Goal: Obtain resource: Download file/media

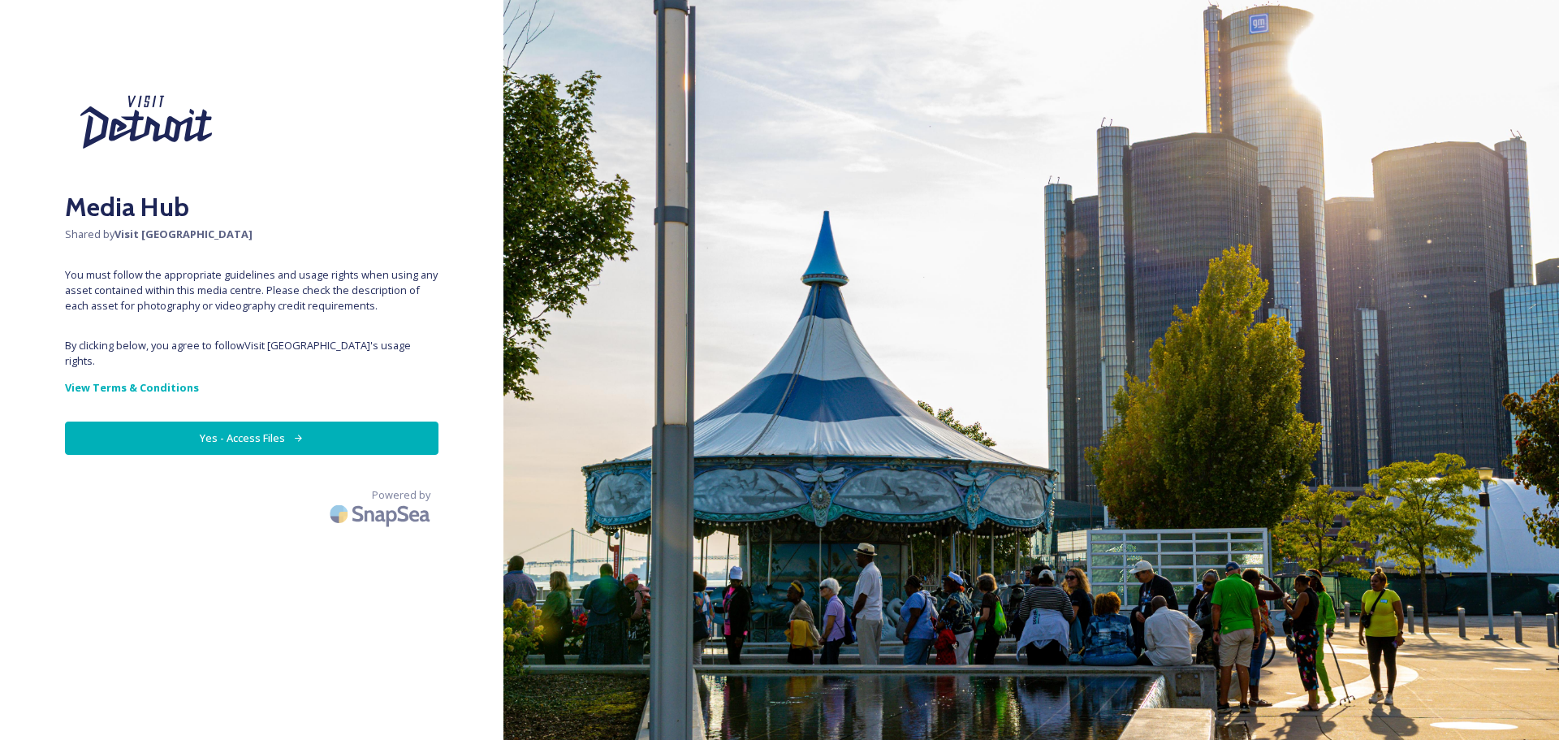
click at [232, 421] on button "Yes - Access Files" at bounding box center [252, 437] width 374 height 33
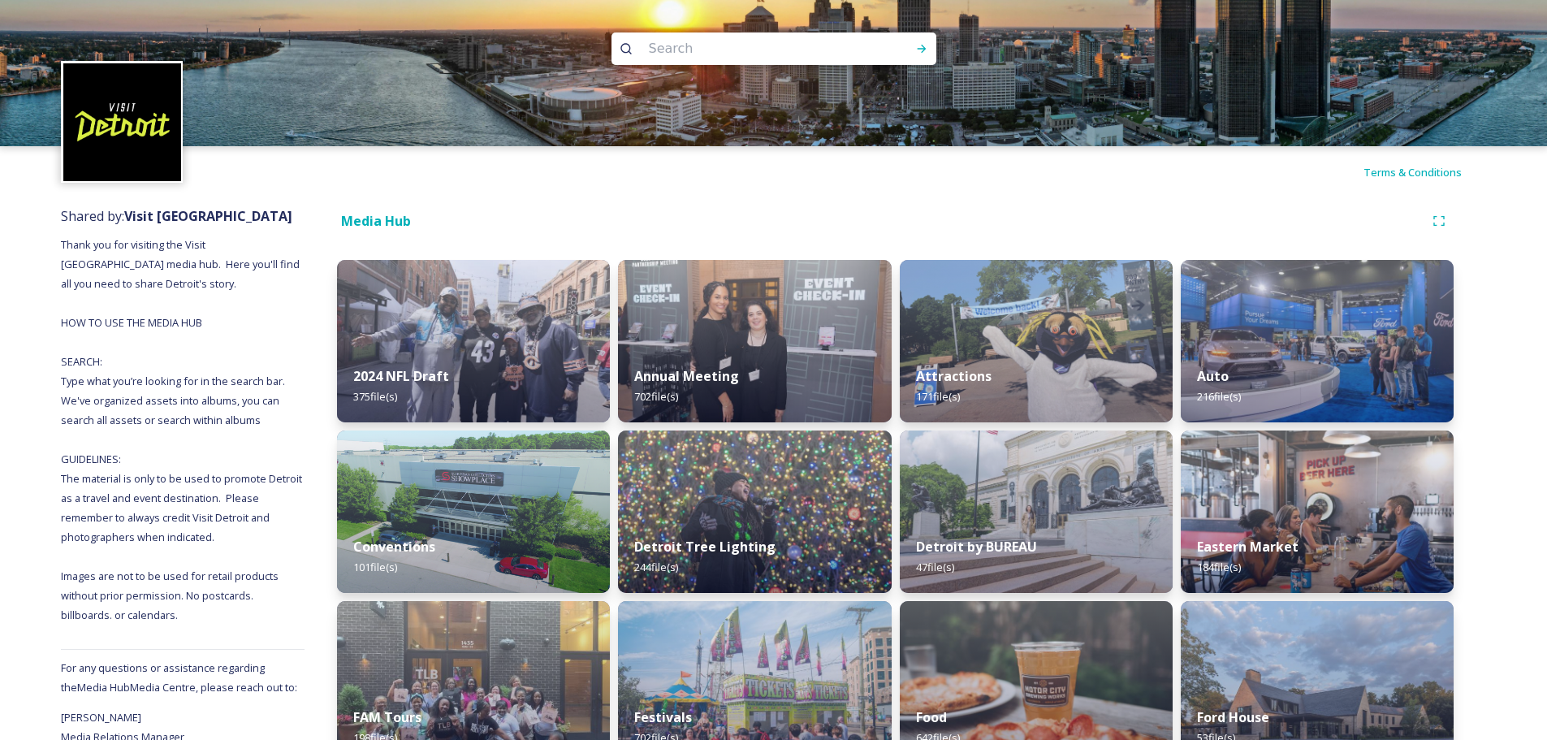
click at [689, 45] on input at bounding box center [752, 49] width 222 height 36
type input "renaissance"
click at [922, 41] on div "Run Search" at bounding box center [921, 48] width 29 height 29
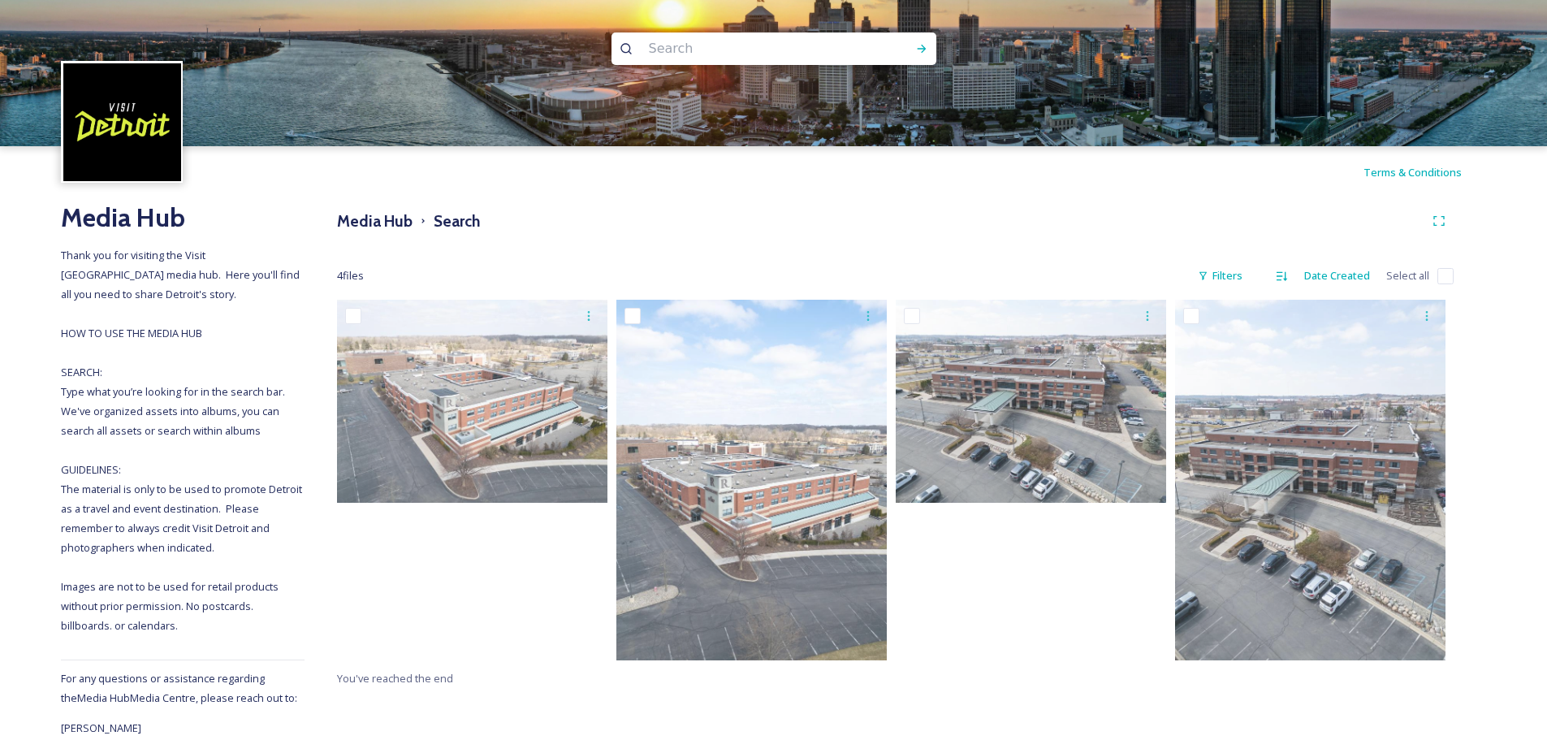
click at [672, 46] on input at bounding box center [752, 49] width 222 height 36
type input "center"
click at [928, 50] on div "Run Search" at bounding box center [921, 48] width 29 height 29
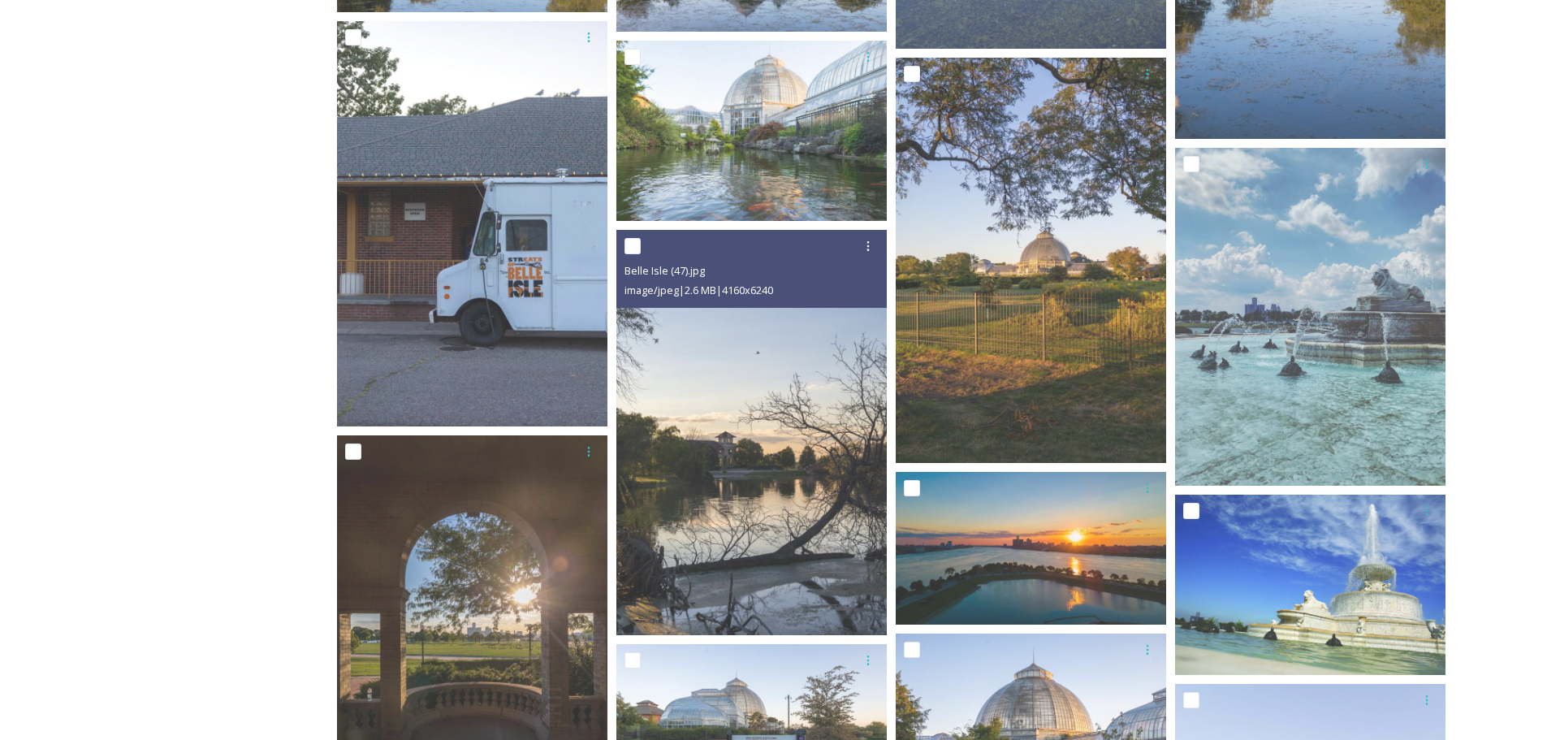
scroll to position [1772, 0]
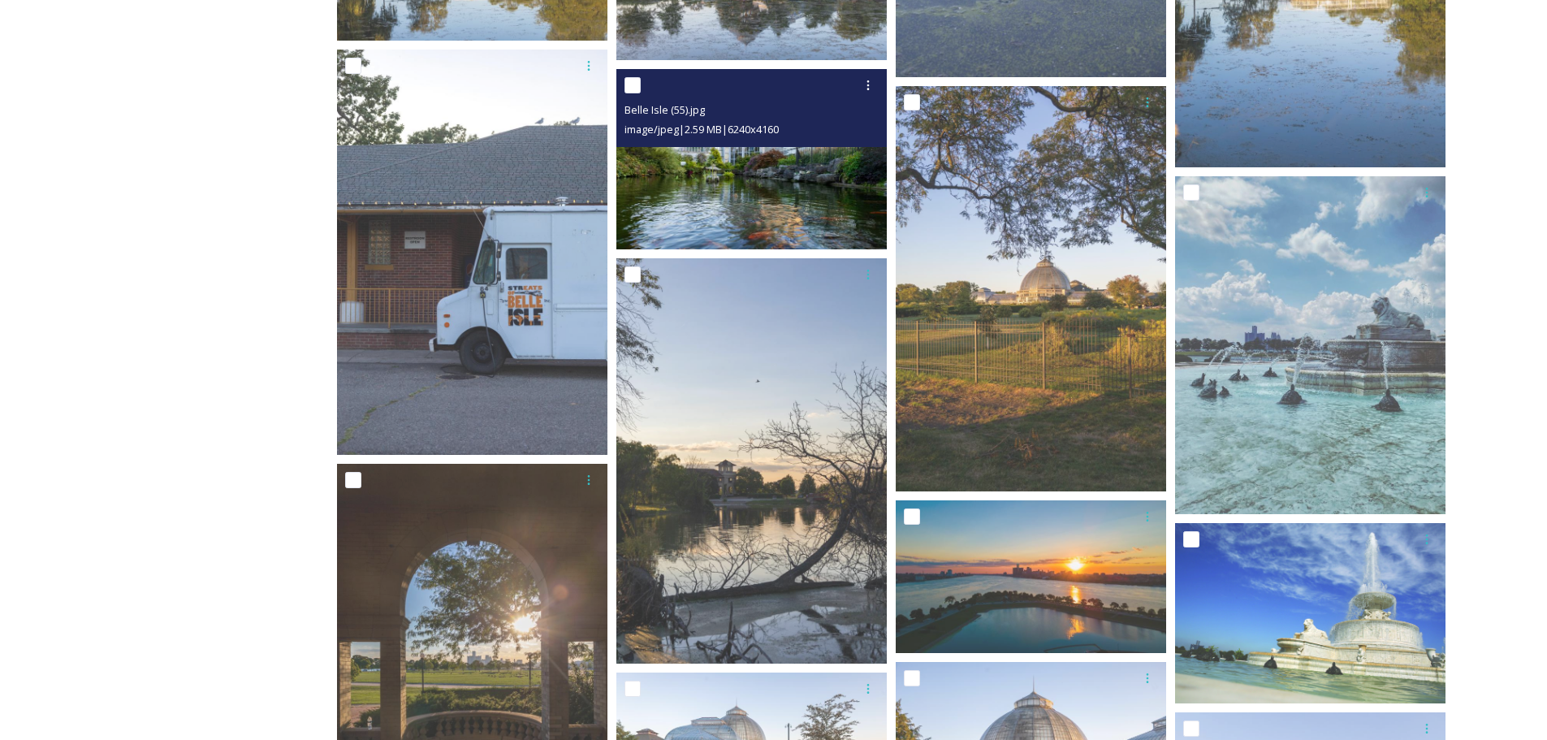
click at [637, 87] on input "checkbox" at bounding box center [632, 85] width 16 height 16
checkbox input "true"
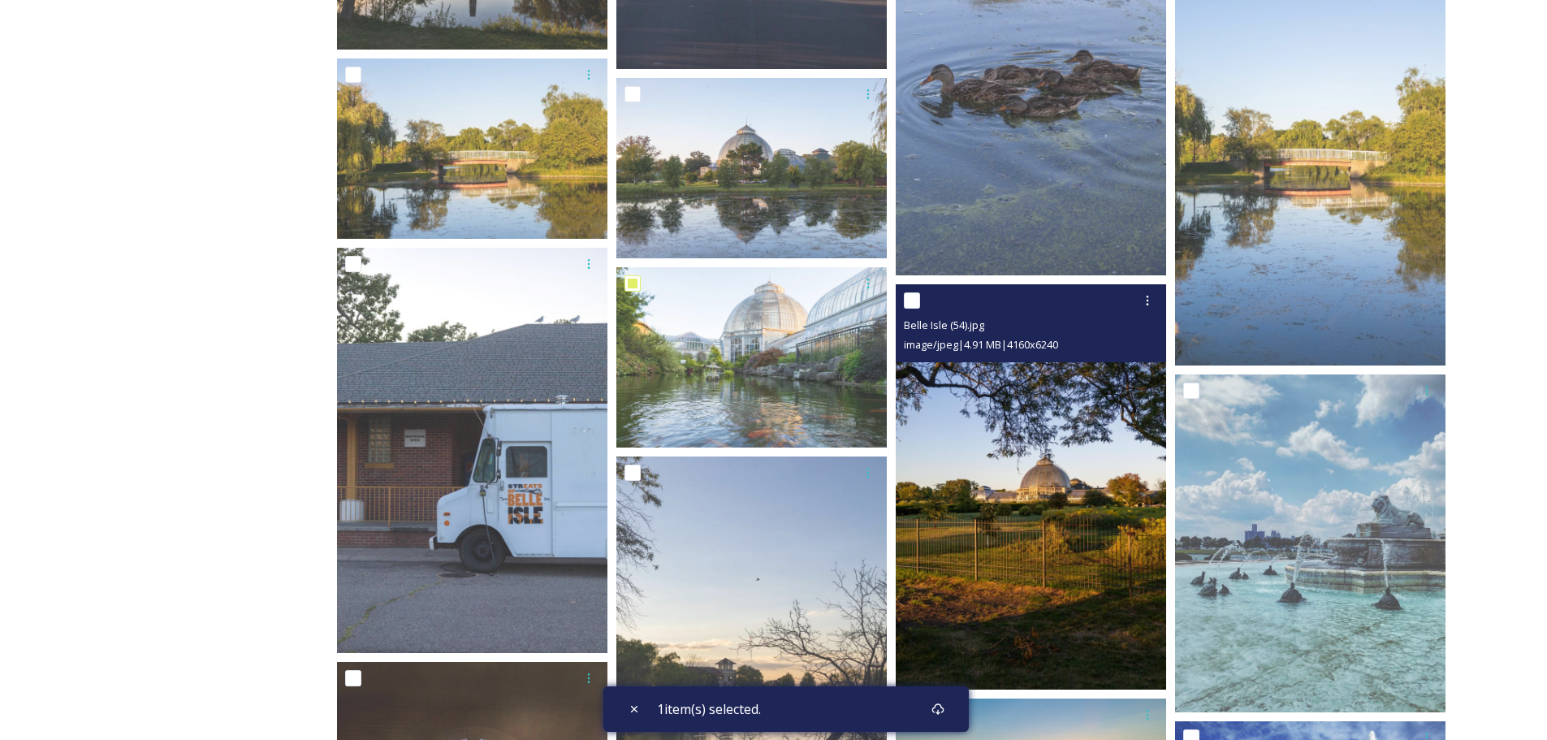
scroll to position [1528, 0]
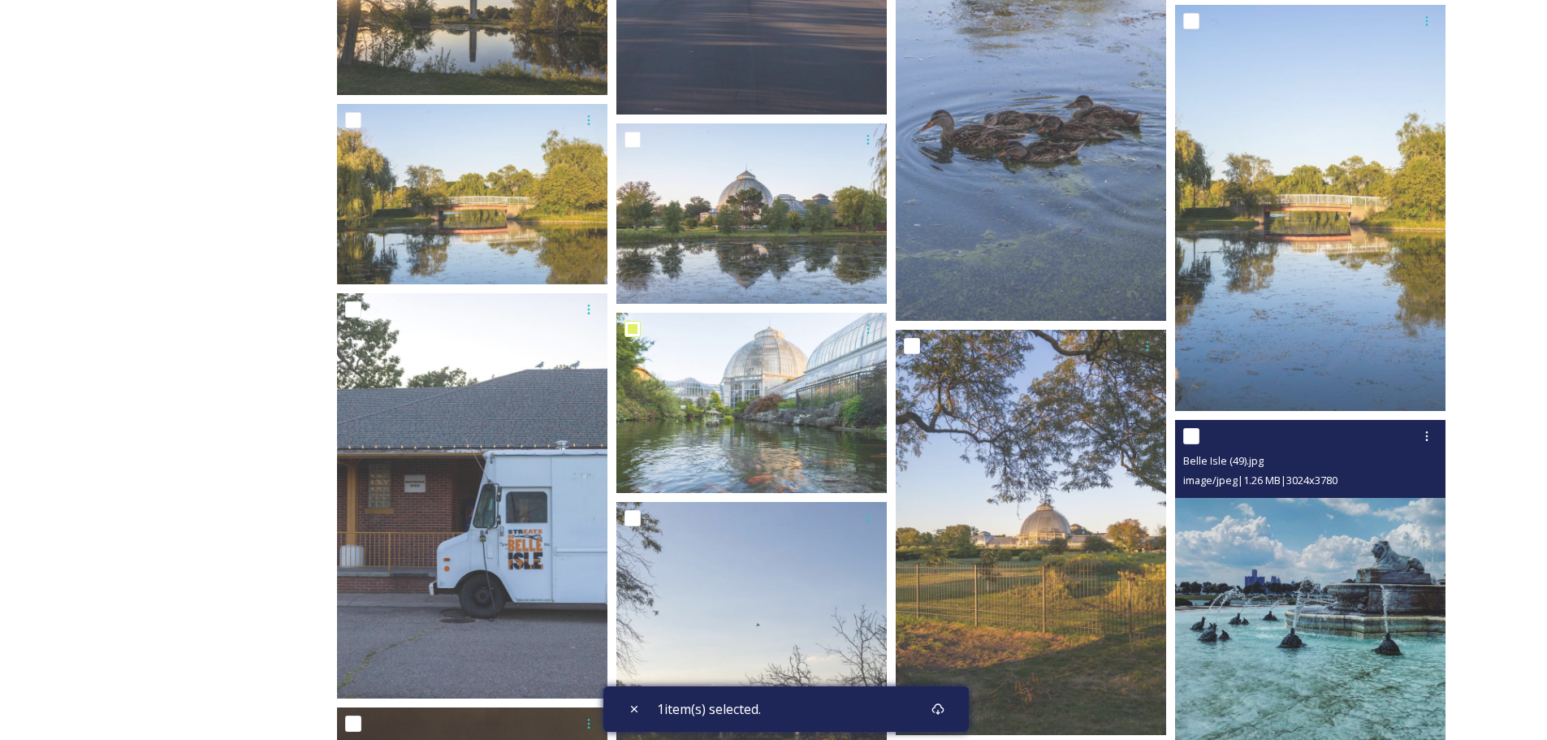
click at [1186, 435] on input "checkbox" at bounding box center [1191, 436] width 16 height 16
checkbox input "true"
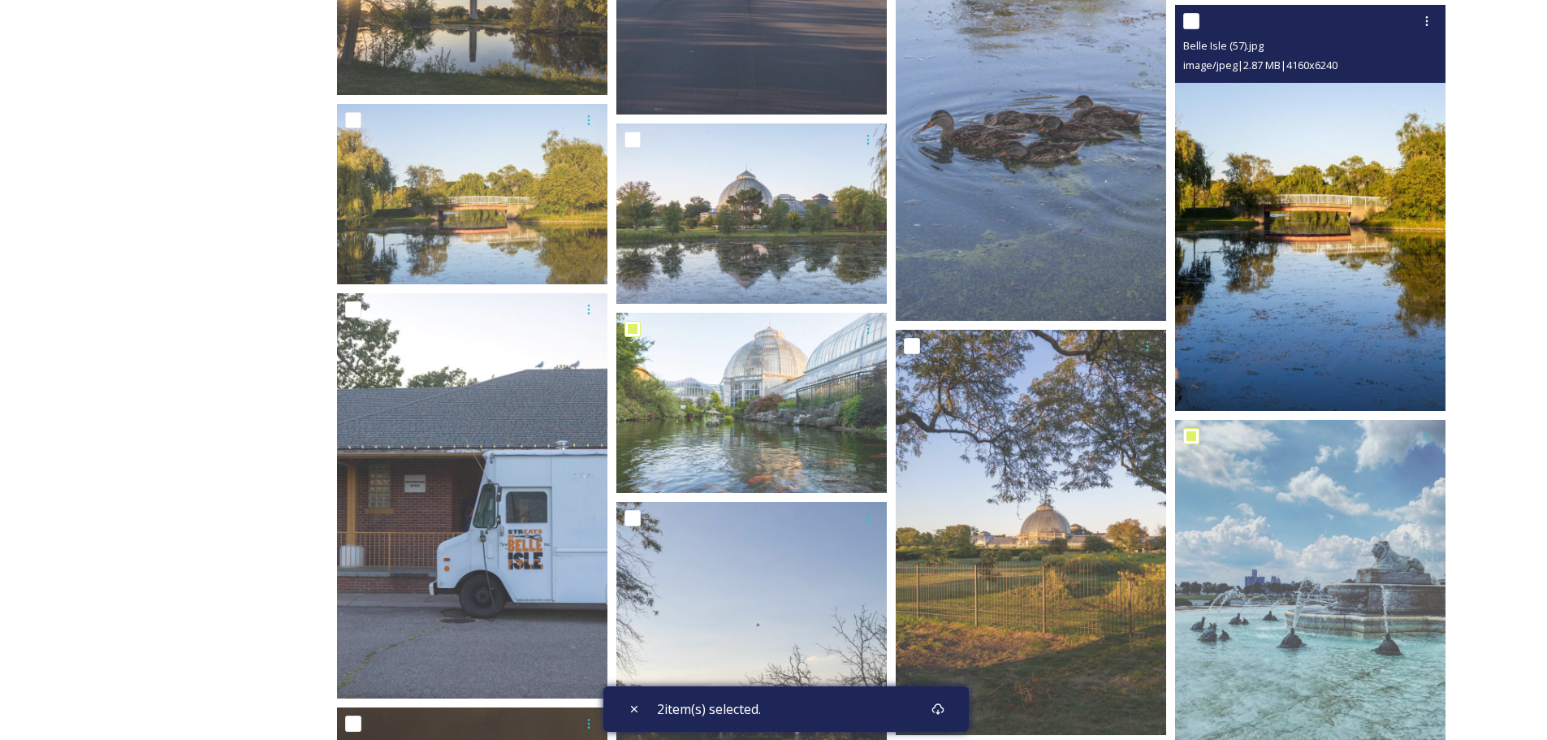
click at [1187, 19] on input "checkbox" at bounding box center [1191, 21] width 16 height 16
checkbox input "true"
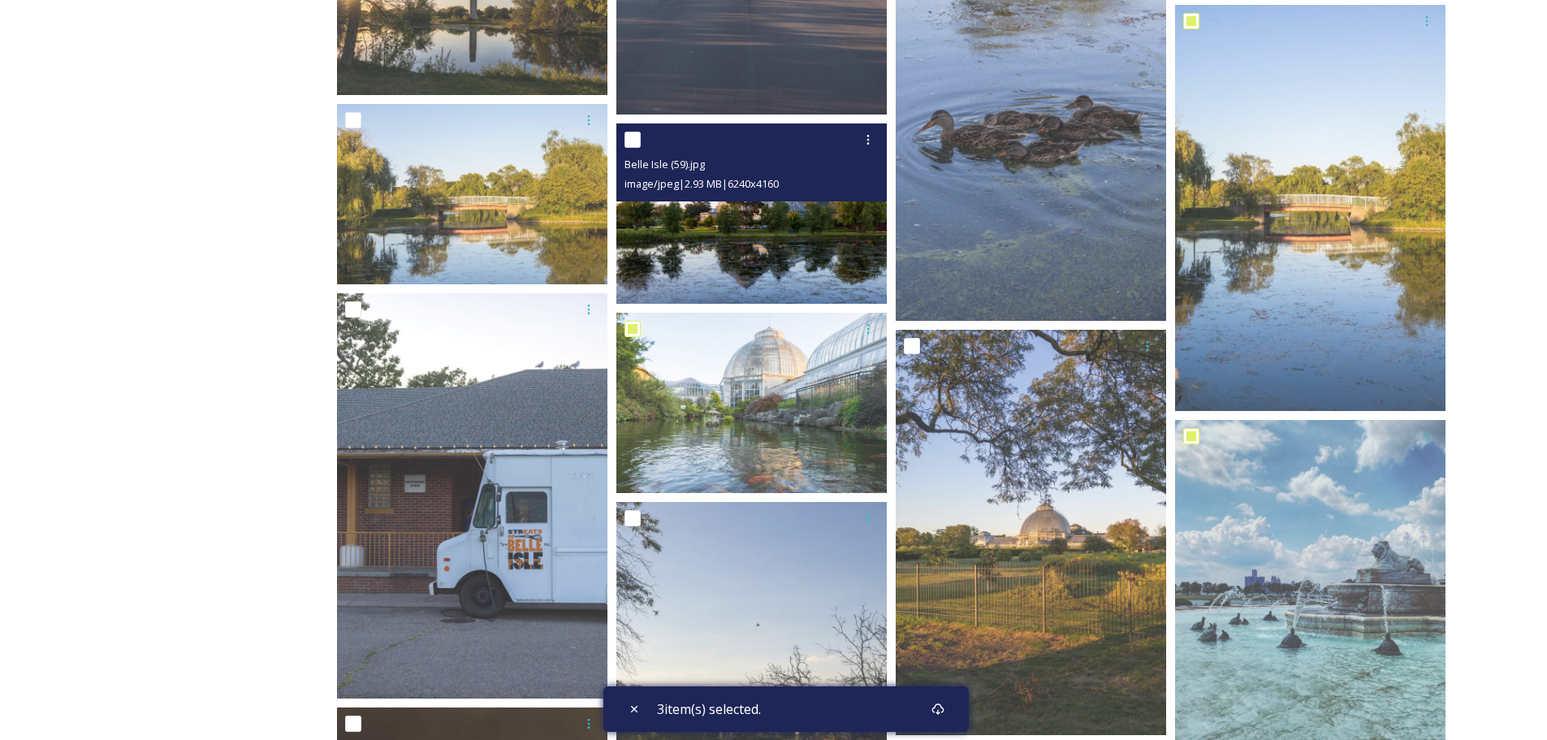
click at [631, 136] on input "checkbox" at bounding box center [632, 140] width 16 height 16
checkbox input "true"
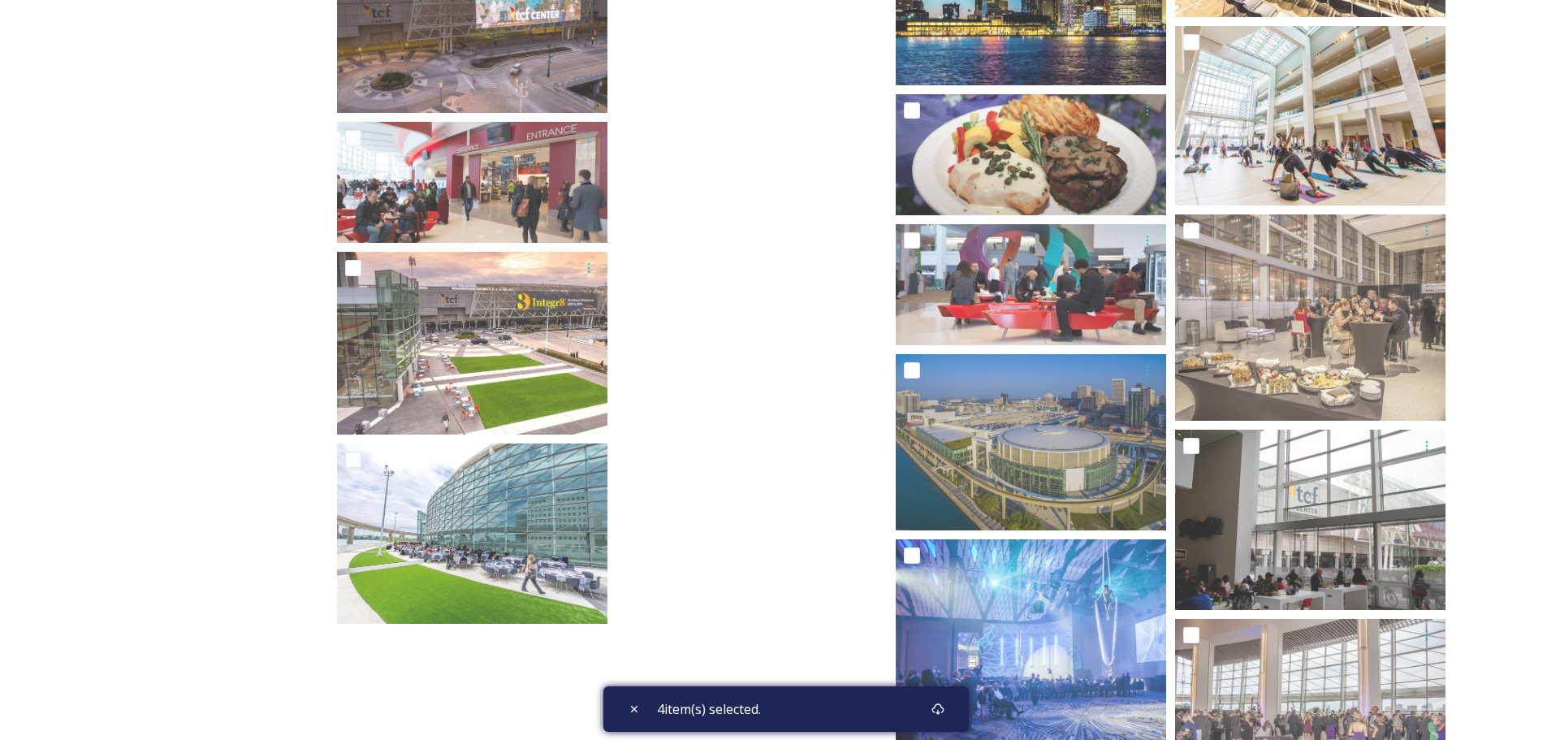
scroll to position [21604, 0]
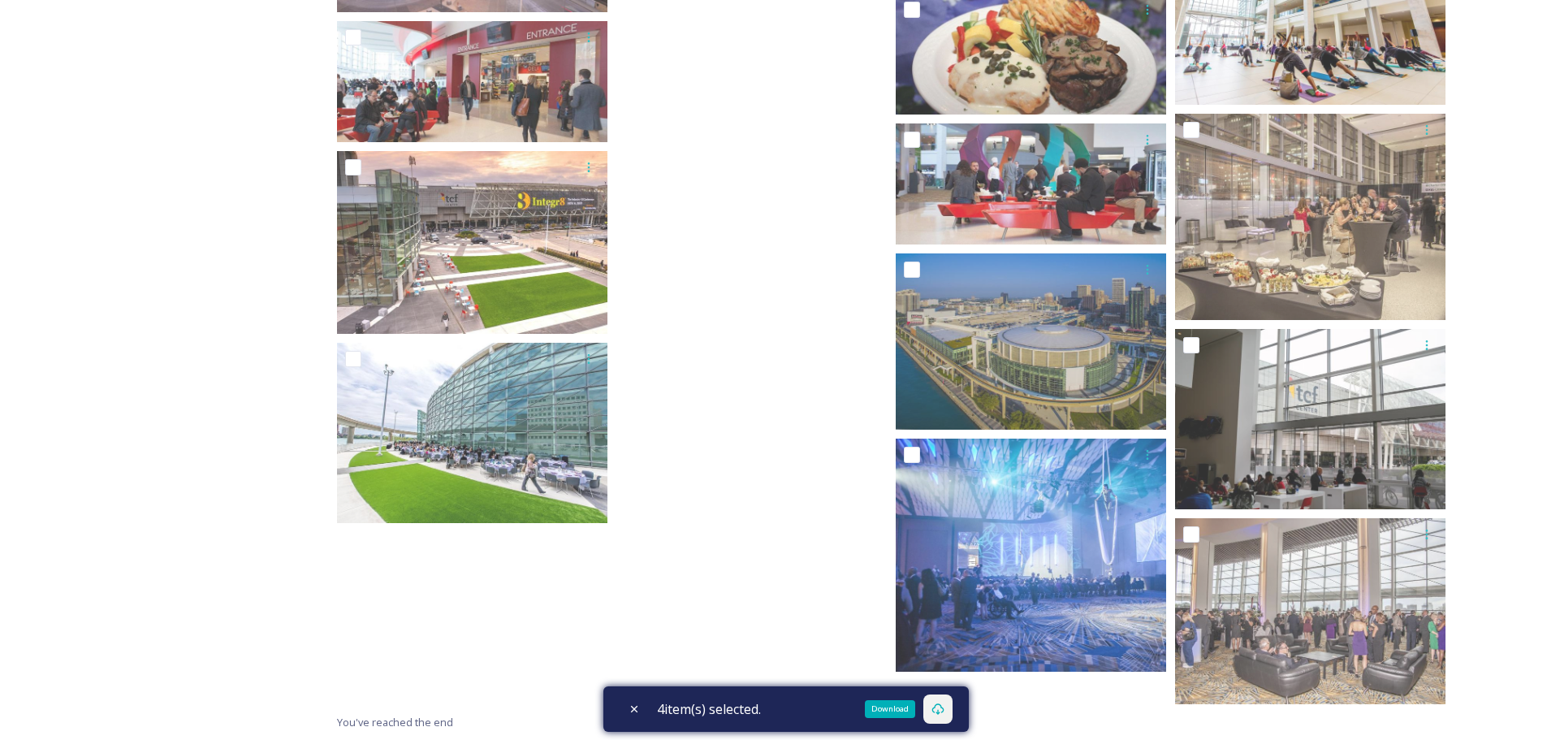
click at [944, 711] on icon at bounding box center [937, 708] width 13 height 13
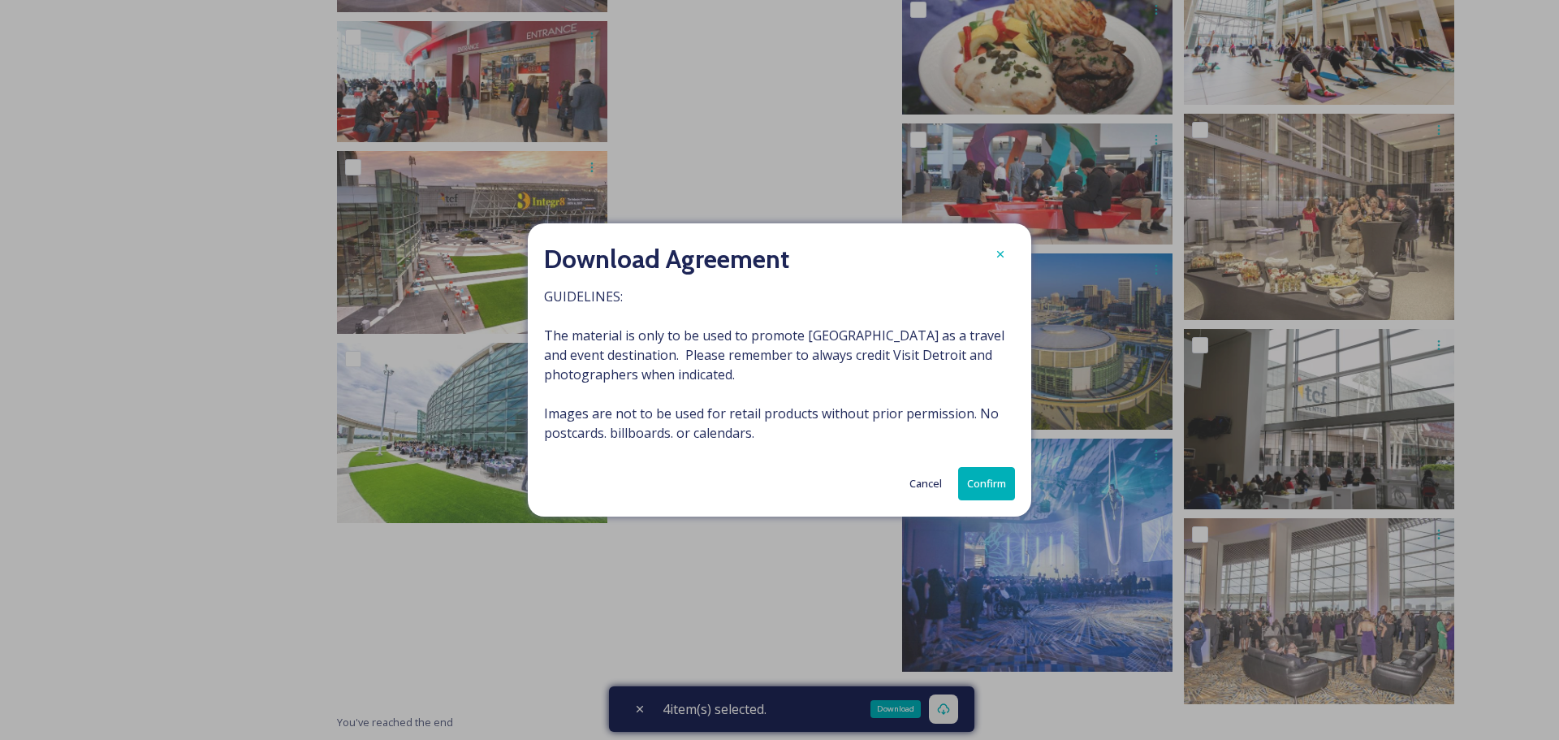
click at [988, 486] on button "Confirm" at bounding box center [986, 483] width 57 height 33
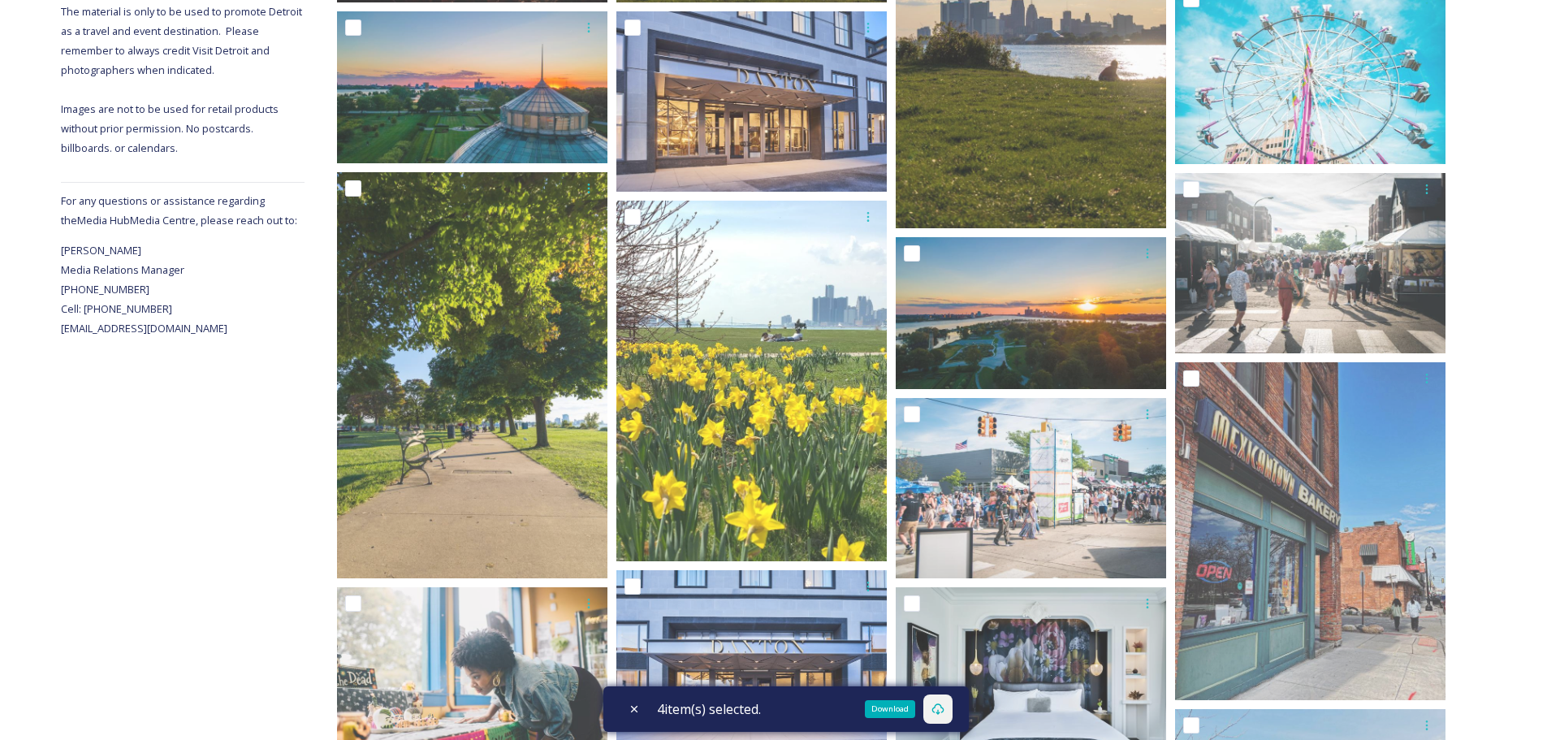
scroll to position [0, 0]
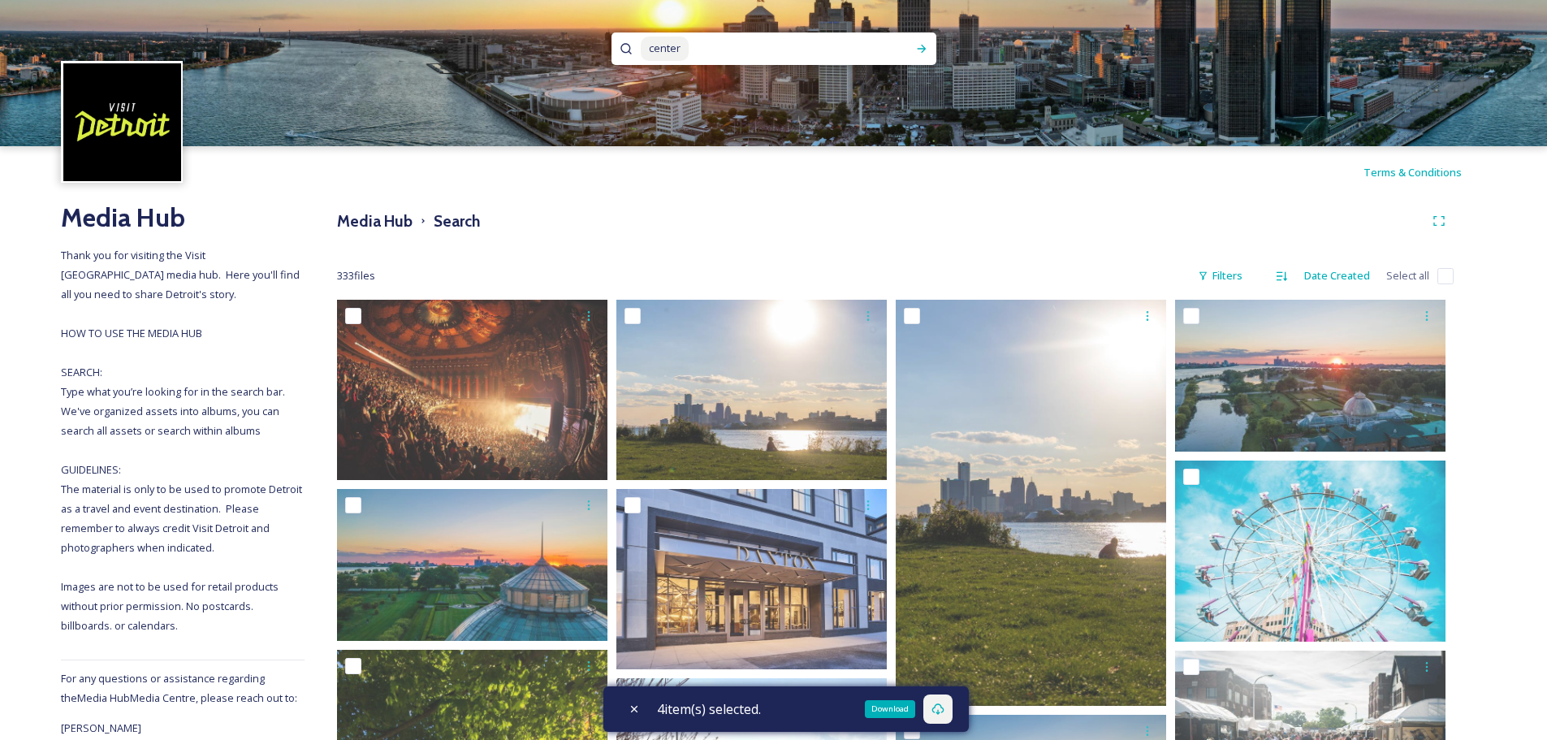
drag, startPoint x: 694, startPoint y: 46, endPoint x: 685, endPoint y: 46, distance: 8.9
click at [694, 46] on input at bounding box center [789, 49] width 198 height 36
click at [679, 46] on span "center" at bounding box center [665, 49] width 48 height 24
click at [704, 46] on input at bounding box center [789, 49] width 198 height 36
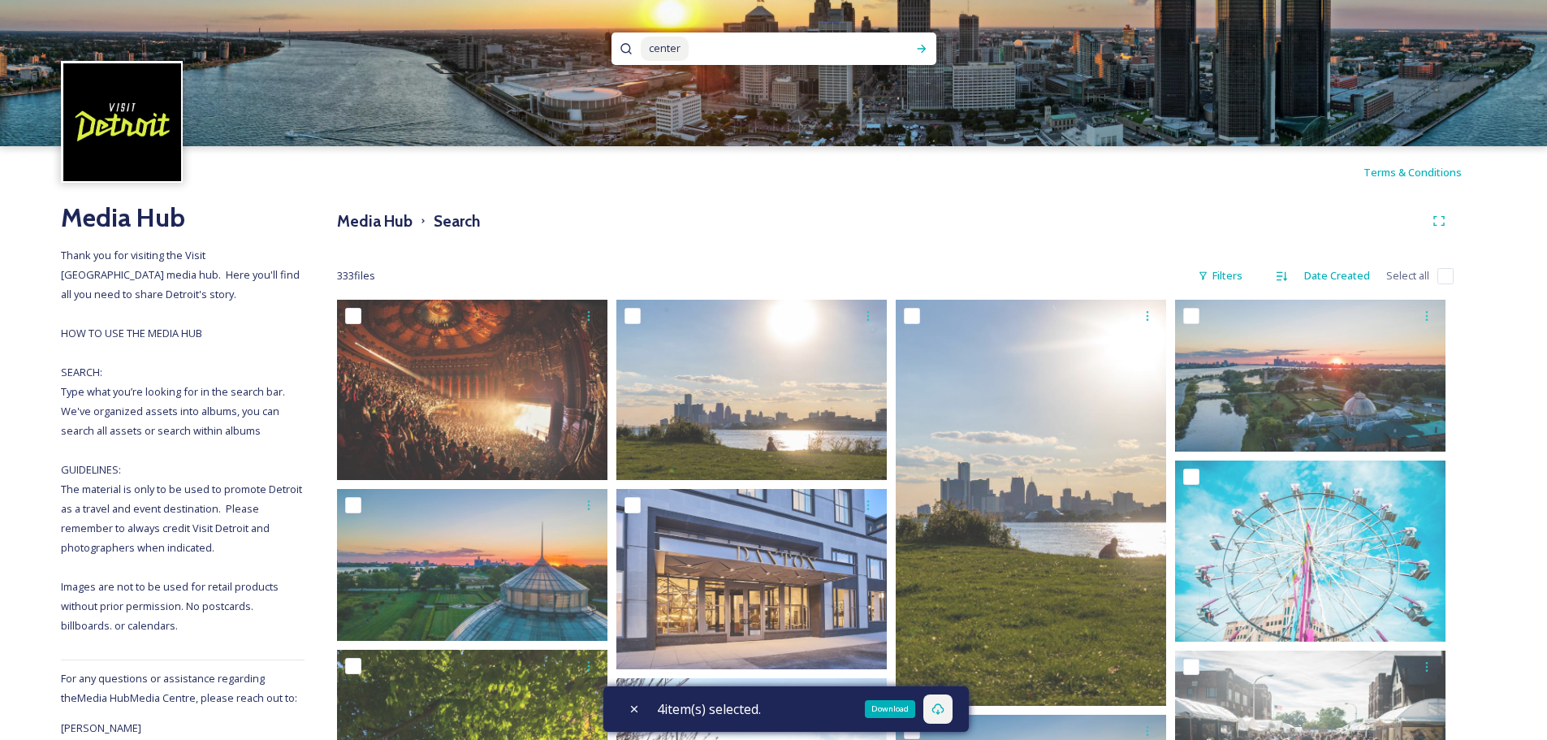
drag, startPoint x: 714, startPoint y: 48, endPoint x: 647, endPoint y: 47, distance: 66.6
click at [647, 47] on div "center" at bounding box center [765, 48] width 248 height 32
click at [647, 47] on span "center" at bounding box center [665, 49] width 48 height 24
click at [653, 45] on span "center" at bounding box center [665, 49] width 48 height 24
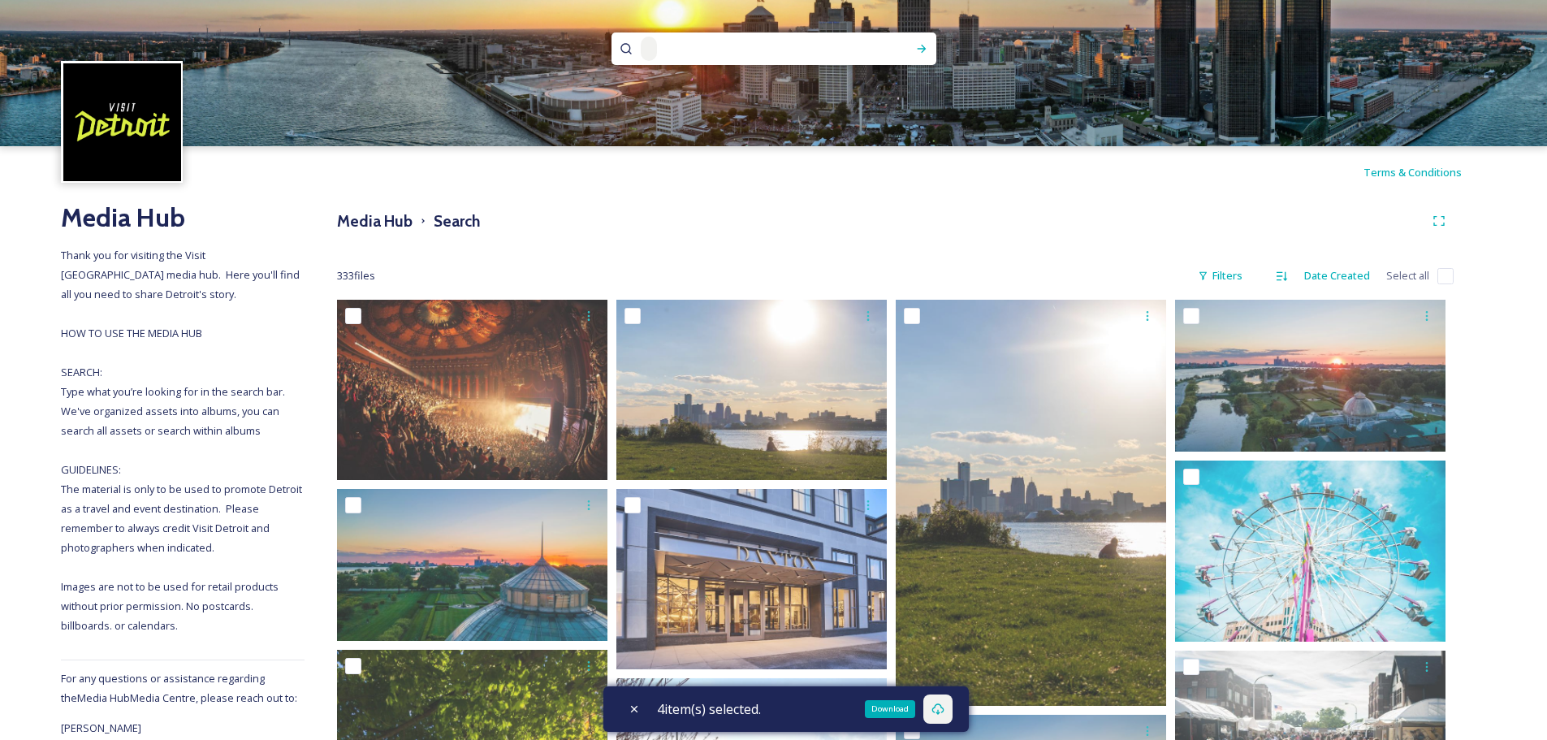
click at [167, 71] on img at bounding box center [122, 122] width 118 height 118
click at [157, 102] on img at bounding box center [122, 122] width 118 height 118
click at [458, 231] on h3 "Search" at bounding box center [457, 222] width 46 height 24
click at [460, 224] on h3 "Search" at bounding box center [457, 222] width 46 height 24
click at [149, 219] on h2 "Media Hub" at bounding box center [183, 217] width 244 height 39
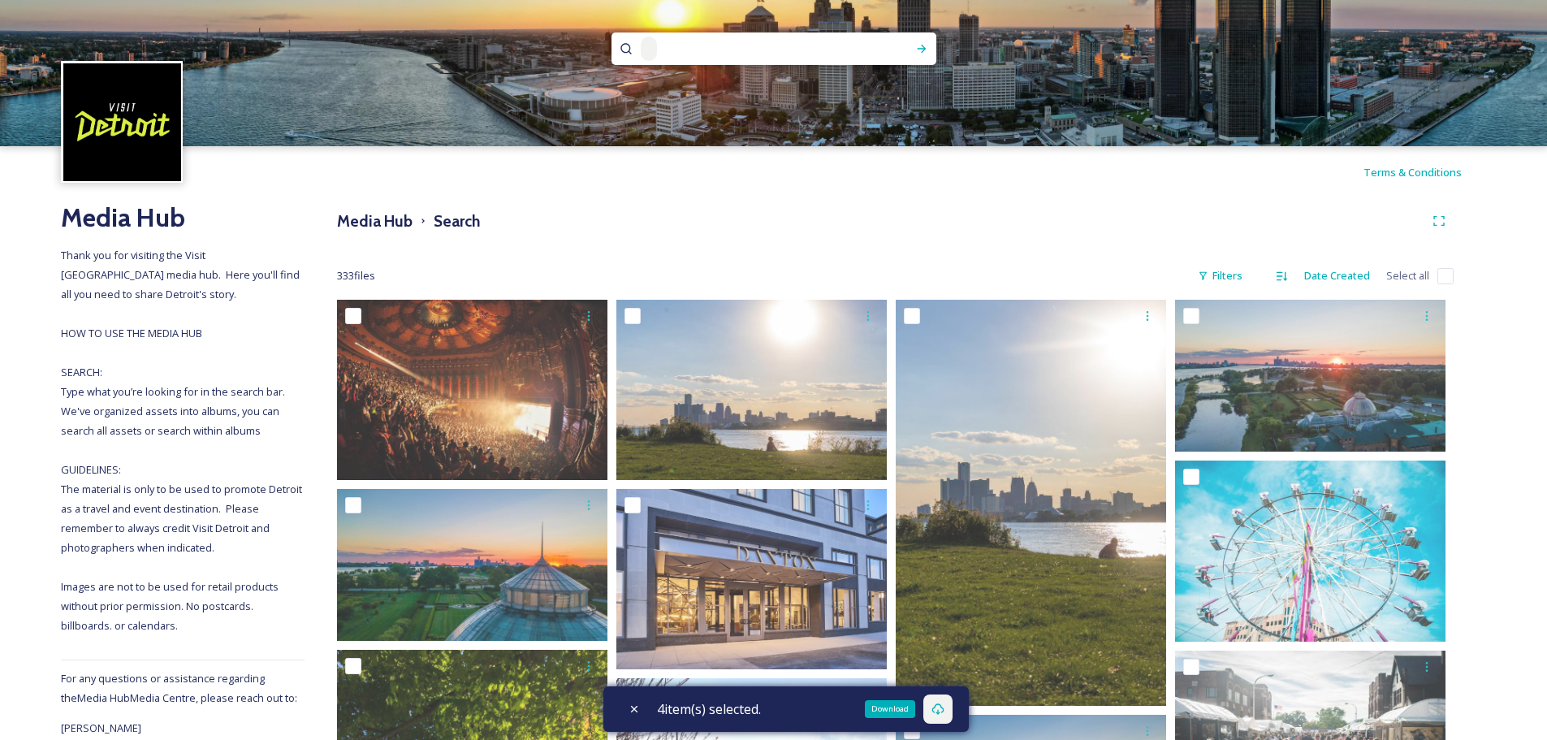
click at [686, 36] on input at bounding box center [766, 49] width 214 height 36
click at [392, 220] on h3 "Media Hub" at bounding box center [375, 222] width 76 height 24
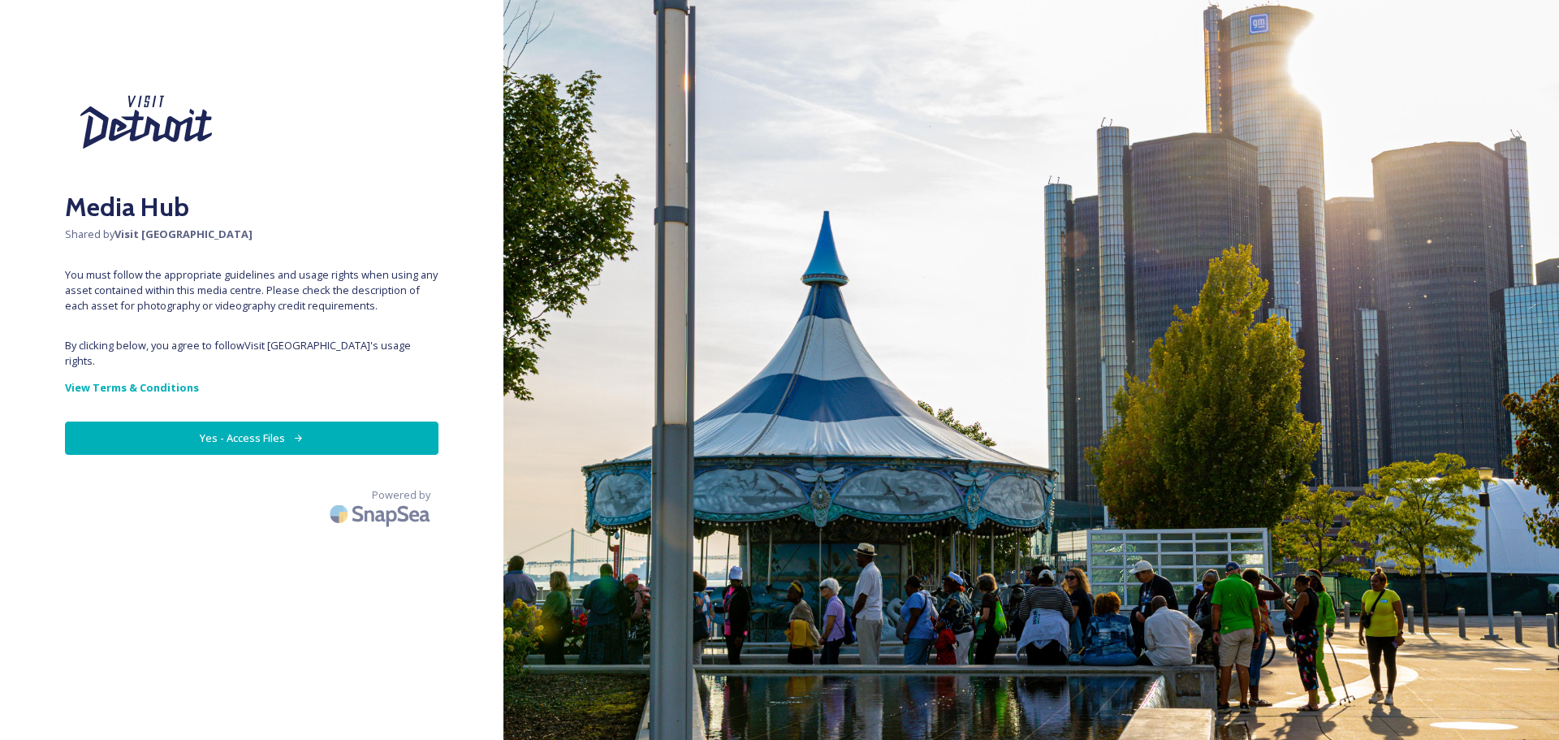
click at [268, 428] on button "Yes - Access Files" at bounding box center [252, 437] width 374 height 33
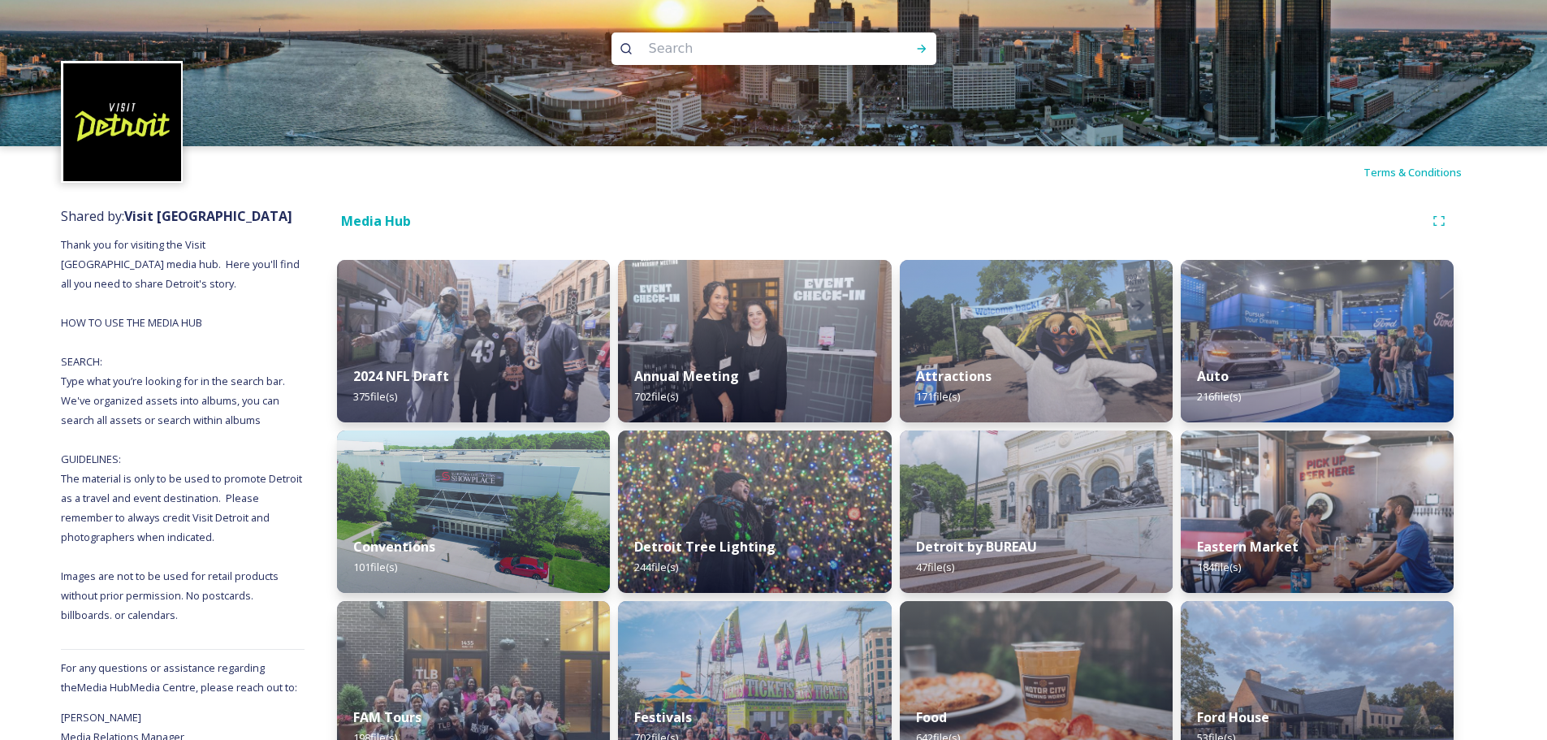
click at [684, 52] on input at bounding box center [752, 49] width 222 height 36
type input "^"
type input "[PERSON_NAME] building"
click at [919, 47] on icon at bounding box center [921, 48] width 13 height 13
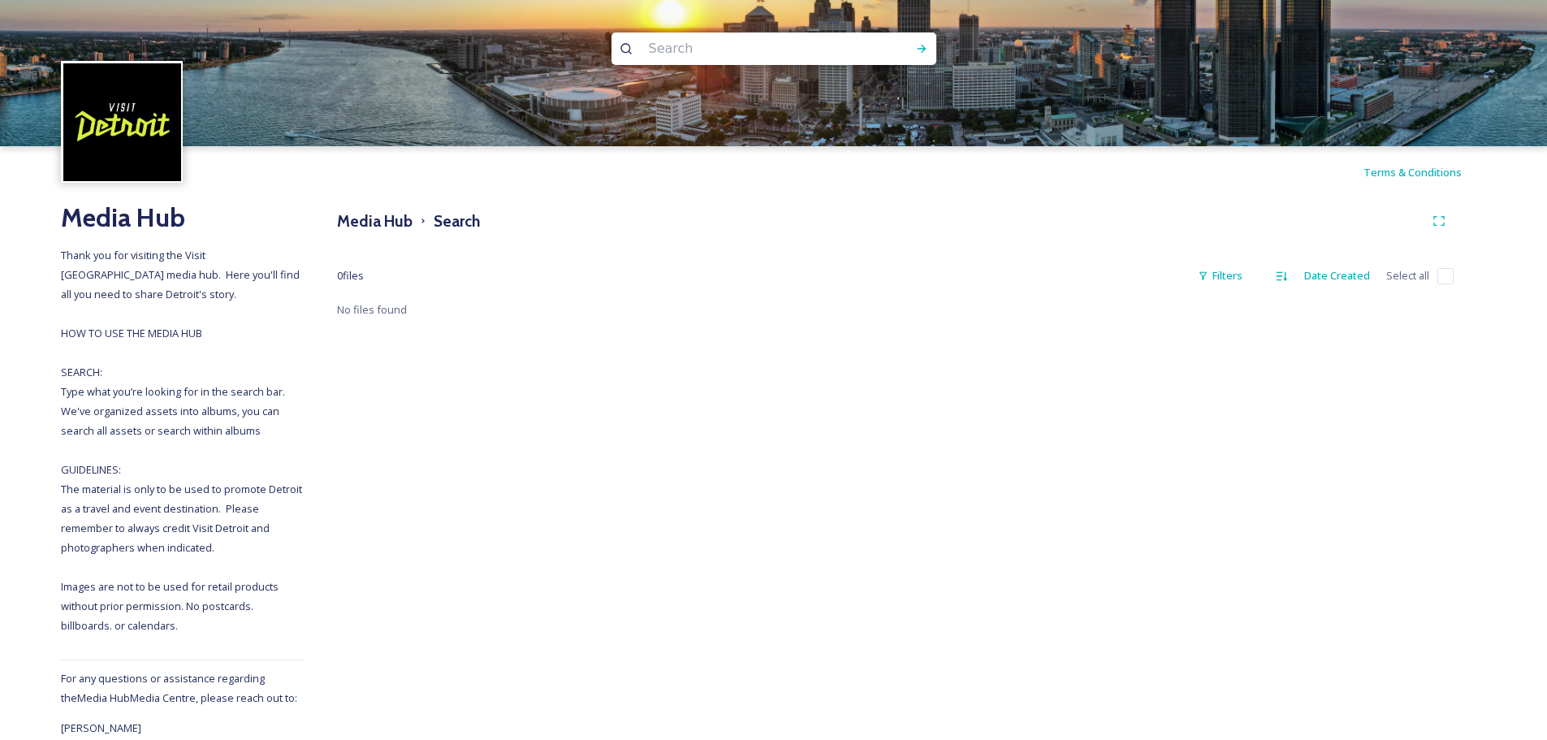
click at [697, 53] on input at bounding box center [752, 49] width 222 height 36
type input "[PERSON_NAME][GEOGRAPHIC_DATA]"
click at [927, 42] on div "Run Search" at bounding box center [921, 48] width 29 height 29
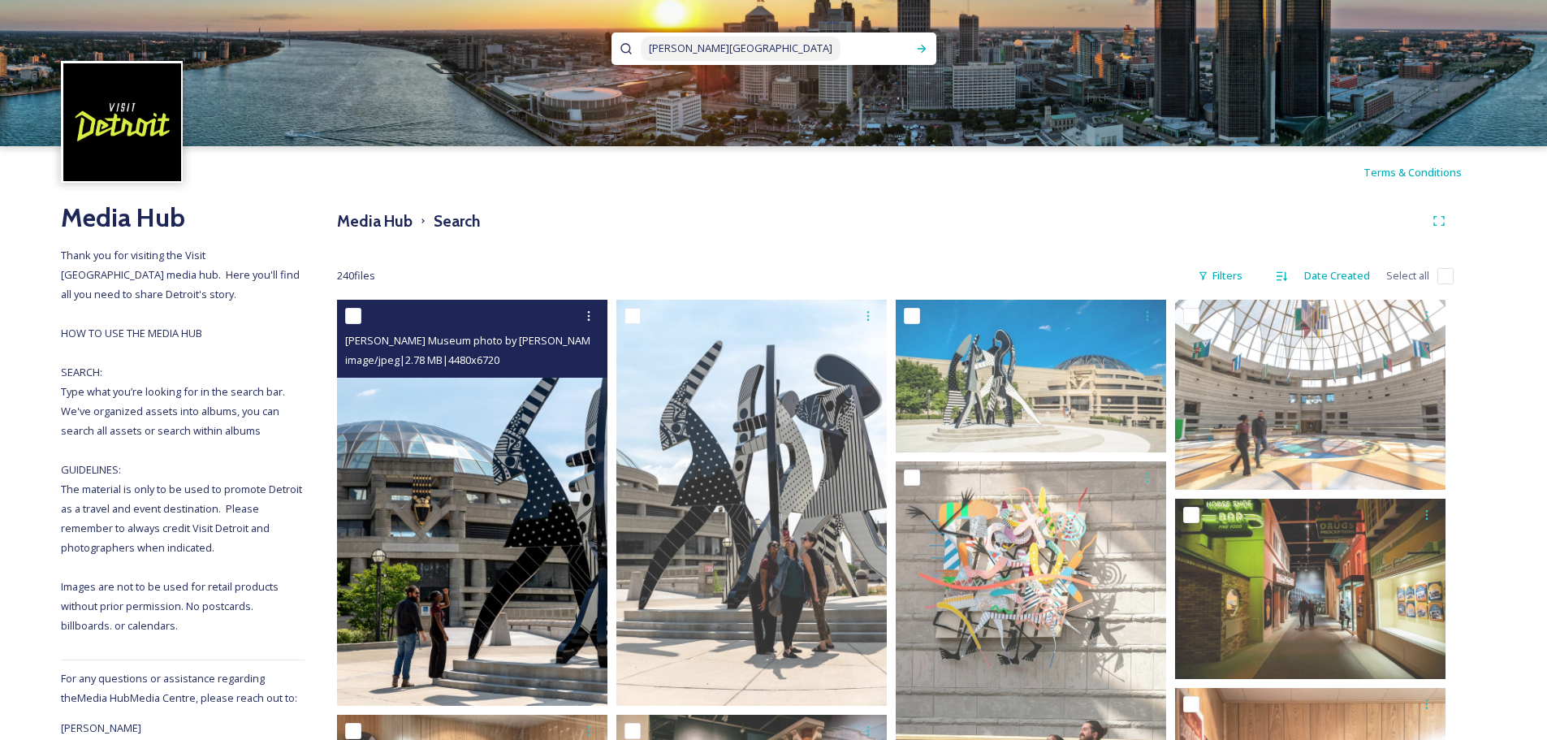
click at [359, 311] on input "checkbox" at bounding box center [353, 316] width 16 height 16
checkbox input "true"
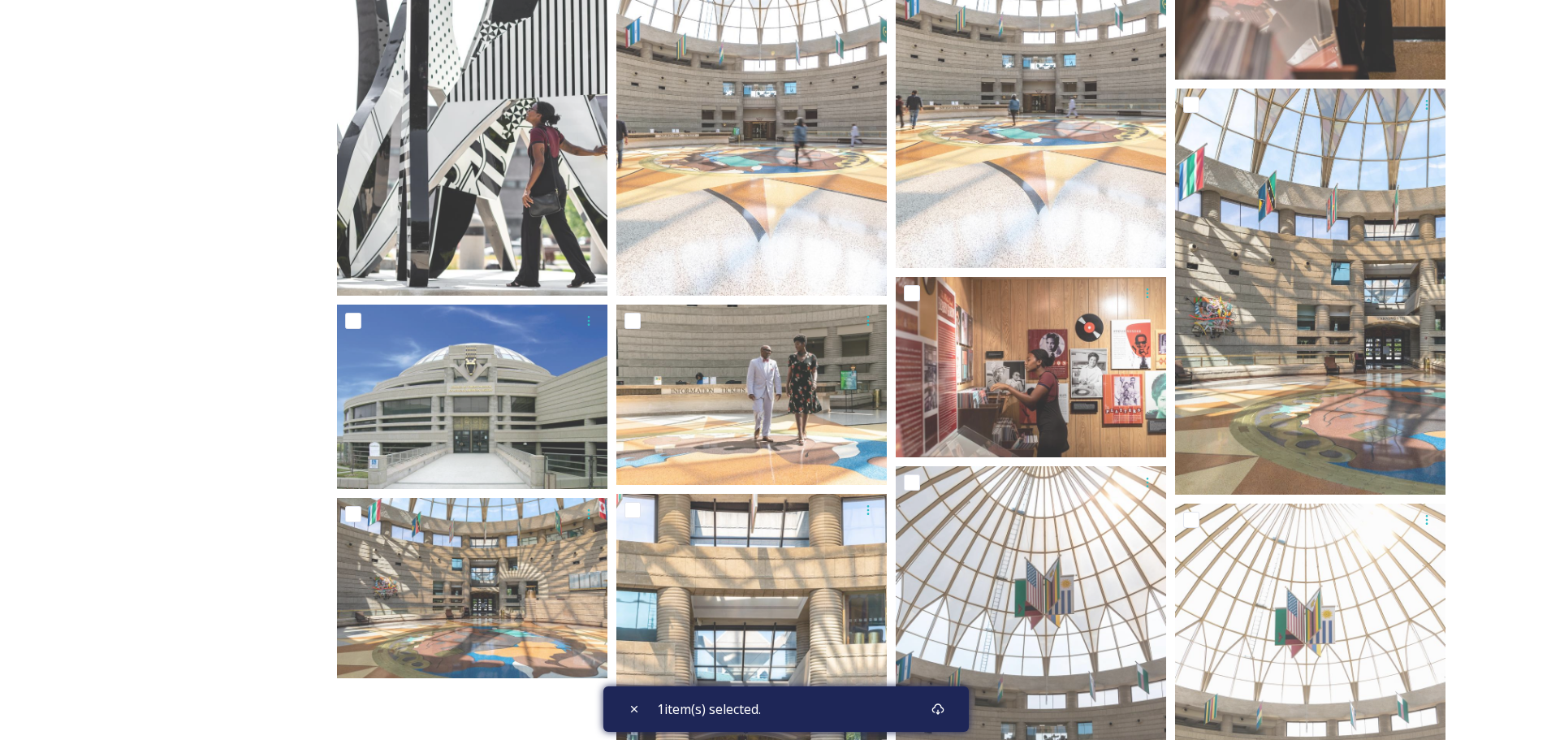
scroll to position [1056, 0]
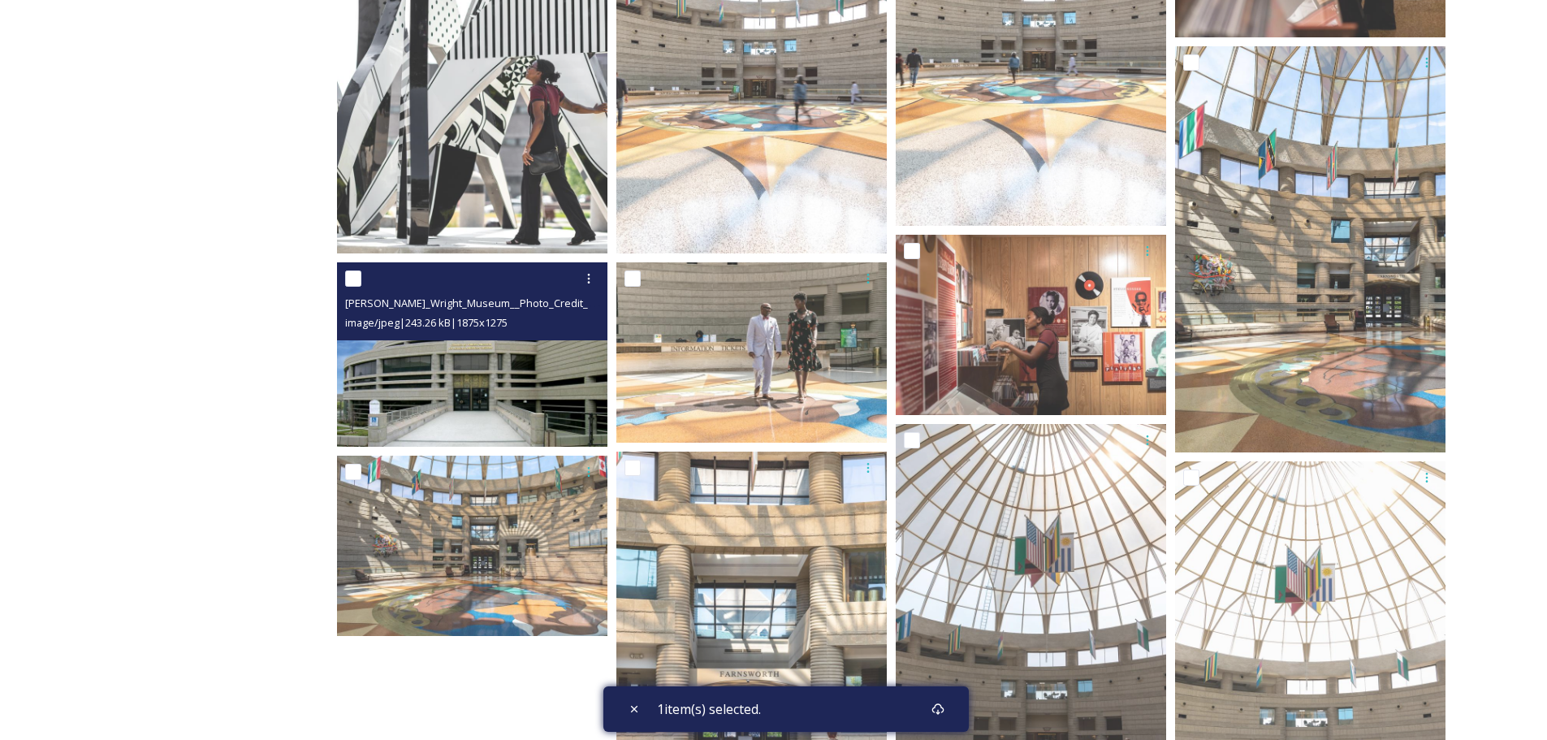
click at [354, 276] on input "checkbox" at bounding box center [353, 278] width 16 height 16
checkbox input "true"
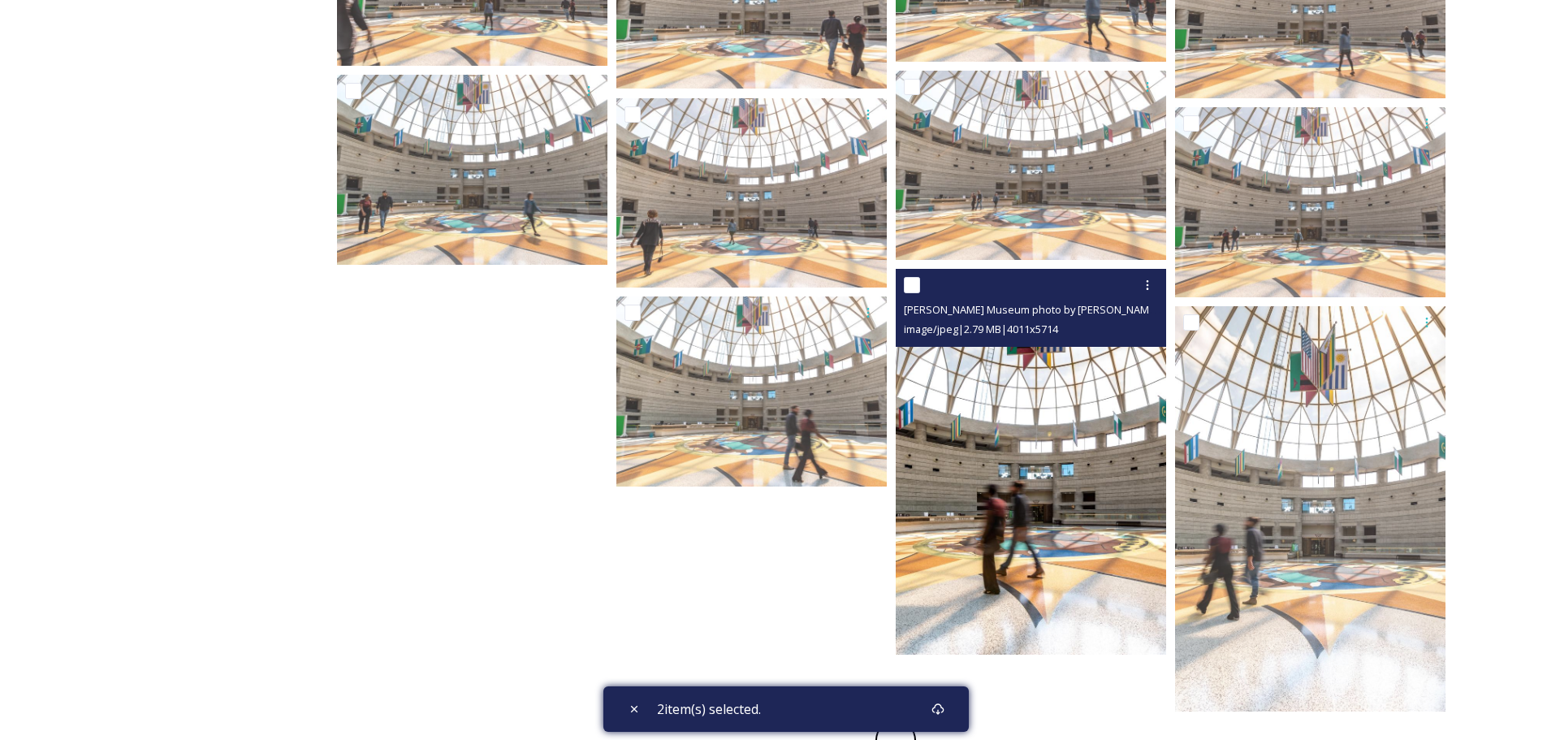
scroll to position [2664, 0]
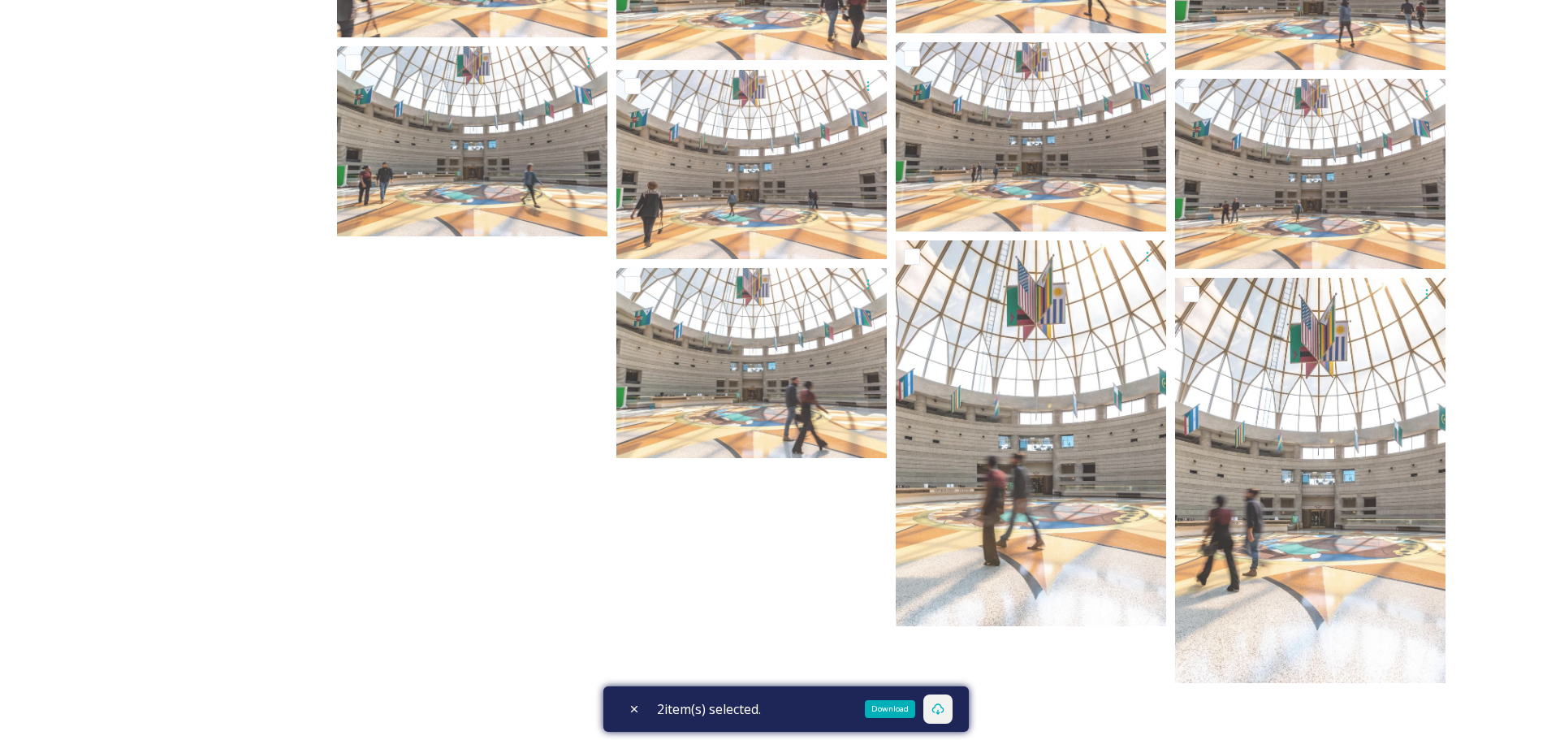
click at [944, 709] on icon at bounding box center [937, 708] width 13 height 13
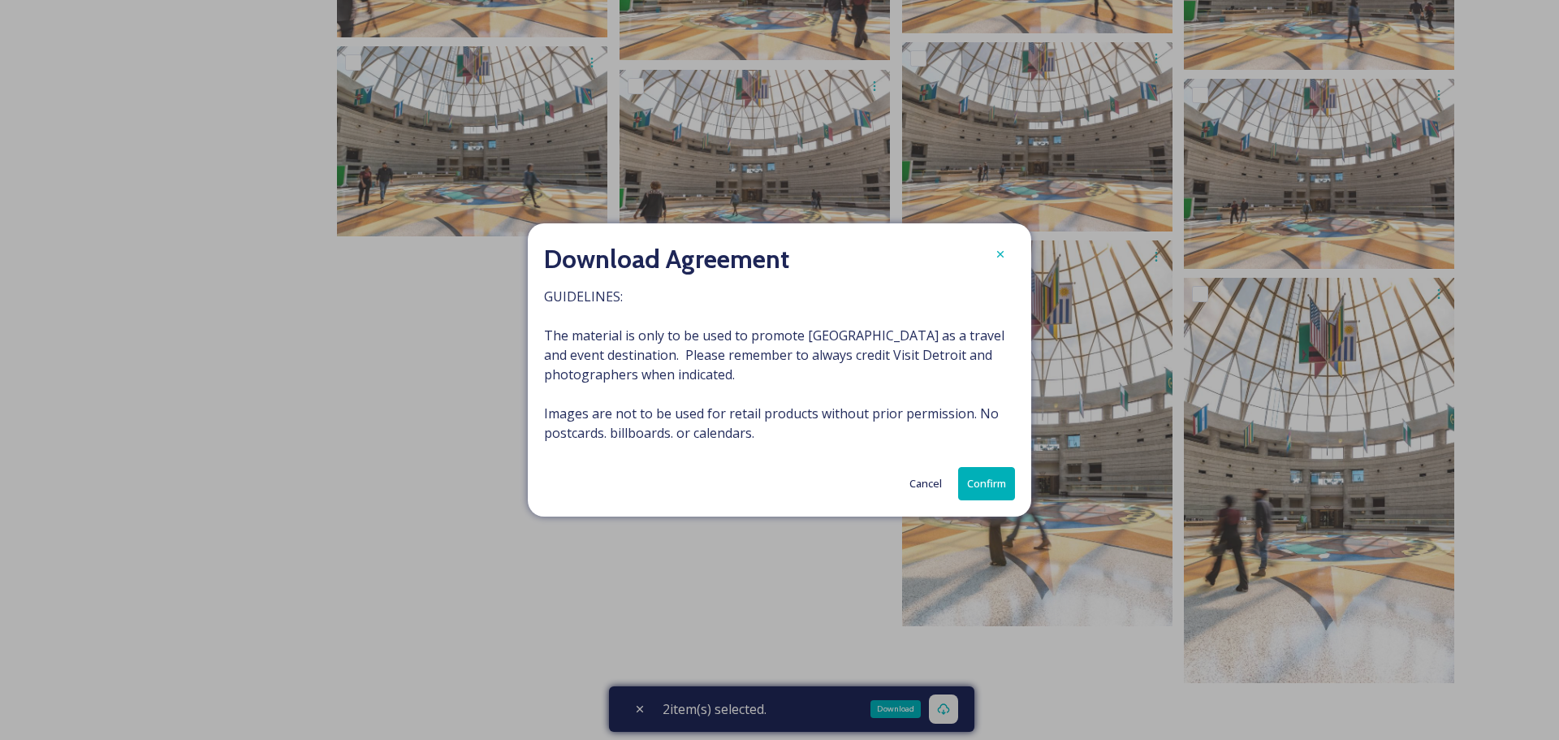
click at [985, 483] on button "Confirm" at bounding box center [986, 483] width 57 height 33
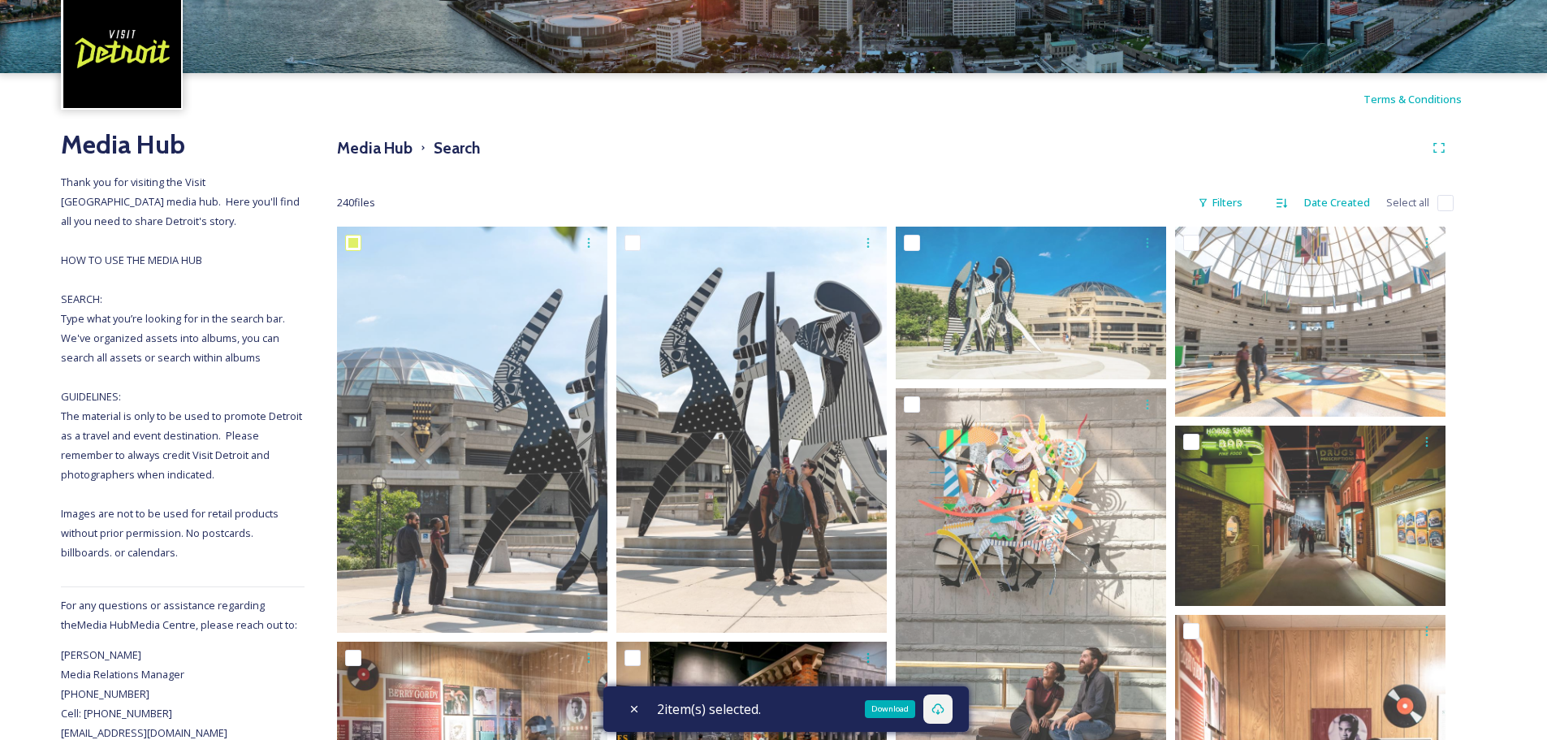
scroll to position [0, 0]
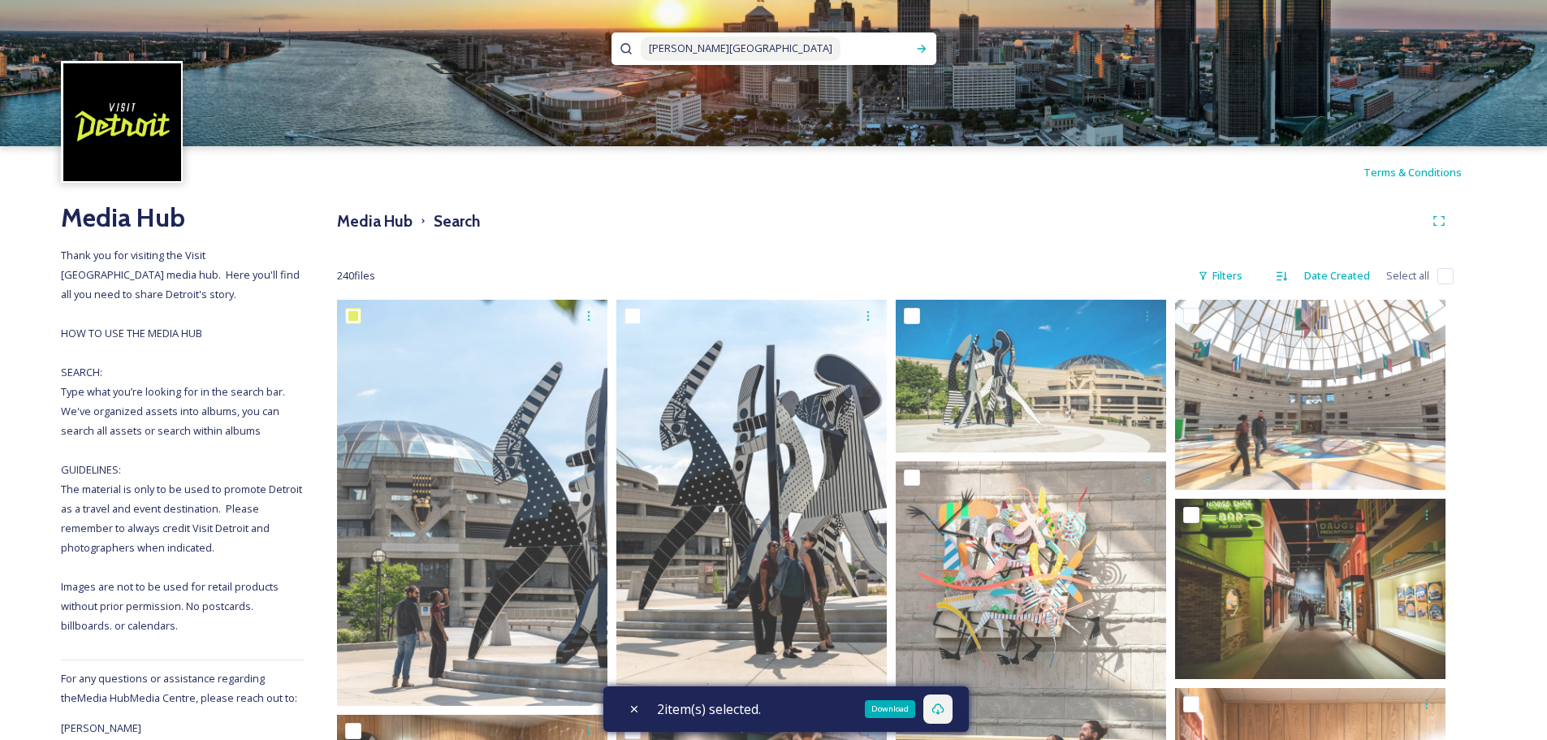
click at [842, 53] on input at bounding box center [874, 49] width 65 height 36
click at [628, 54] on icon at bounding box center [626, 48] width 13 height 13
click at [693, 48] on span "[PERSON_NAME][GEOGRAPHIC_DATA]" at bounding box center [741, 49] width 200 height 24
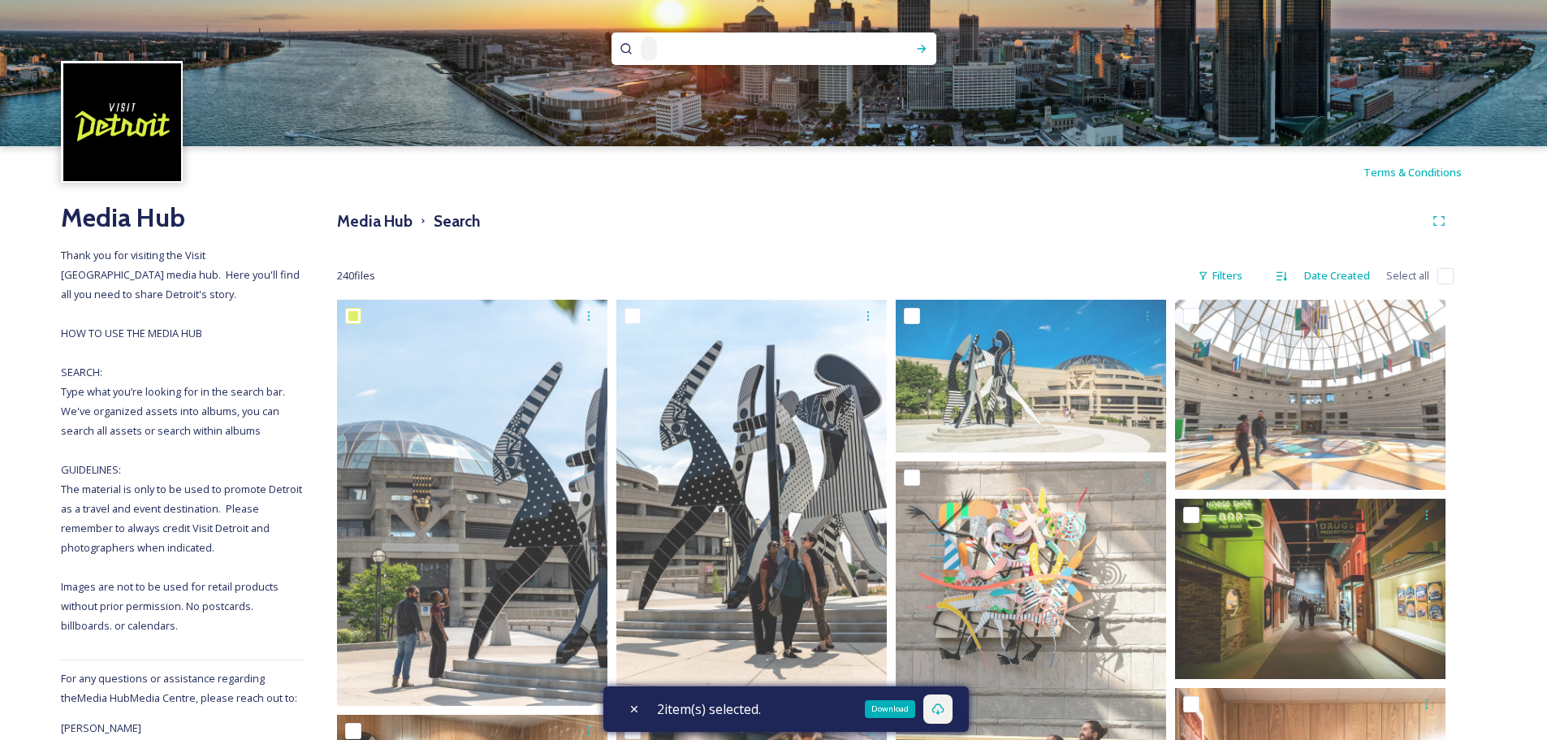
click at [693, 49] on input at bounding box center [766, 49] width 214 height 36
type input "w"
type input "guardian"
click at [917, 47] on icon at bounding box center [921, 48] width 13 height 13
checkbox input "true"
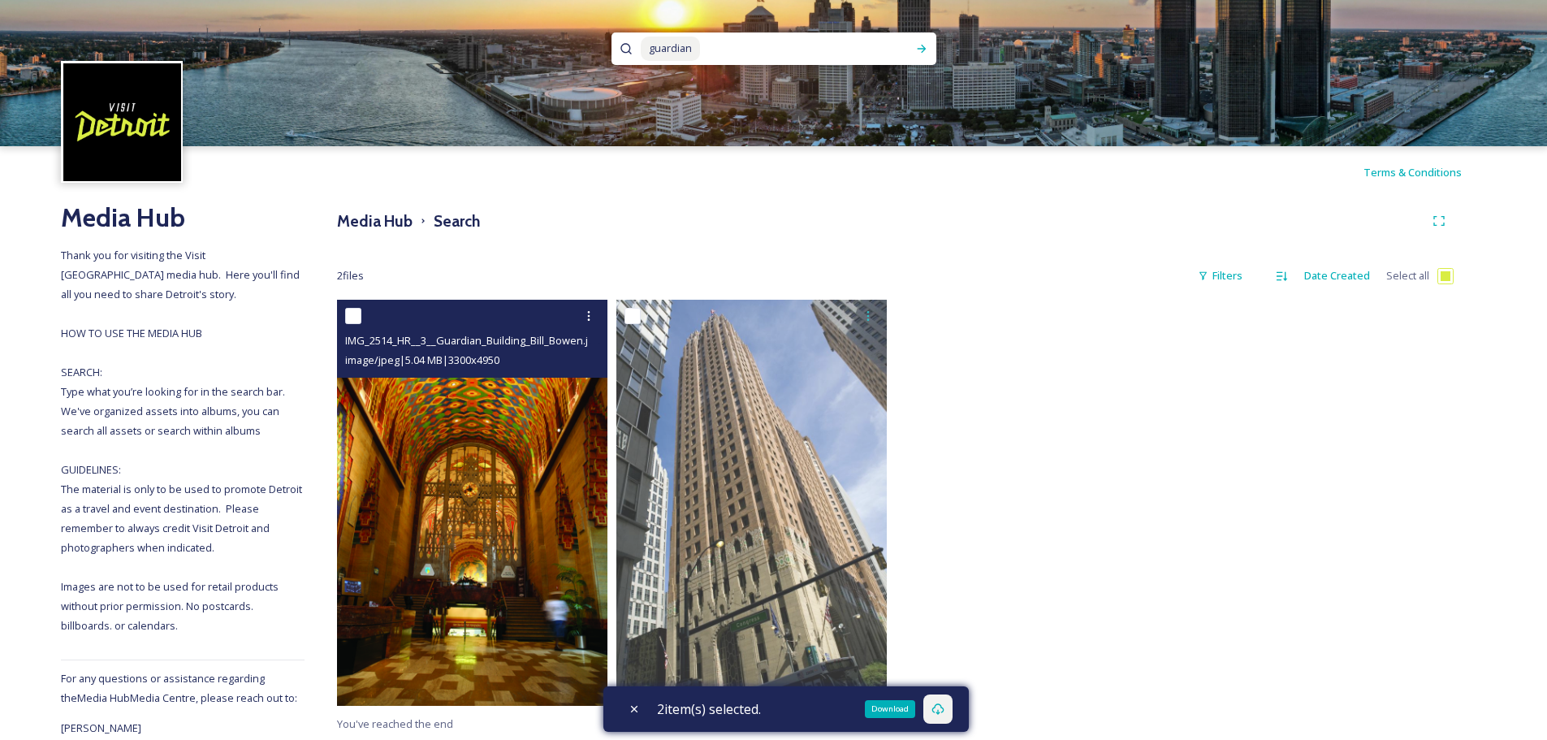
click at [358, 312] on input "checkbox" at bounding box center [353, 316] width 16 height 16
checkbox input "true"
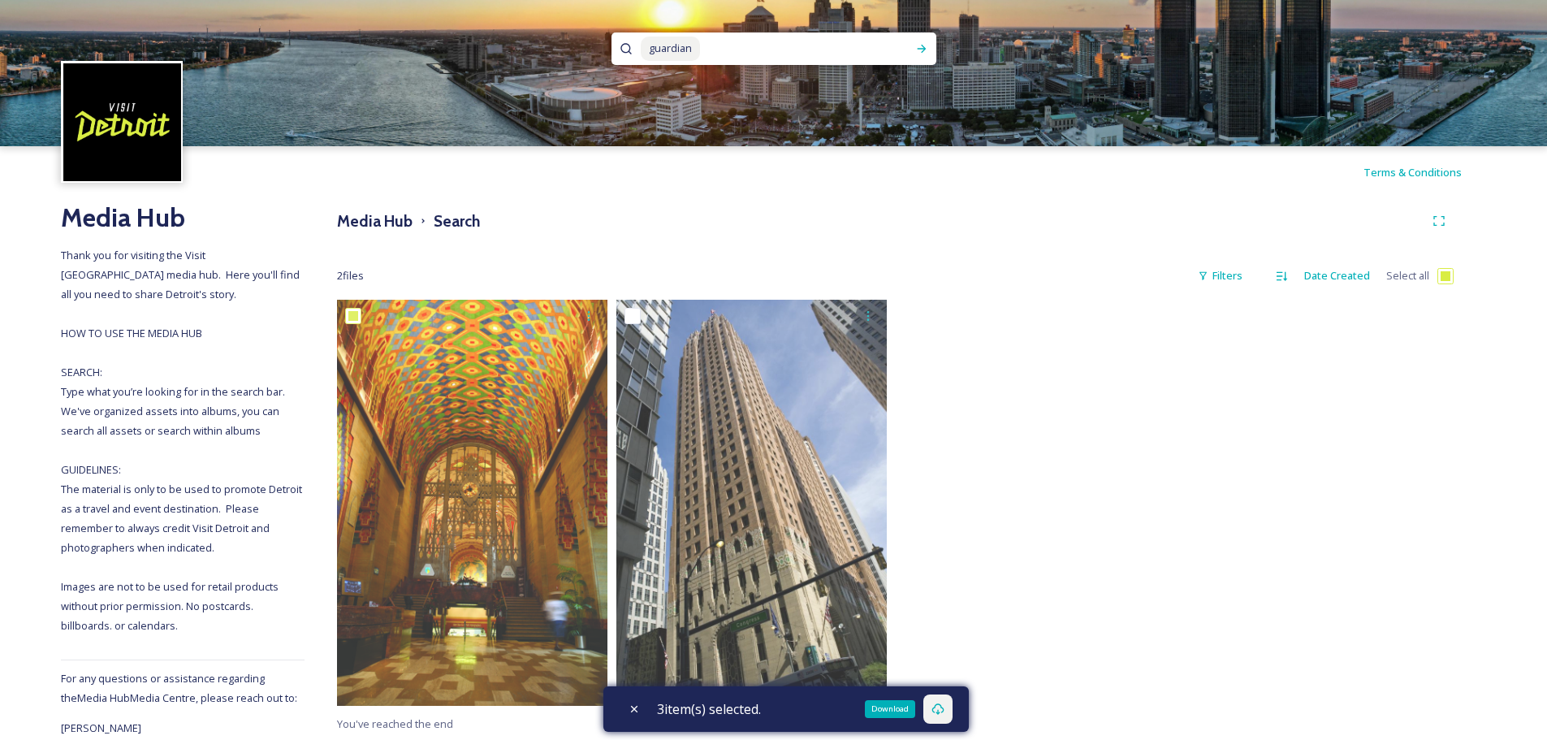
click at [935, 711] on icon at bounding box center [937, 708] width 13 height 13
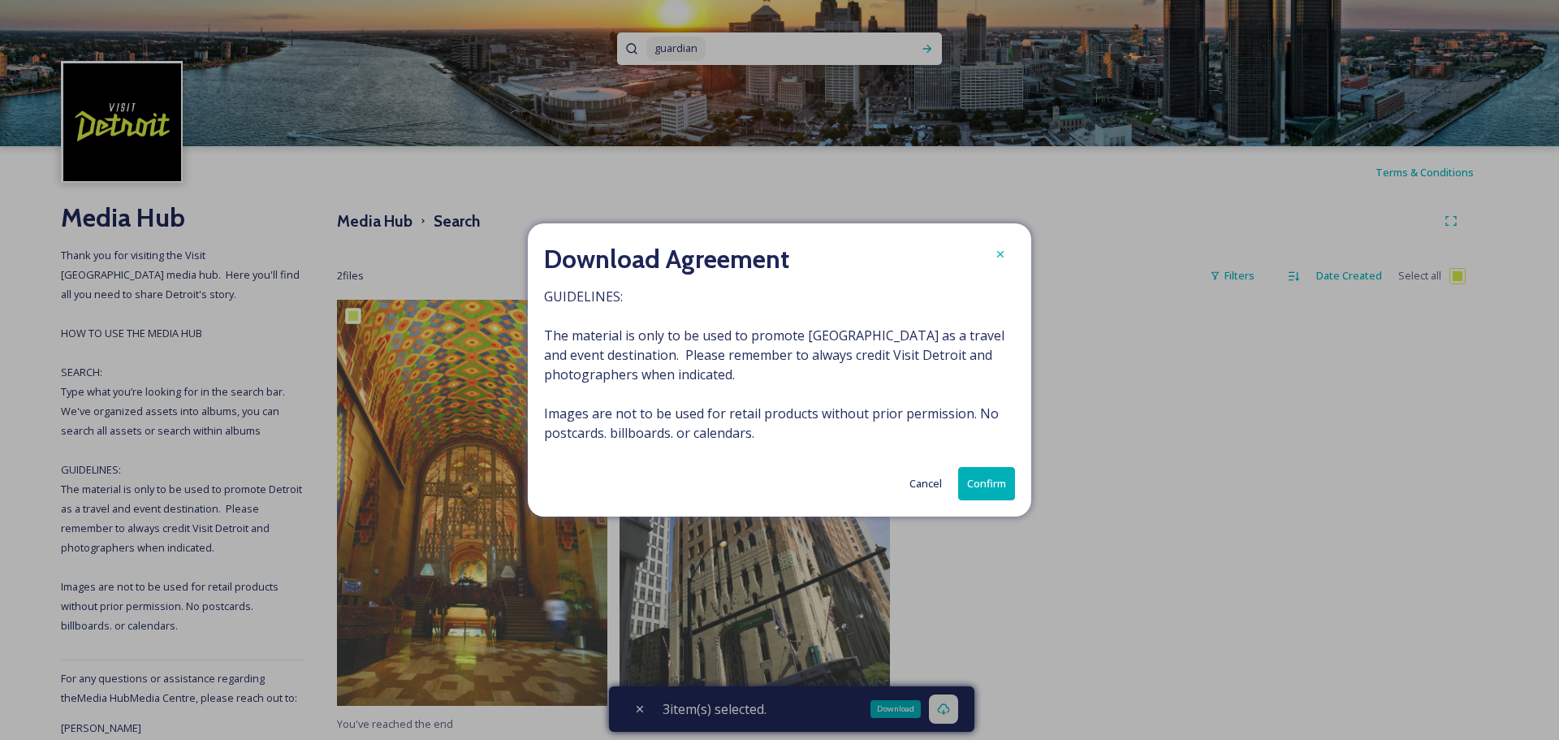
click at [974, 489] on button "Confirm" at bounding box center [986, 483] width 57 height 33
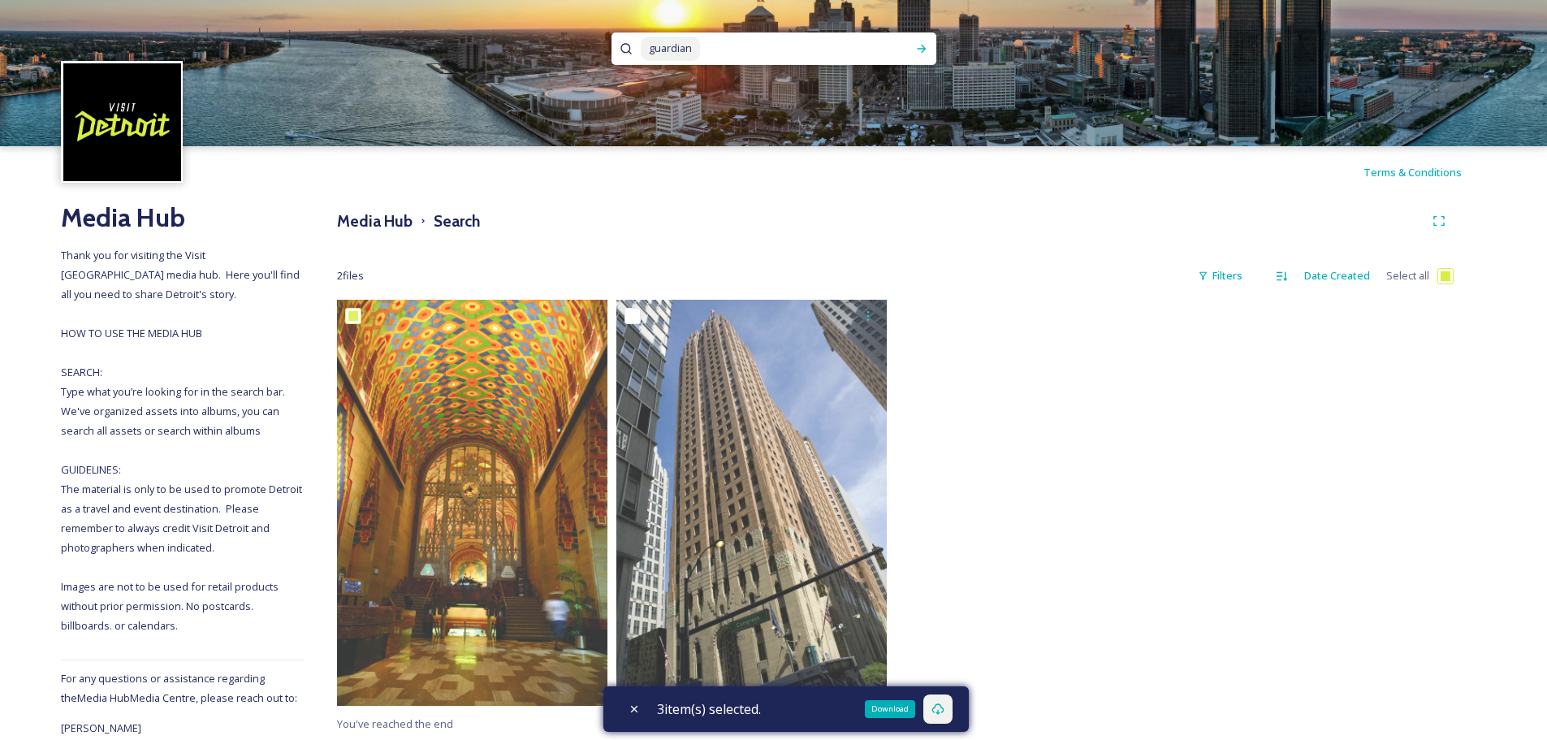
click at [989, 538] on div at bounding box center [1035, 507] width 279 height 414
click at [893, 708] on div "Download" at bounding box center [890, 709] width 50 height 18
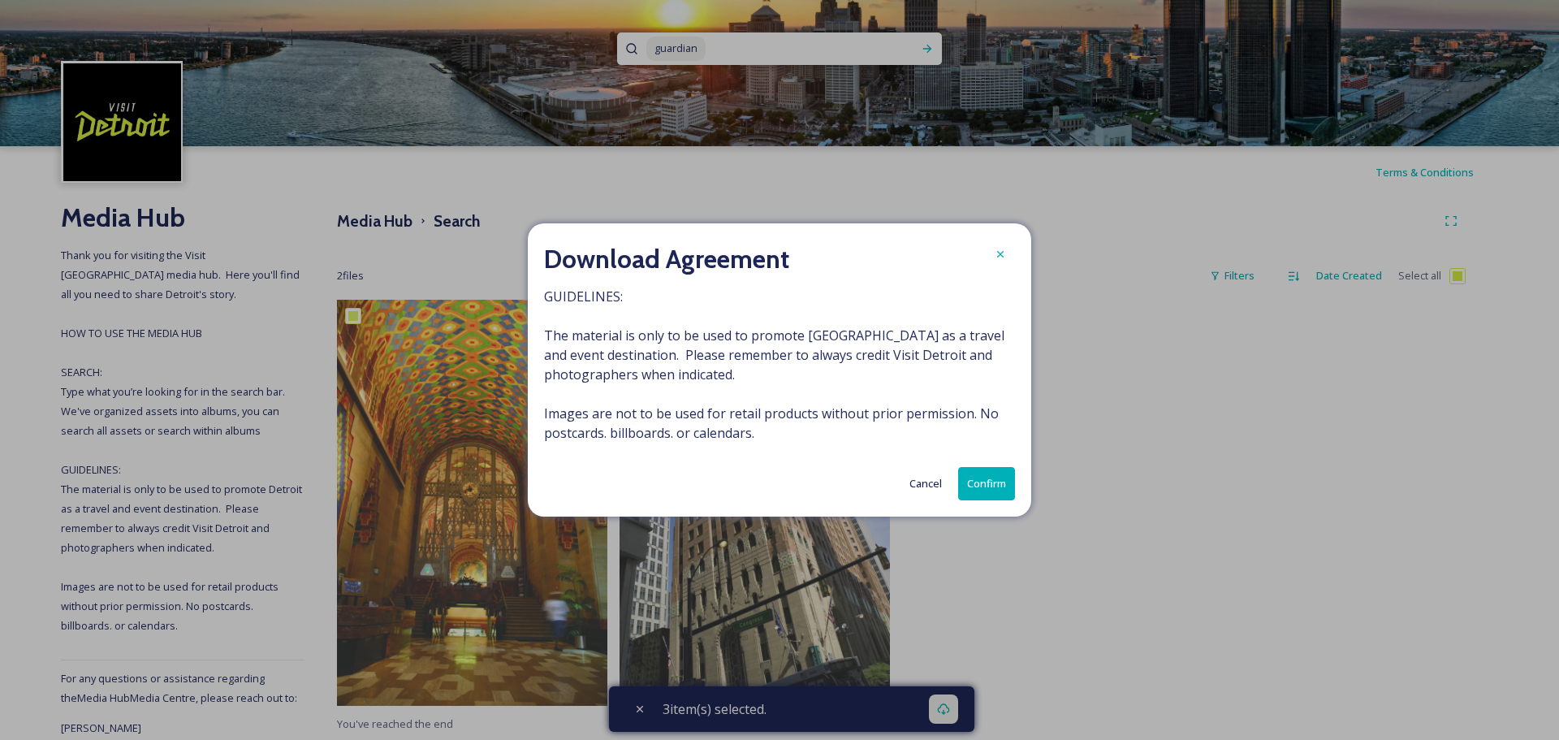
click at [992, 479] on button "Confirm" at bounding box center [986, 483] width 57 height 33
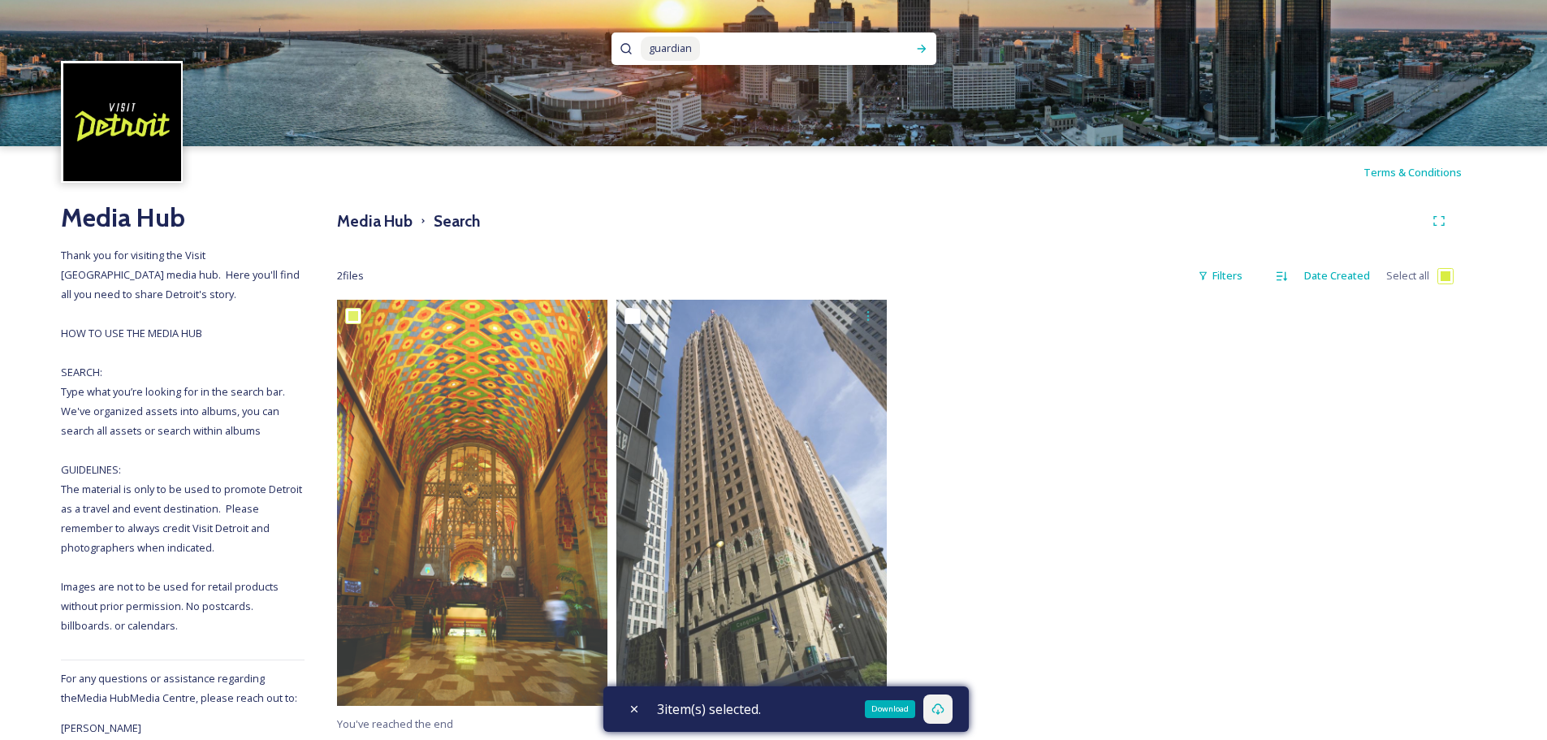
click at [939, 704] on icon at bounding box center [937, 708] width 13 height 13
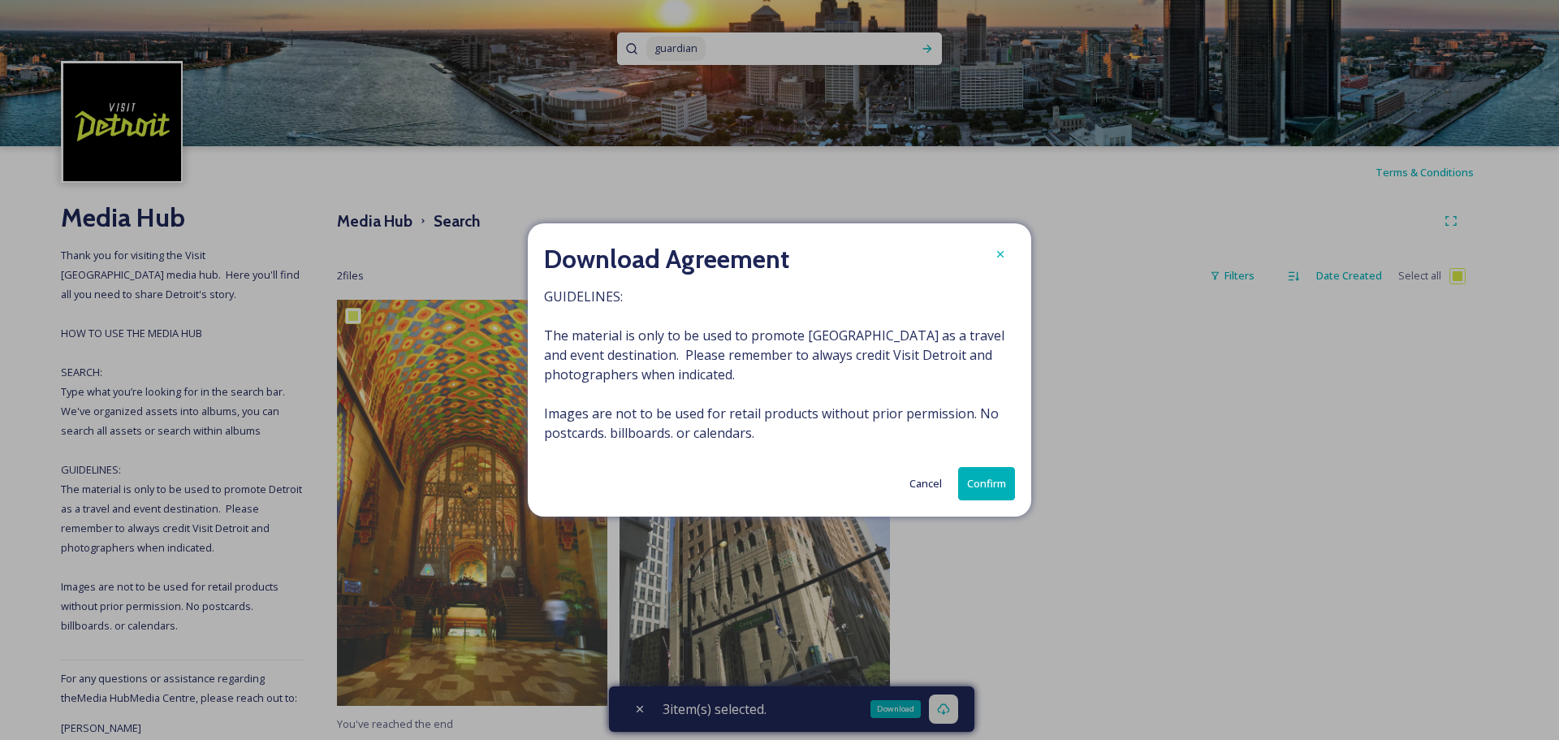
click at [915, 485] on button "Cancel" at bounding box center [925, 484] width 49 height 32
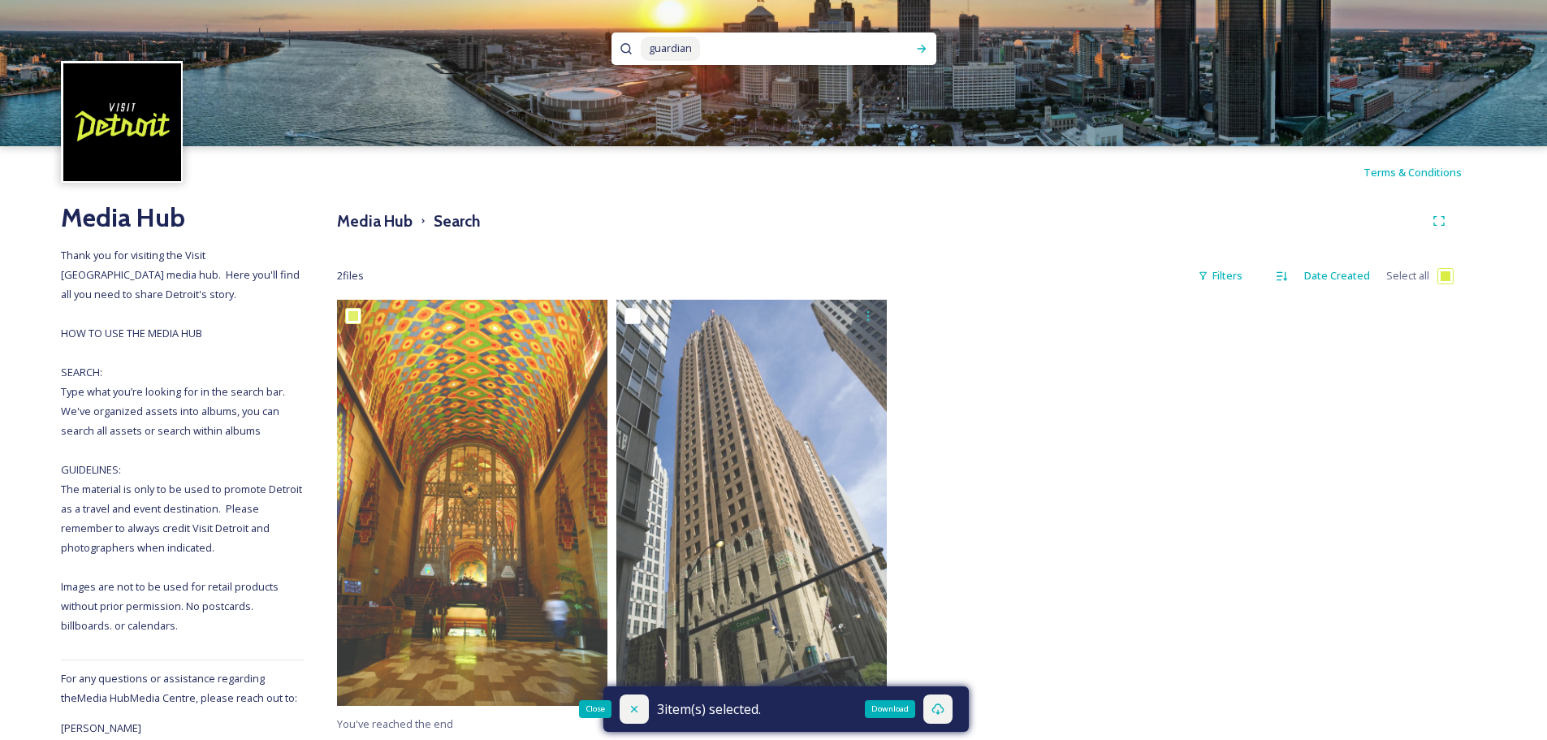
click at [633, 710] on icon at bounding box center [633, 709] width 6 height 6
checkbox input "false"
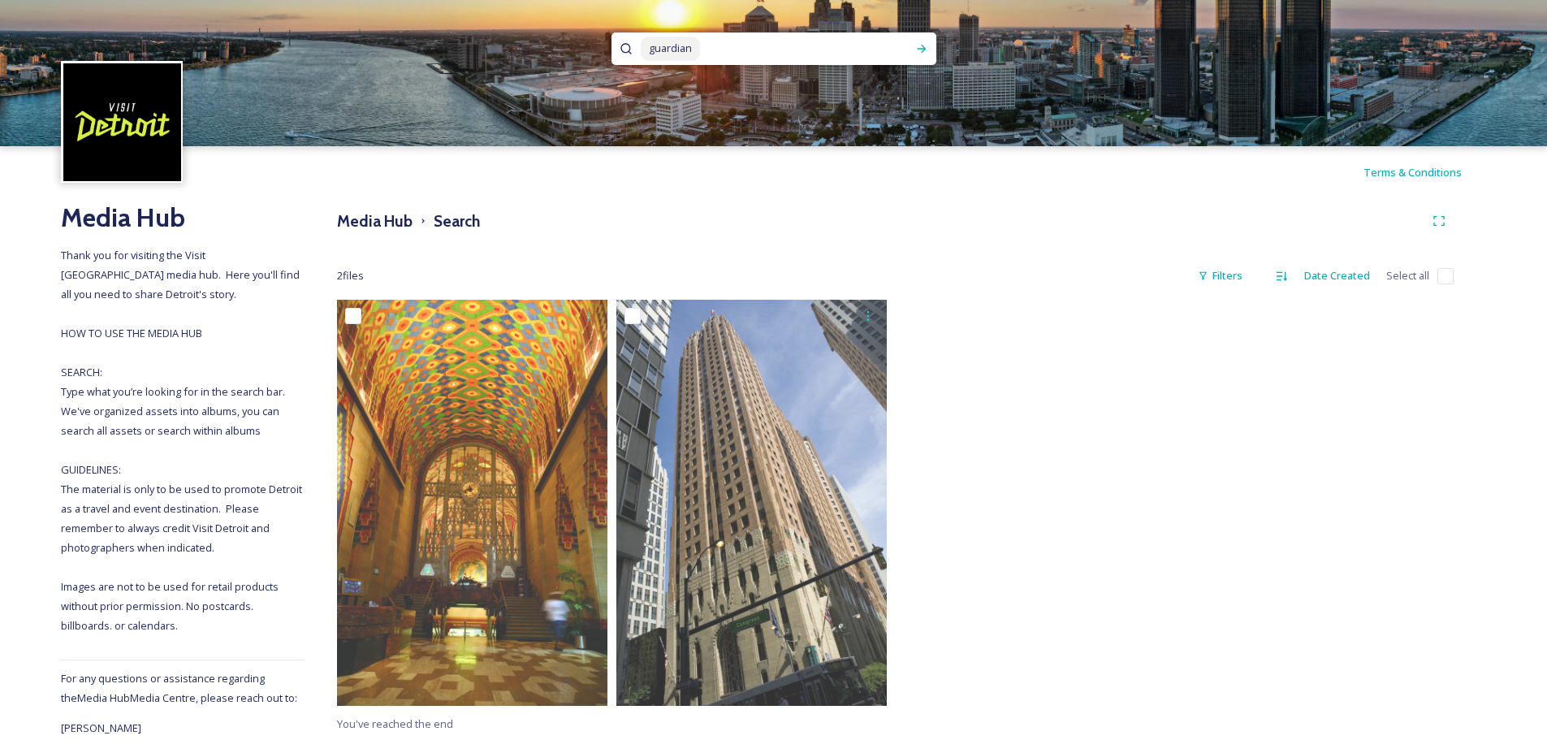
click at [627, 47] on icon at bounding box center [626, 48] width 13 height 13
click at [689, 50] on span "guardian" at bounding box center [670, 49] width 59 height 24
click at [913, 51] on div "Run Search" at bounding box center [921, 48] width 29 height 29
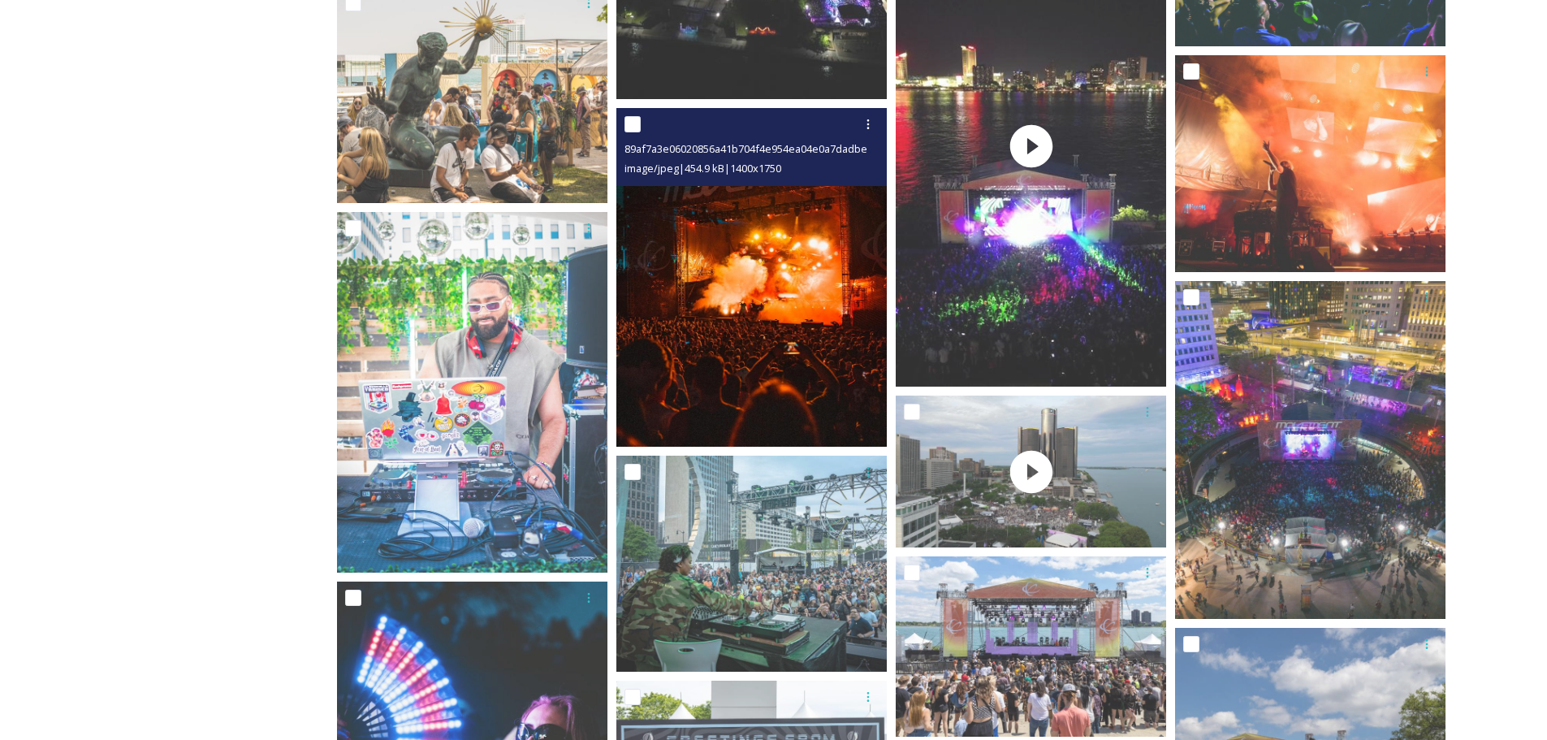
scroll to position [1218, 0]
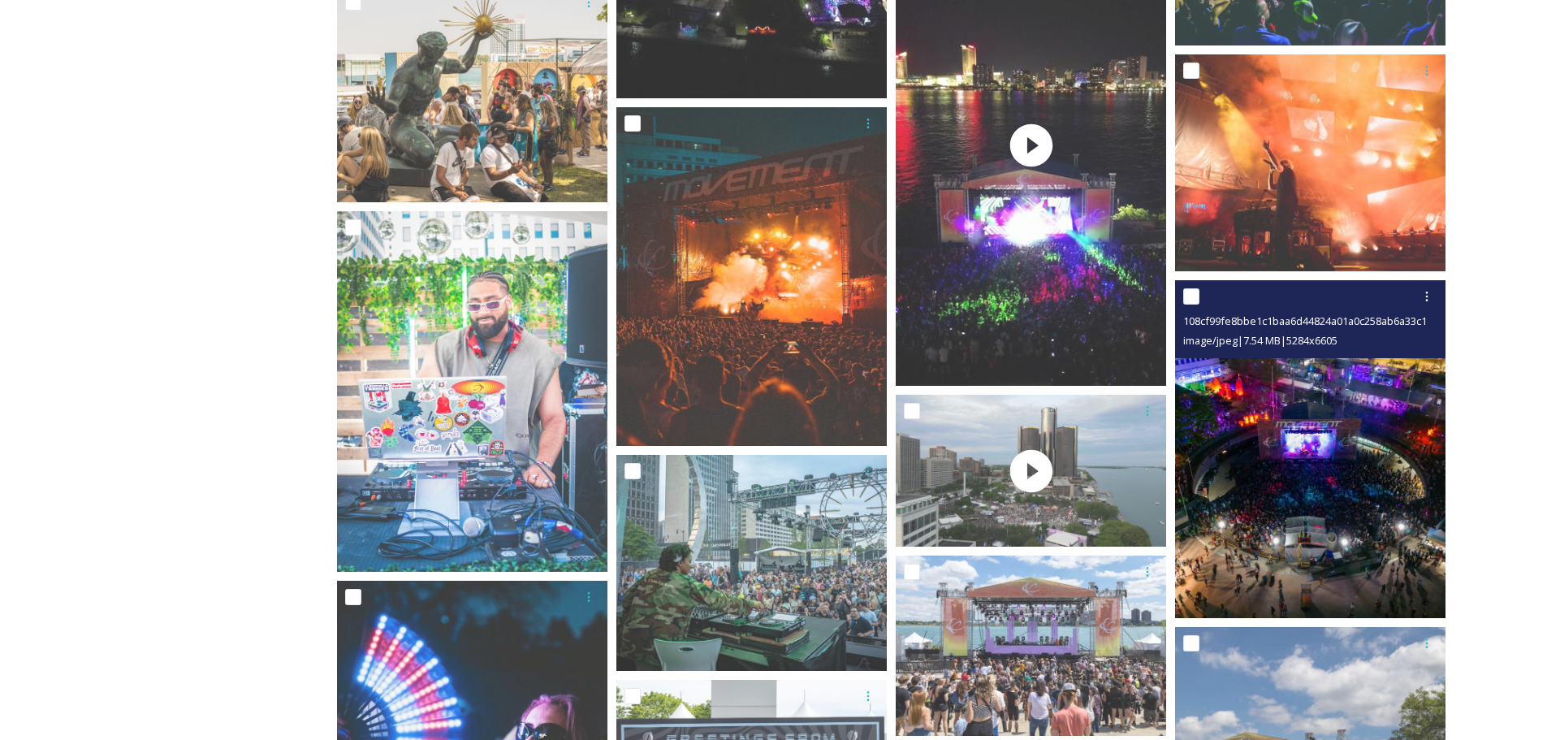
click at [1194, 295] on input "checkbox" at bounding box center [1191, 296] width 16 height 16
checkbox input "true"
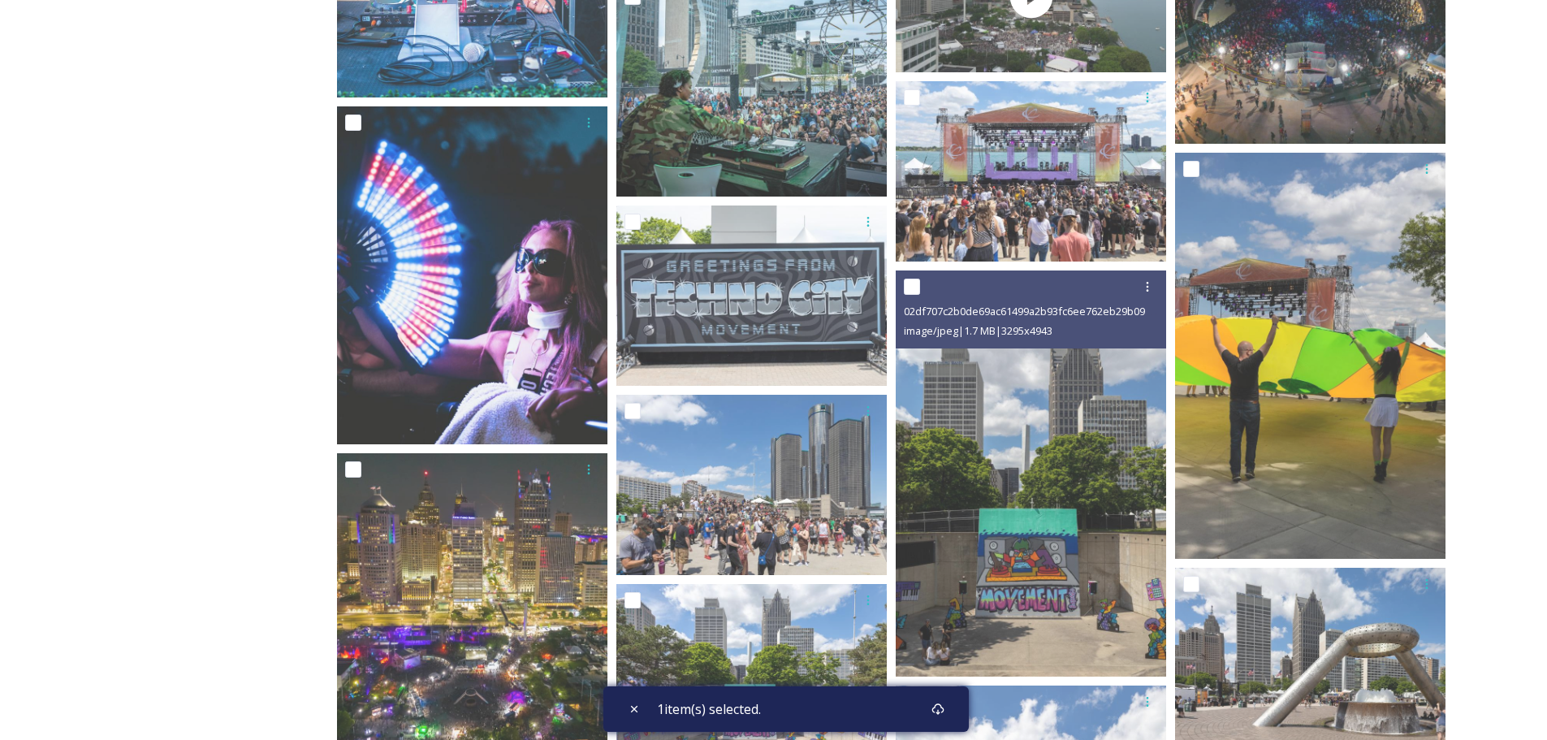
scroll to position [1786, 0]
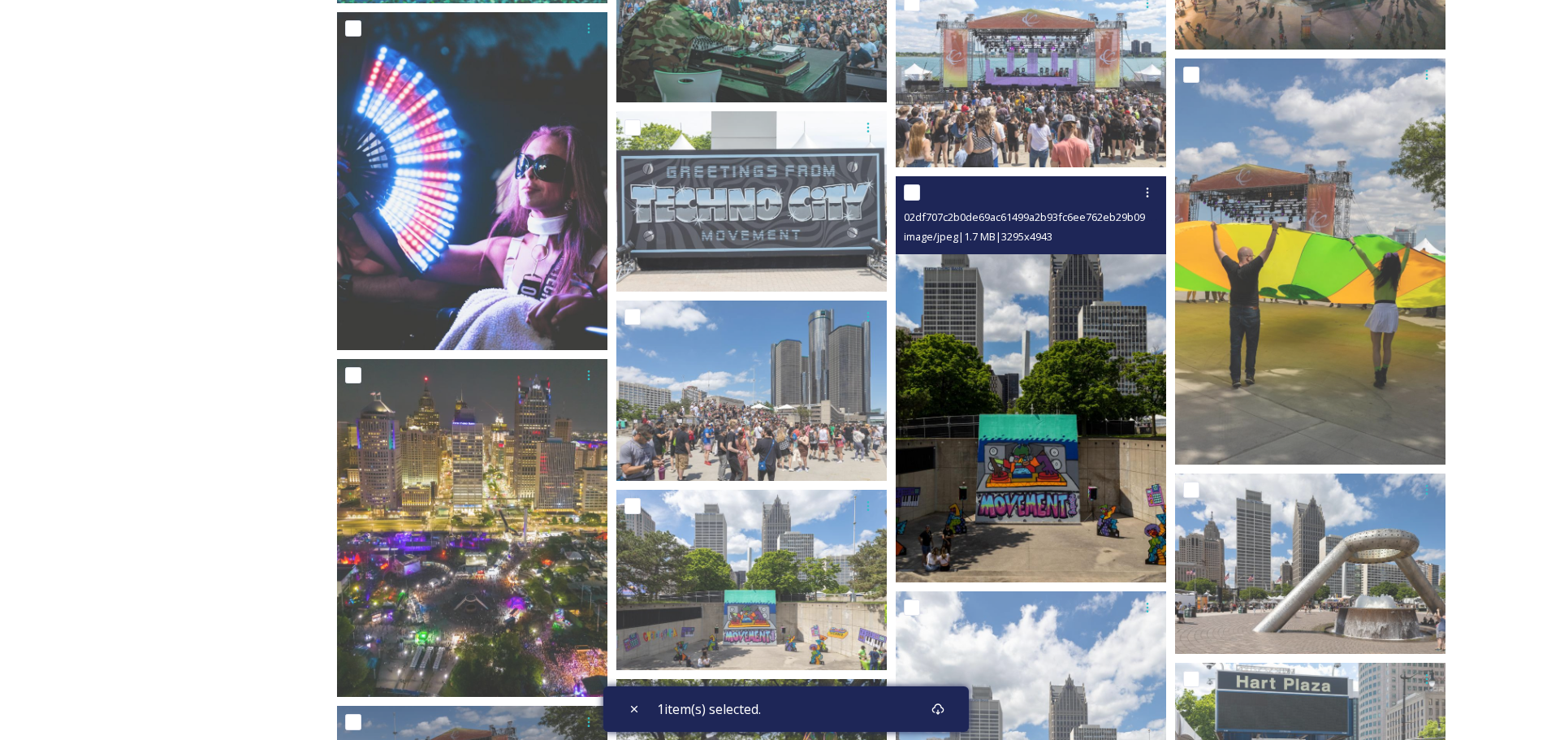
click at [909, 190] on input "checkbox" at bounding box center [912, 192] width 16 height 16
checkbox input "true"
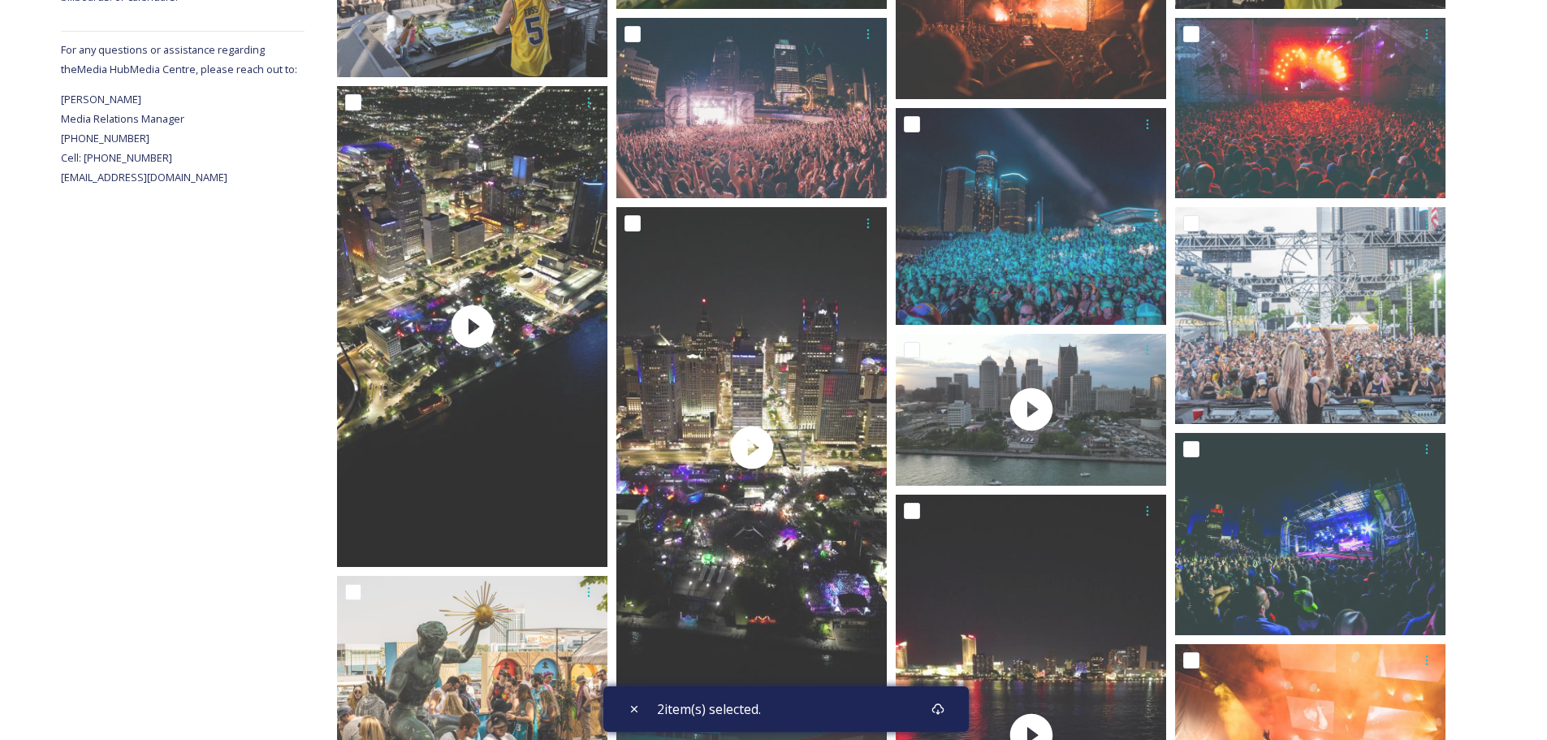
scroll to position [0, 0]
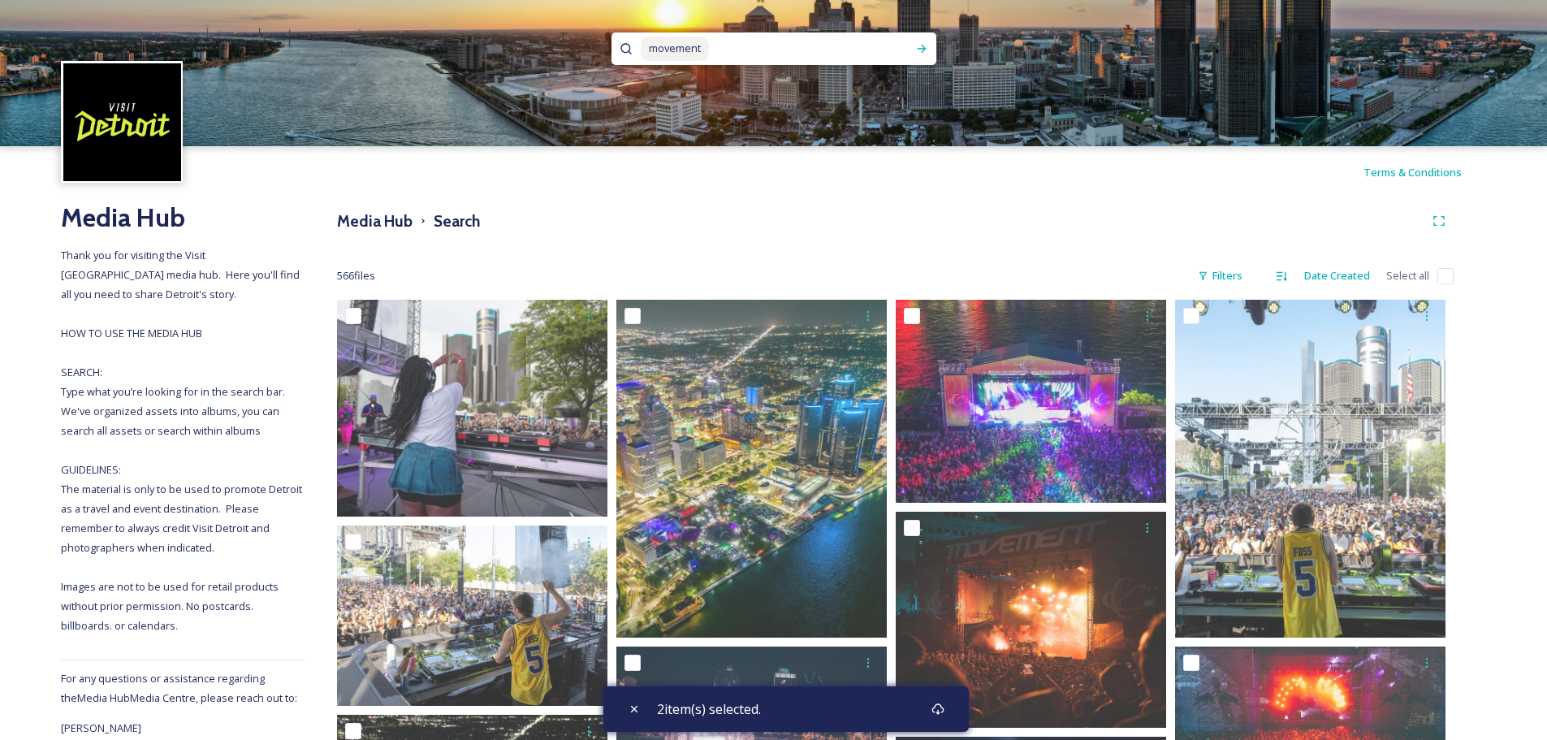
click at [698, 53] on span "movement" at bounding box center [675, 49] width 68 height 24
drag, startPoint x: 709, startPoint y: 41, endPoint x: 639, endPoint y: 43, distance: 69.9
click at [639, 43] on div "third man" at bounding box center [773, 48] width 325 height 32
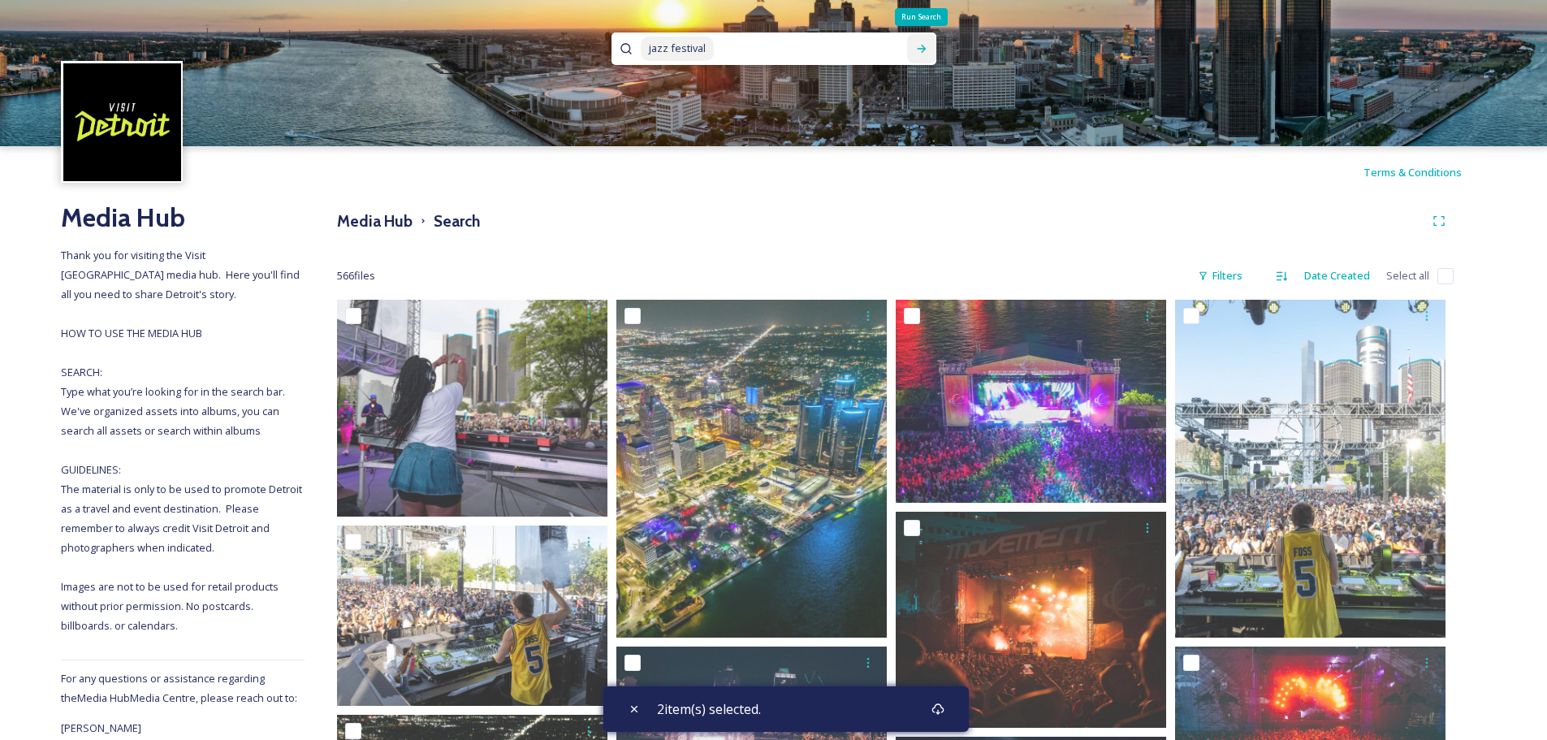
click at [922, 47] on icon at bounding box center [921, 48] width 13 height 13
checkbox input "true"
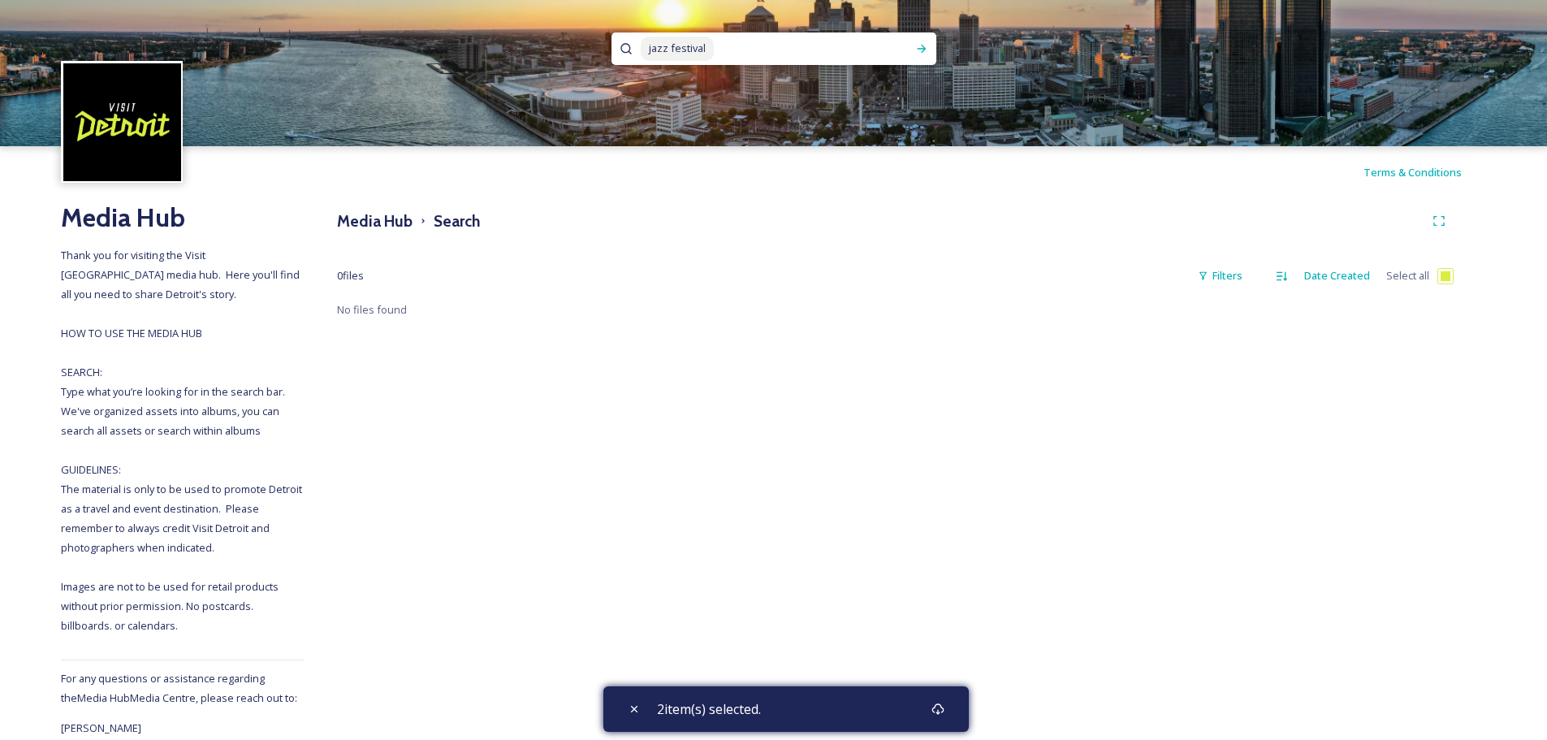
click at [719, 50] on input at bounding box center [807, 49] width 185 height 36
click at [693, 45] on span "jazz festival" at bounding box center [677, 49] width 73 height 24
click at [923, 45] on icon at bounding box center [921, 48] width 13 height 13
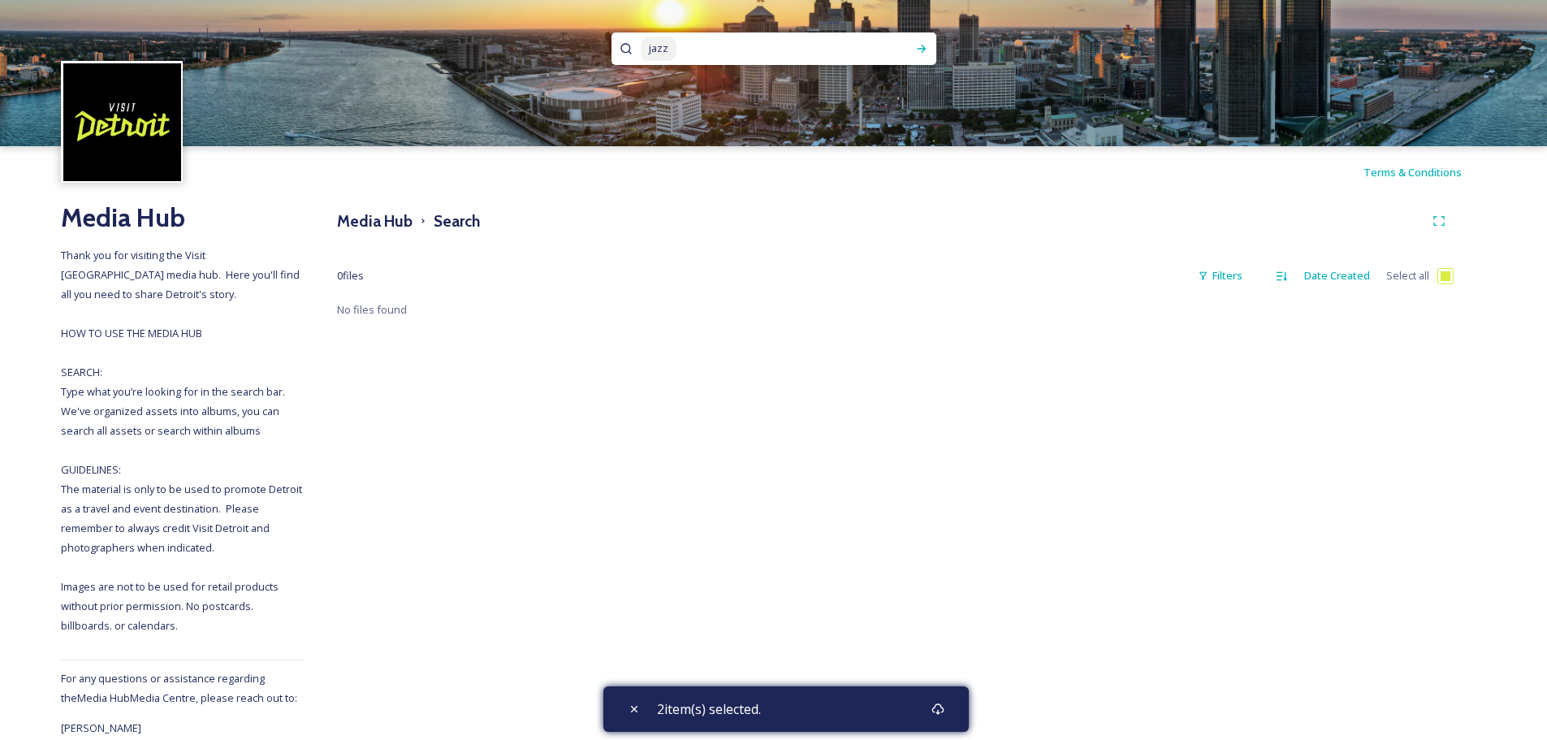
click at [700, 51] on input at bounding box center [780, 49] width 204 height 36
drag, startPoint x: 696, startPoint y: 50, endPoint x: 635, endPoint y: 48, distance: 61.0
click at [637, 49] on div "jazz" at bounding box center [773, 48] width 325 height 32
type input "j"
type input "cliff"
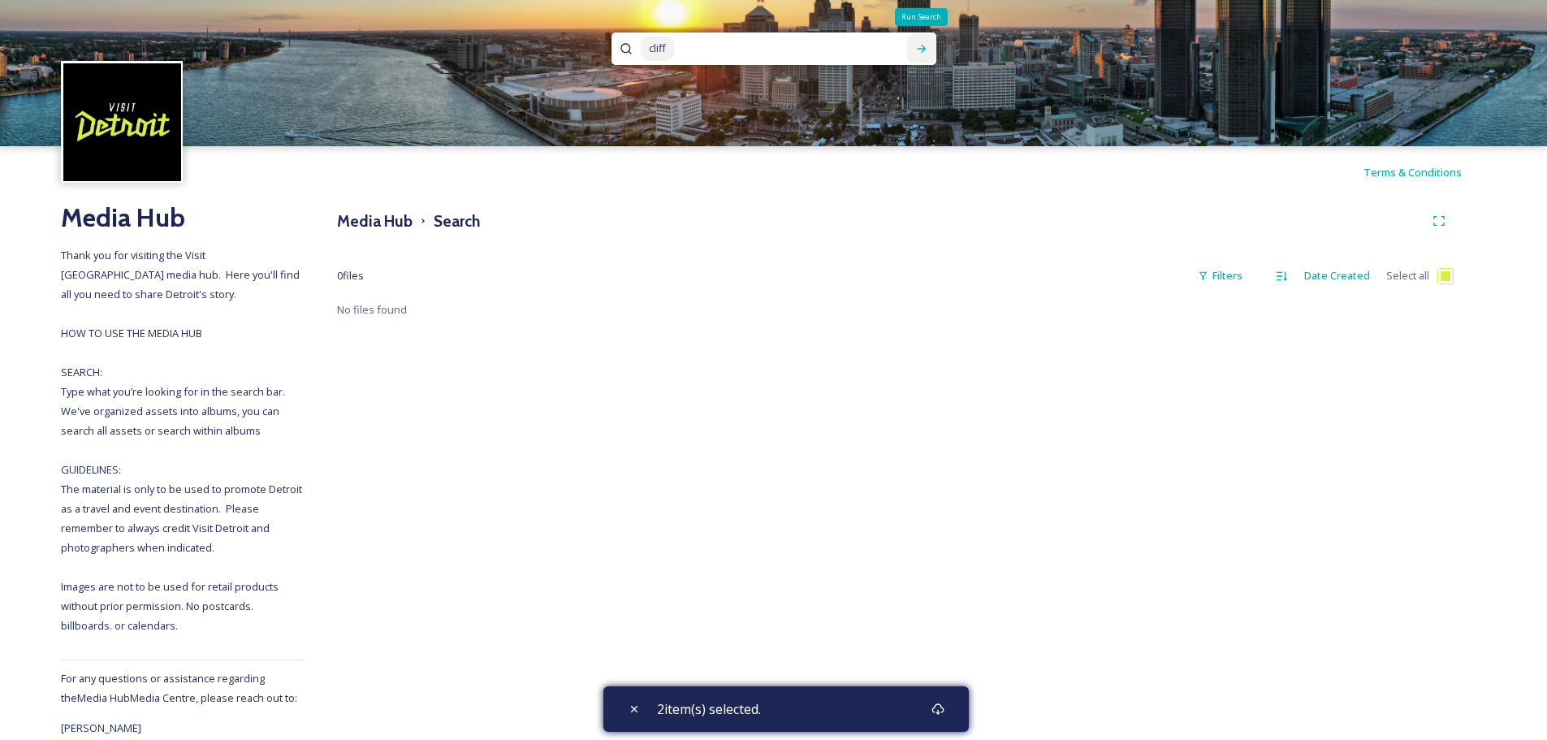
click at [921, 38] on div "Run Search" at bounding box center [921, 48] width 29 height 29
click at [676, 52] on input at bounding box center [778, 49] width 205 height 36
click at [663, 46] on span "cliff" at bounding box center [657, 49] width 33 height 24
click at [672, 46] on span "cliff" at bounding box center [657, 49] width 33 height 24
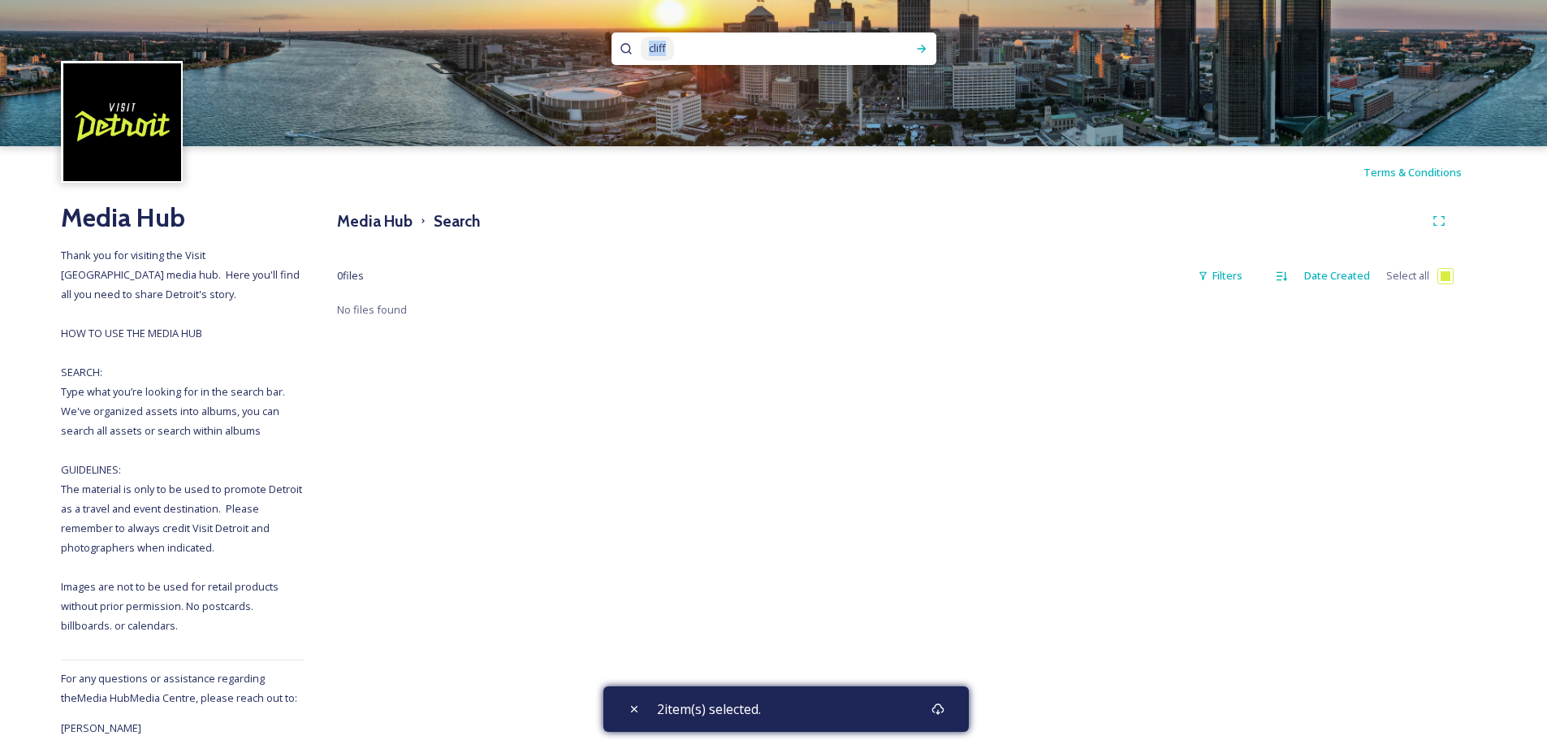
click at [672, 46] on span "cliff" at bounding box center [657, 49] width 33 height 24
click at [922, 51] on icon at bounding box center [921, 49] width 9 height 8
click at [749, 57] on input at bounding box center [817, 49] width 179 height 36
click at [696, 45] on span "tigers stadium" at bounding box center [683, 49] width 85 height 24
click at [695, 45] on span "tigers stadium" at bounding box center [683, 49] width 85 height 24
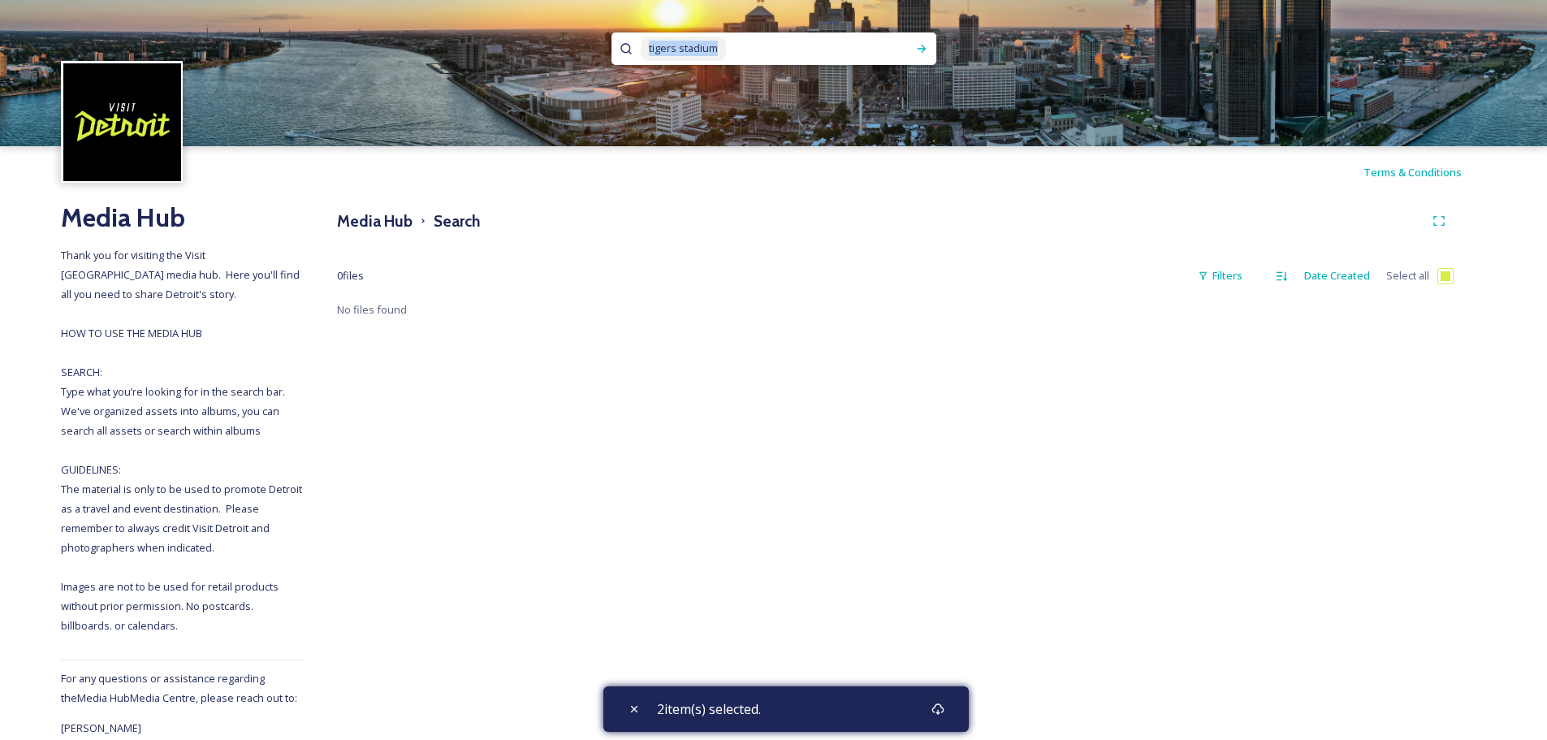
click at [695, 45] on span "tigers stadium" at bounding box center [683, 49] width 85 height 24
click at [924, 52] on icon at bounding box center [921, 48] width 13 height 13
click at [699, 50] on input at bounding box center [786, 49] width 200 height 36
type input "third man records"
click at [927, 47] on icon at bounding box center [921, 48] width 13 height 13
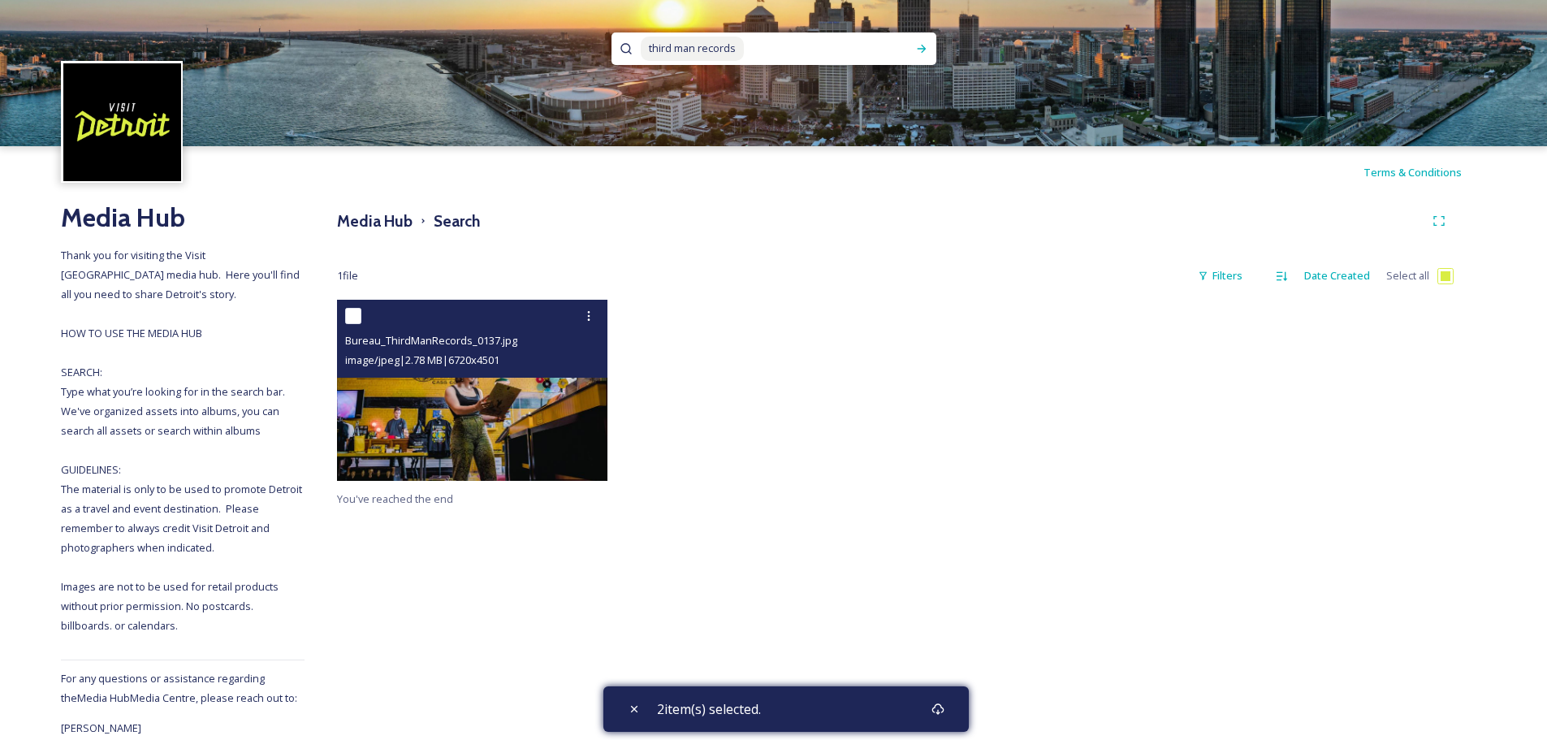
click at [356, 316] on input "checkbox" at bounding box center [353, 316] width 16 height 16
click at [350, 312] on input "checkbox" at bounding box center [353, 316] width 16 height 16
checkbox input "true"
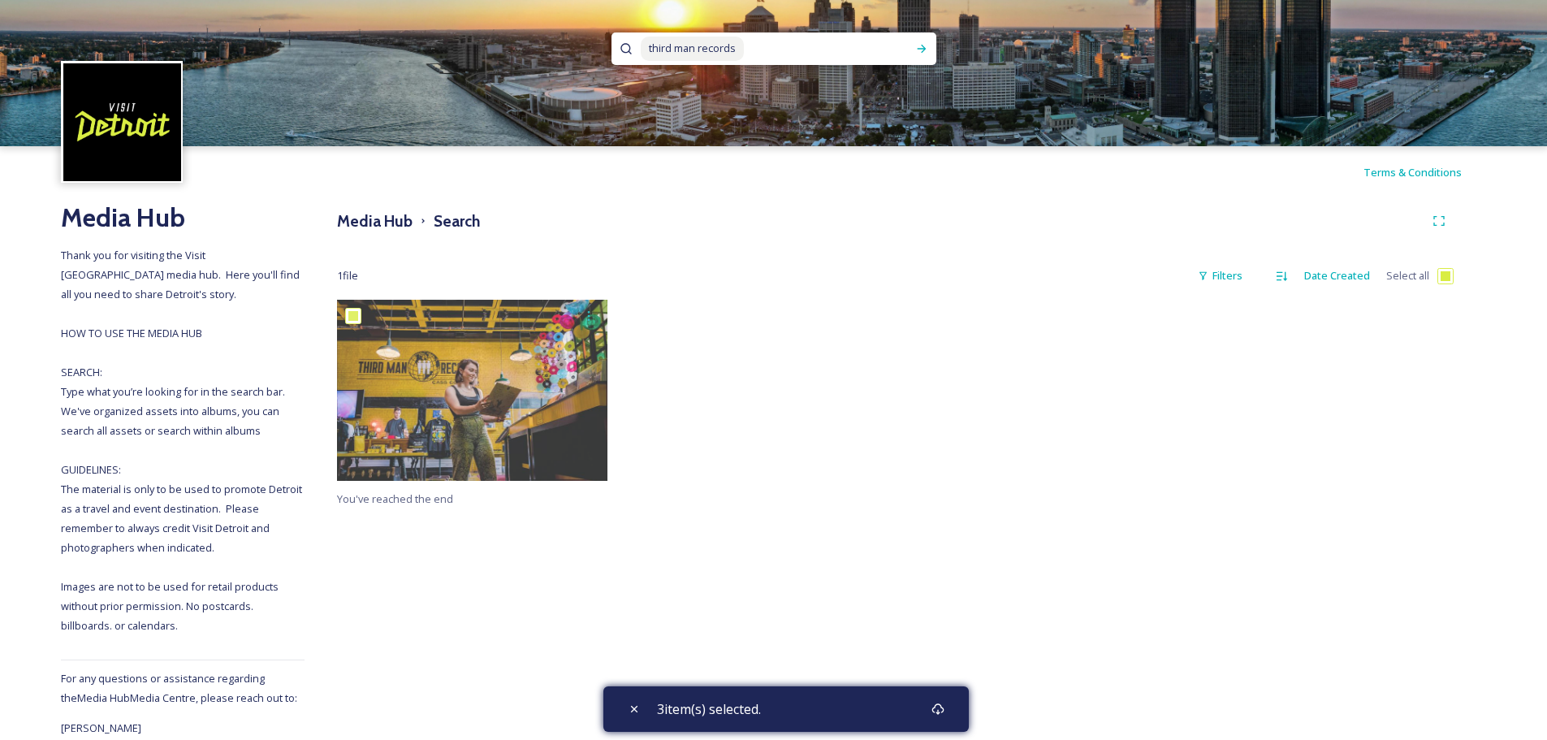
click at [802, 322] on div at bounding box center [755, 394] width 279 height 189
click at [747, 47] on input at bounding box center [826, 49] width 162 height 36
drag, startPoint x: 747, startPoint y: 47, endPoint x: 628, endPoint y: 53, distance: 119.5
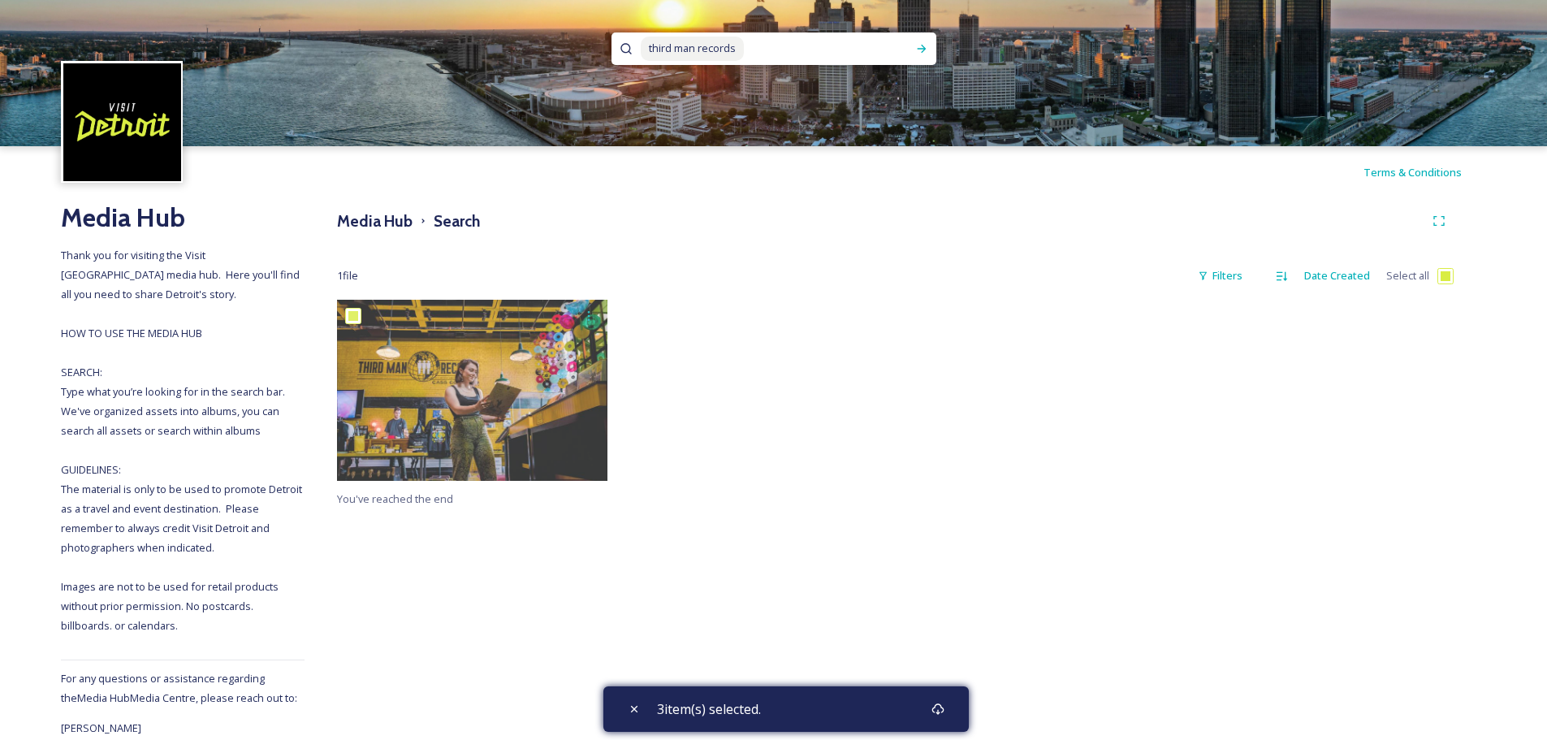
click at [628, 53] on div "third man records" at bounding box center [773, 48] width 325 height 32
type input "t"
type input "motown"
click at [927, 49] on icon at bounding box center [921, 48] width 13 height 13
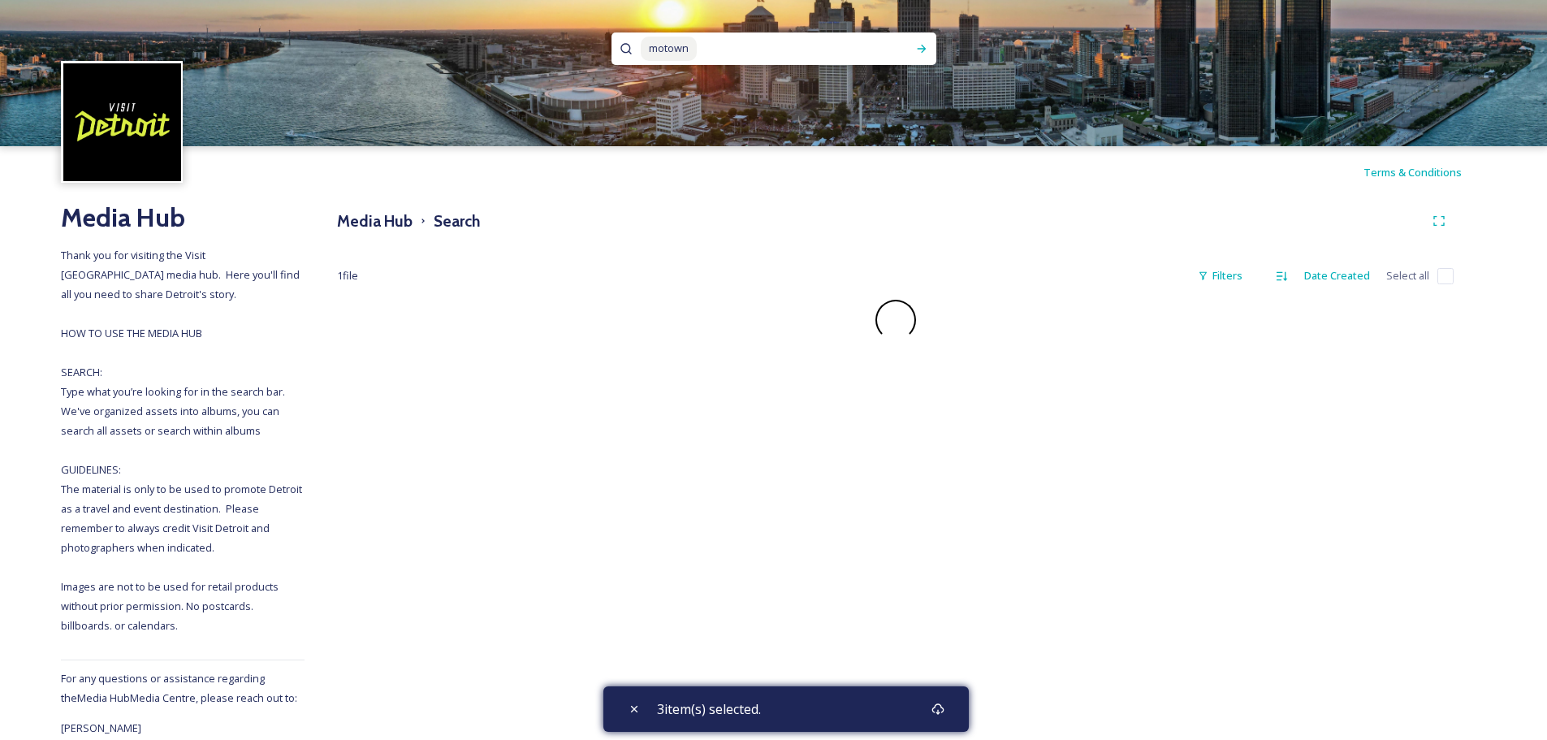
checkbox input "false"
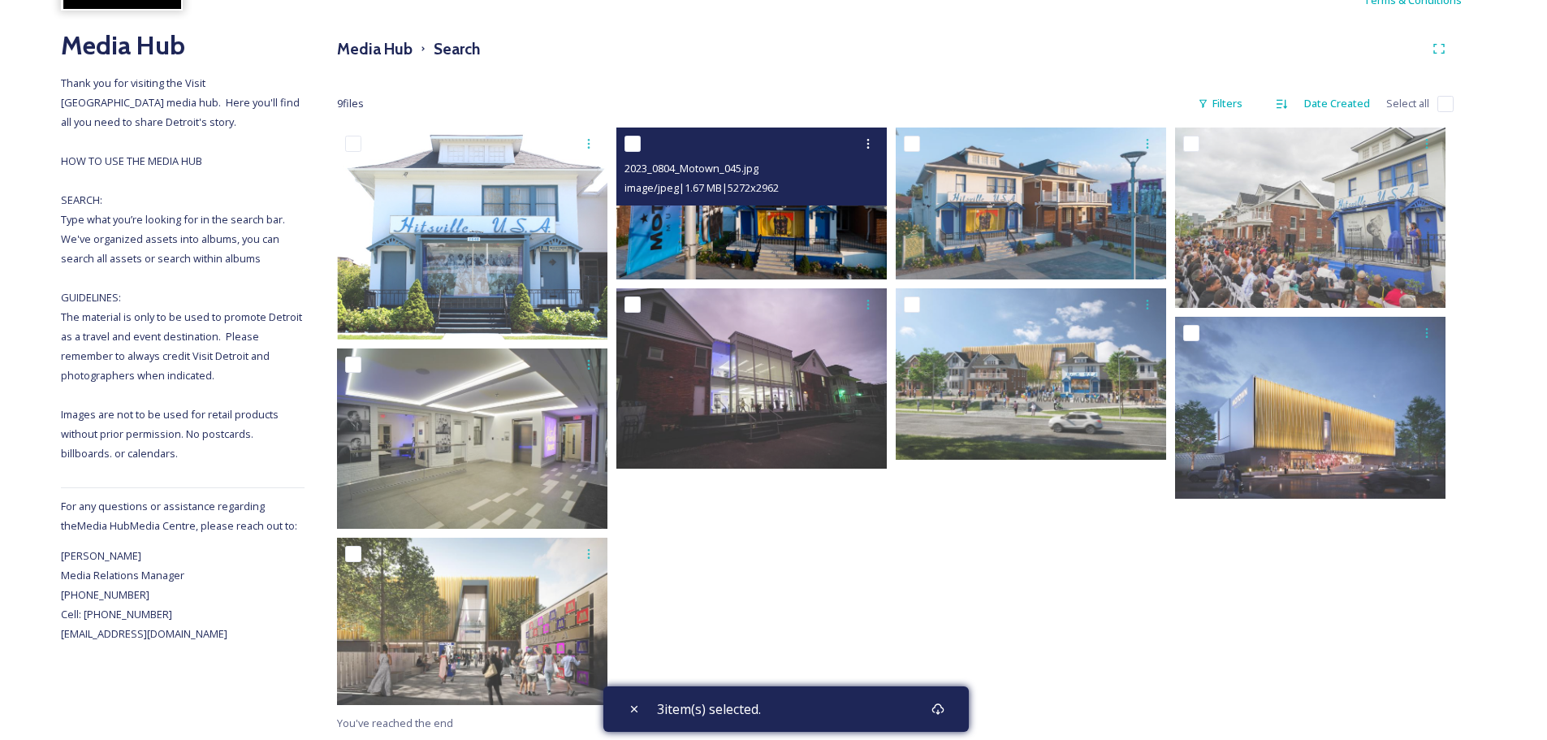
scroll to position [173, 0]
click at [627, 140] on input "checkbox" at bounding box center [632, 143] width 16 height 16
checkbox input "true"
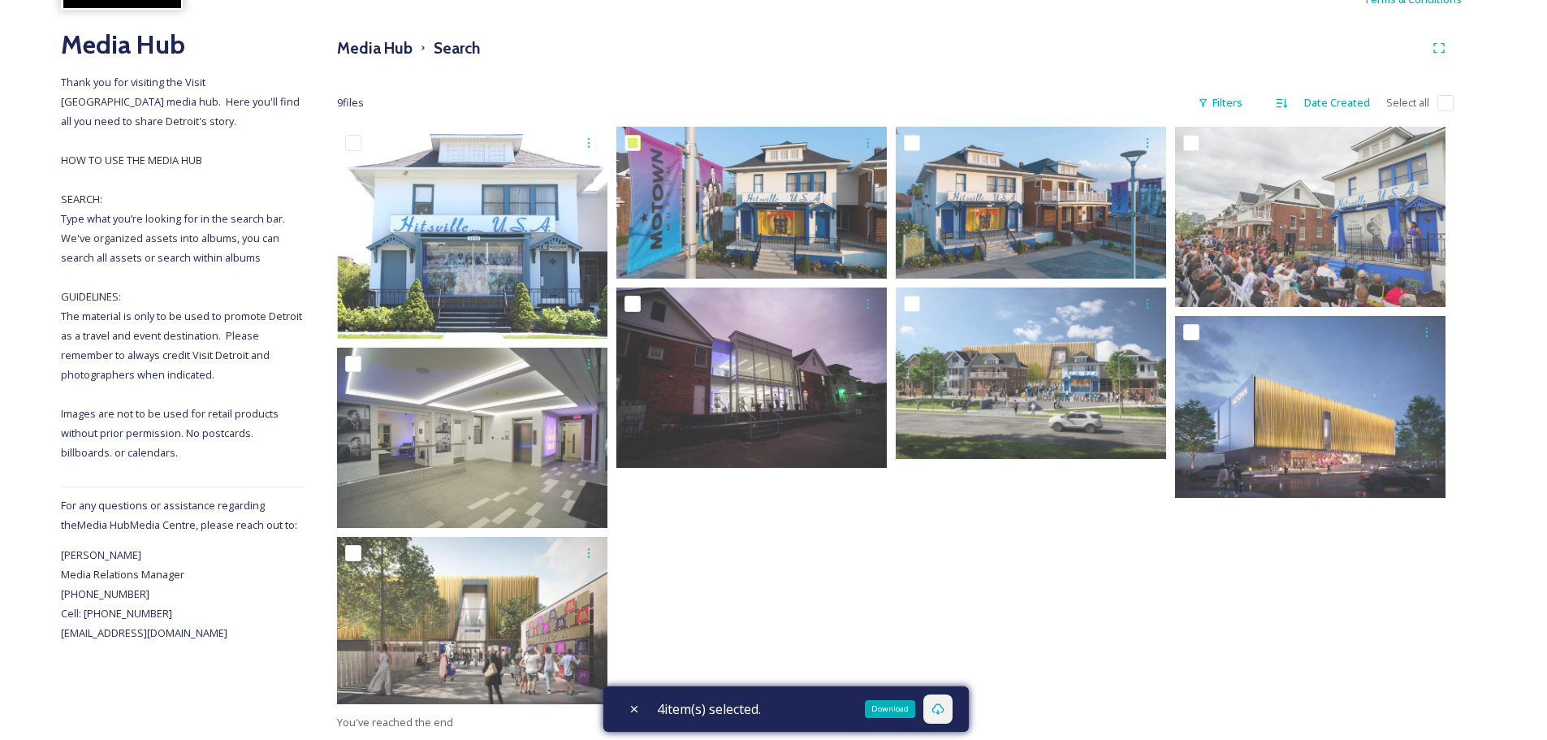
click at [944, 706] on icon at bounding box center [937, 708] width 13 height 13
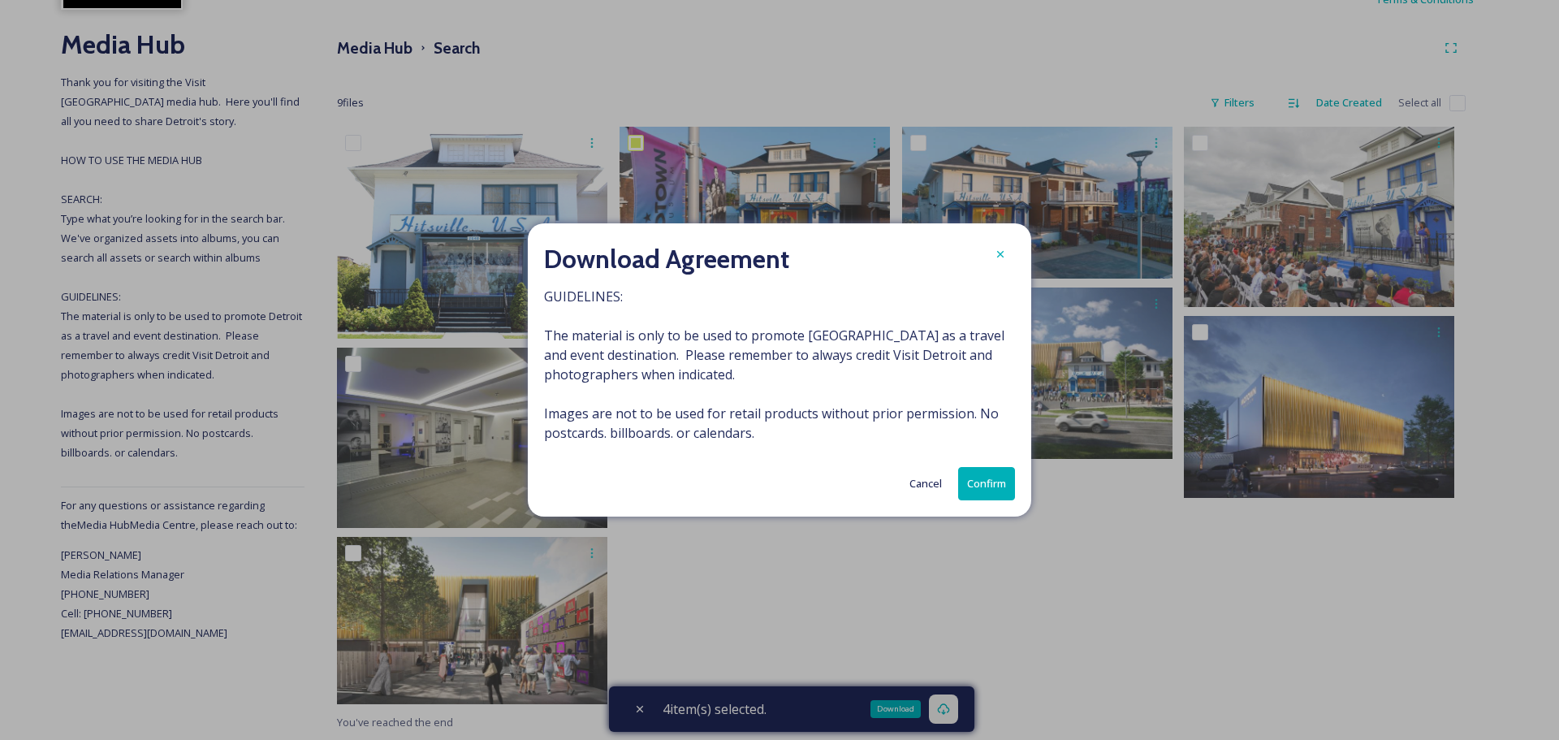
click at [985, 482] on button "Confirm" at bounding box center [986, 483] width 57 height 33
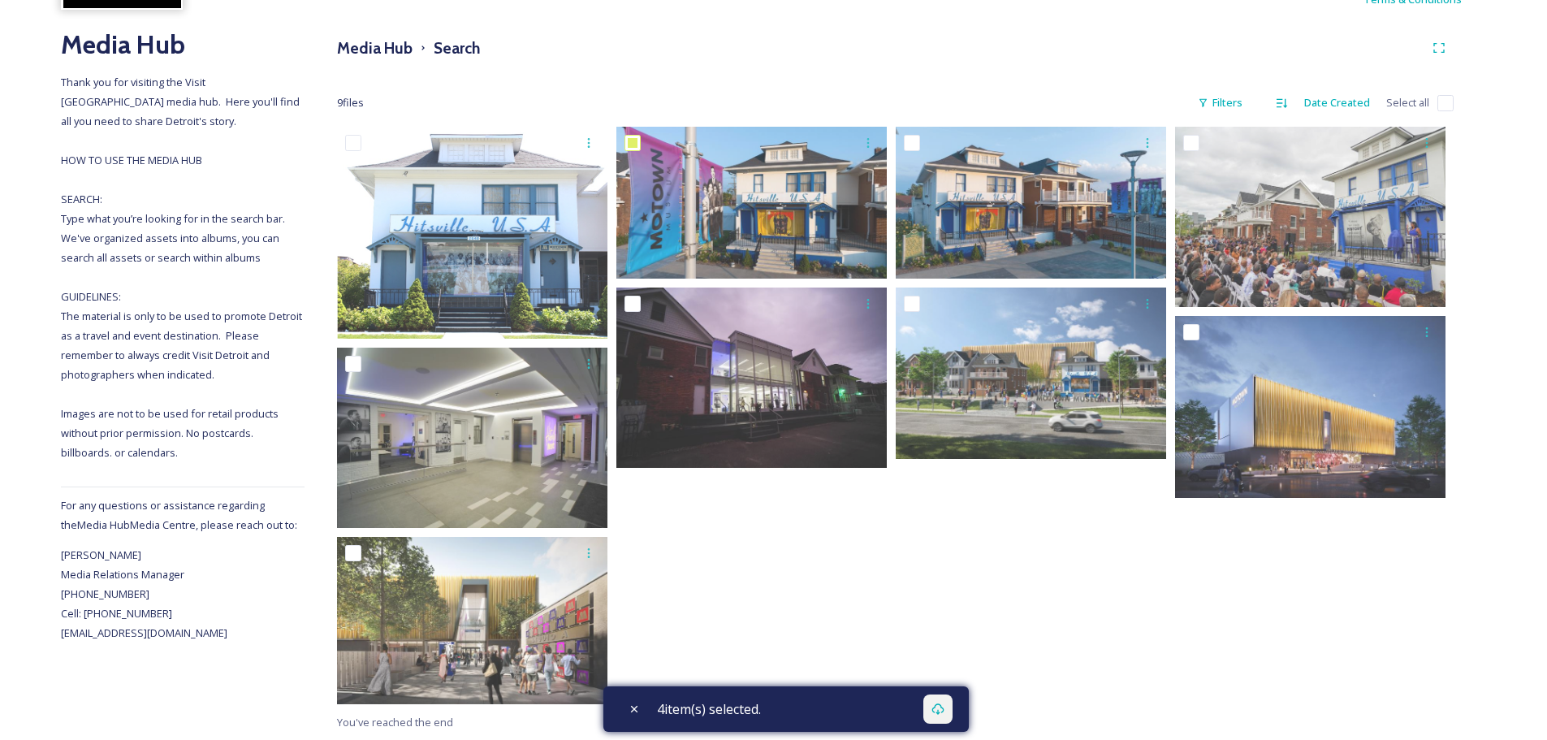
click at [888, 708] on div "4 item(s) selected." at bounding box center [785, 708] width 365 height 45
click at [944, 710] on icon at bounding box center [937, 708] width 12 height 11
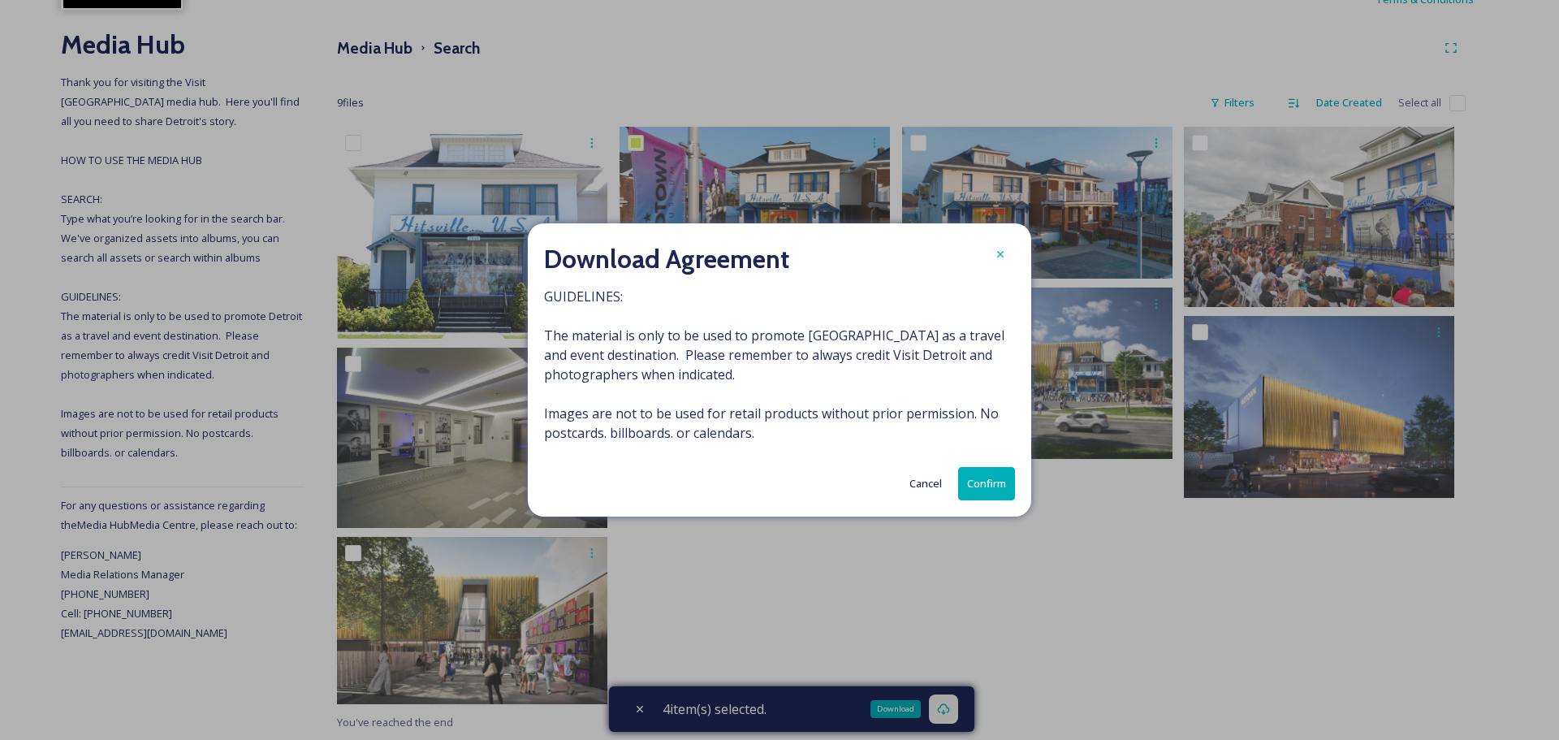
click at [993, 486] on button "Confirm" at bounding box center [986, 483] width 57 height 33
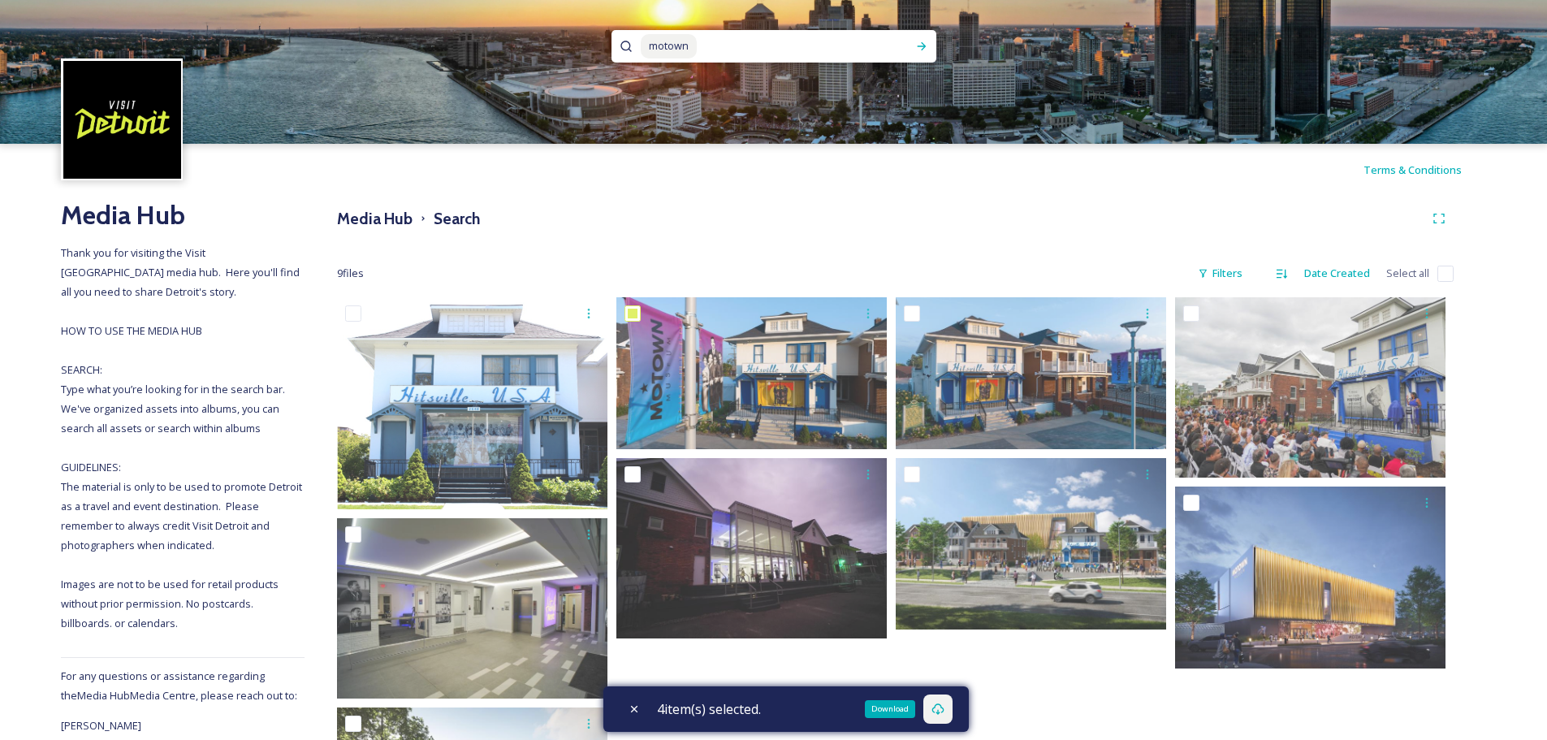
scroll to position [0, 0]
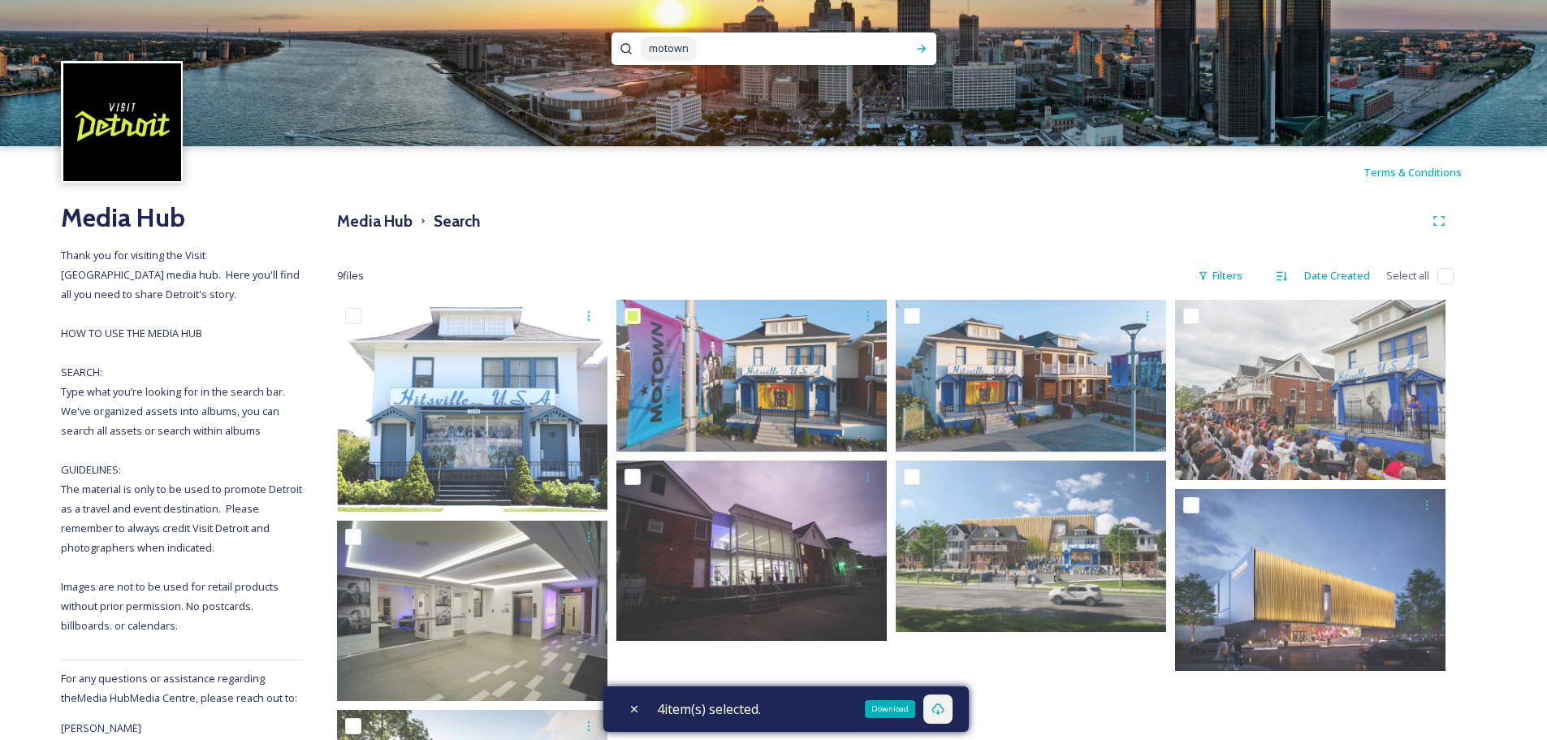
drag, startPoint x: 754, startPoint y: 52, endPoint x: 742, endPoint y: 52, distance: 11.4
click at [750, 52] on input at bounding box center [795, 49] width 194 height 36
click at [741, 52] on input at bounding box center [795, 49] width 194 height 36
type input "m"
click at [678, 58] on input at bounding box center [752, 49] width 222 height 36
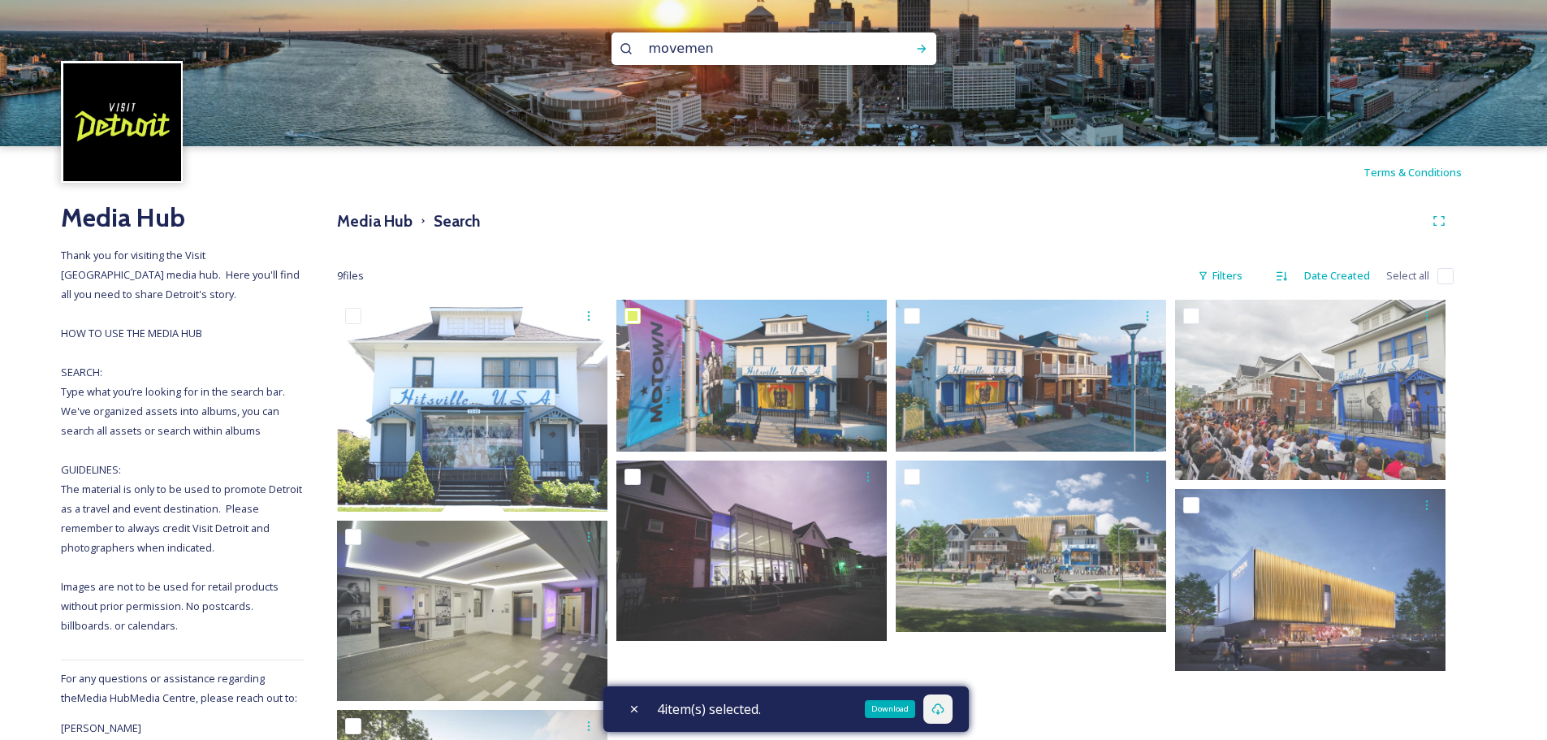
type input "movement"
click at [928, 51] on div "Run Search" at bounding box center [921, 48] width 29 height 29
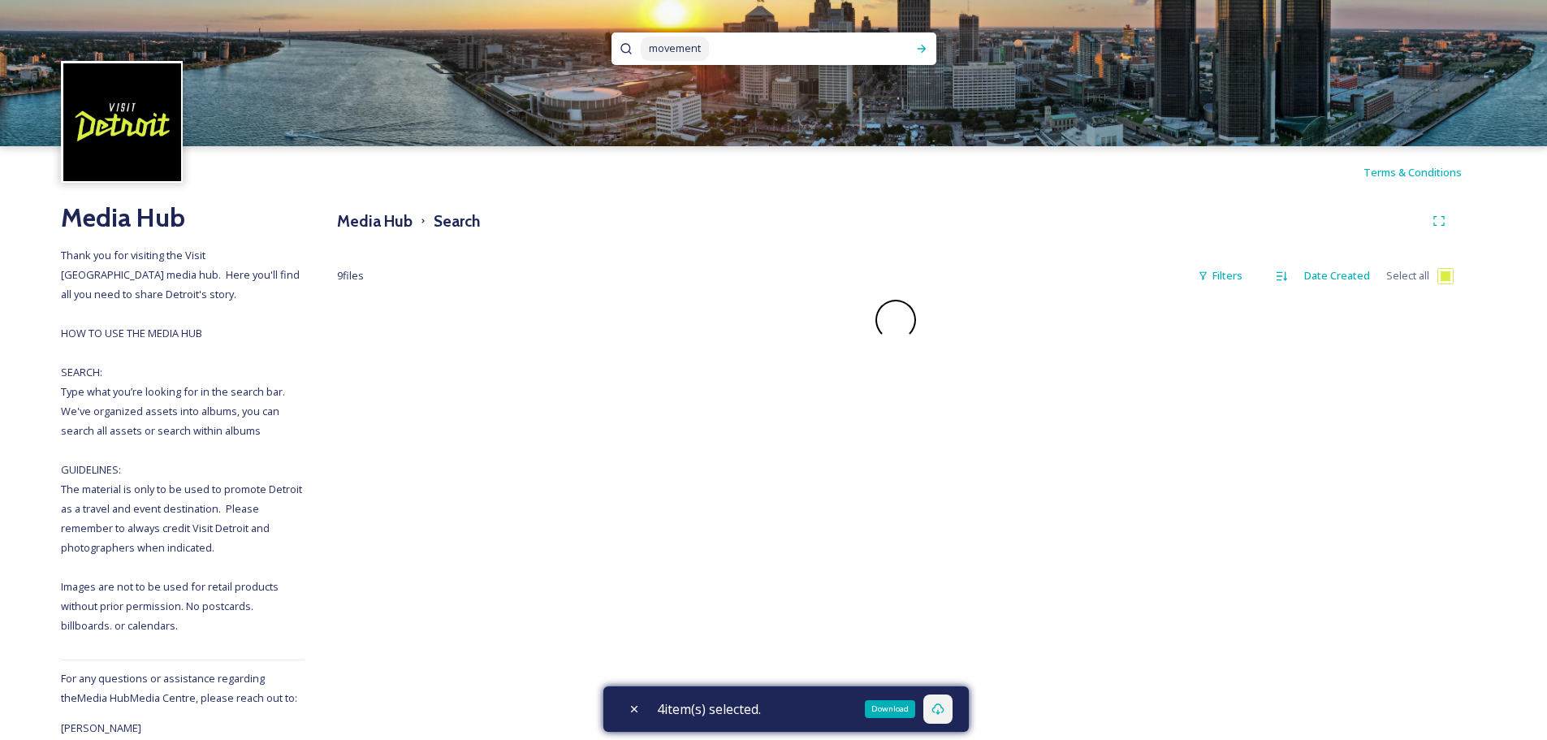
checkbox input "false"
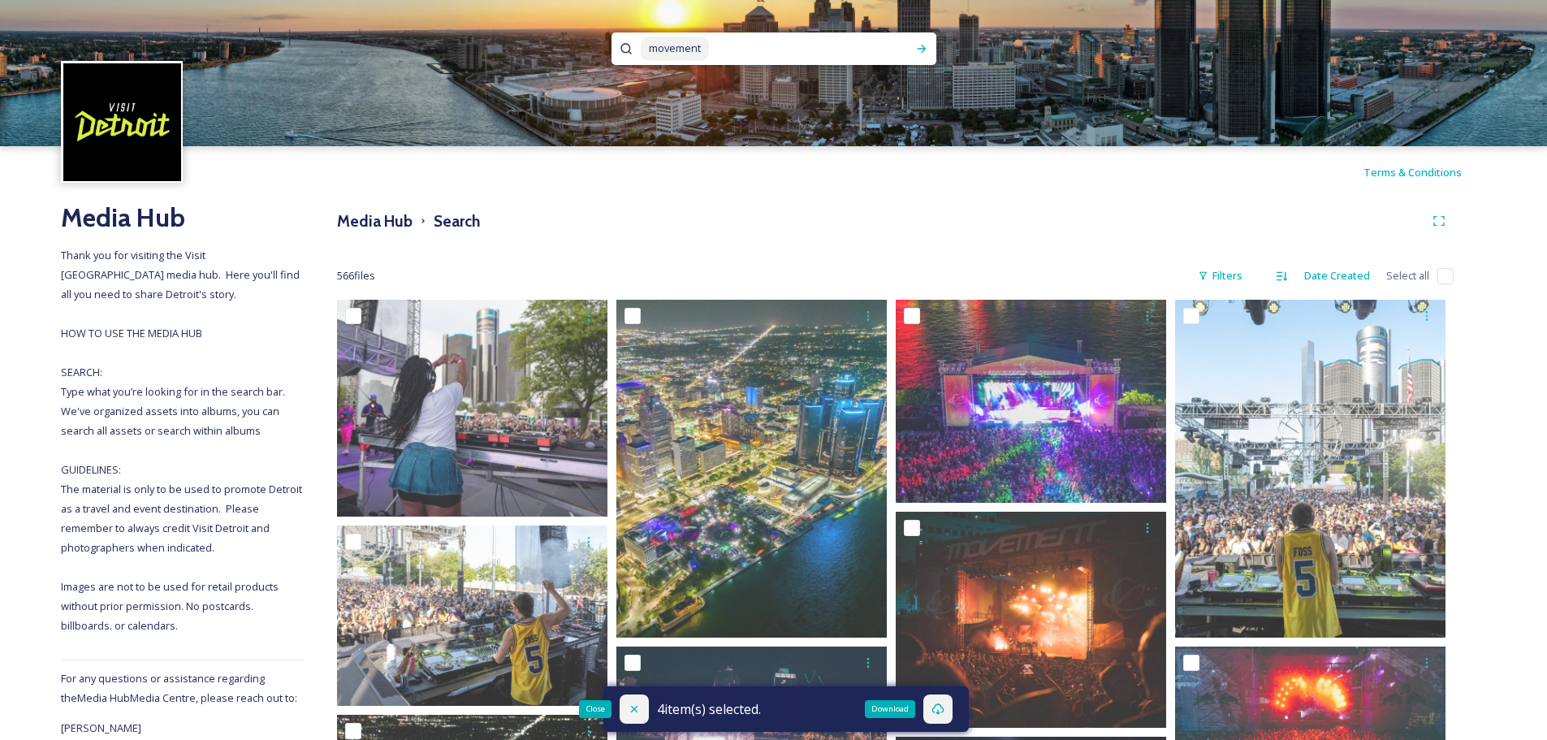
click at [628, 704] on icon at bounding box center [634, 708] width 13 height 13
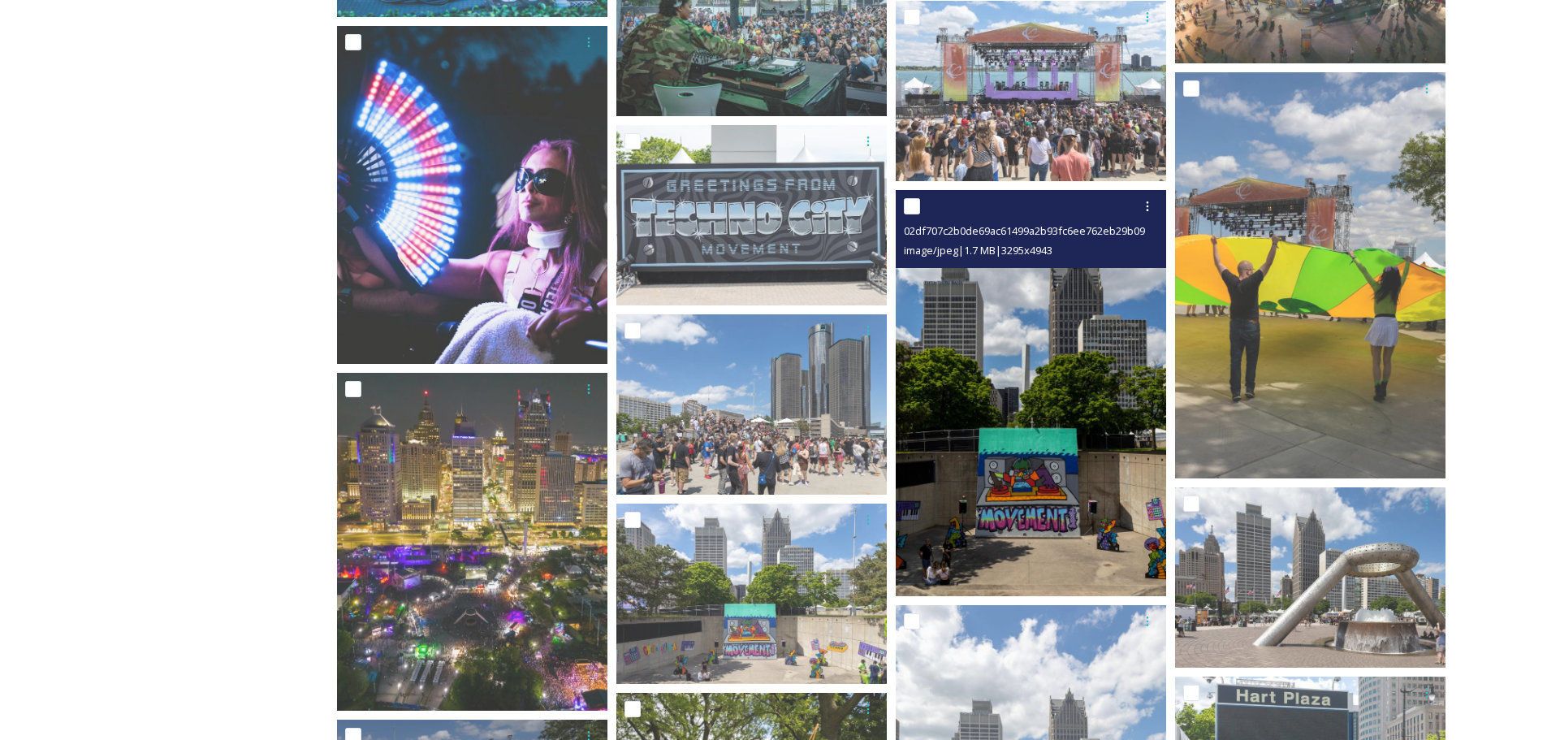
scroll to position [1774, 0]
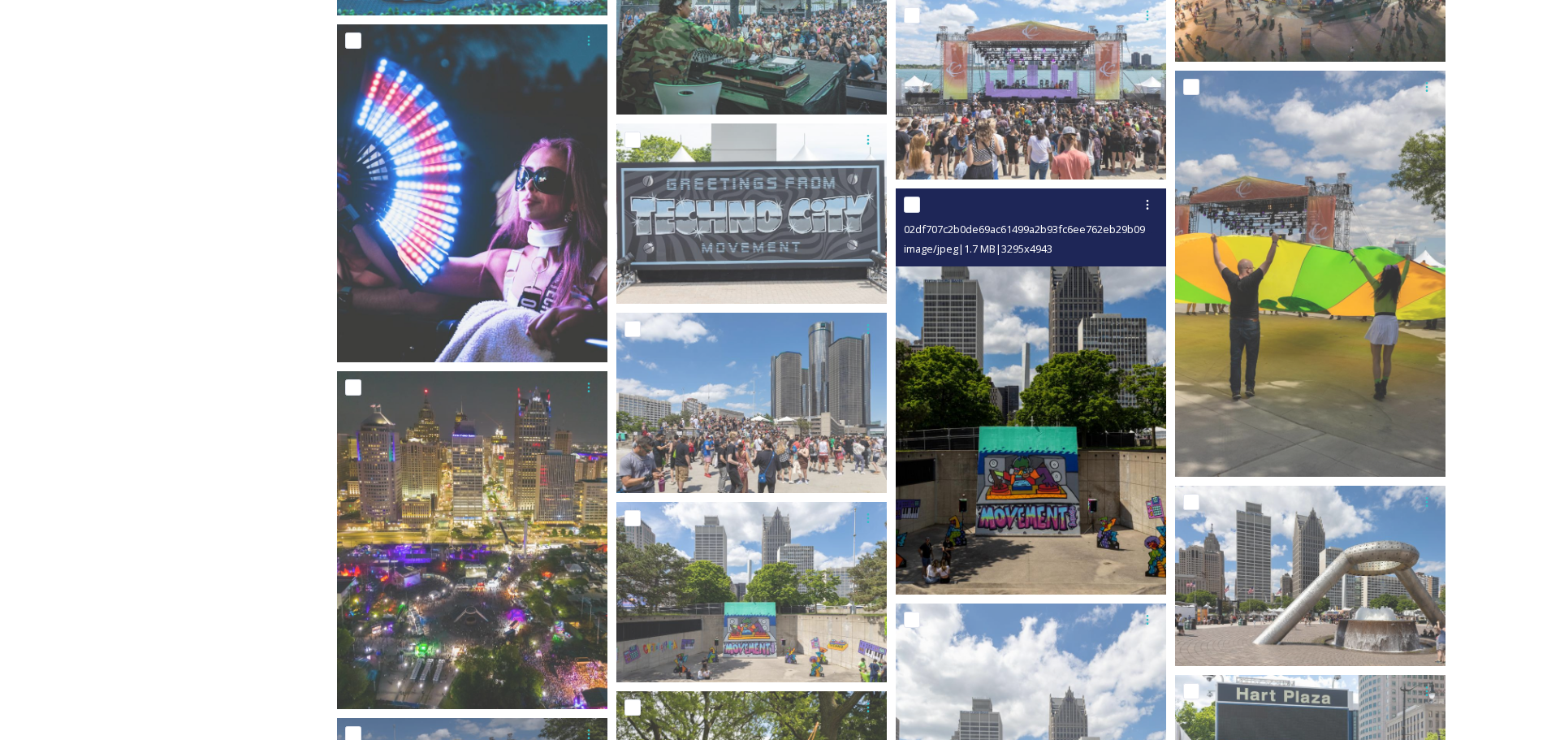
click at [916, 207] on input "checkbox" at bounding box center [912, 205] width 16 height 16
checkbox input "true"
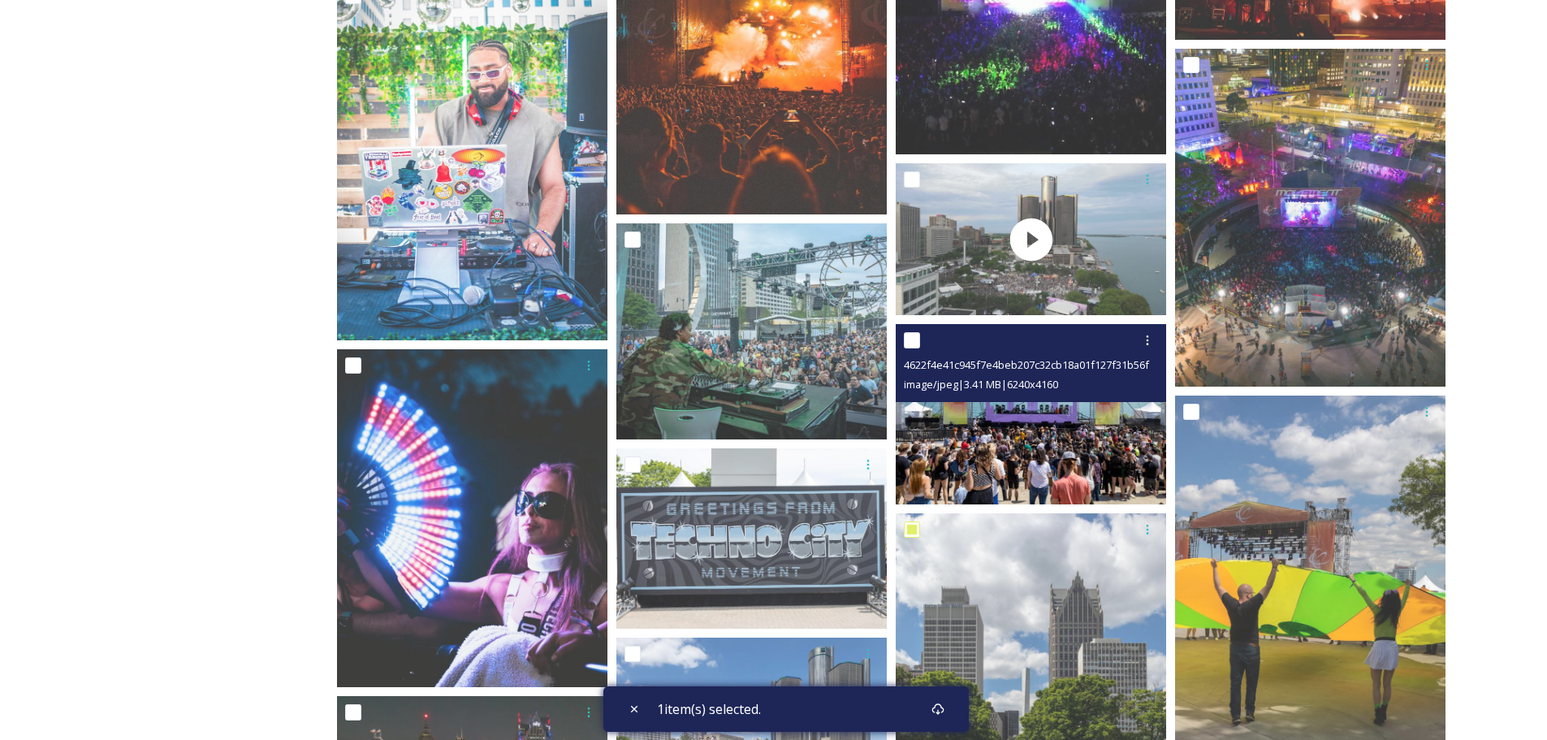
scroll to position [1287, 0]
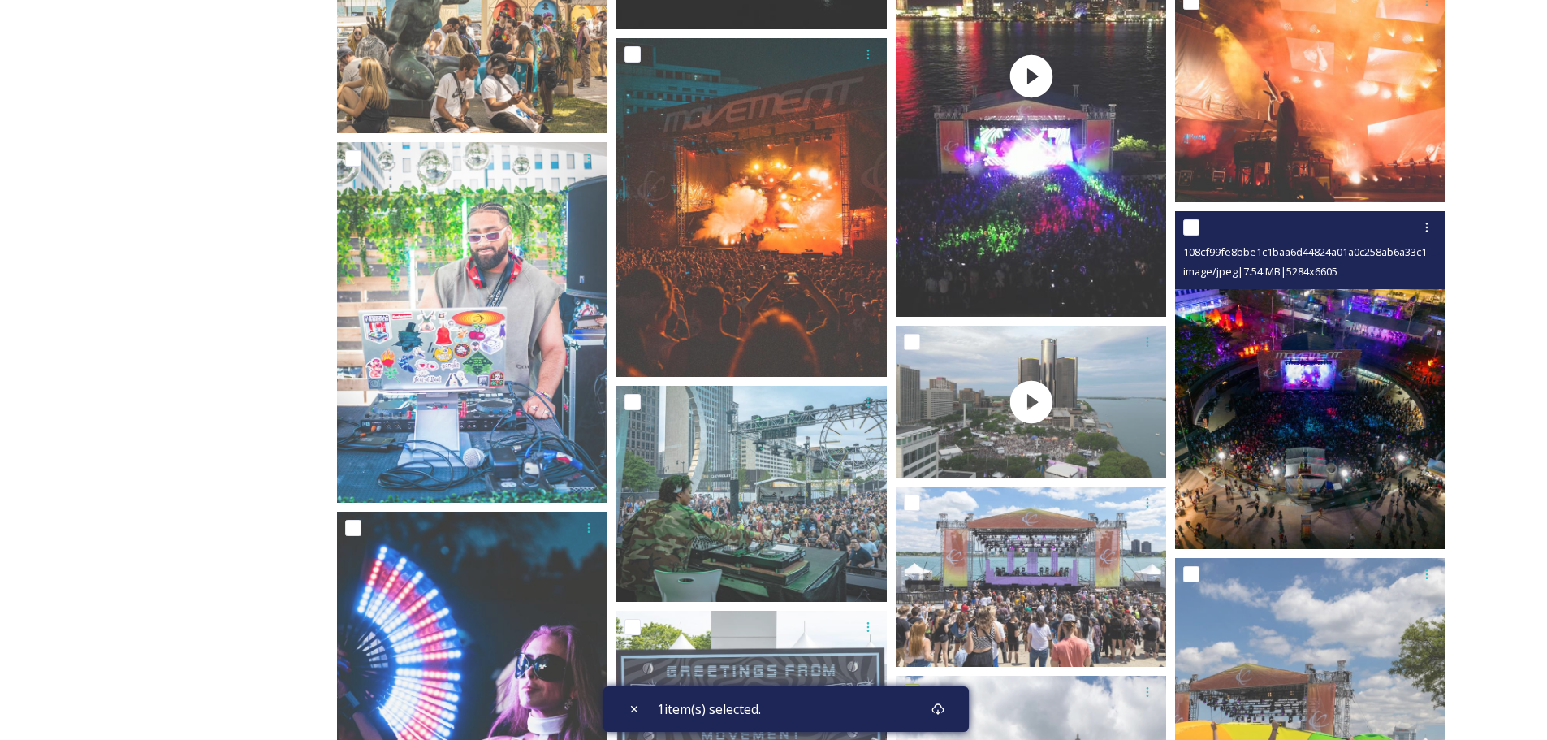
click at [1188, 233] on input "checkbox" at bounding box center [1191, 227] width 16 height 16
checkbox input "true"
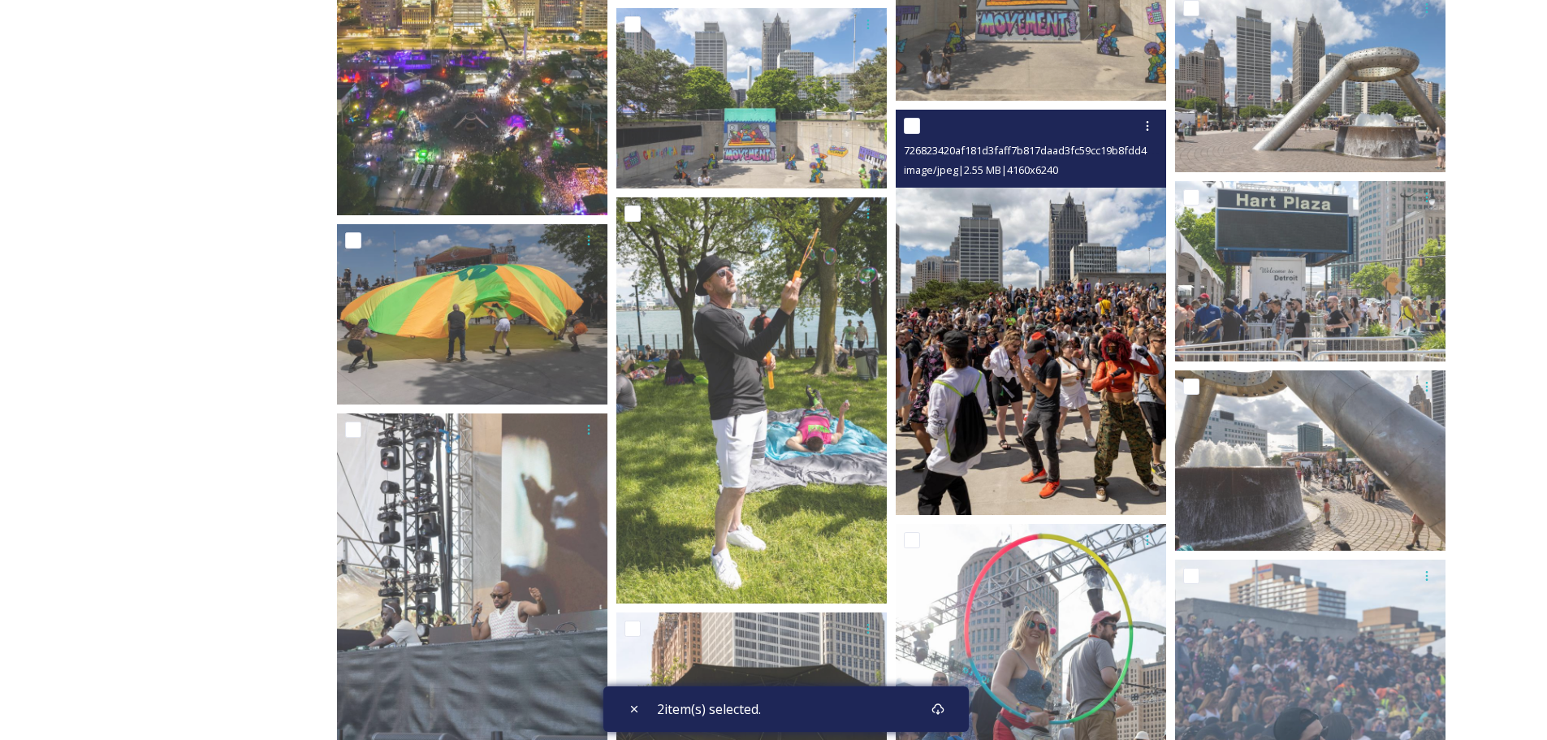
scroll to position [2261, 0]
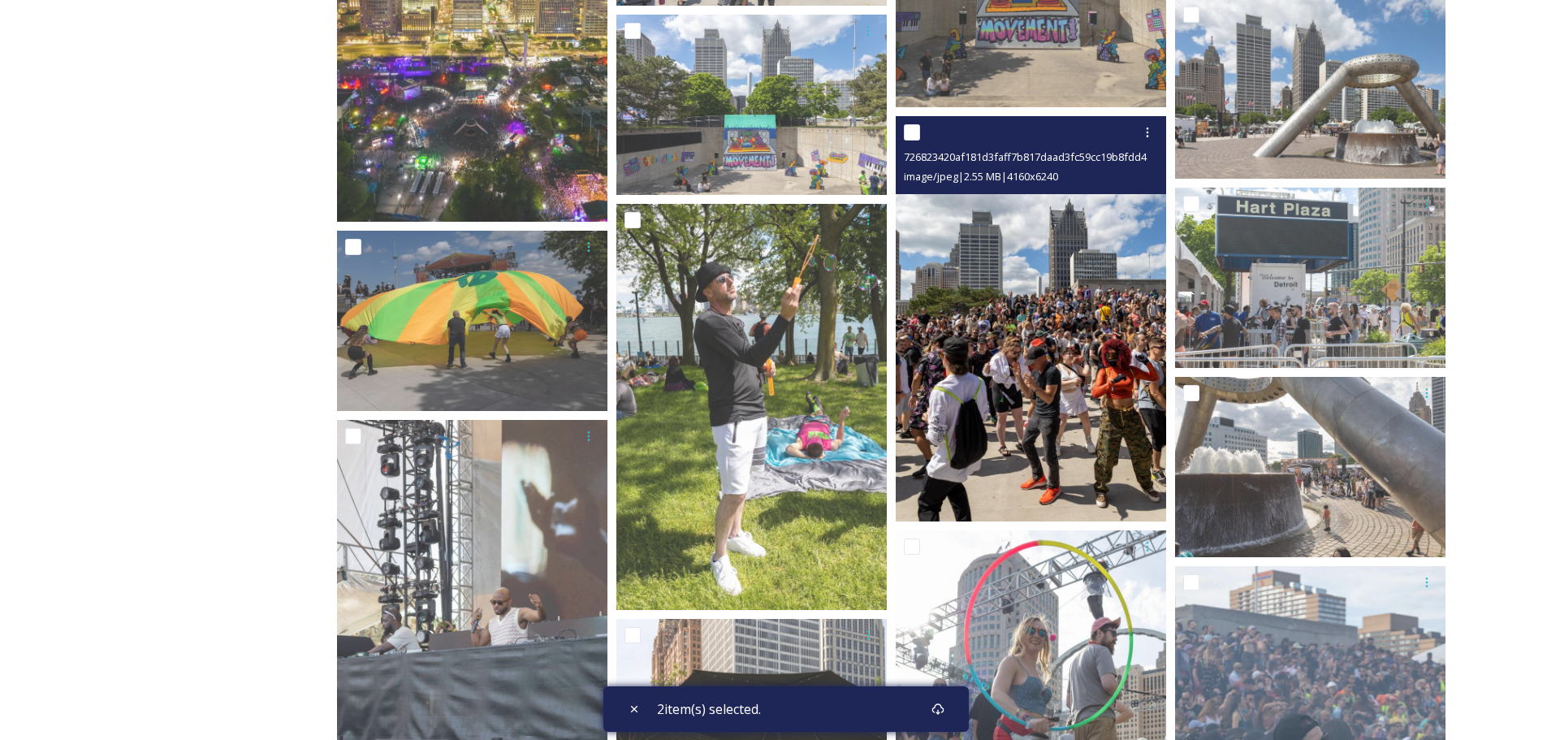
click at [916, 132] on input "checkbox" at bounding box center [912, 132] width 16 height 16
checkbox input "true"
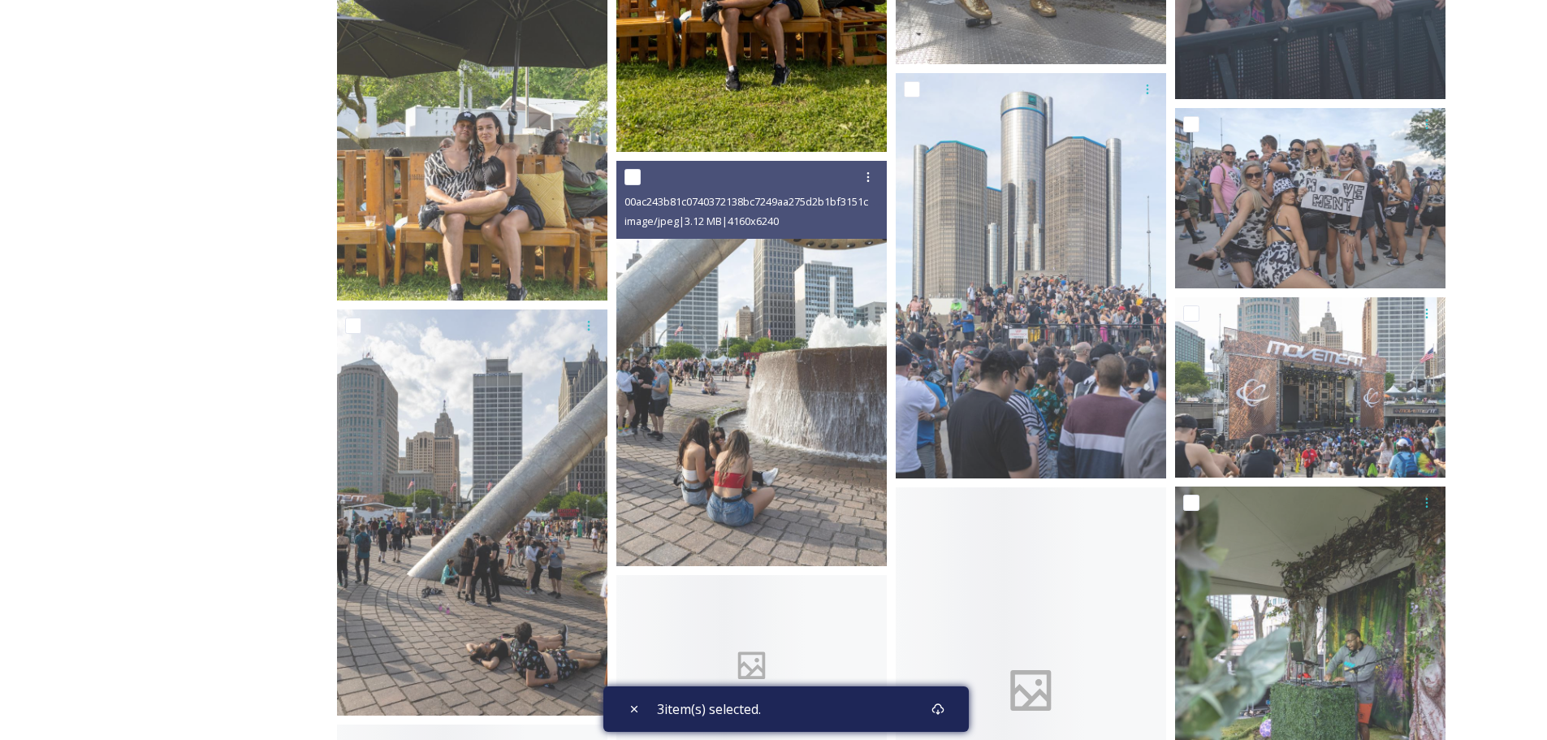
scroll to position [3155, 0]
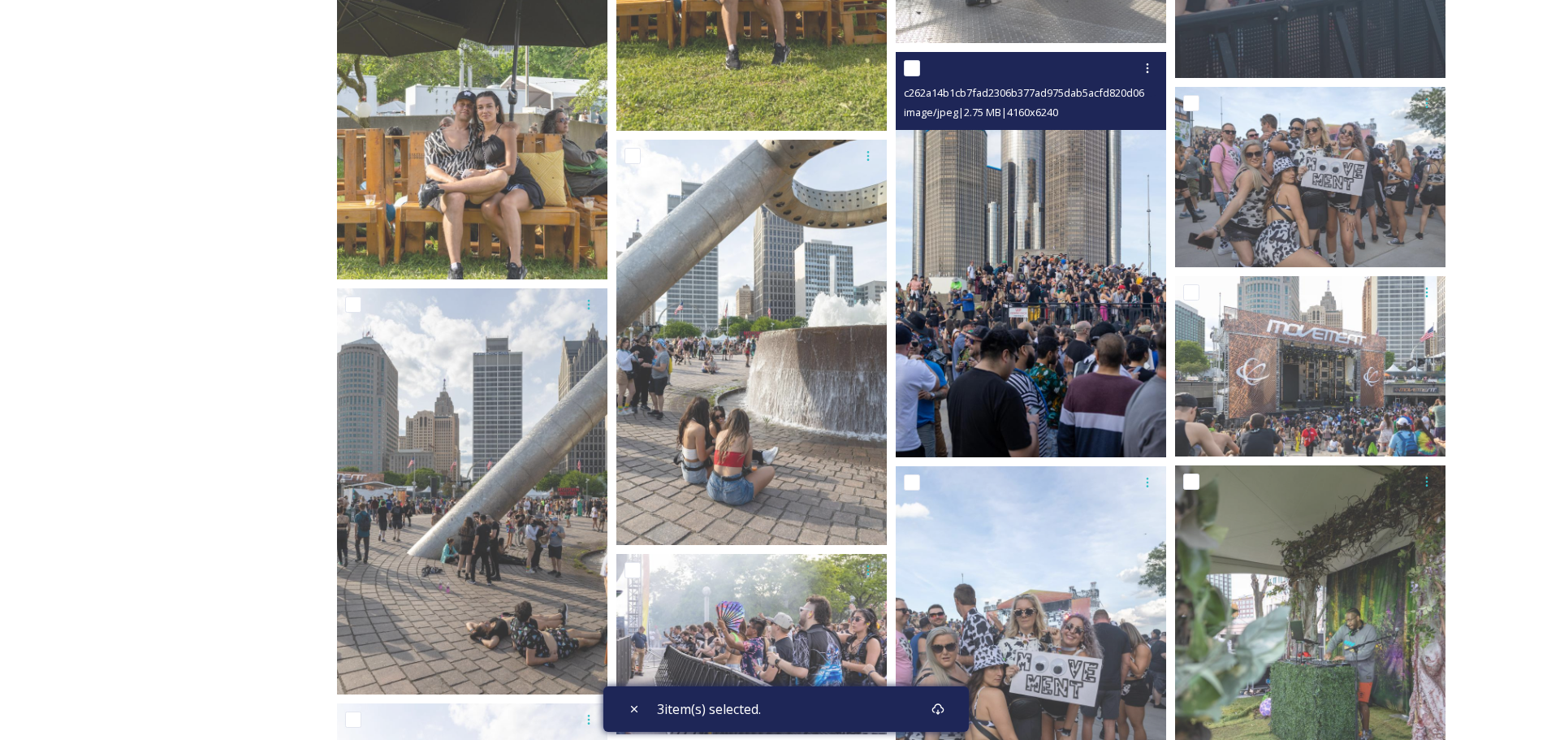
click at [914, 69] on input "checkbox" at bounding box center [912, 68] width 16 height 16
checkbox input "true"
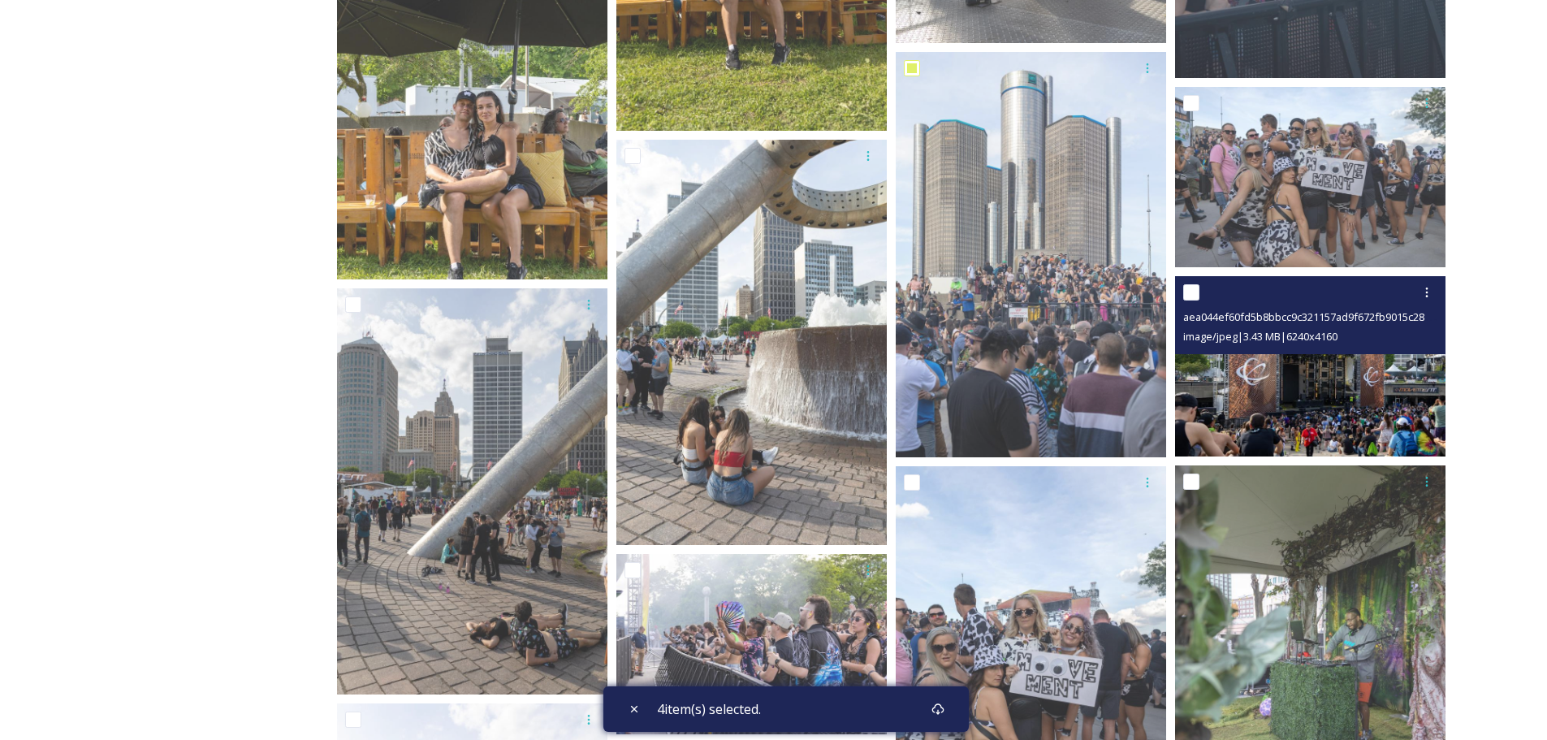
click at [1182, 296] on div "aea044ef60fd5b8bbcc9c321157ad9f672fb9015c28deb473d339f9207b4dab1.jpg image/jpeg…" at bounding box center [1310, 315] width 270 height 78
click at [1189, 293] on input "checkbox" at bounding box center [1191, 292] width 16 height 16
checkbox input "true"
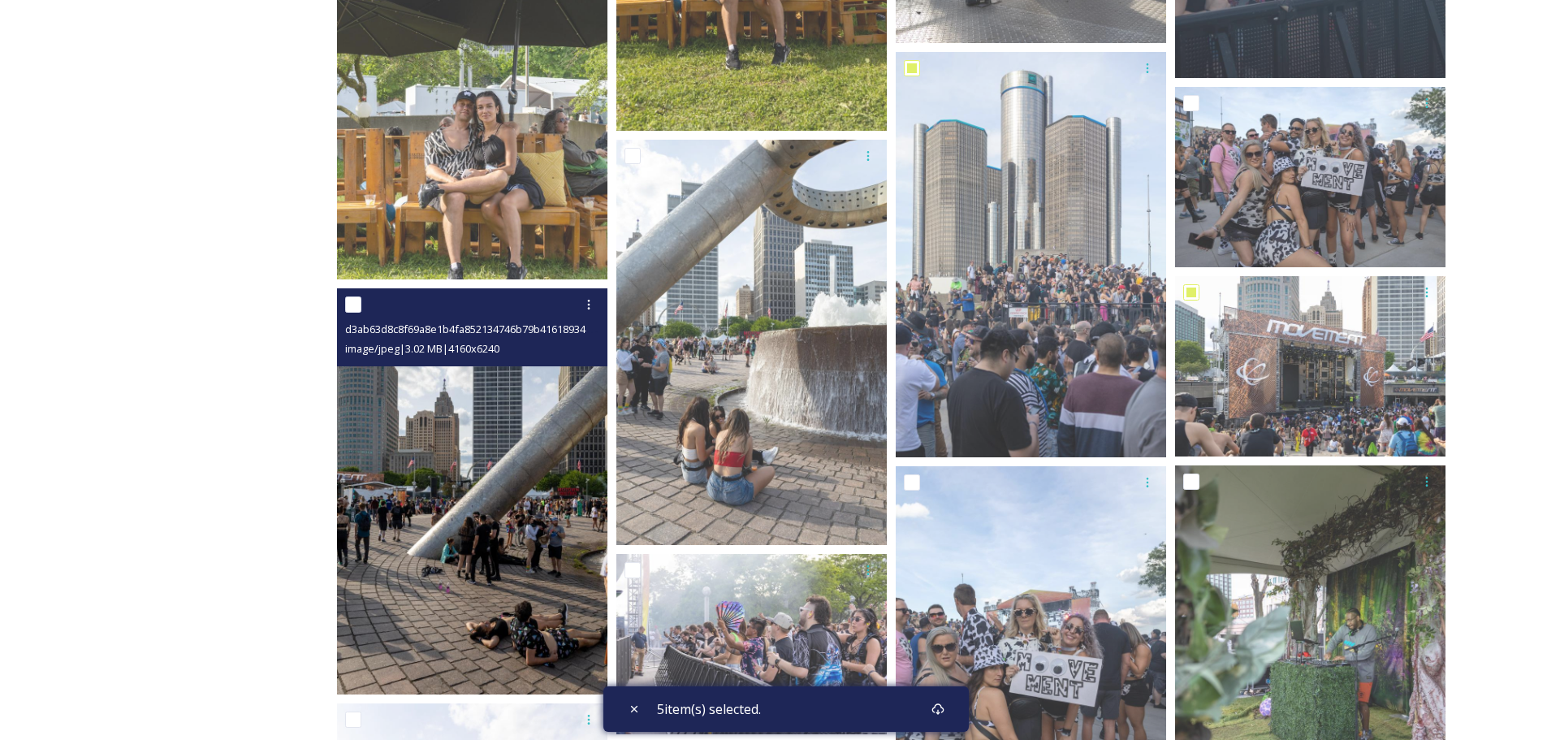
click at [351, 305] on input "checkbox" at bounding box center [353, 304] width 16 height 16
checkbox input "true"
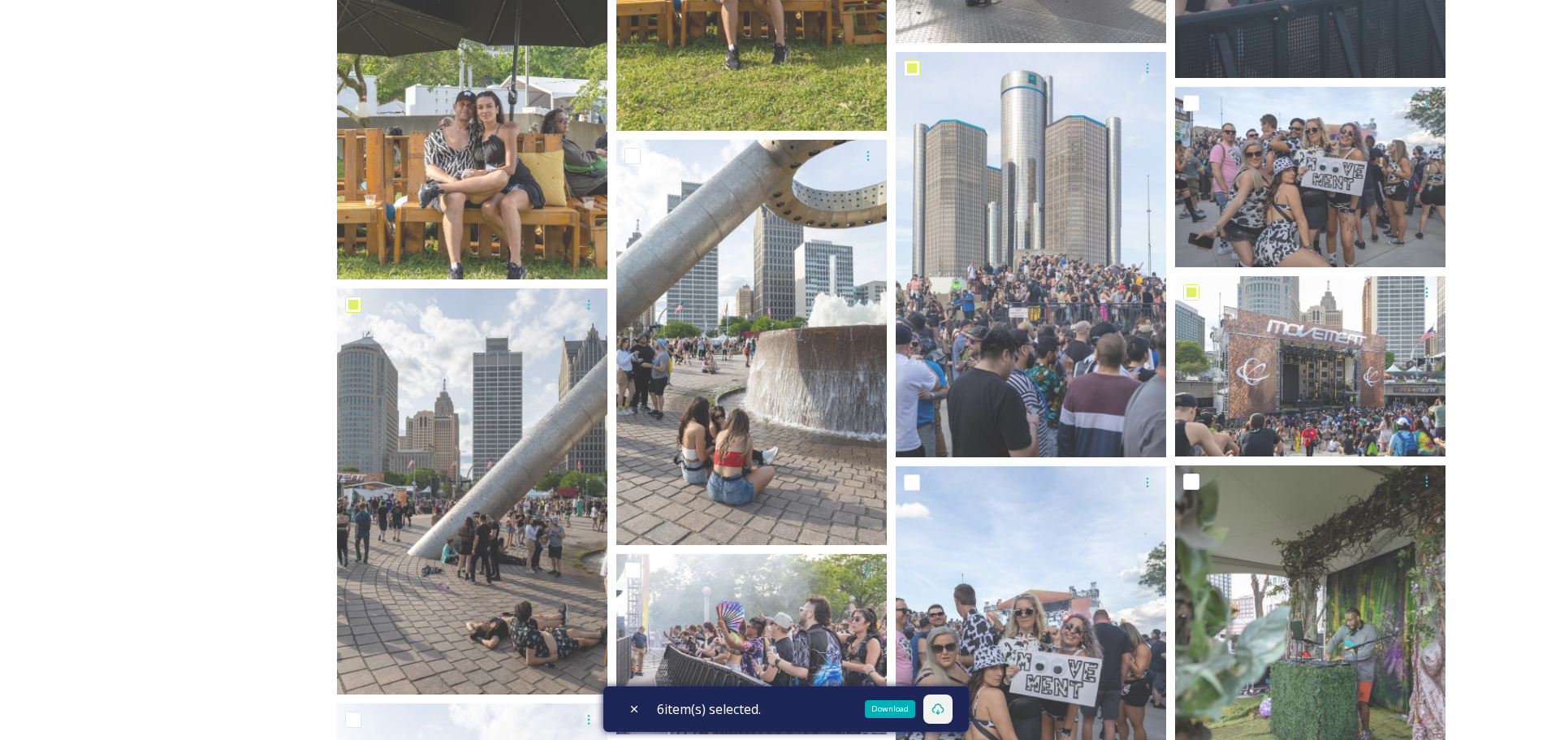
click at [944, 713] on icon at bounding box center [937, 708] width 12 height 11
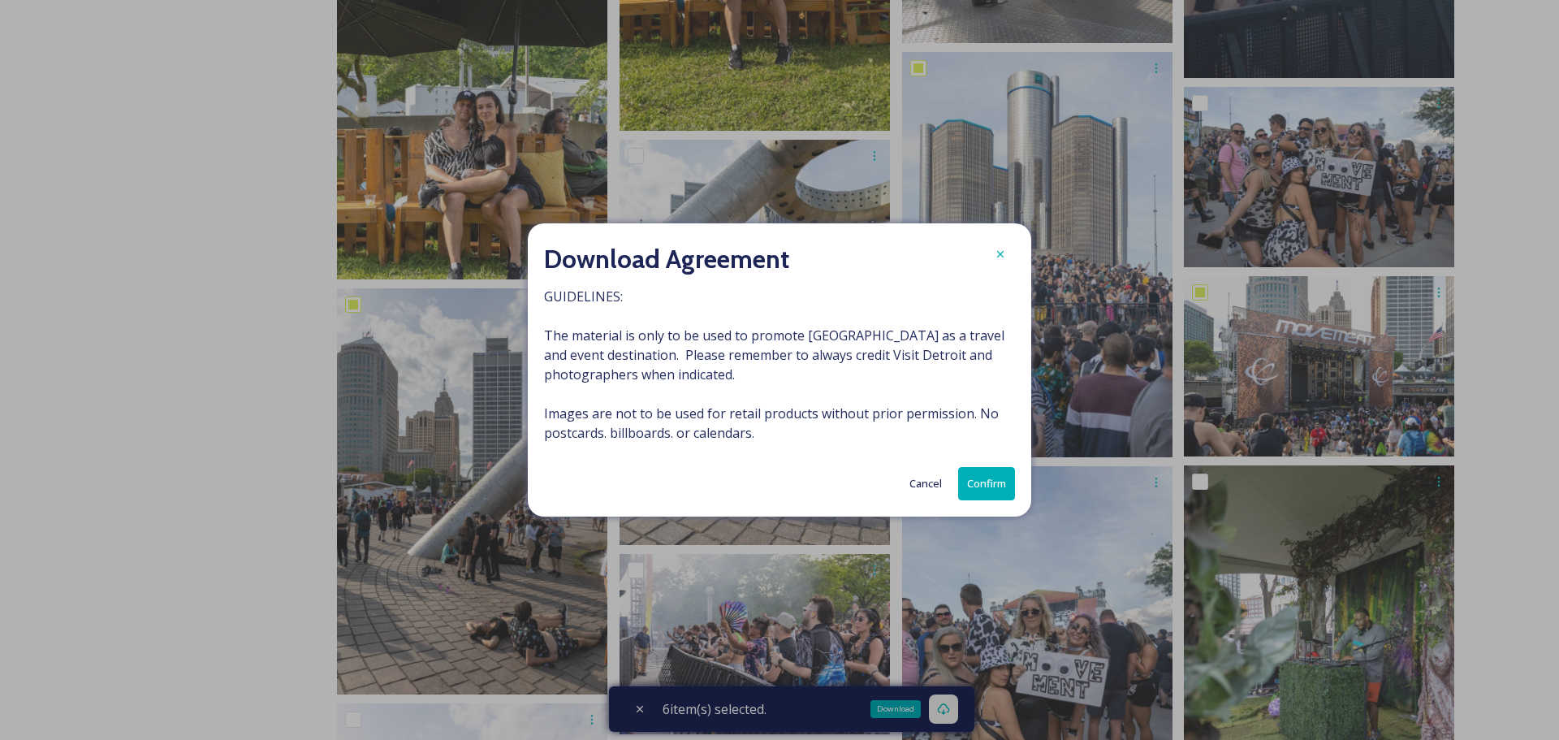
click at [986, 486] on button "Confirm" at bounding box center [986, 483] width 57 height 33
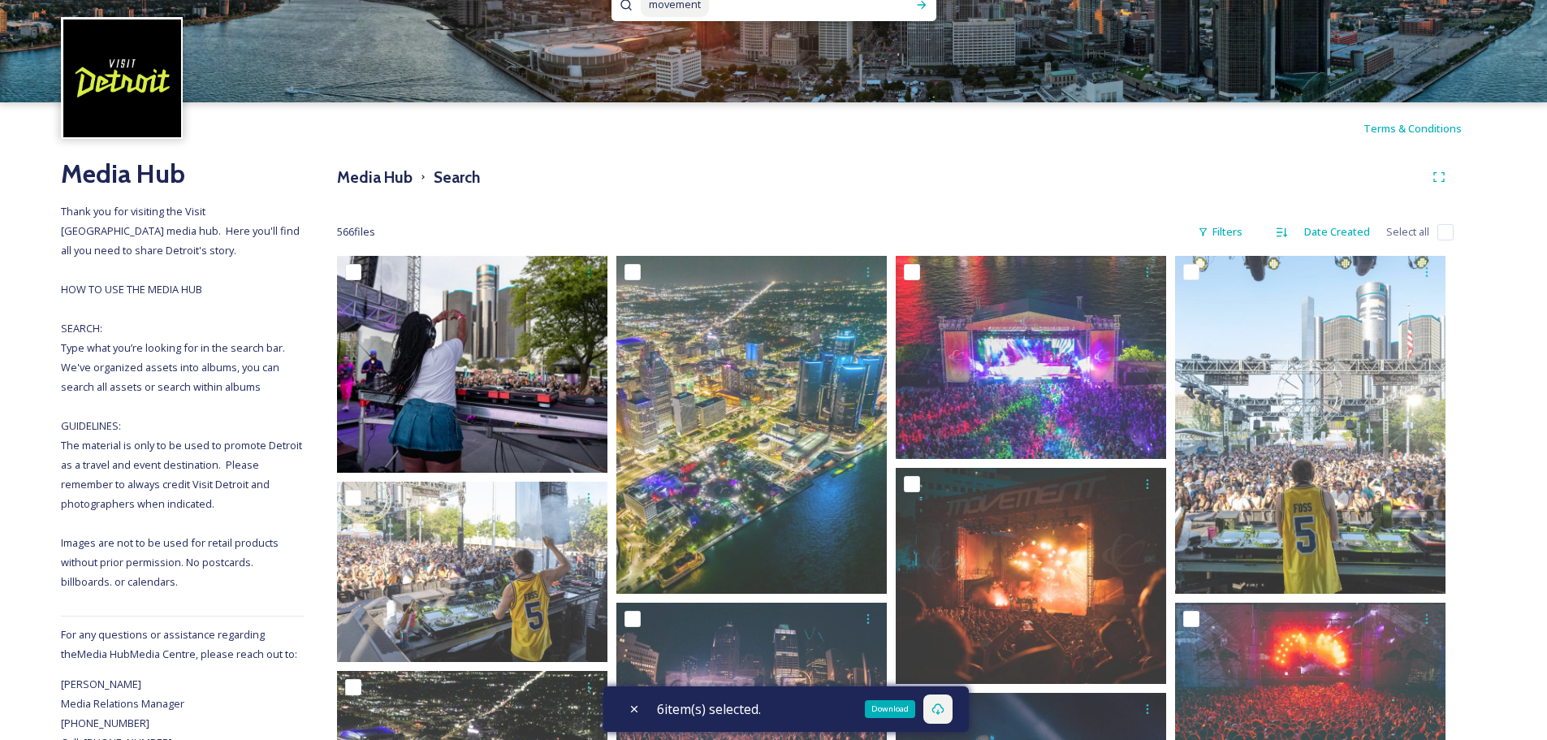
scroll to position [0, 0]
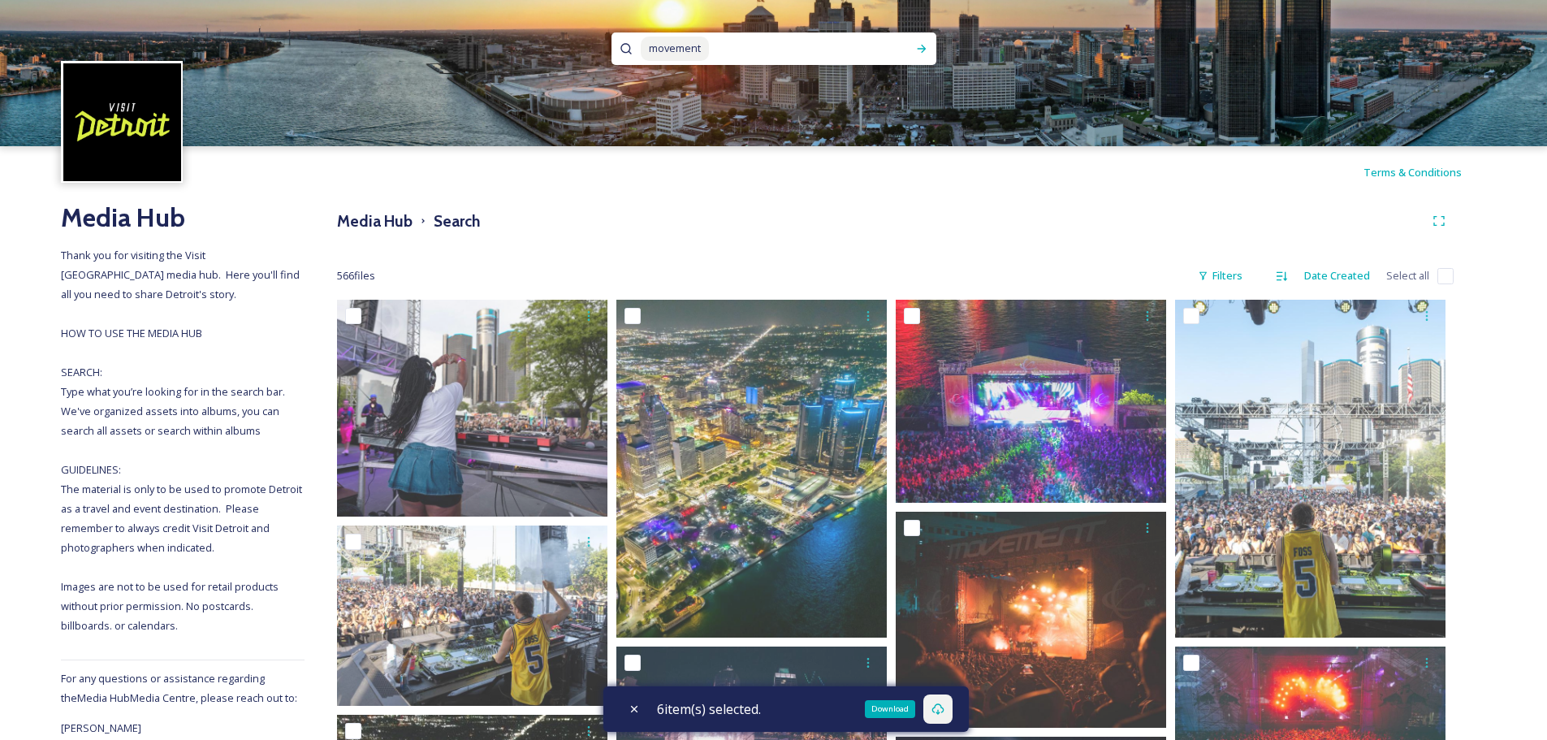
click at [758, 49] on input at bounding box center [805, 49] width 188 height 36
type input "m"
type input "third man records"
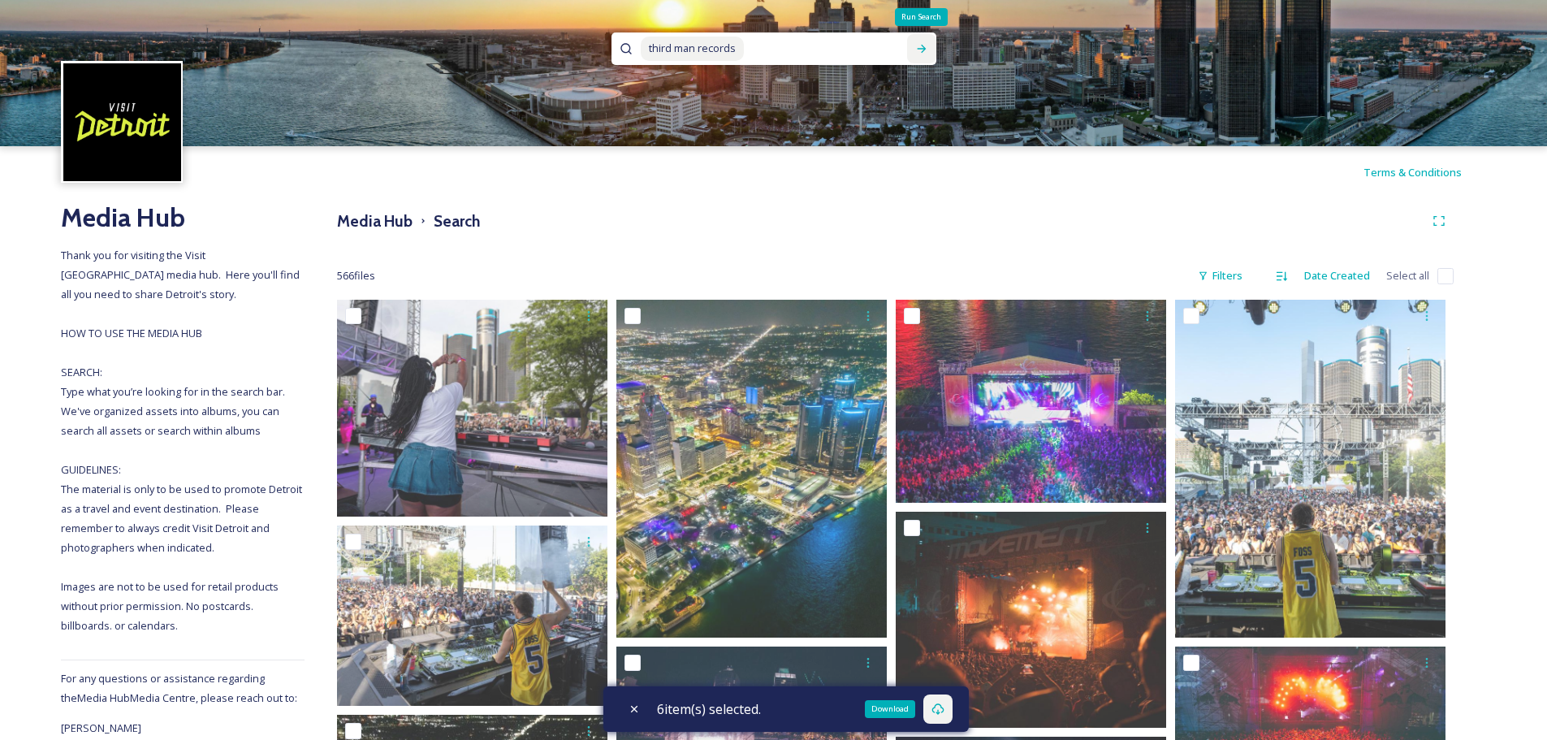
click at [919, 47] on icon at bounding box center [921, 48] width 13 height 13
checkbox input "true"
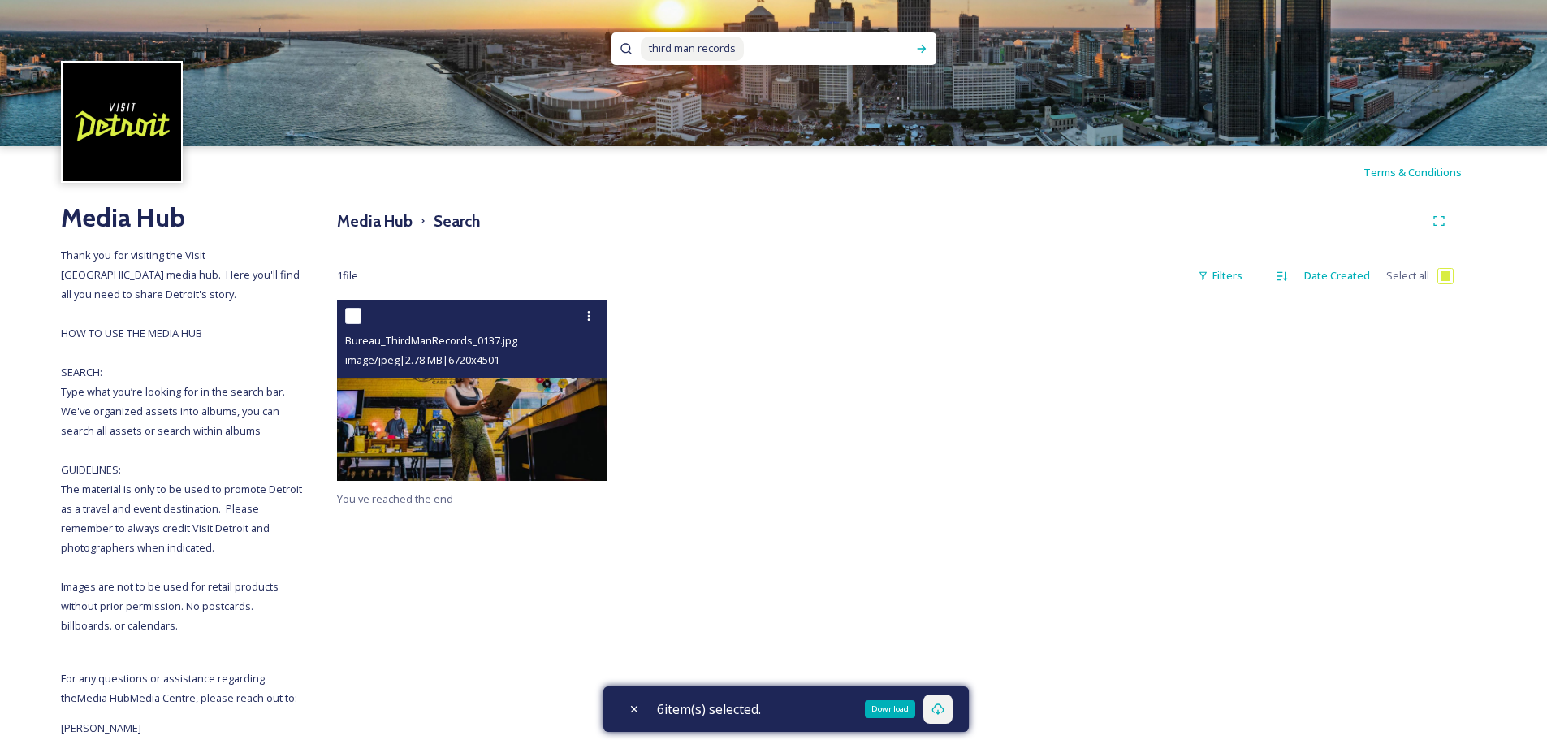
click at [348, 313] on input "checkbox" at bounding box center [353, 316] width 16 height 16
checkbox input "true"
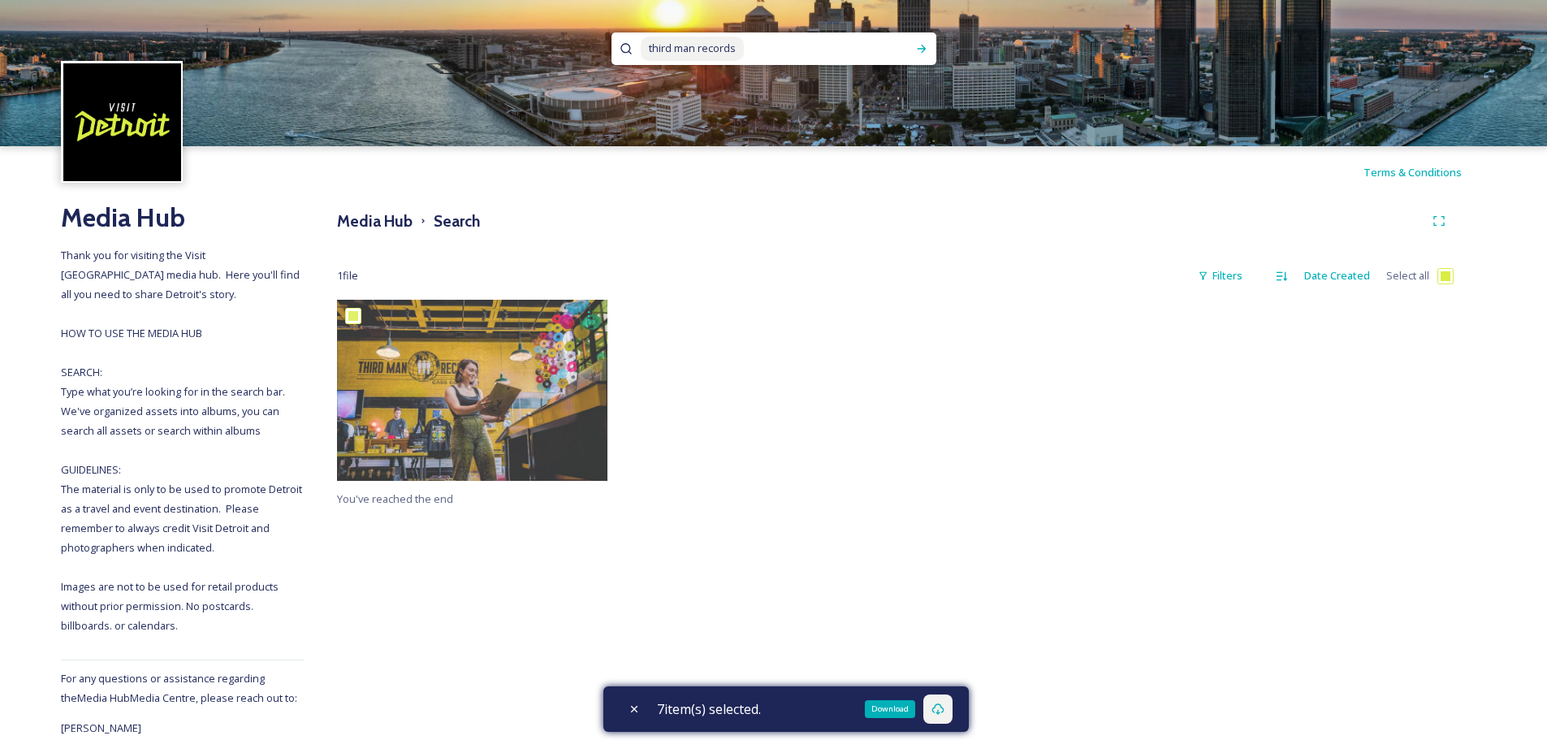
click at [944, 713] on icon at bounding box center [937, 708] width 12 height 11
click at [636, 704] on icon at bounding box center [634, 708] width 13 height 13
checkbox input "false"
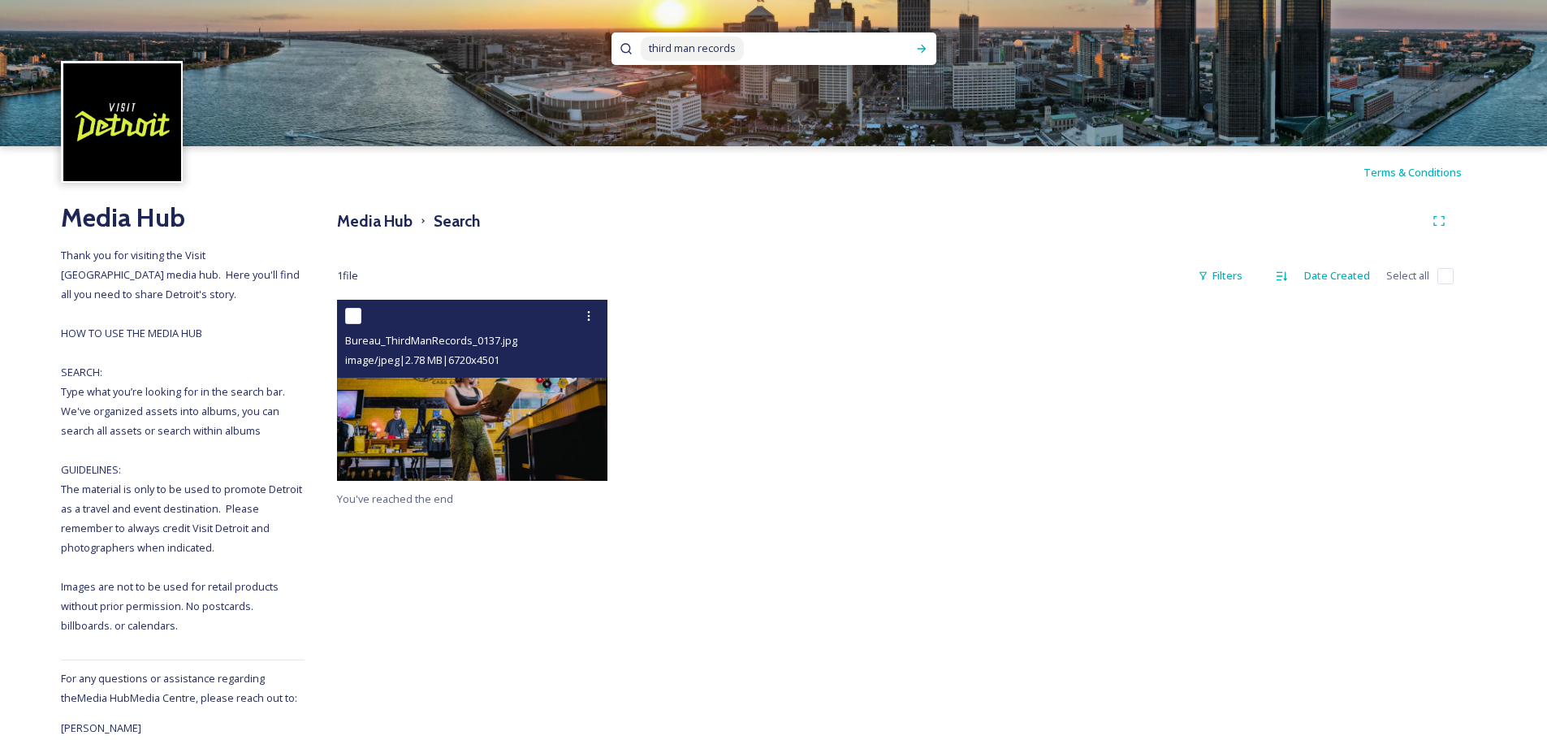
click at [350, 317] on input "checkbox" at bounding box center [353, 316] width 16 height 16
checkbox input "true"
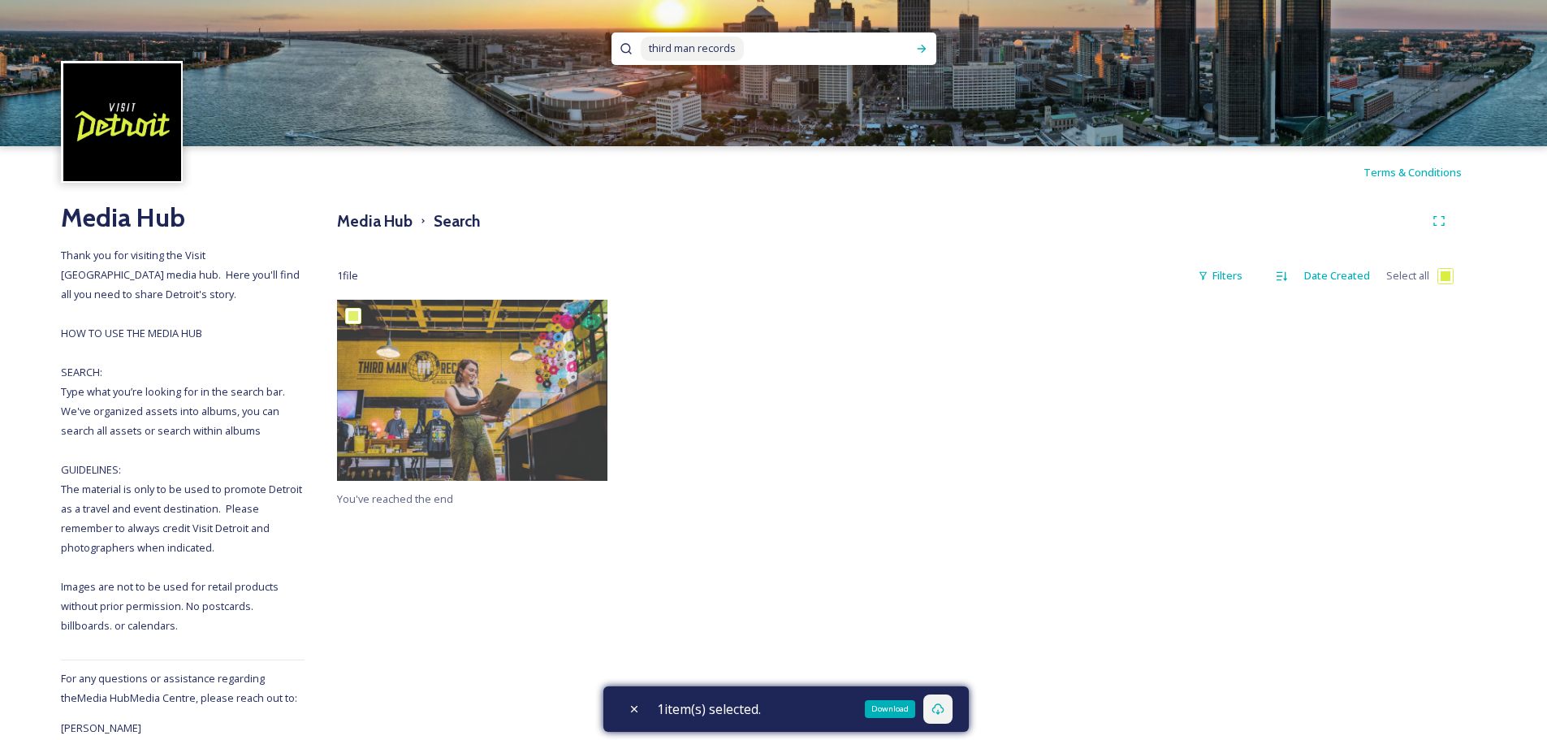
click at [937, 706] on icon at bounding box center [937, 708] width 13 height 13
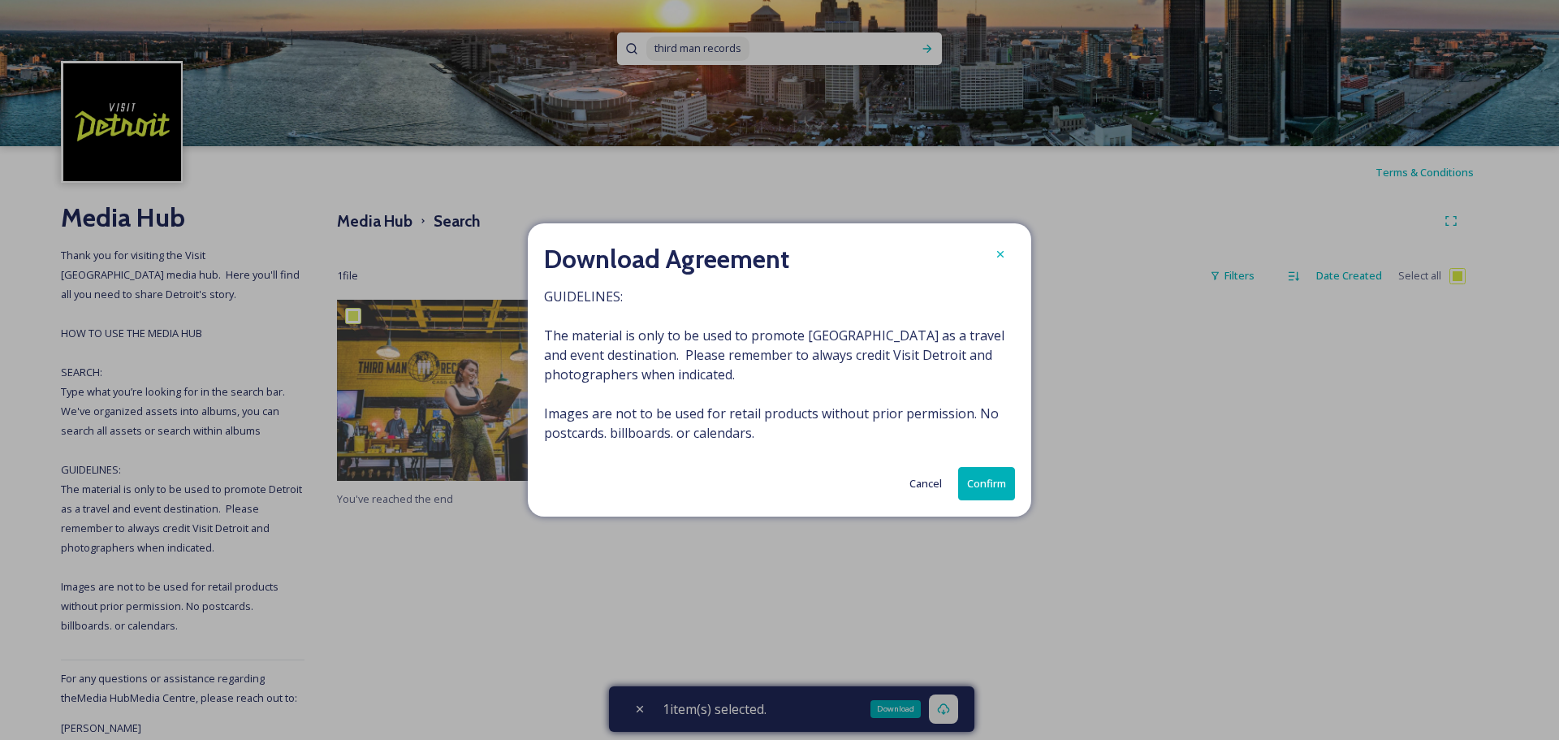
click at [983, 484] on button "Confirm" at bounding box center [986, 483] width 57 height 33
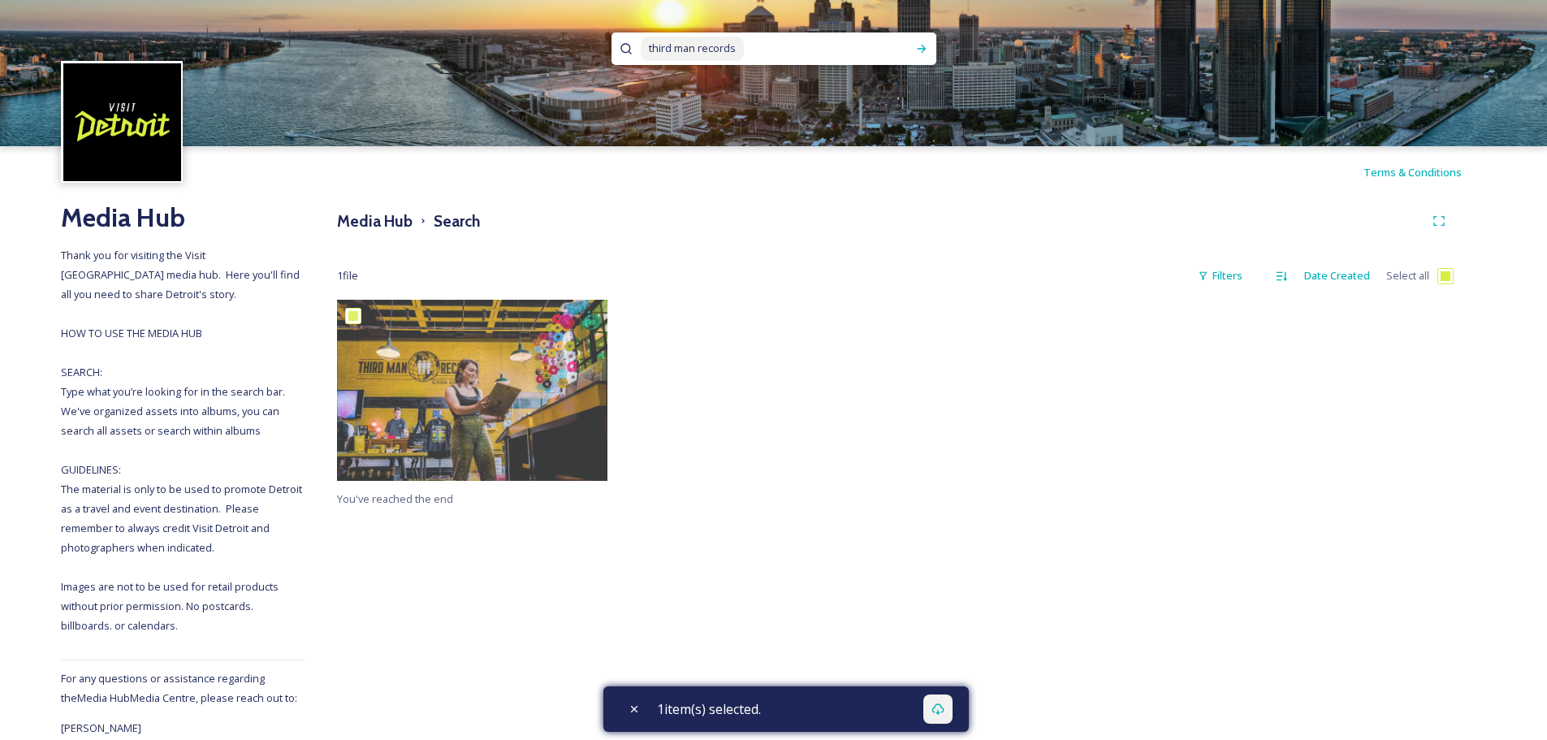
click at [749, 34] on input at bounding box center [826, 49] width 162 height 36
click at [754, 49] on input at bounding box center [826, 49] width 162 height 36
type input "t"
type input "riverwalk"
click at [923, 48] on icon at bounding box center [921, 49] width 9 height 8
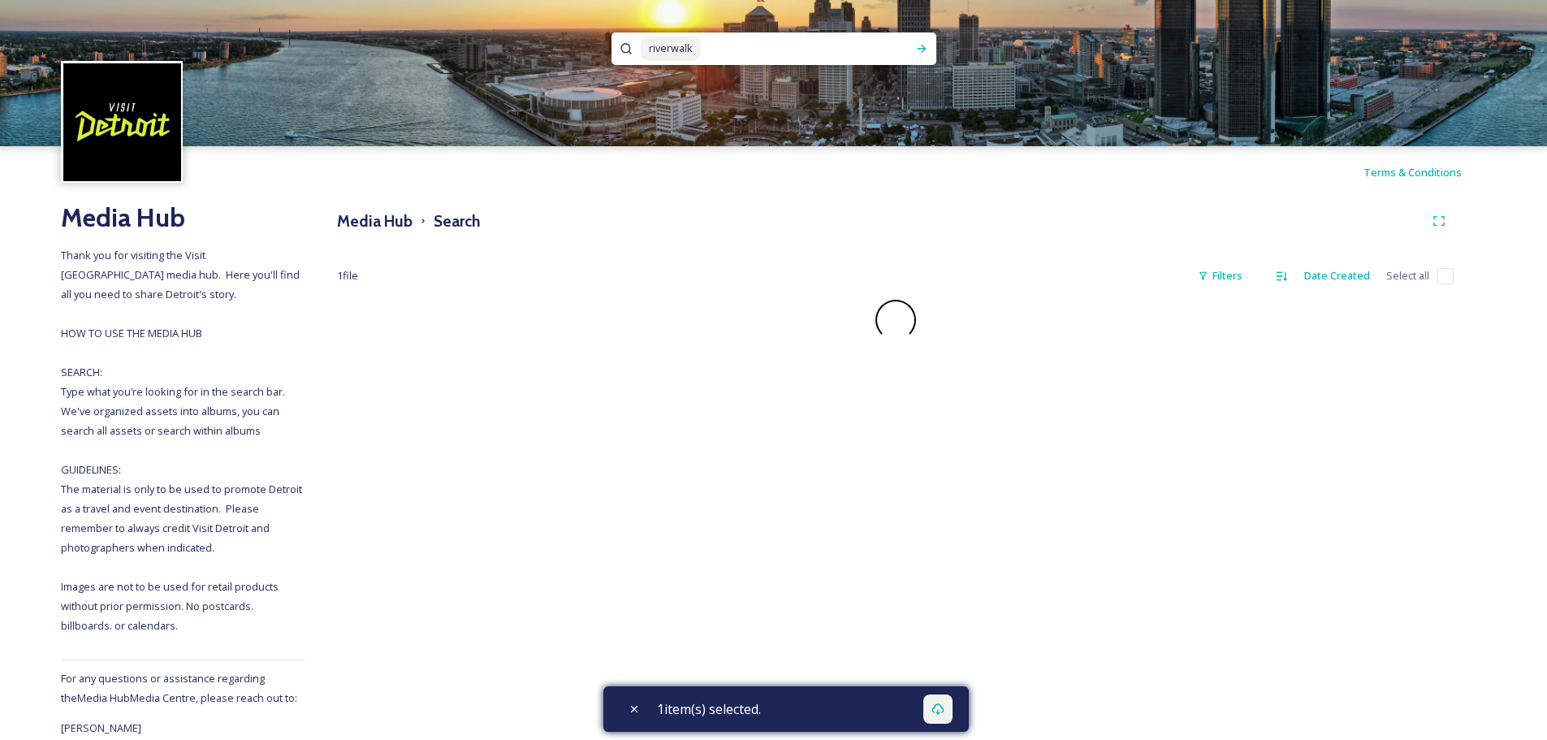
checkbox input "false"
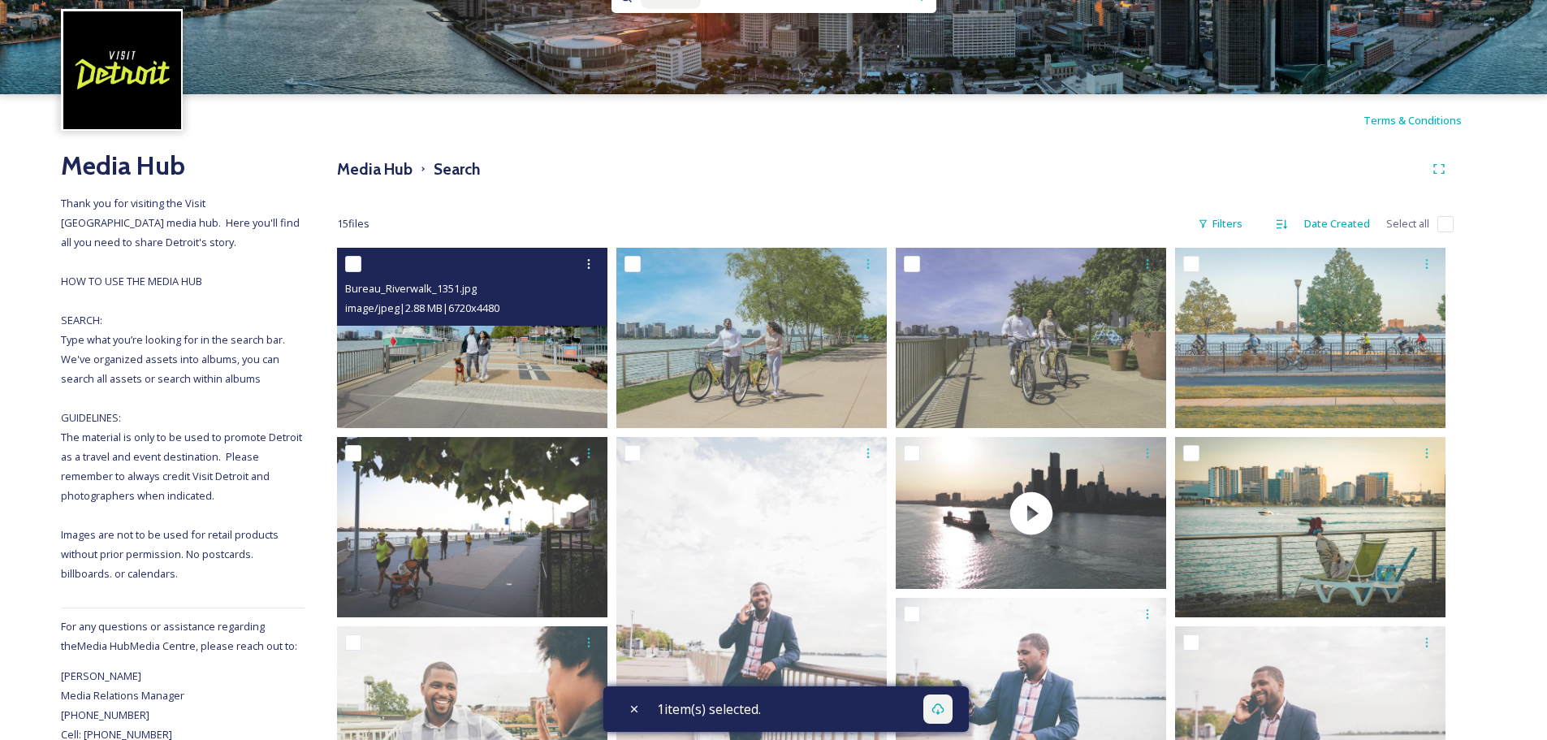
scroll to position [81, 0]
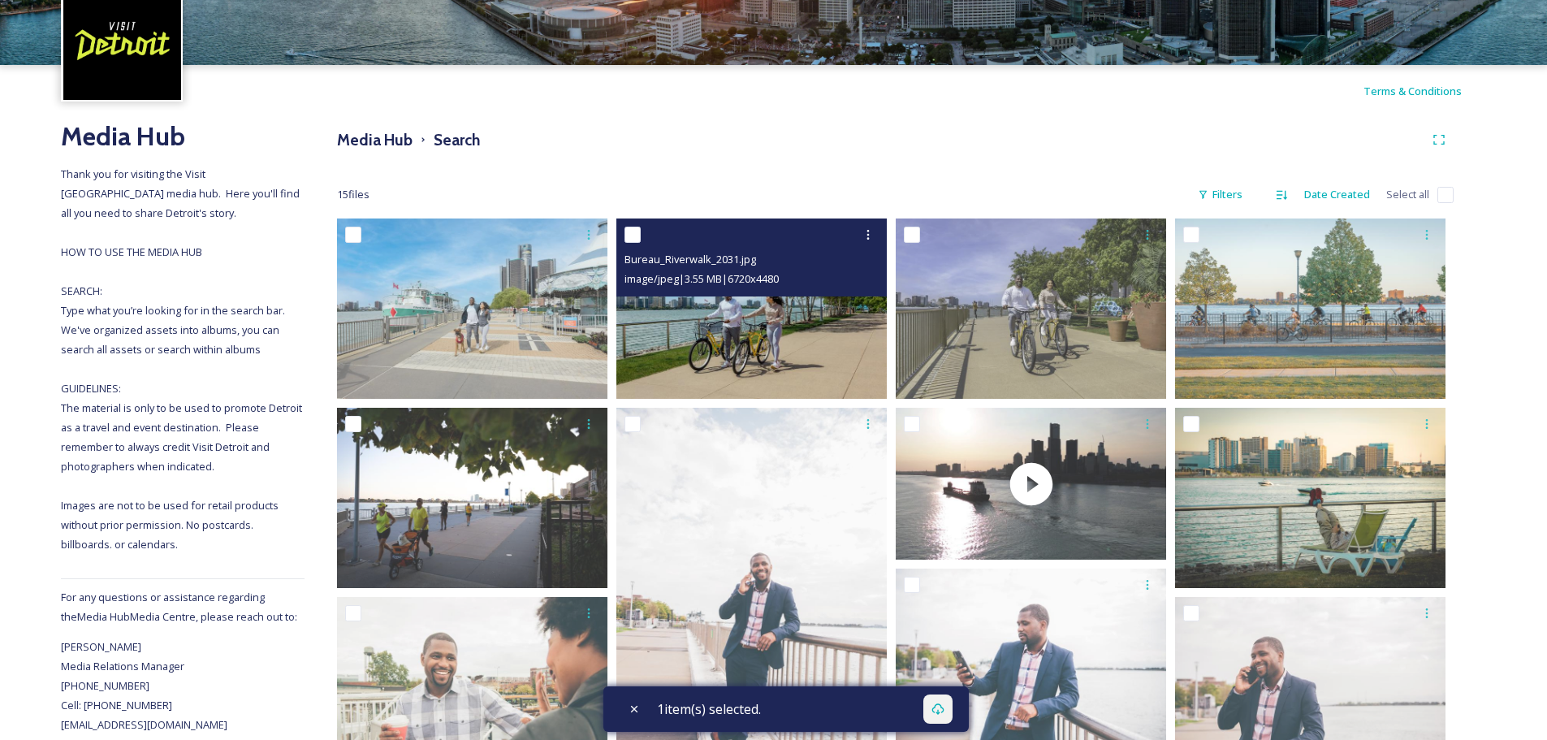
click at [635, 235] on input "checkbox" at bounding box center [632, 235] width 16 height 16
checkbox input "true"
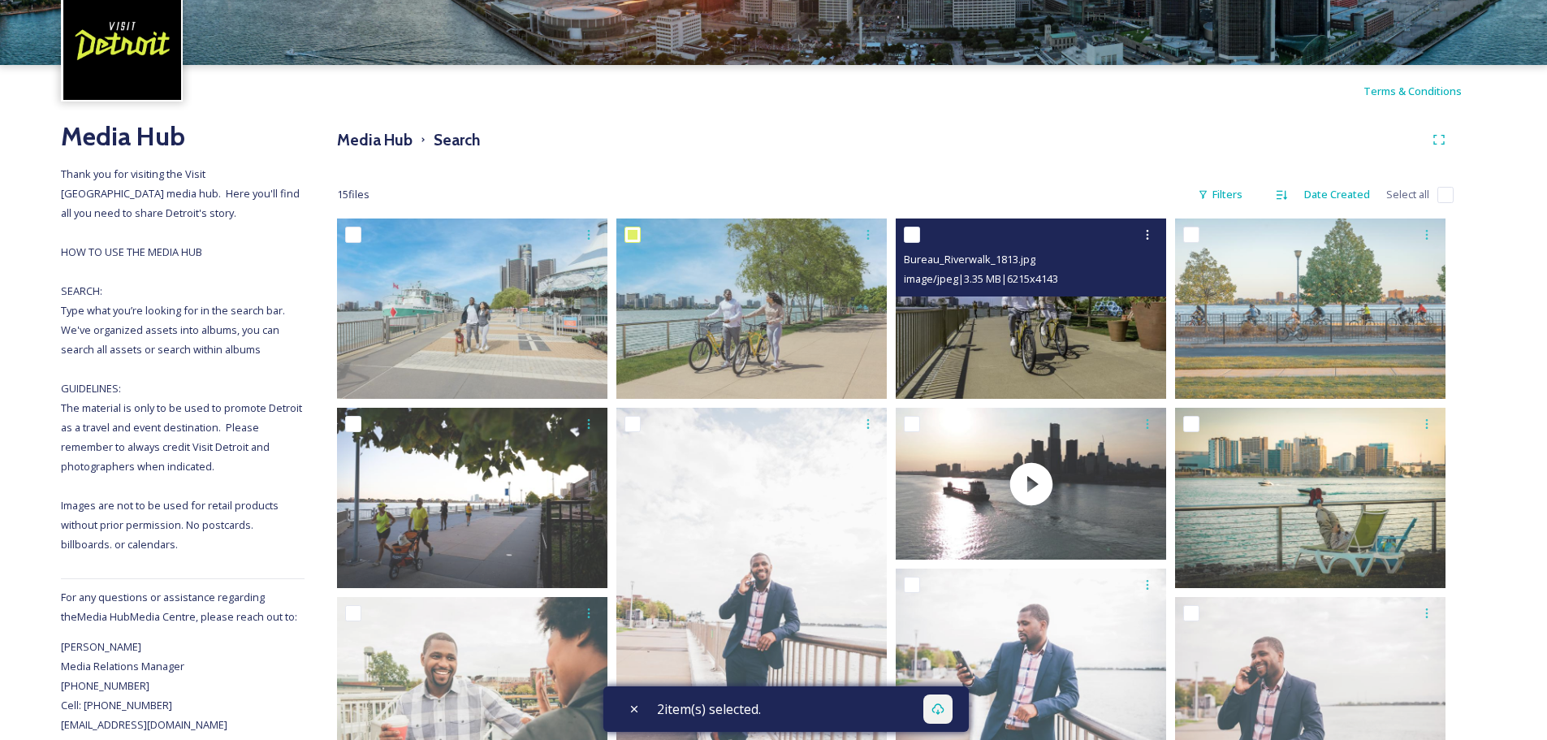
click at [918, 235] on input "checkbox" at bounding box center [912, 235] width 16 height 16
checkbox input "true"
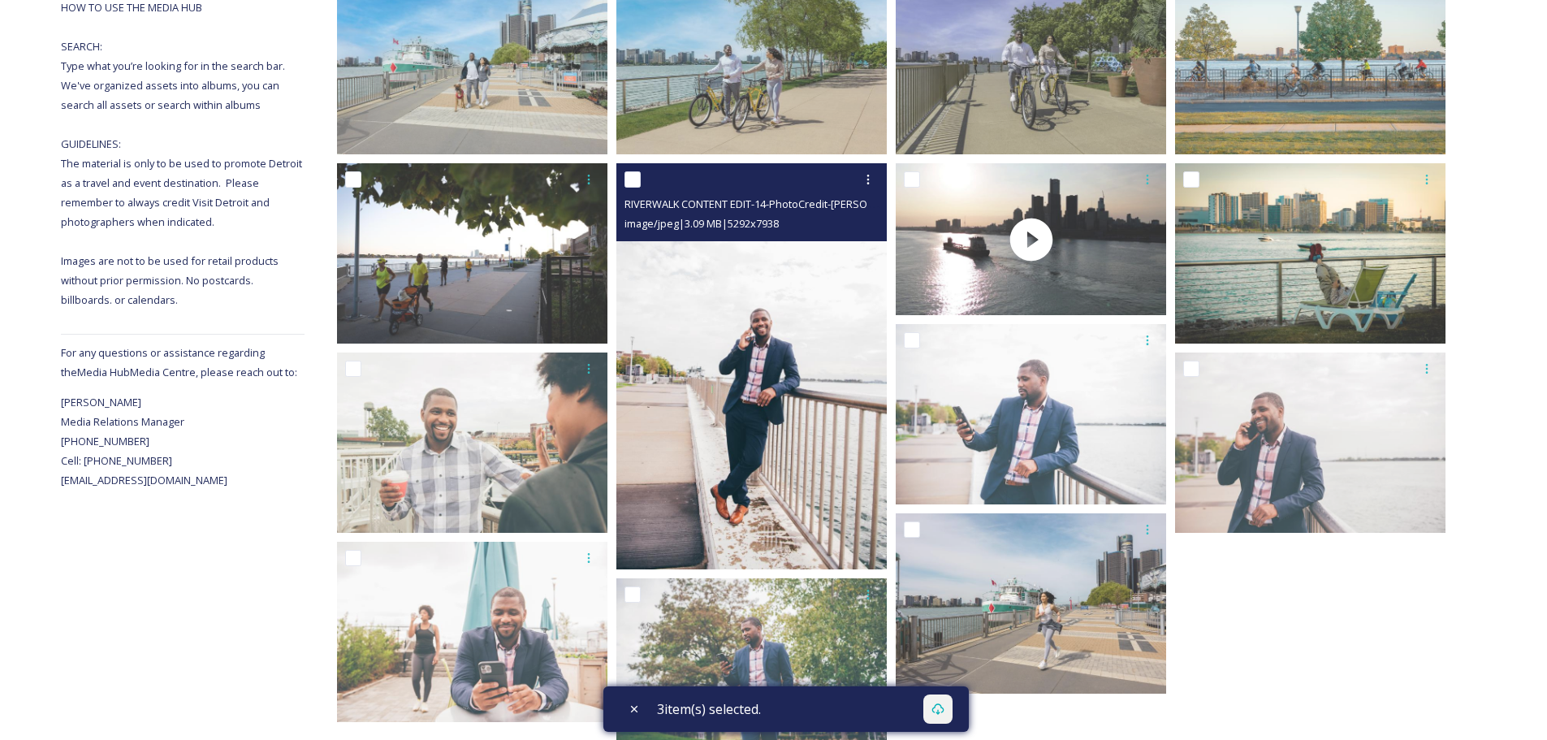
scroll to position [406, 0]
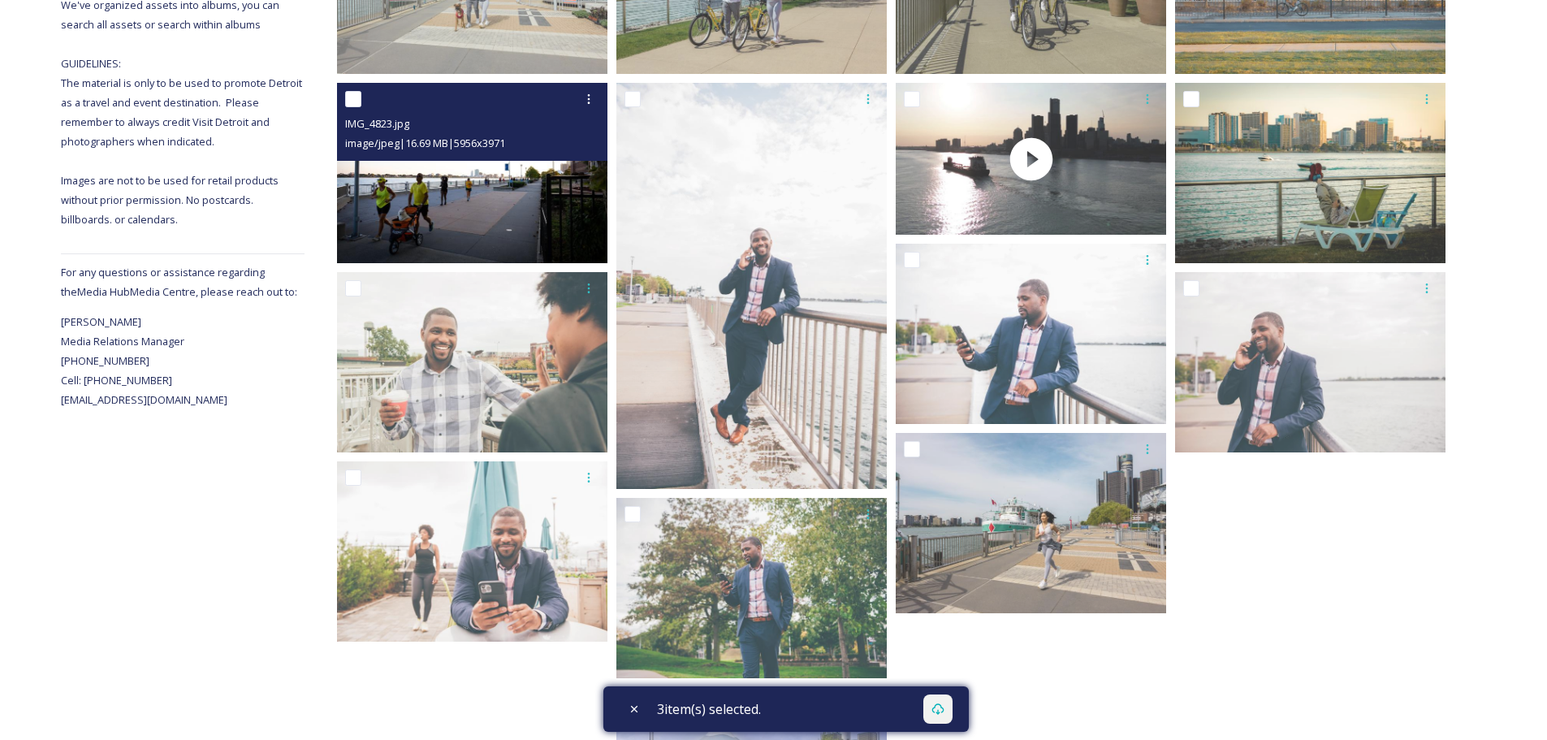
click at [359, 100] on input "checkbox" at bounding box center [353, 99] width 16 height 16
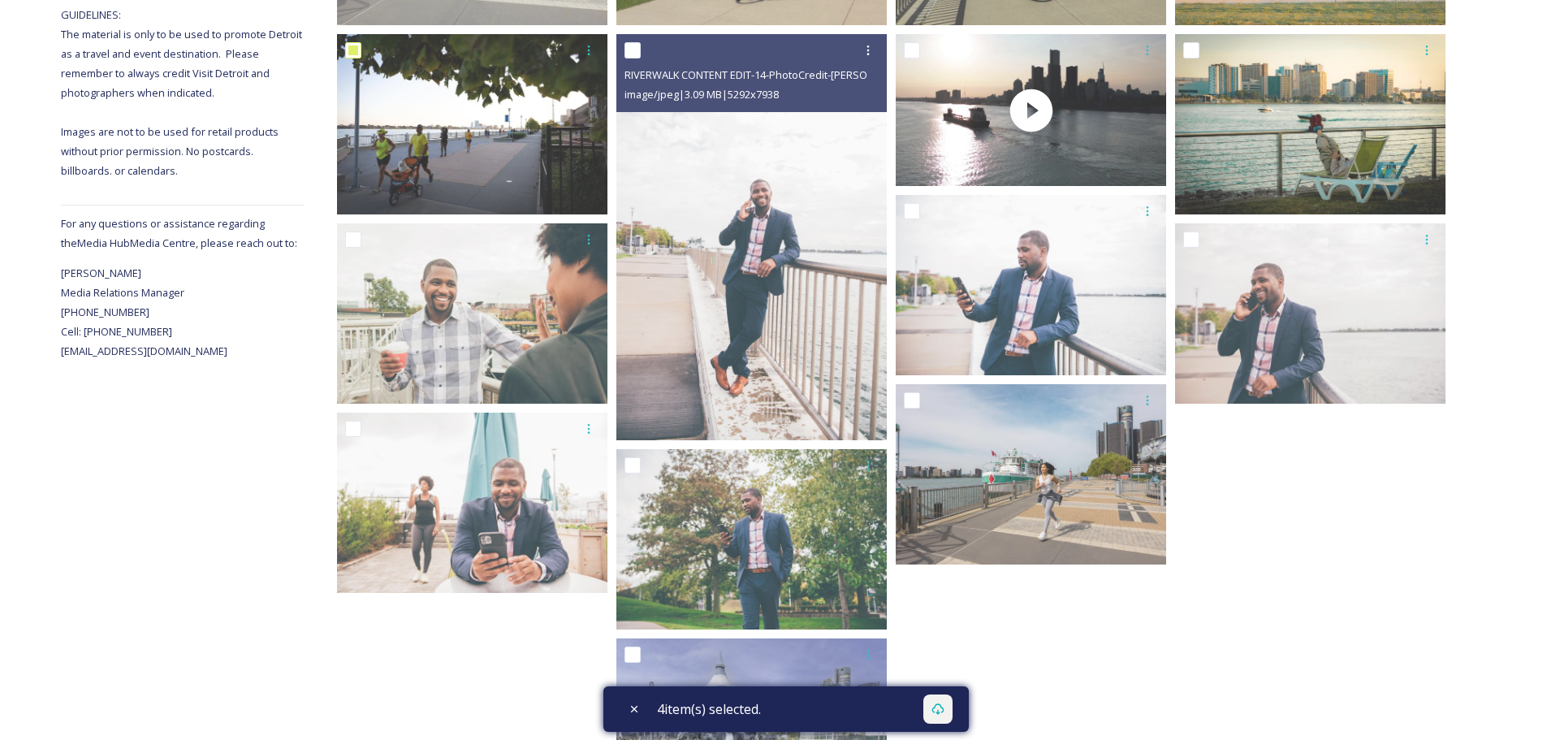
scroll to position [244, 0]
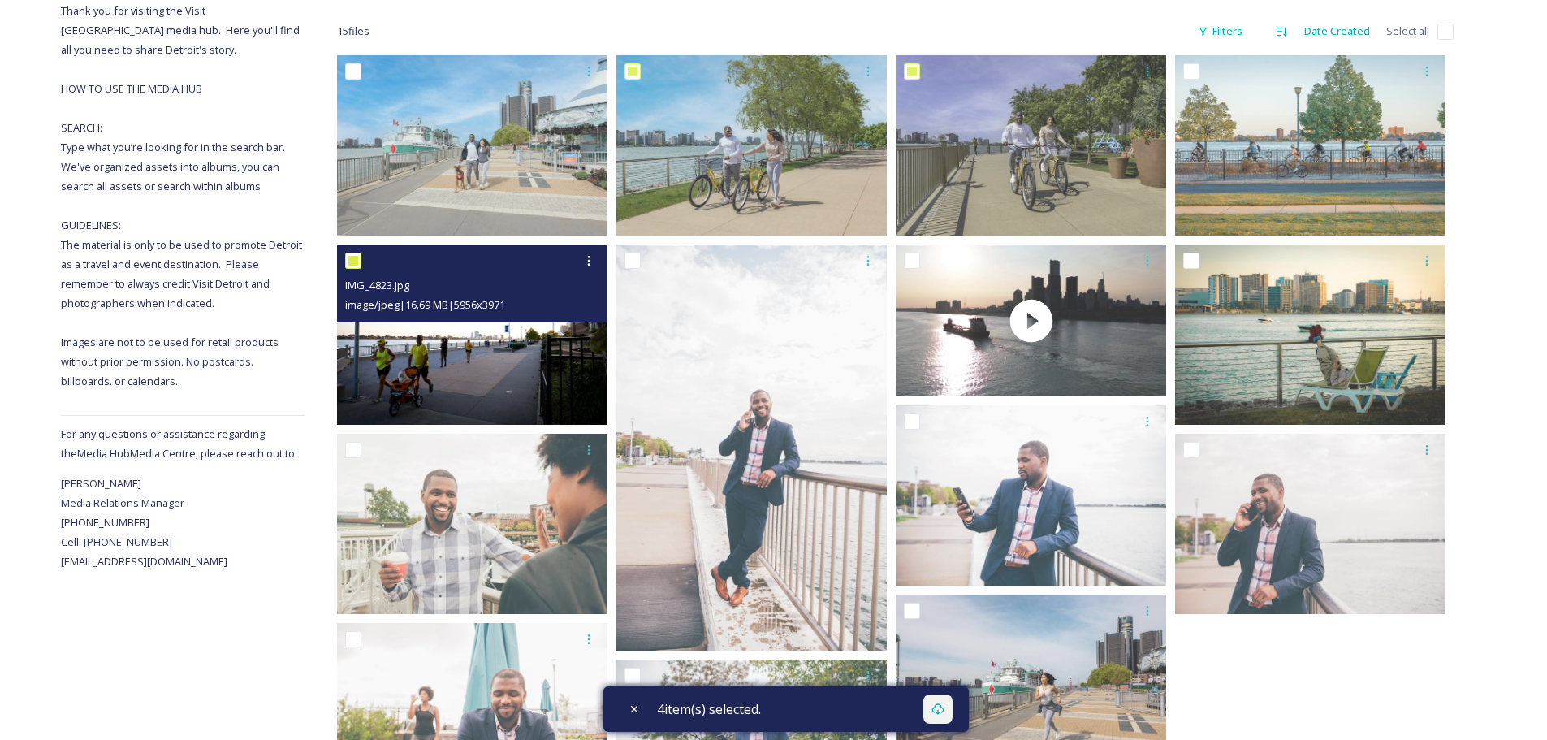
click at [356, 261] on input "checkbox" at bounding box center [353, 261] width 16 height 16
checkbox input "false"
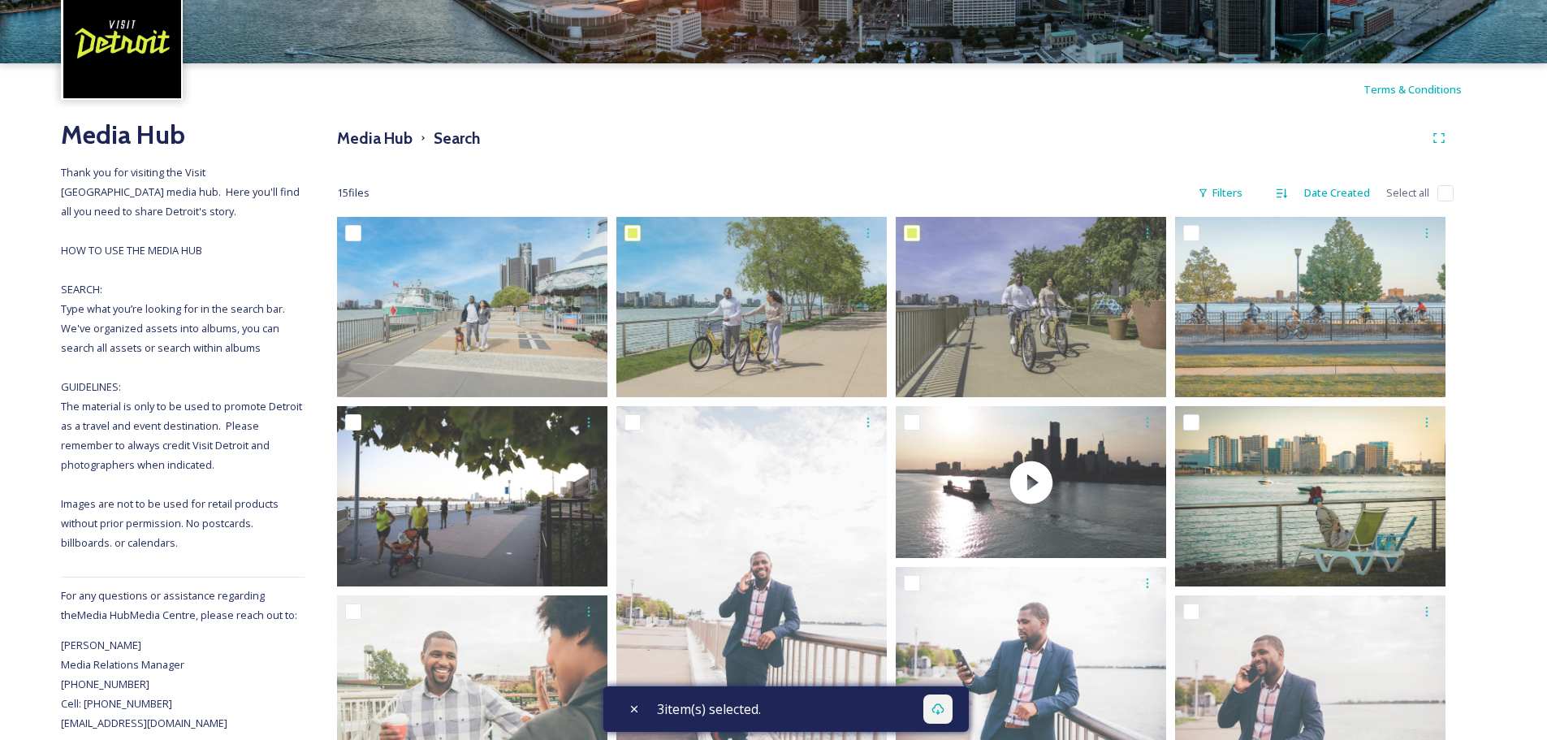
scroll to position [82, 0]
click at [638, 709] on icon at bounding box center [634, 708] width 13 height 13
checkbox input "false"
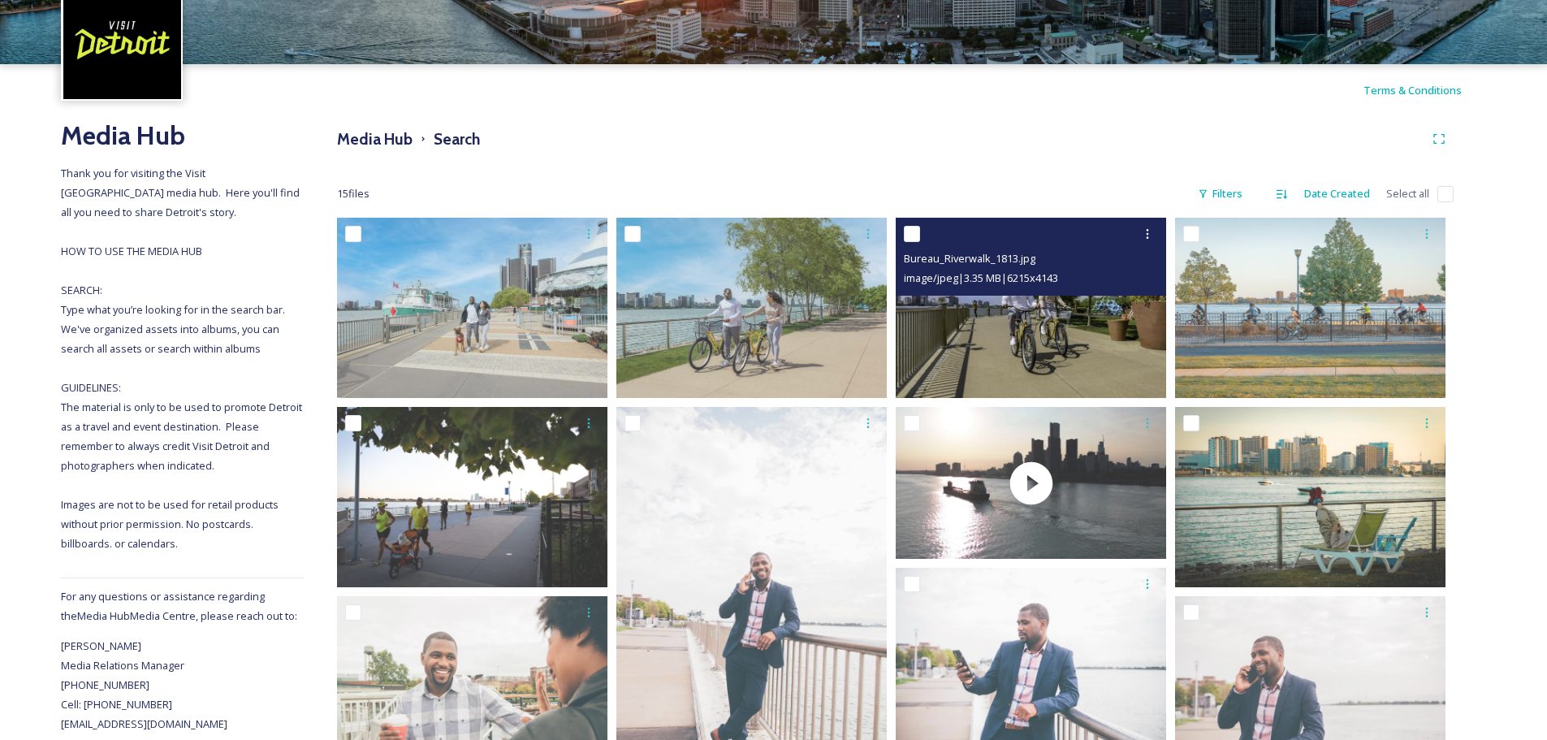
click at [914, 234] on input "checkbox" at bounding box center [912, 234] width 16 height 16
checkbox input "true"
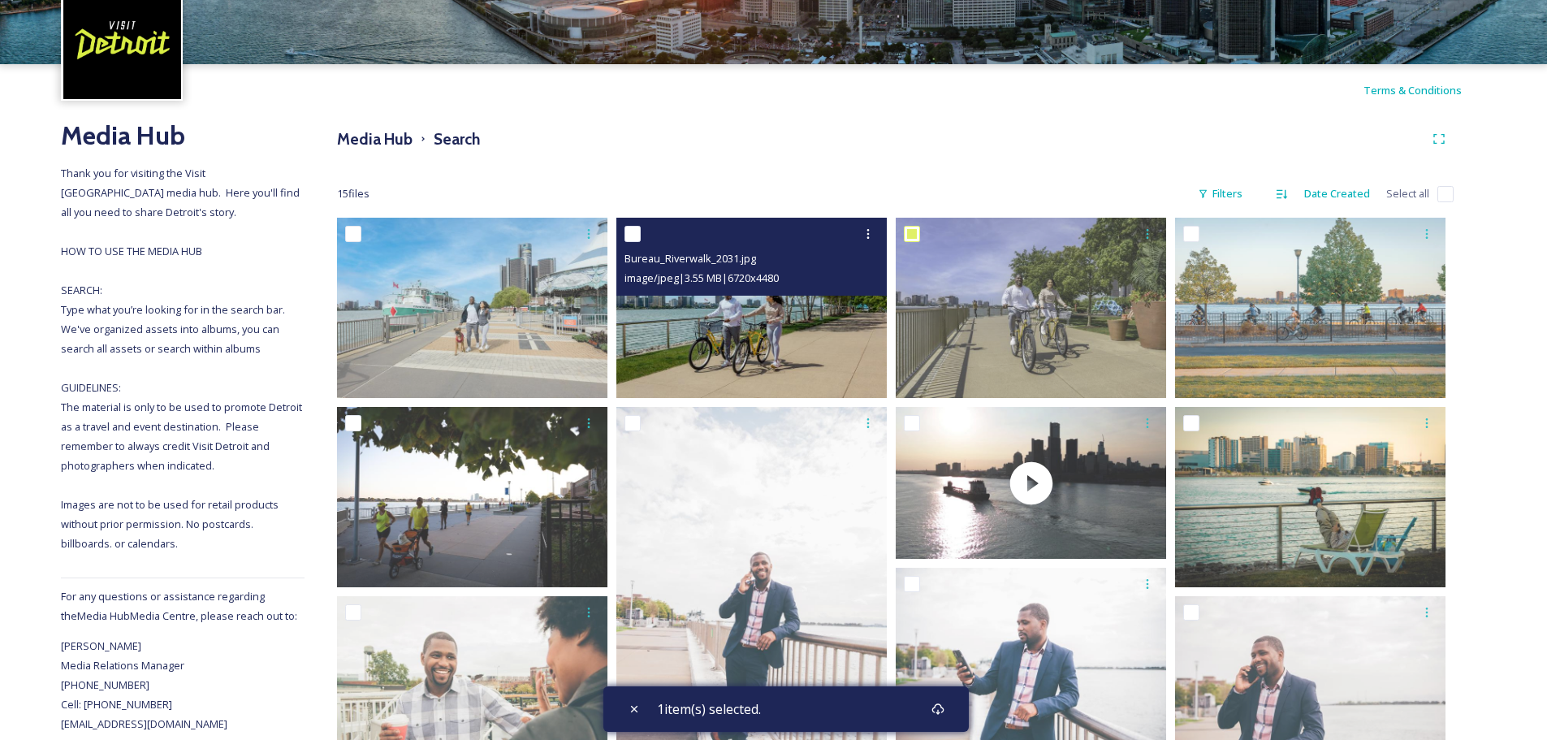
click at [637, 235] on input "checkbox" at bounding box center [632, 234] width 16 height 16
checkbox input "true"
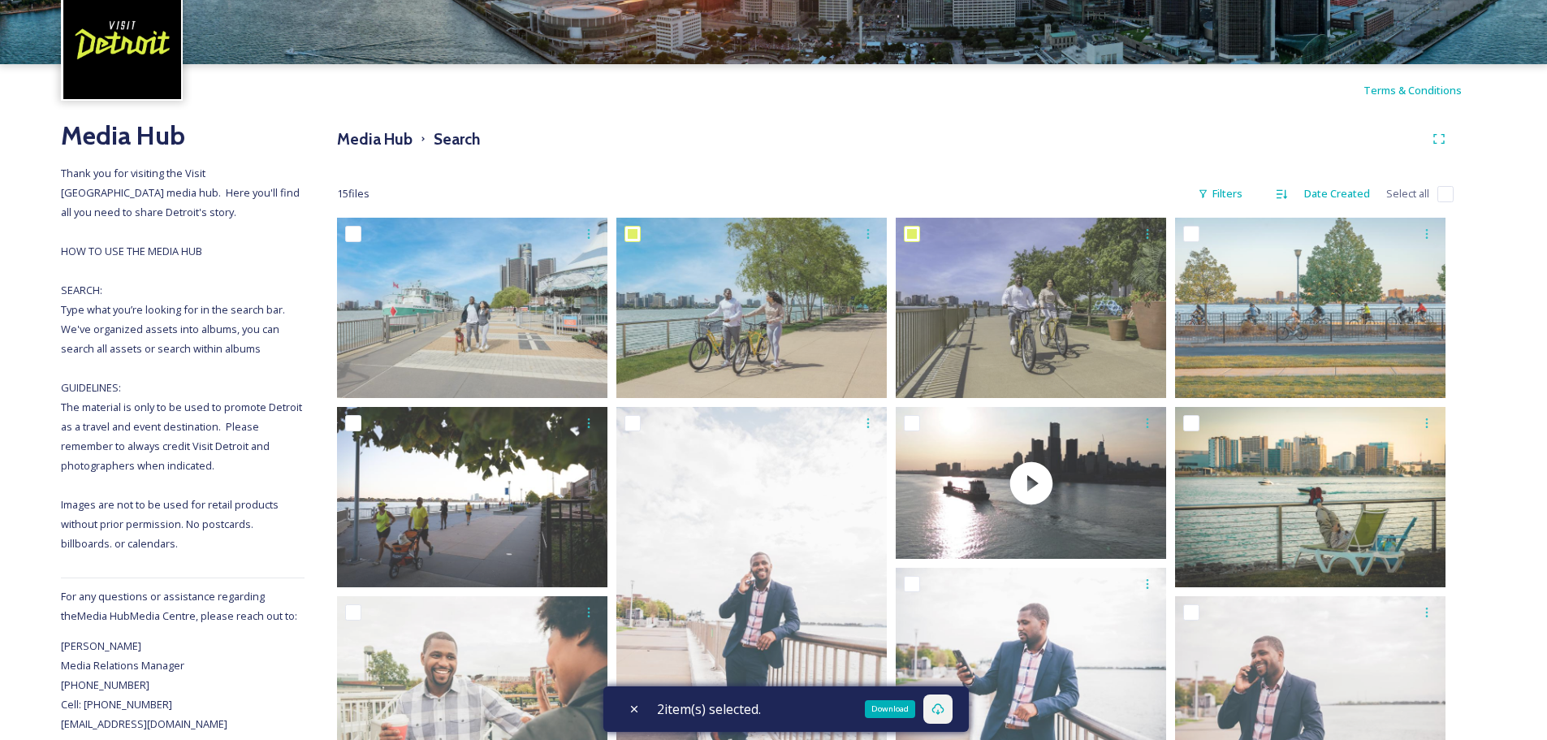
click at [951, 706] on div "Download" at bounding box center [937, 708] width 29 height 29
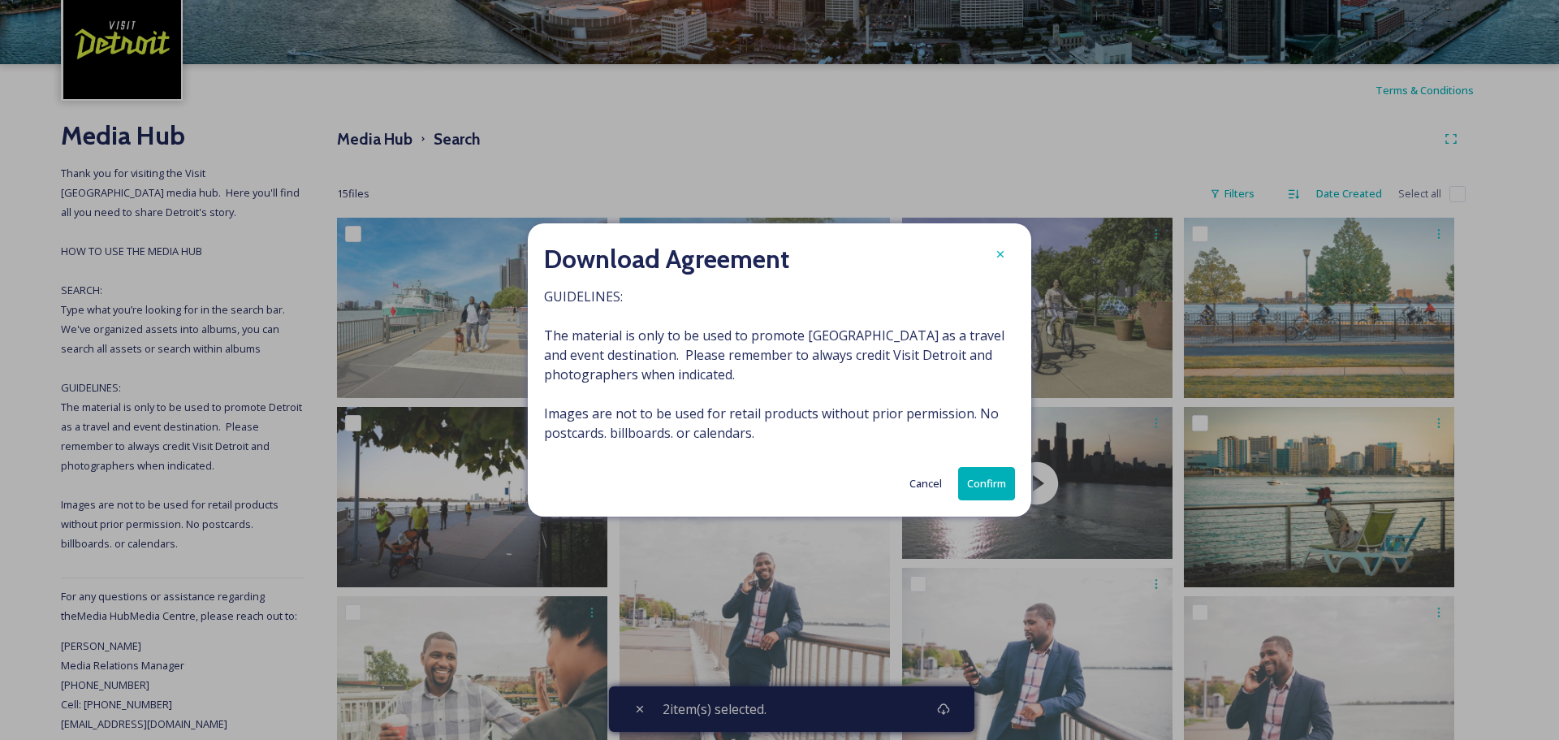
click at [990, 491] on button "Confirm" at bounding box center [986, 483] width 57 height 33
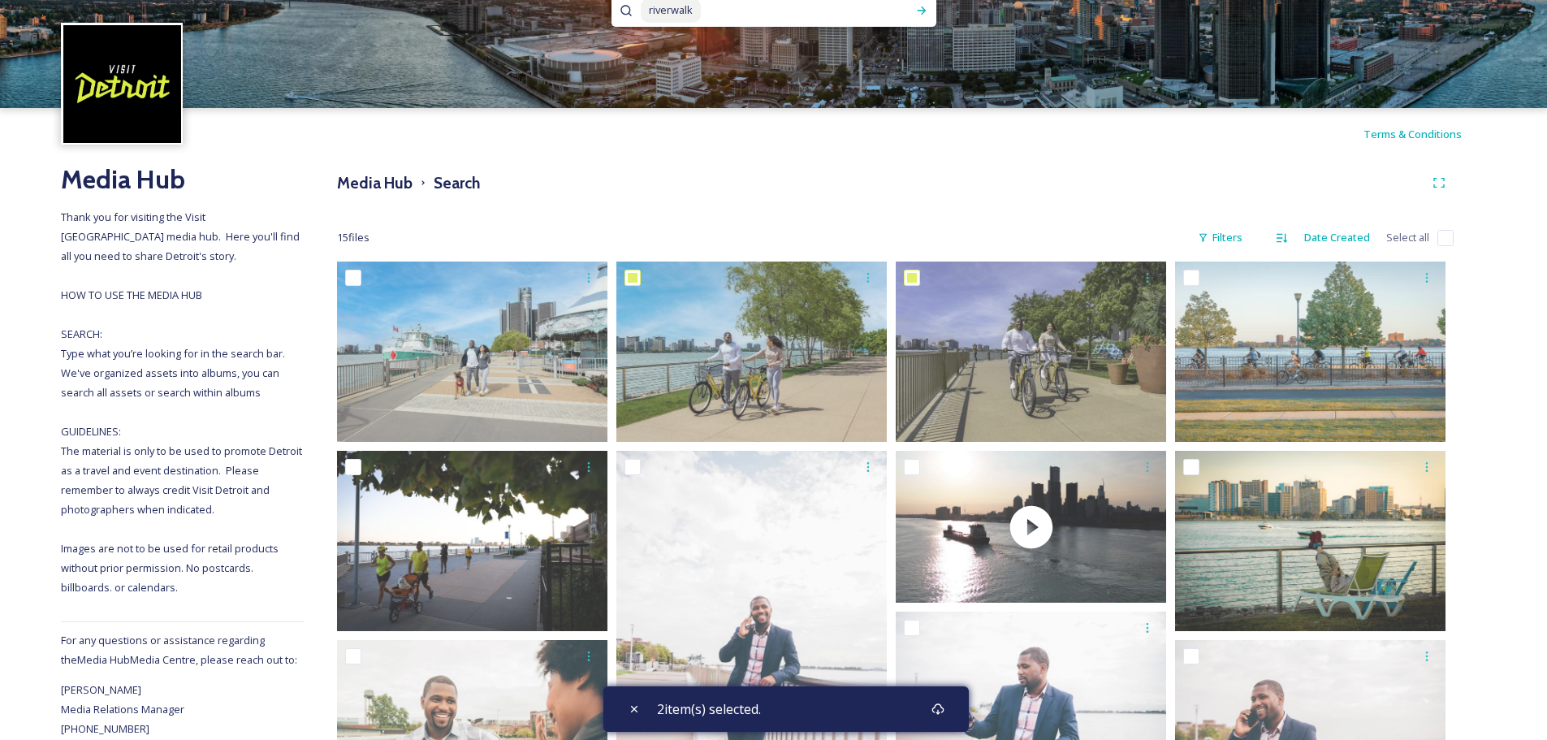
scroll to position [0, 0]
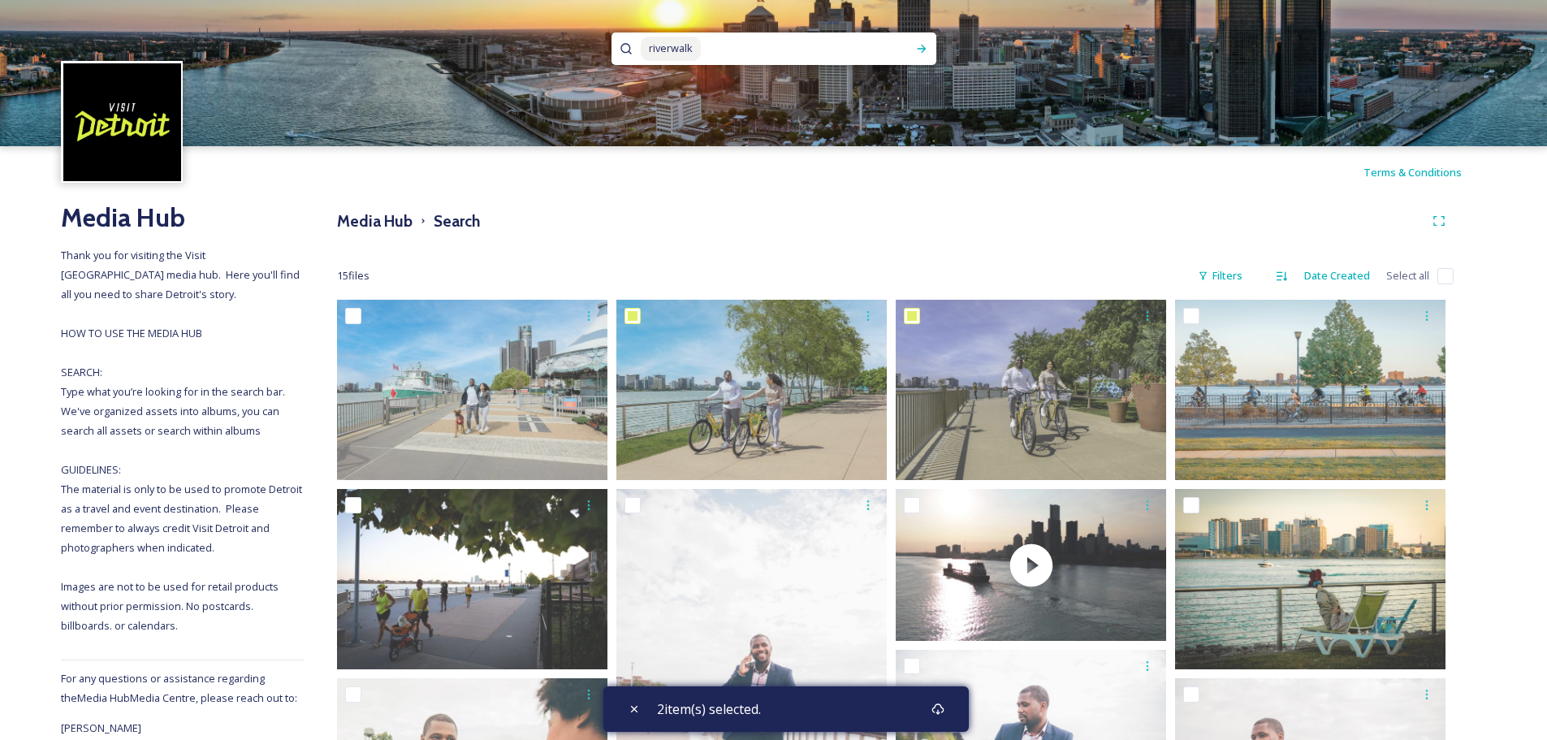
click at [741, 47] on input at bounding box center [798, 49] width 192 height 36
type input "r"
type input "[PERSON_NAME]"
click at [928, 54] on div "Run Search" at bounding box center [921, 48] width 29 height 29
checkbox input "true"
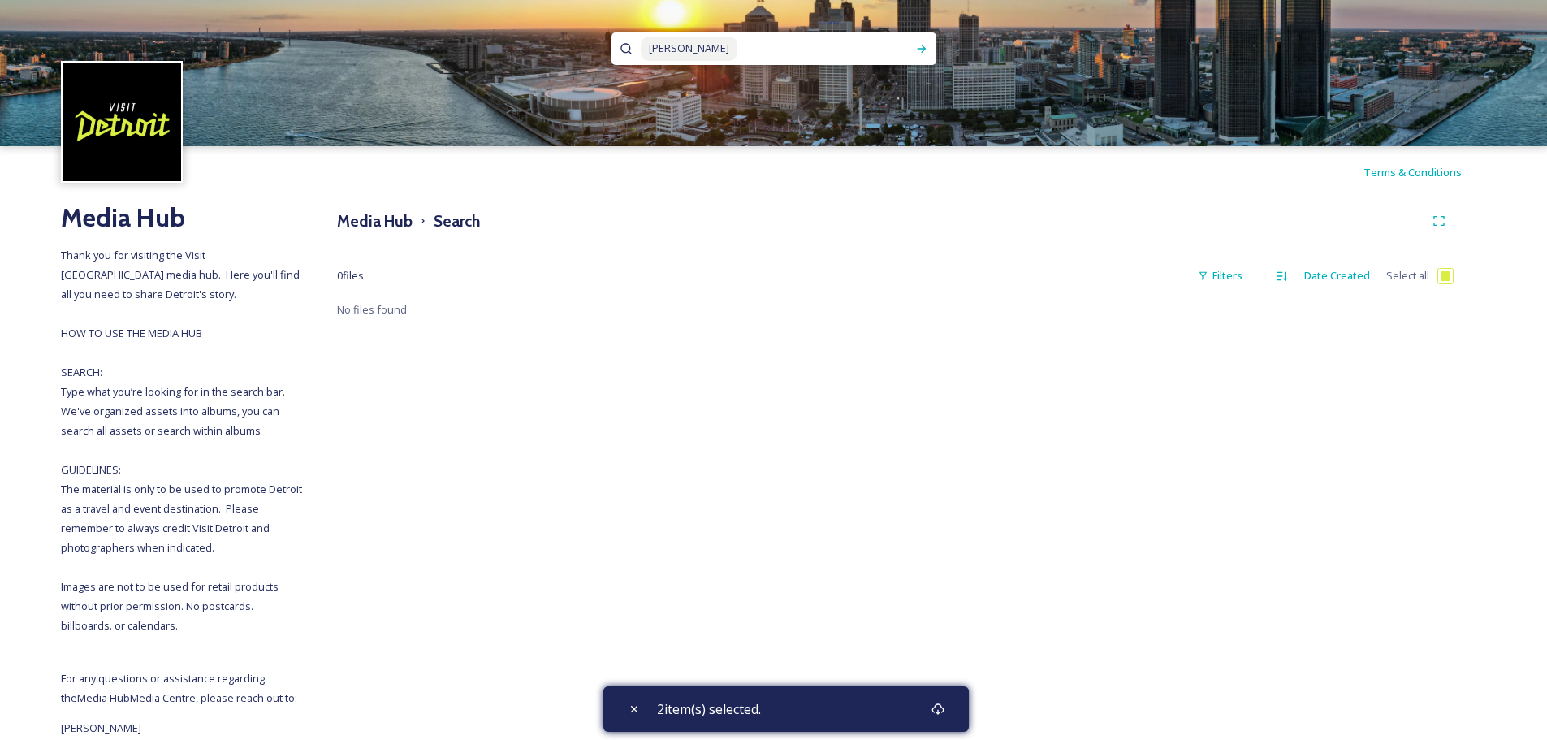
drag, startPoint x: 702, startPoint y: 47, endPoint x: 615, endPoint y: 48, distance: 87.7
click at [617, 49] on div "[PERSON_NAME]" at bounding box center [773, 48] width 325 height 32
type input "f"
type input "b"
type input "isle"
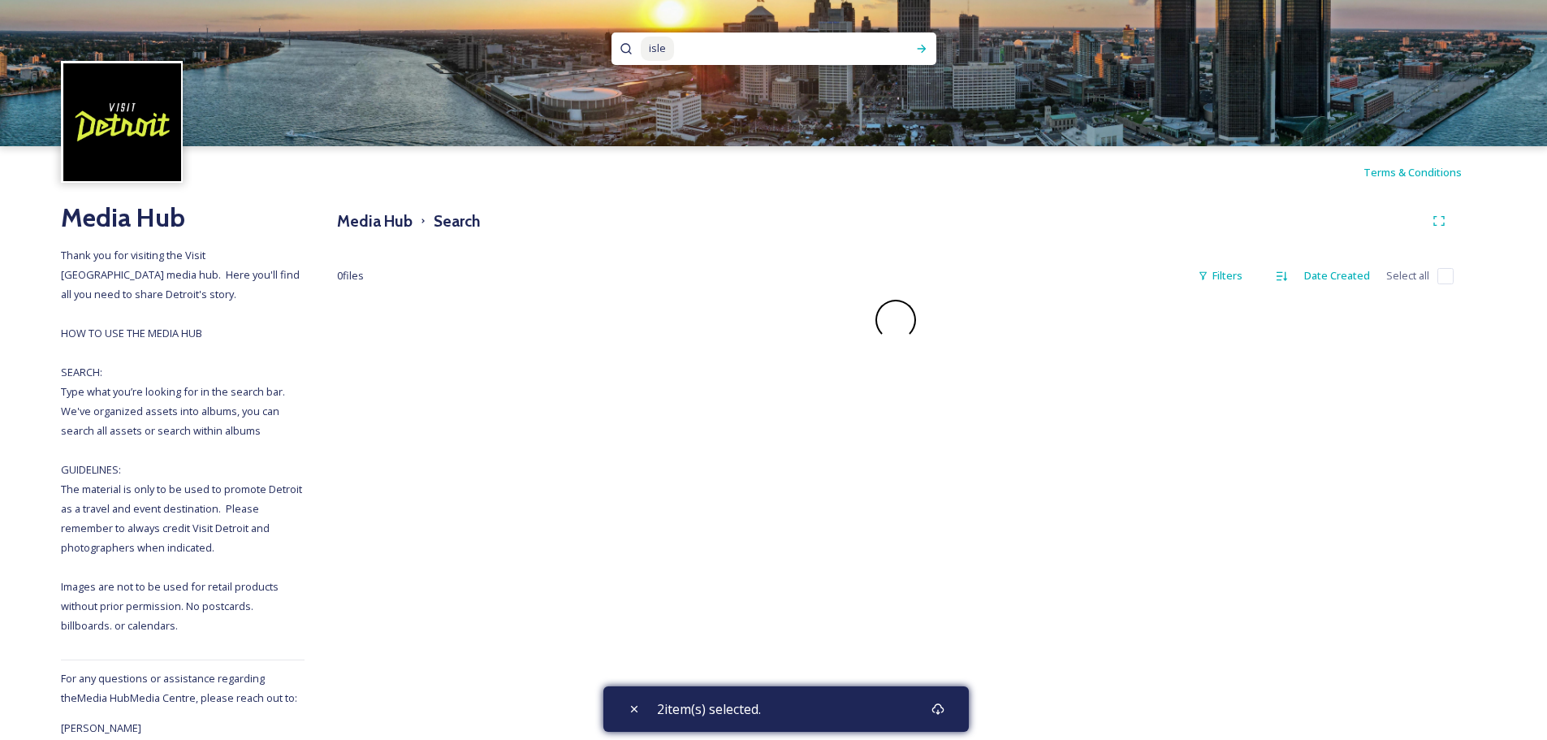
checkbox input "false"
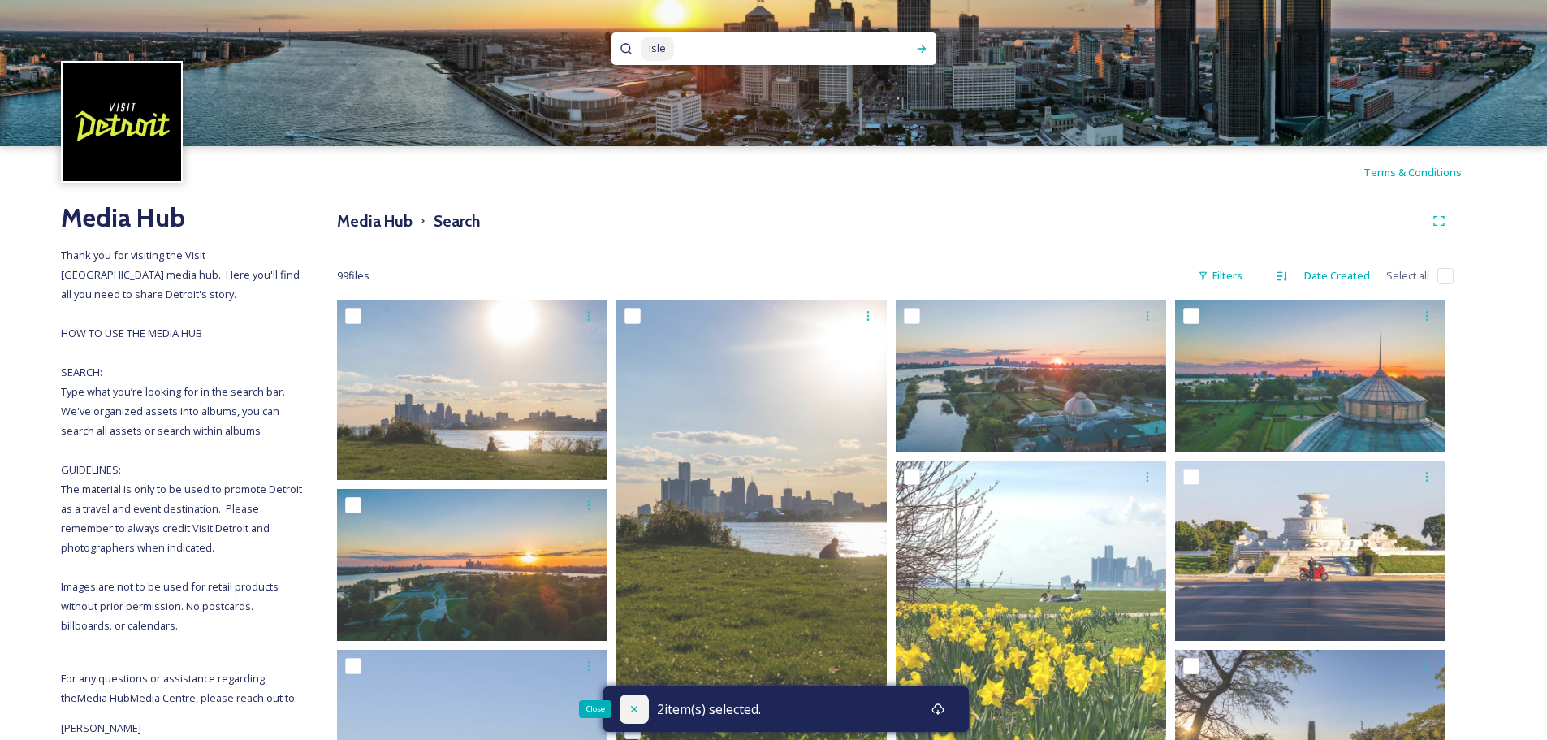
click at [628, 716] on div "Close" at bounding box center [634, 708] width 29 height 29
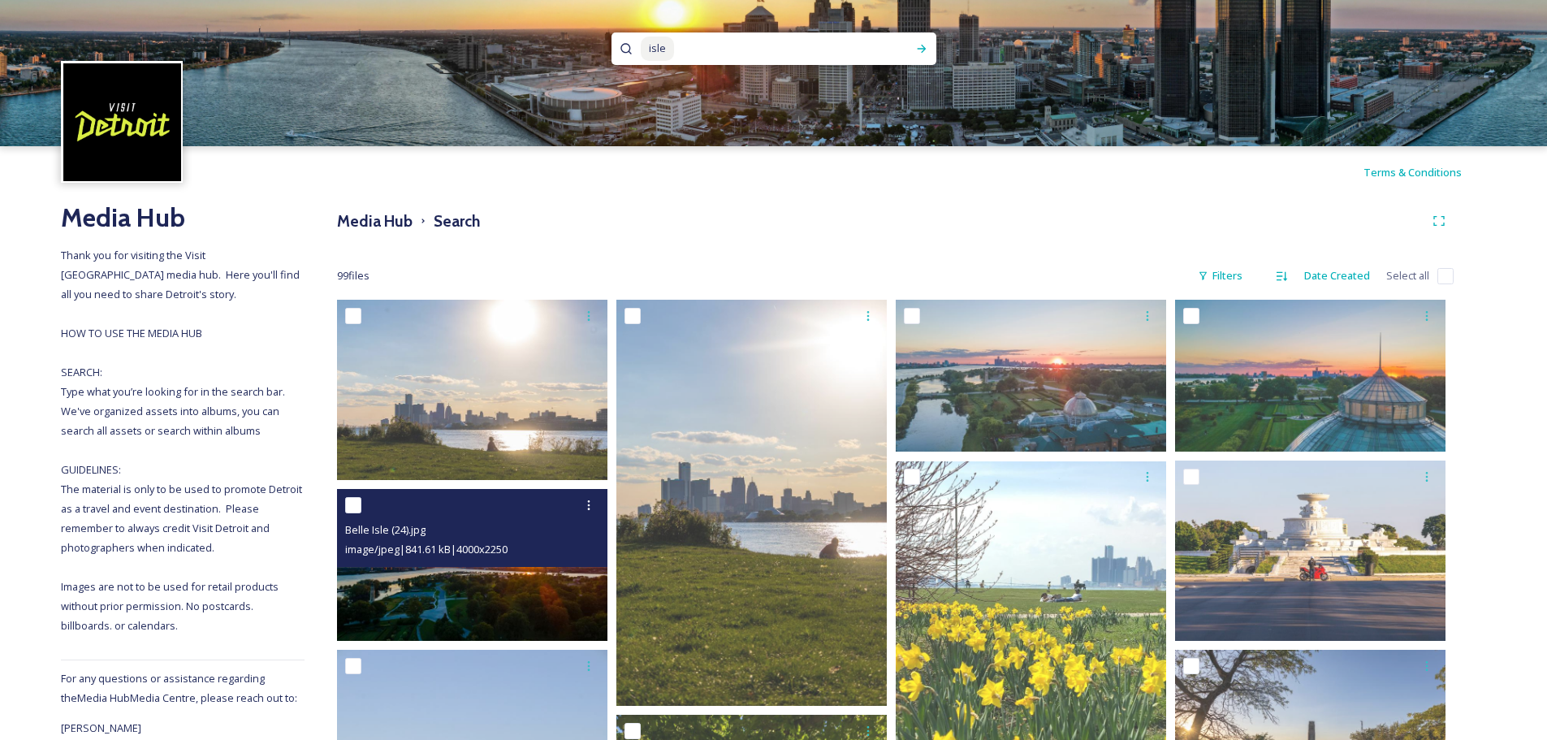
click at [348, 503] on input "checkbox" at bounding box center [353, 505] width 16 height 16
checkbox input "true"
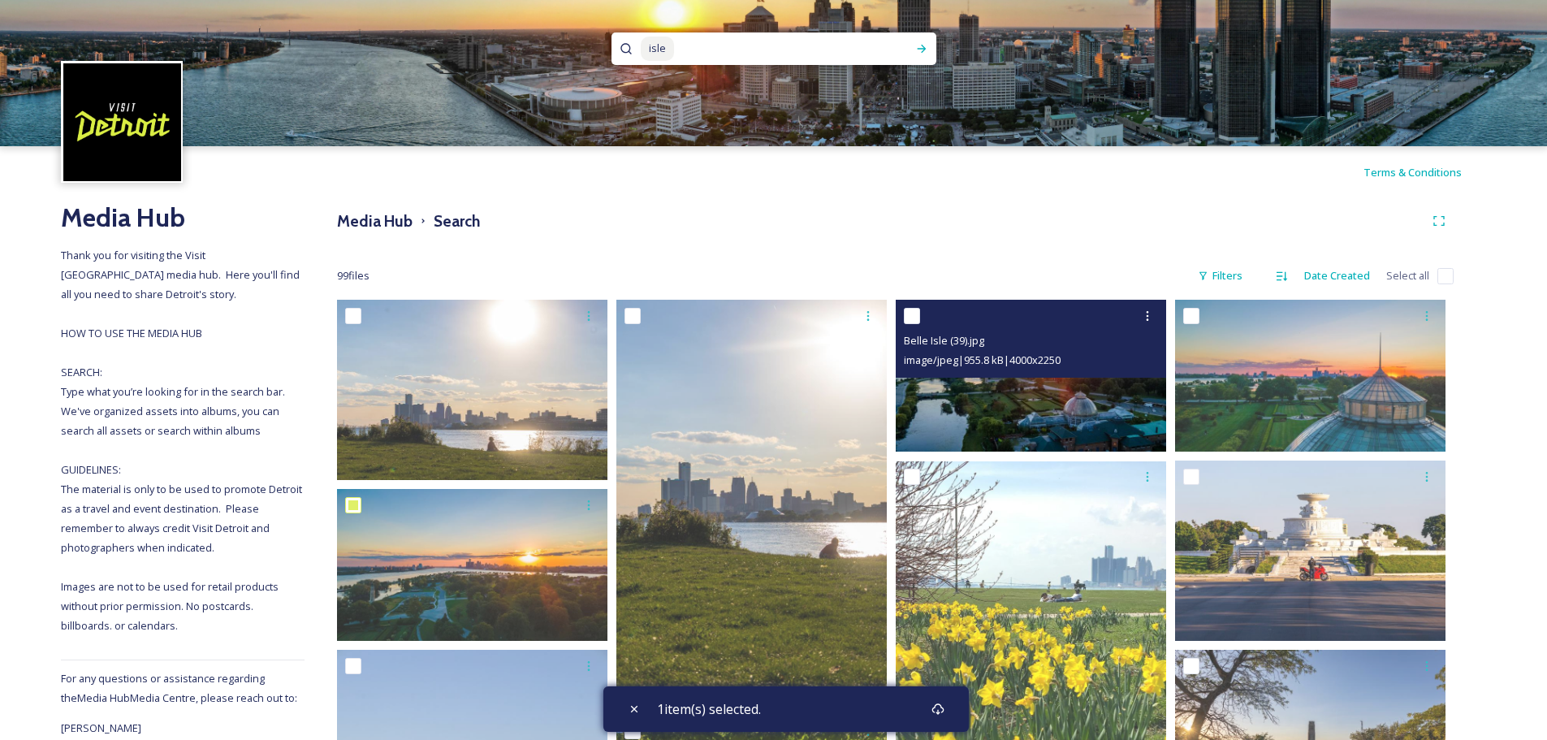
click at [905, 317] on input "checkbox" at bounding box center [912, 316] width 16 height 16
checkbox input "true"
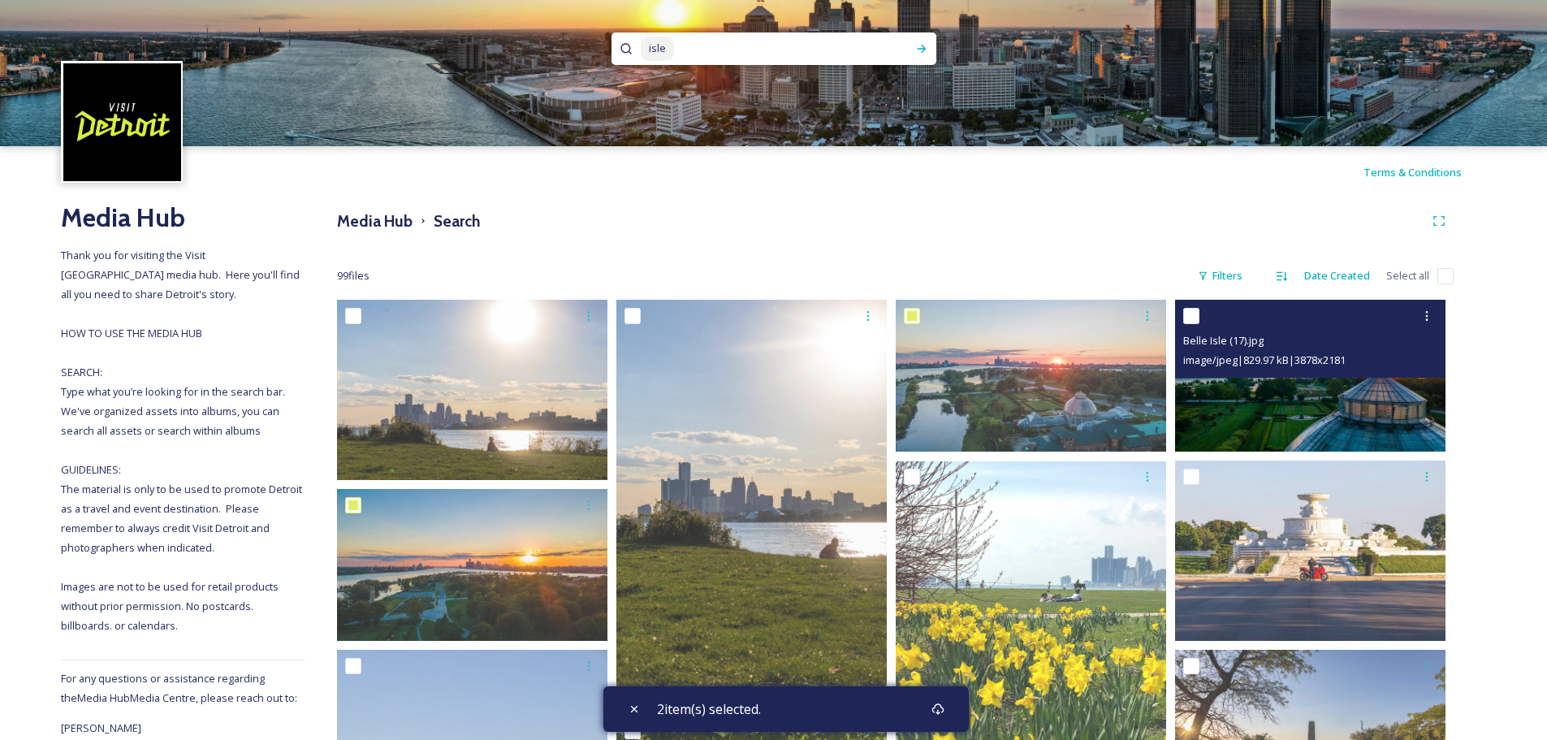
click at [1194, 314] on input "checkbox" at bounding box center [1191, 316] width 16 height 16
checkbox input "true"
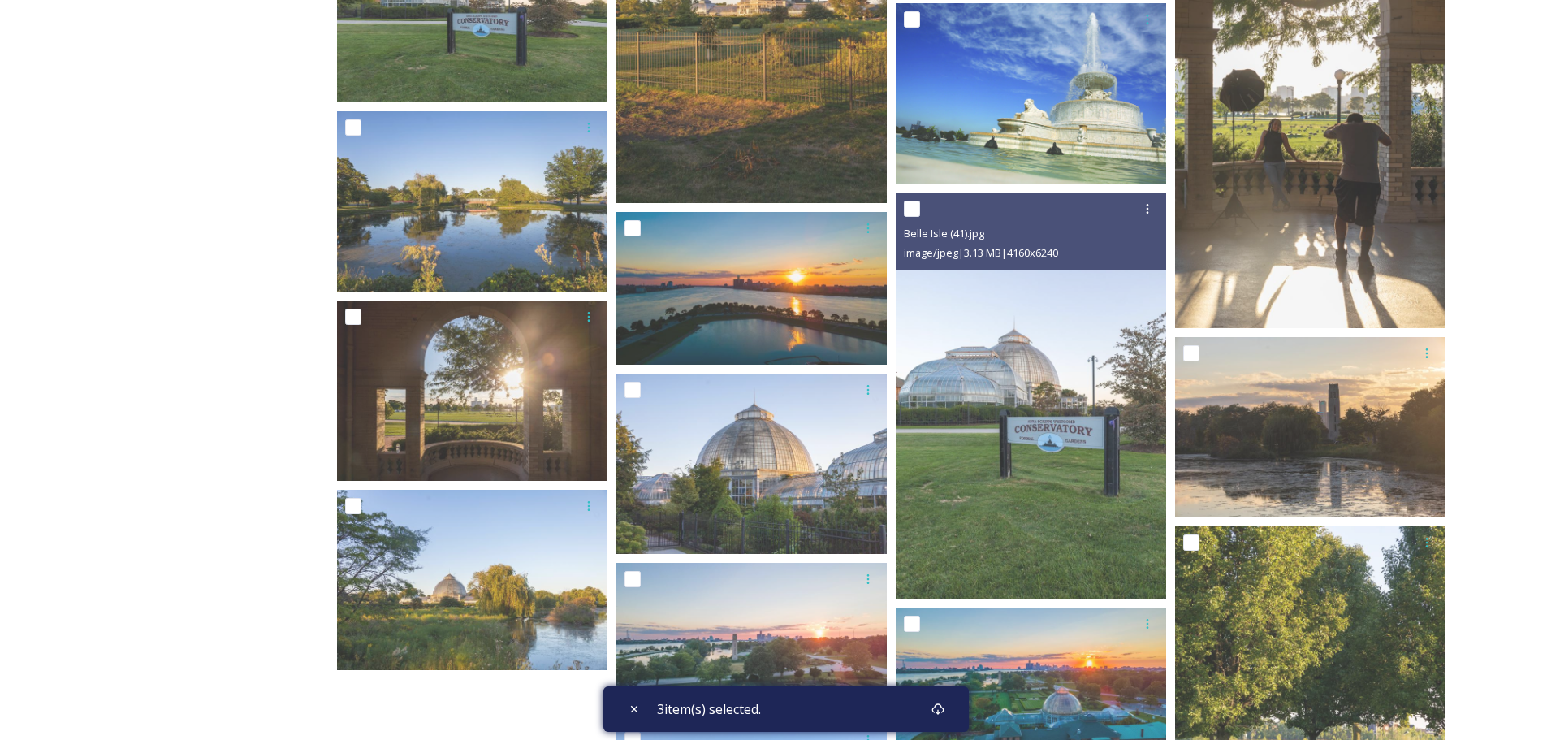
scroll to position [1949, 0]
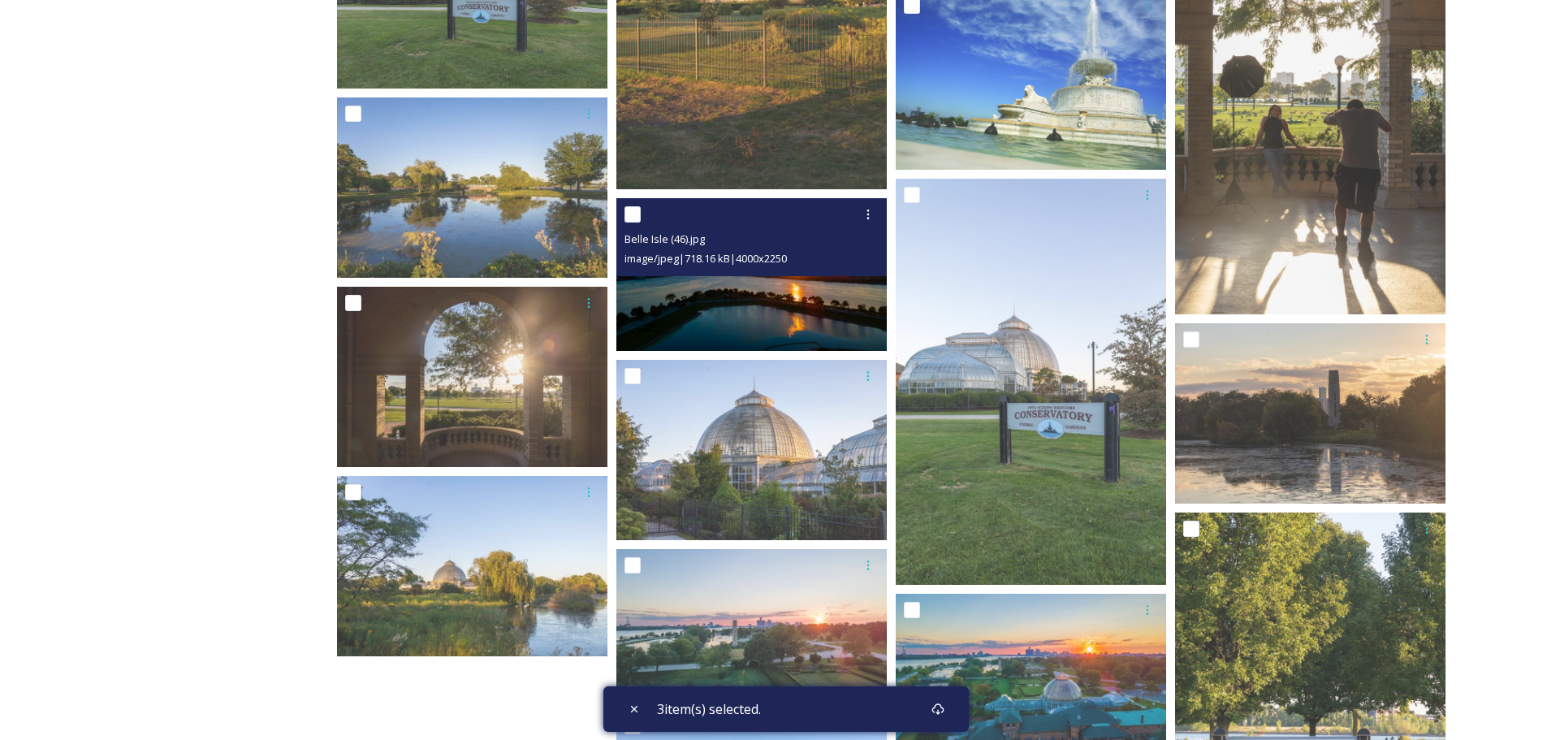
click at [635, 214] on input "checkbox" at bounding box center [632, 214] width 16 height 16
checkbox input "true"
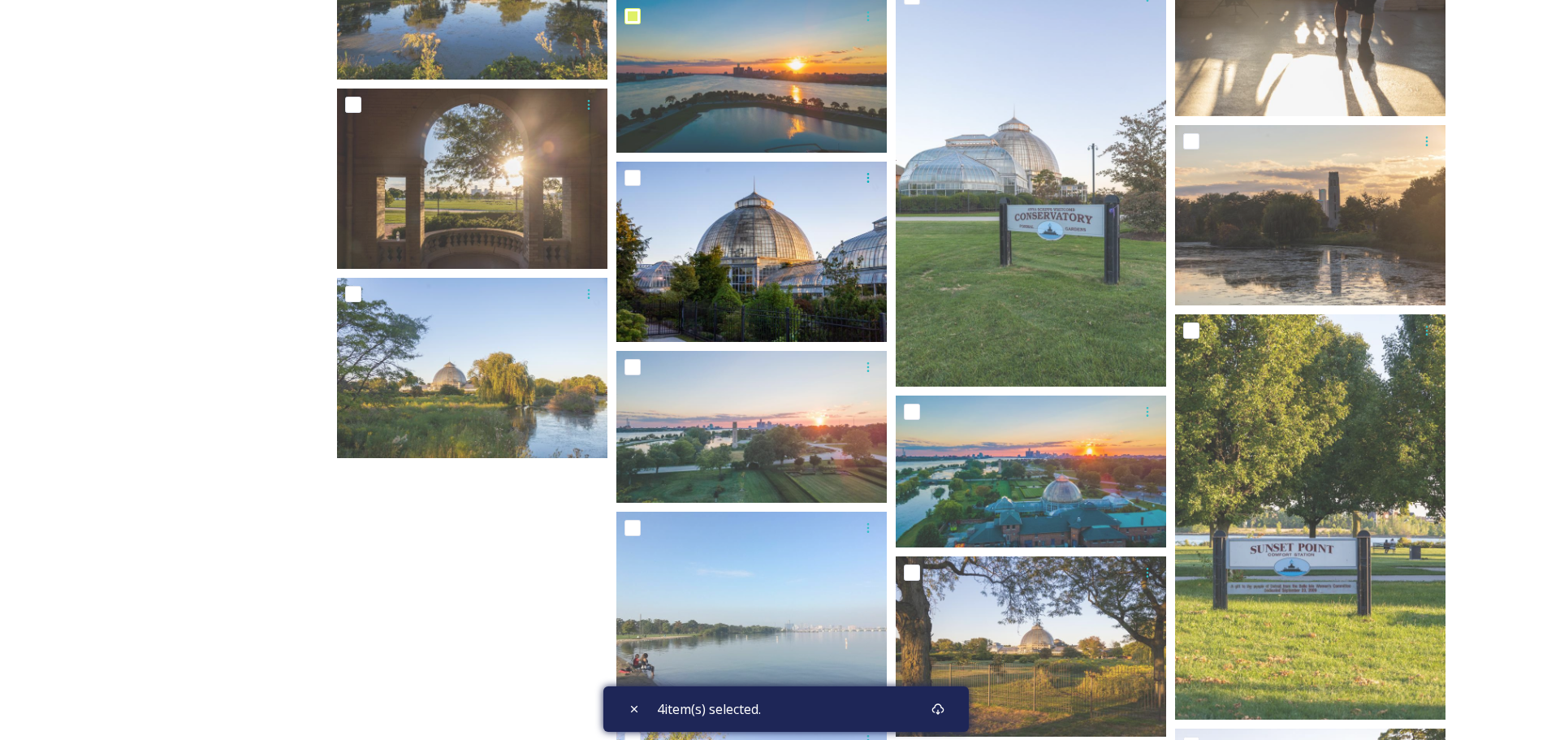
scroll to position [2274, 0]
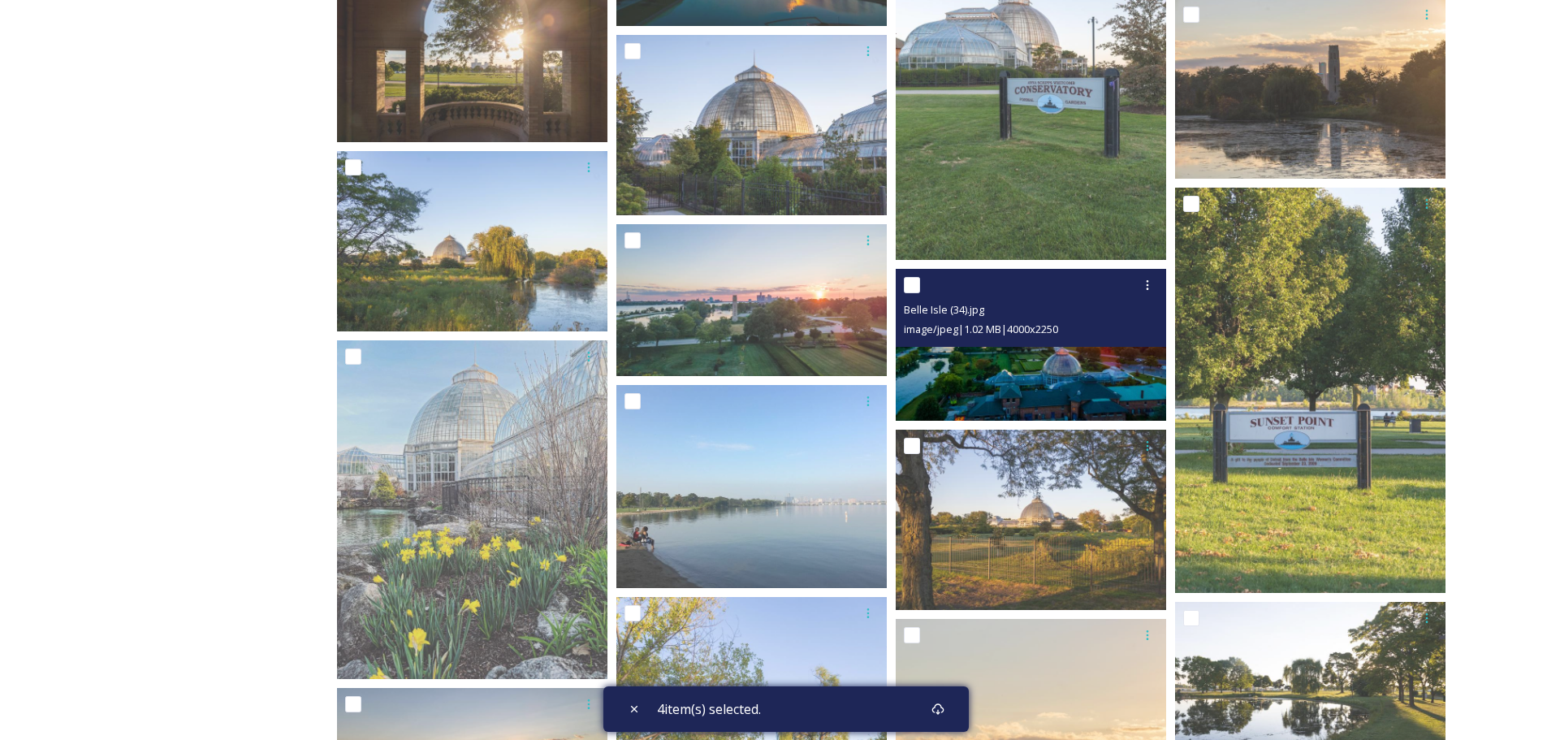
click at [911, 284] on input "checkbox" at bounding box center [912, 285] width 16 height 16
checkbox input "true"
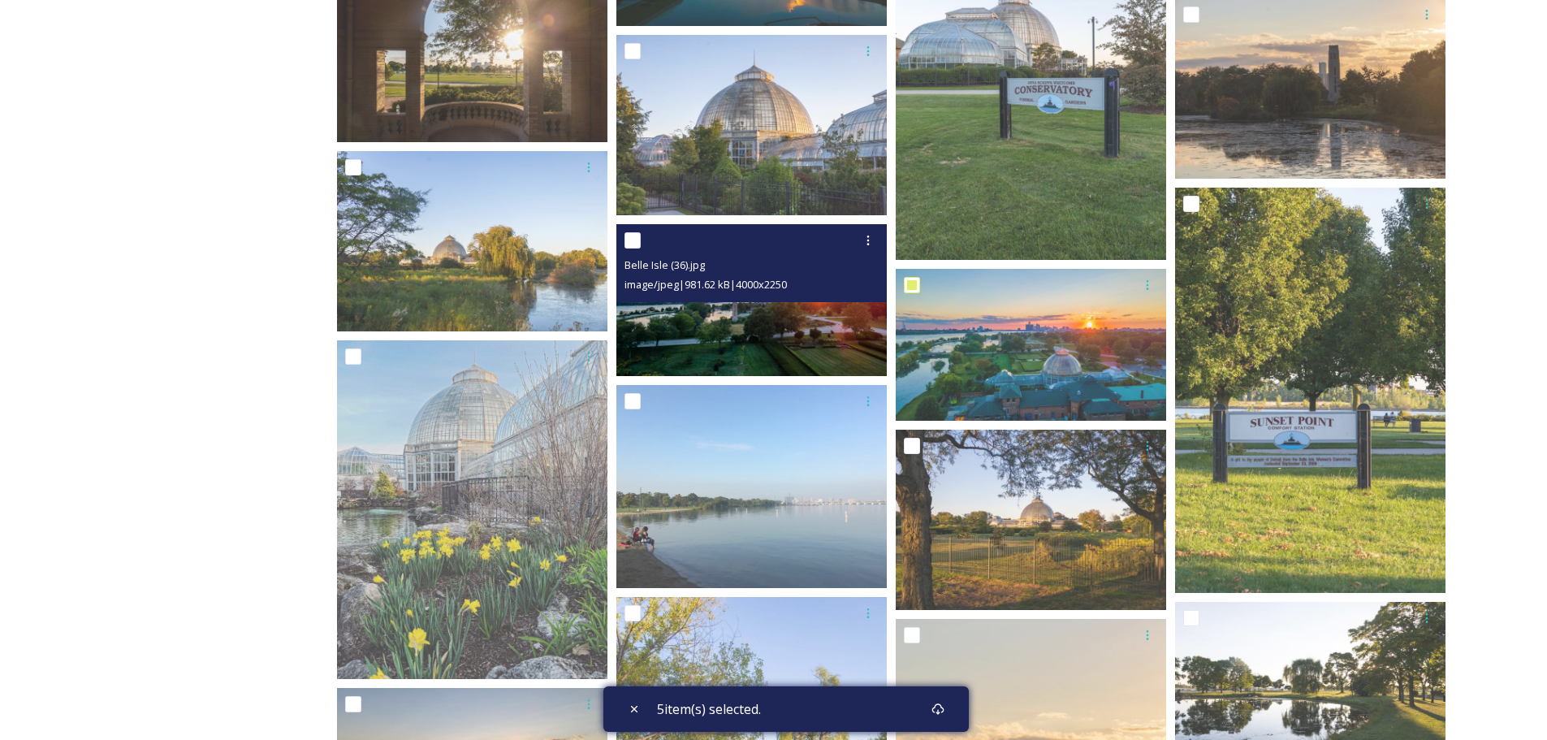
click at [633, 246] on input "checkbox" at bounding box center [632, 240] width 16 height 16
checkbox input "true"
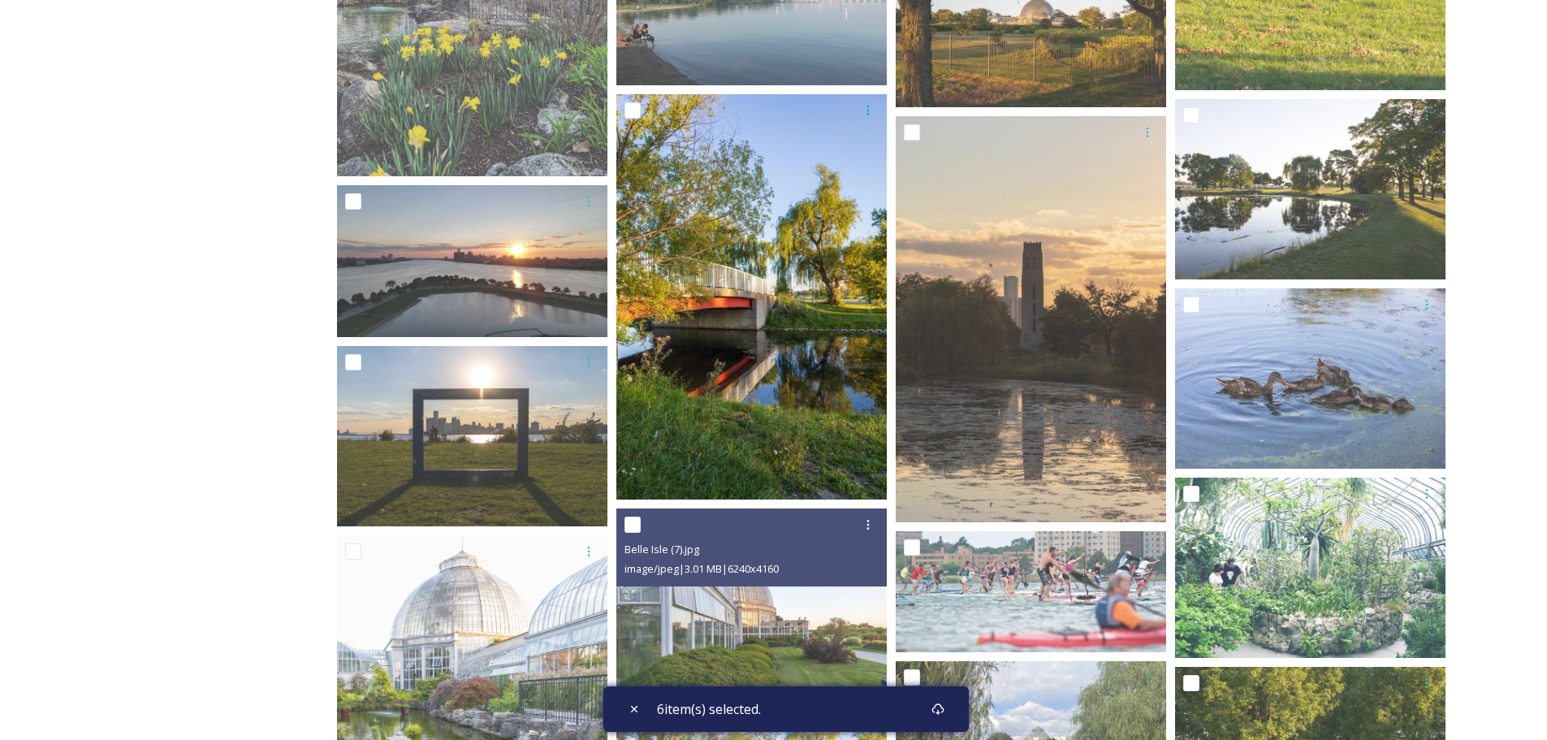
scroll to position [2842, 0]
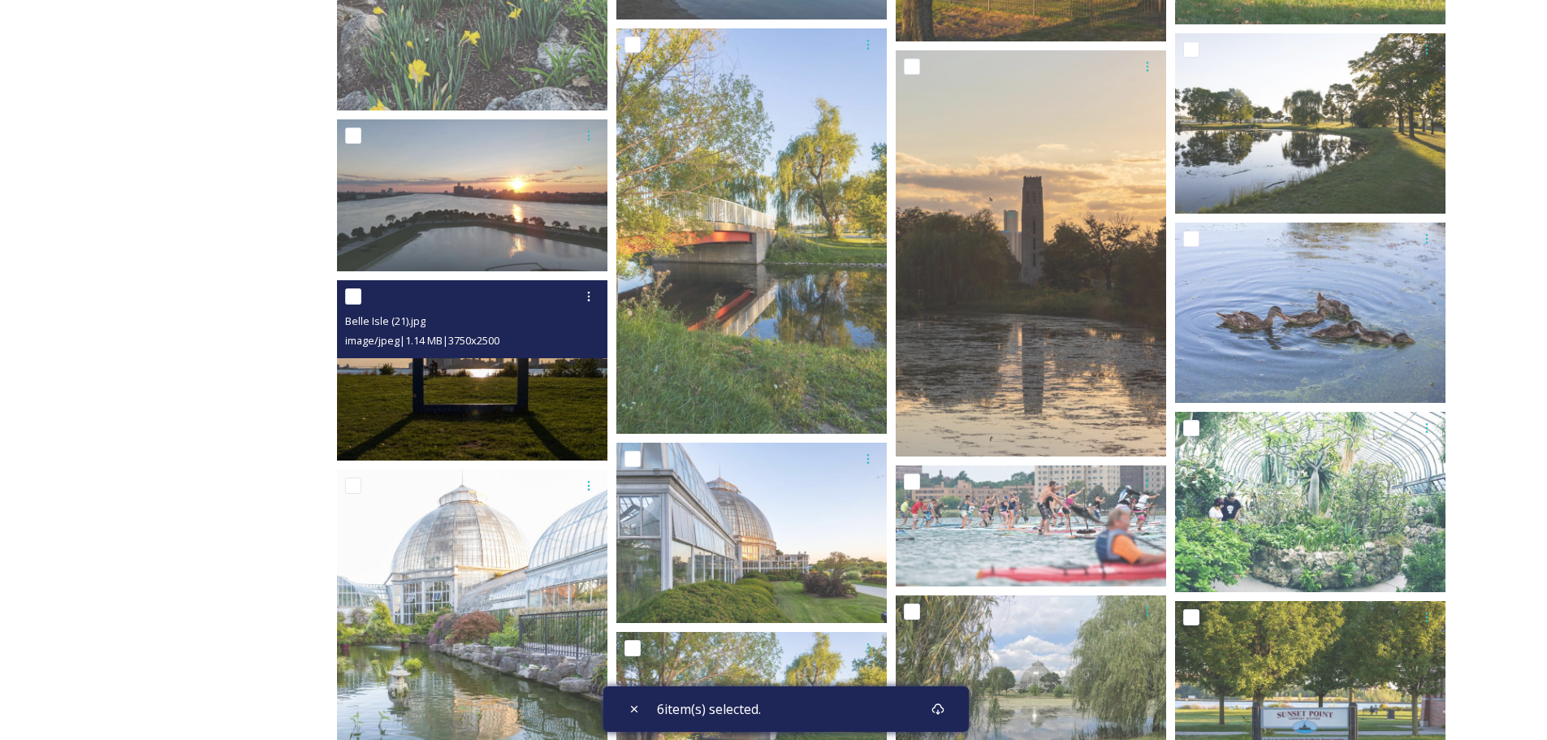
click at [354, 296] on input "checkbox" at bounding box center [353, 296] width 16 height 16
checkbox input "true"
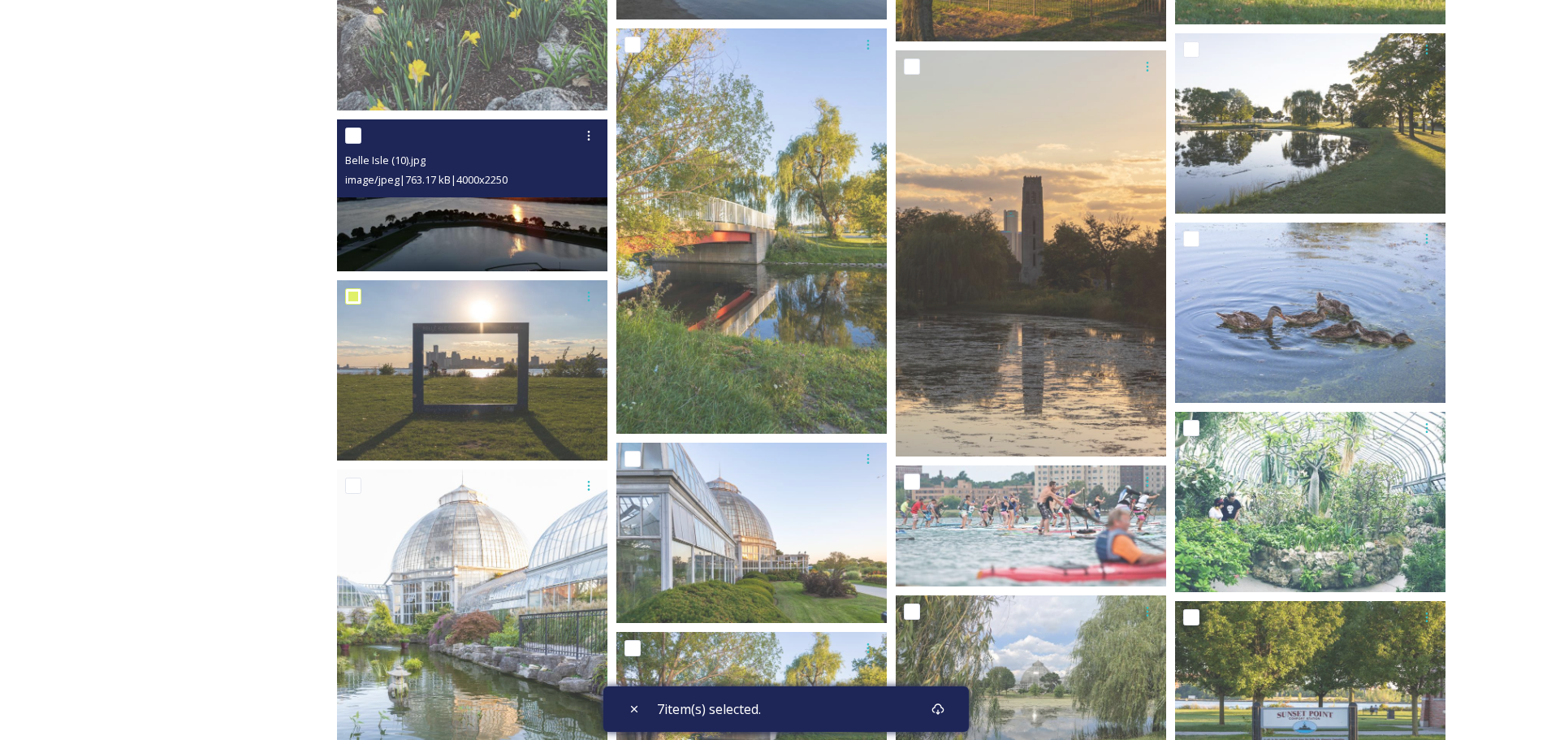
click at [352, 134] on input "checkbox" at bounding box center [353, 135] width 16 height 16
checkbox input "true"
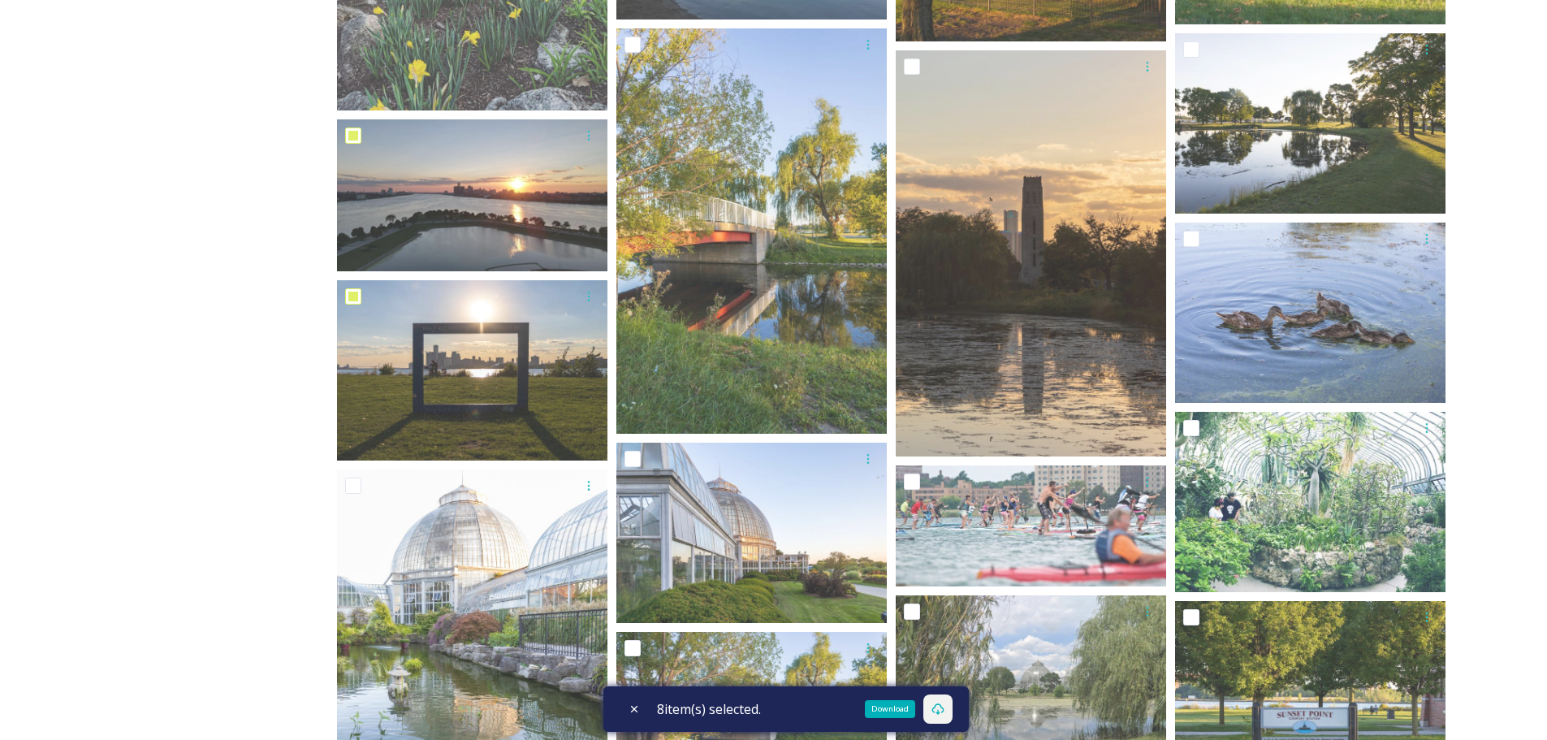
click at [952, 713] on div "Download" at bounding box center [937, 708] width 29 height 29
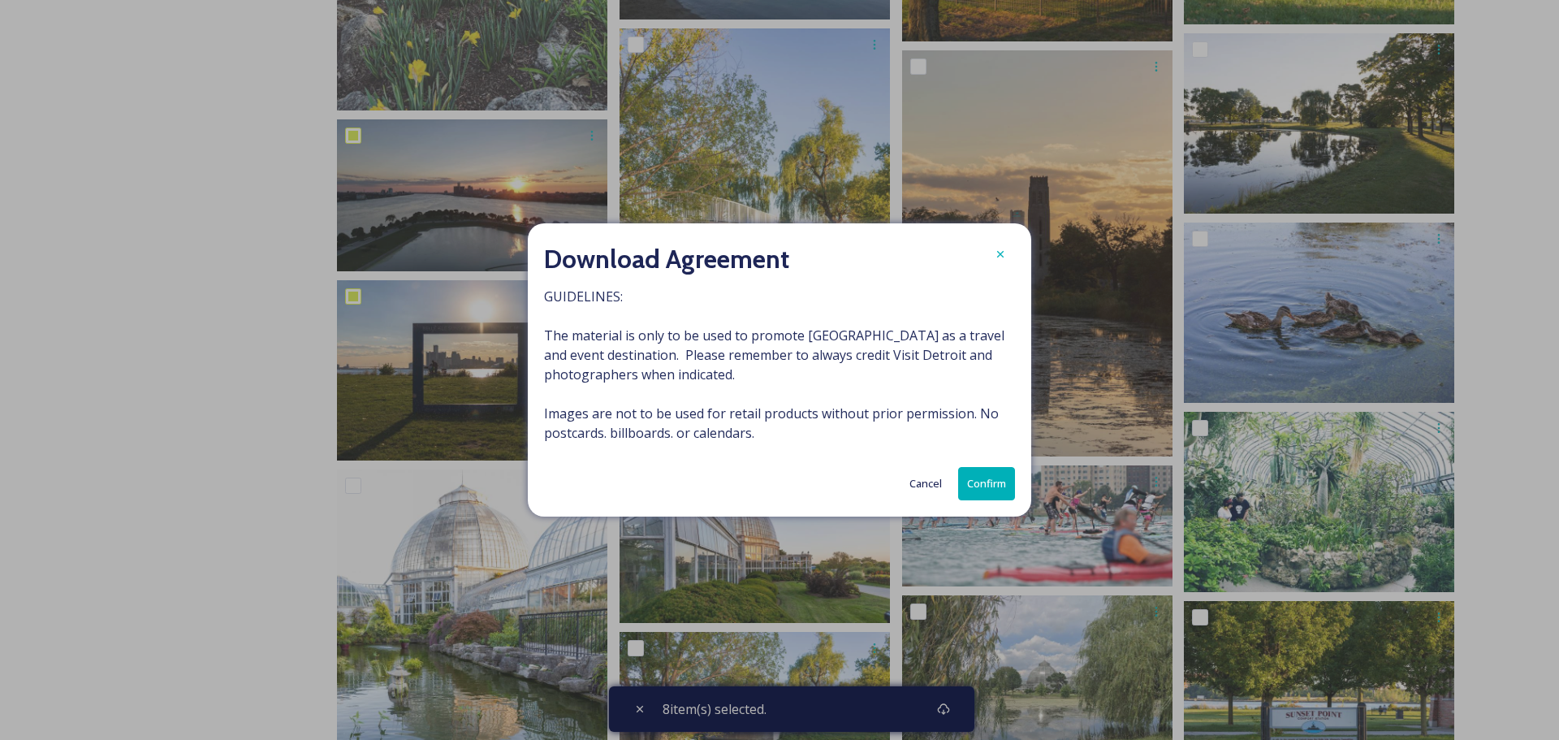
click at [987, 487] on button "Confirm" at bounding box center [986, 483] width 57 height 33
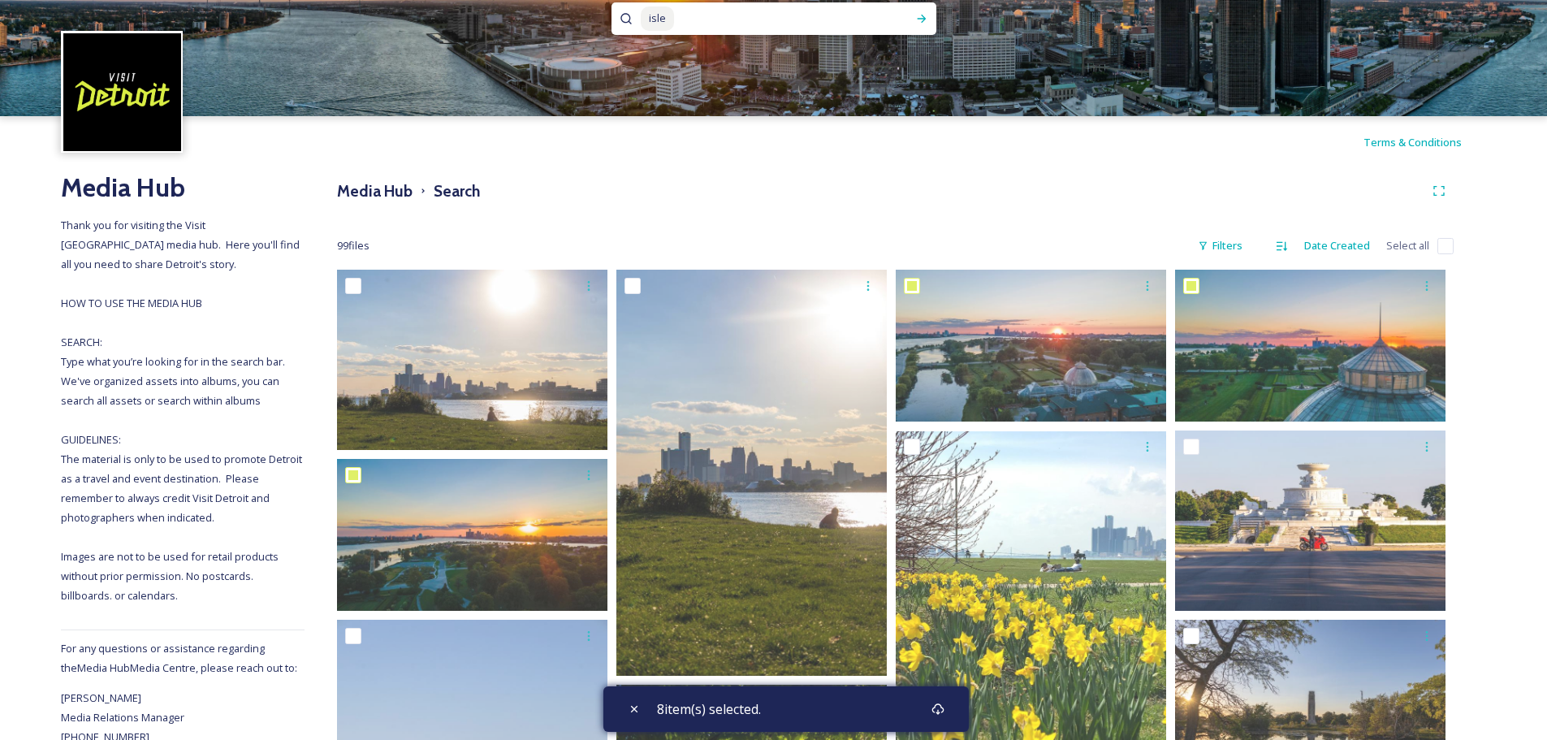
scroll to position [0, 0]
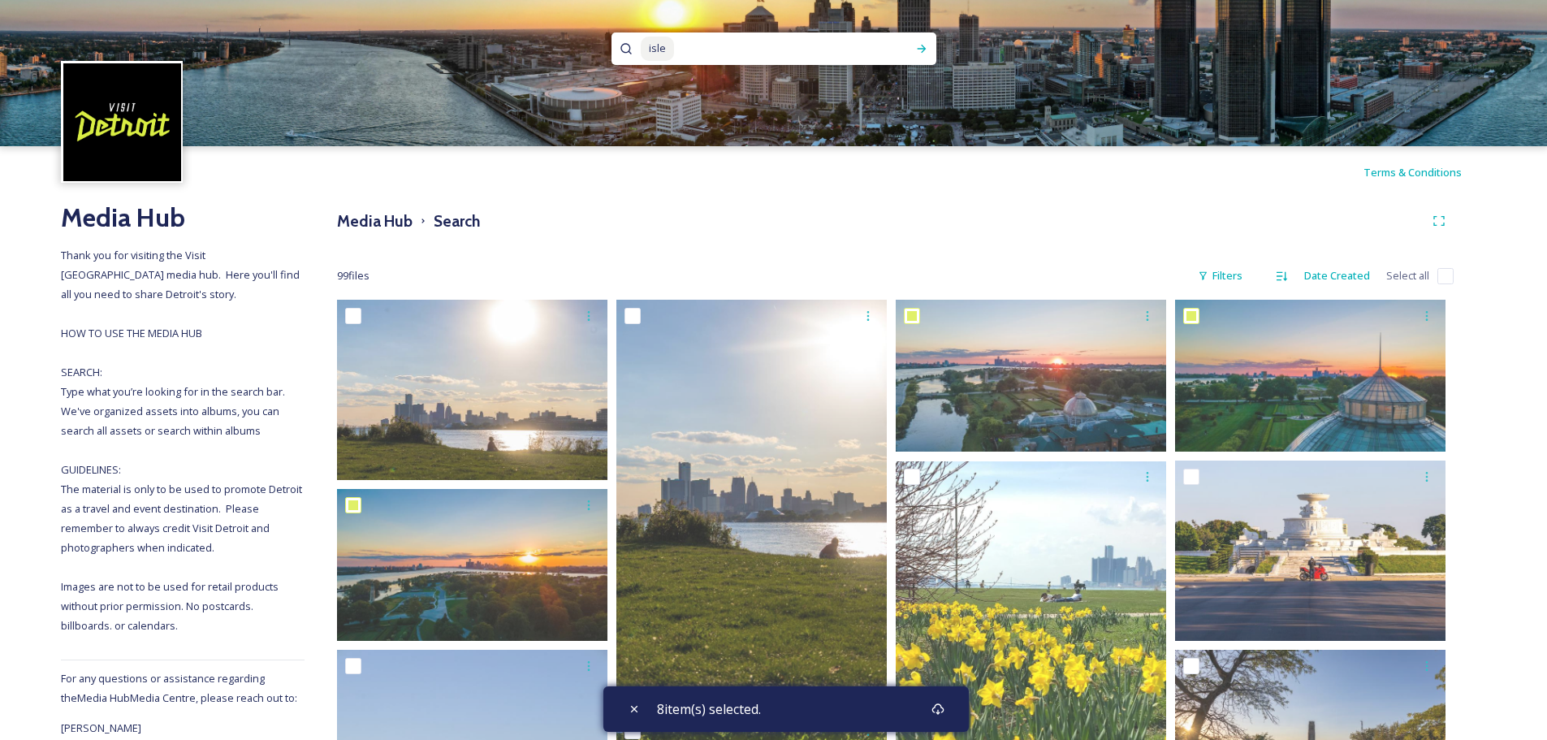
click at [691, 52] on input at bounding box center [778, 49] width 205 height 36
click at [660, 54] on span "isle" at bounding box center [657, 49] width 33 height 24
click at [664, 53] on input at bounding box center [766, 49] width 214 height 36
type input "belt"
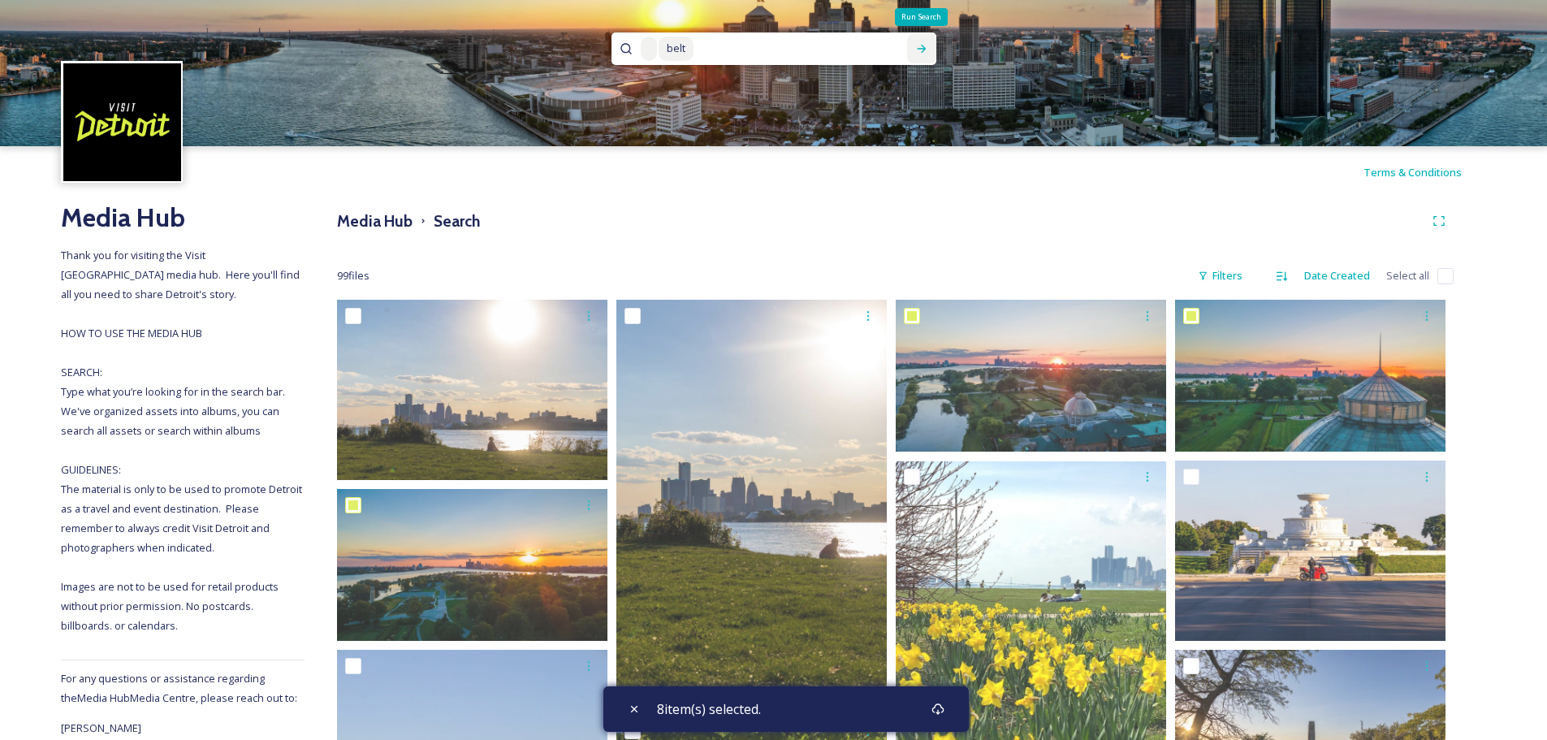
click at [924, 50] on icon at bounding box center [921, 48] width 13 height 13
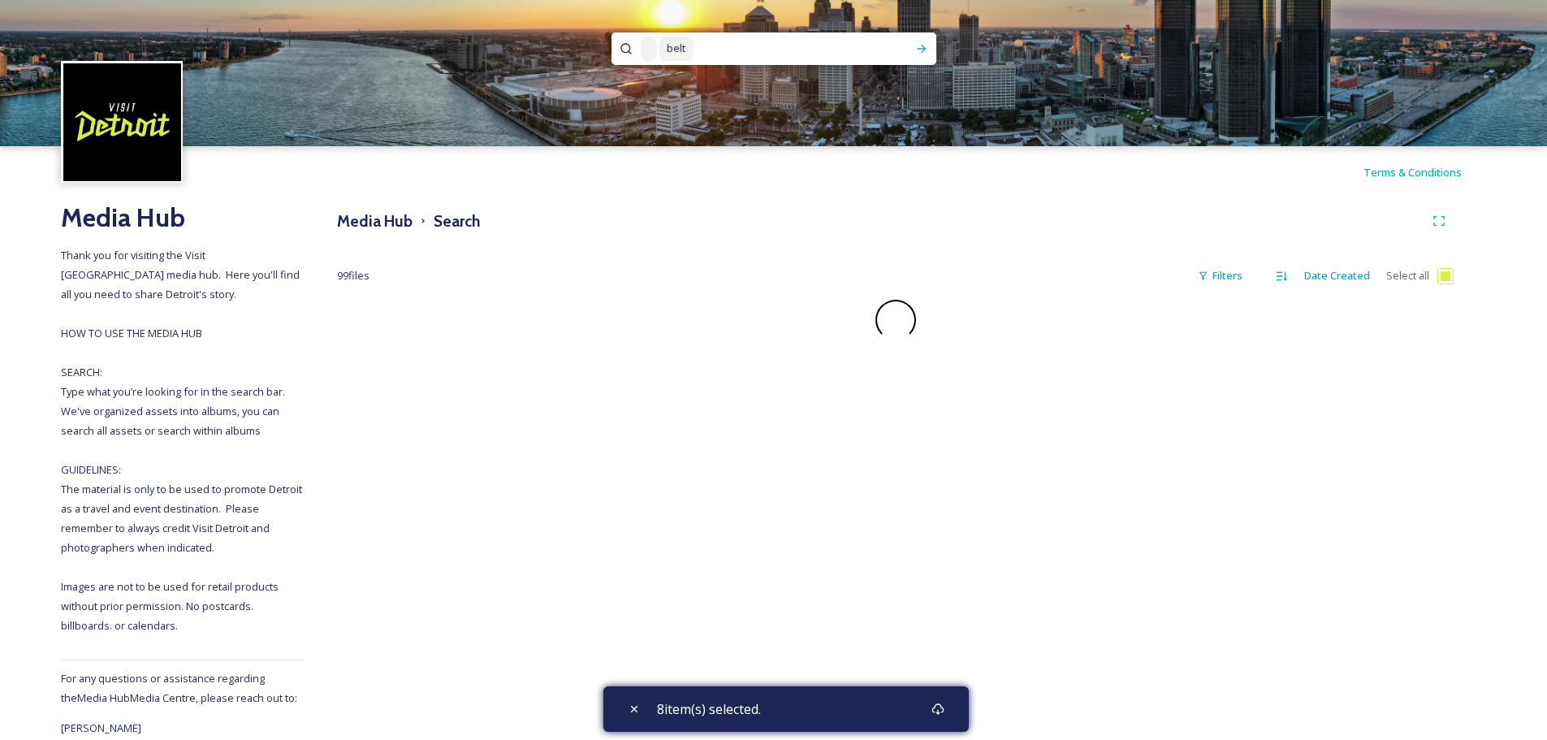
checkbox input "false"
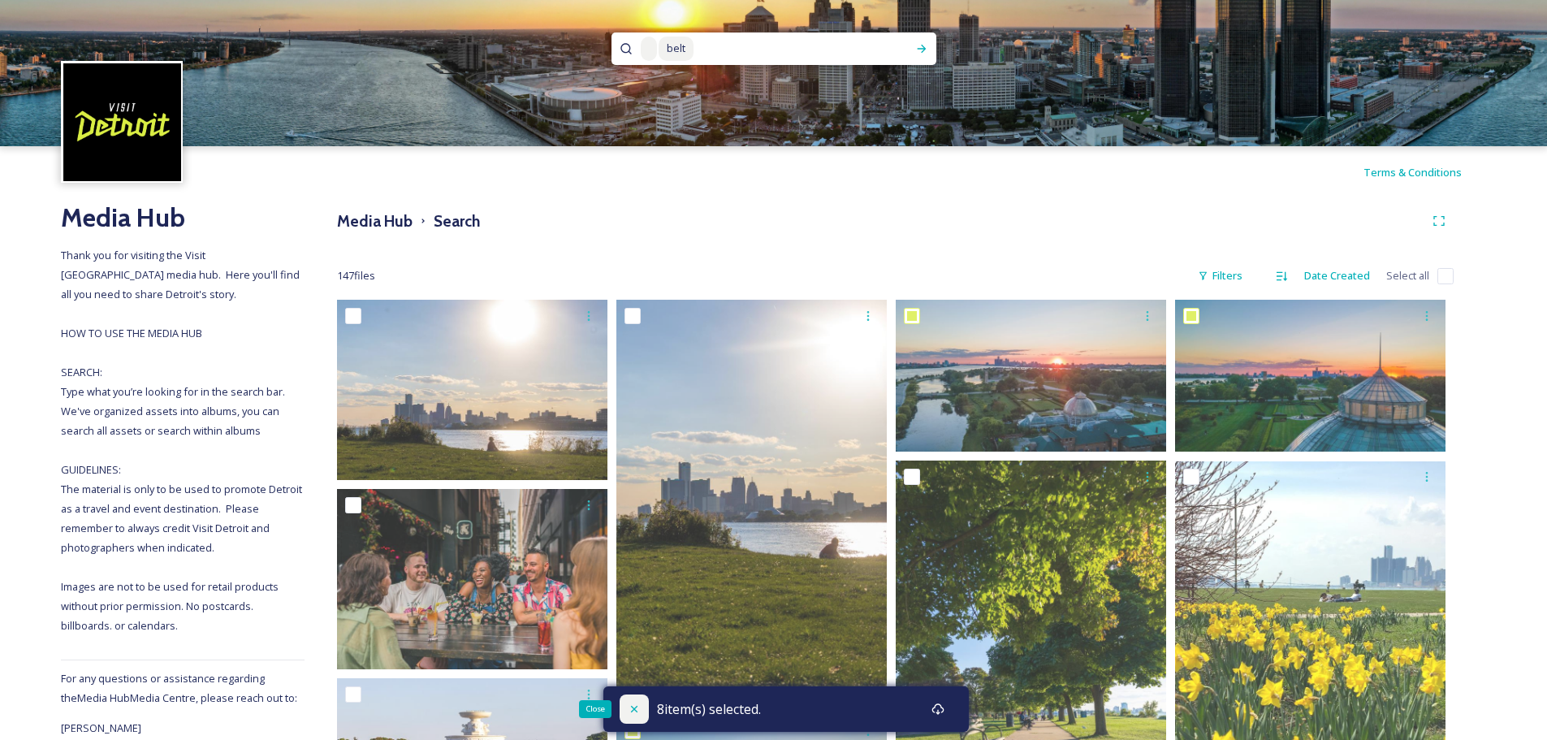
click at [628, 706] on icon at bounding box center [634, 708] width 13 height 13
checkbox input "false"
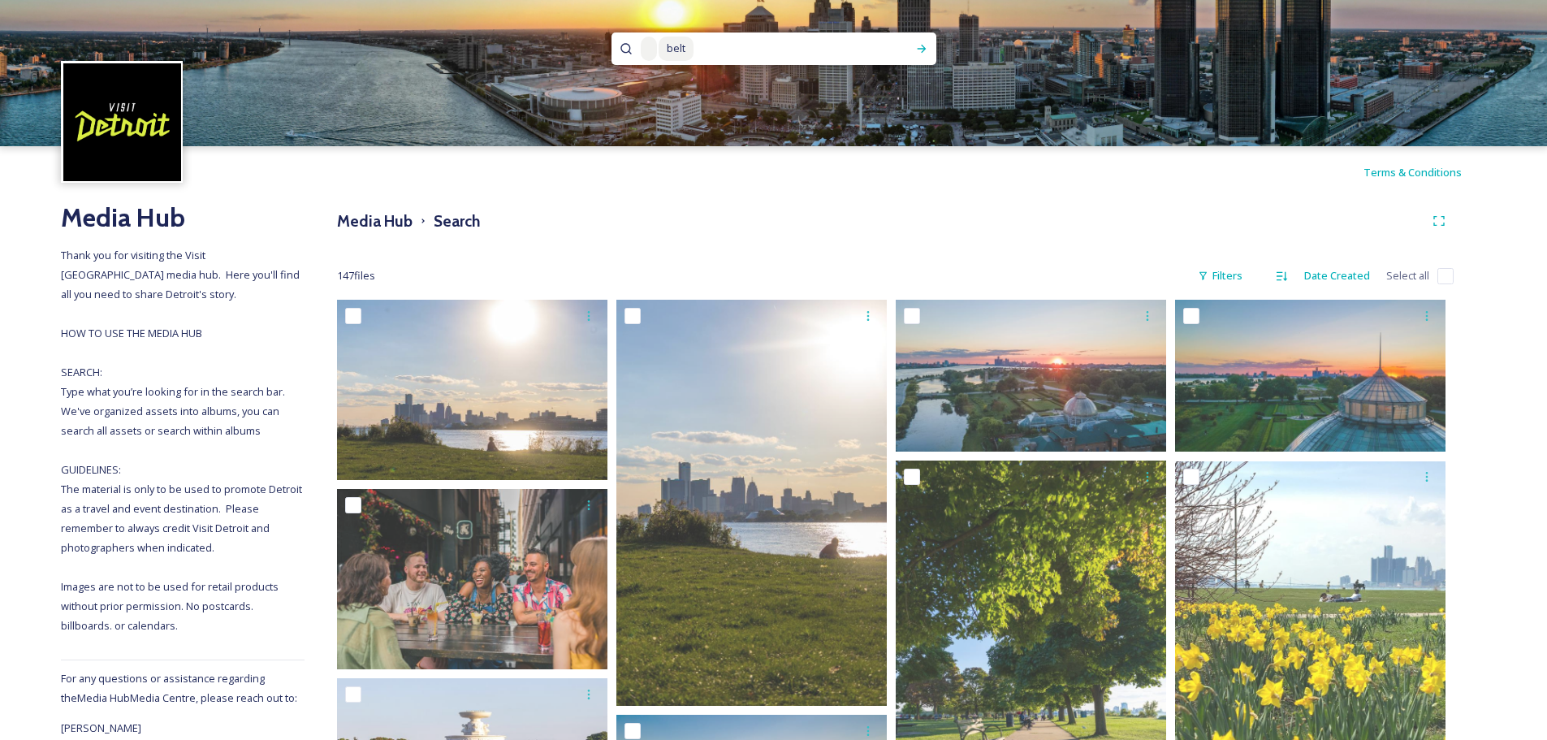
click at [695, 47] on input at bounding box center [793, 49] width 196 height 36
type input "bel"
type input "b"
type input "i"
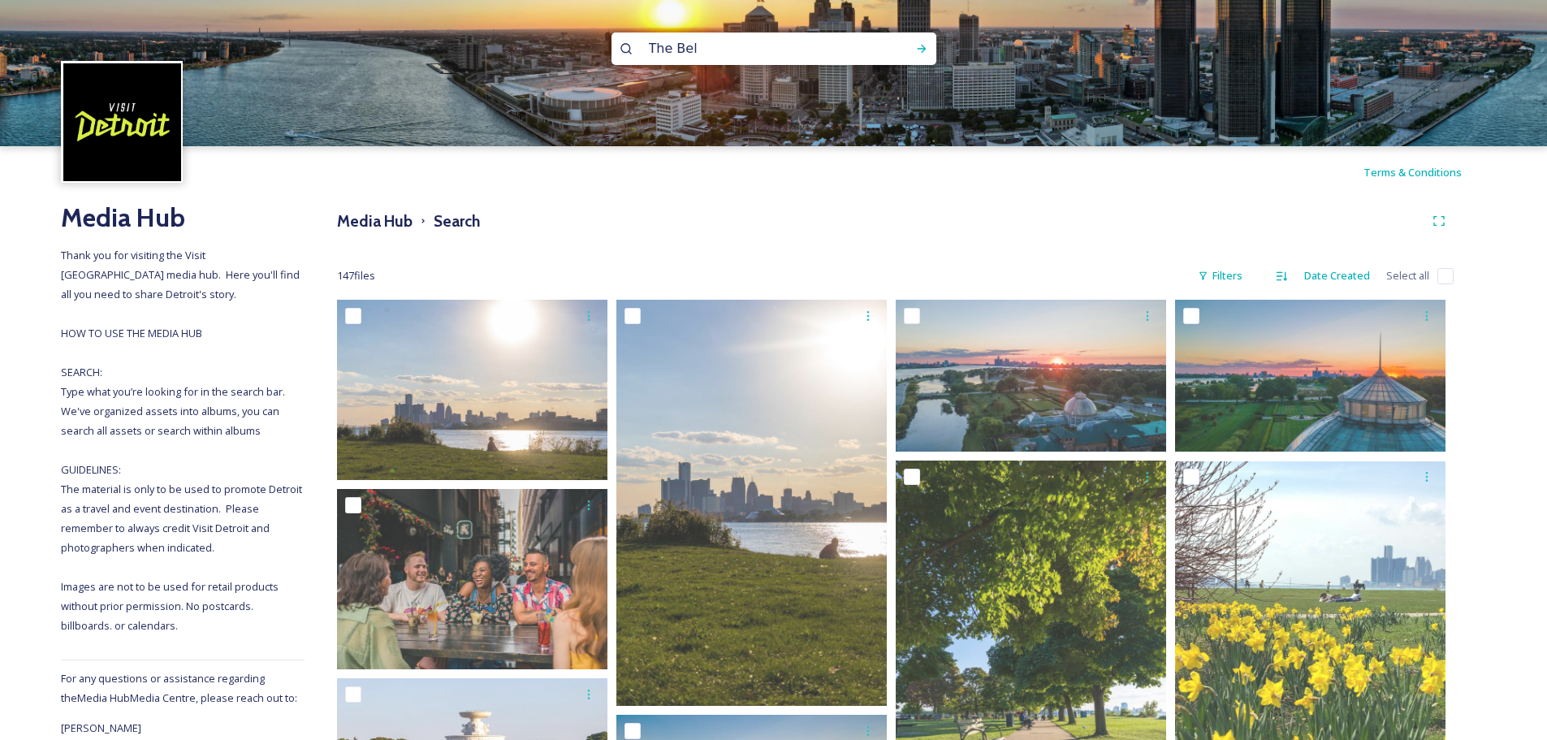
type input "The Belt"
click at [929, 54] on div "Run Search" at bounding box center [921, 48] width 29 height 29
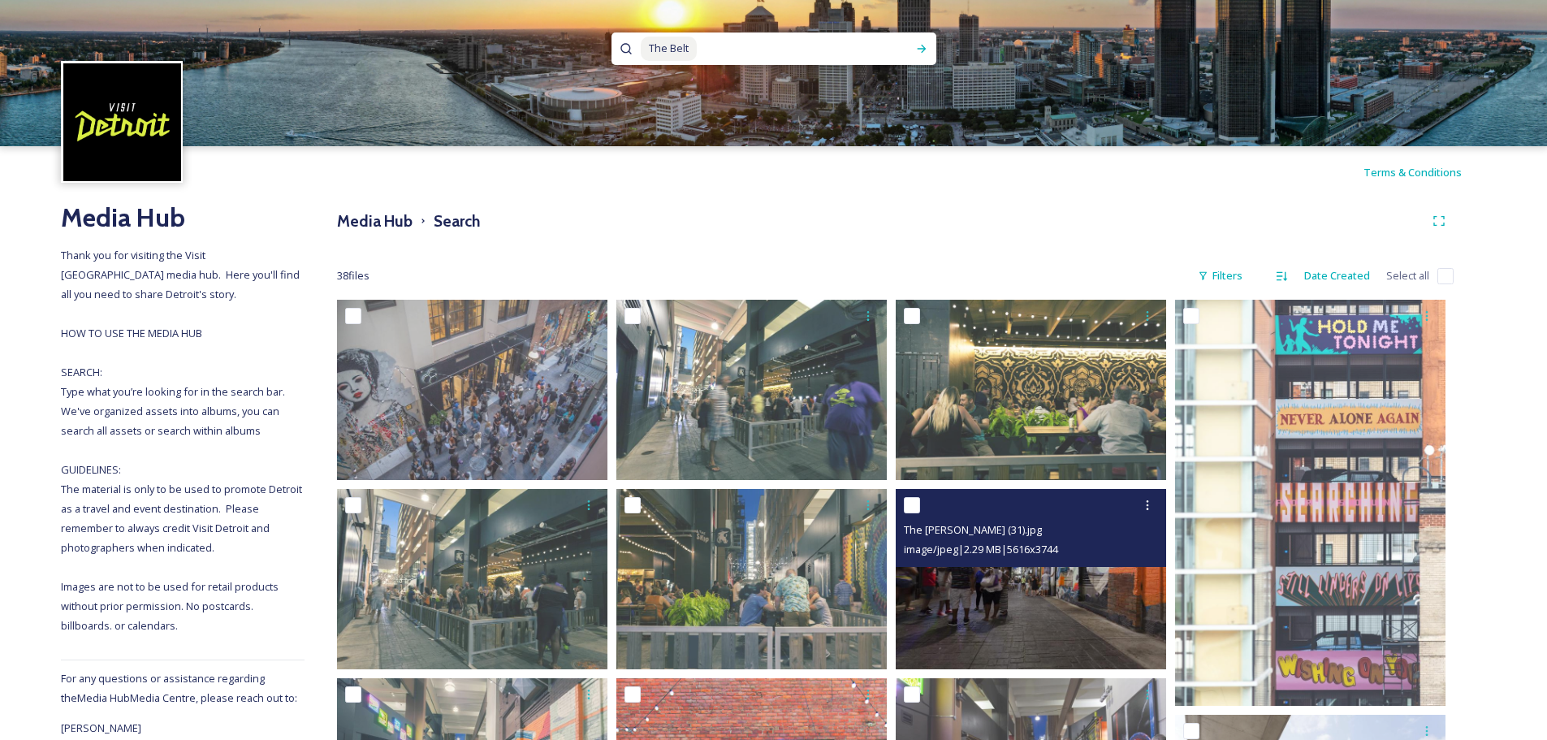
click at [910, 505] on input "checkbox" at bounding box center [912, 505] width 16 height 16
checkbox input "true"
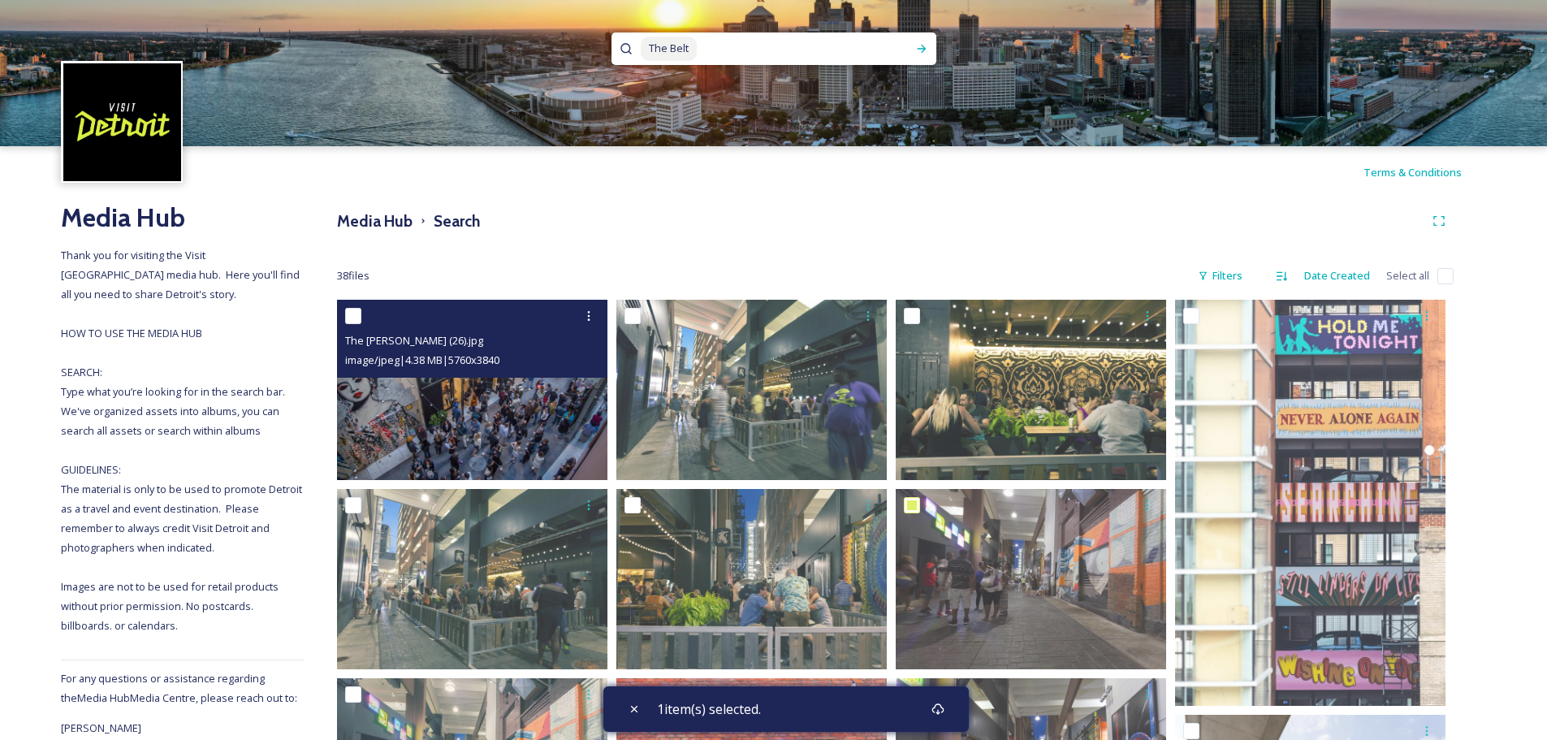
click at [350, 317] on input "checkbox" at bounding box center [353, 316] width 16 height 16
checkbox input "true"
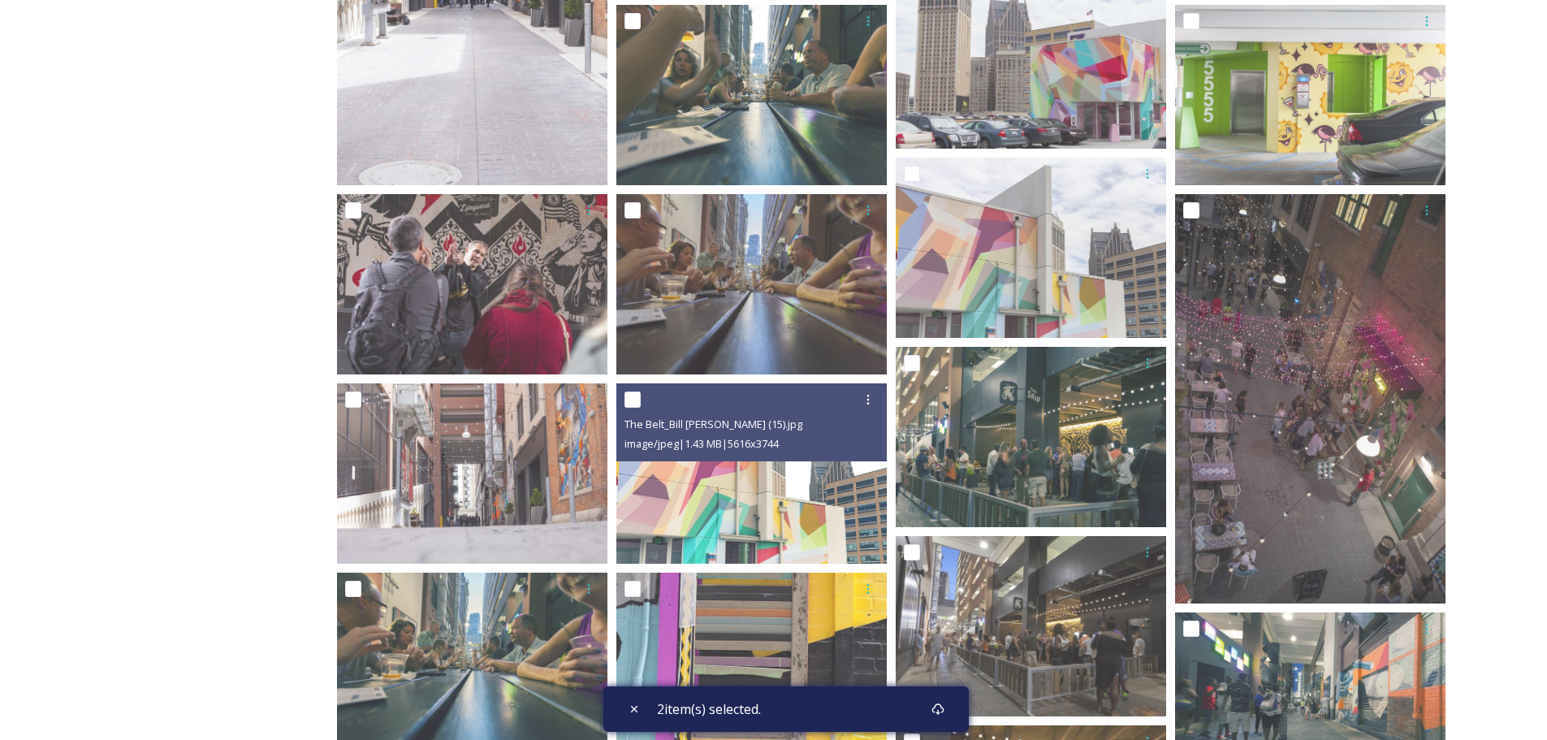
scroll to position [1218, 0]
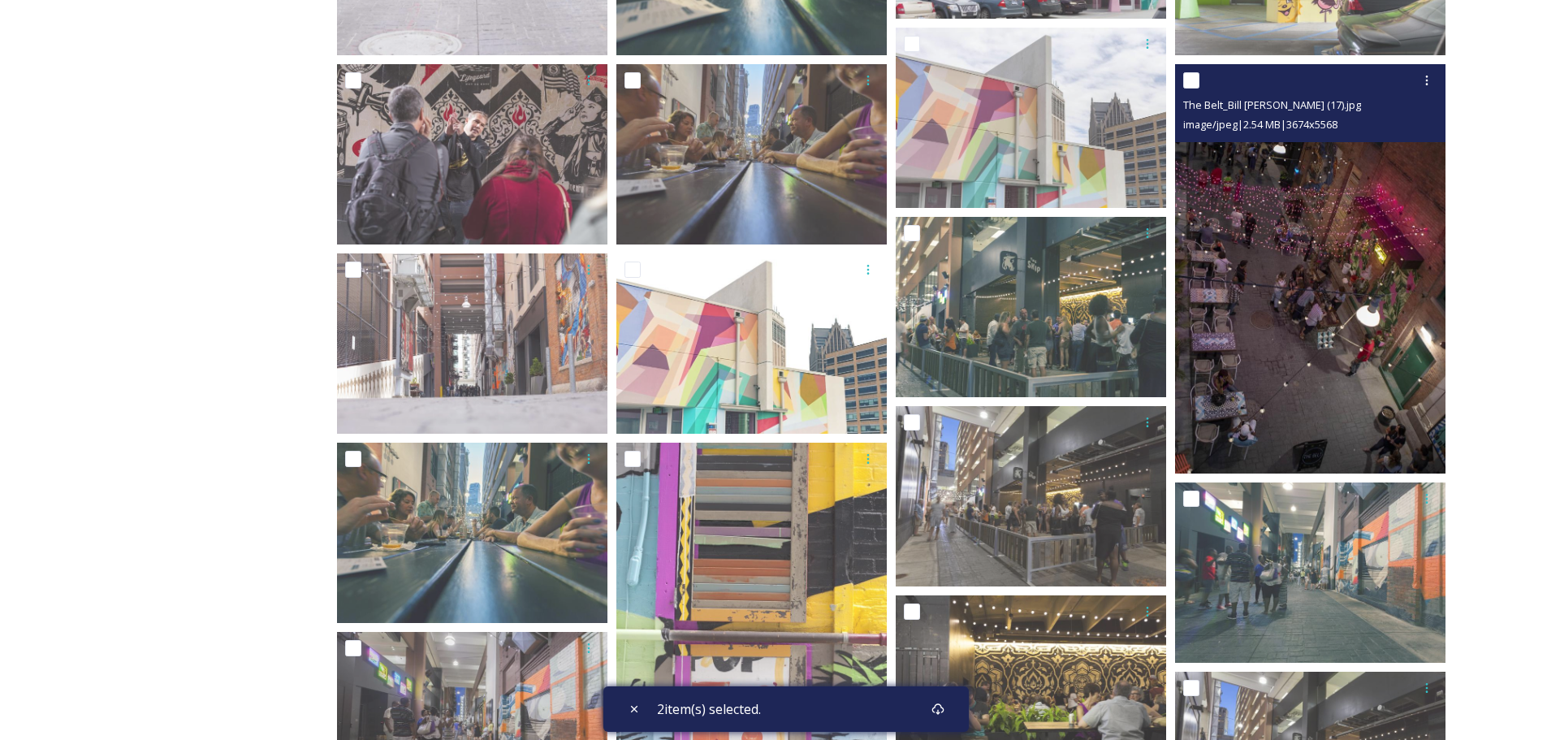
click at [1190, 81] on input "checkbox" at bounding box center [1191, 80] width 16 height 16
checkbox input "true"
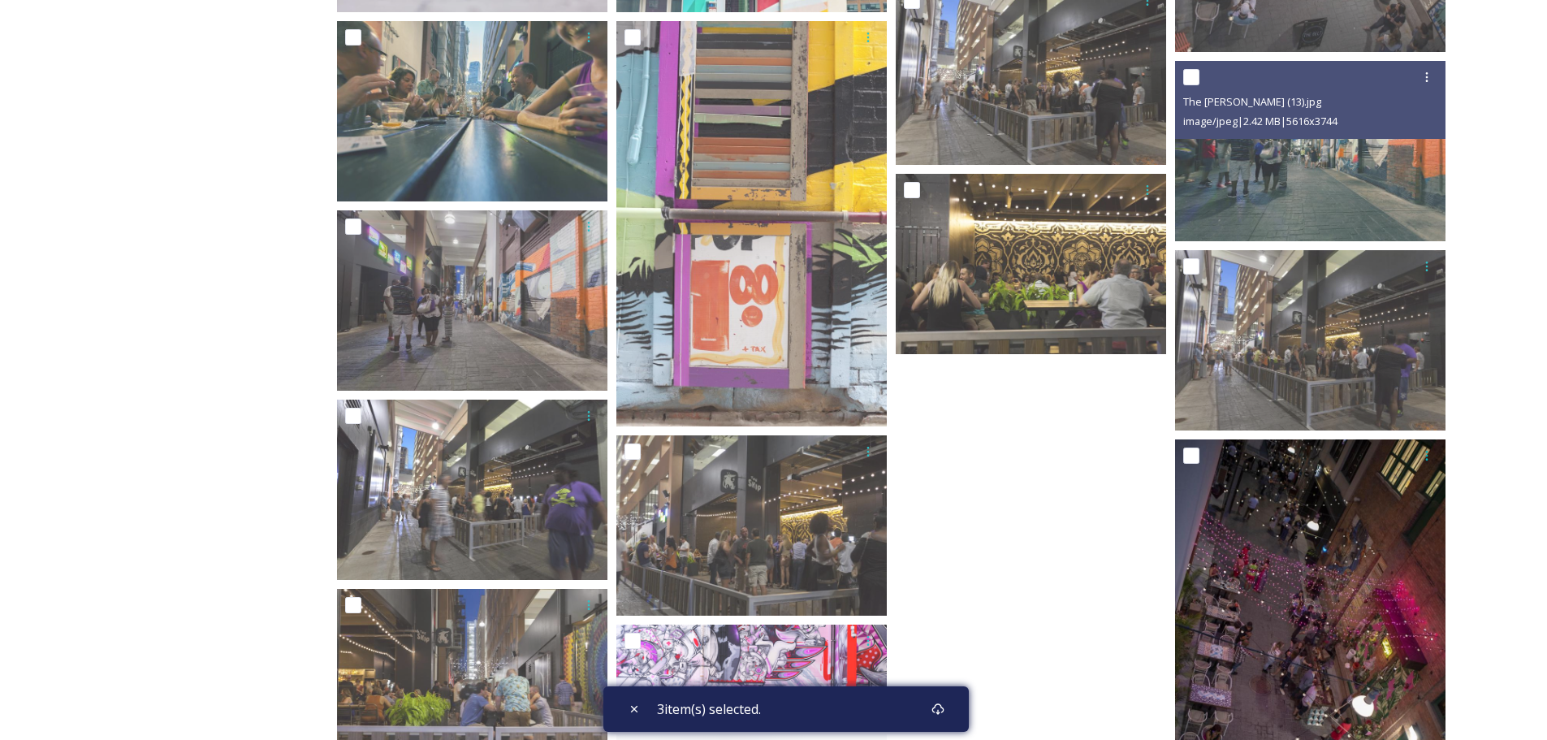
scroll to position [1705, 0]
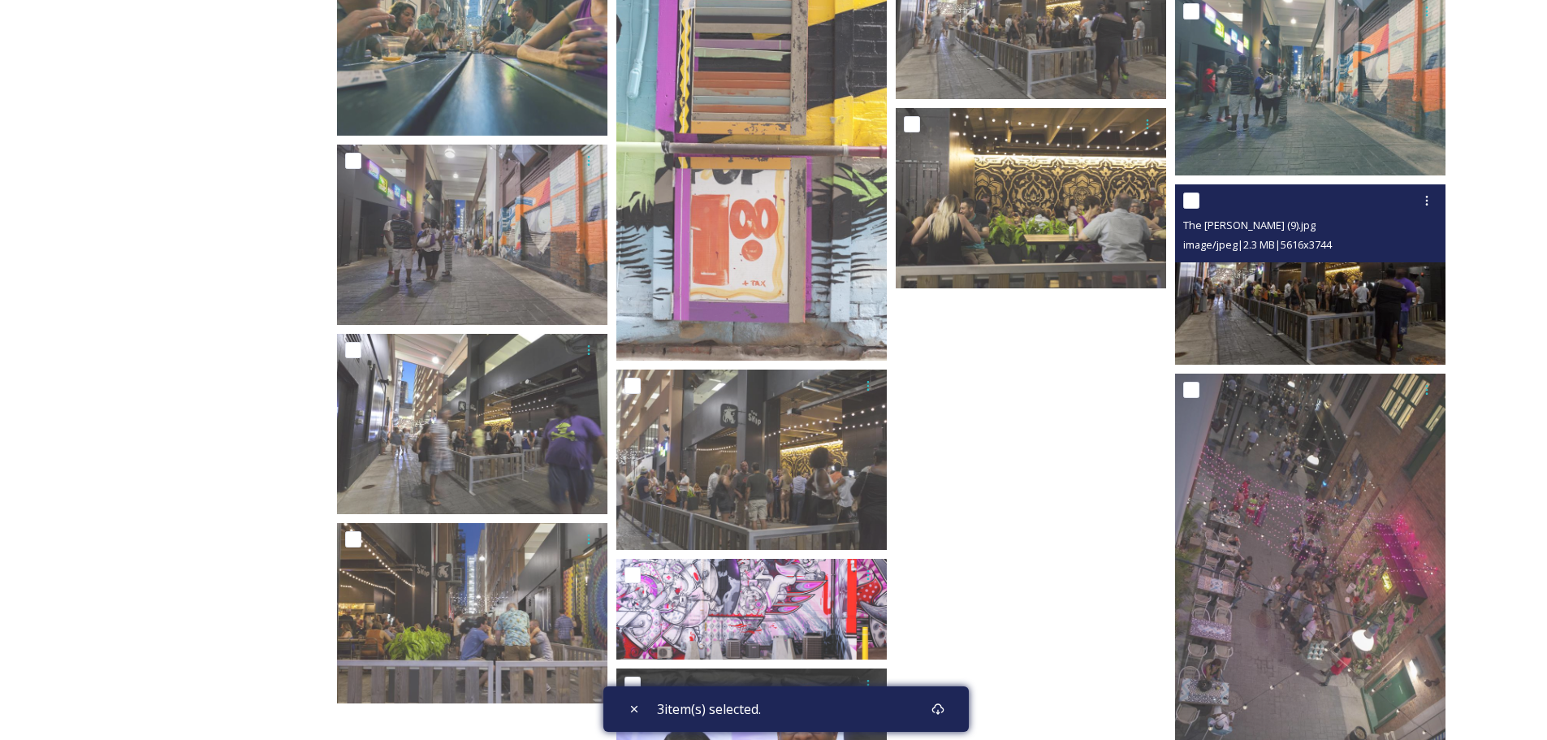
click at [1189, 205] on input "checkbox" at bounding box center [1191, 200] width 16 height 16
checkbox input "true"
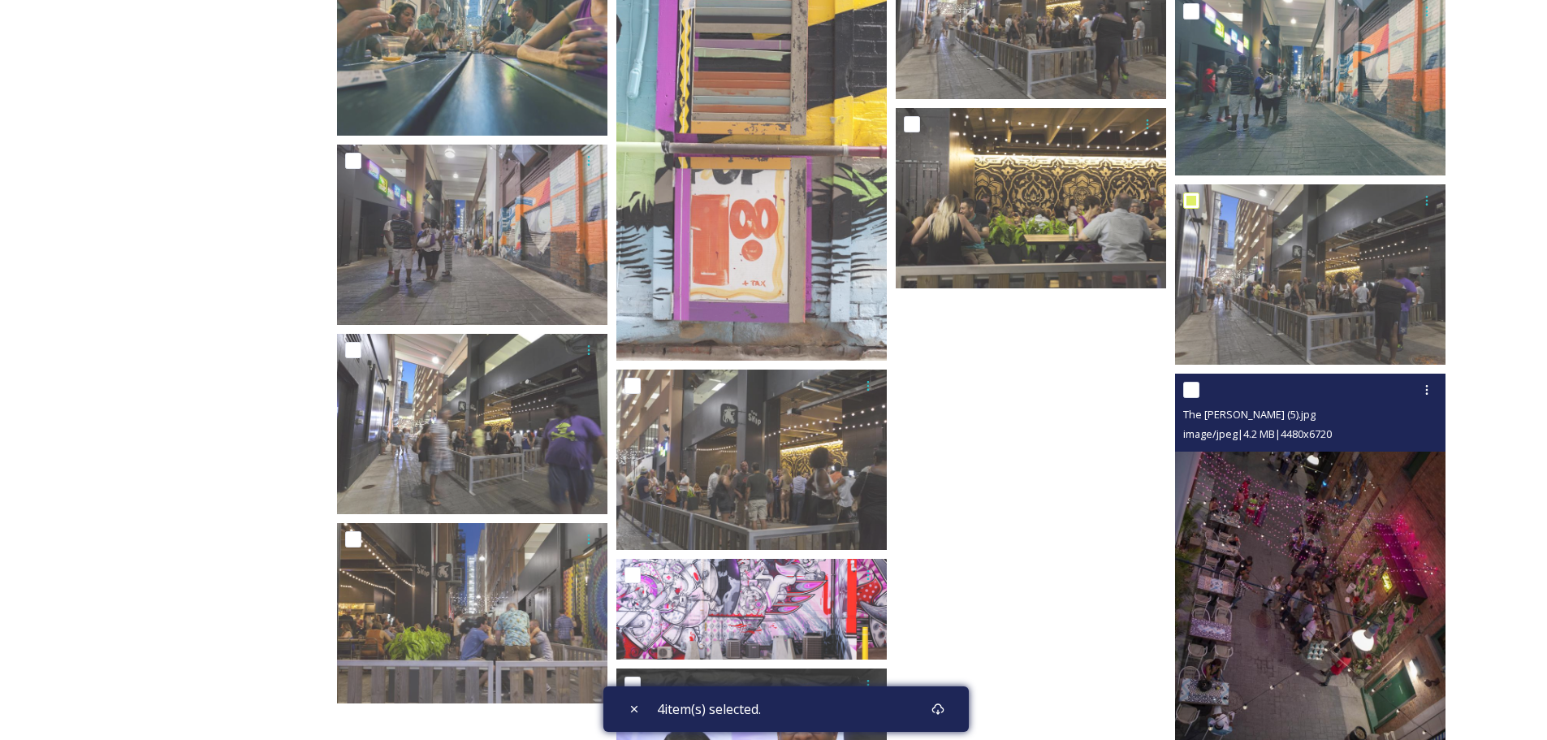
click at [1198, 387] on input "checkbox" at bounding box center [1191, 390] width 16 height 16
checkbox input "true"
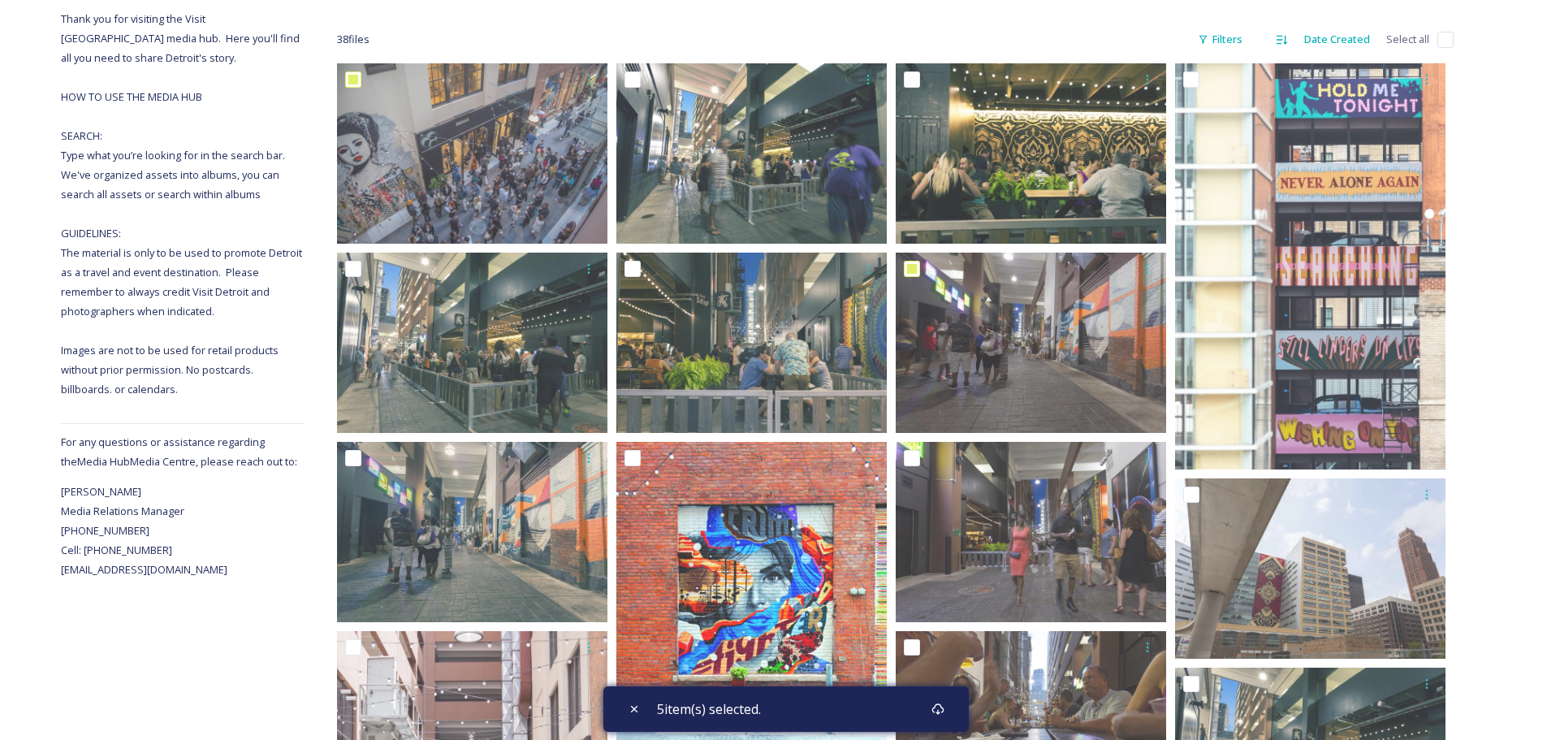
scroll to position [207, 0]
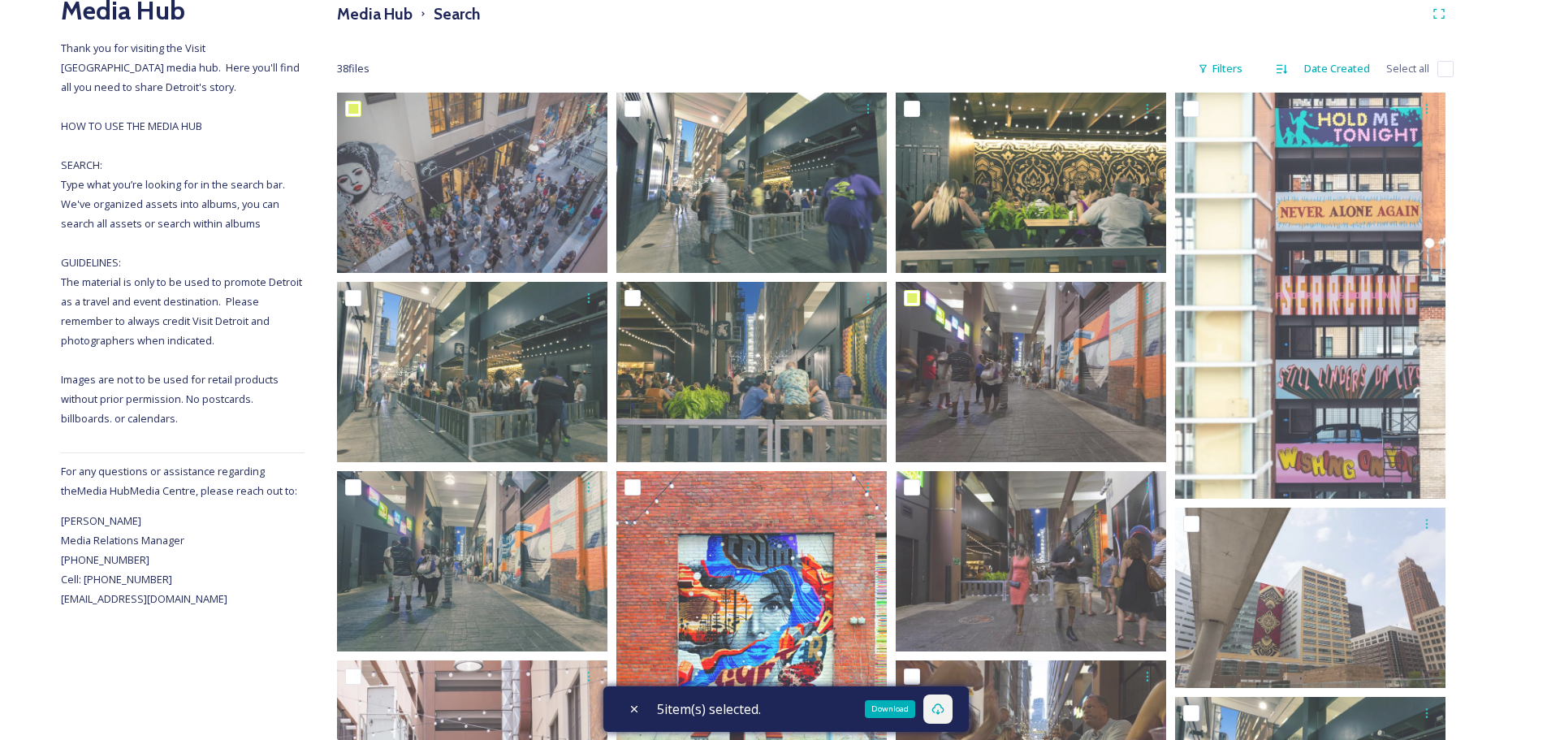
click at [944, 704] on icon at bounding box center [937, 708] width 12 height 11
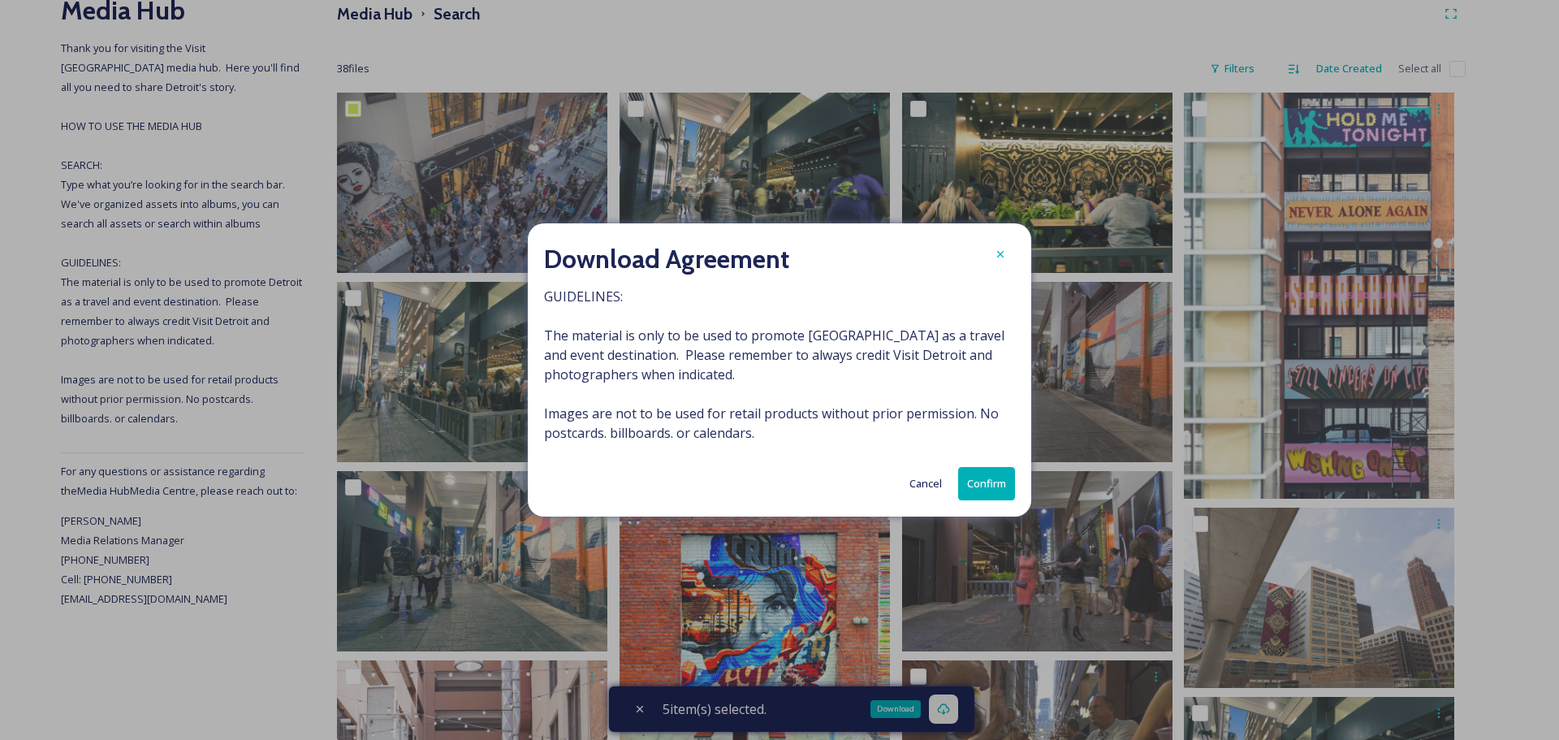
click at [984, 482] on button "Confirm" at bounding box center [986, 483] width 57 height 33
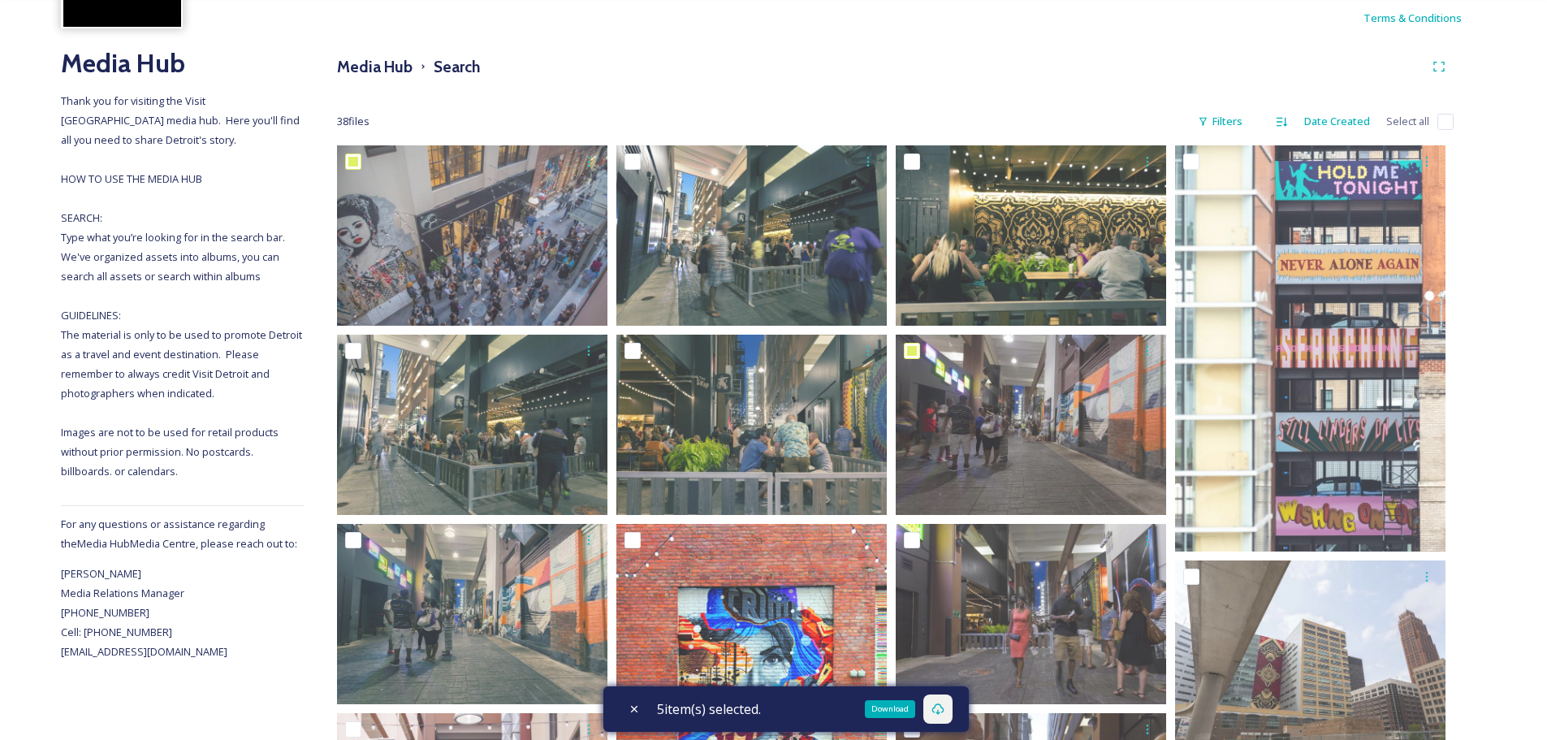
scroll to position [126, 0]
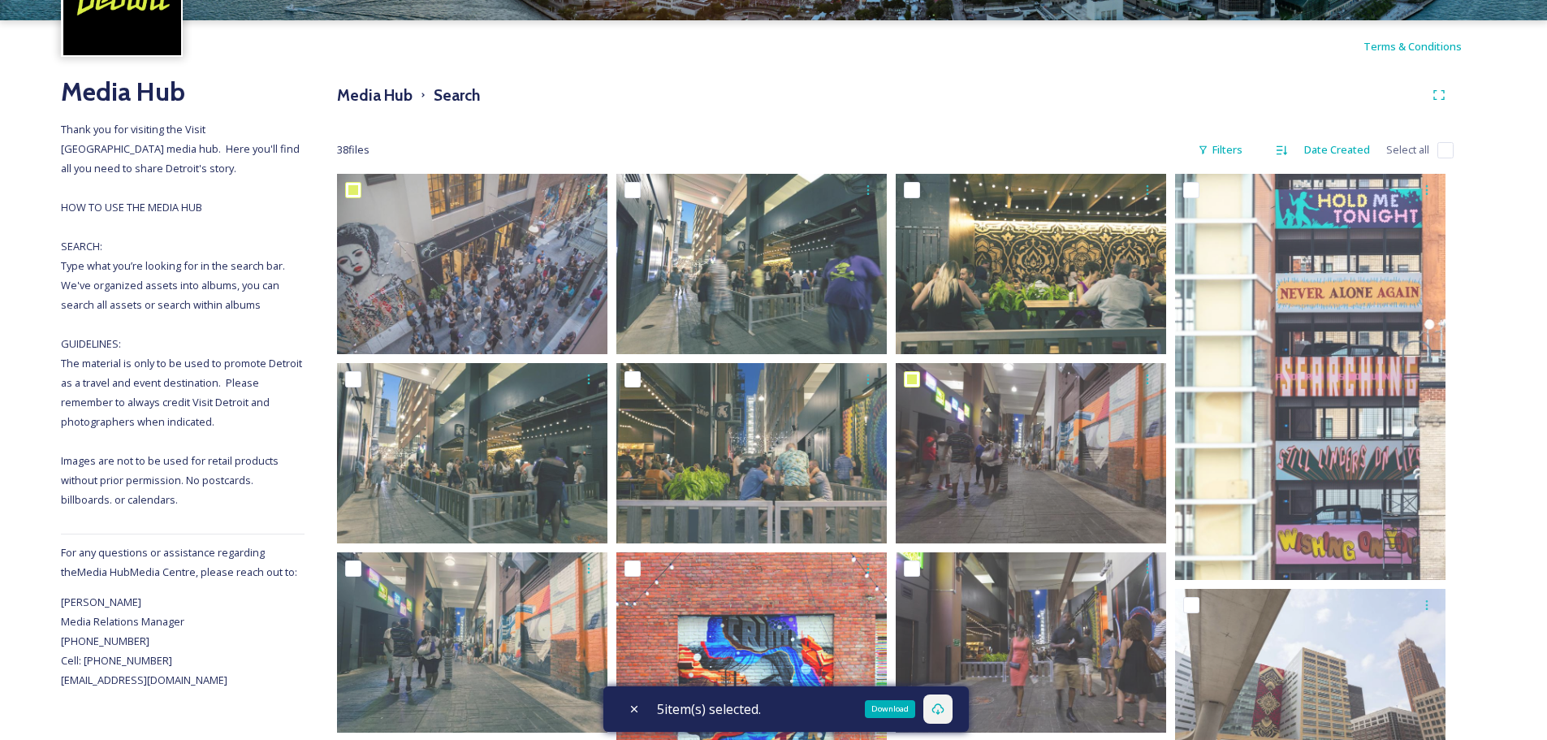
click at [886, 711] on div "Download" at bounding box center [890, 709] width 50 height 18
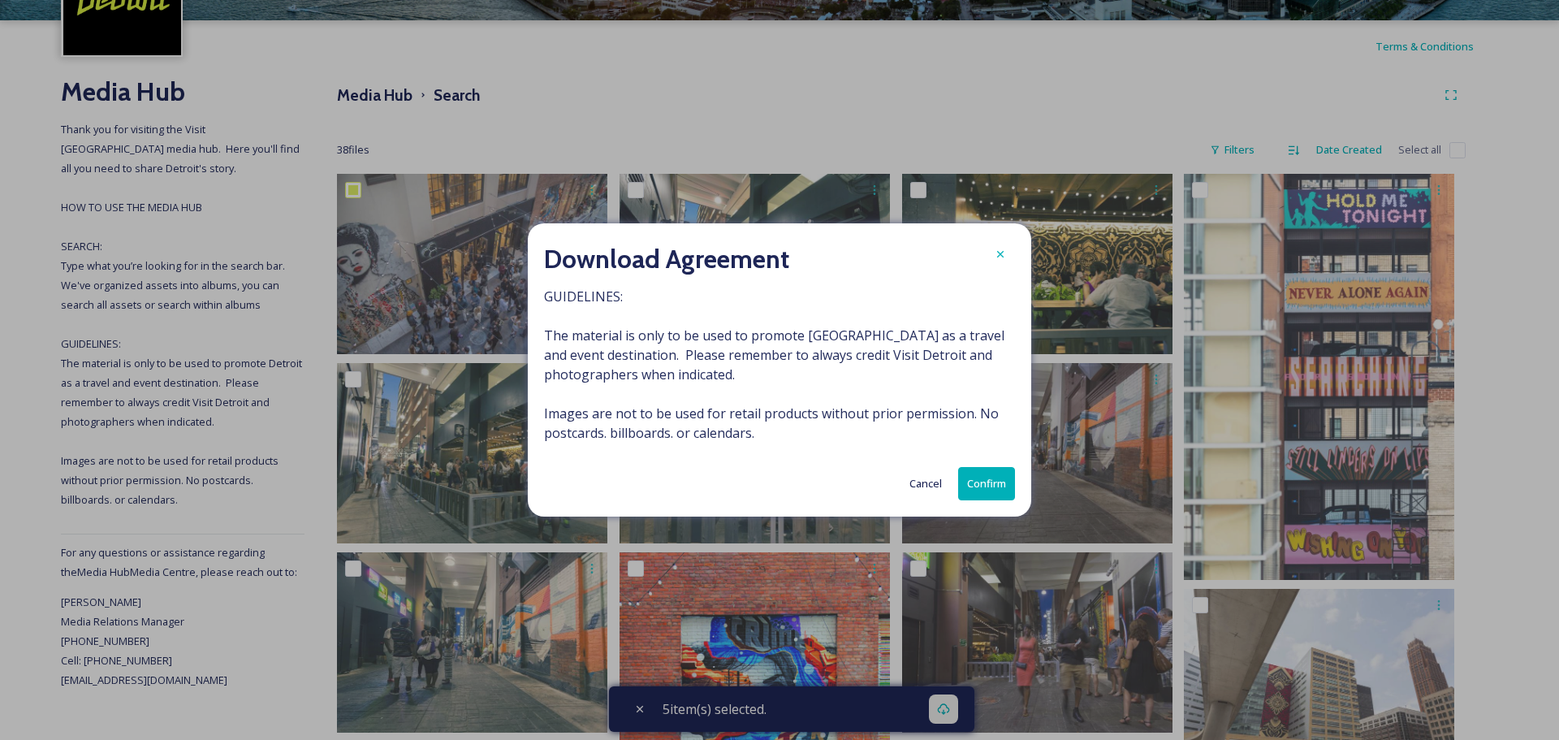
click at [982, 477] on button "Confirm" at bounding box center [986, 483] width 57 height 33
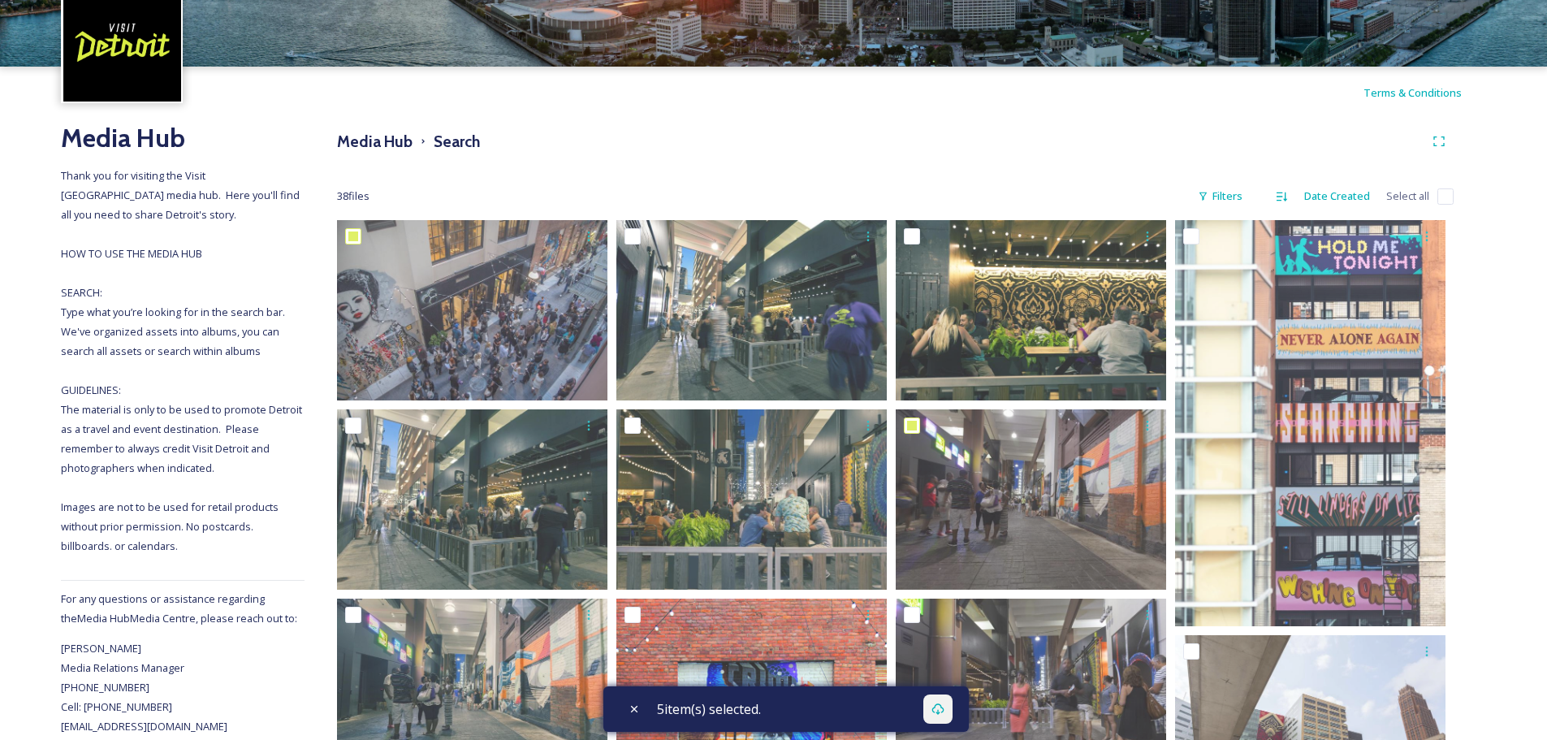
scroll to position [0, 0]
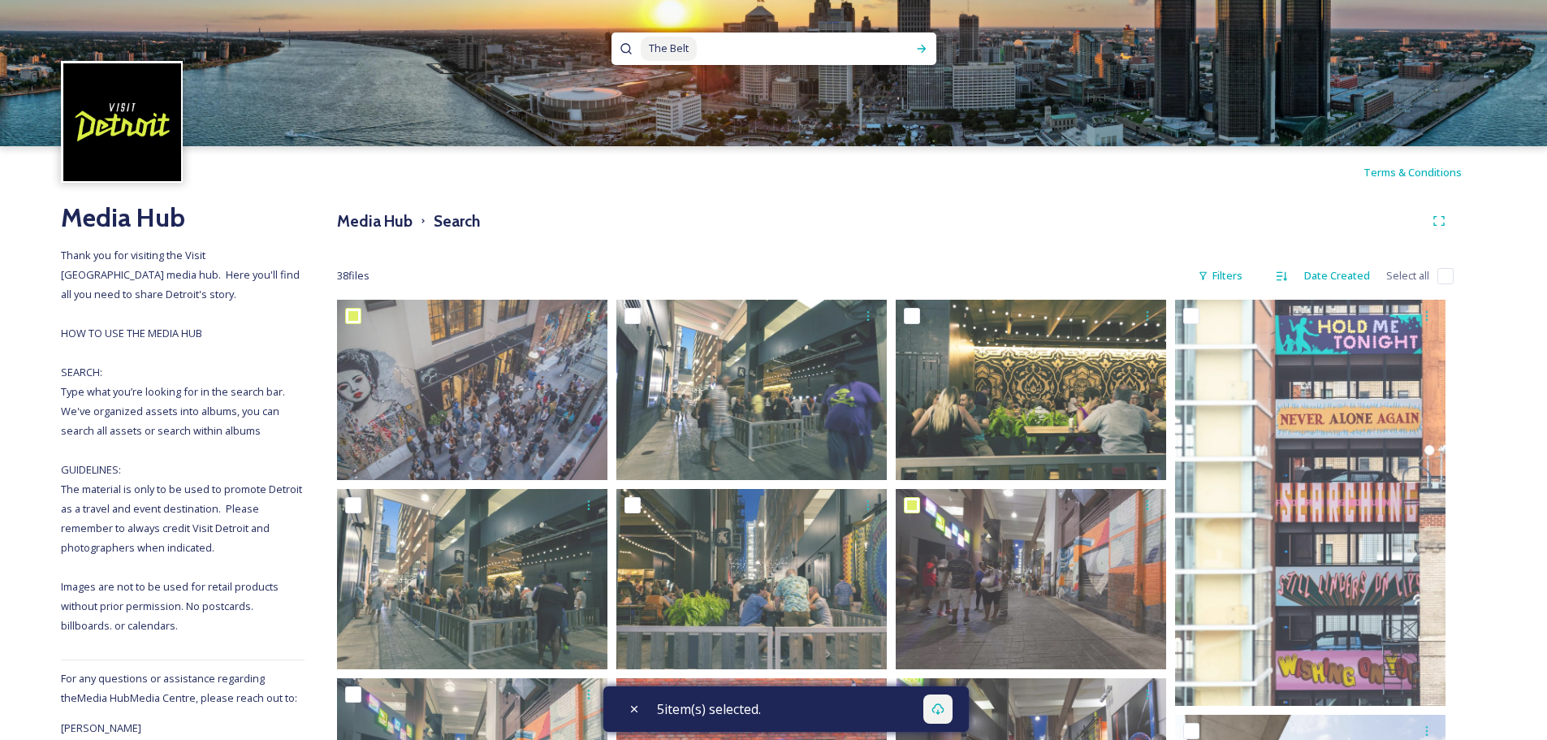
click at [684, 55] on span "The Belt" at bounding box center [669, 49] width 56 height 24
click at [706, 47] on input at bounding box center [795, 49] width 194 height 36
type input "T"
type input "coney dog"
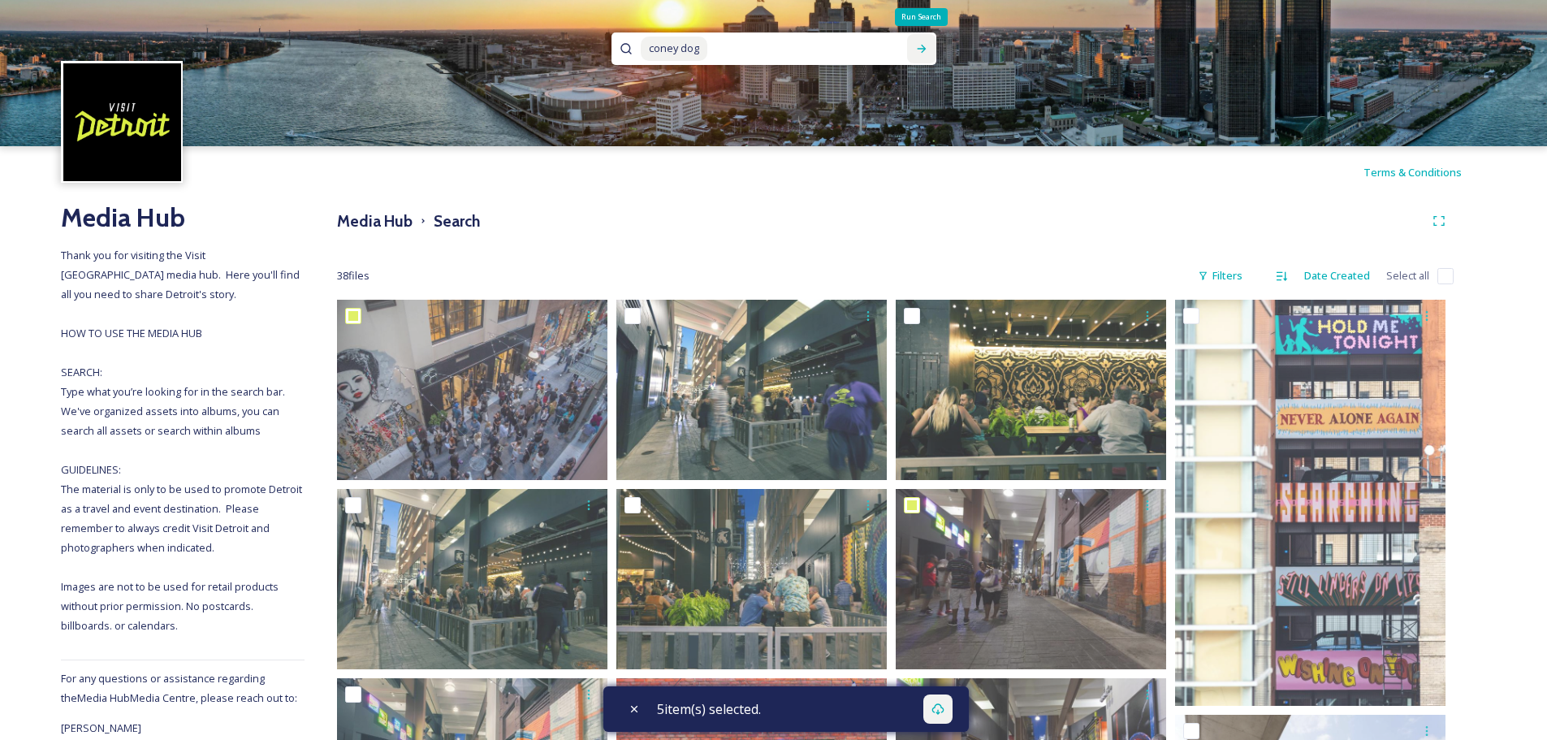
click at [923, 46] on icon at bounding box center [921, 48] width 13 height 13
checkbox input "true"
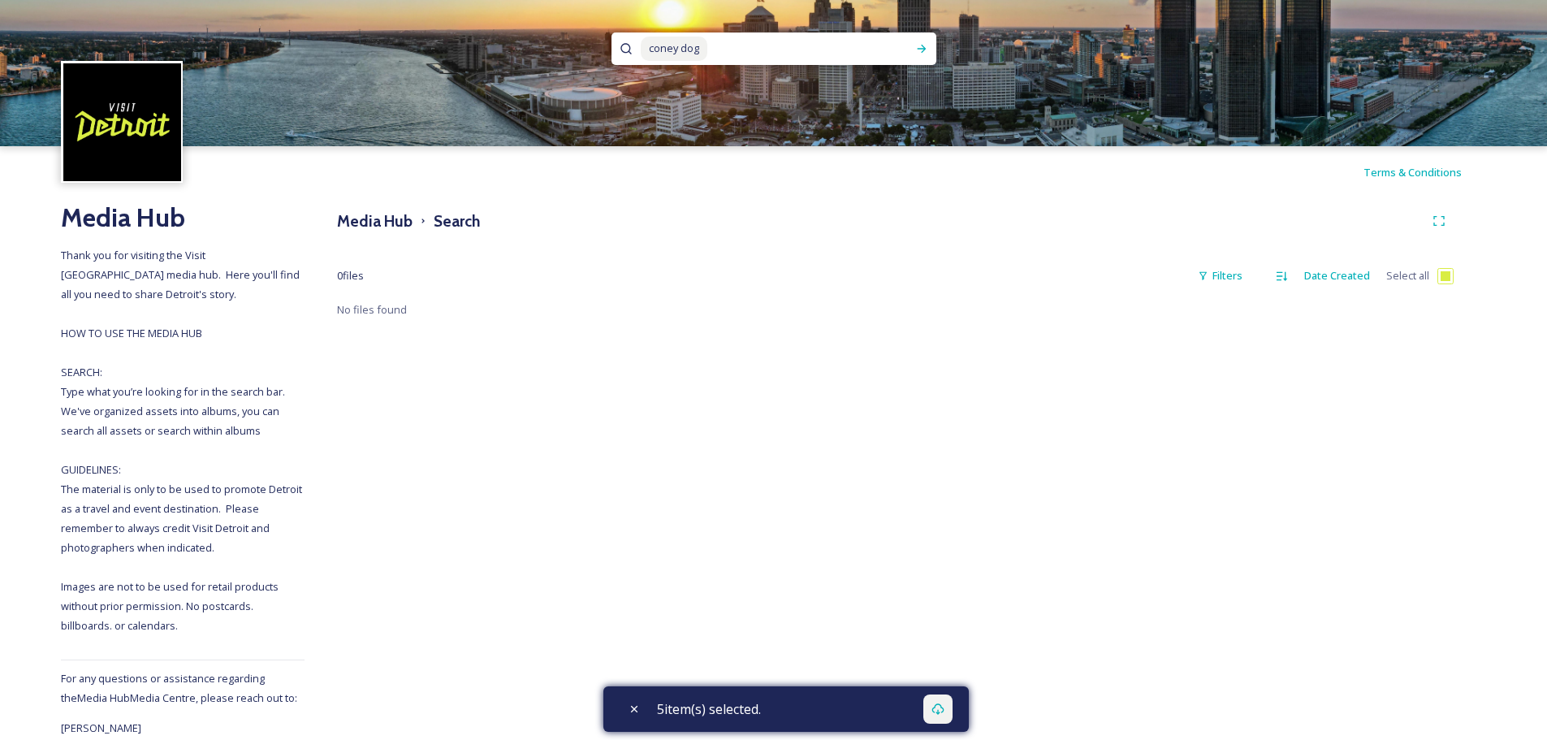
drag, startPoint x: 719, startPoint y: 45, endPoint x: 659, endPoint y: 46, distance: 59.3
click at [659, 46] on div "coney dog" at bounding box center [769, 48] width 257 height 32
click at [659, 47] on span "coney dog" at bounding box center [674, 49] width 67 height 24
click at [698, 46] on span "coney dog" at bounding box center [674, 49] width 67 height 24
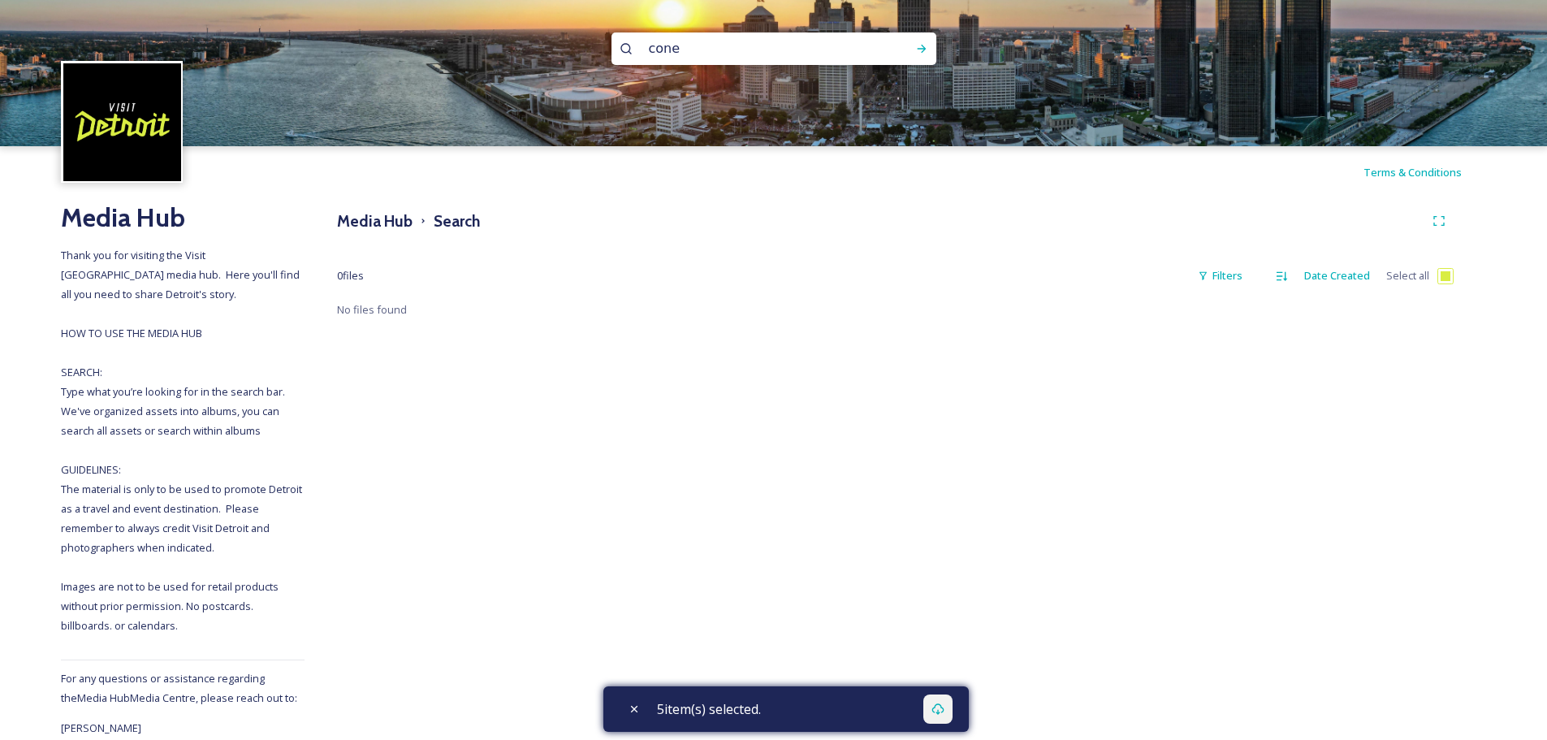
type input "coney"
click at [925, 52] on icon at bounding box center [921, 48] width 13 height 13
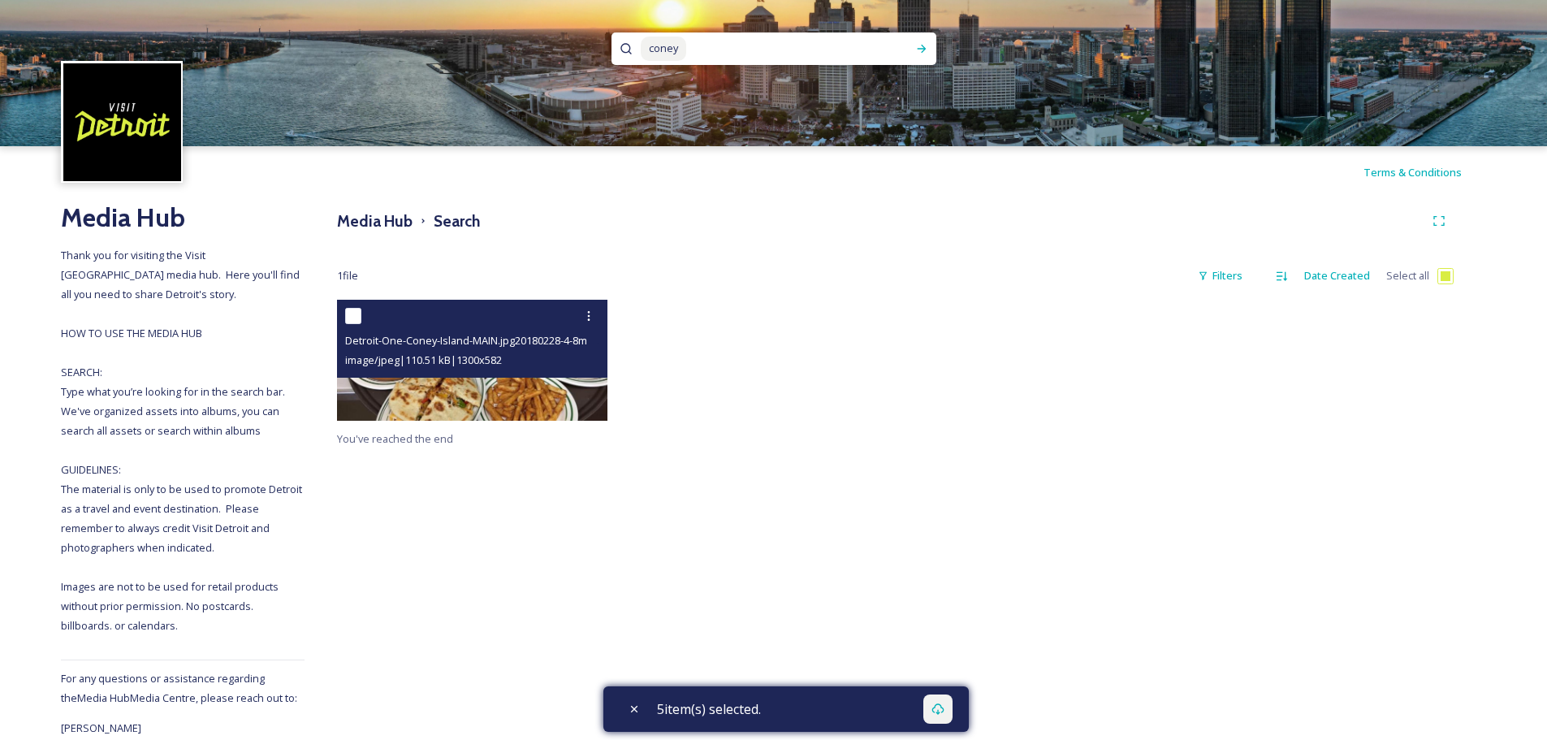
click at [450, 382] on img at bounding box center [472, 360] width 270 height 121
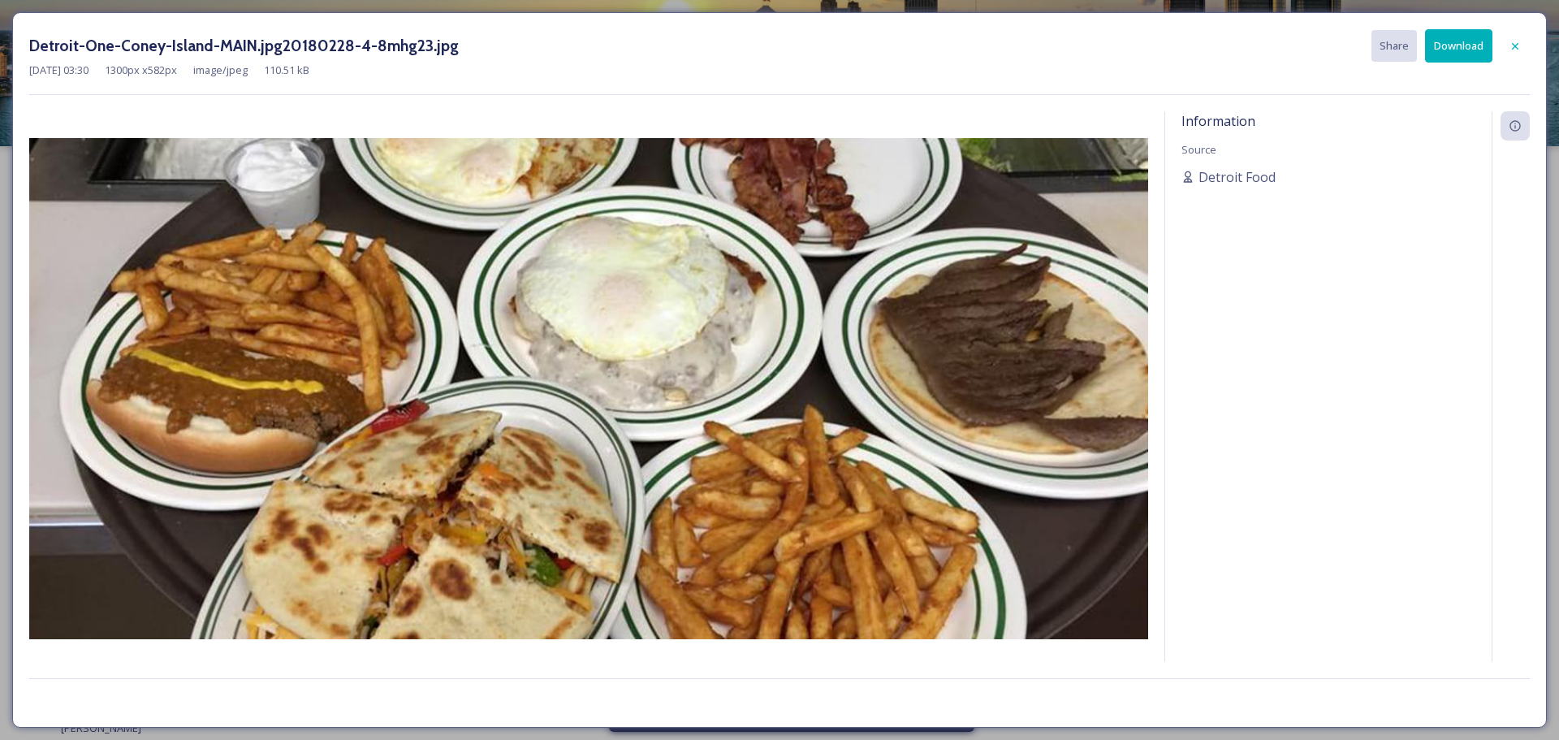
click at [1471, 47] on button "Download" at bounding box center [1458, 45] width 67 height 33
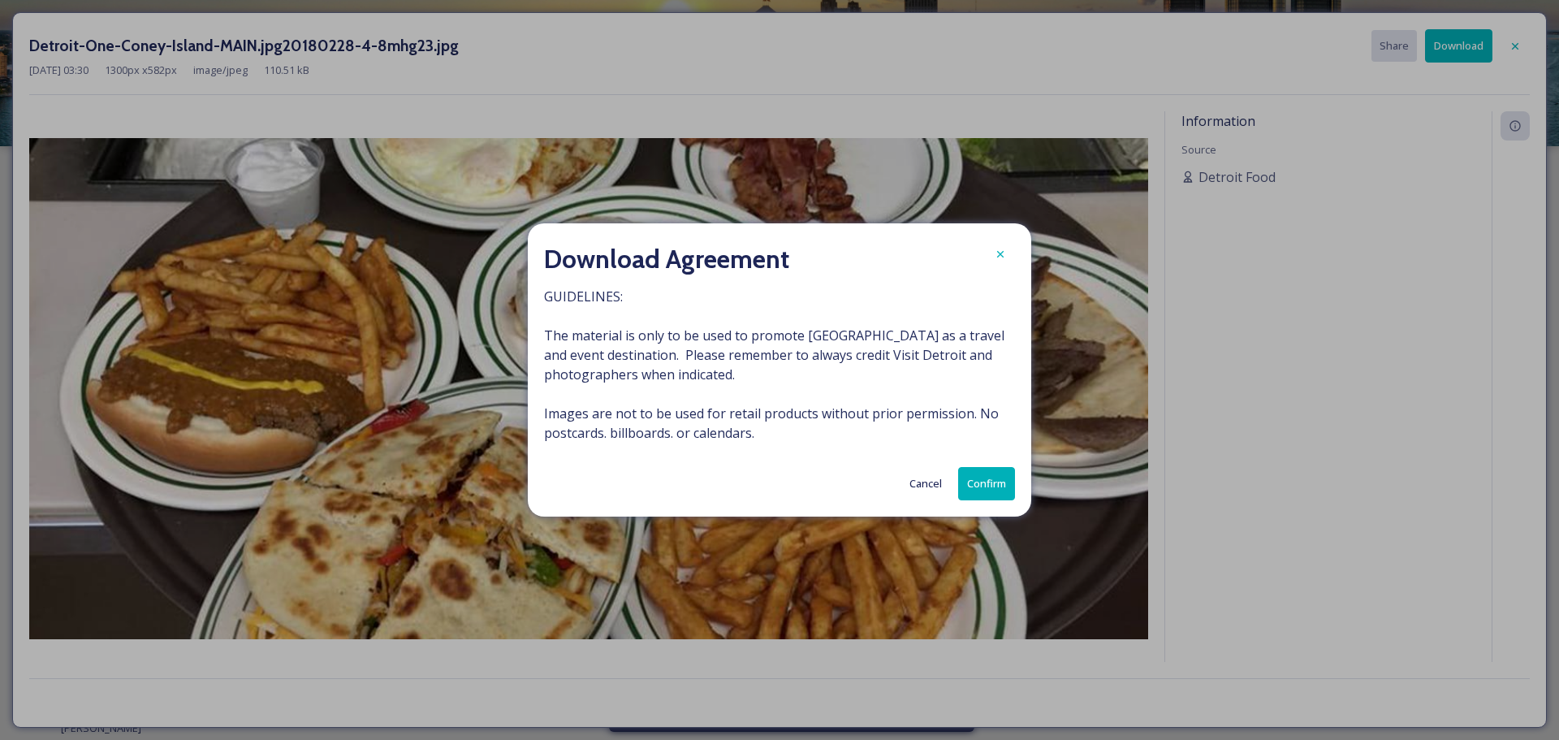
click at [982, 483] on button "Confirm" at bounding box center [986, 483] width 57 height 33
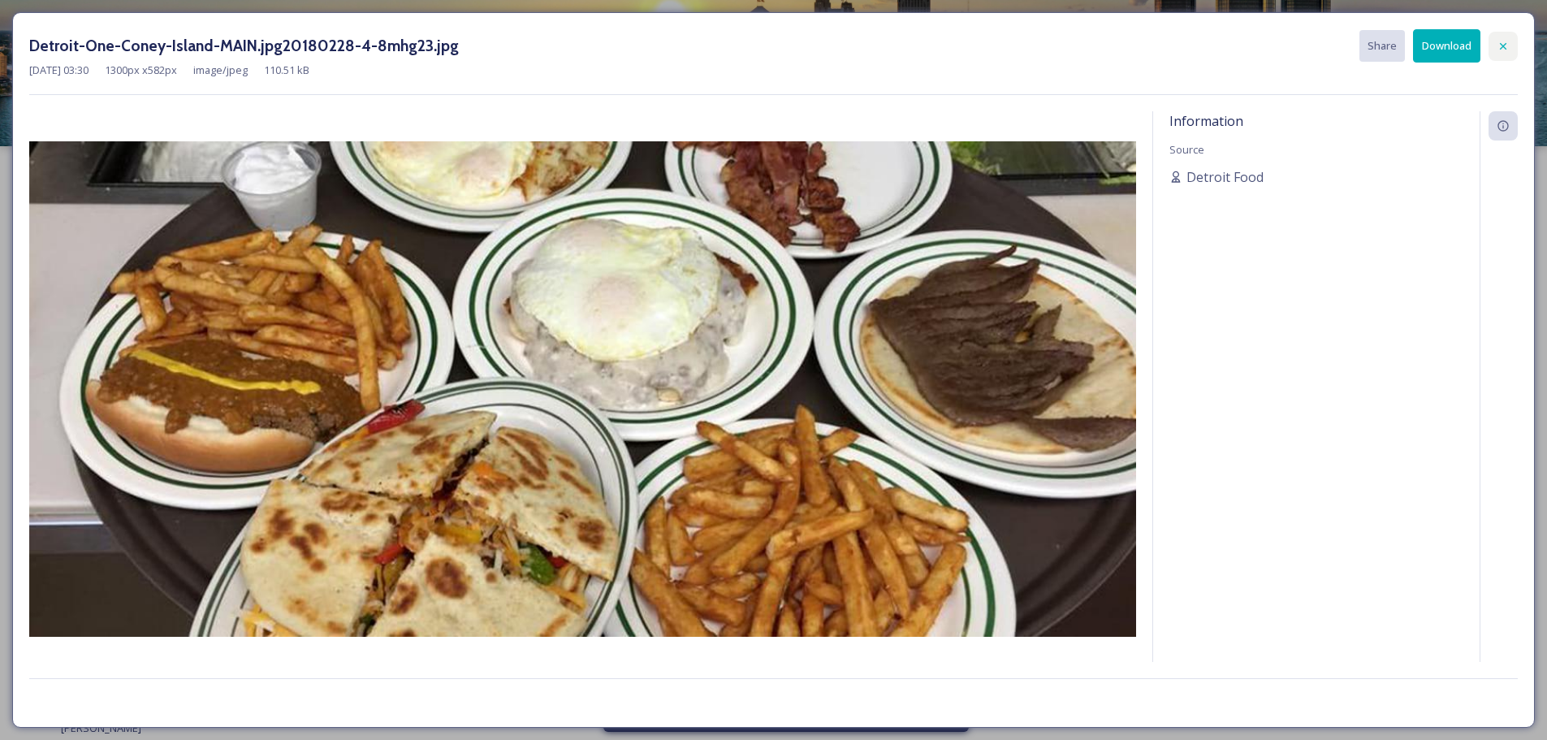
click at [1505, 49] on icon at bounding box center [1503, 45] width 6 height 6
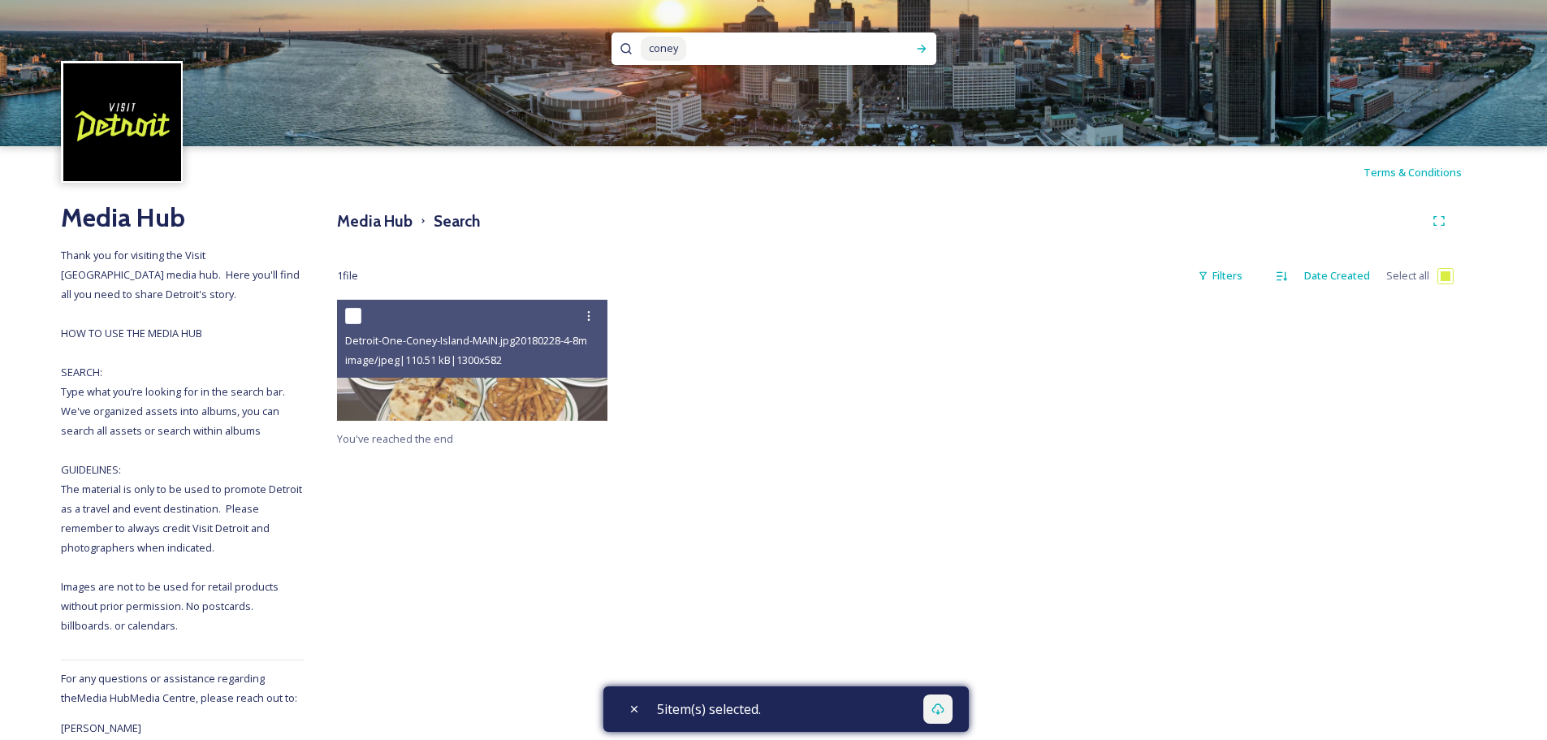
drag, startPoint x: 701, startPoint y: 55, endPoint x: 625, endPoint y: 54, distance: 75.5
click at [625, 54] on div "coney" at bounding box center [773, 48] width 325 height 32
type input "c"
type input "dog"
click at [917, 55] on div "Run Search" at bounding box center [921, 48] width 29 height 29
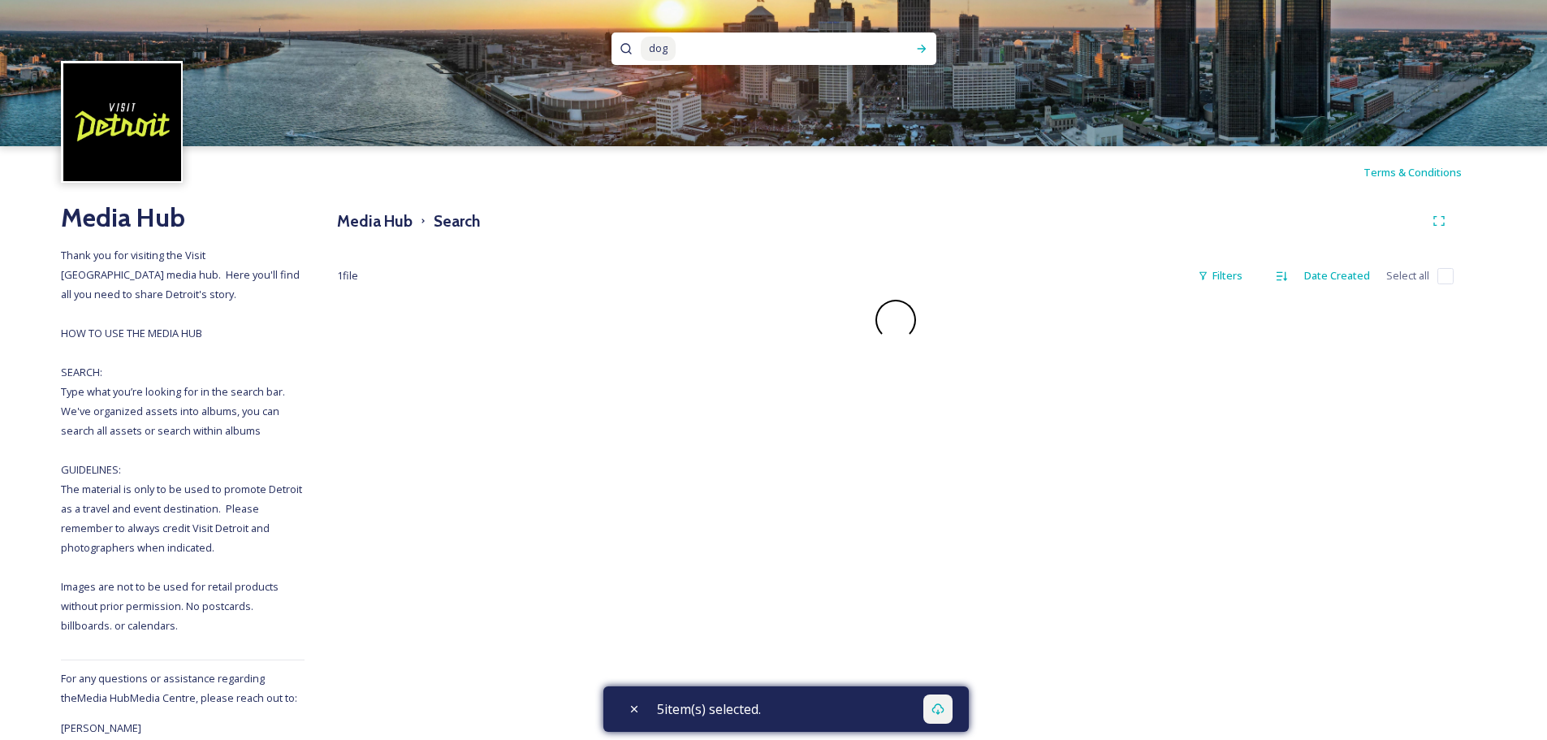
checkbox input "false"
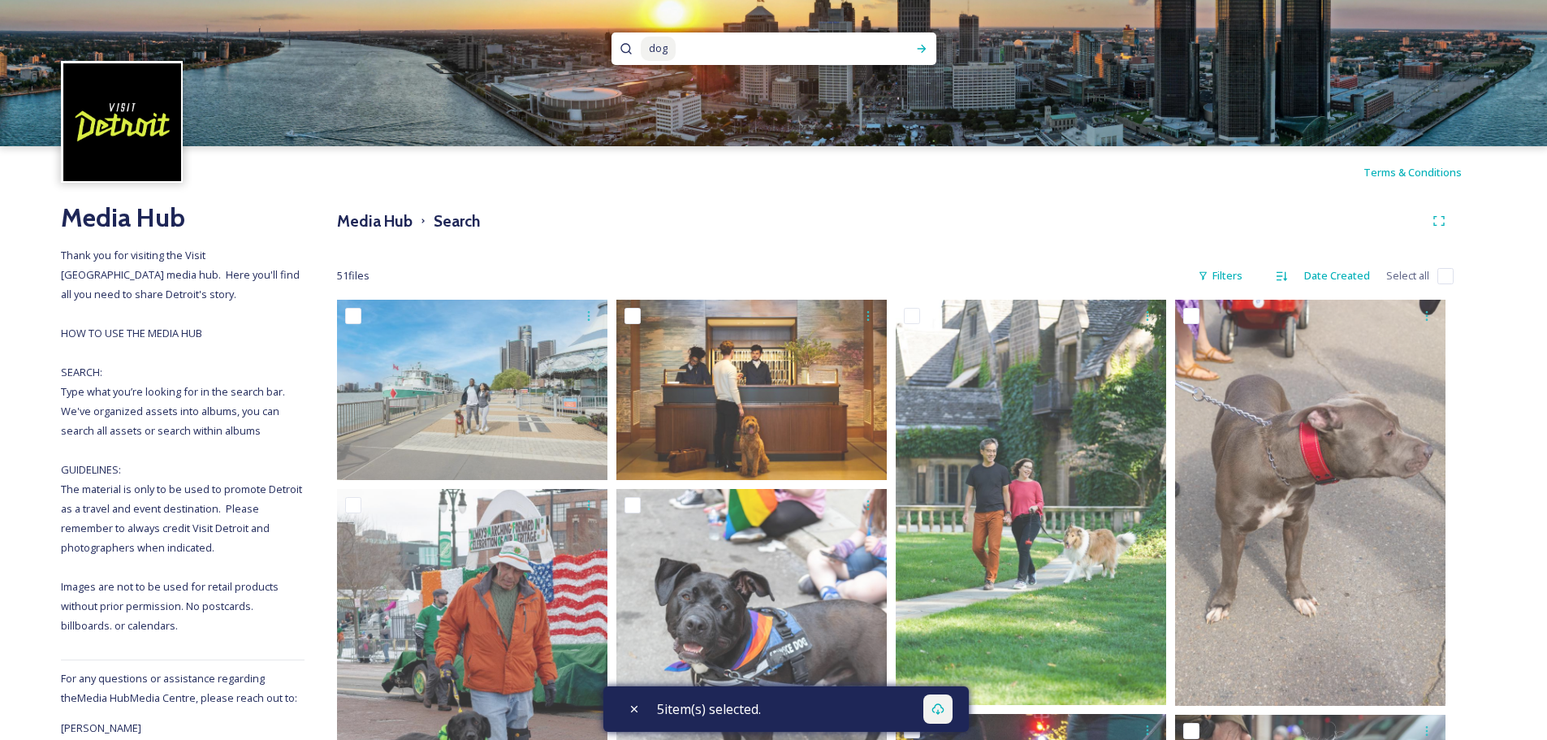
click at [680, 50] on input at bounding box center [779, 49] width 205 height 36
type input "d"
click at [702, 50] on input at bounding box center [752, 49] width 222 height 36
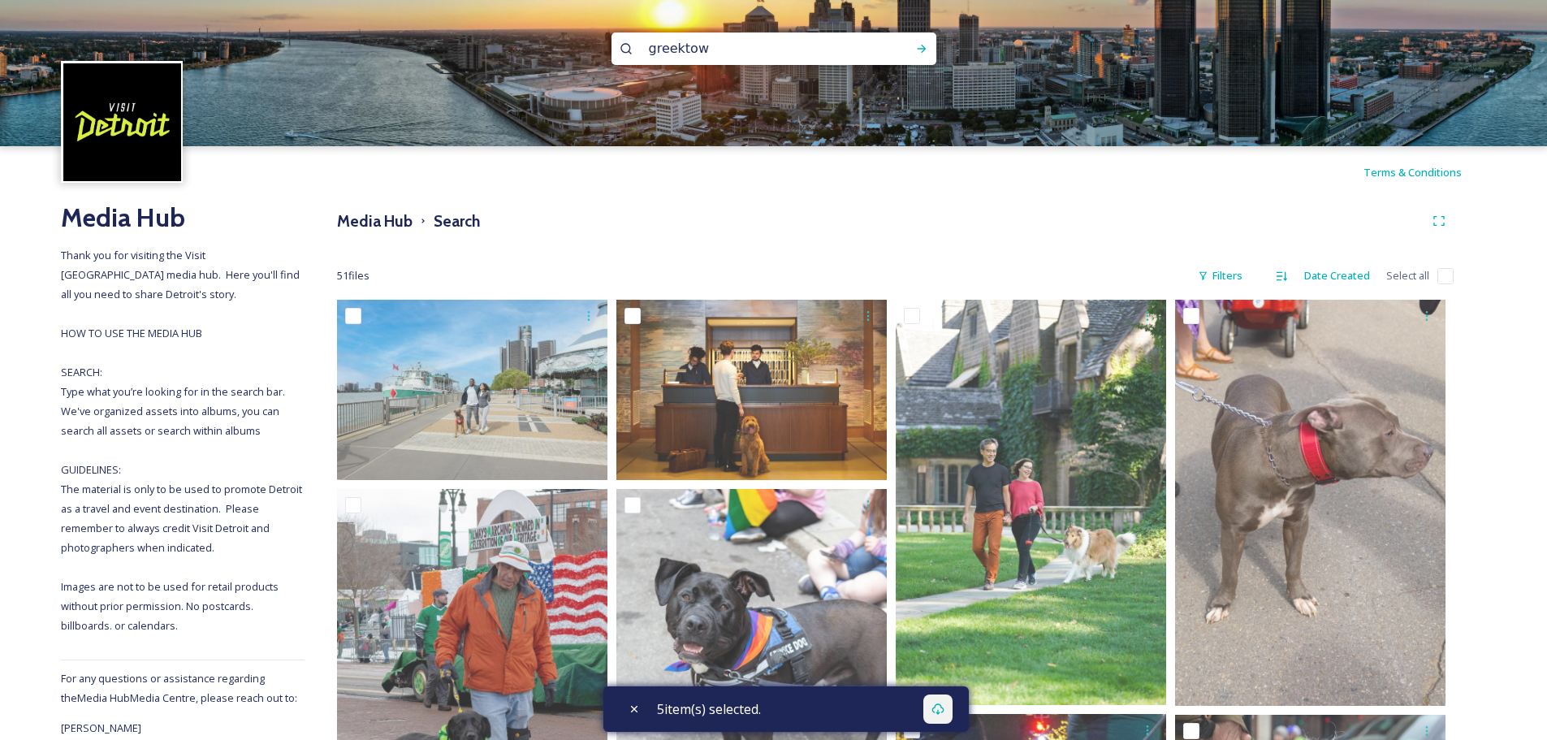
type input "[GEOGRAPHIC_DATA]"
click at [925, 54] on icon at bounding box center [921, 48] width 13 height 13
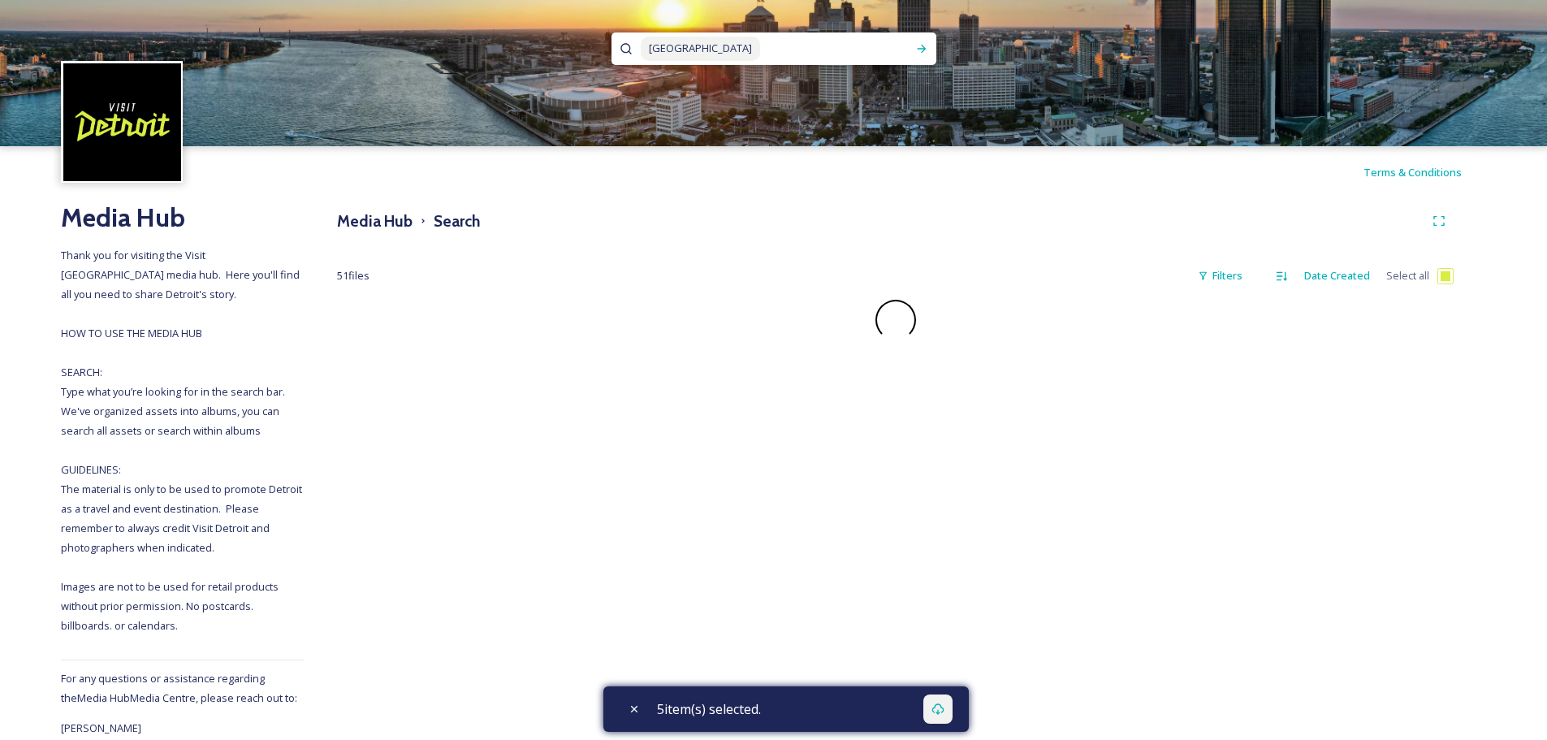
checkbox input "false"
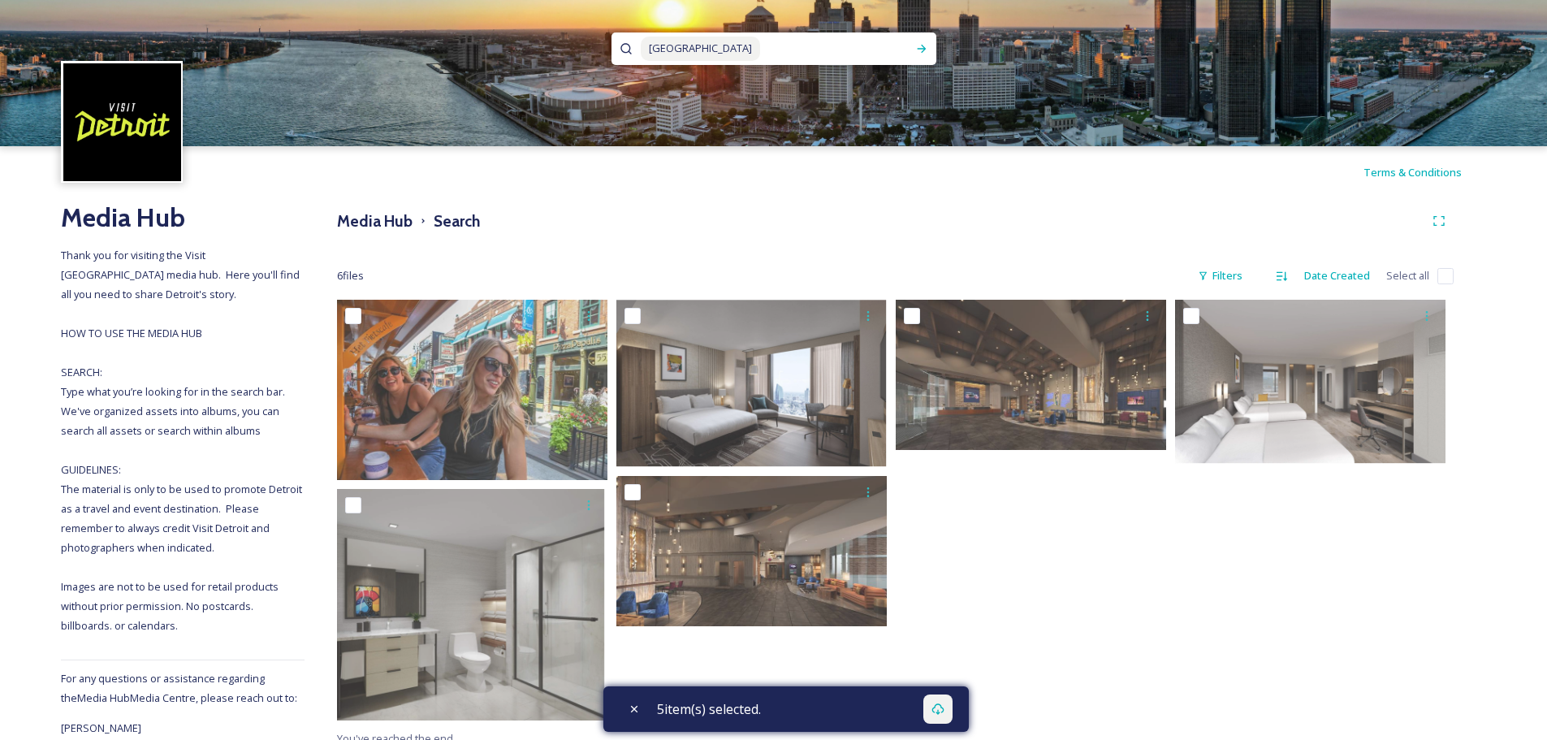
scroll to position [76, 0]
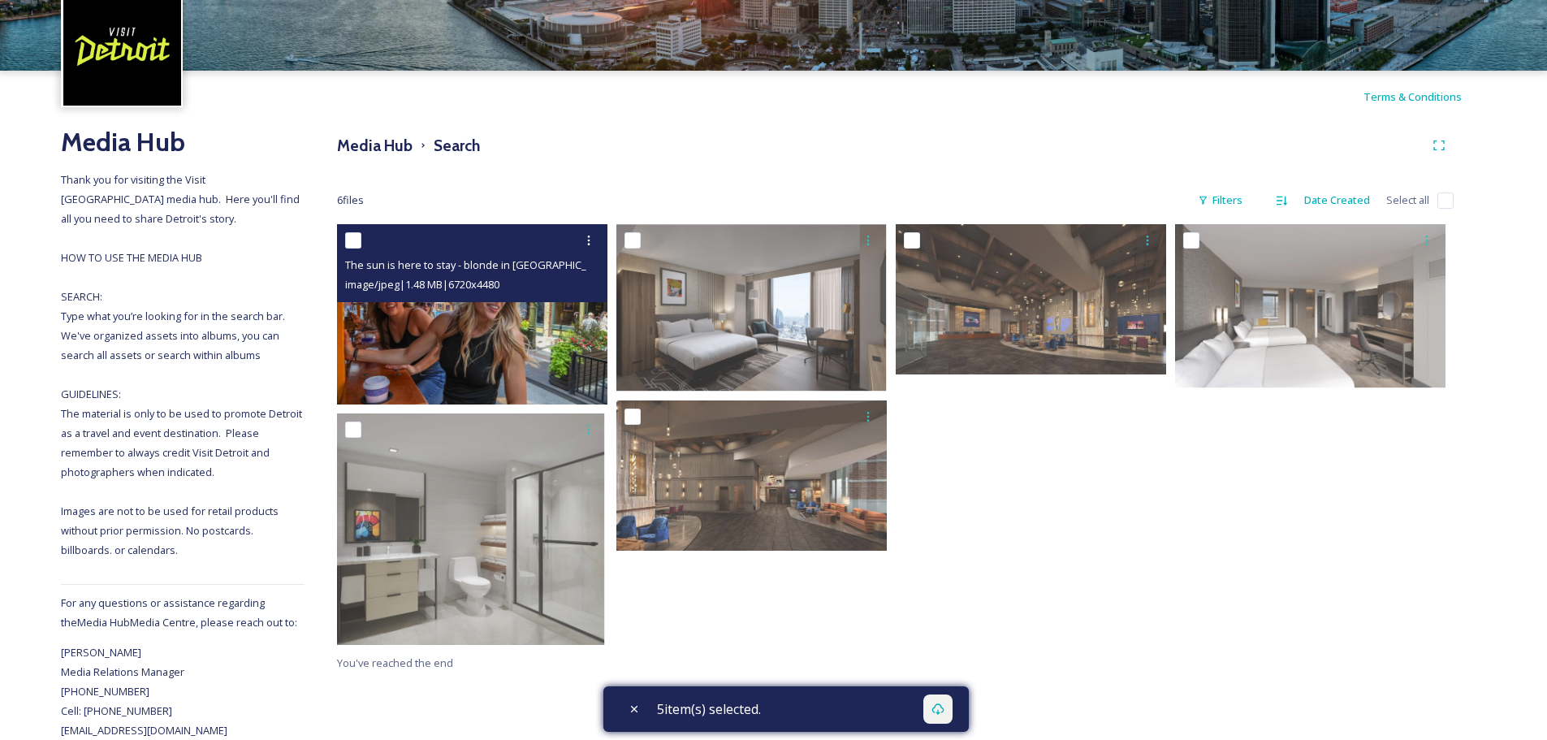
click at [356, 240] on input "checkbox" at bounding box center [353, 240] width 16 height 16
checkbox input "true"
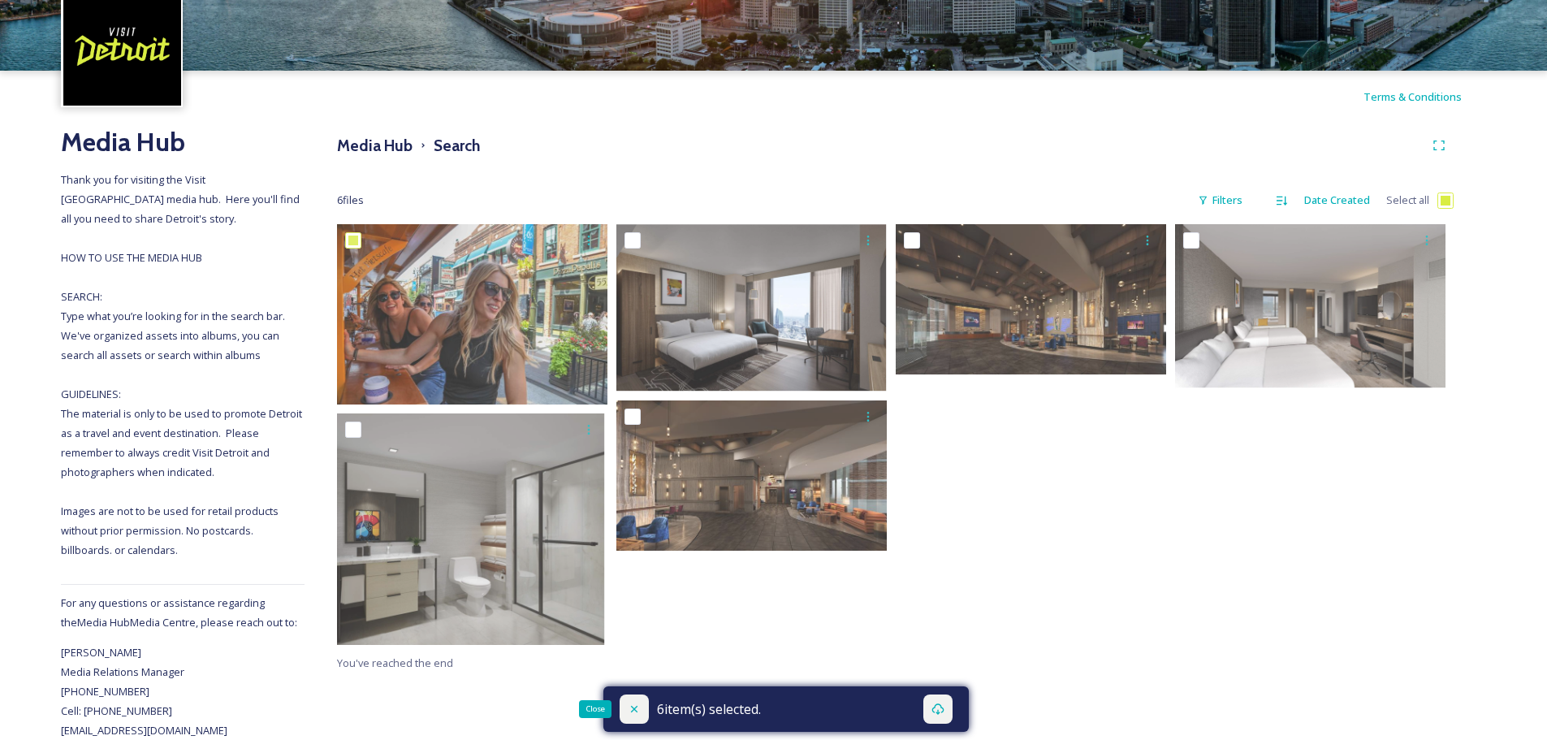
click at [637, 702] on icon at bounding box center [634, 708] width 13 height 13
checkbox input "false"
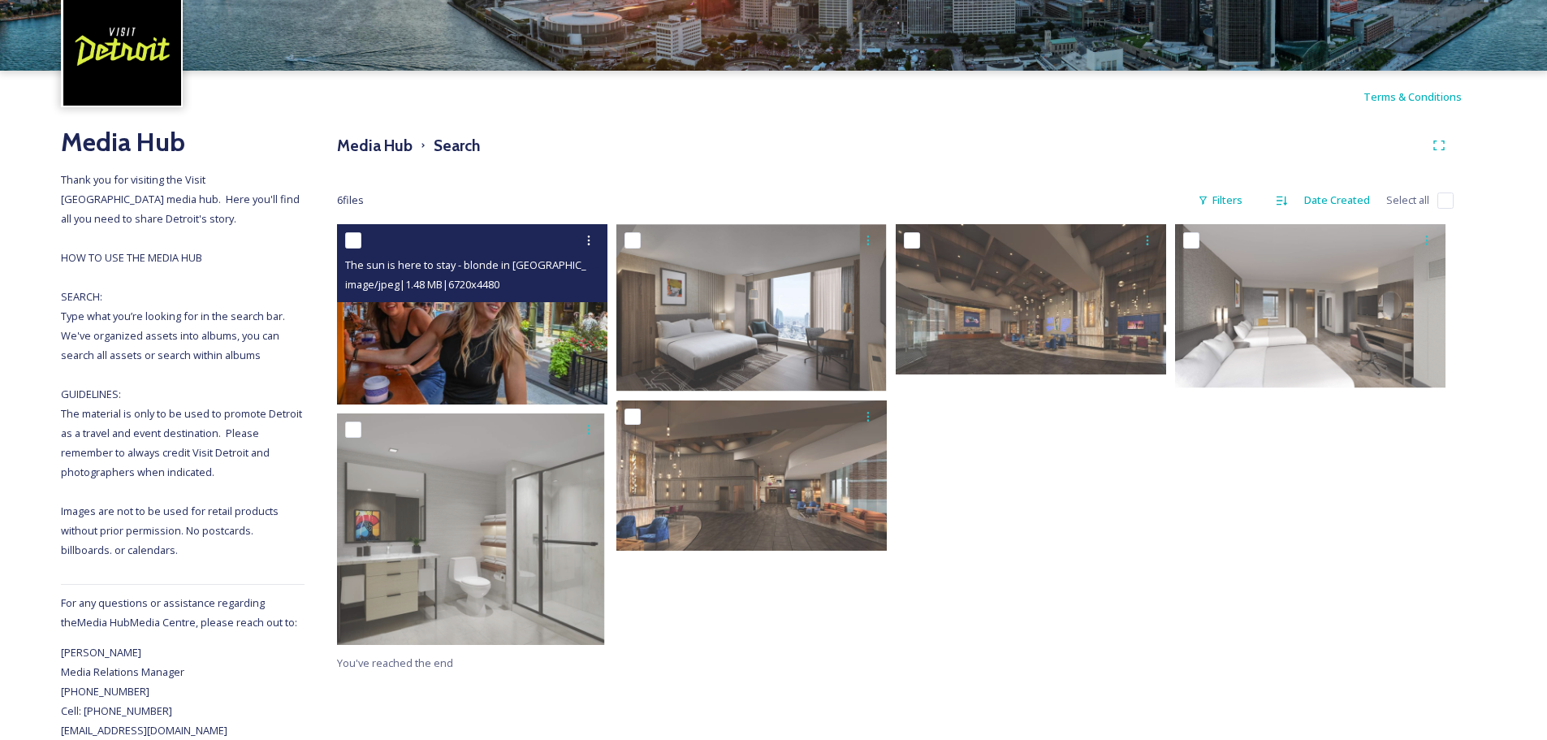
click at [351, 235] on input "checkbox" at bounding box center [353, 240] width 16 height 16
checkbox input "true"
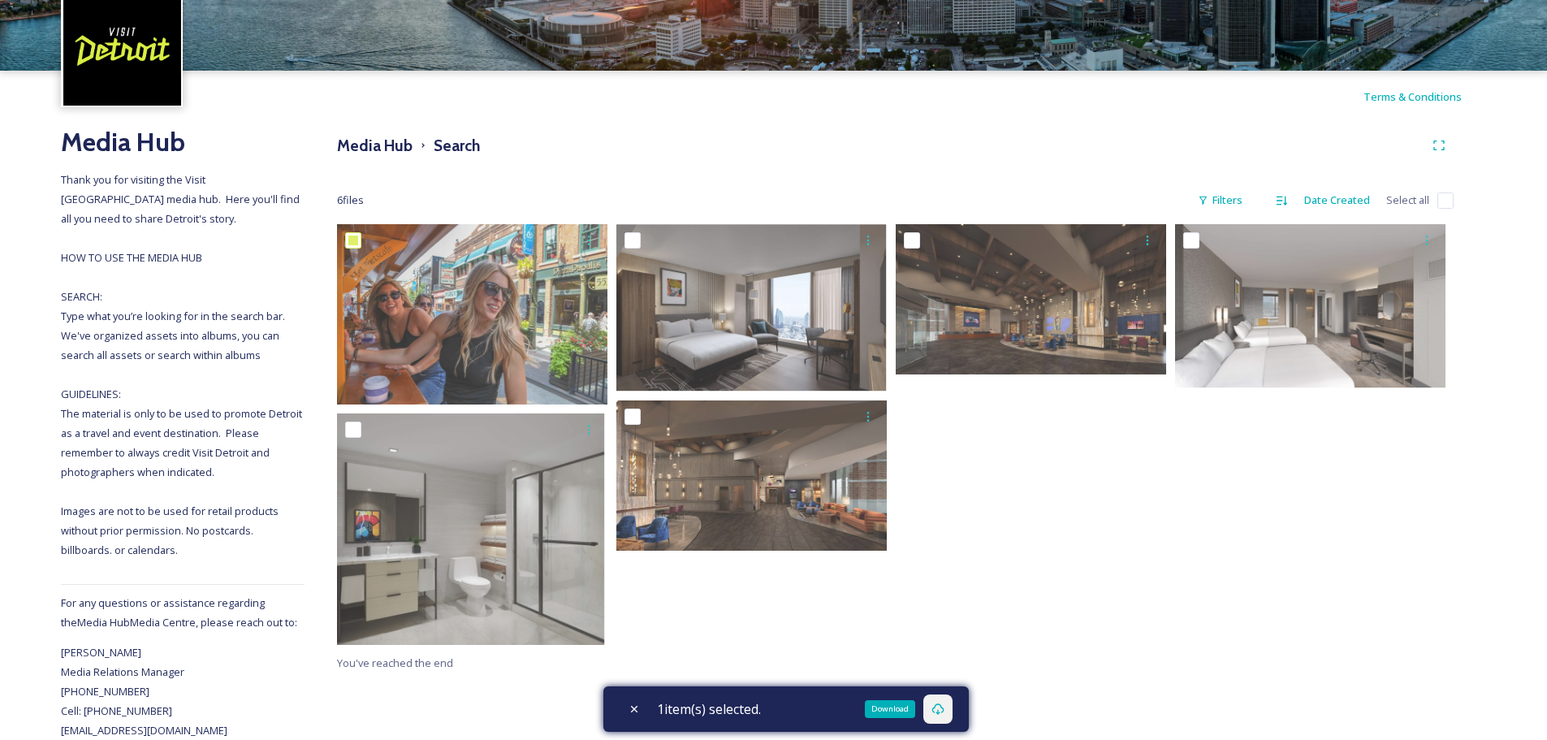
click at [952, 709] on div "Download" at bounding box center [937, 708] width 29 height 29
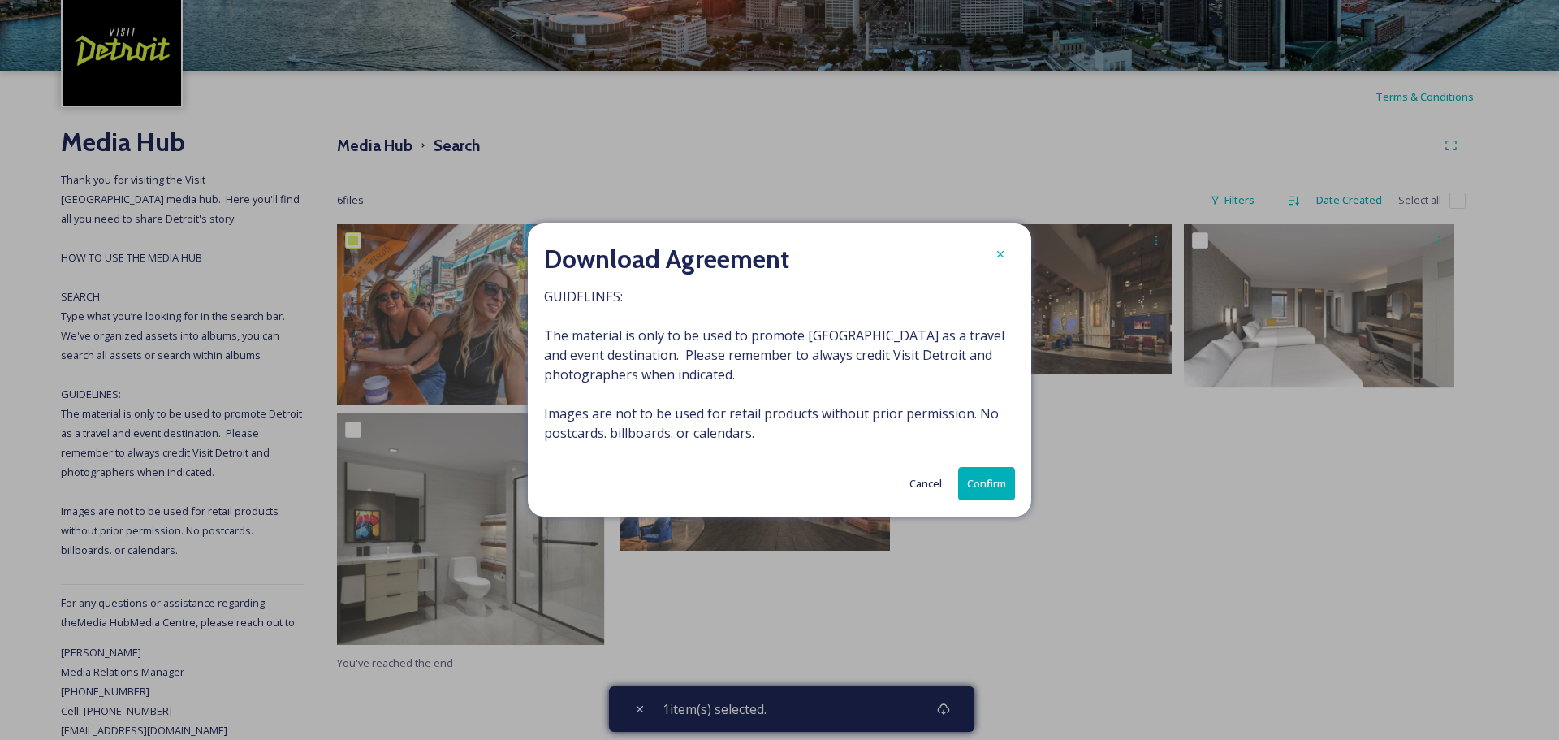
click at [996, 474] on button "Confirm" at bounding box center [986, 483] width 57 height 33
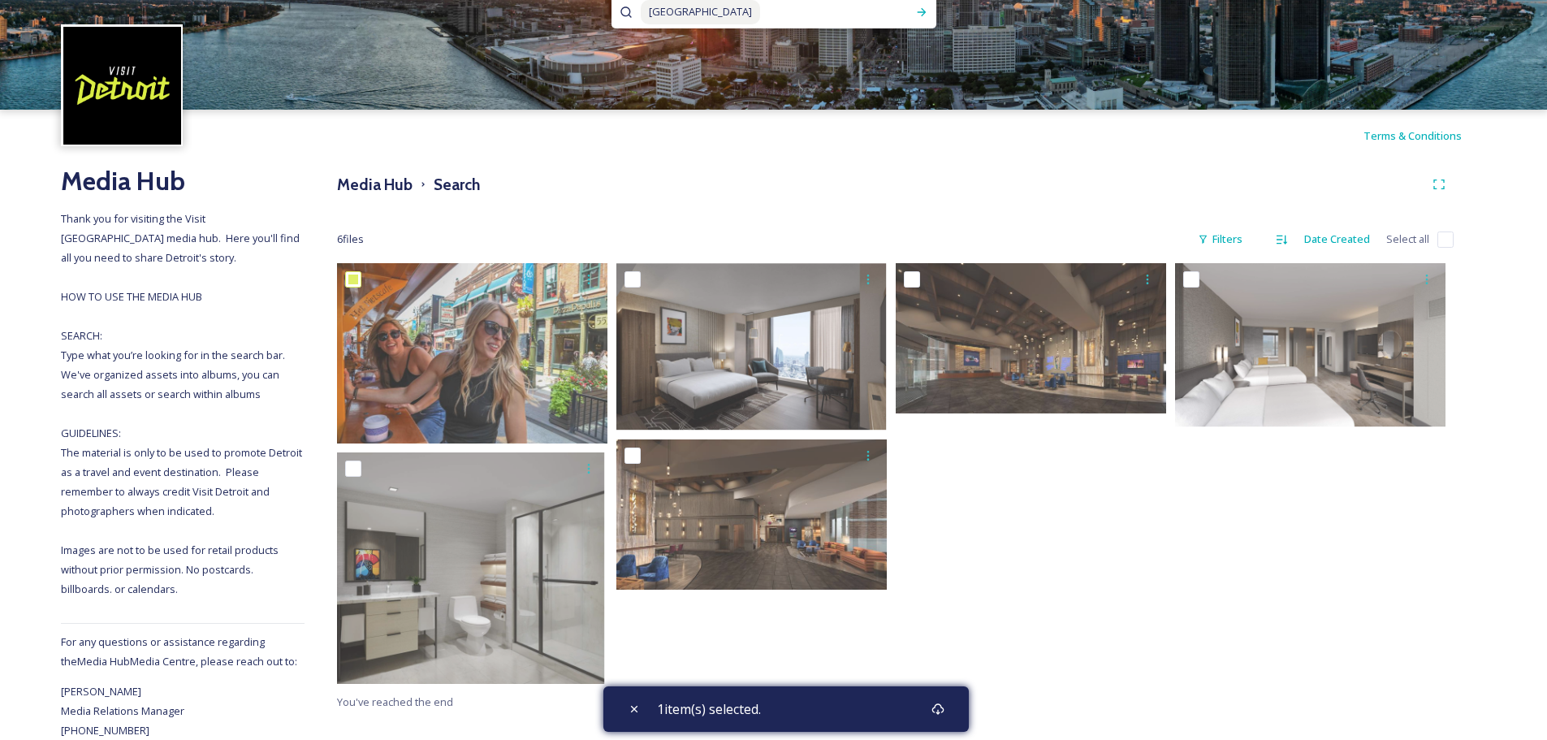
scroll to position [0, 0]
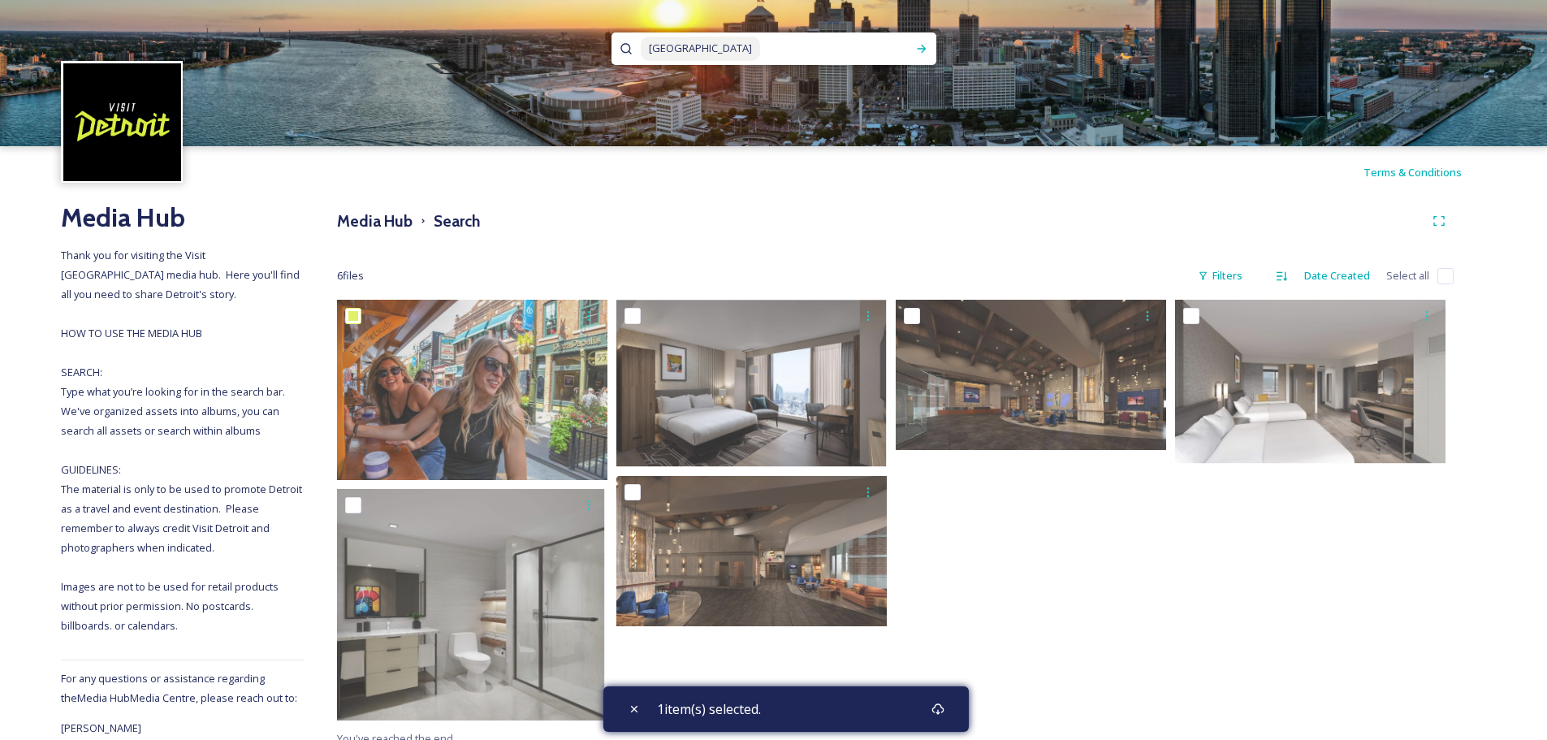
click at [624, 48] on icon at bounding box center [626, 48] width 13 height 13
click at [626, 50] on icon at bounding box center [626, 48] width 13 height 13
click at [705, 48] on span "[GEOGRAPHIC_DATA]" at bounding box center [700, 49] width 119 height 24
click at [922, 48] on icon at bounding box center [921, 48] width 13 height 13
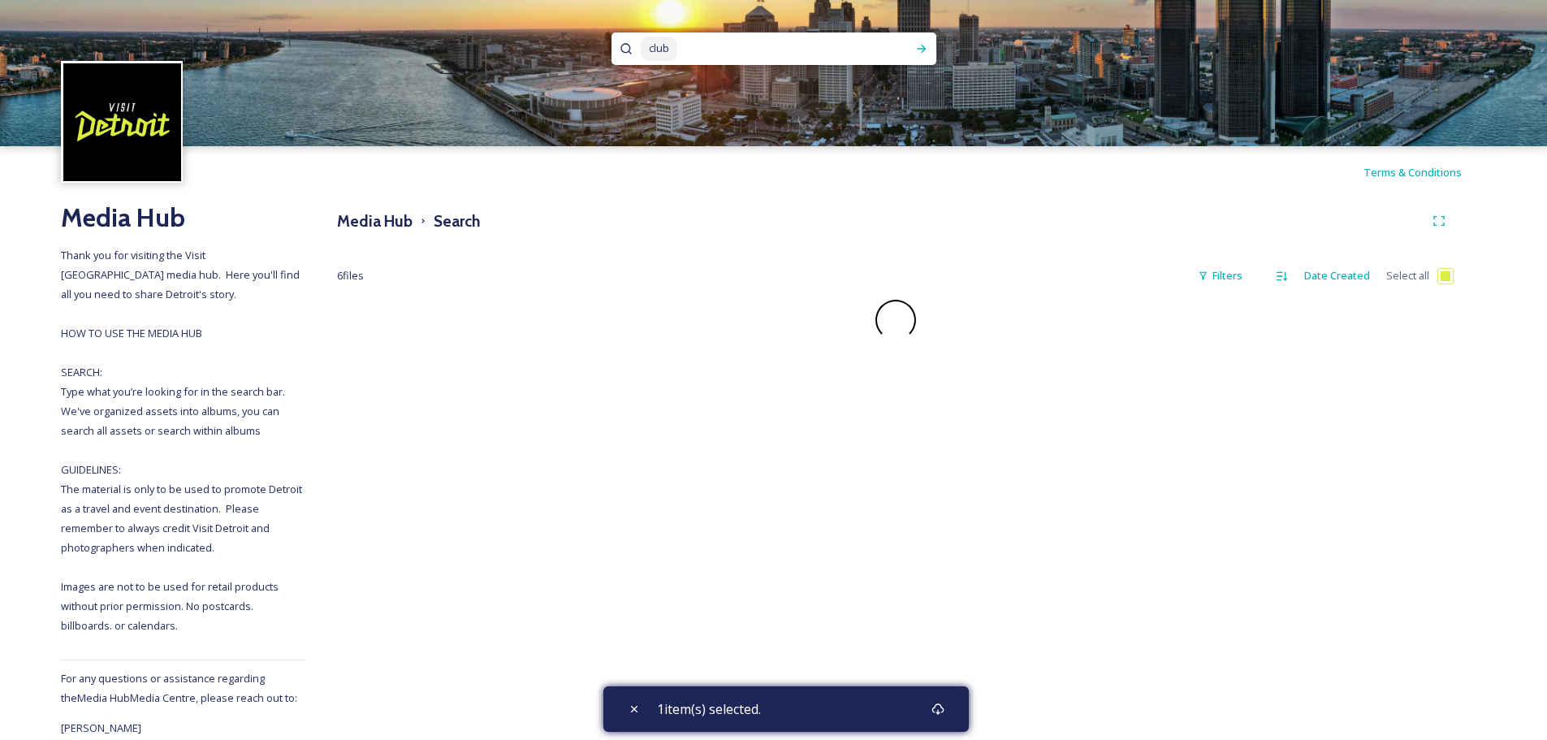
checkbox input "false"
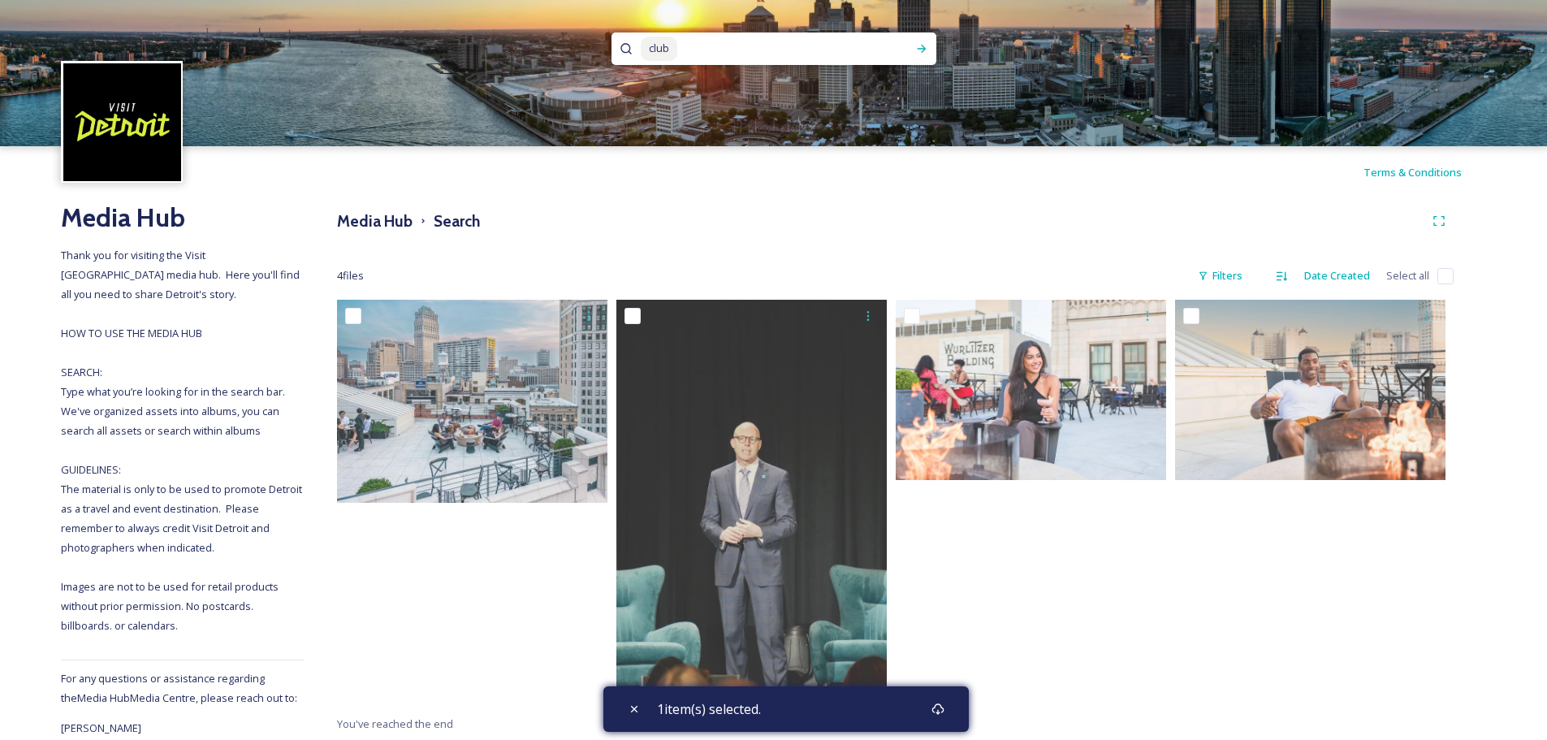
click at [680, 54] on input at bounding box center [781, 49] width 204 height 36
click at [685, 50] on input at bounding box center [781, 49] width 204 height 36
type input "c"
type input "live music"
click at [929, 50] on div "Run Search" at bounding box center [921, 48] width 29 height 29
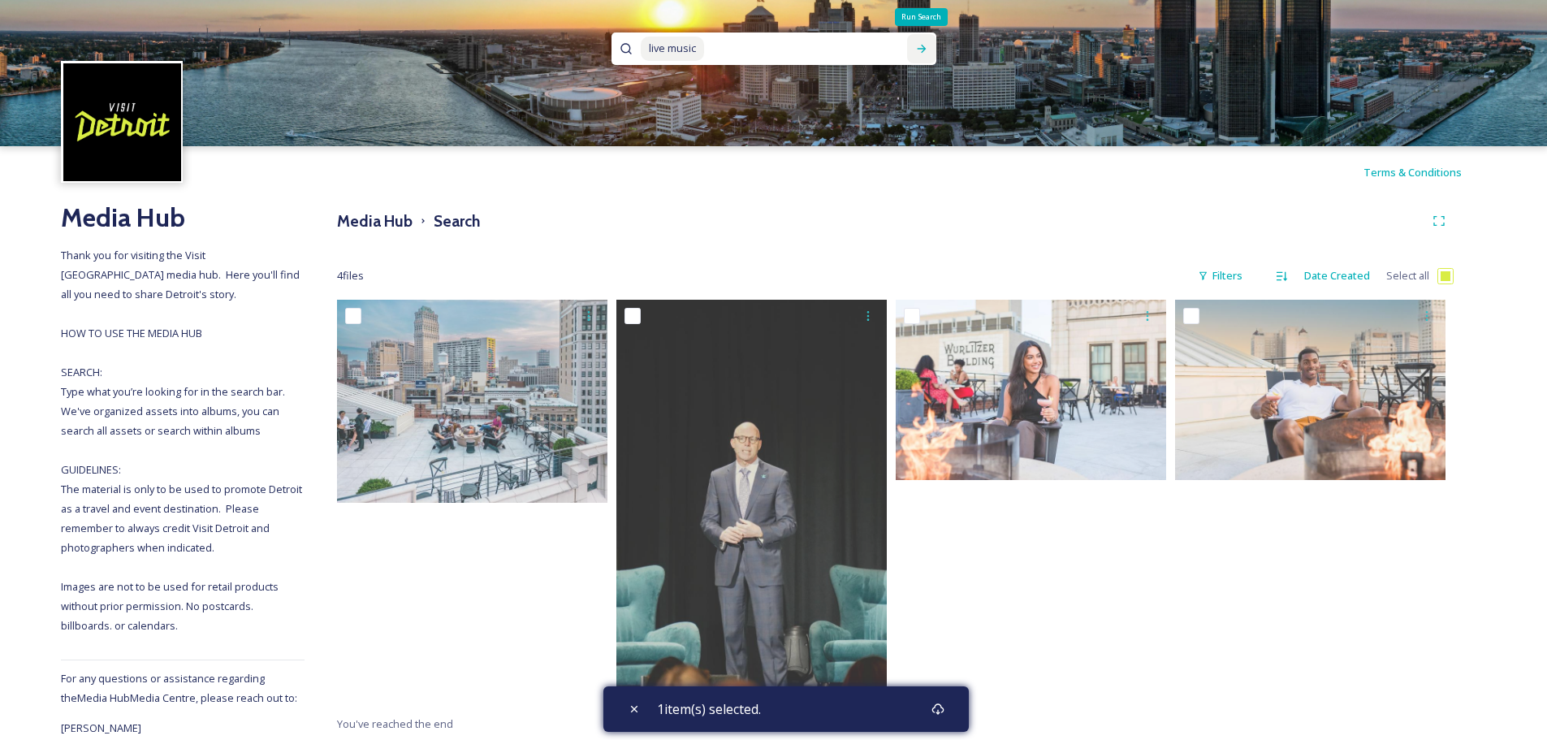
checkbox input "true"
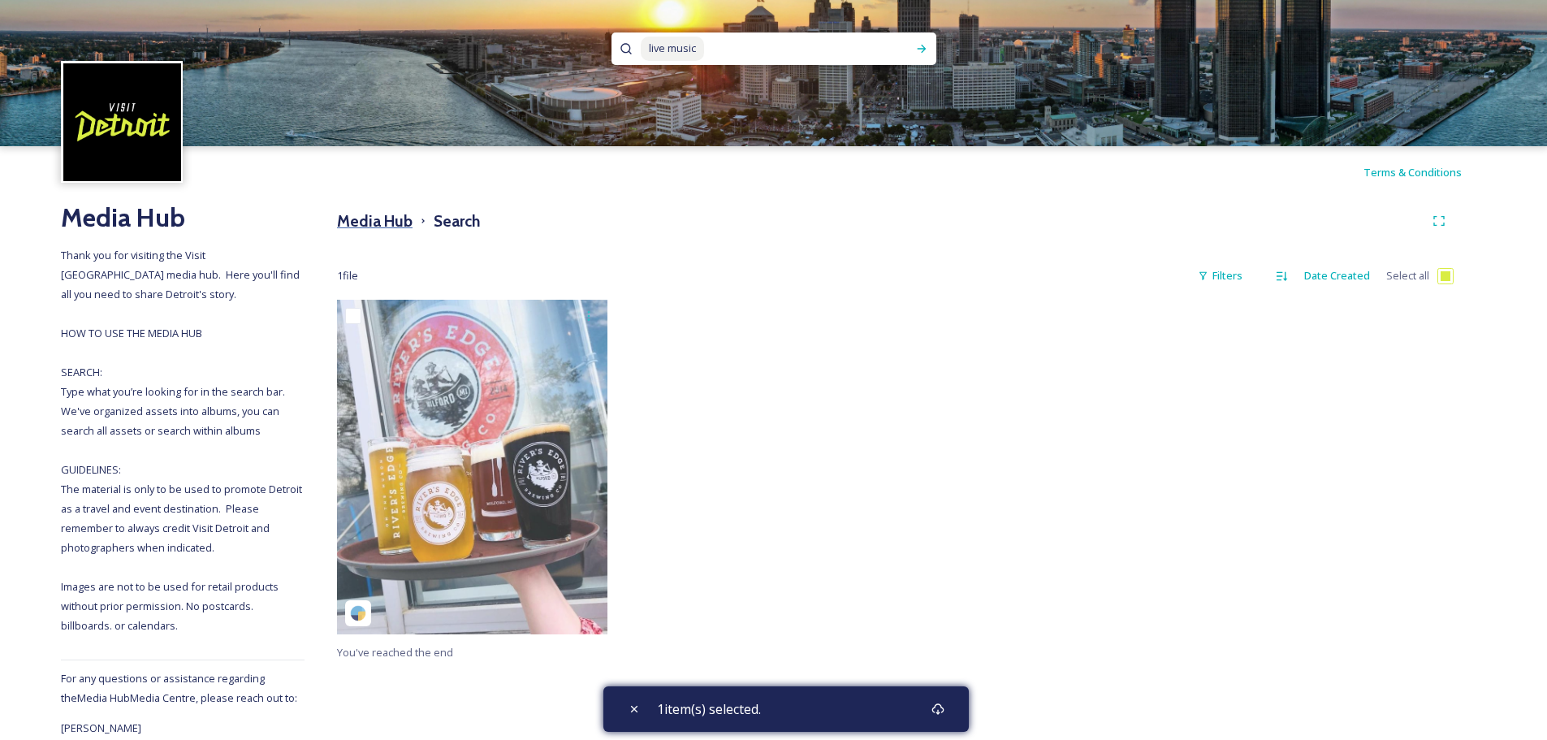
click at [361, 227] on h3 "Media Hub" at bounding box center [375, 222] width 76 height 24
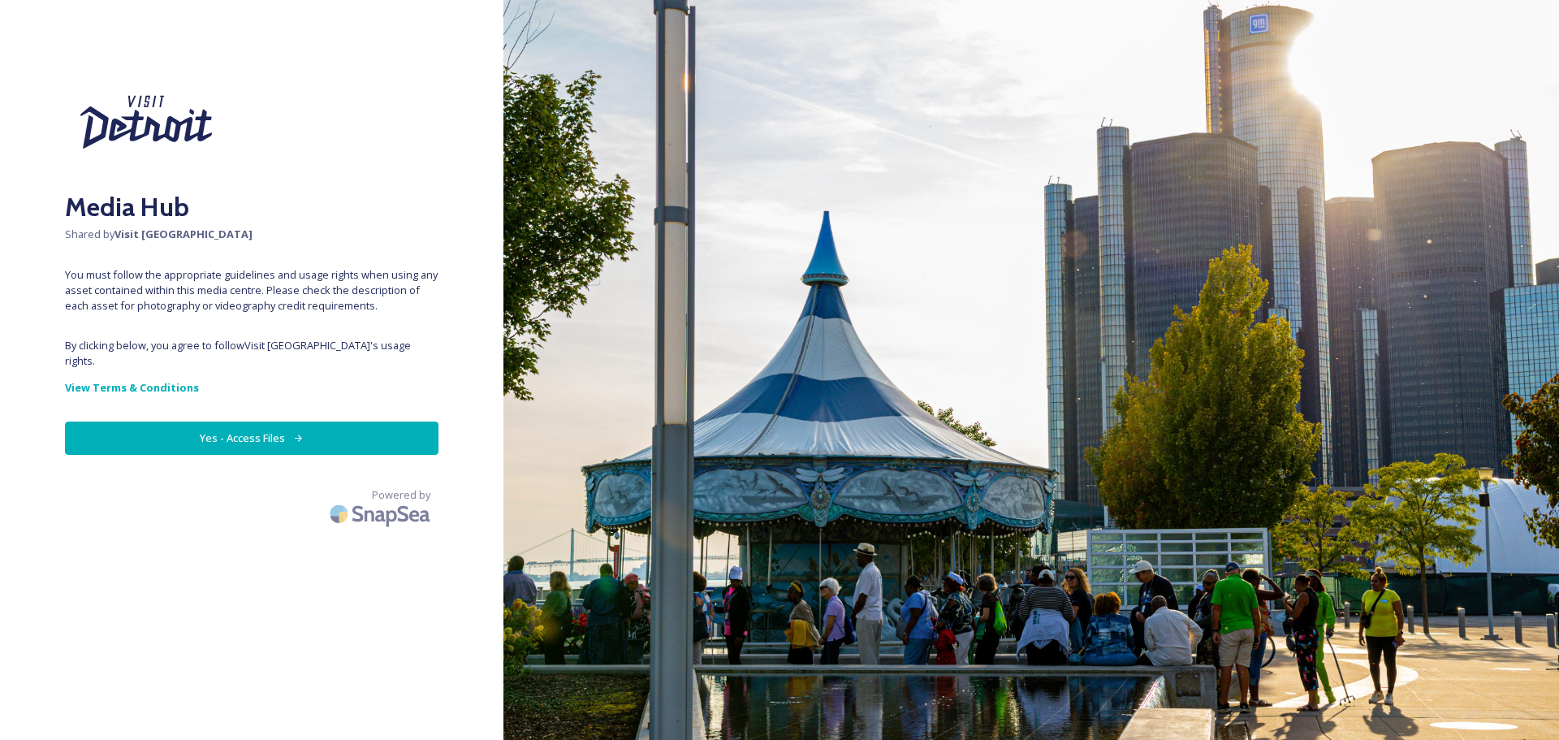
click at [247, 421] on button "Yes - Access Files" at bounding box center [252, 437] width 374 height 33
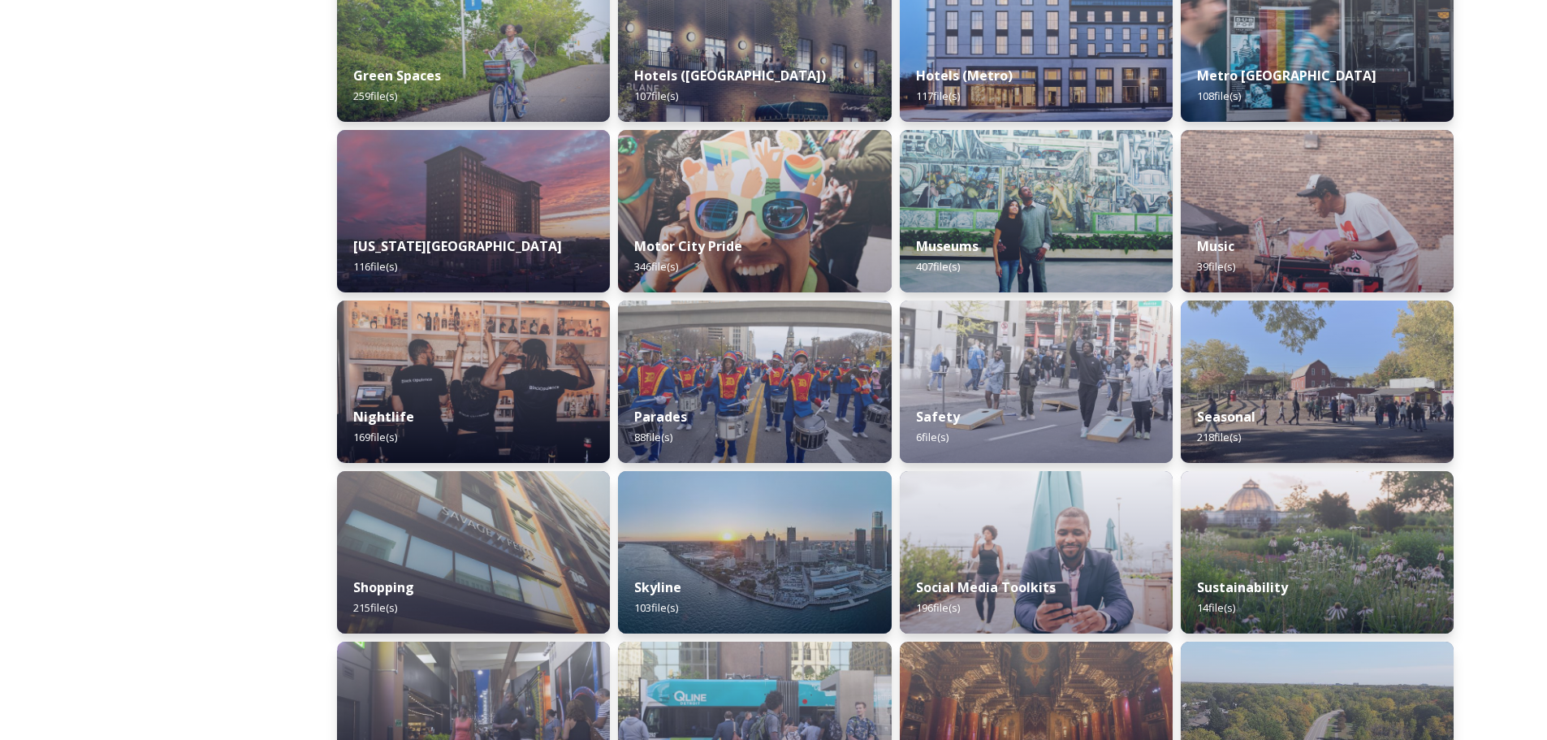
scroll to position [892, 0]
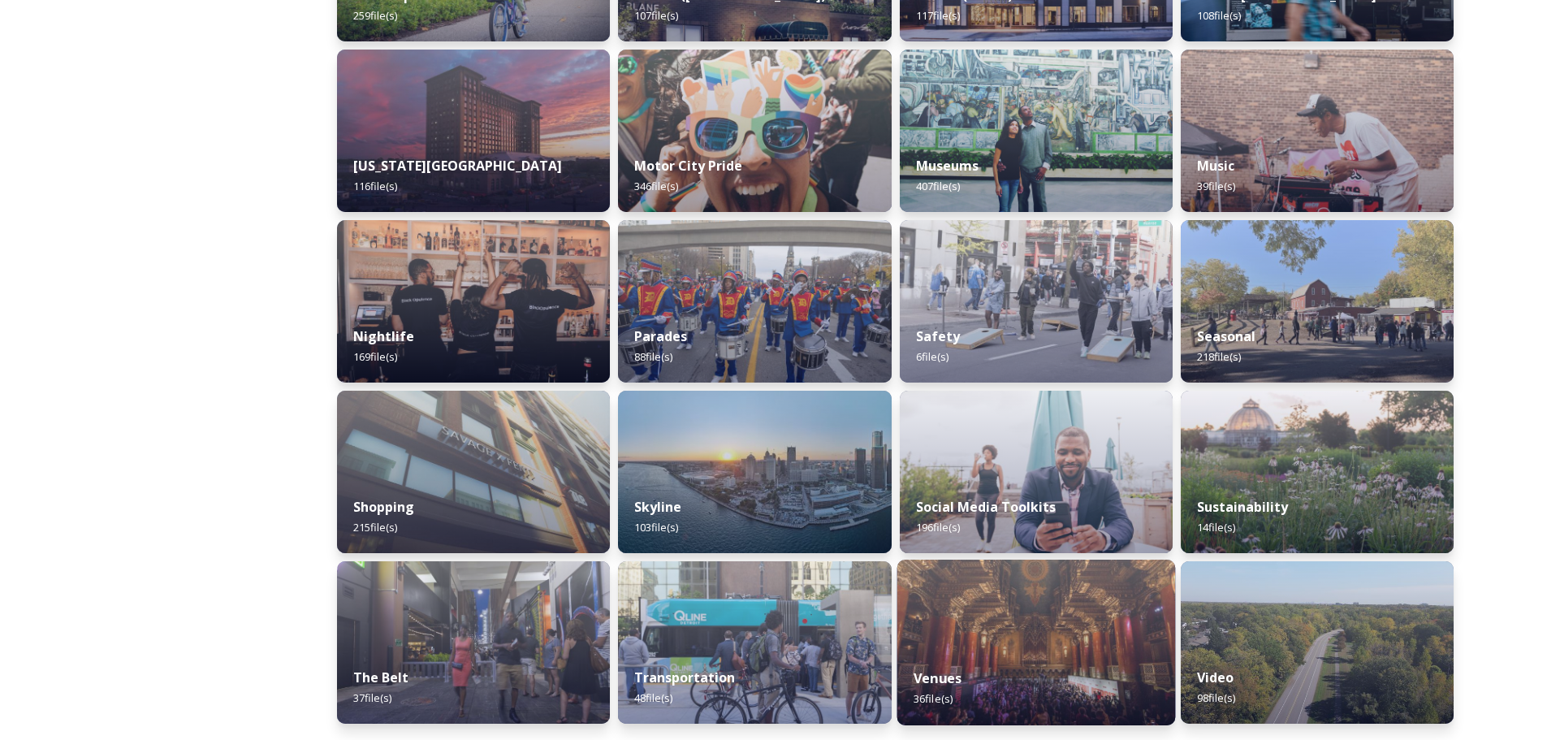
click at [965, 620] on img at bounding box center [1035, 642] width 279 height 166
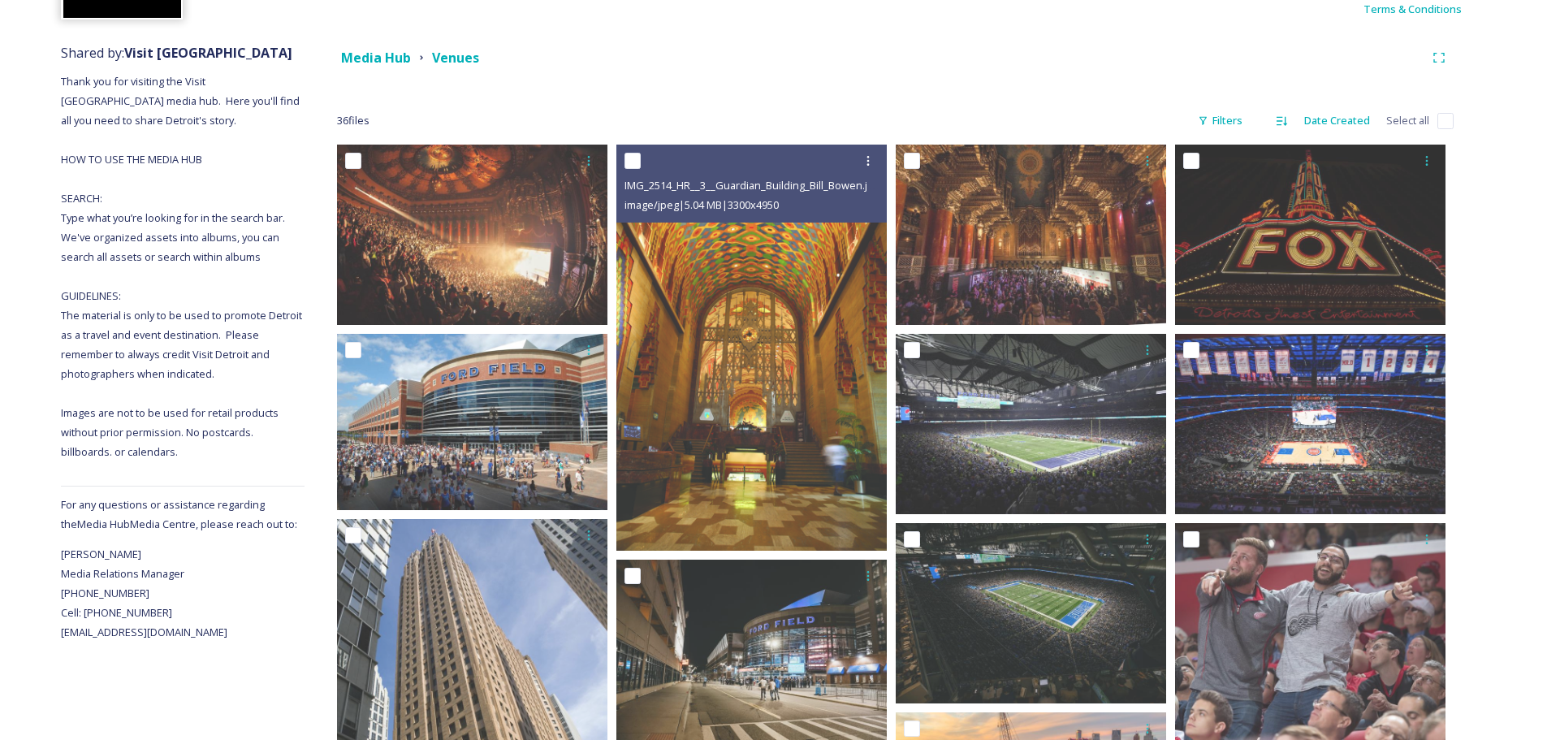
scroll to position [123, 0]
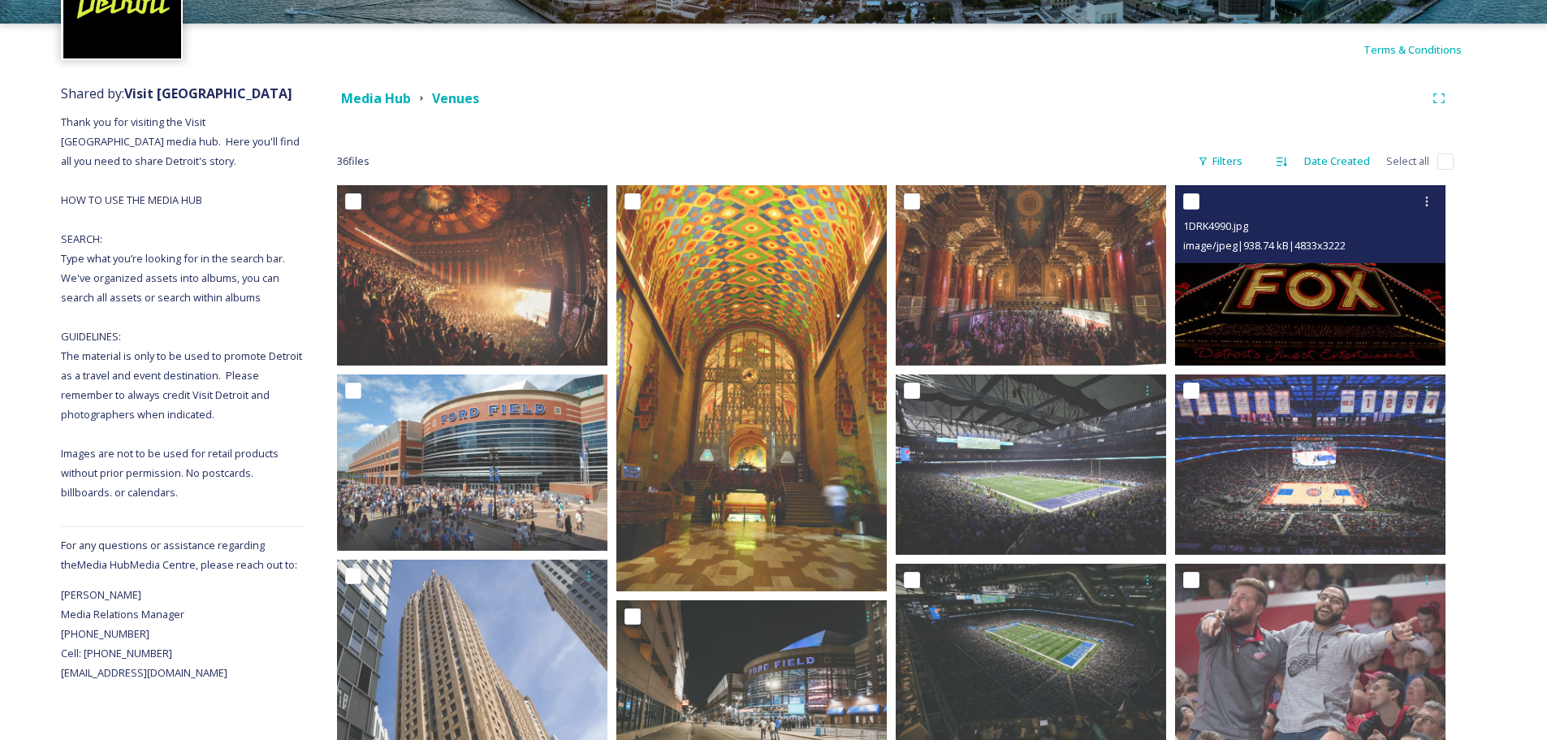
click at [1193, 203] on input "checkbox" at bounding box center [1191, 201] width 16 height 16
checkbox input "true"
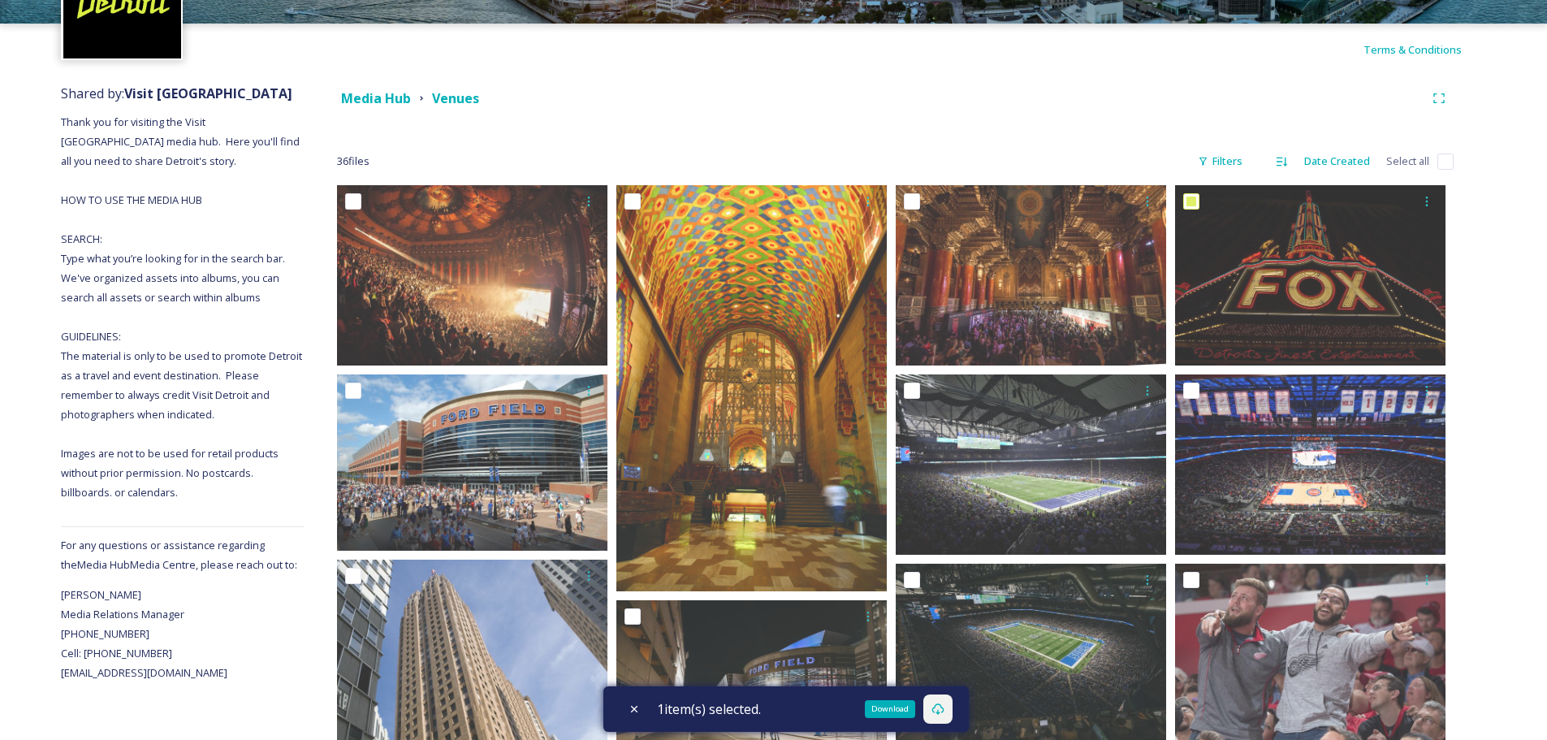
click at [944, 706] on icon at bounding box center [937, 708] width 13 height 13
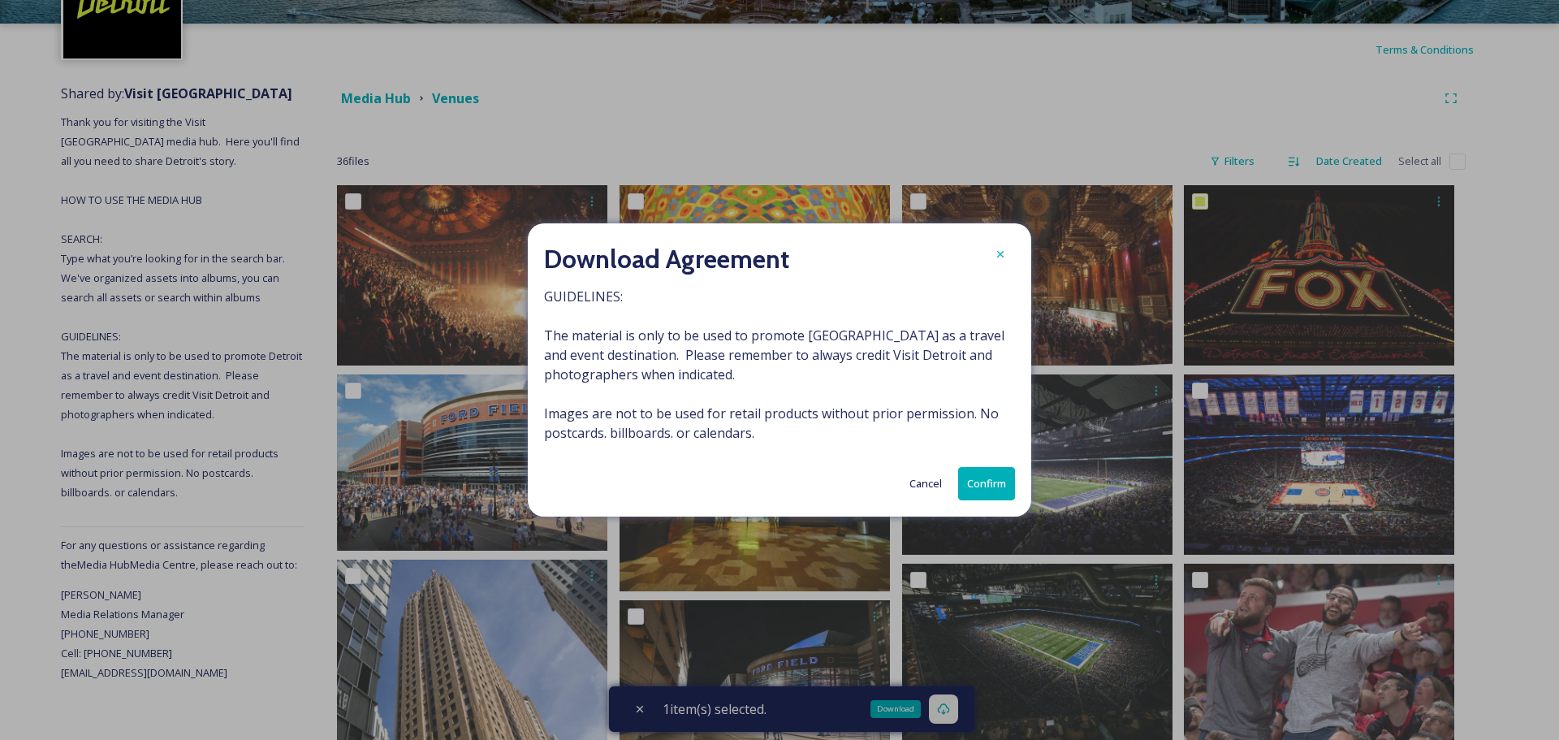
click at [990, 477] on button "Confirm" at bounding box center [986, 483] width 57 height 33
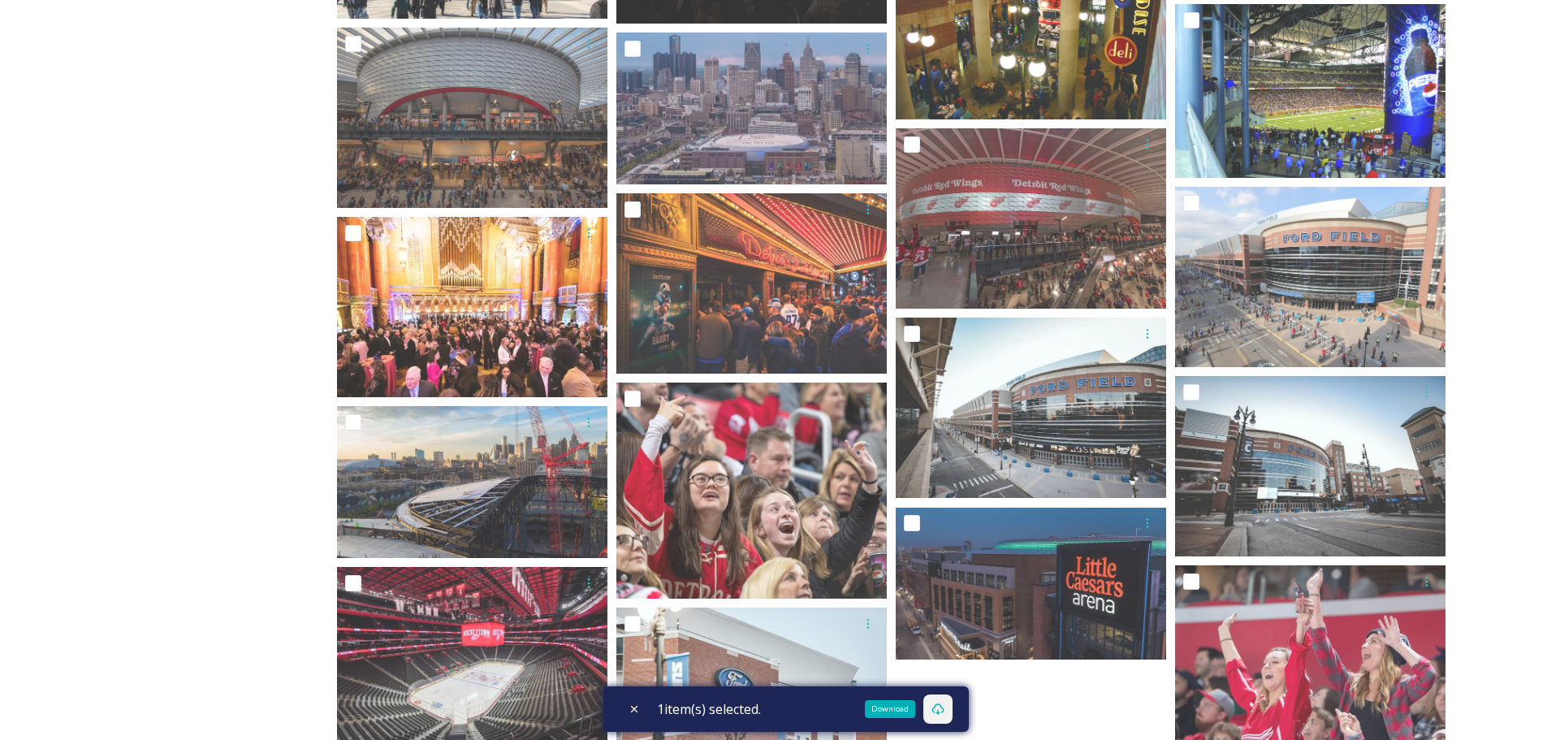
scroll to position [1259, 0]
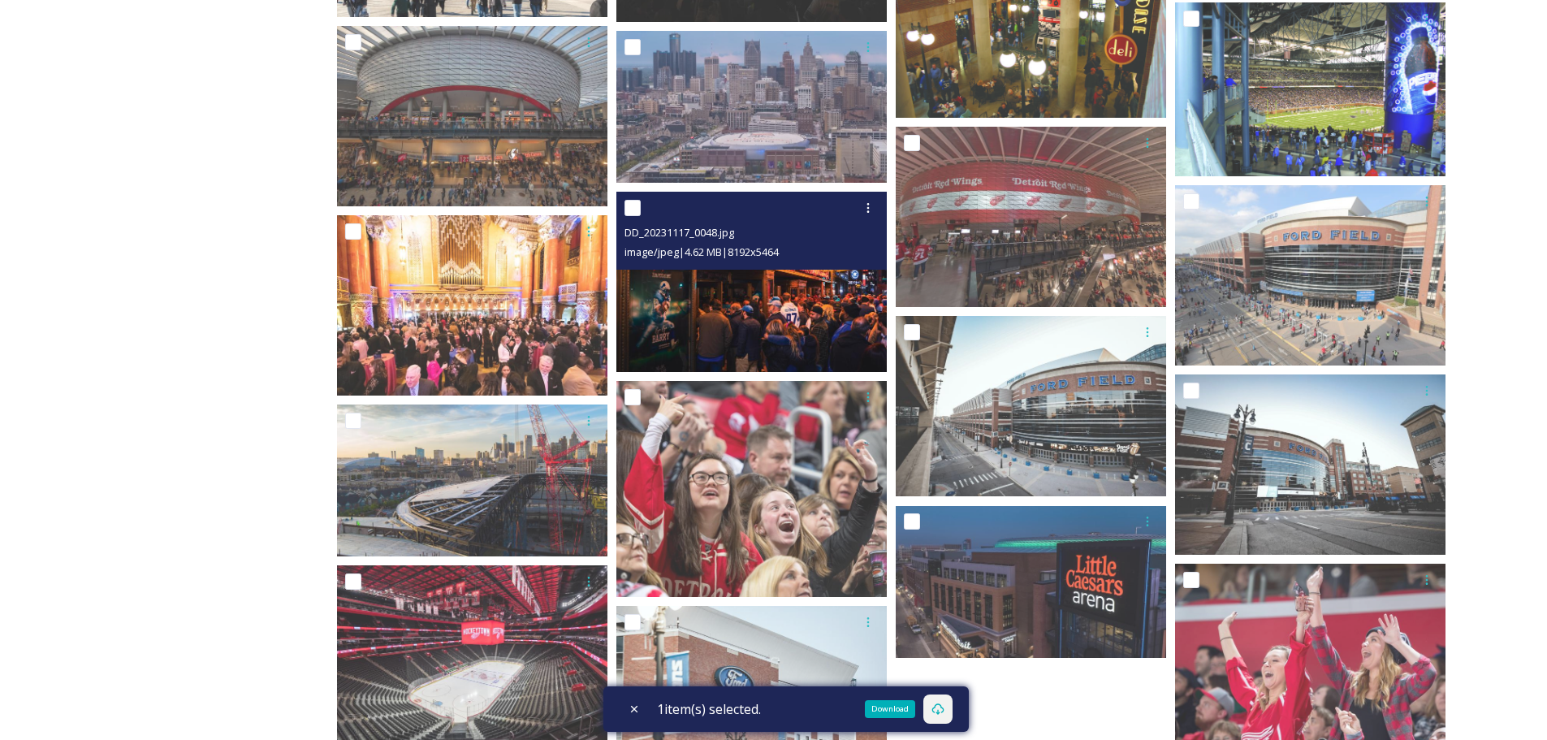
click at [688, 312] on img at bounding box center [751, 282] width 270 height 180
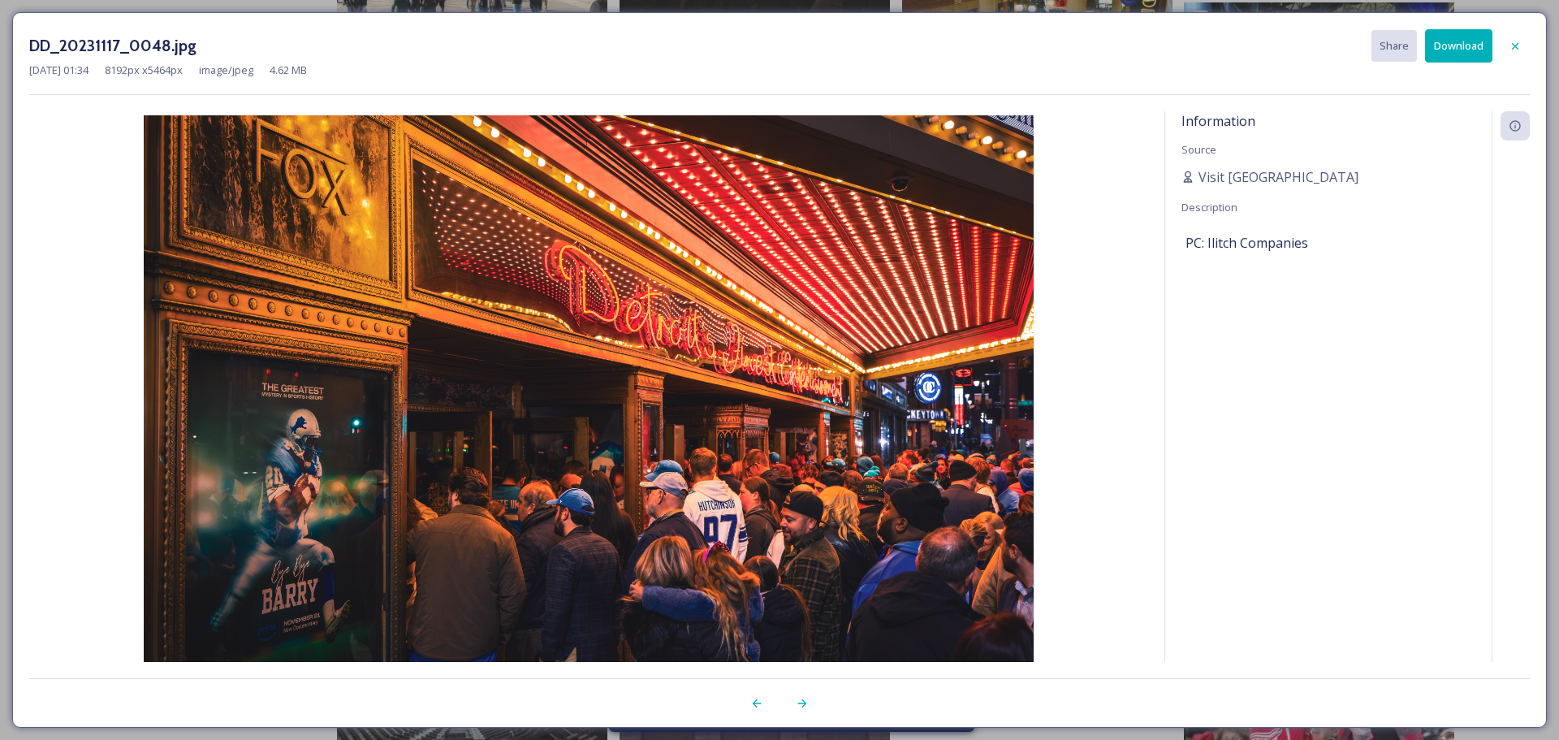
click at [1453, 40] on button "Download" at bounding box center [1458, 45] width 67 height 33
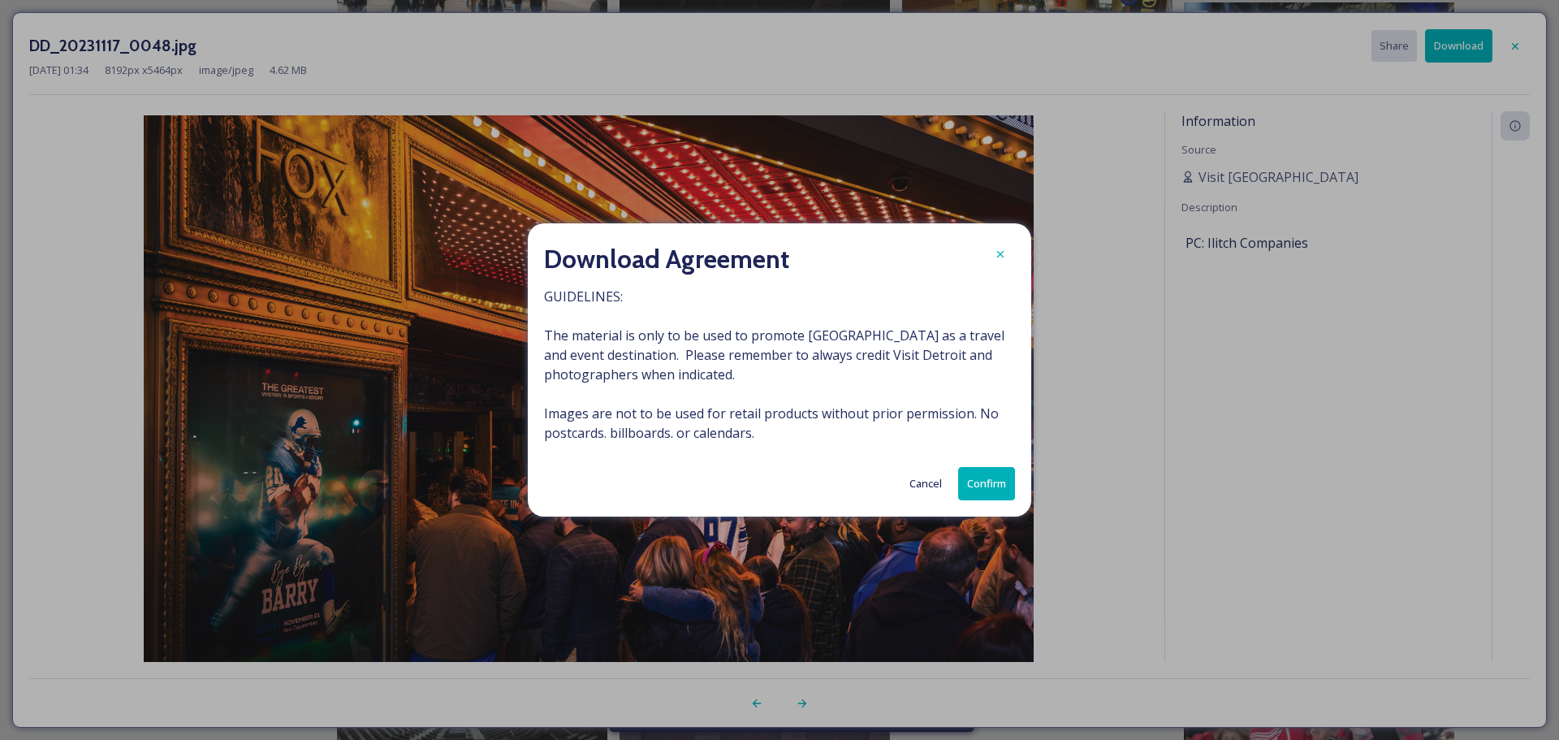
click at [996, 473] on button "Confirm" at bounding box center [986, 483] width 57 height 33
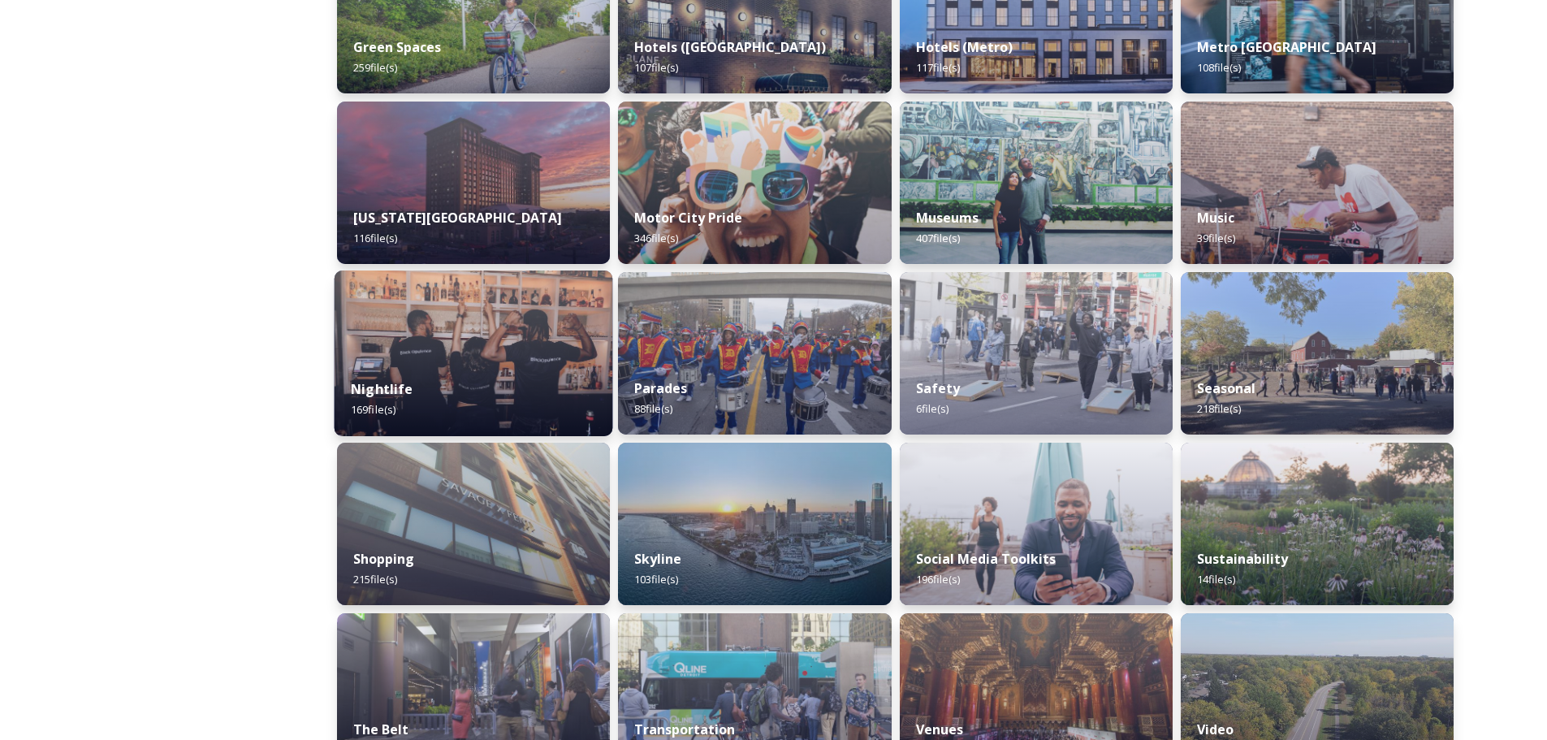
scroll to position [811, 0]
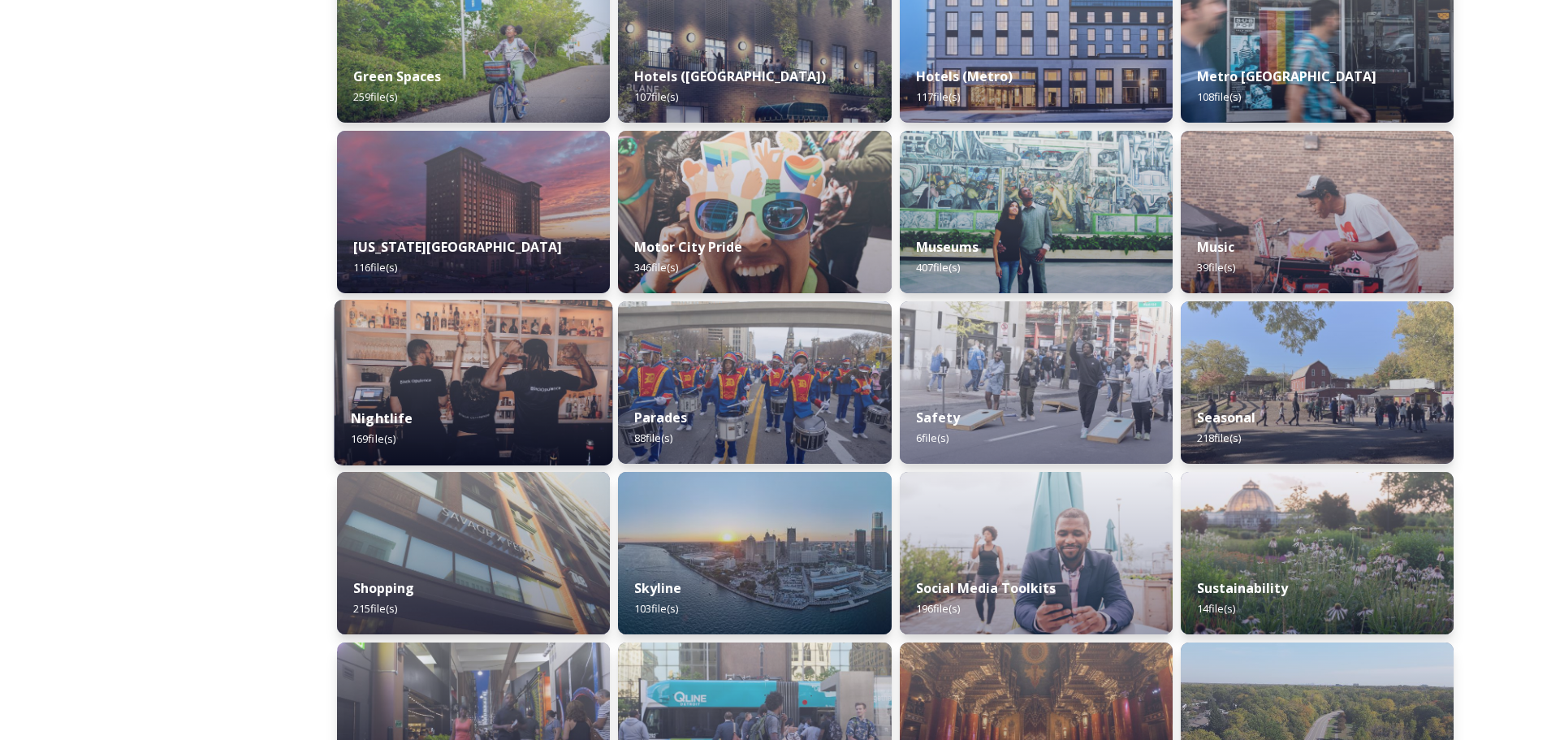
click at [460, 371] on img at bounding box center [474, 383] width 279 height 166
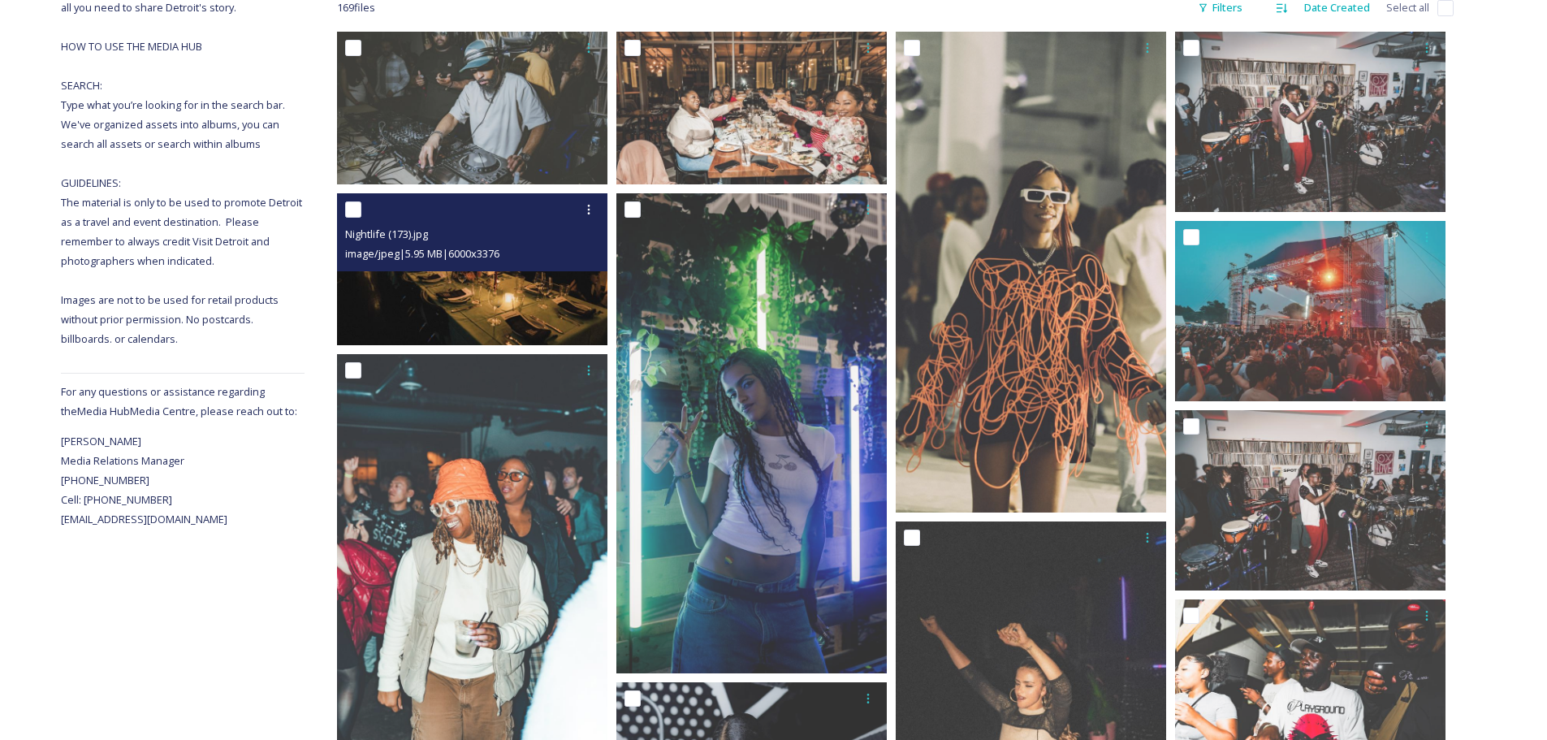
scroll to position [325, 0]
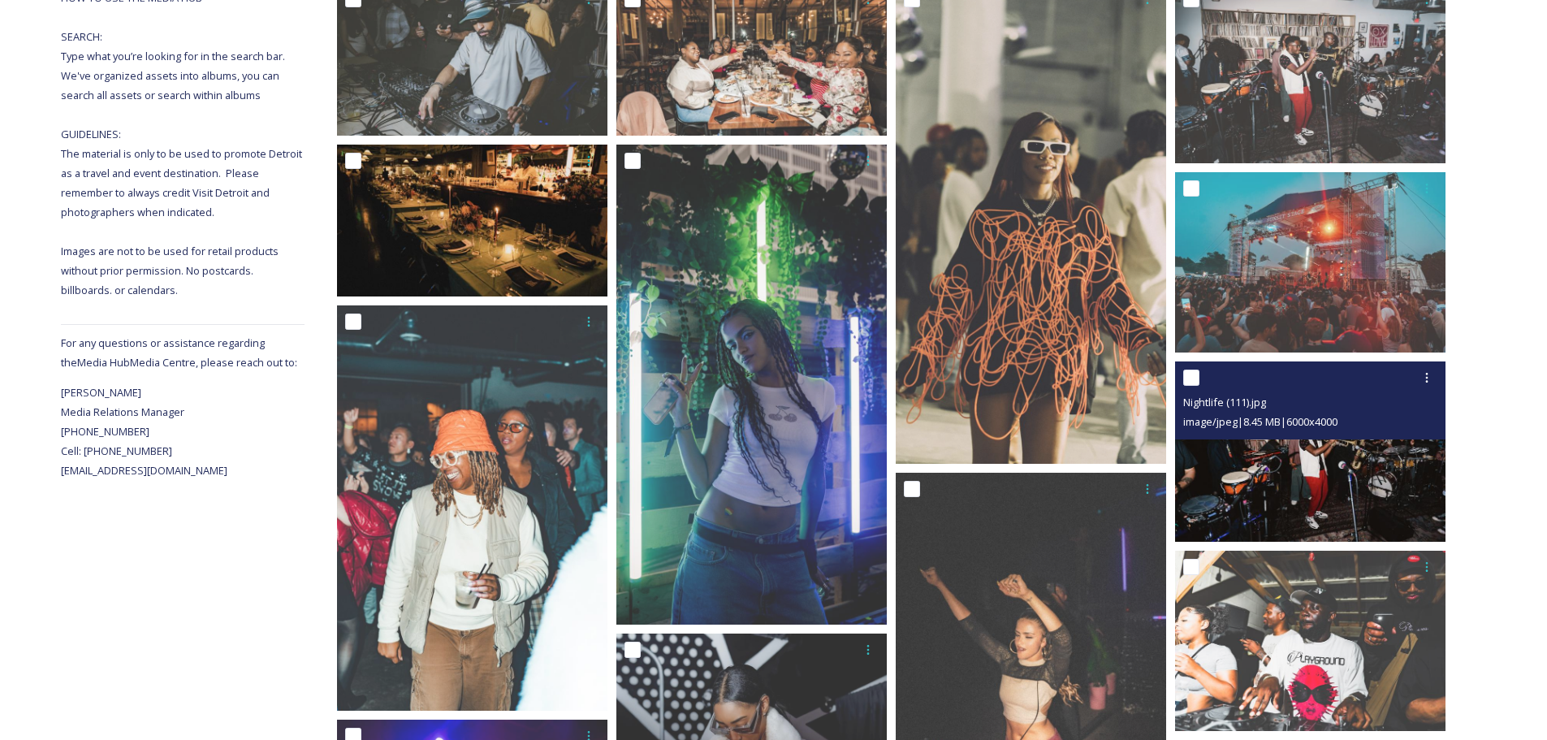
click at [1190, 378] on input "checkbox" at bounding box center [1191, 377] width 16 height 16
checkbox input "true"
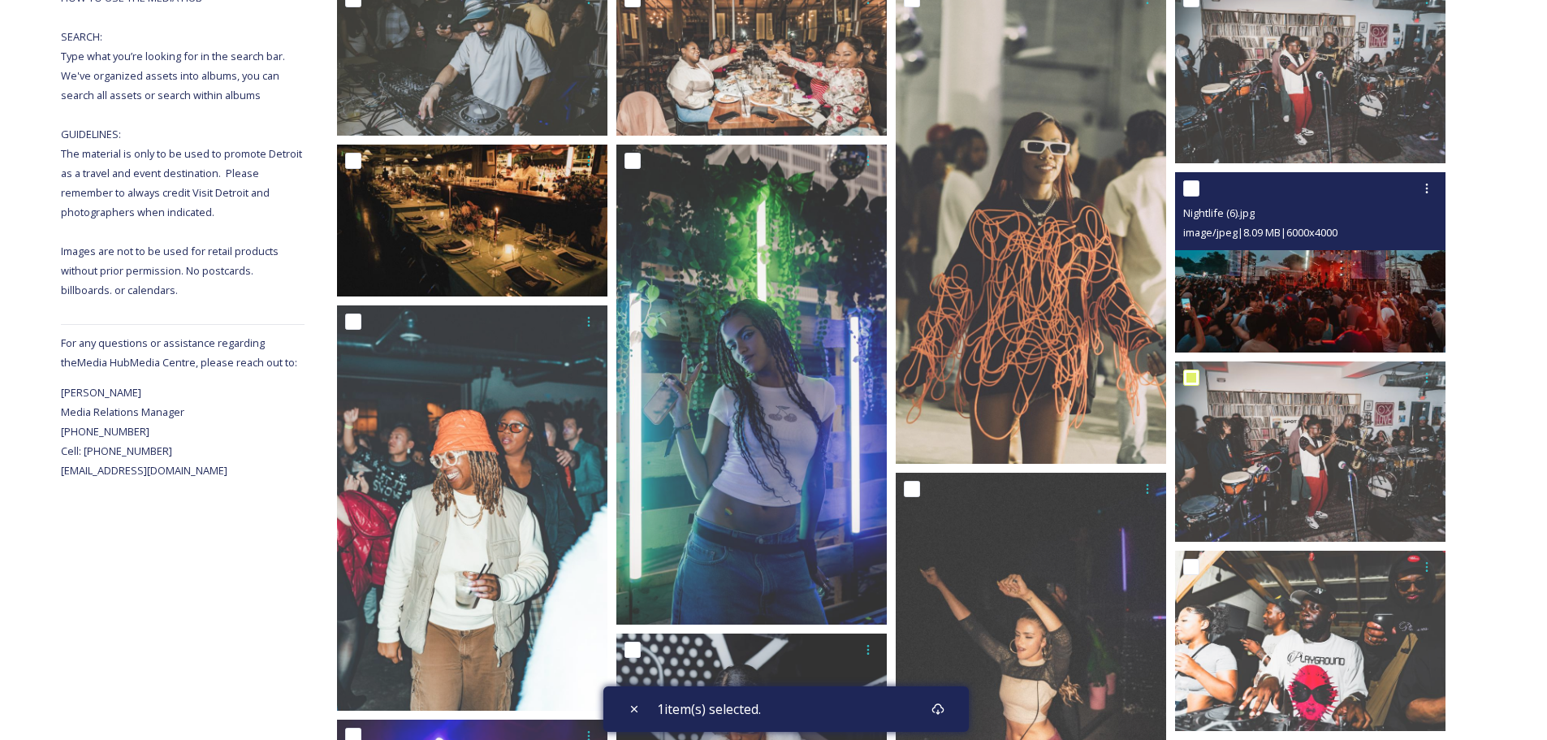
click at [1187, 187] on input "checkbox" at bounding box center [1191, 188] width 16 height 16
checkbox input "true"
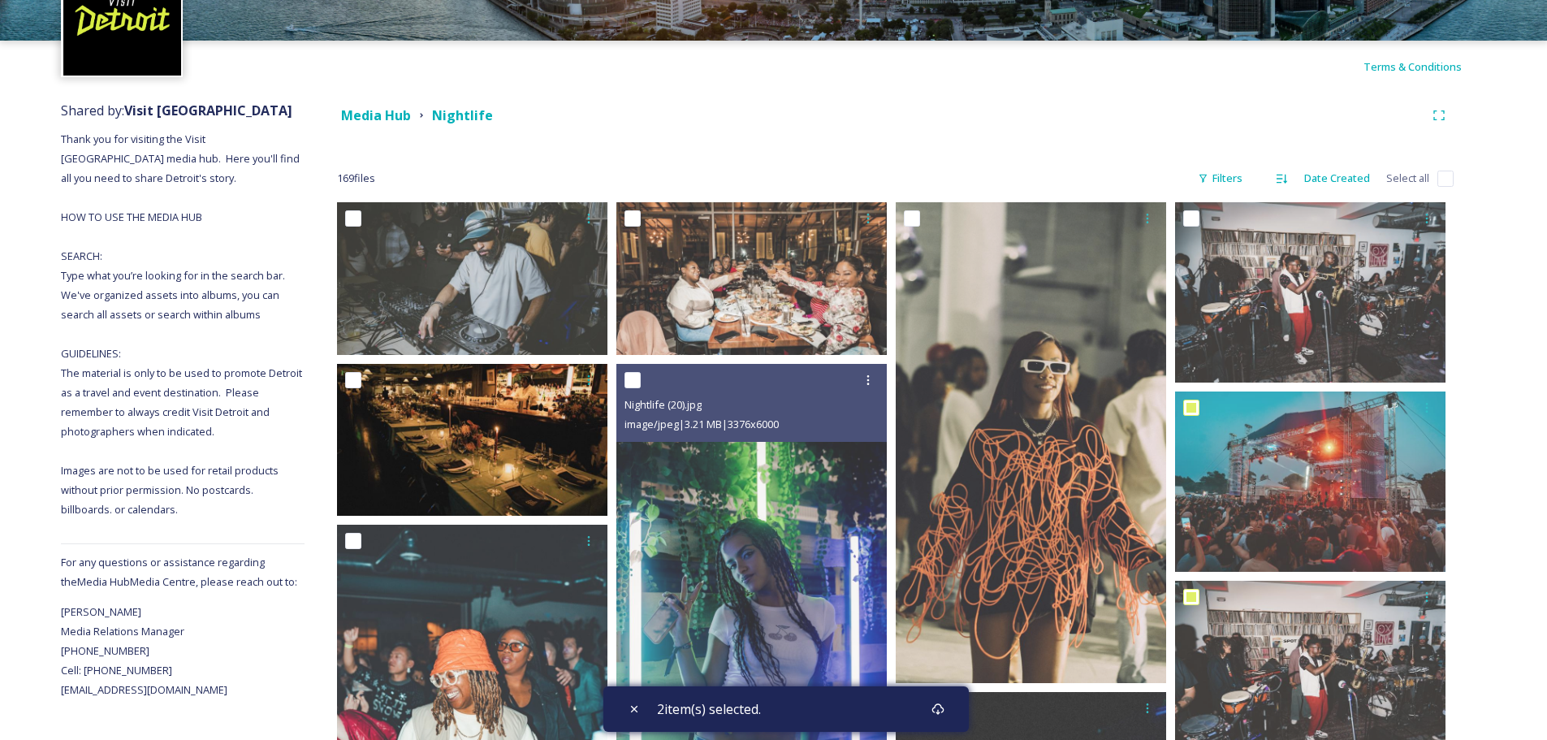
scroll to position [0, 0]
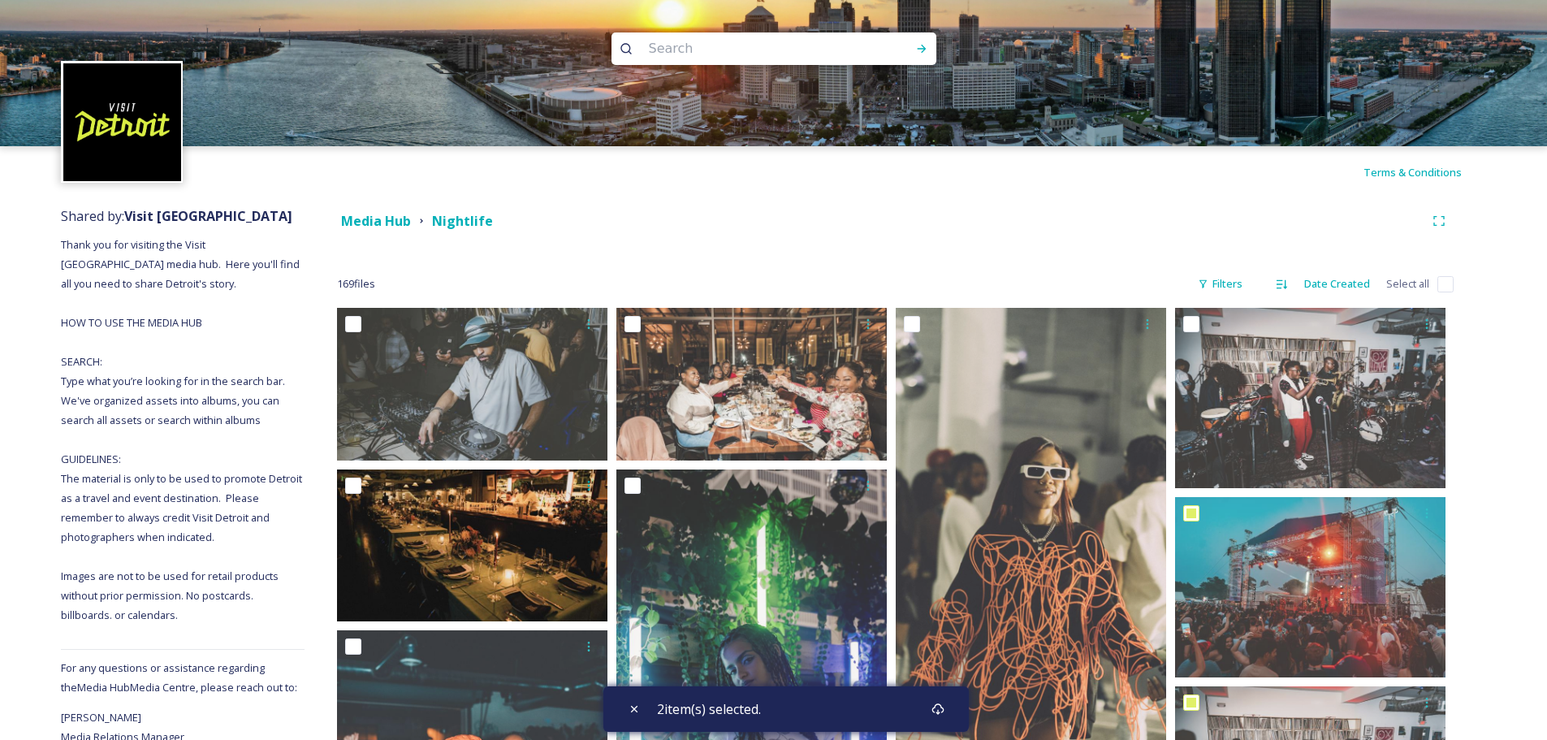
click at [701, 50] on input at bounding box center [752, 49] width 222 height 36
click at [944, 709] on icon at bounding box center [937, 708] width 13 height 13
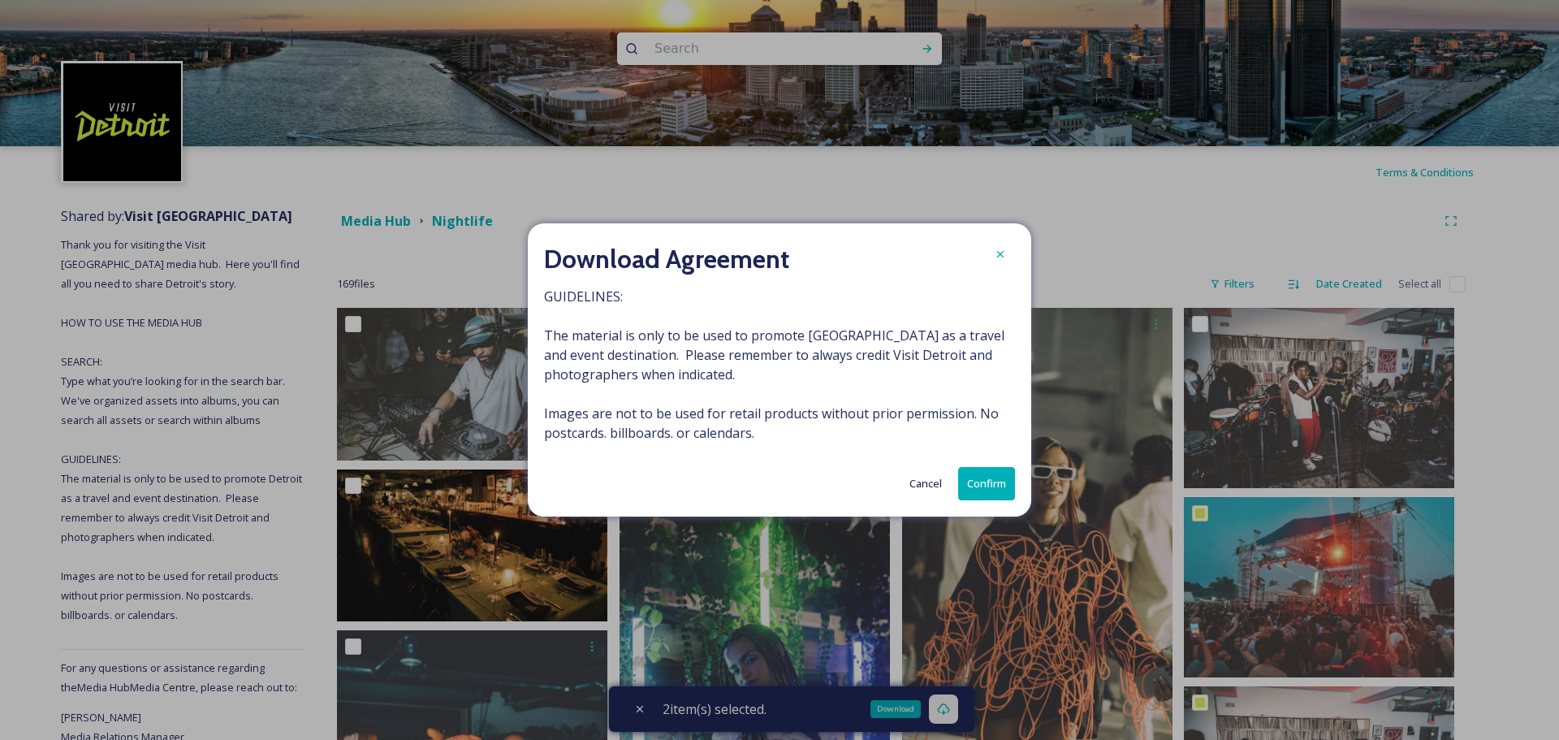
click at [991, 482] on button "Confirm" at bounding box center [986, 483] width 57 height 33
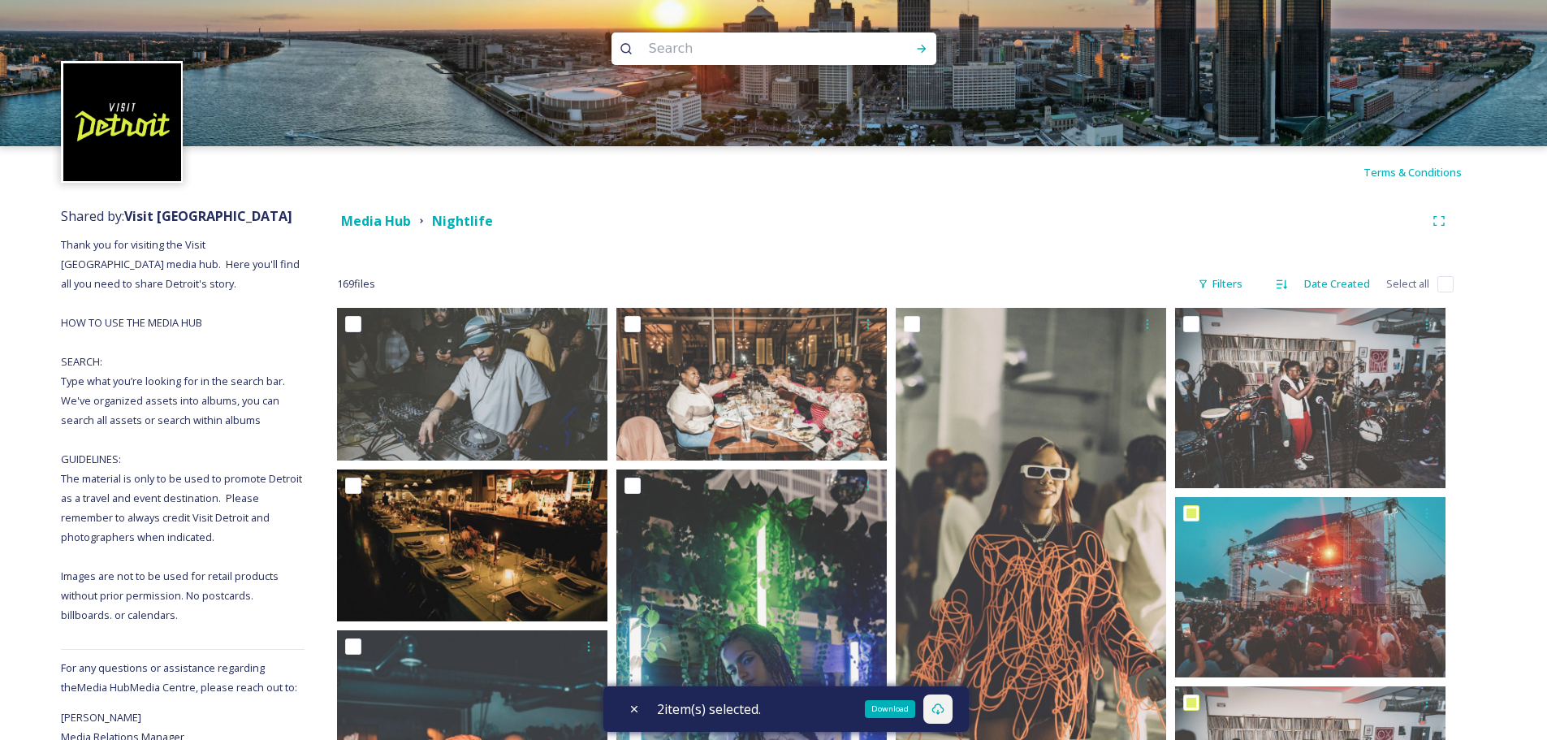
click at [726, 50] on input at bounding box center [752, 49] width 222 height 36
type input "music"
click at [921, 41] on div "Run Search" at bounding box center [921, 48] width 29 height 29
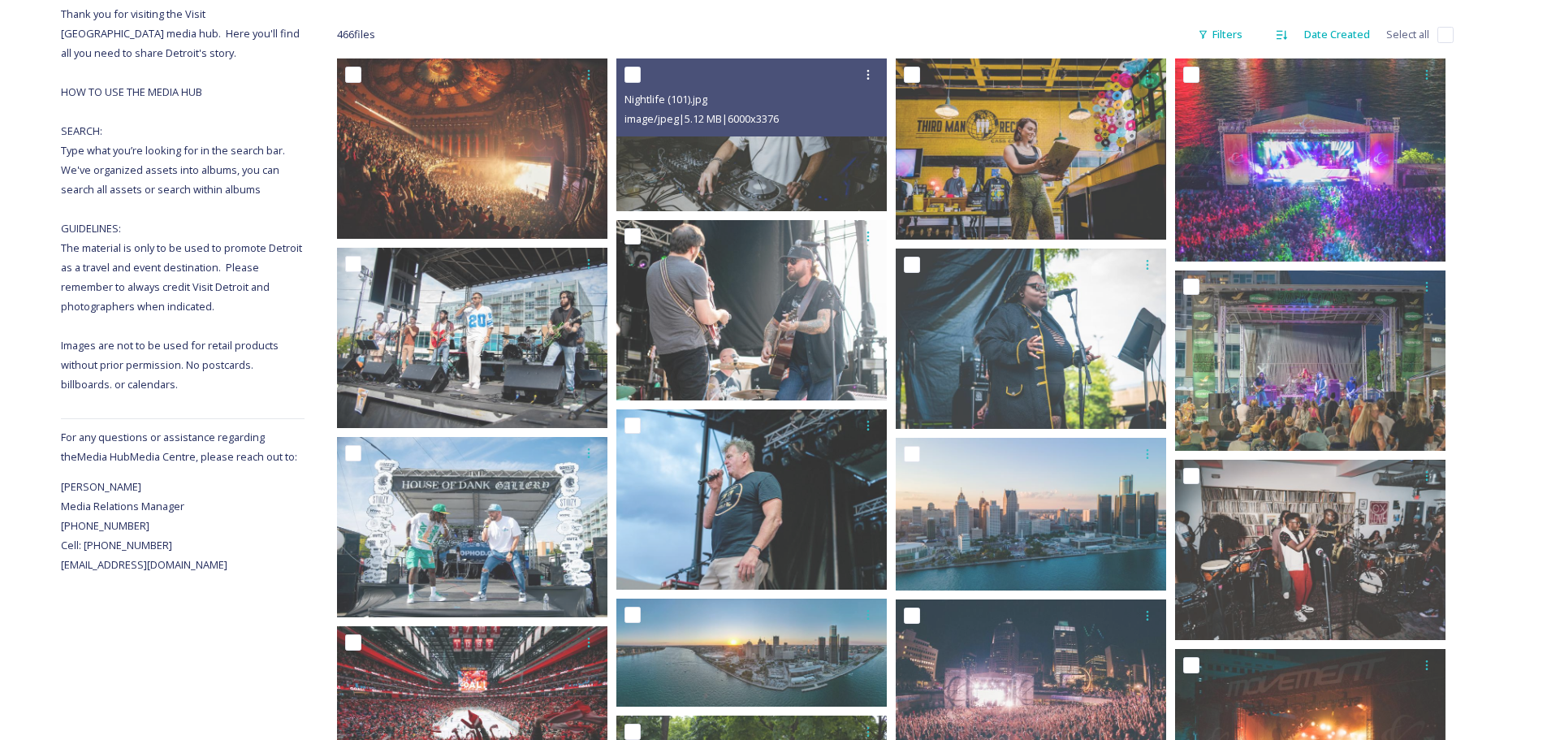
scroll to position [244, 0]
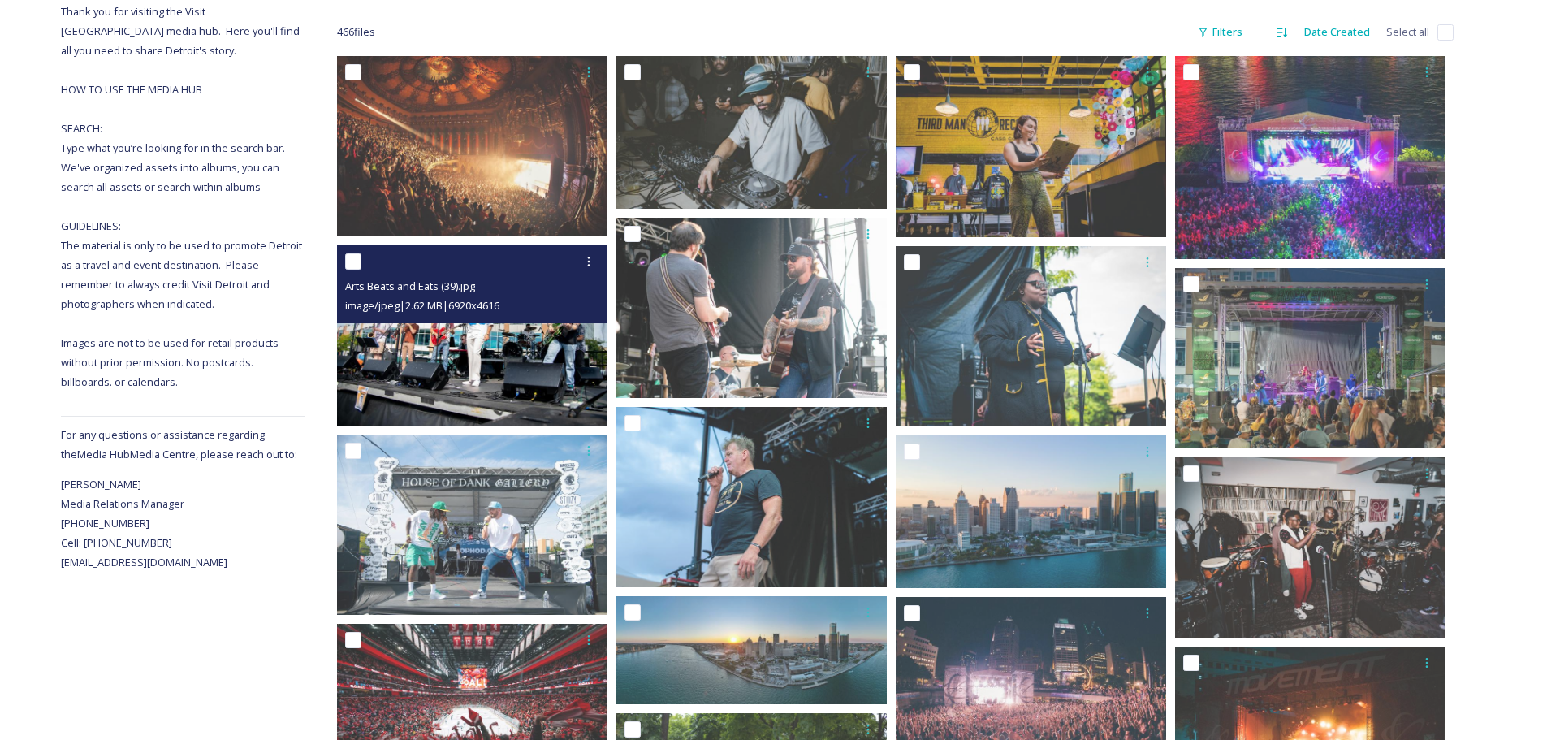
click at [355, 261] on input "checkbox" at bounding box center [353, 261] width 16 height 16
checkbox input "true"
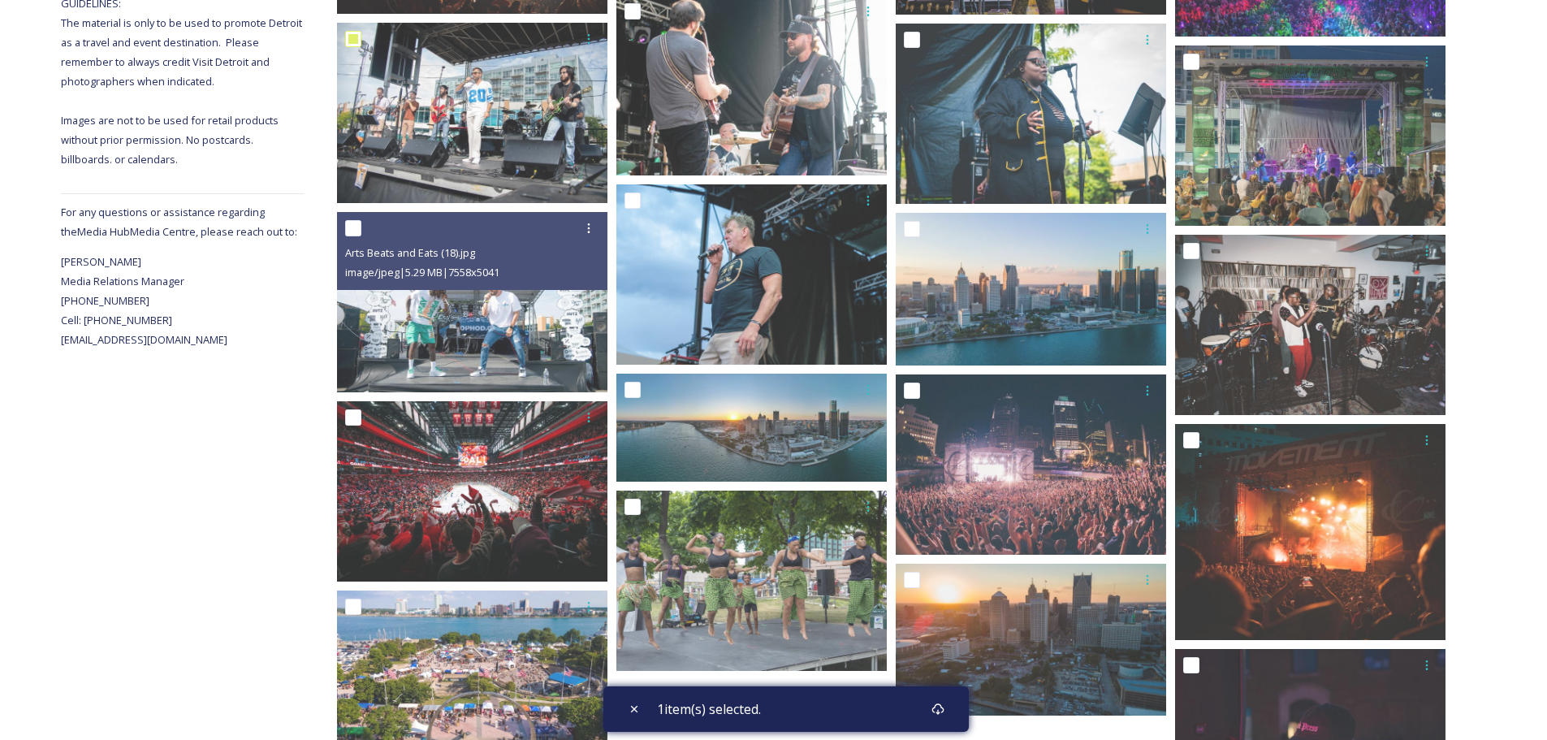
scroll to position [487, 0]
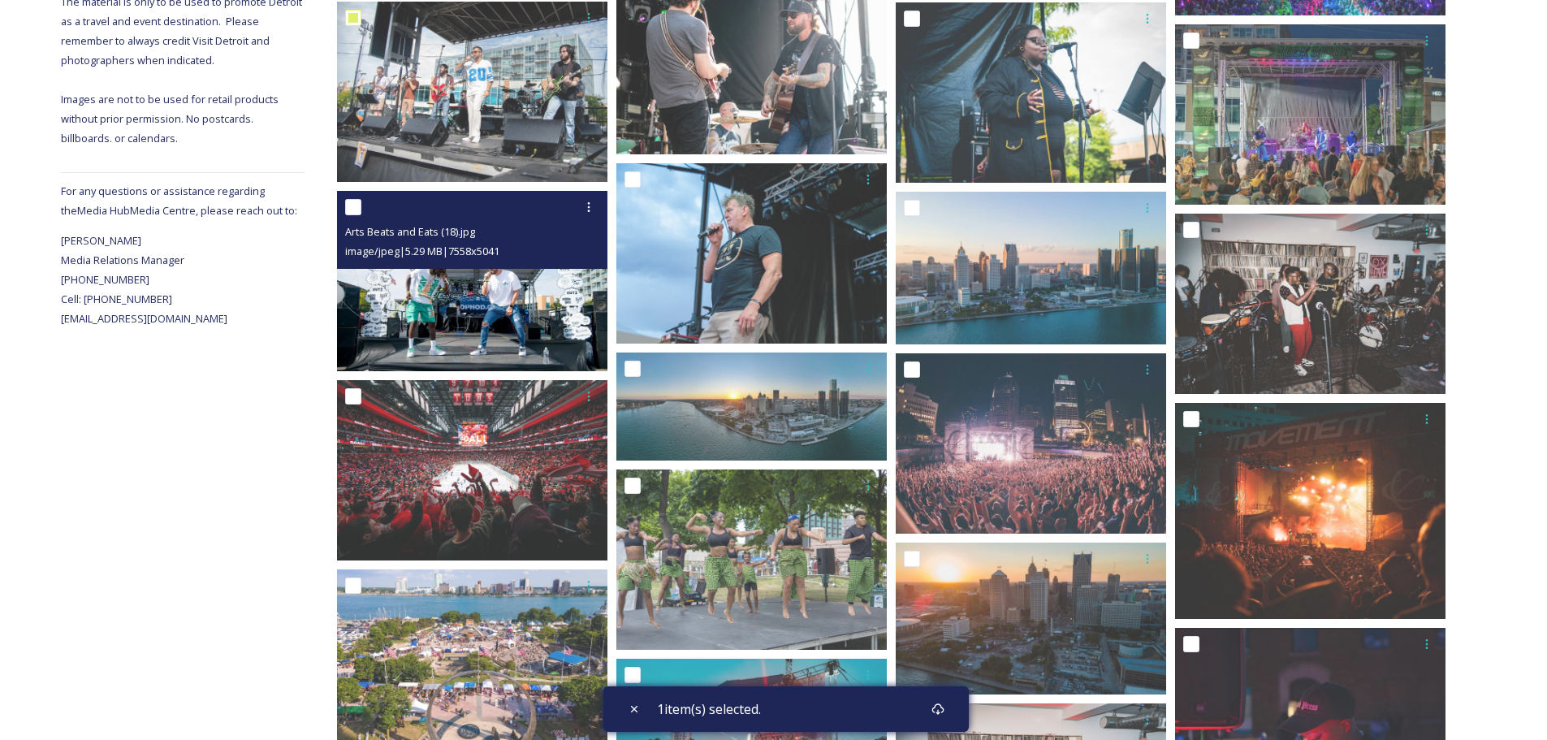
click at [356, 213] on input "checkbox" at bounding box center [353, 207] width 16 height 16
checkbox input "true"
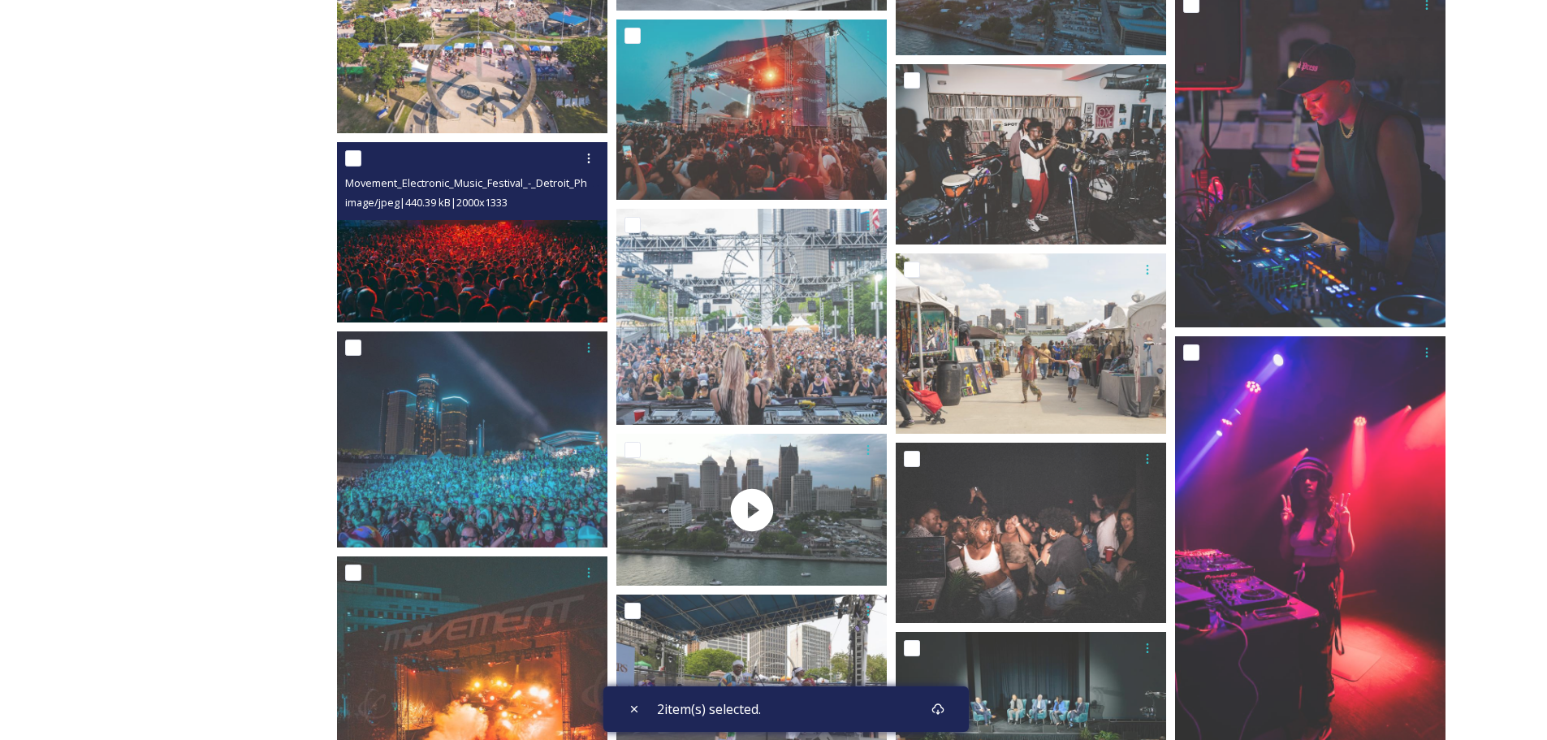
scroll to position [1137, 0]
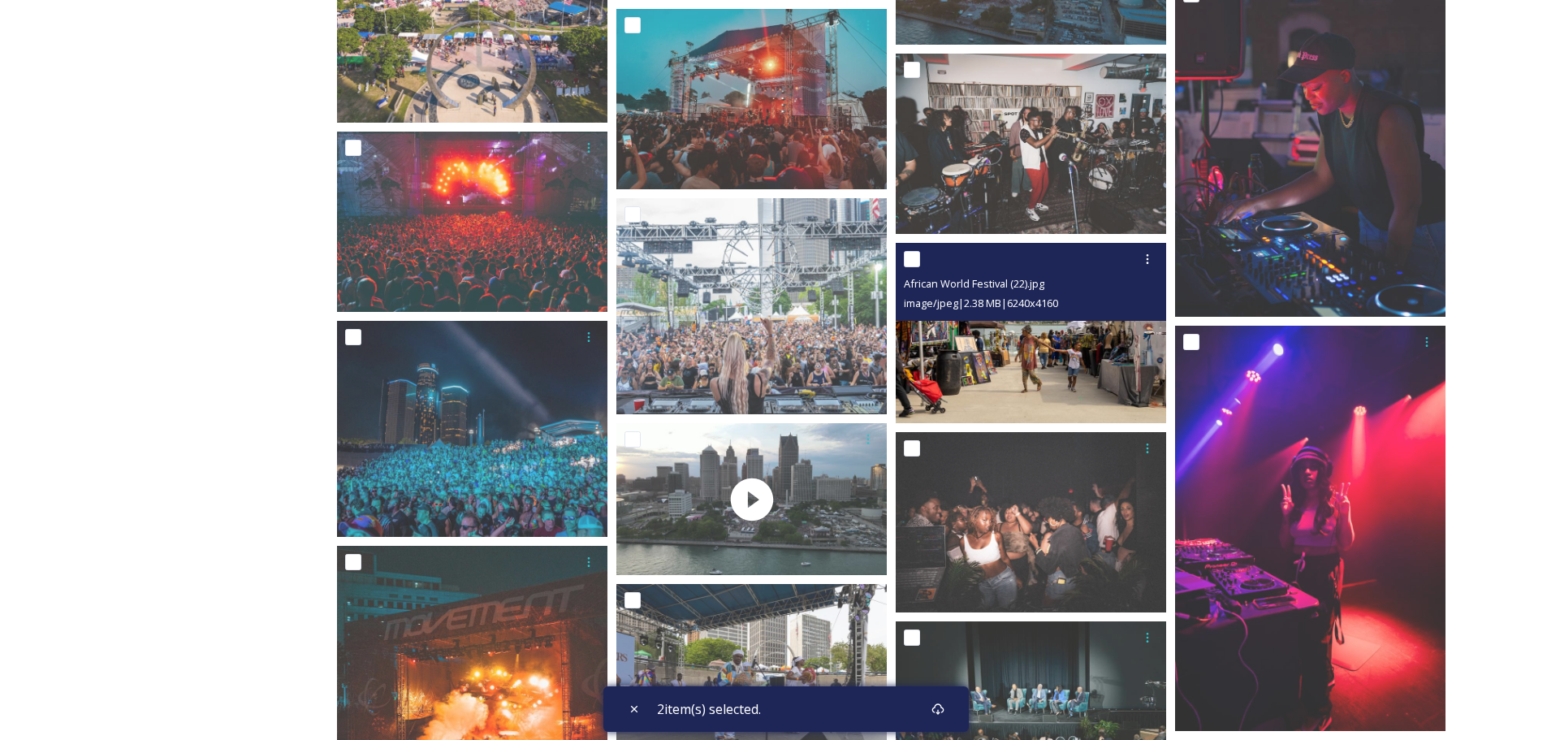
click at [912, 257] on input "checkbox" at bounding box center [912, 259] width 16 height 16
checkbox input "true"
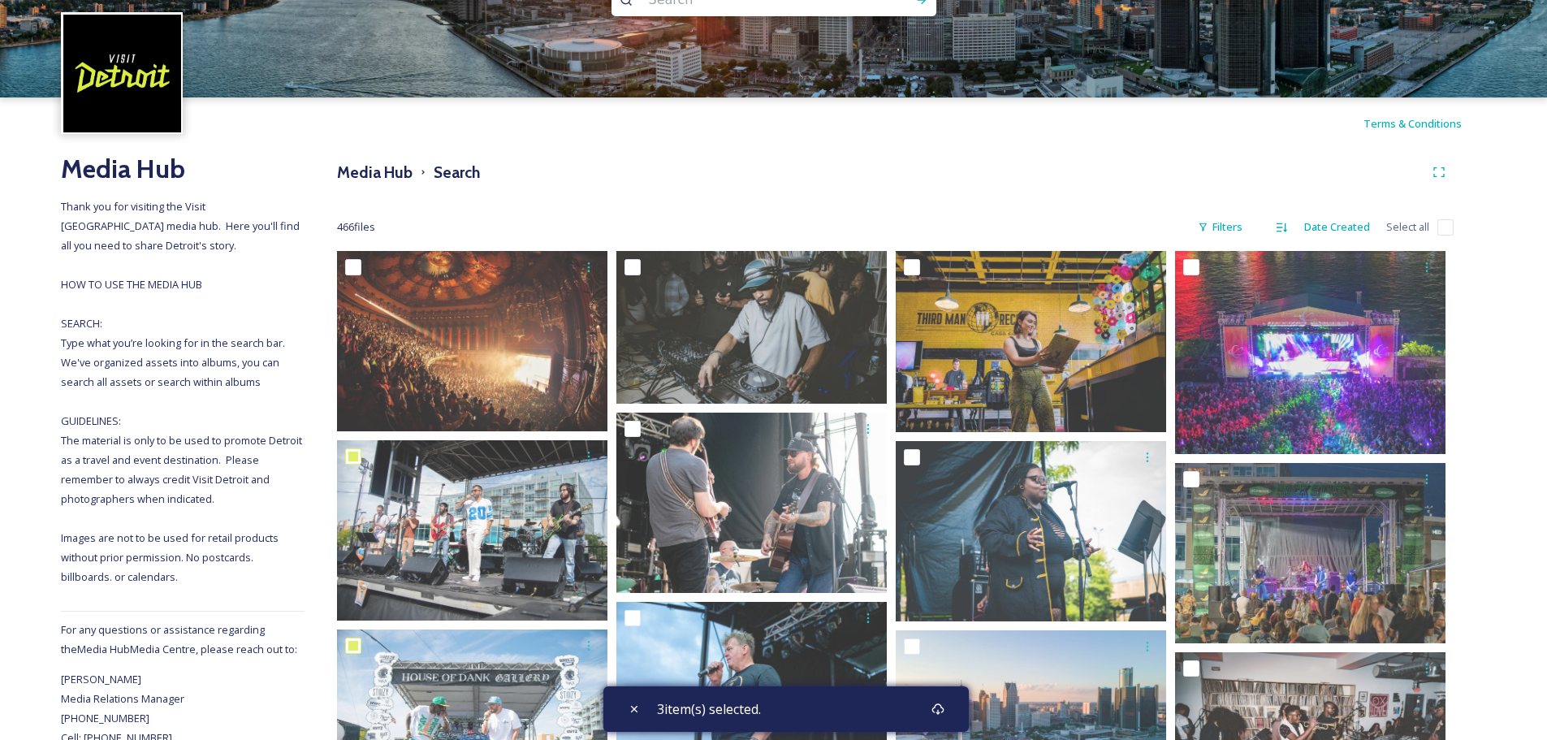
scroll to position [0, 0]
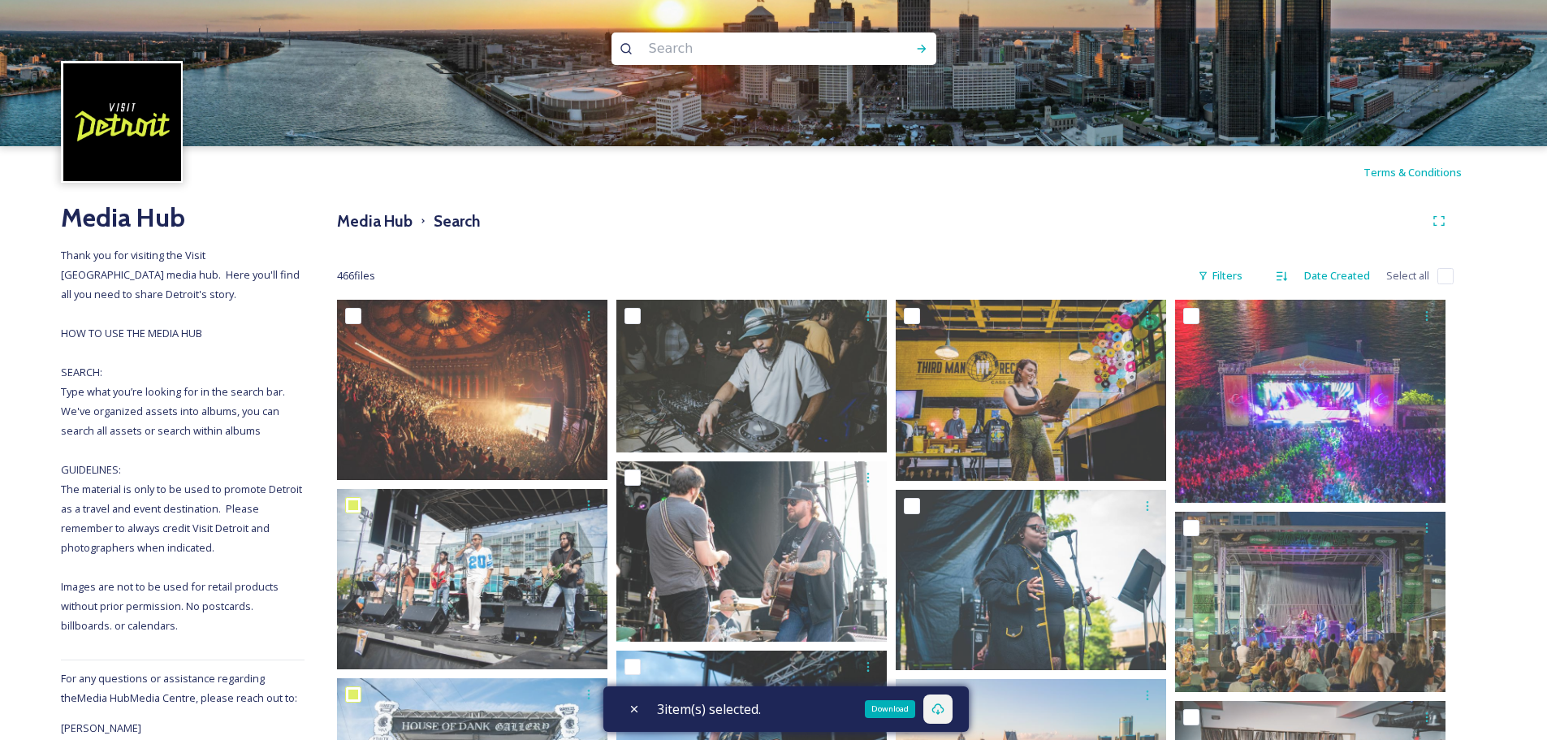
click at [940, 713] on icon at bounding box center [937, 708] width 13 height 13
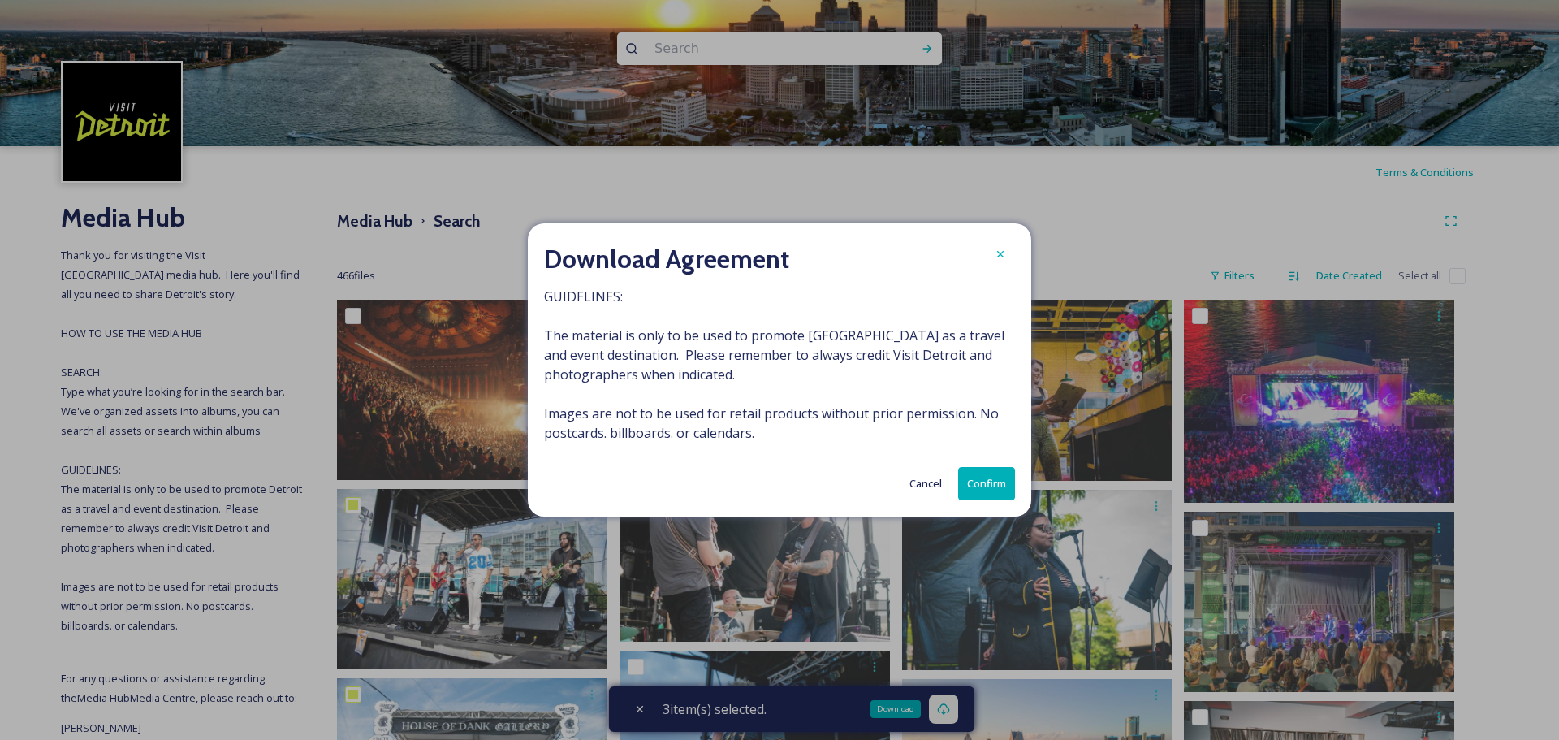
click at [987, 485] on button "Confirm" at bounding box center [986, 483] width 57 height 33
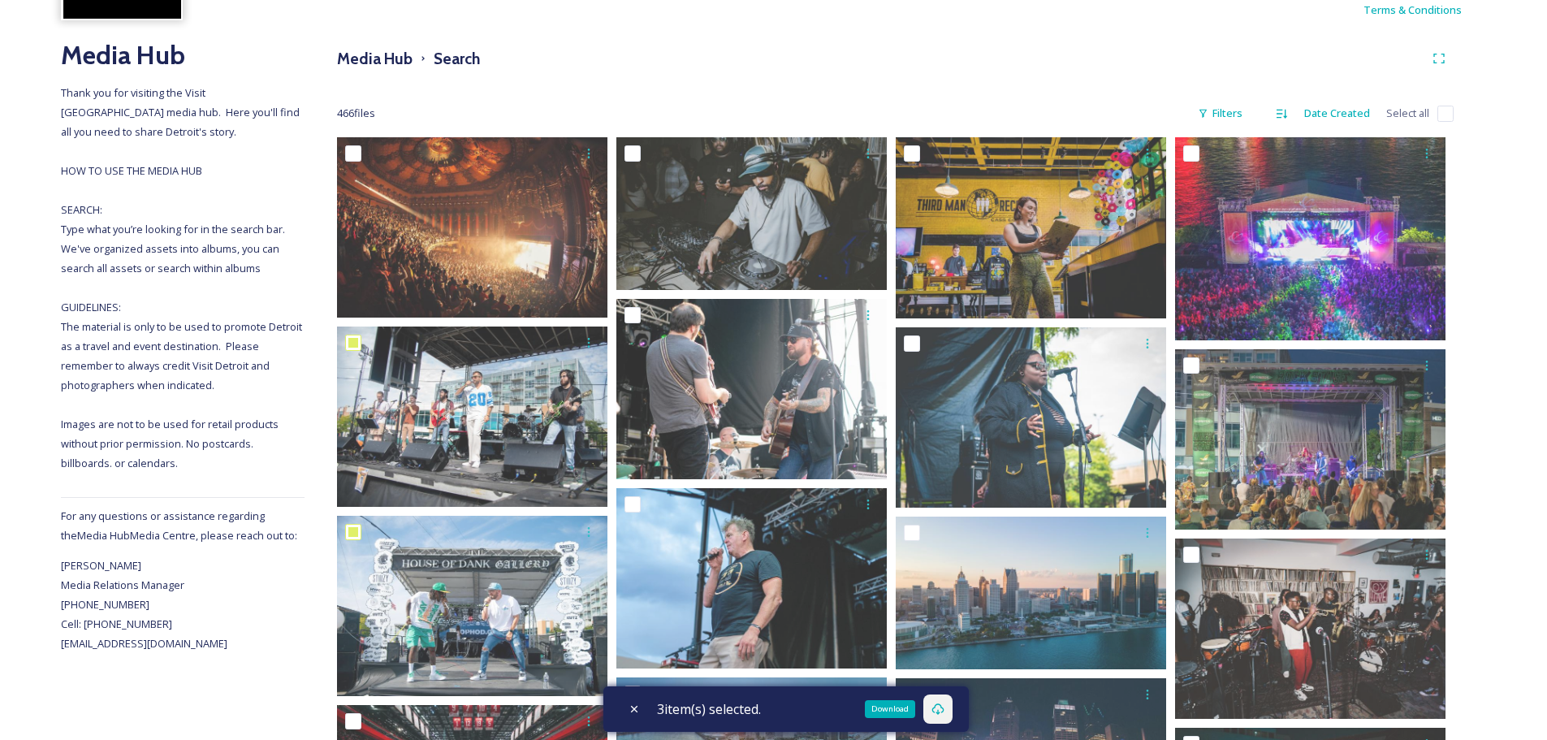
scroll to position [81, 0]
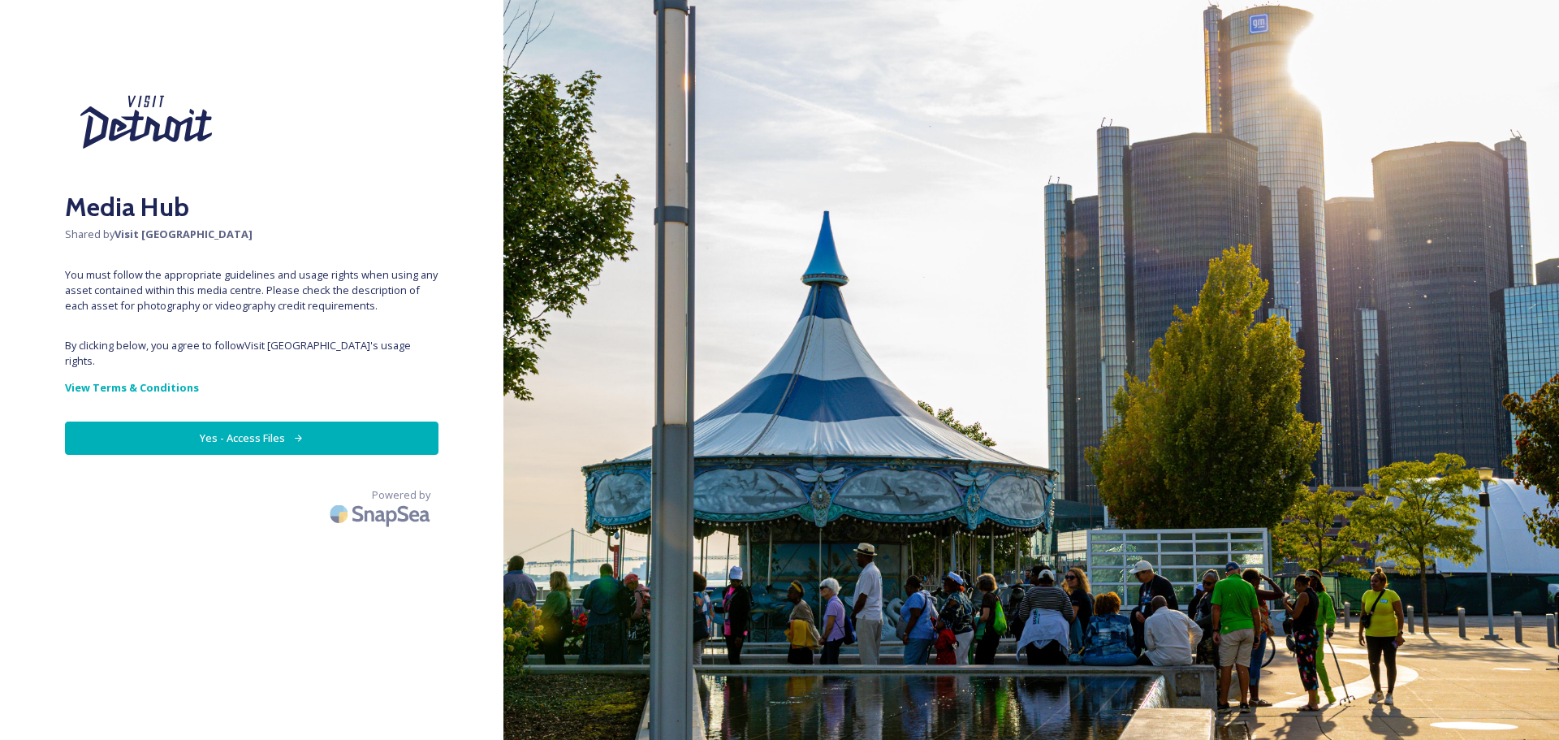
click at [220, 421] on button "Yes - Access Files" at bounding box center [252, 437] width 374 height 33
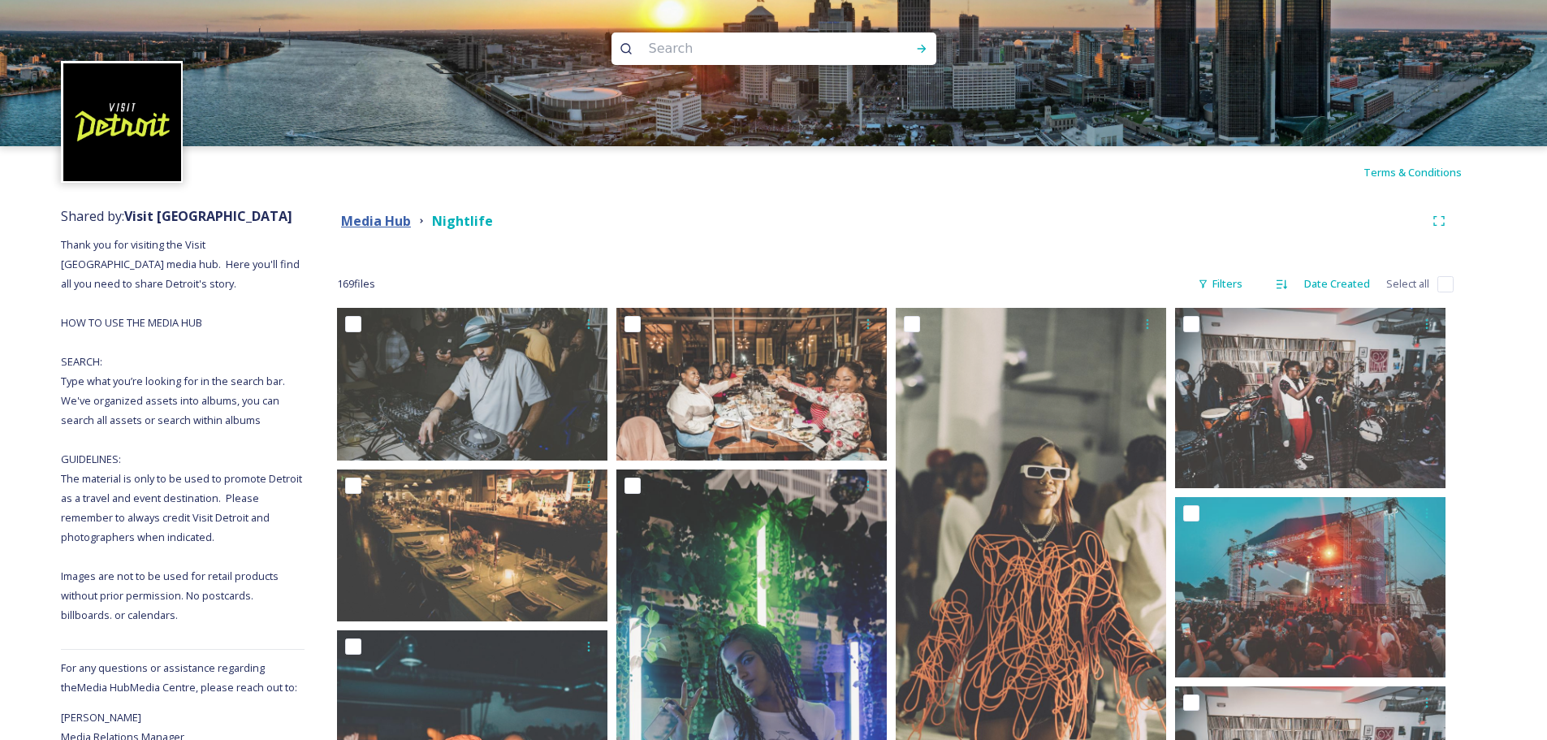
click at [377, 222] on strong "Media Hub" at bounding box center [376, 221] width 70 height 18
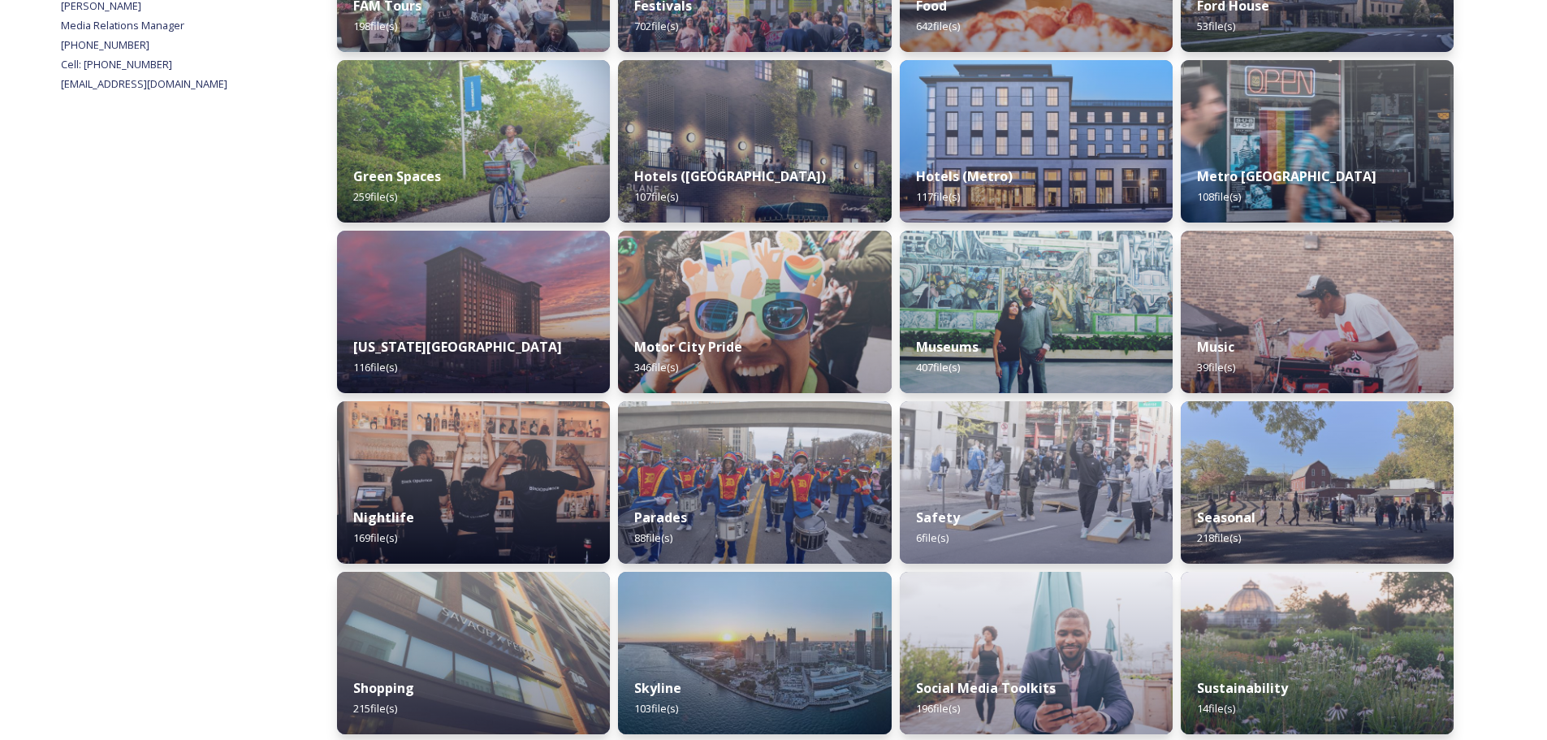
scroll to position [892, 0]
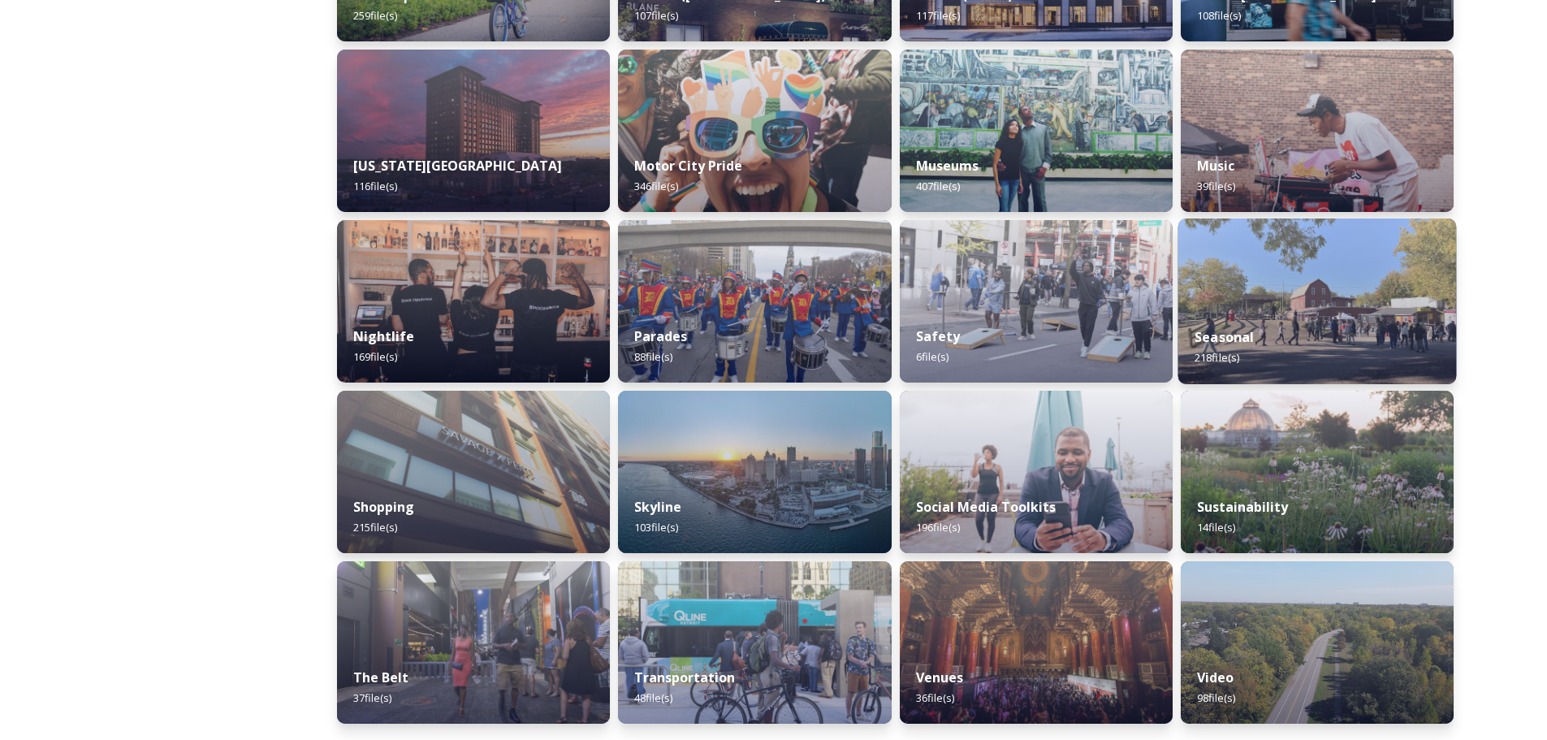
click at [1310, 301] on img at bounding box center [1316, 301] width 279 height 166
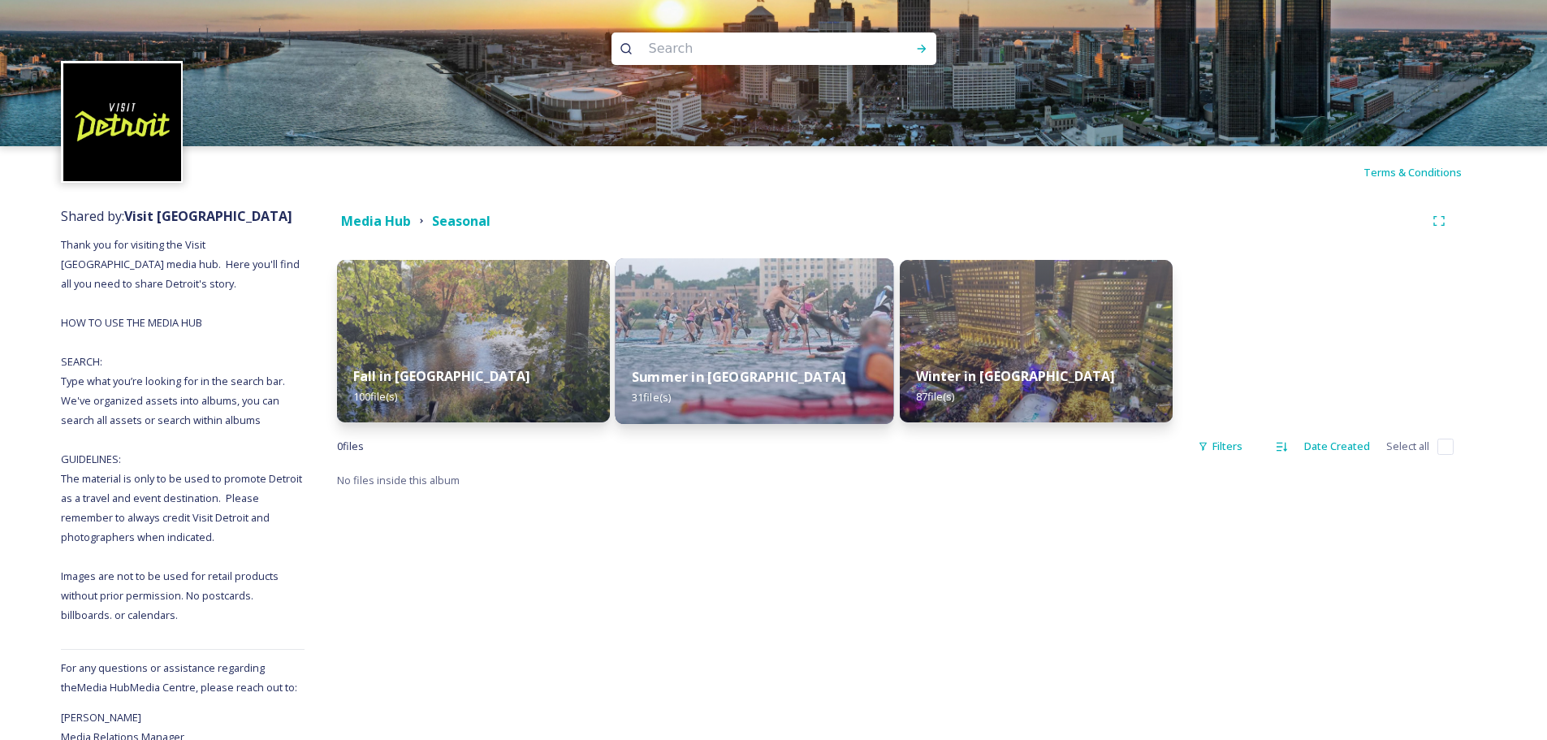
click at [738, 316] on img at bounding box center [755, 341] width 279 height 166
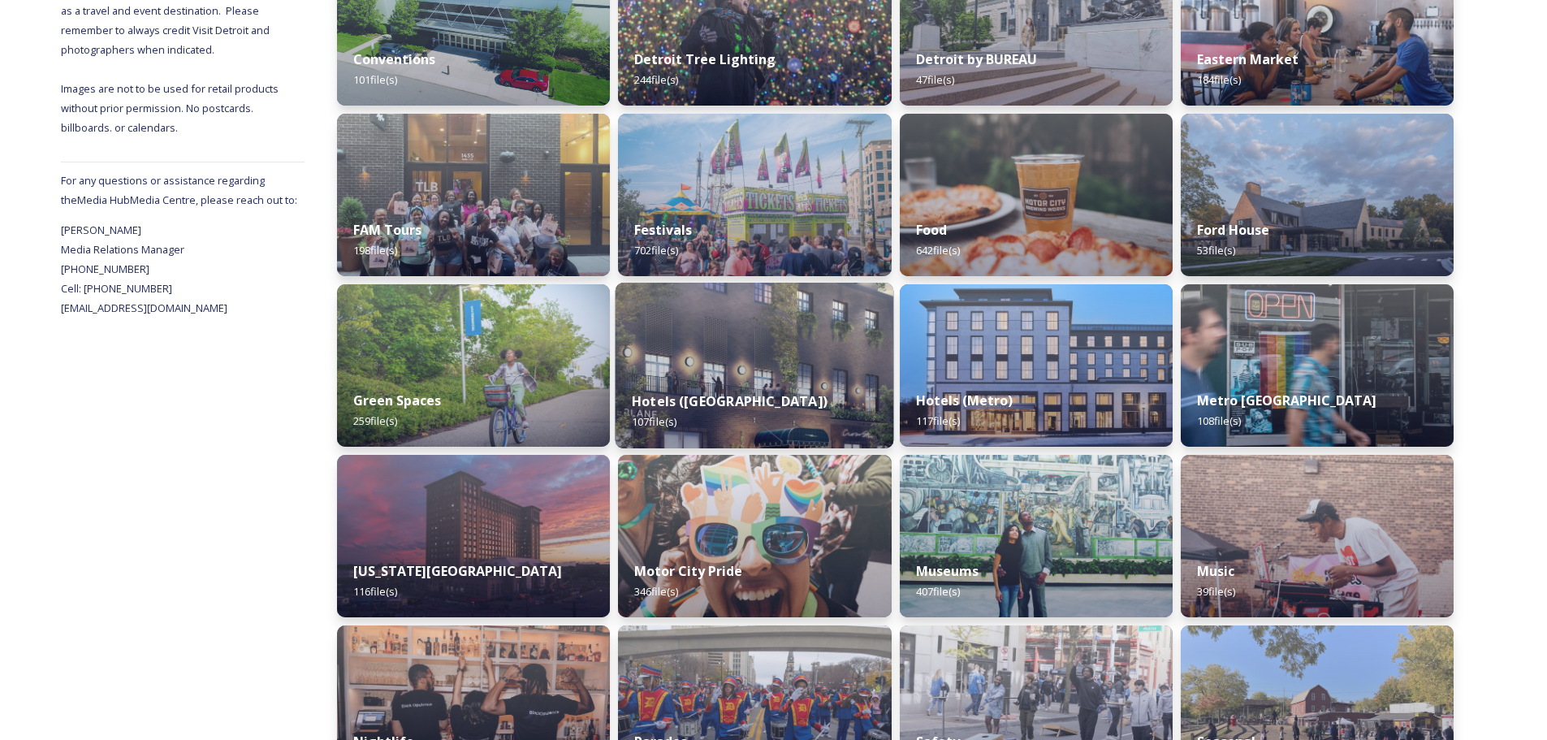
scroll to position [568, 0]
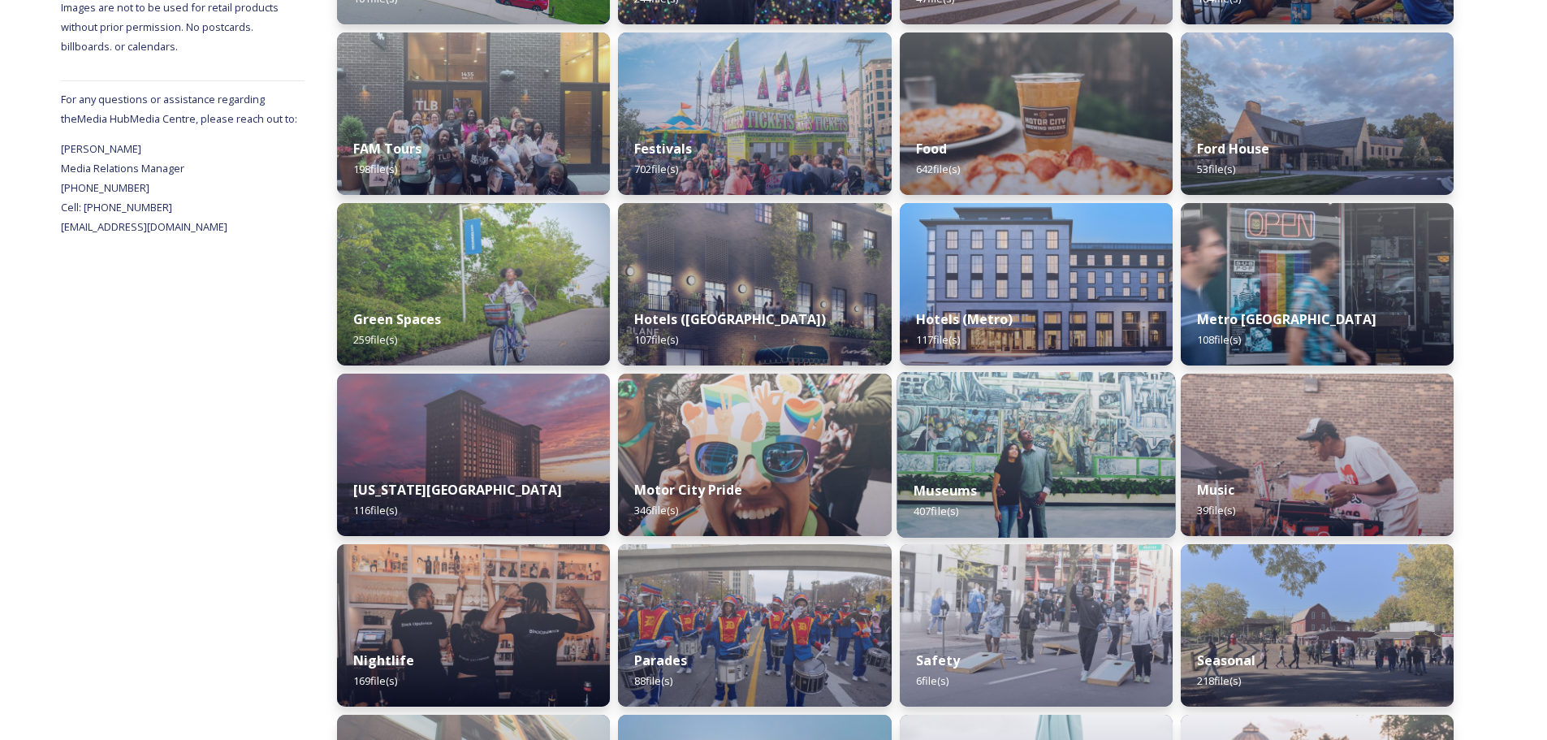
click at [1017, 476] on div "Museums 407 file(s)" at bounding box center [1035, 501] width 279 height 74
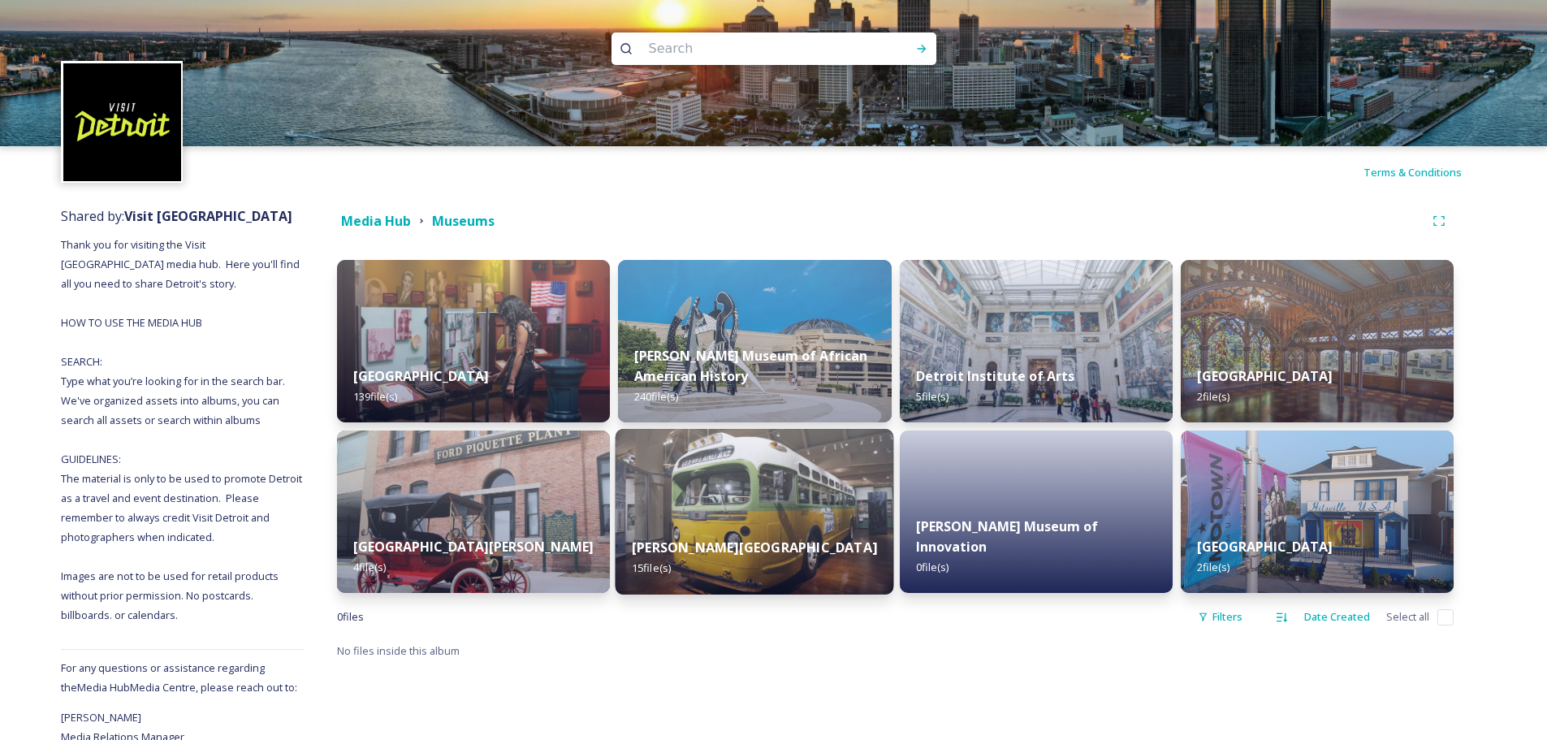
click at [786, 503] on img at bounding box center [755, 512] width 279 height 166
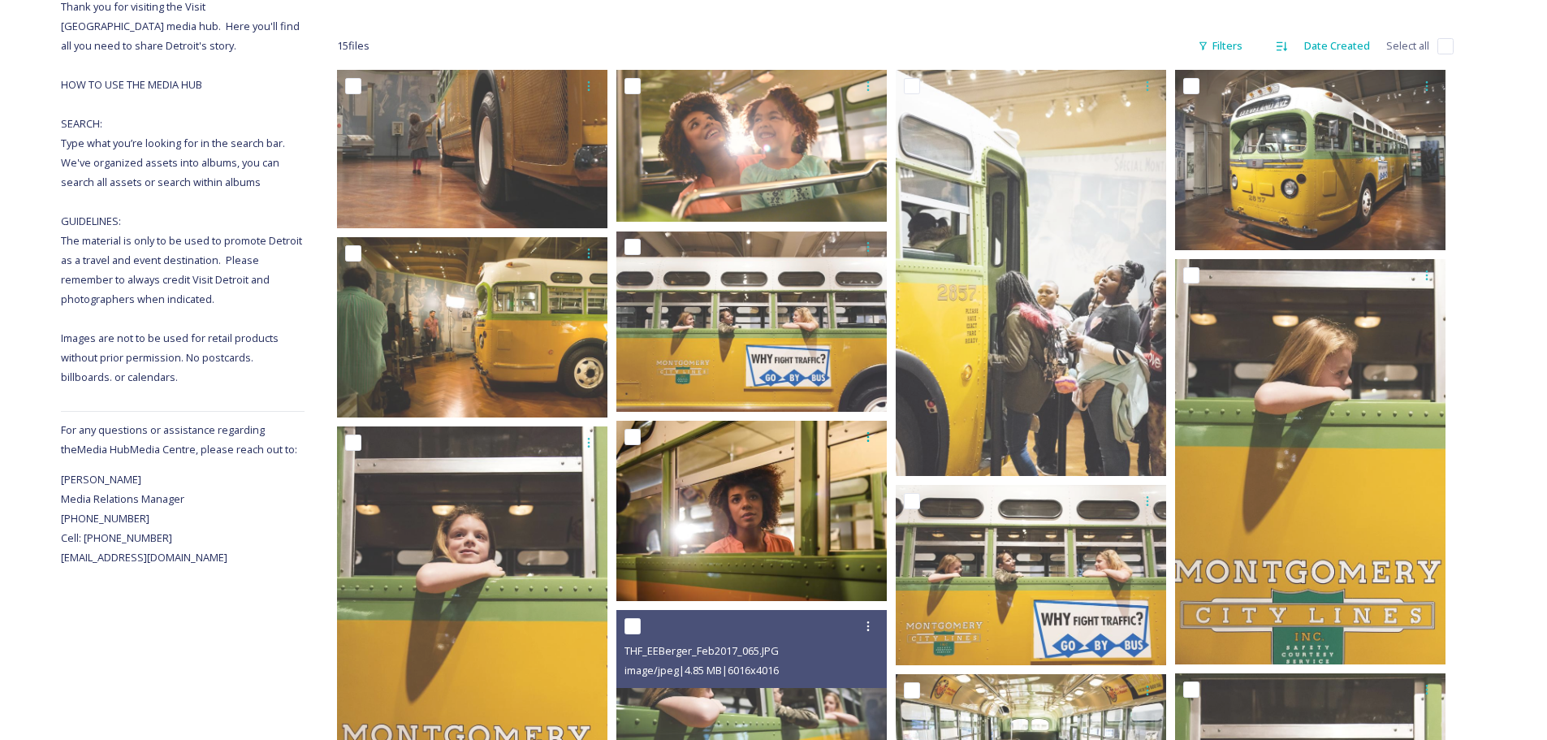
scroll to position [206, 0]
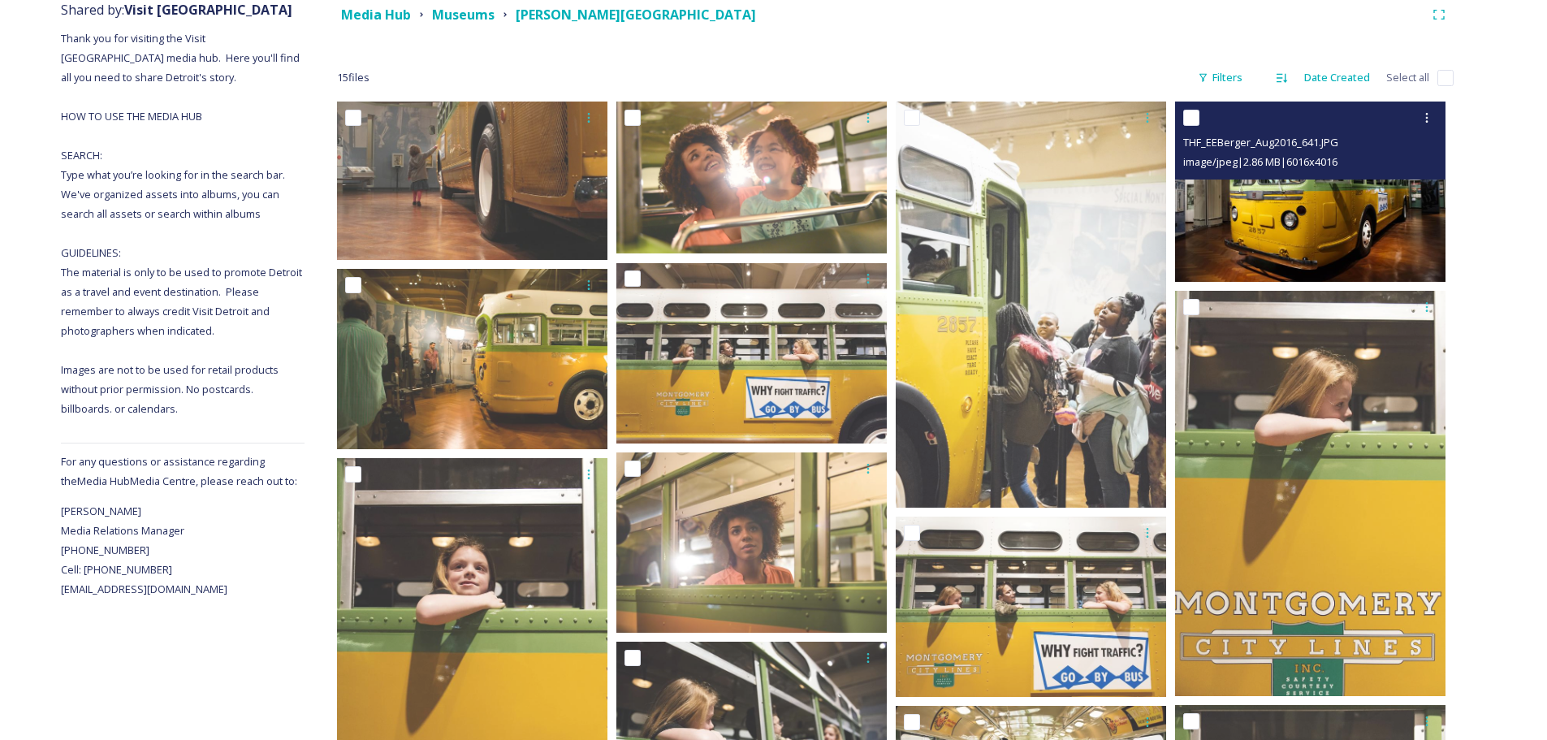
click at [1188, 116] on input "checkbox" at bounding box center [1191, 118] width 16 height 16
checkbox input "true"
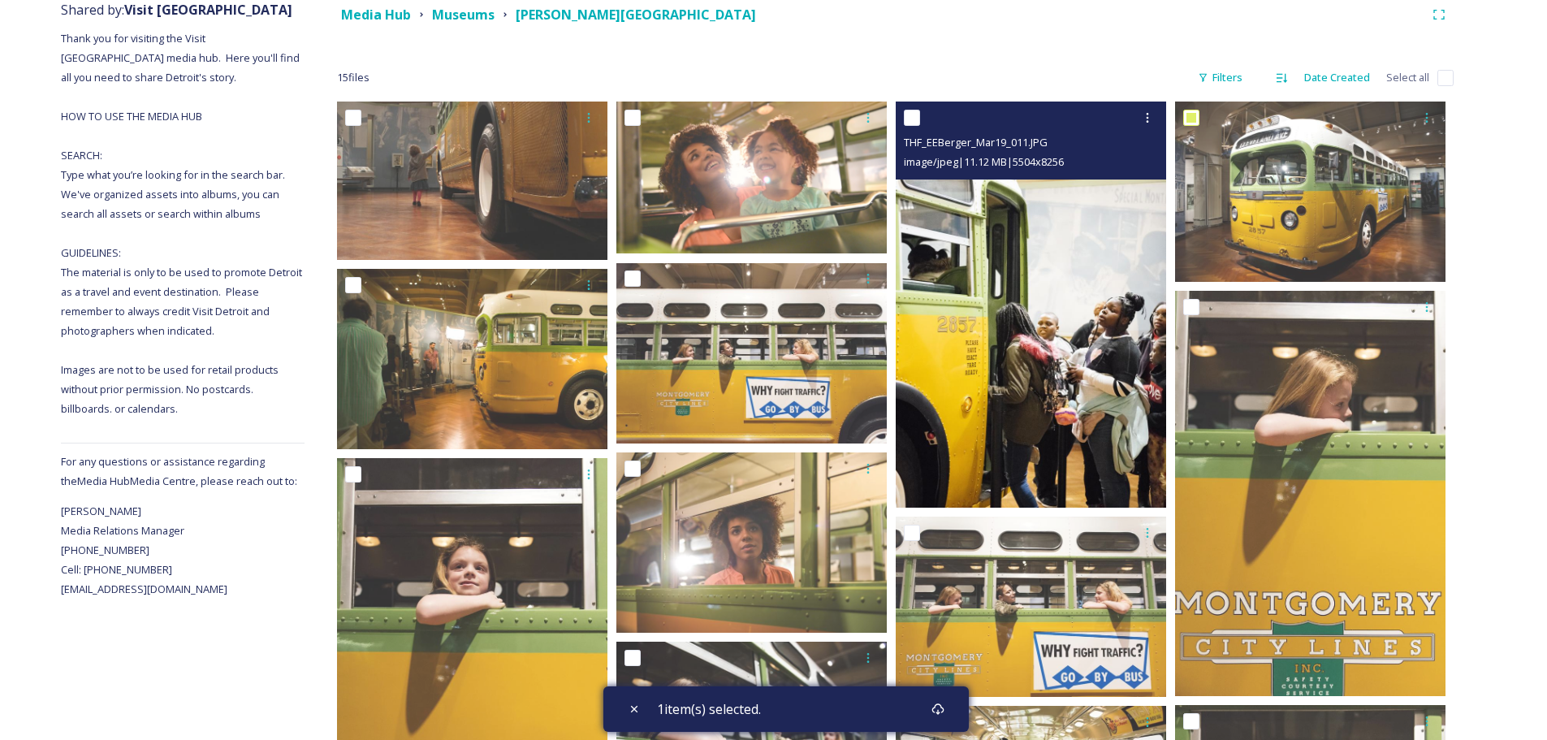
click at [912, 115] on input "checkbox" at bounding box center [912, 118] width 16 height 16
checkbox input "true"
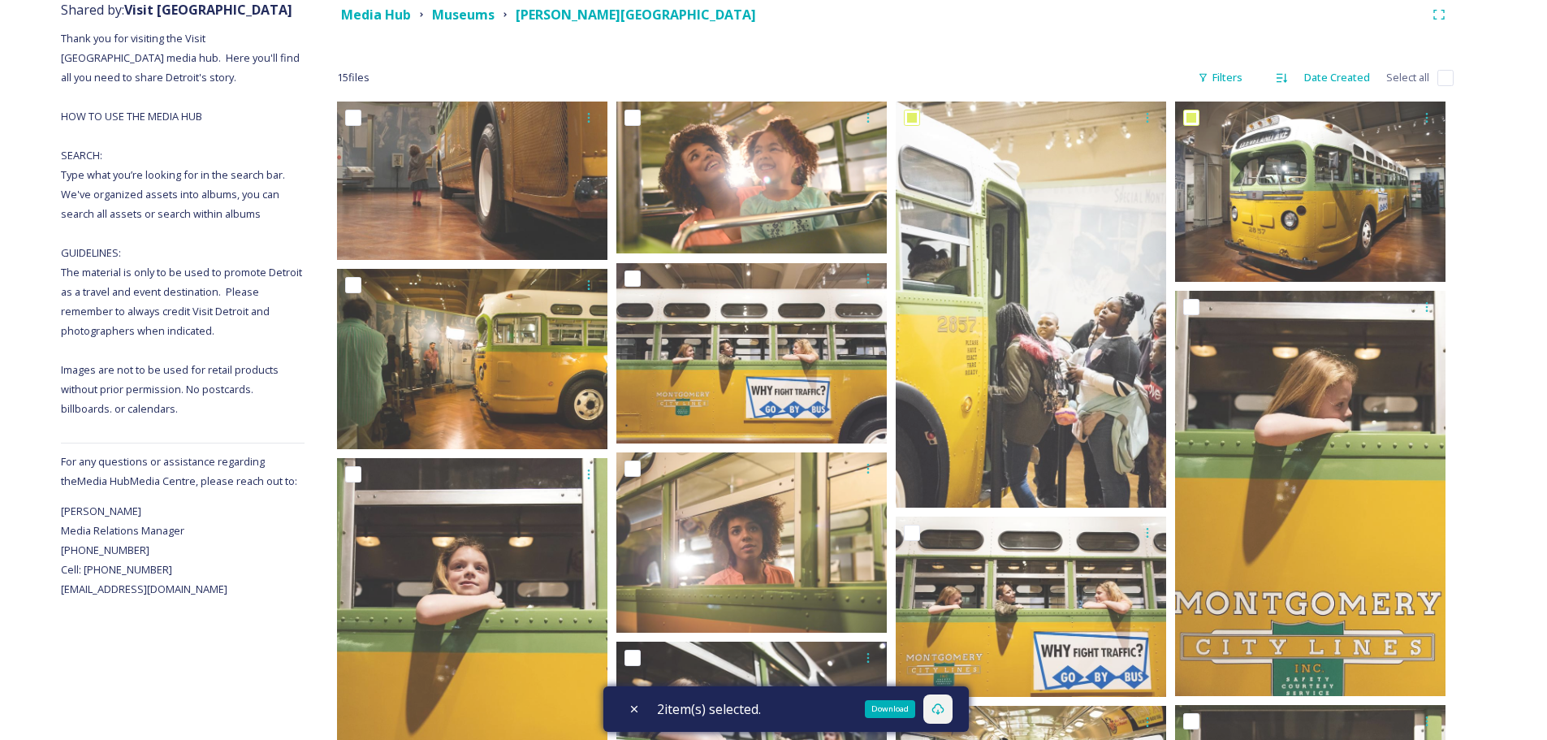
click at [944, 715] on icon at bounding box center [937, 708] width 13 height 13
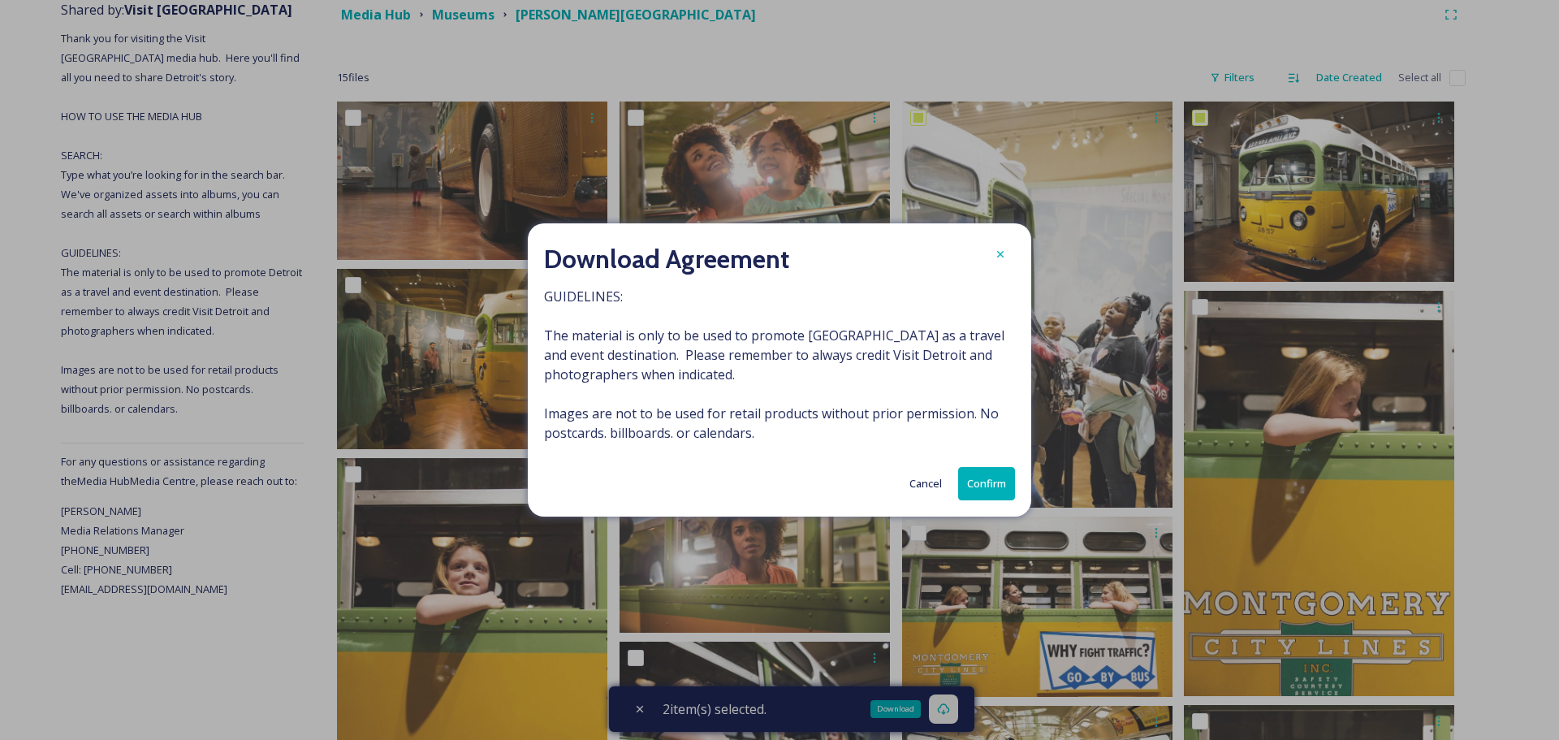
click at [1001, 481] on button "Confirm" at bounding box center [986, 483] width 57 height 33
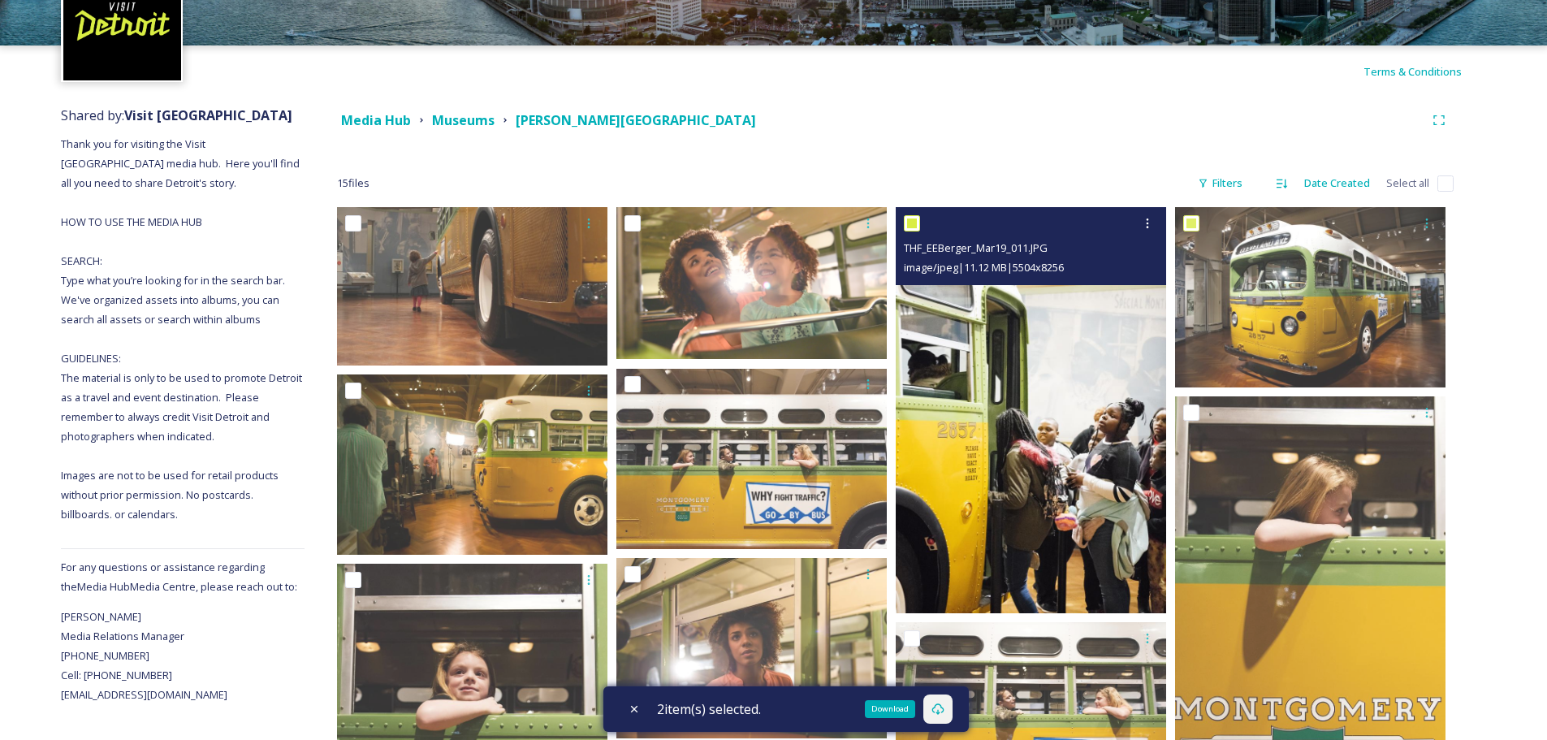
scroll to position [0, 0]
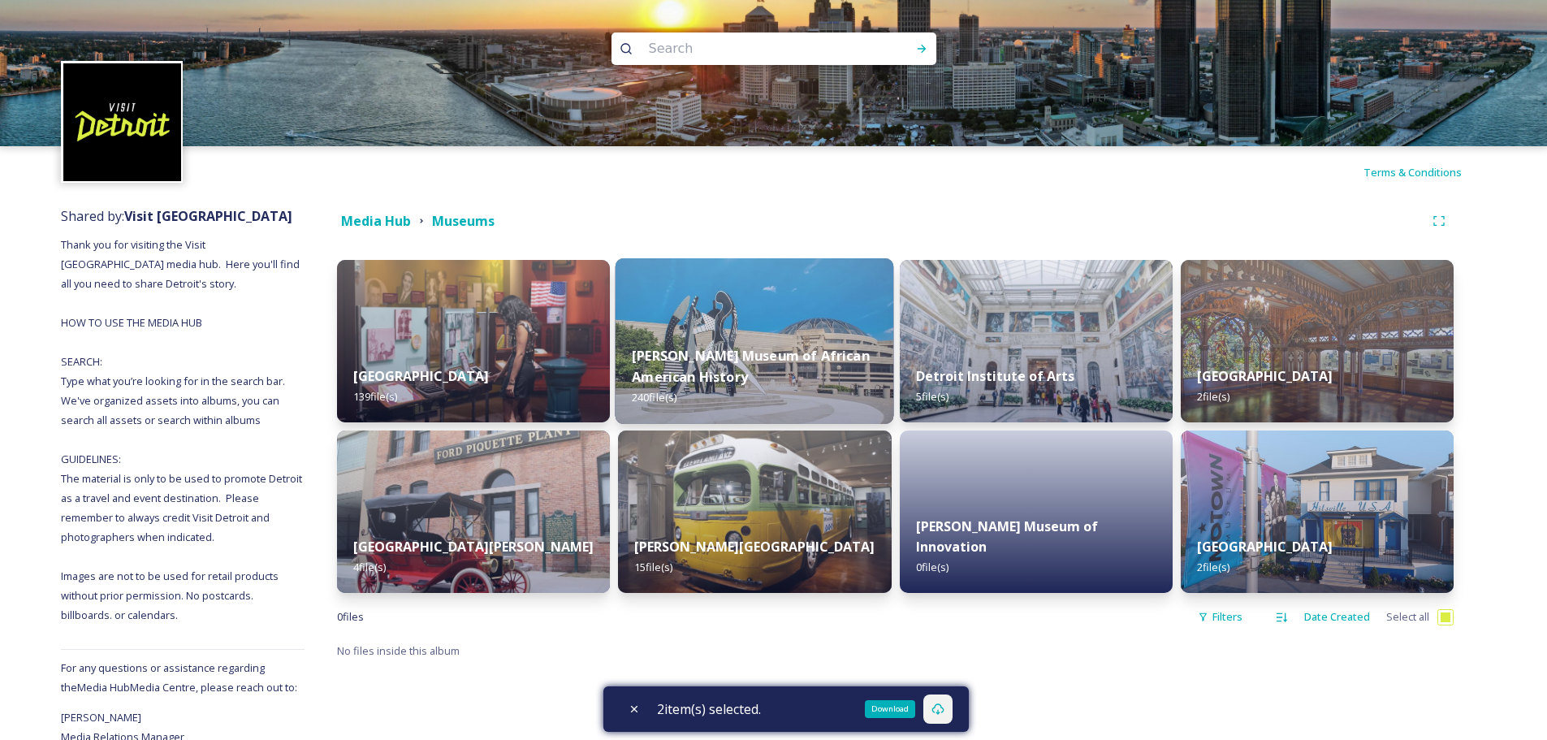
click at [689, 381] on strong "[PERSON_NAME] Museum of African American History" at bounding box center [751, 366] width 238 height 39
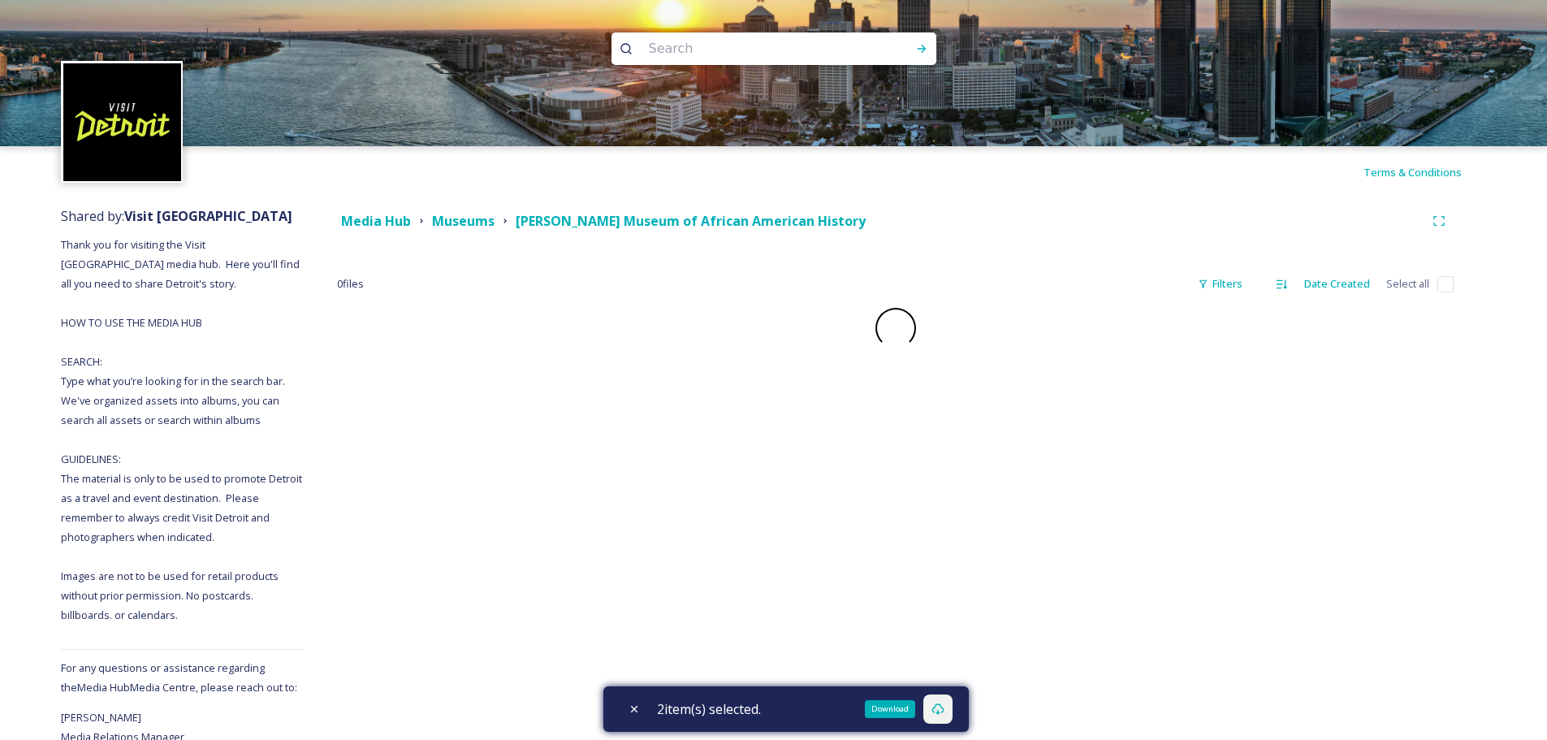
checkbox input "false"
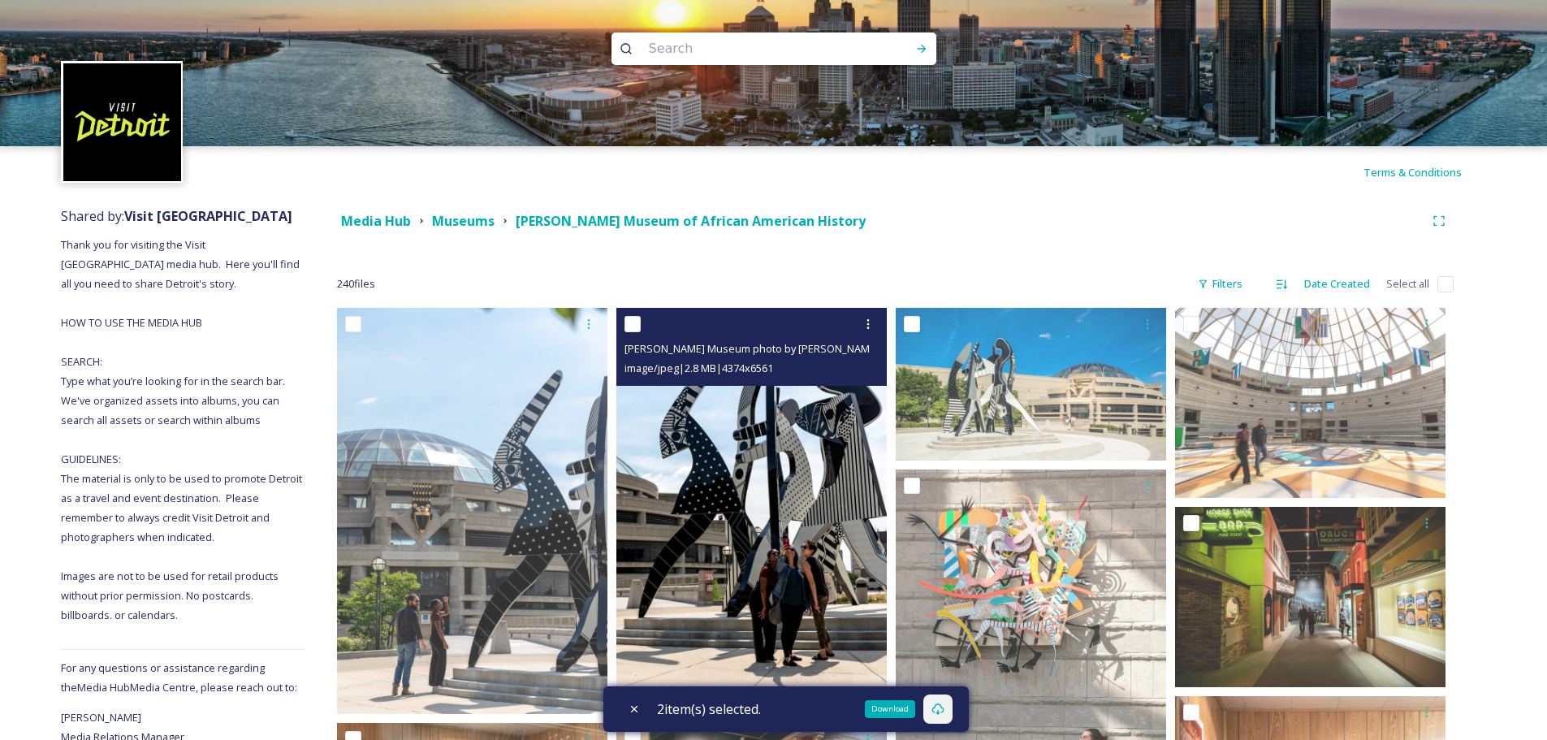
click at [635, 327] on input "checkbox" at bounding box center [632, 324] width 16 height 16
checkbox input "true"
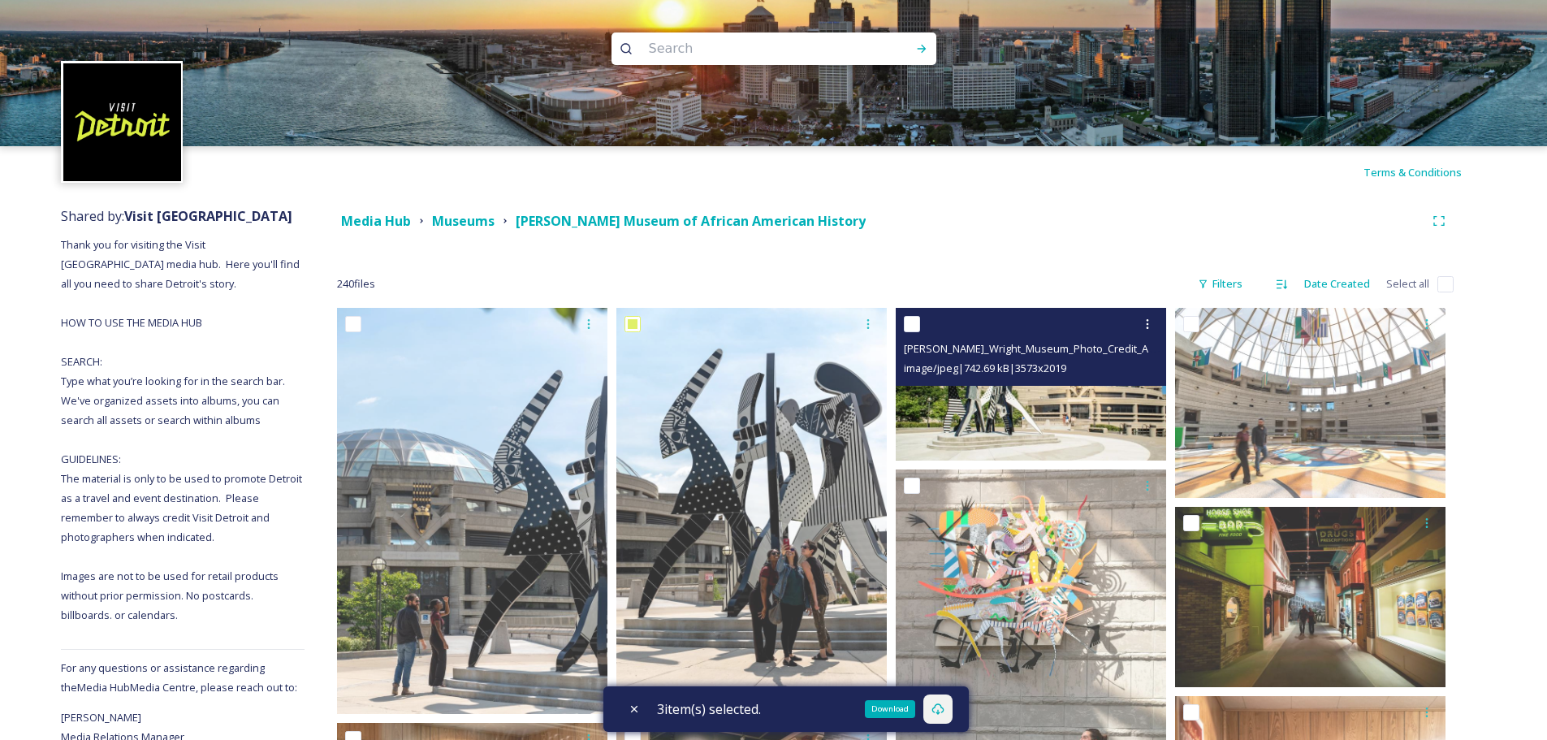
click at [913, 320] on input "checkbox" at bounding box center [912, 324] width 16 height 16
checkbox input "true"
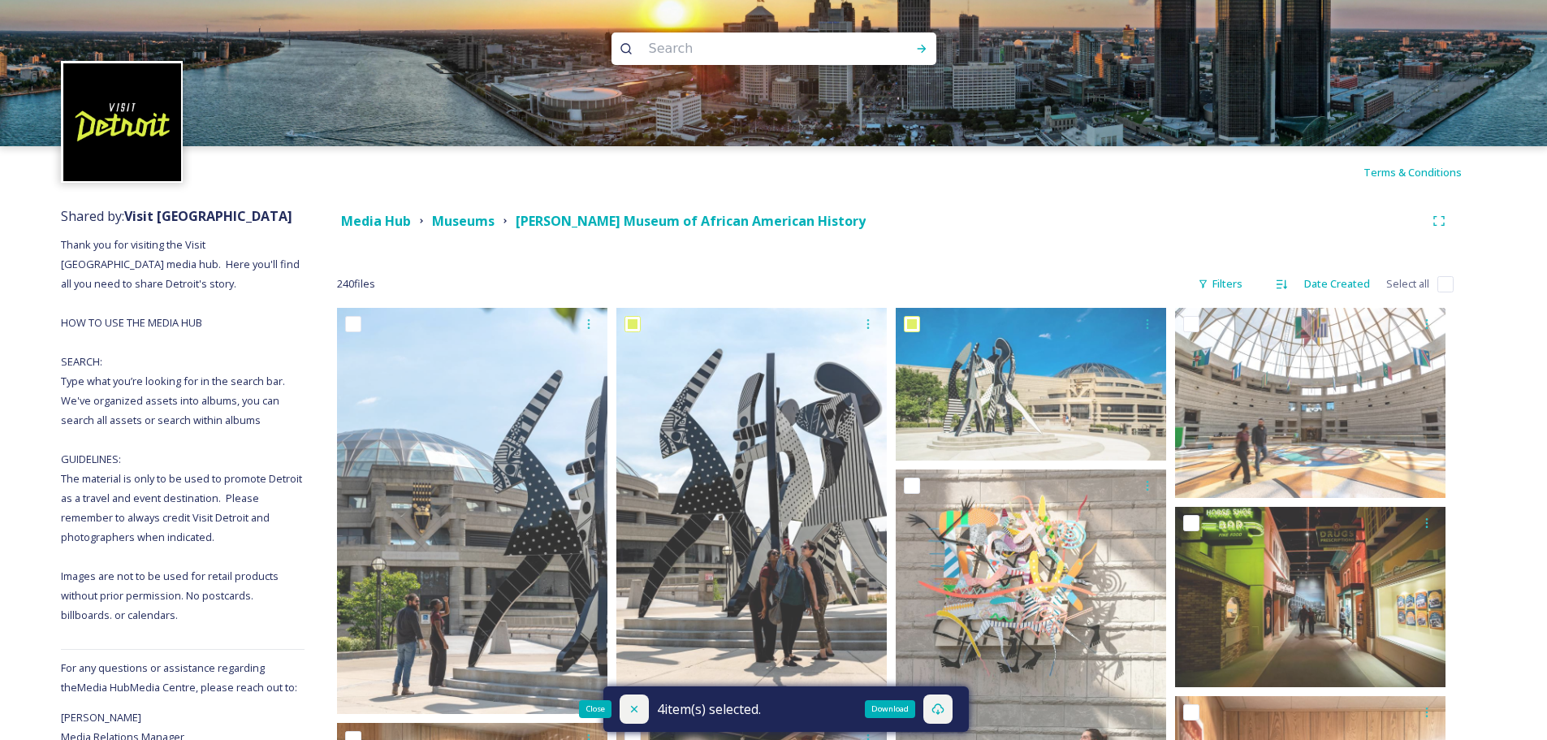
click at [641, 703] on div "Close" at bounding box center [634, 708] width 29 height 29
checkbox input "false"
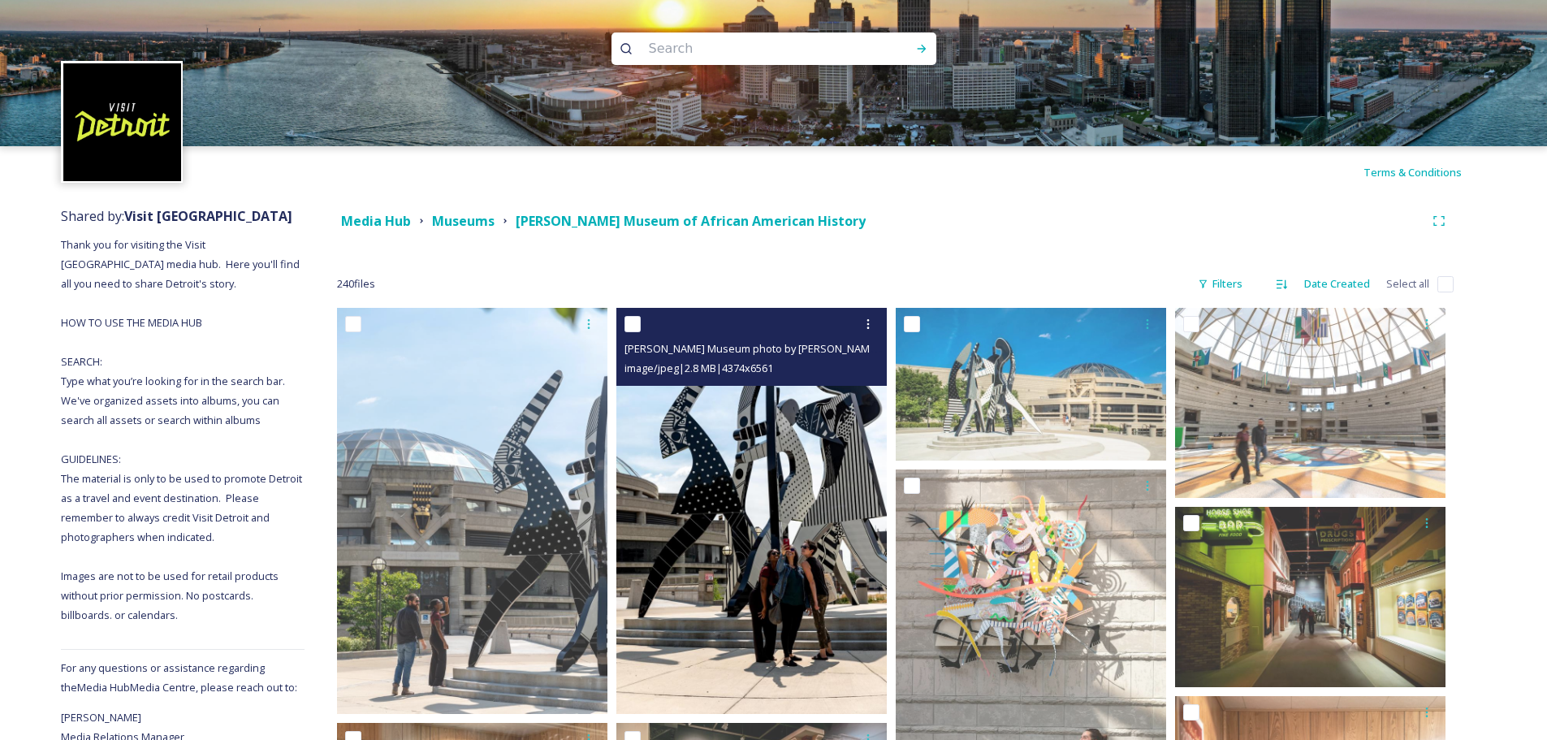
click at [633, 321] on input "checkbox" at bounding box center [632, 324] width 16 height 16
checkbox input "true"
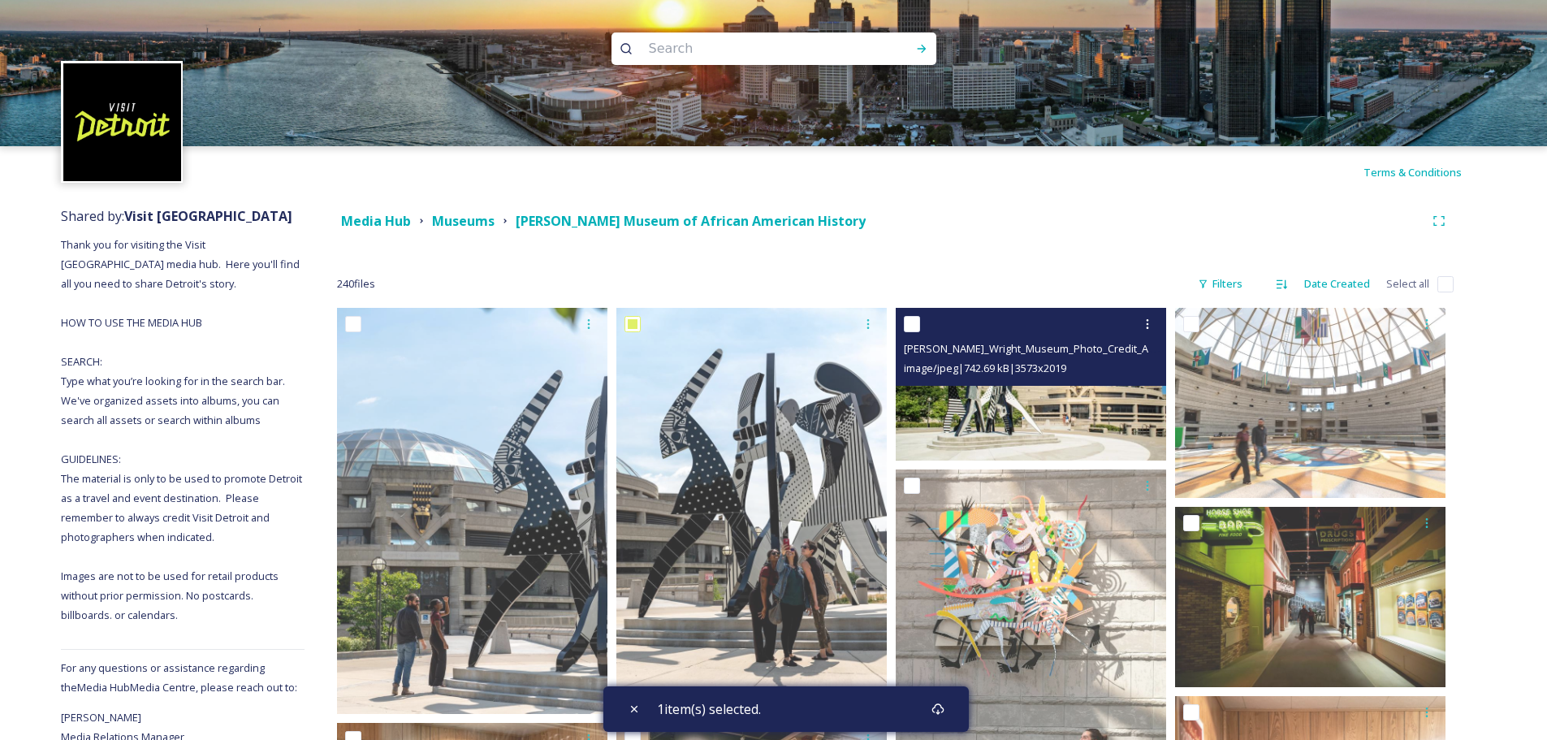
click at [913, 324] on input "checkbox" at bounding box center [912, 324] width 16 height 16
checkbox input "true"
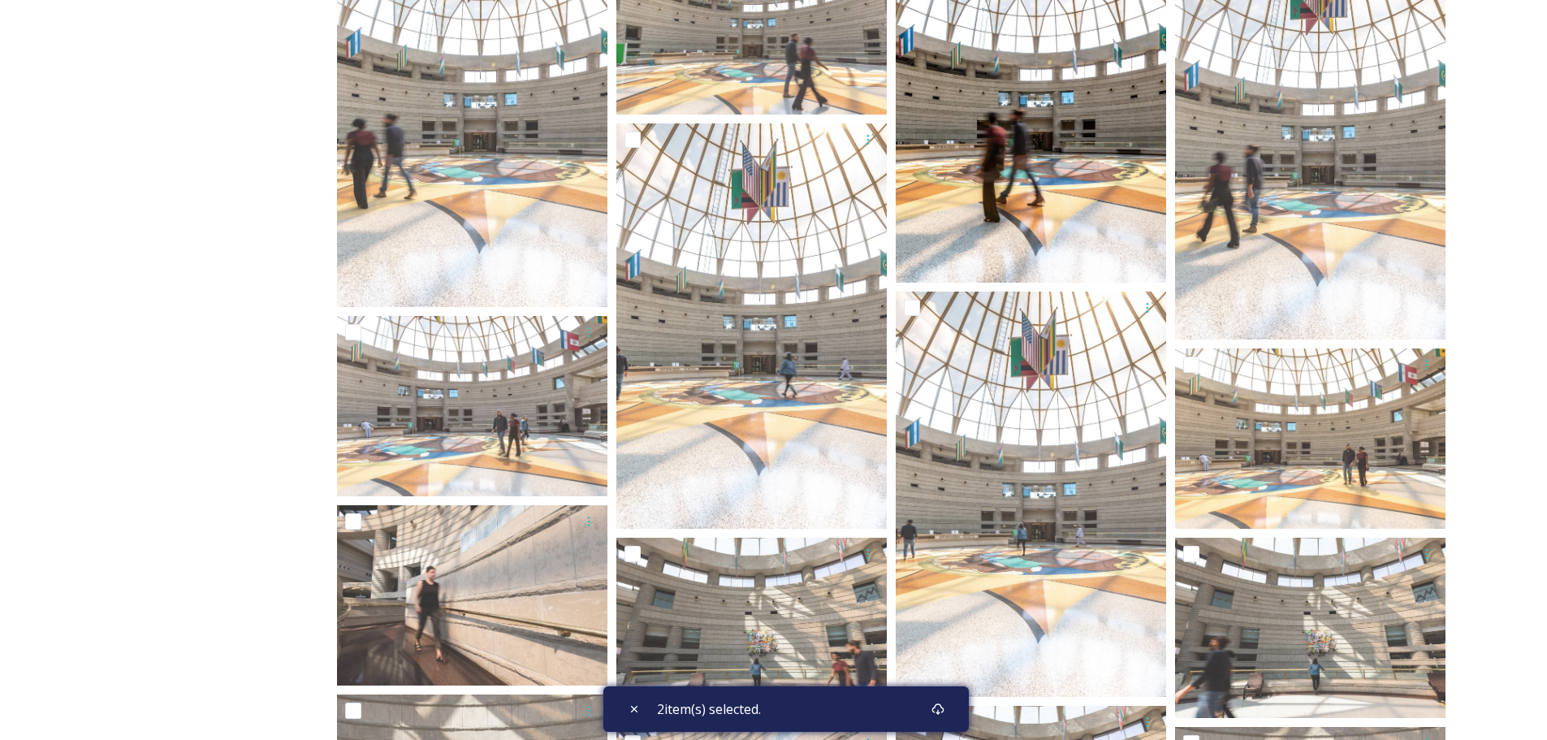
scroll to position [3004, 0]
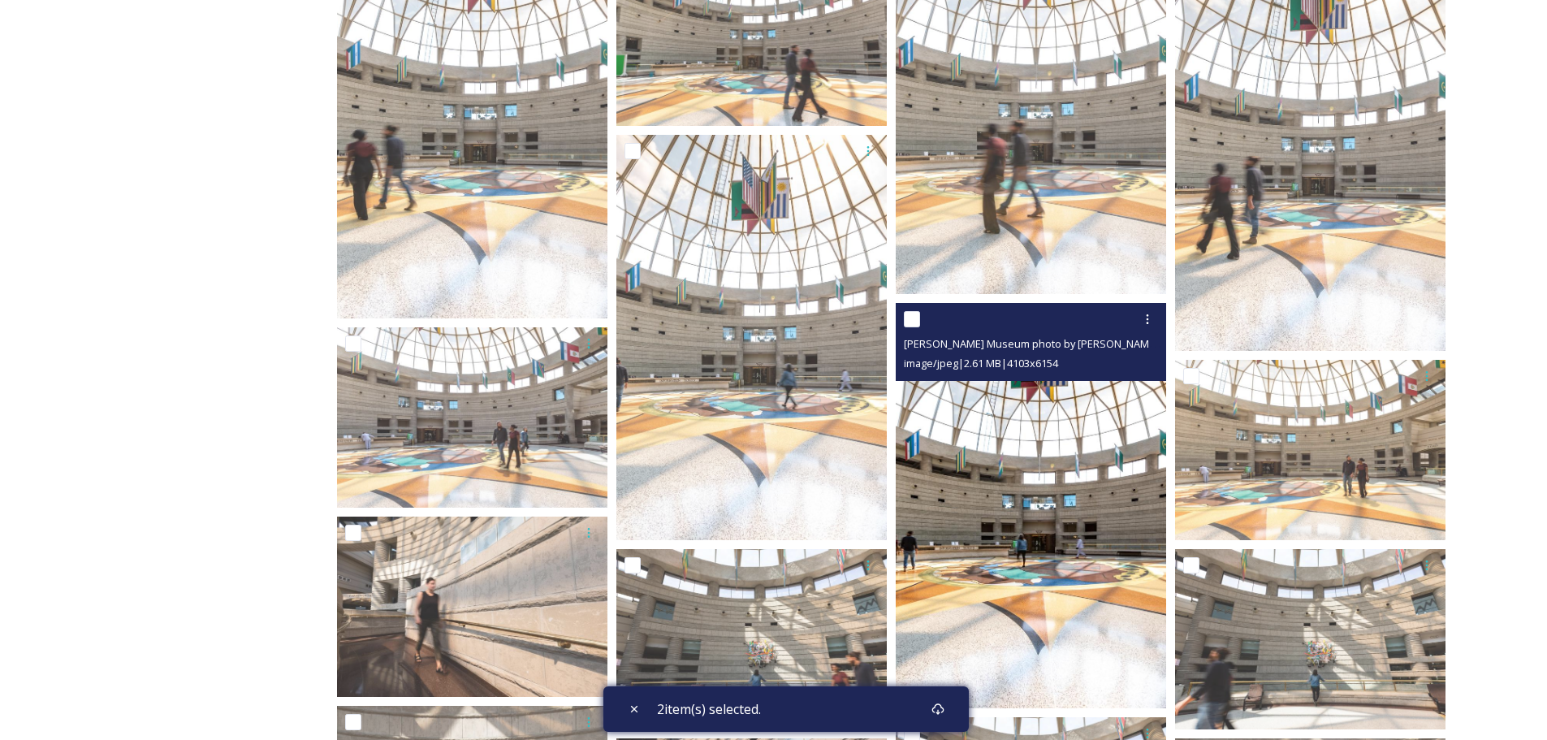
click at [913, 318] on input "checkbox" at bounding box center [912, 319] width 16 height 16
checkbox input "true"
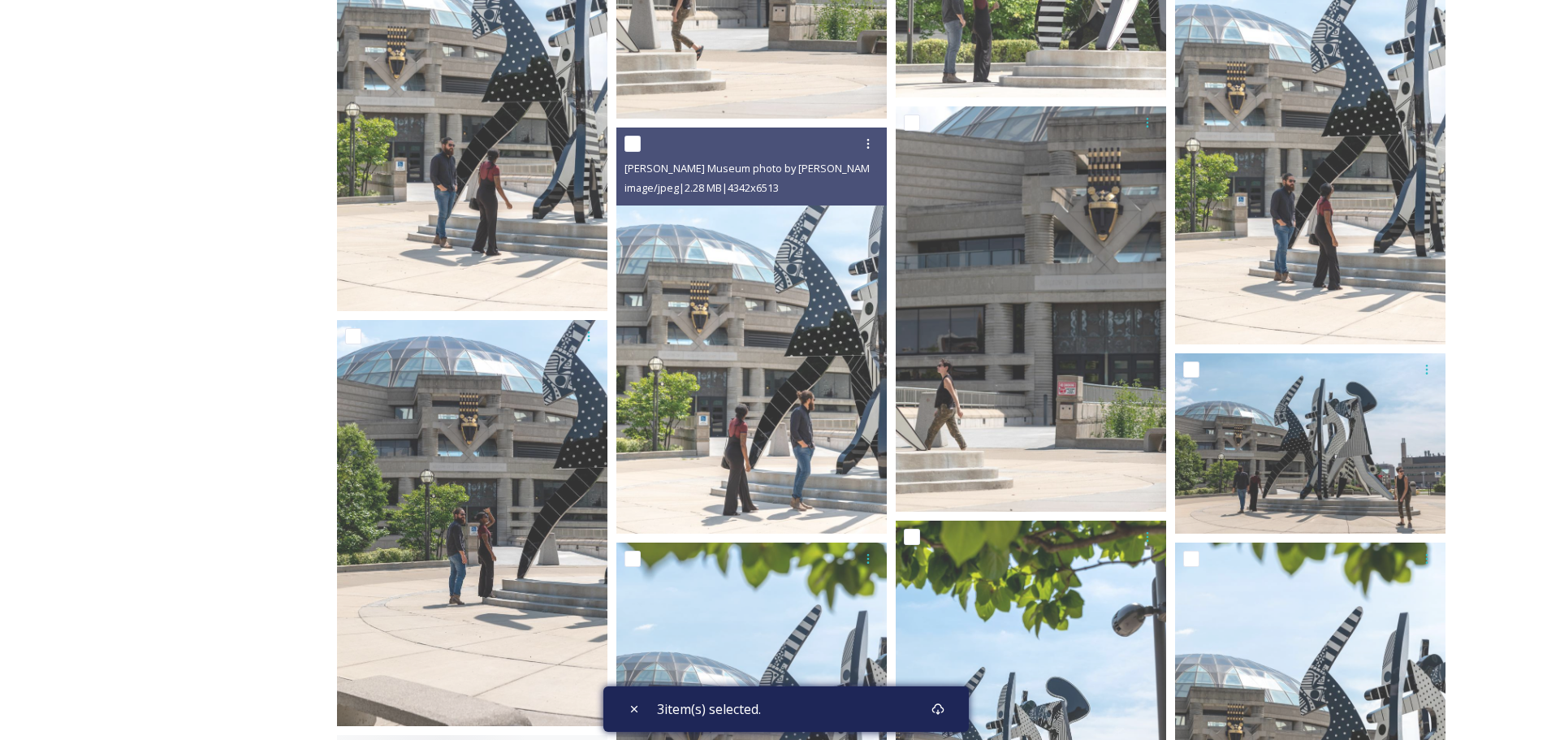
scroll to position [14941, 0]
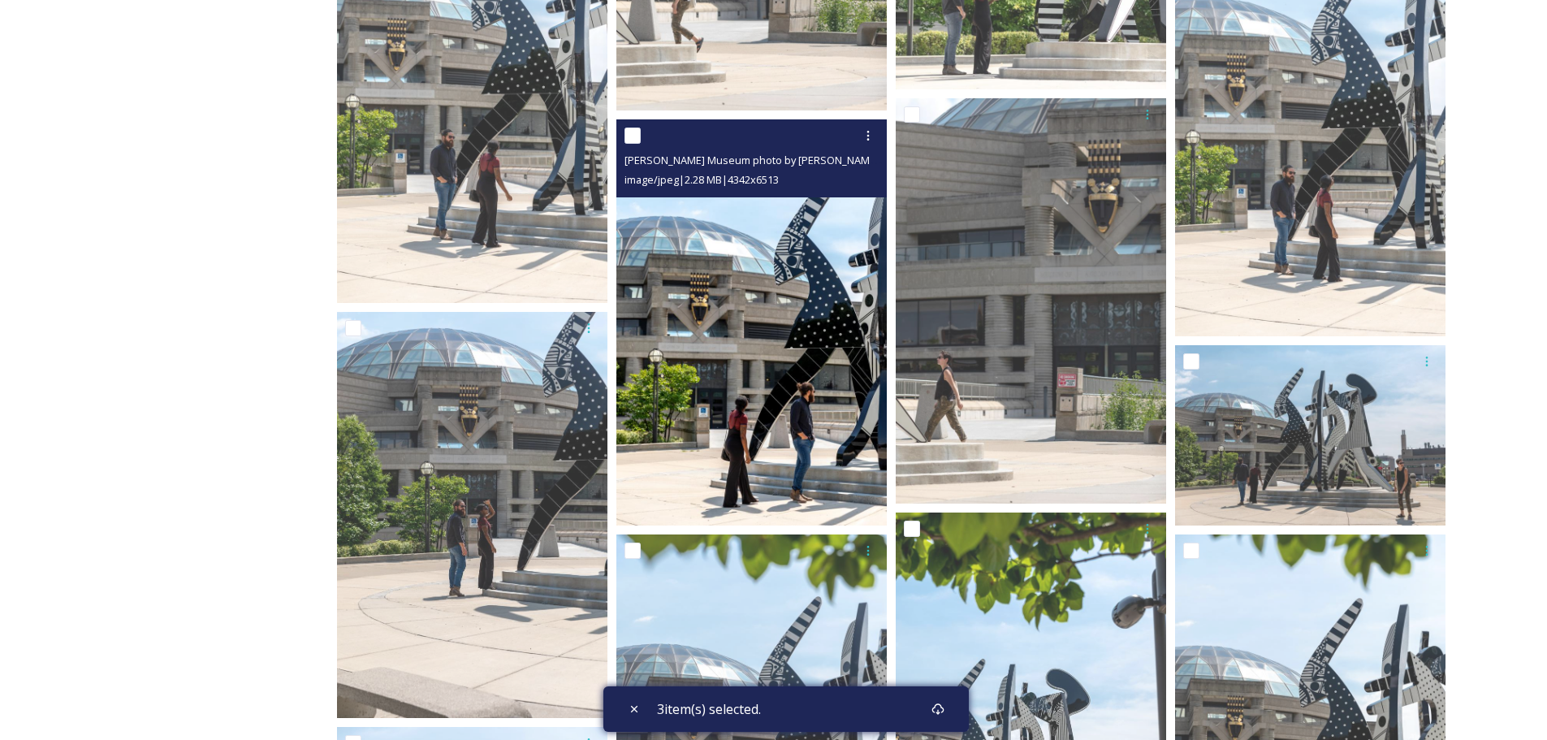
click at [634, 140] on input "checkbox" at bounding box center [632, 135] width 16 height 16
checkbox input "true"
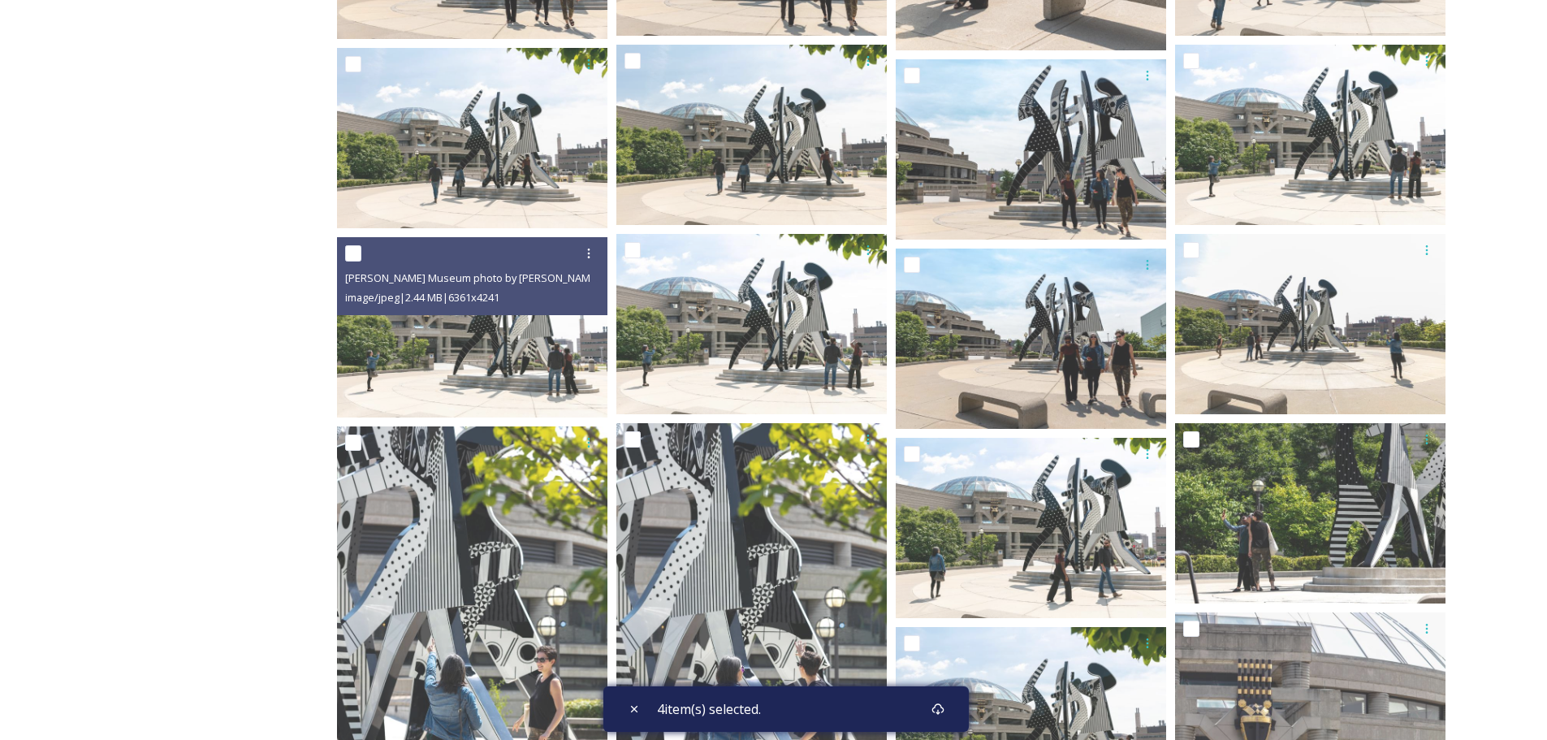
scroll to position [17134, 0]
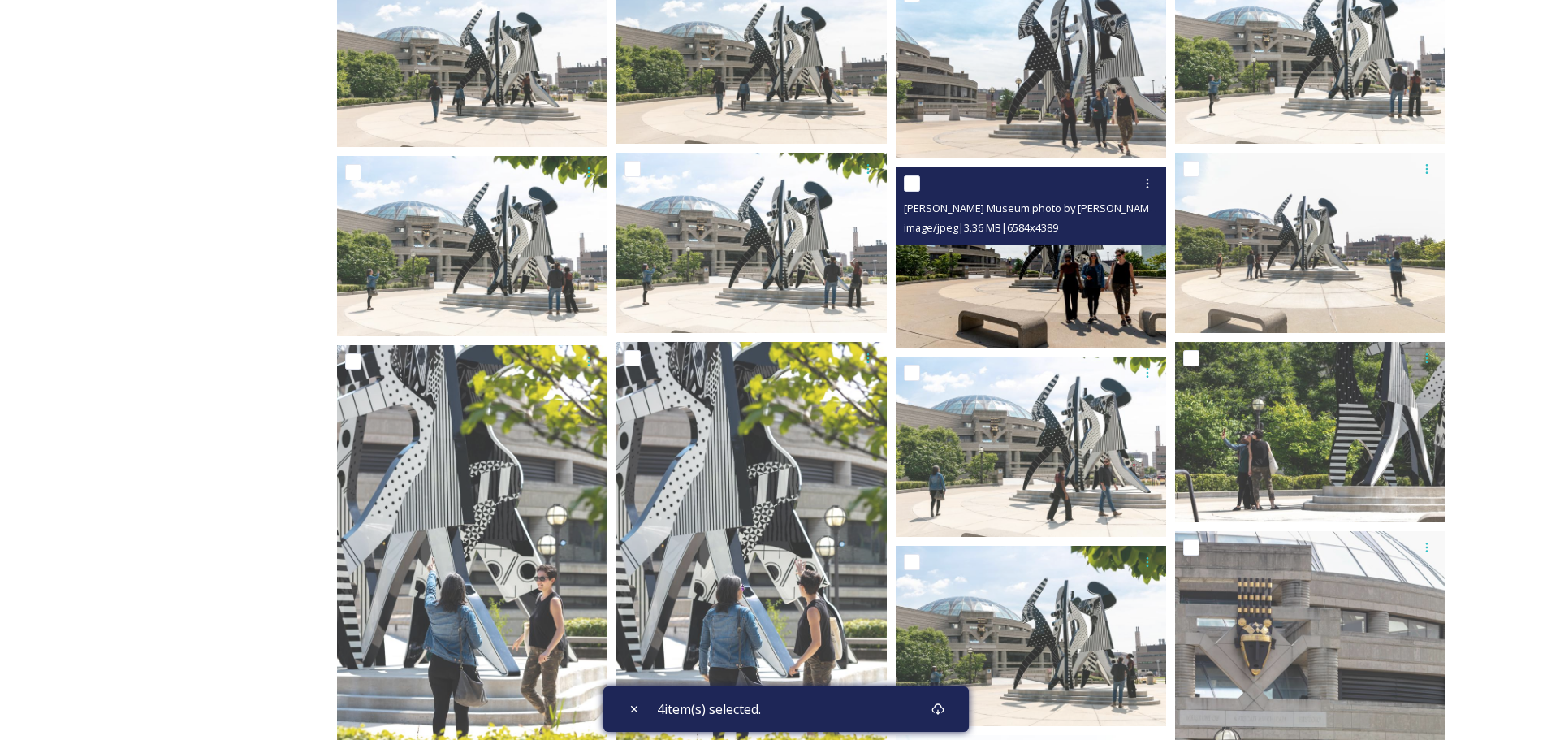
click at [914, 184] on input "checkbox" at bounding box center [912, 183] width 16 height 16
checkbox input "true"
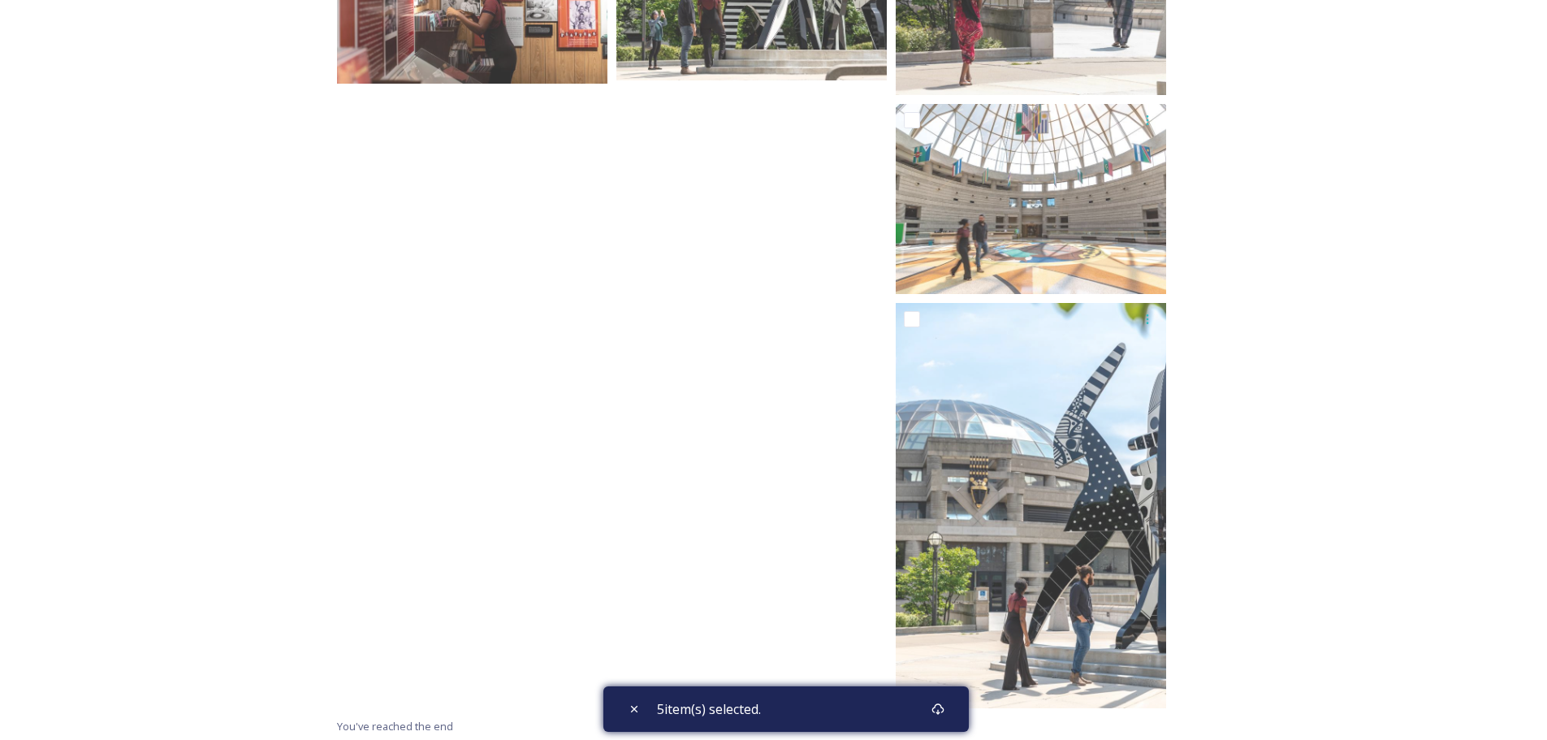
scroll to position [18595, 0]
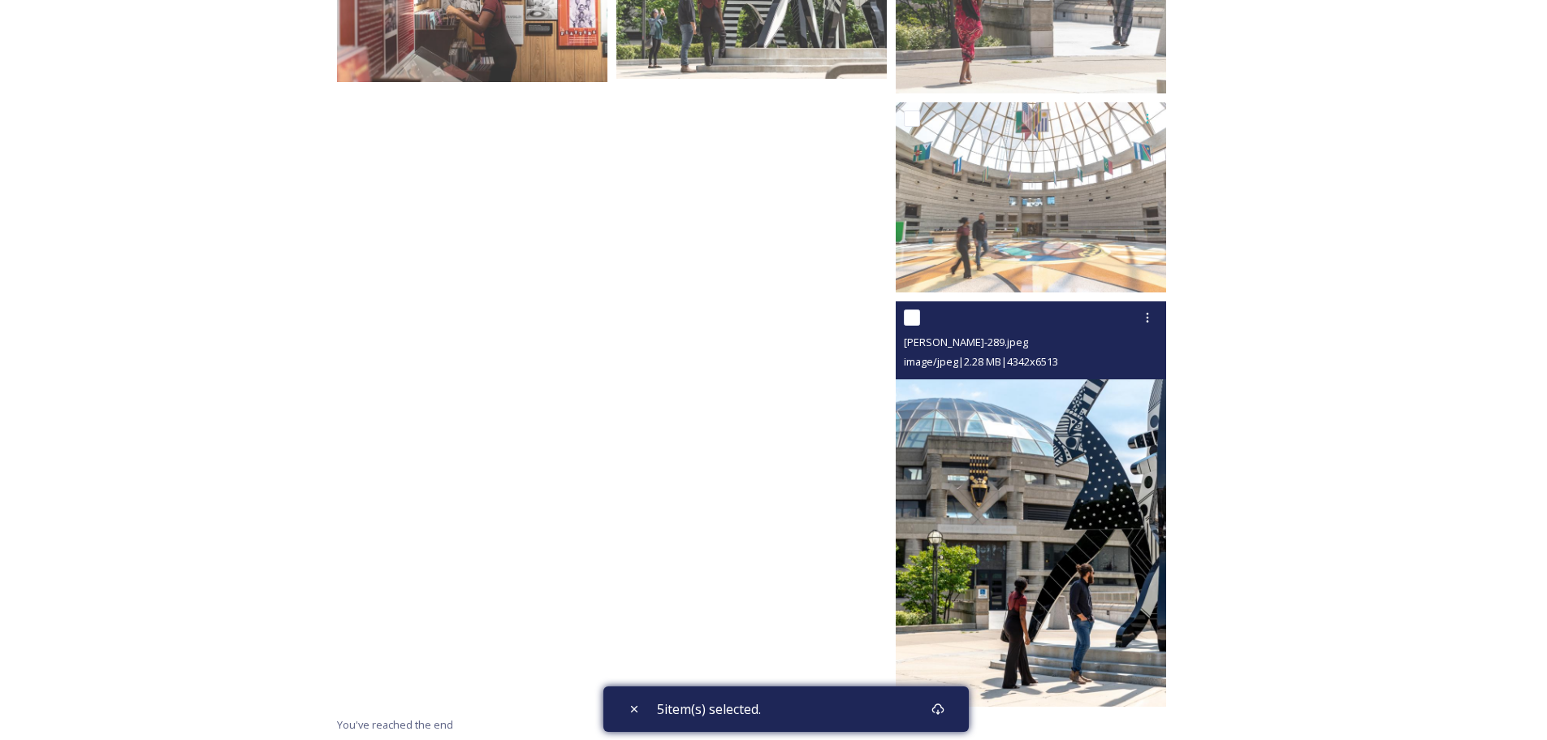
click at [909, 315] on input "checkbox" at bounding box center [912, 317] width 16 height 16
checkbox input "true"
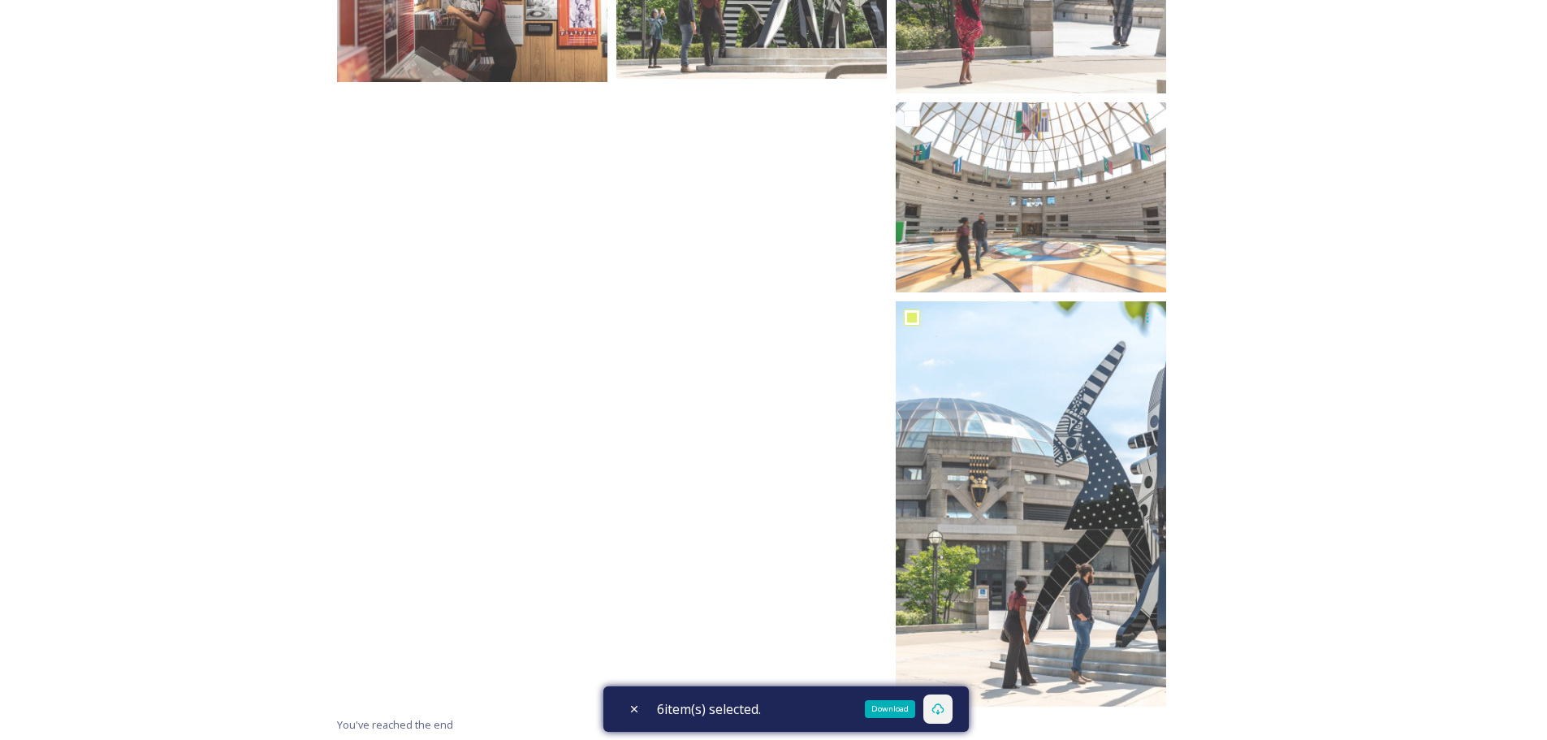
click at [948, 702] on div "Download" at bounding box center [937, 708] width 29 height 29
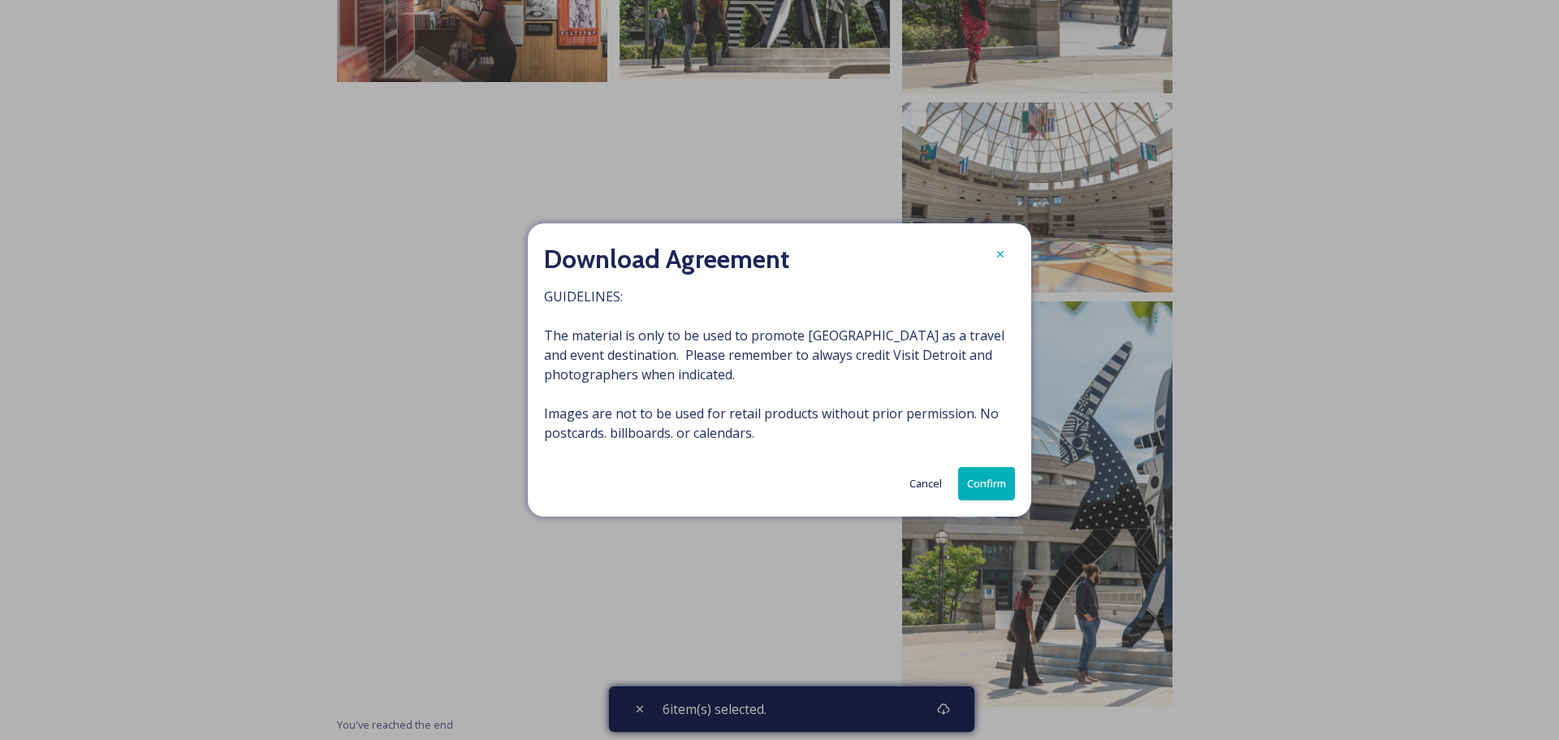
click at [996, 482] on button "Confirm" at bounding box center [986, 483] width 57 height 33
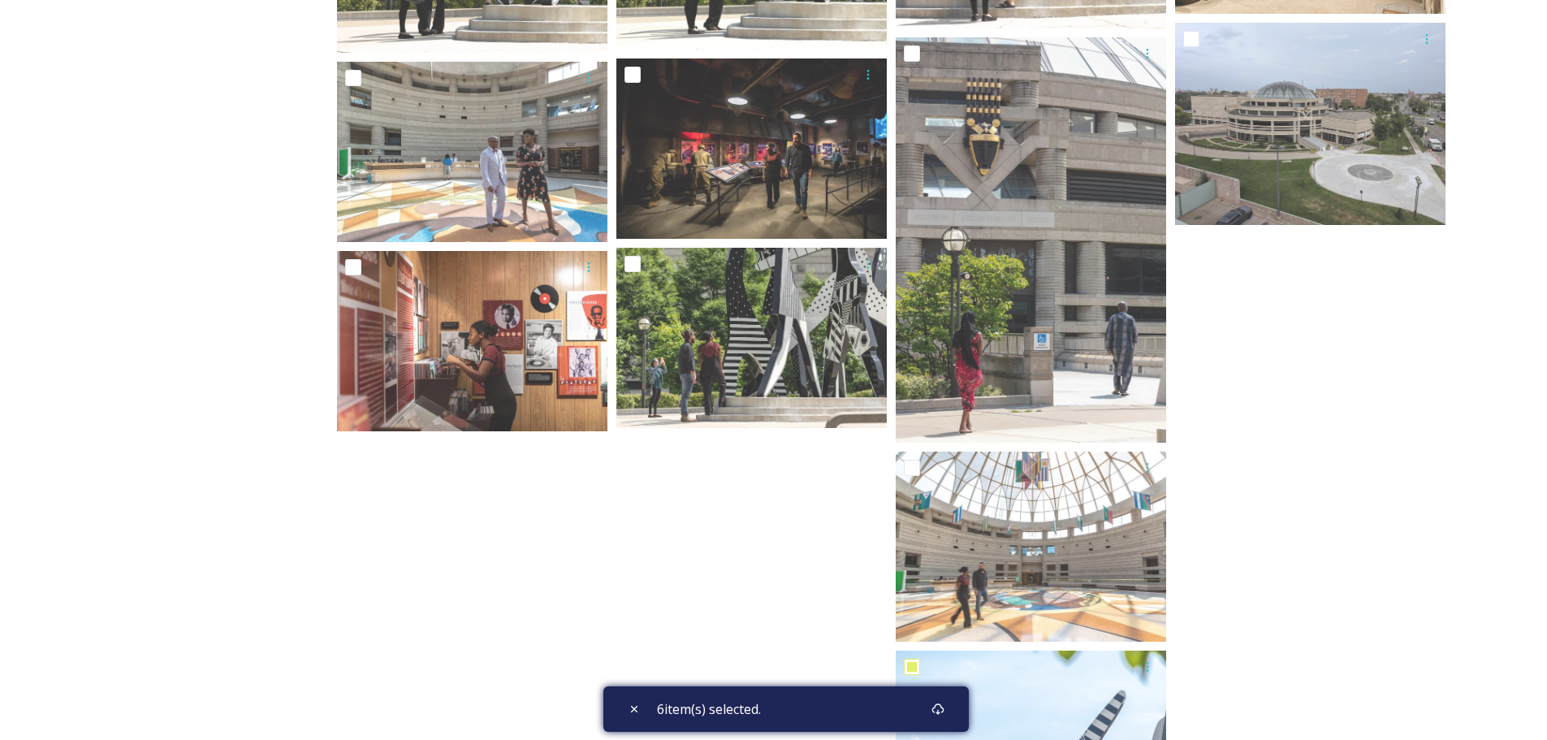
scroll to position [18598, 0]
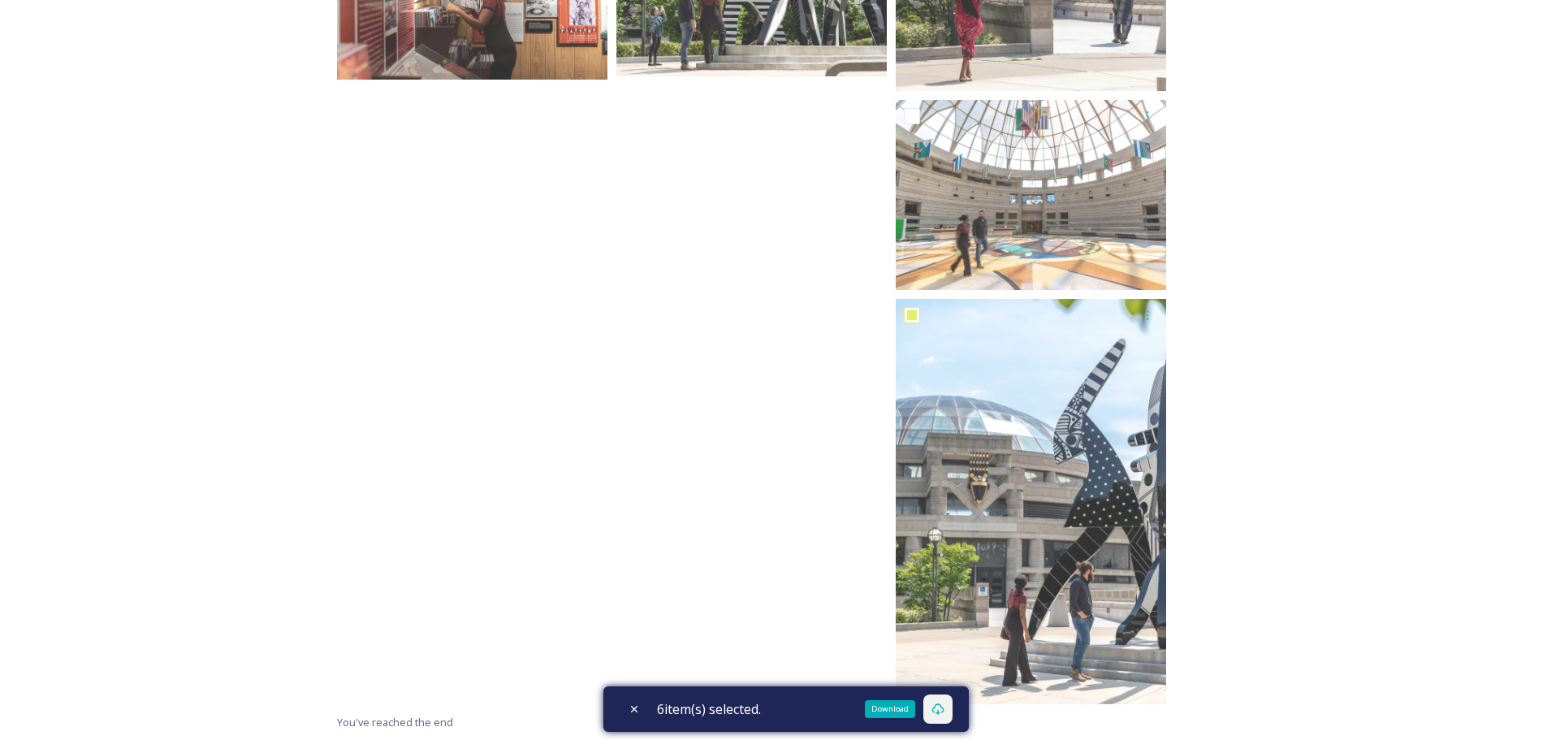
click at [941, 711] on icon at bounding box center [937, 708] width 13 height 13
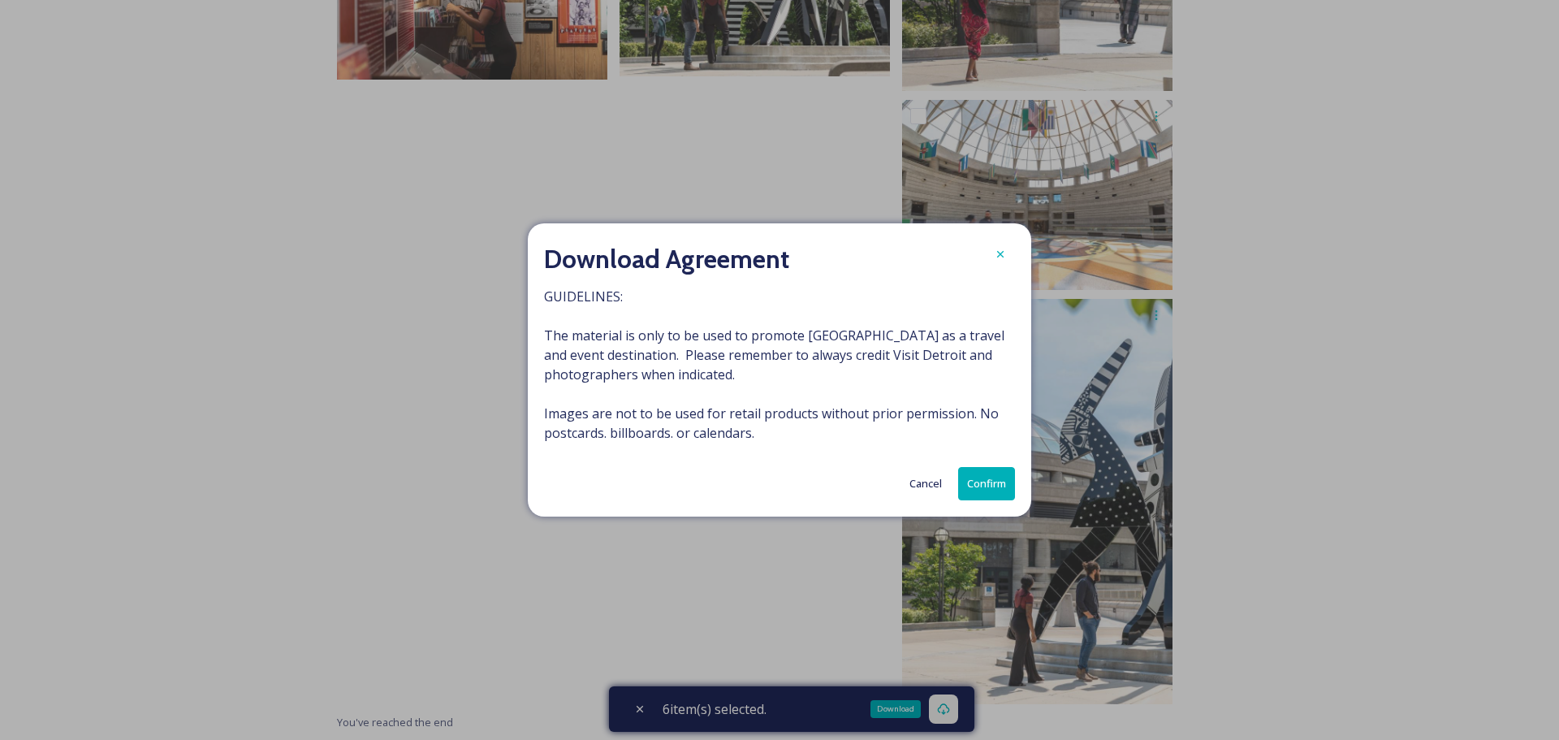
click at [993, 490] on button "Confirm" at bounding box center [986, 483] width 57 height 33
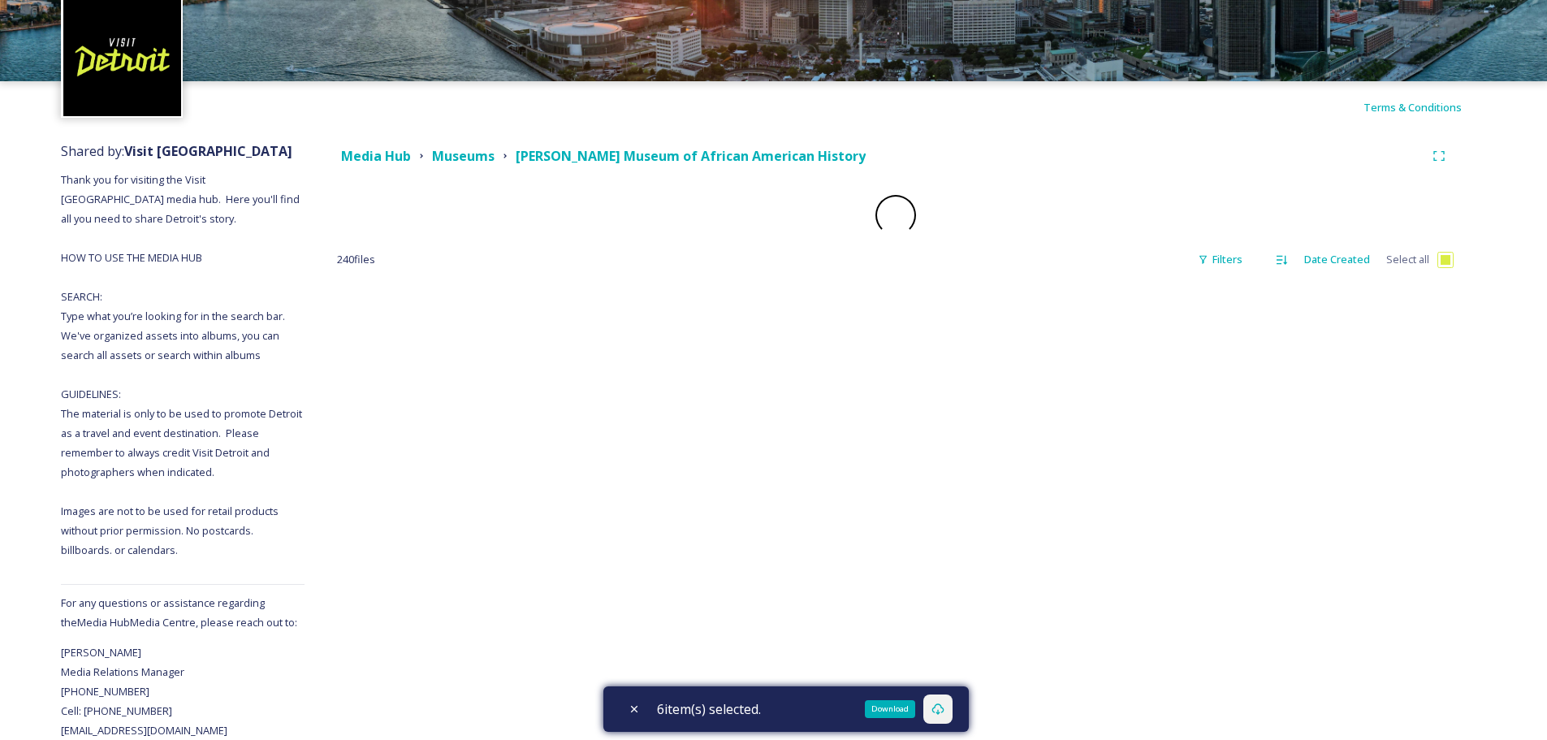
checkbox input "true"
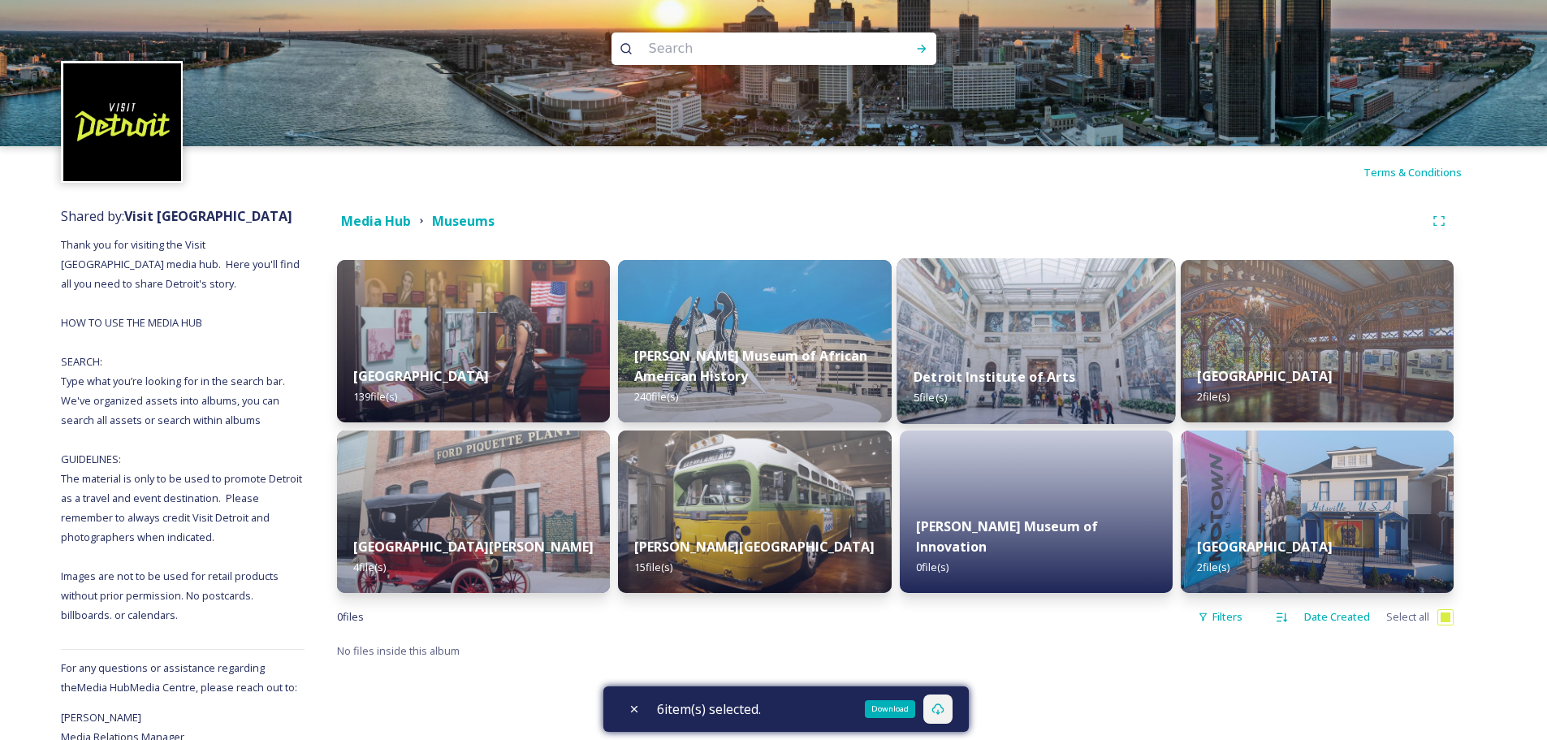
click at [1071, 343] on img at bounding box center [1035, 341] width 279 height 166
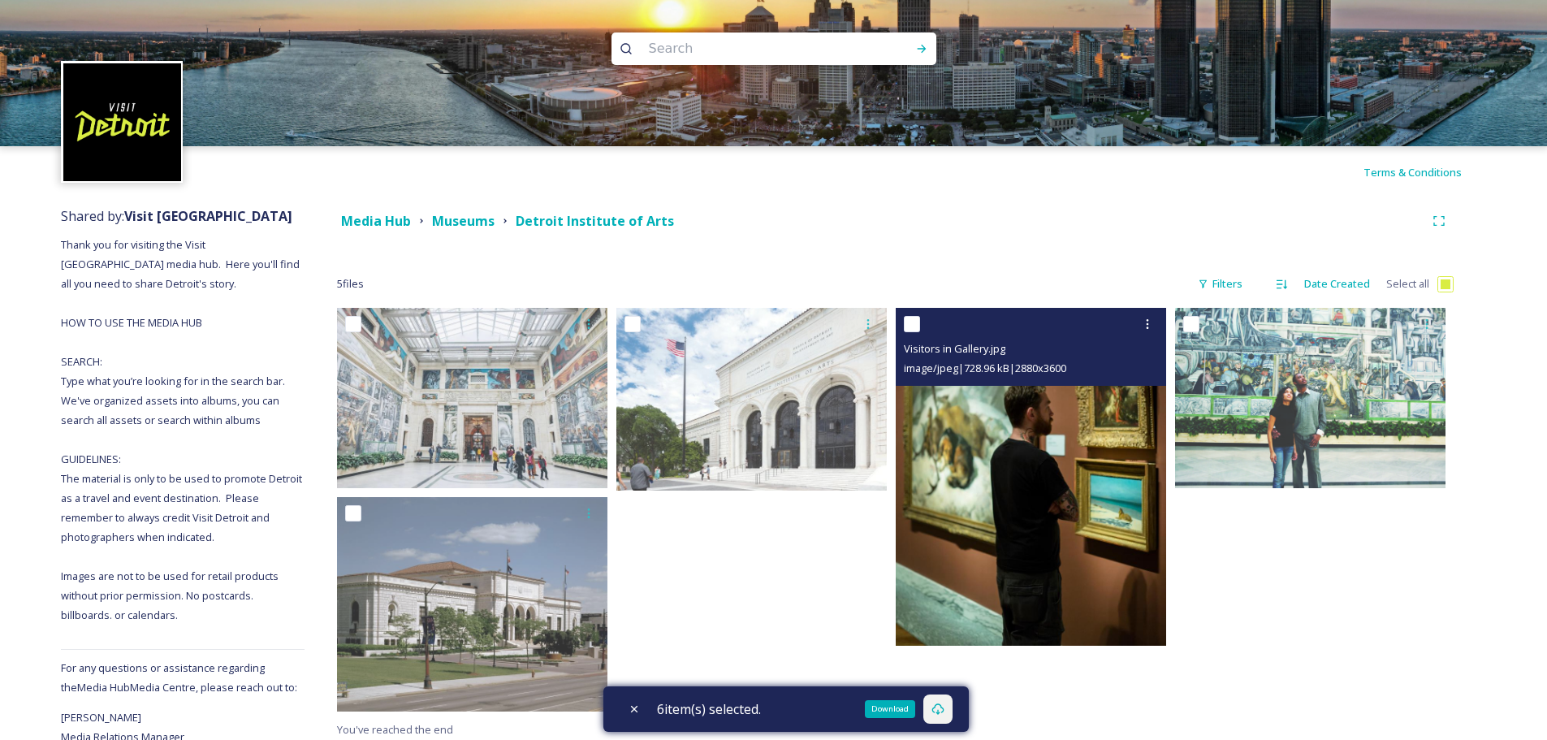
scroll to position [64, 0]
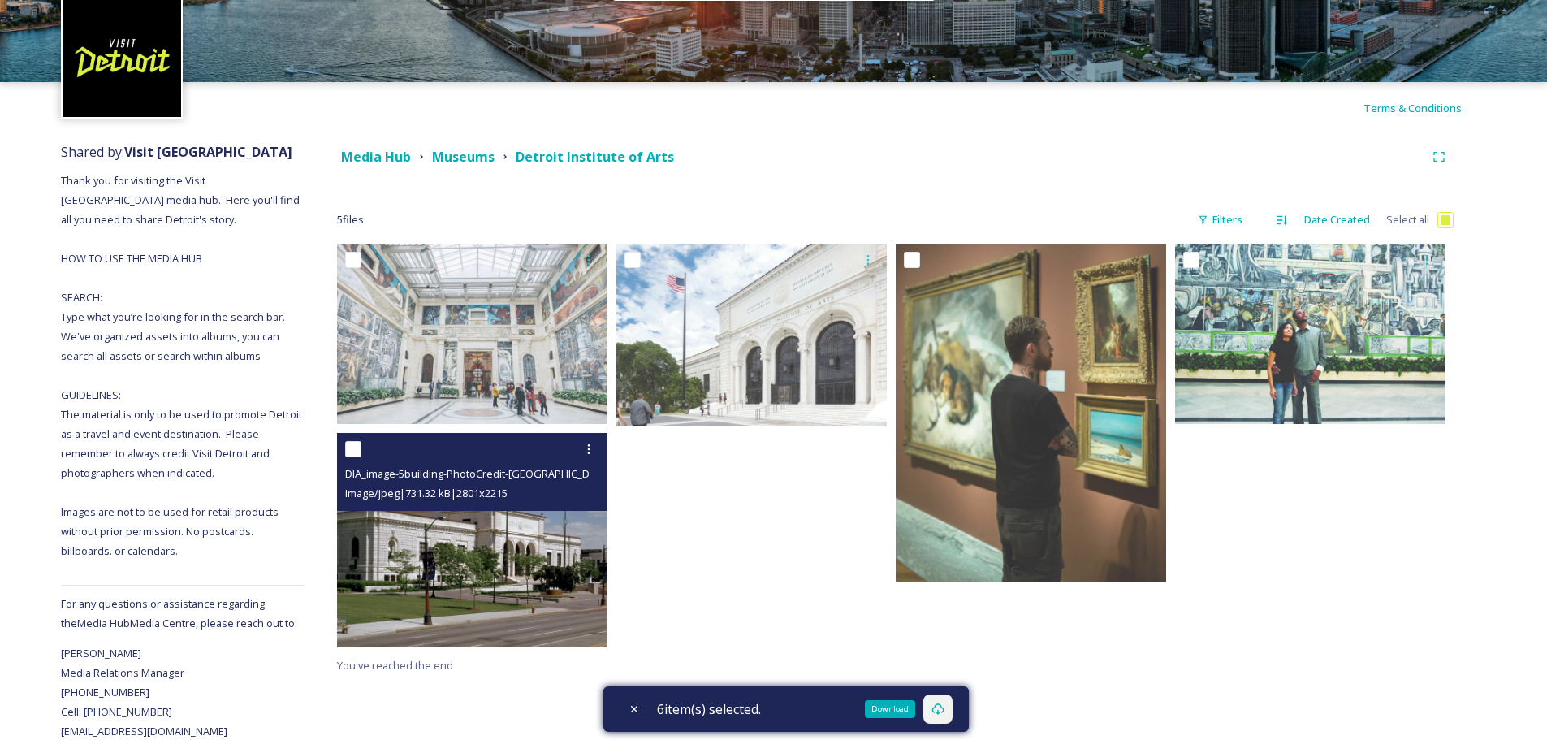
click at [352, 451] on input "checkbox" at bounding box center [353, 449] width 16 height 16
checkbox input "true"
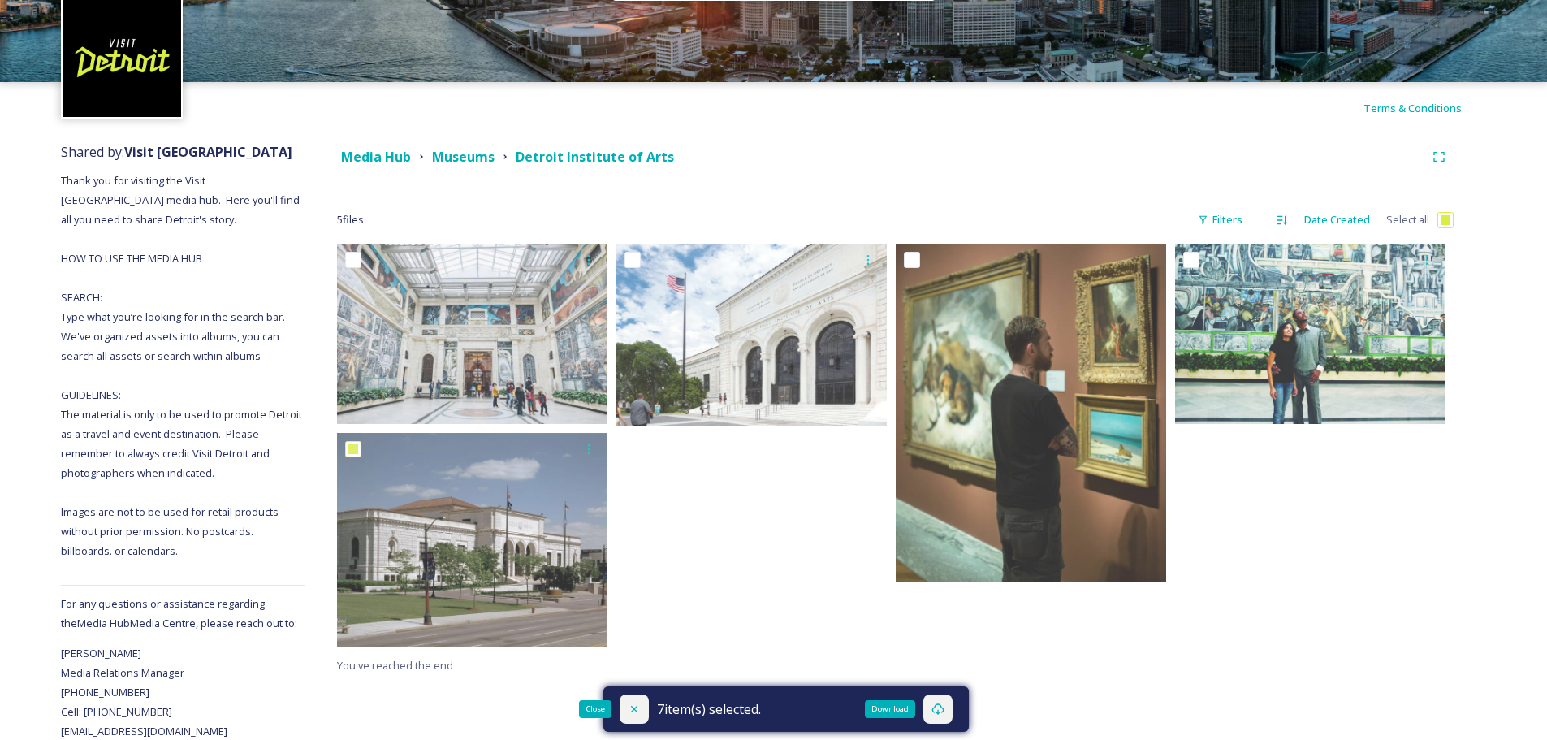
click at [646, 706] on div "Close" at bounding box center [634, 708] width 29 height 29
checkbox input "false"
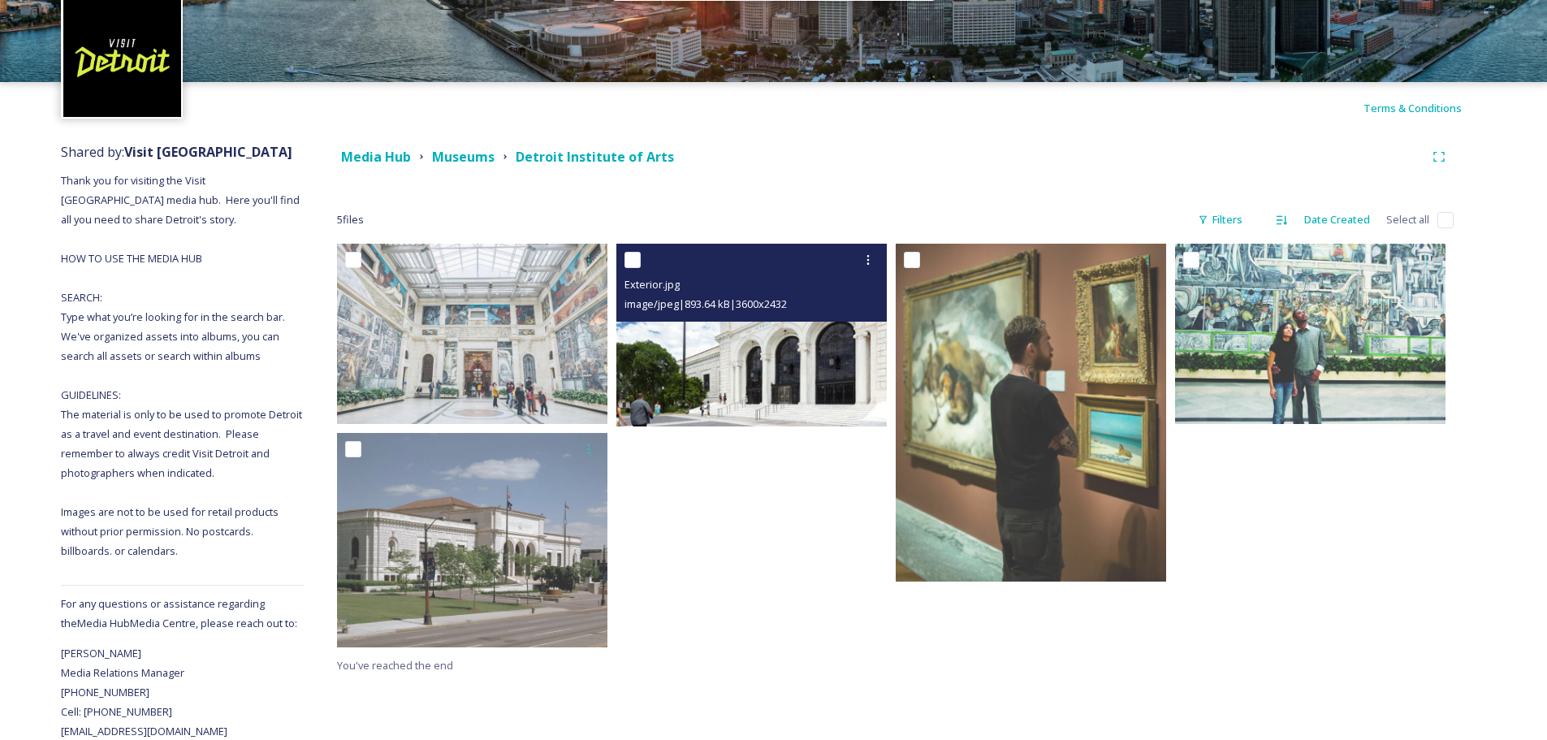
click at [634, 259] on input "checkbox" at bounding box center [632, 260] width 16 height 16
checkbox input "true"
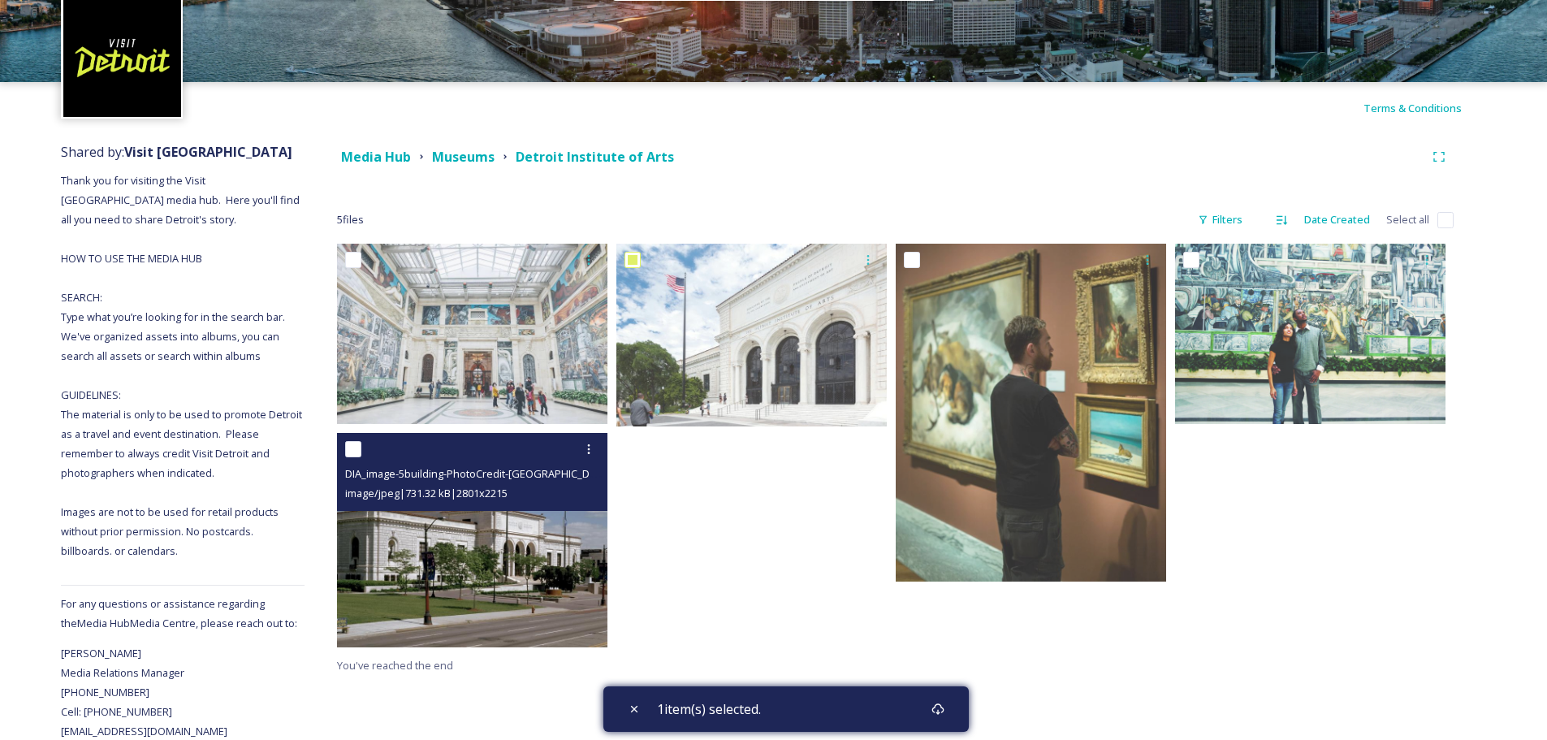
click at [353, 450] on input "checkbox" at bounding box center [353, 449] width 16 height 16
checkbox input "true"
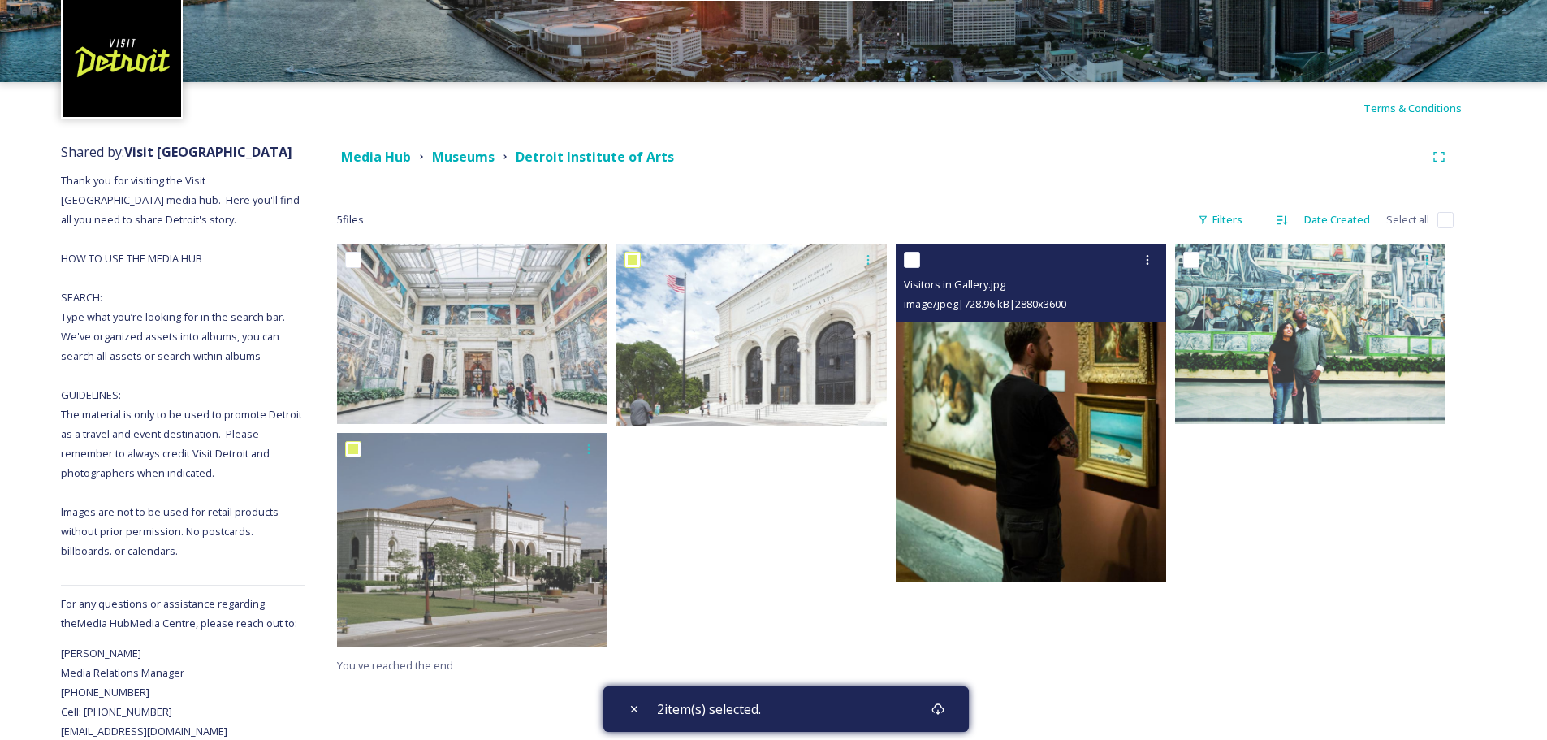
click at [913, 258] on input "checkbox" at bounding box center [912, 260] width 16 height 16
checkbox input "true"
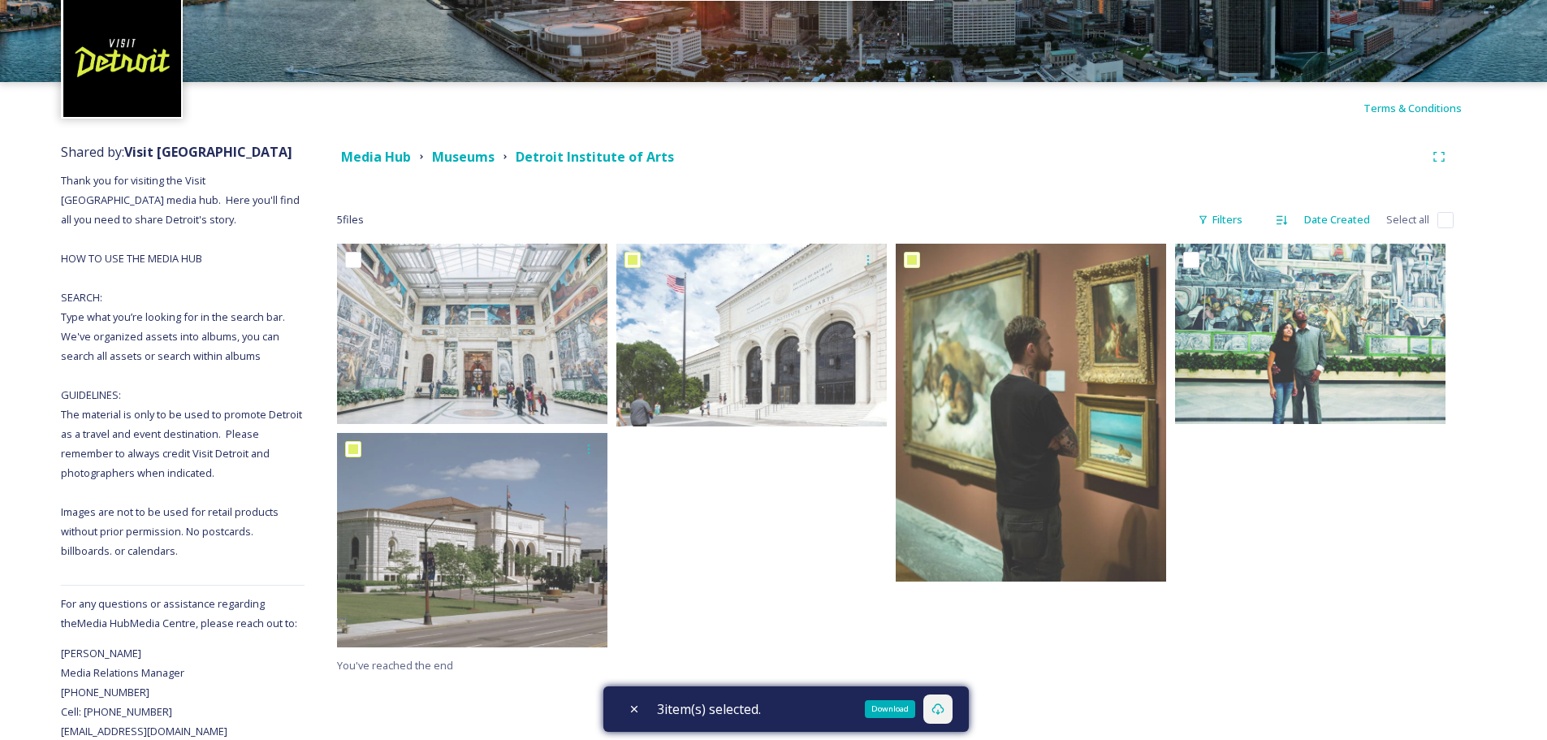
click at [944, 711] on icon at bounding box center [937, 708] width 13 height 13
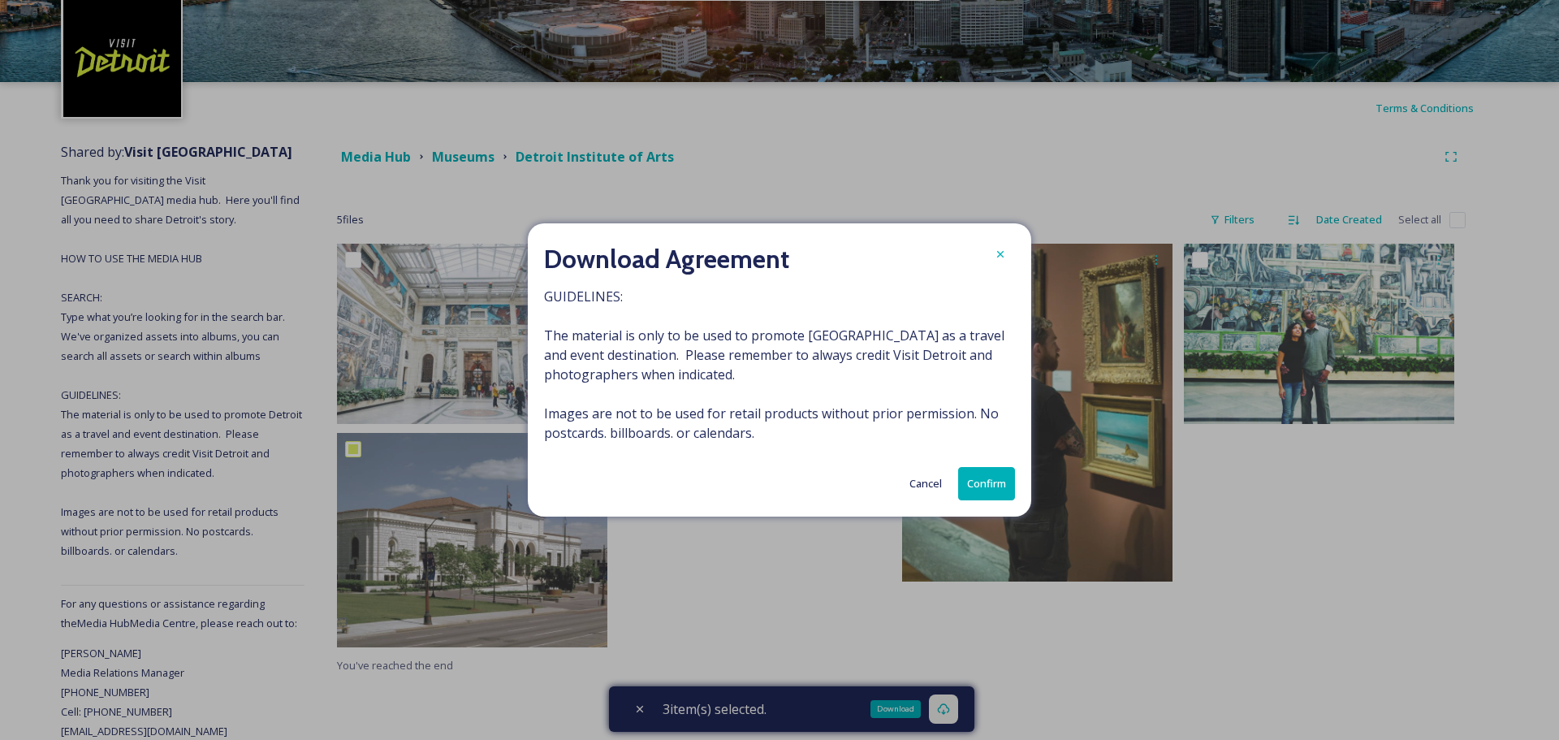
click at [996, 490] on button "Confirm" at bounding box center [986, 483] width 57 height 33
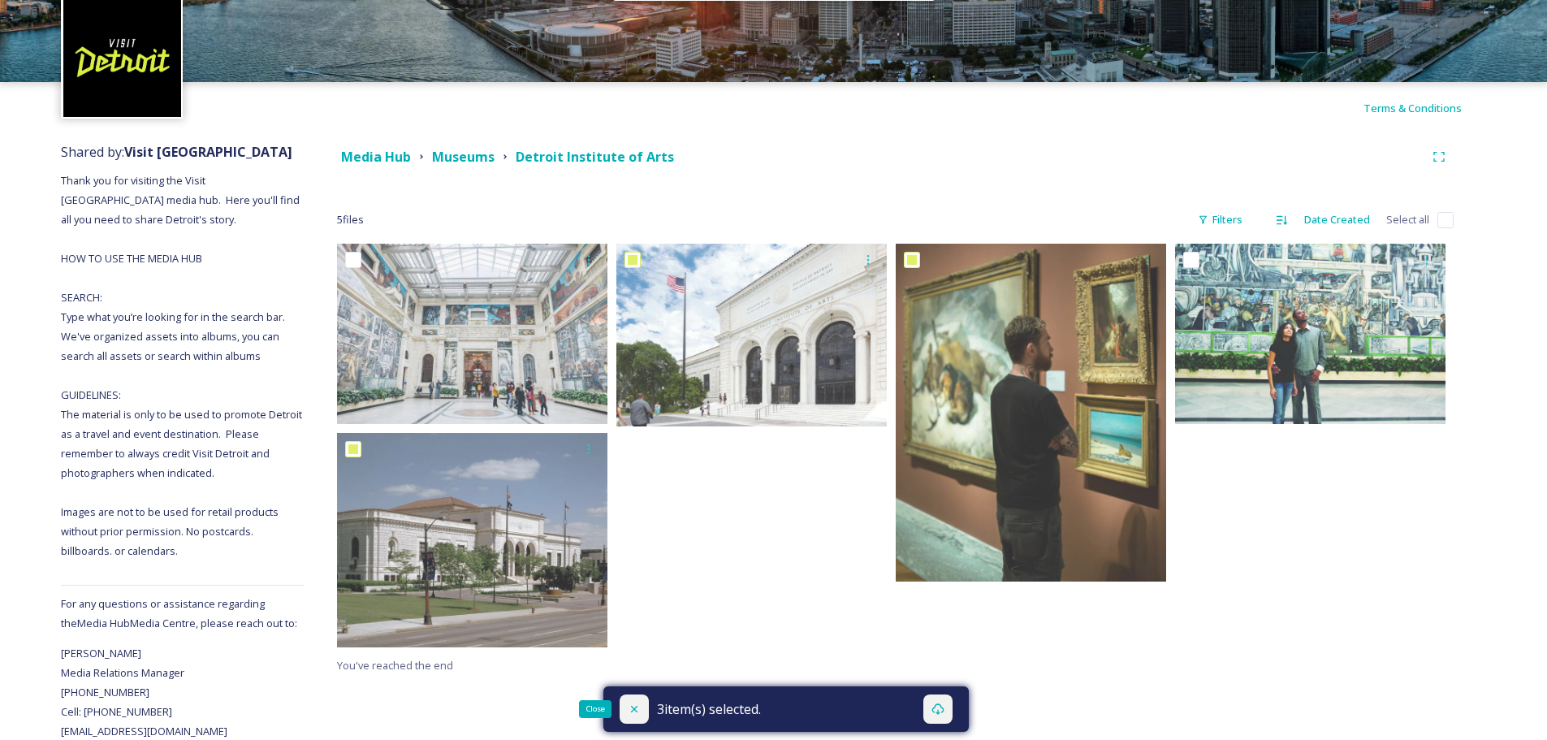
click at [629, 712] on icon at bounding box center [634, 708] width 13 height 13
checkbox input "false"
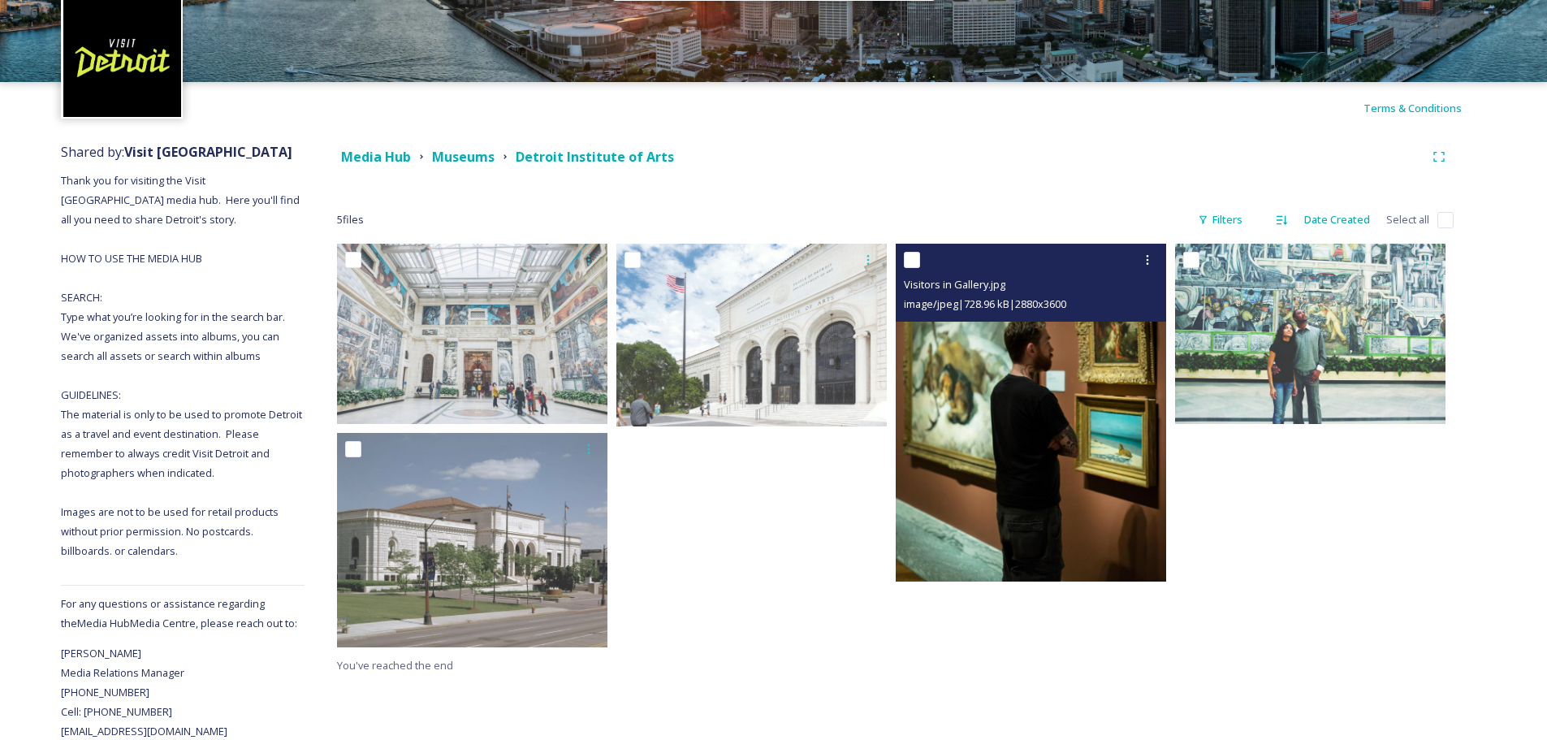
click at [912, 256] on input "checkbox" at bounding box center [912, 260] width 16 height 16
checkbox input "true"
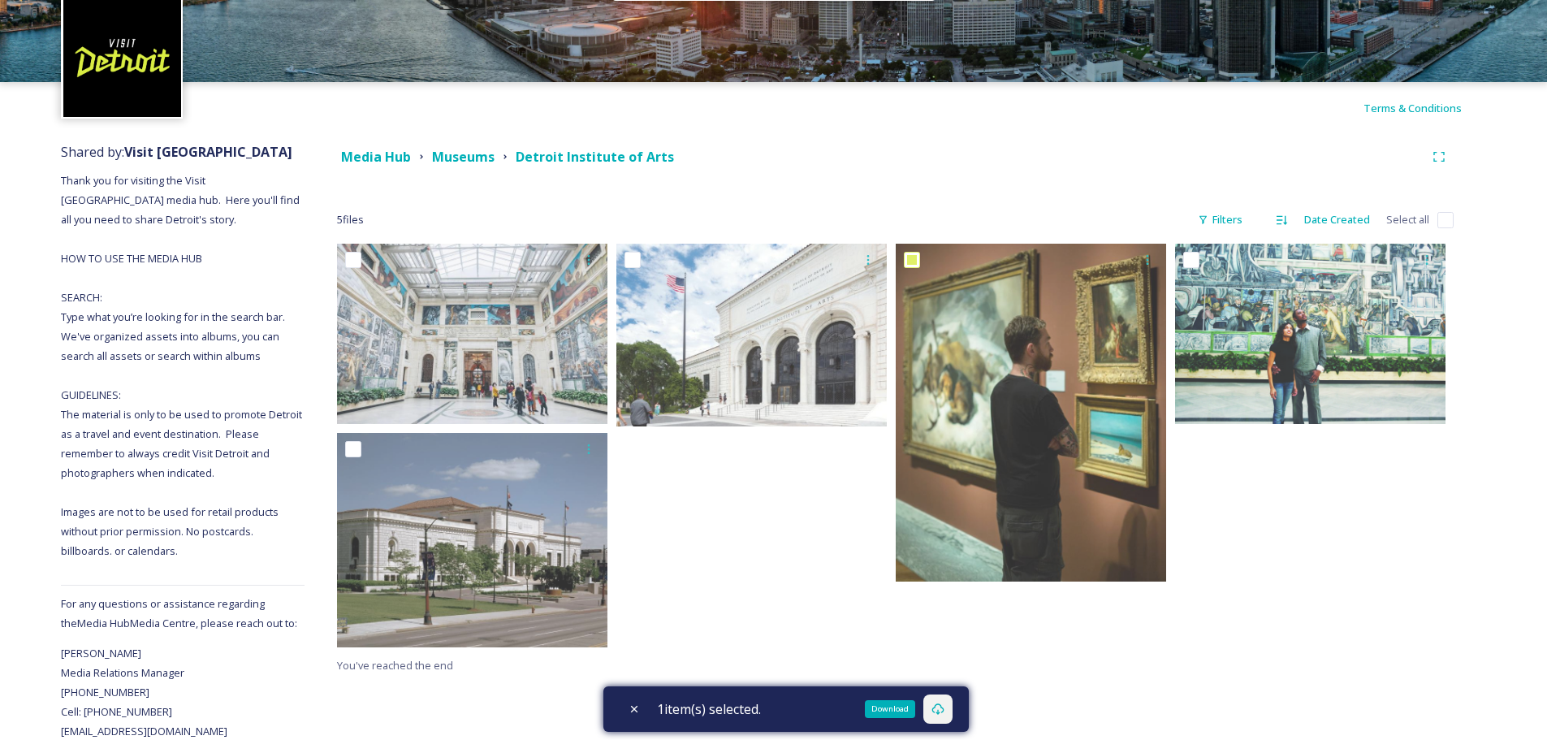
click at [944, 715] on icon at bounding box center [937, 708] width 13 height 13
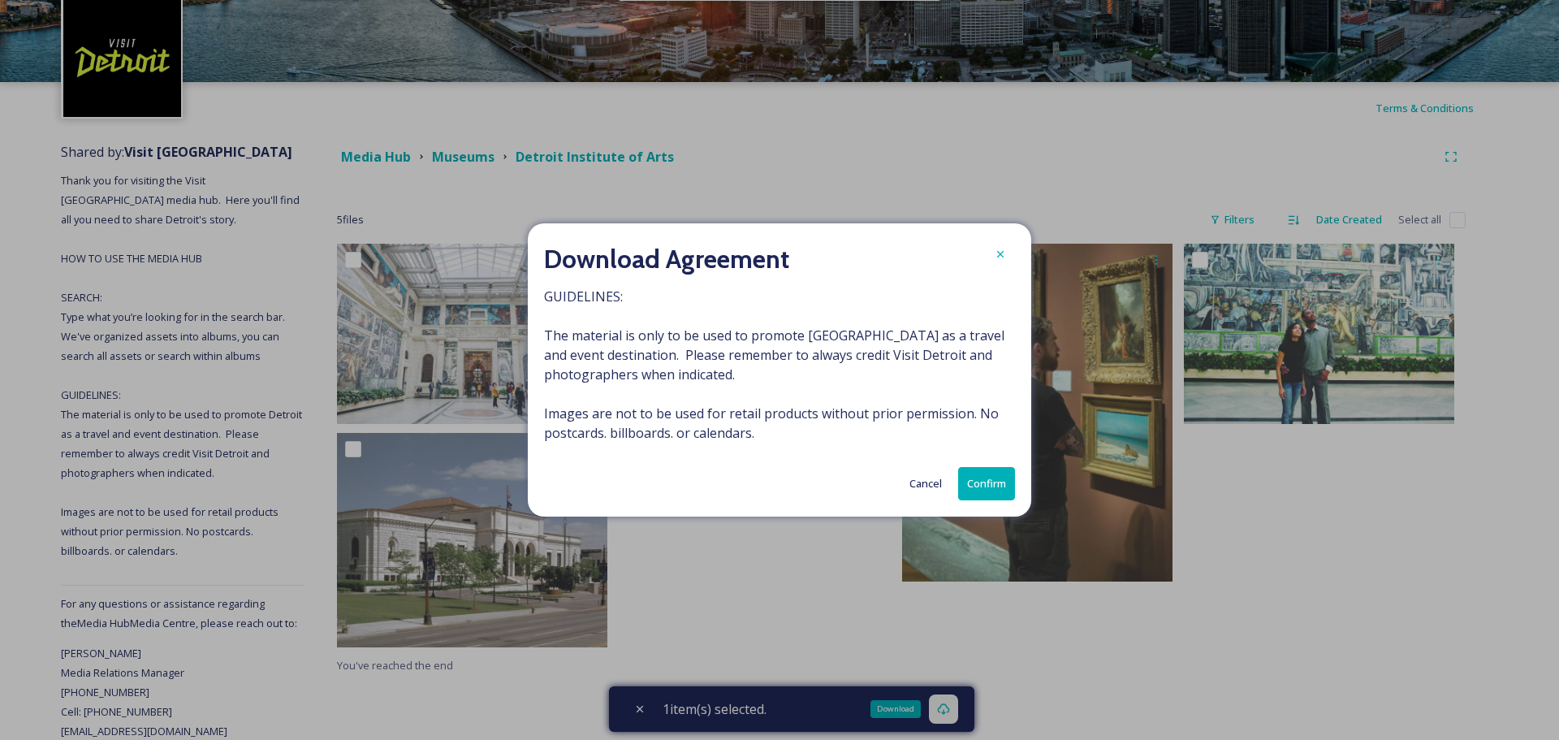
click at [978, 486] on button "Confirm" at bounding box center [986, 483] width 57 height 33
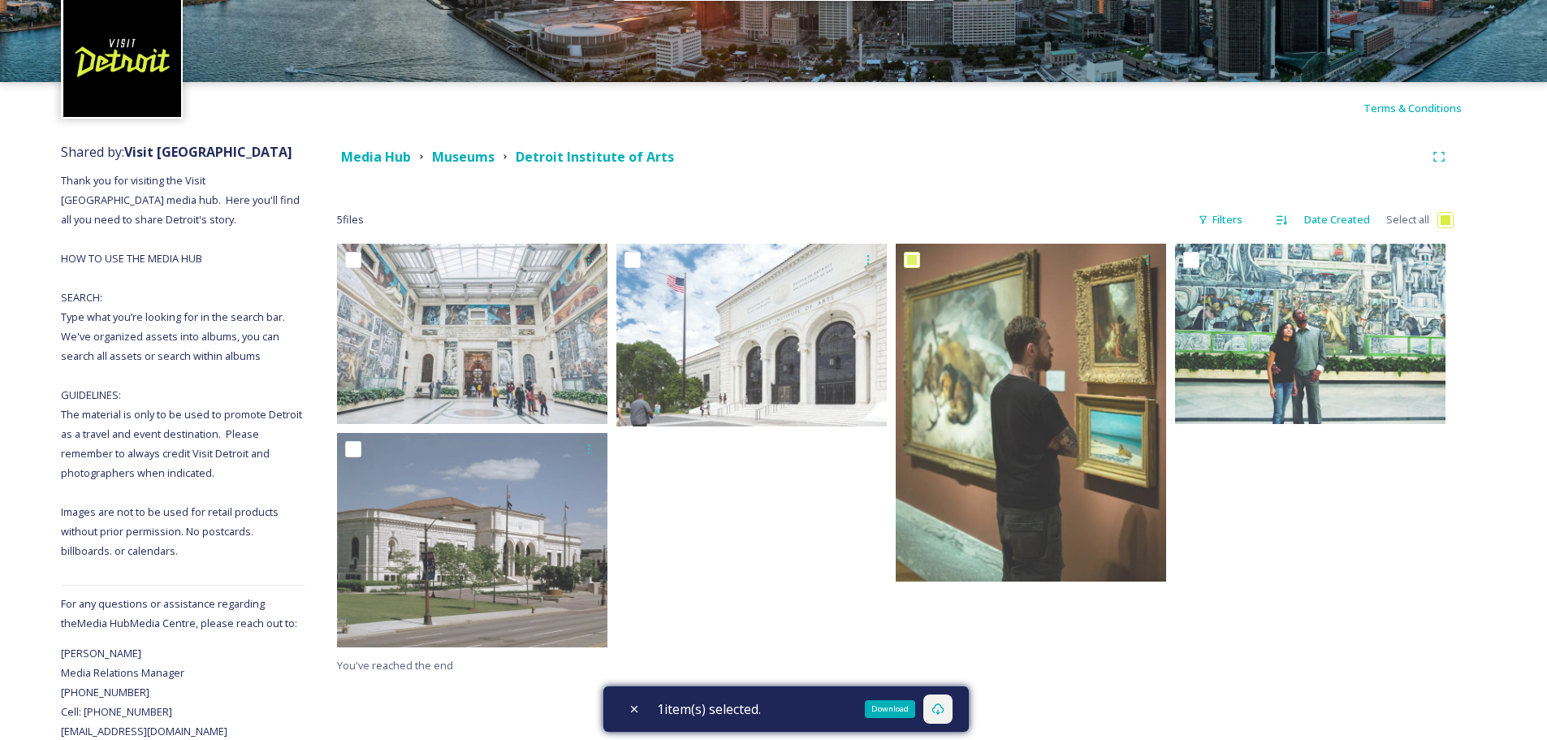
checkbox input "true"
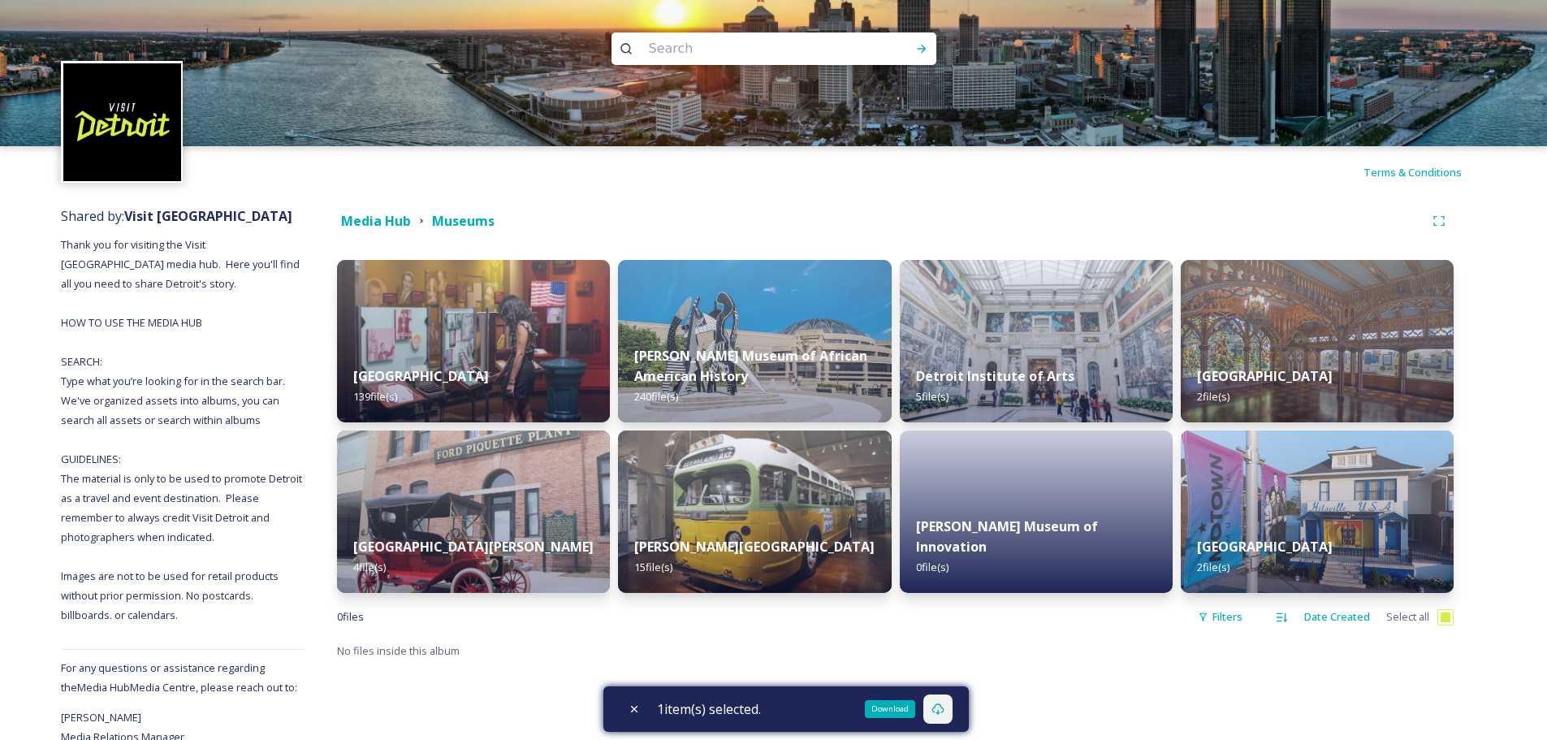
click at [704, 50] on input at bounding box center [752, 49] width 222 height 36
type input "r"
type input ","
type input "motown"
click at [931, 50] on div "Run Search" at bounding box center [921, 48] width 29 height 29
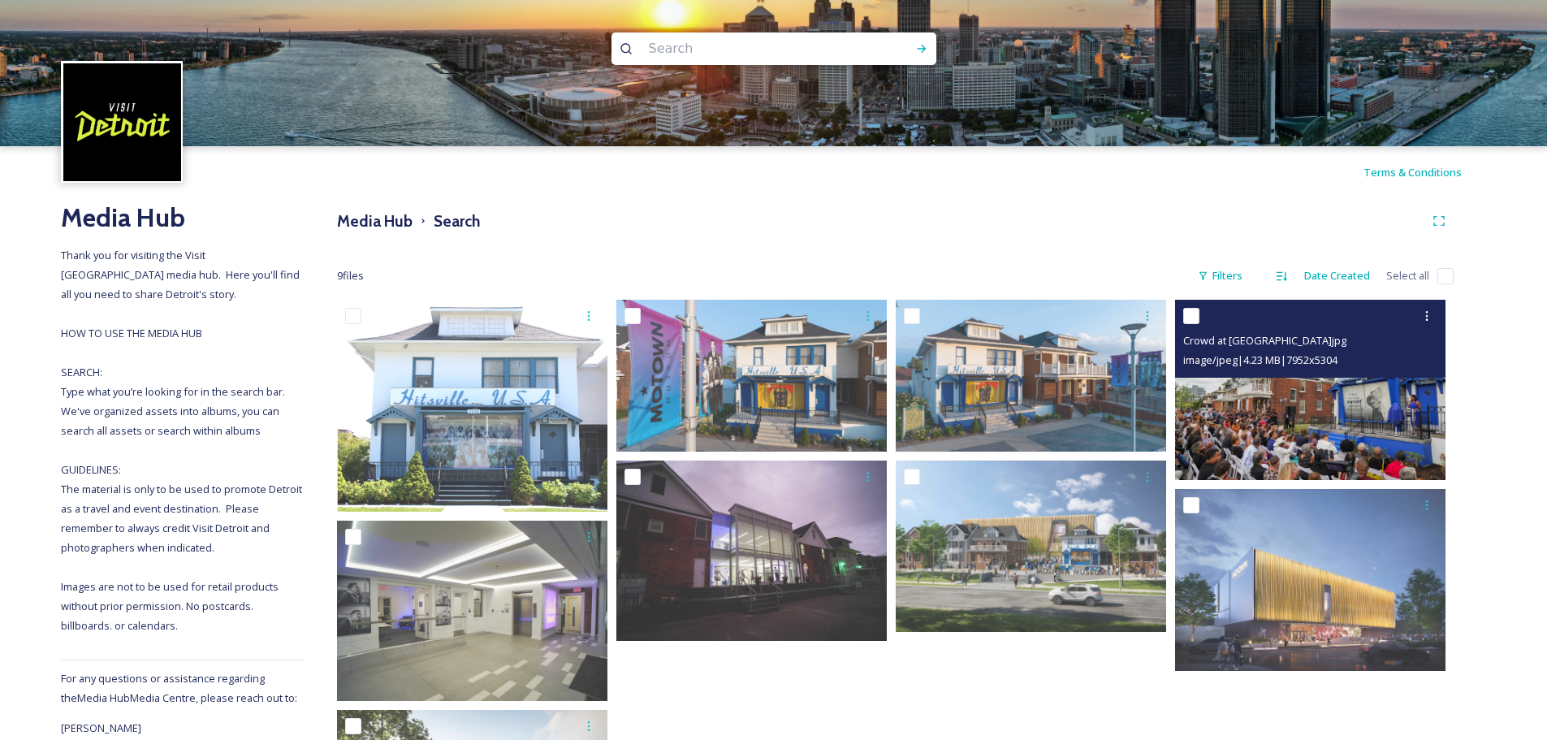
click at [1190, 313] on input "checkbox" at bounding box center [1191, 316] width 16 height 16
checkbox input "true"
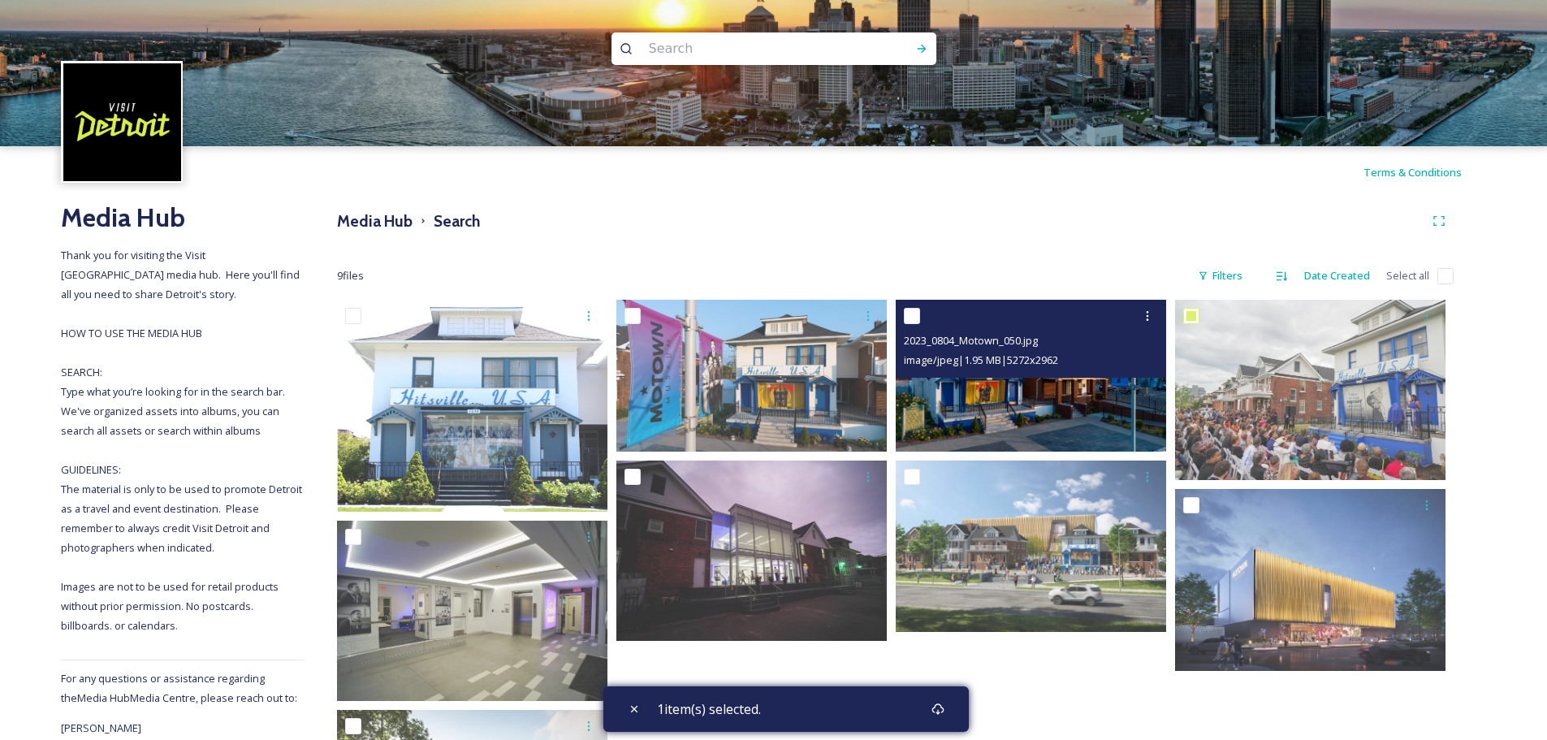
click at [913, 316] on input "checkbox" at bounding box center [912, 316] width 16 height 16
checkbox input "true"
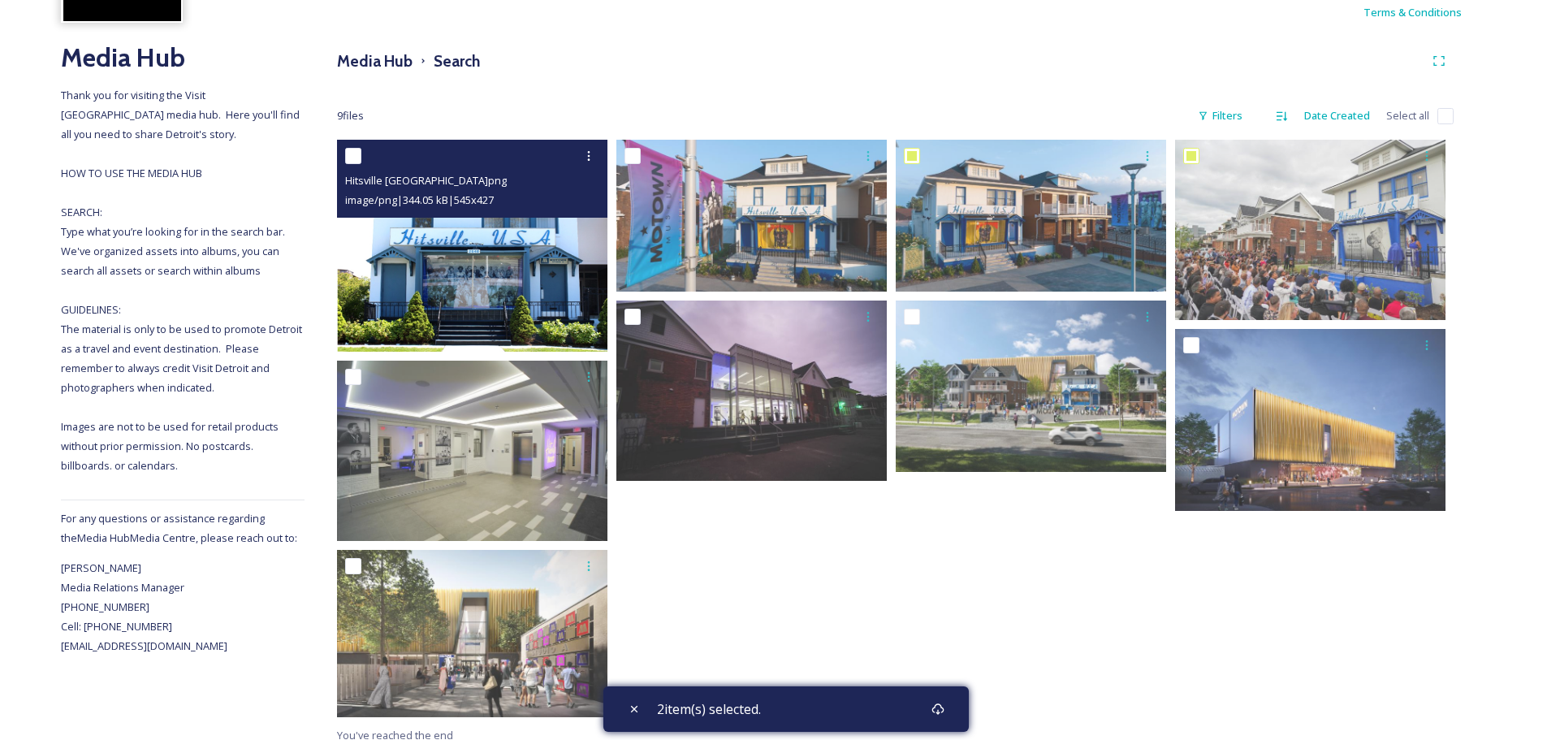
scroll to position [173, 0]
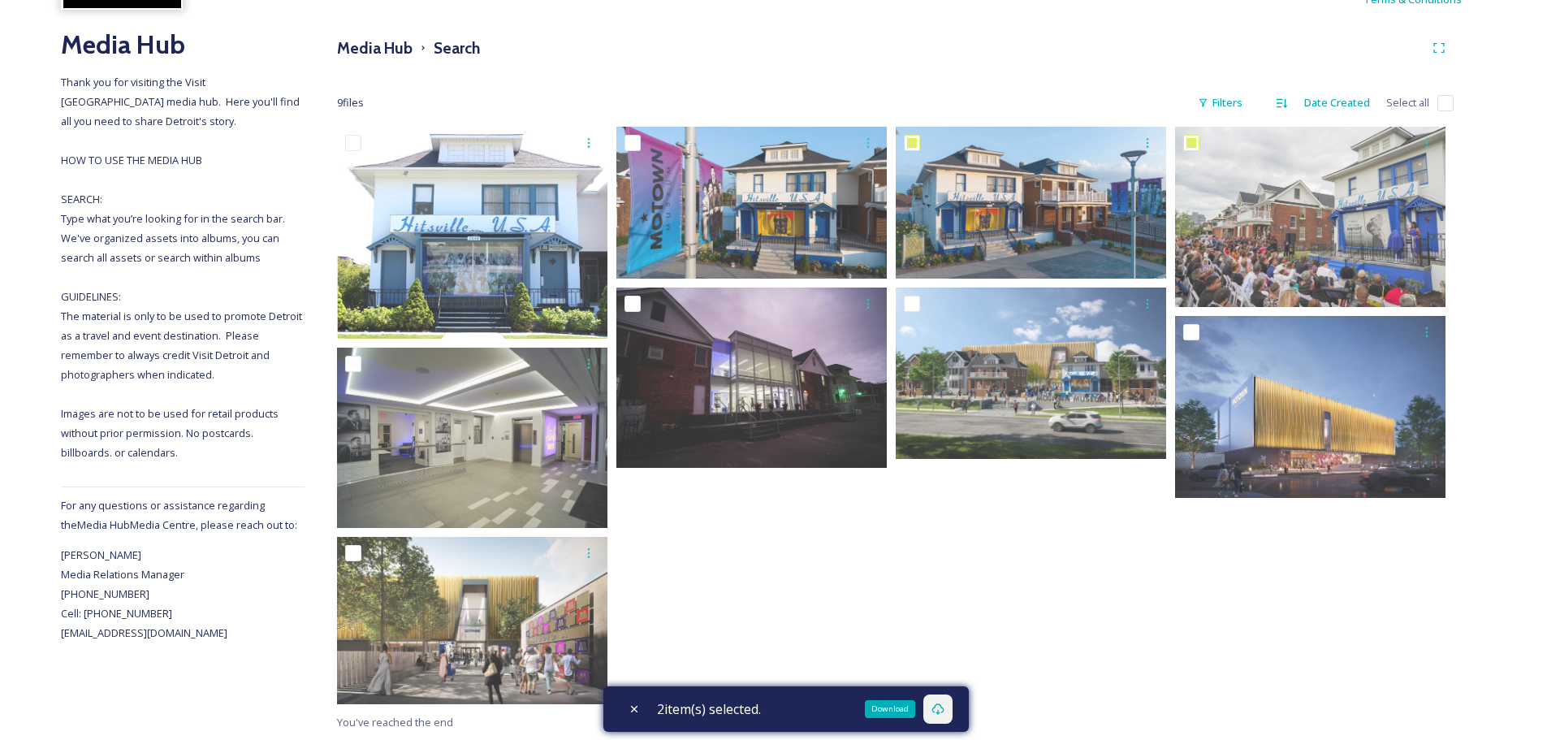
click at [952, 714] on div "Download" at bounding box center [937, 708] width 29 height 29
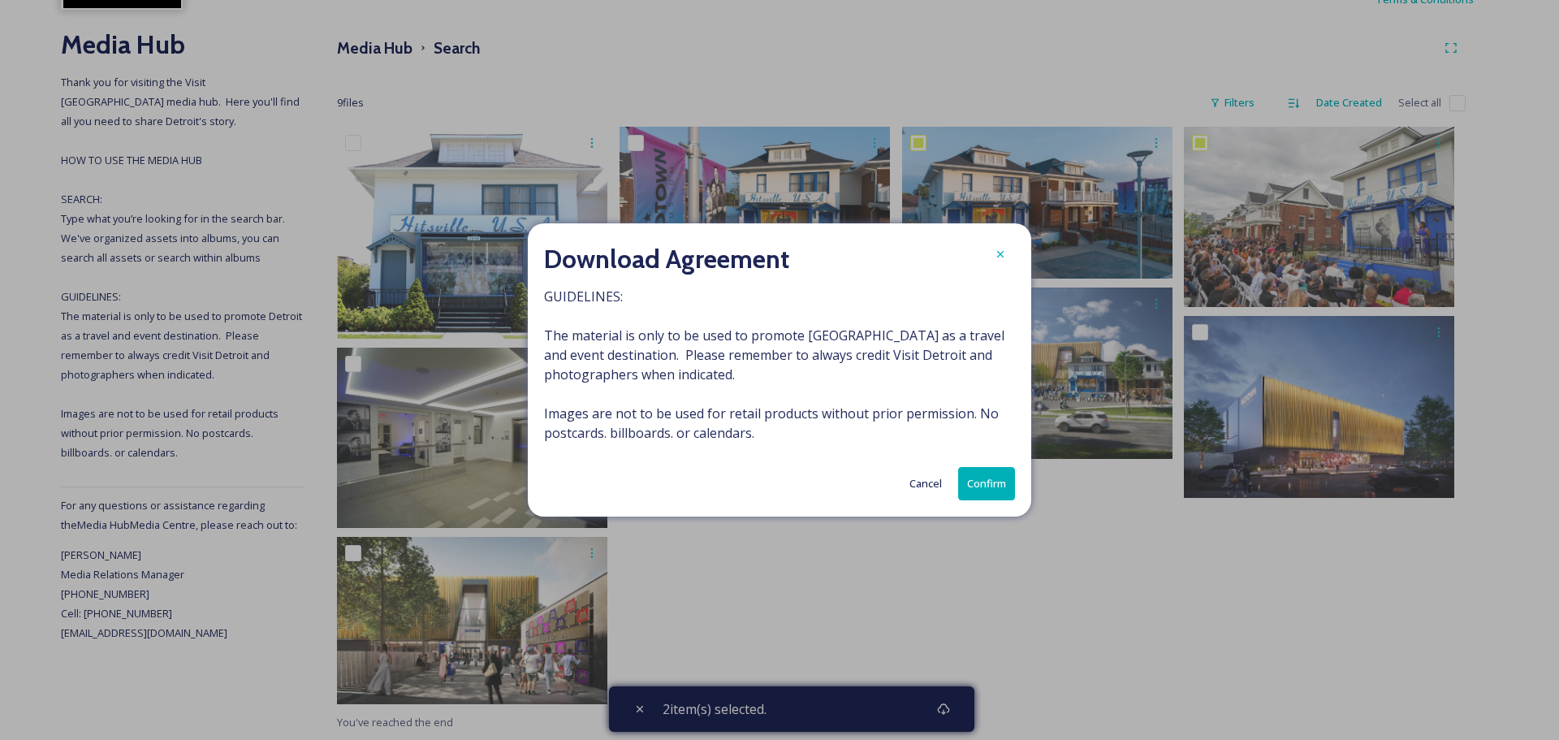
click at [962, 487] on button "Confirm" at bounding box center [986, 483] width 57 height 33
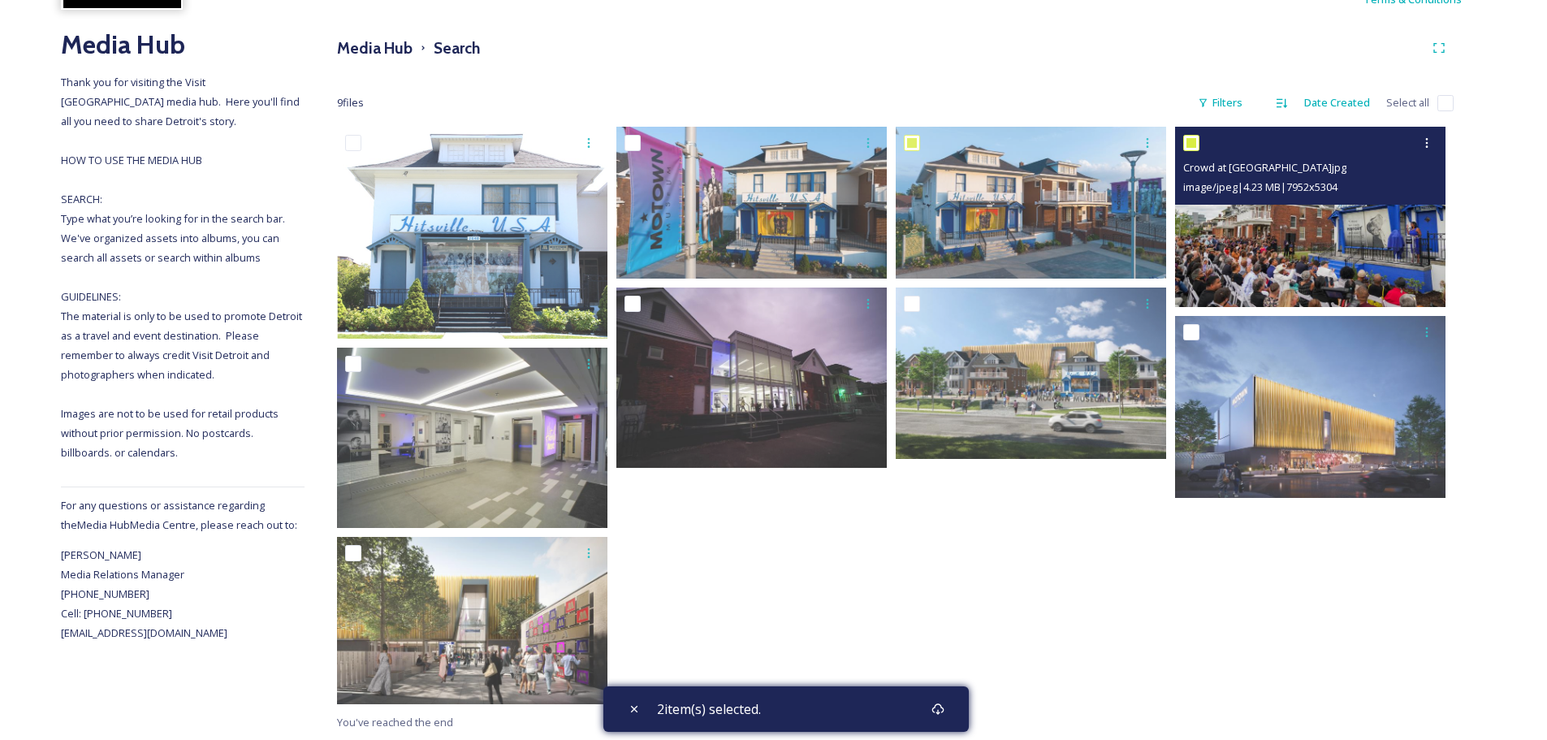
click at [1245, 240] on img at bounding box center [1310, 217] width 270 height 180
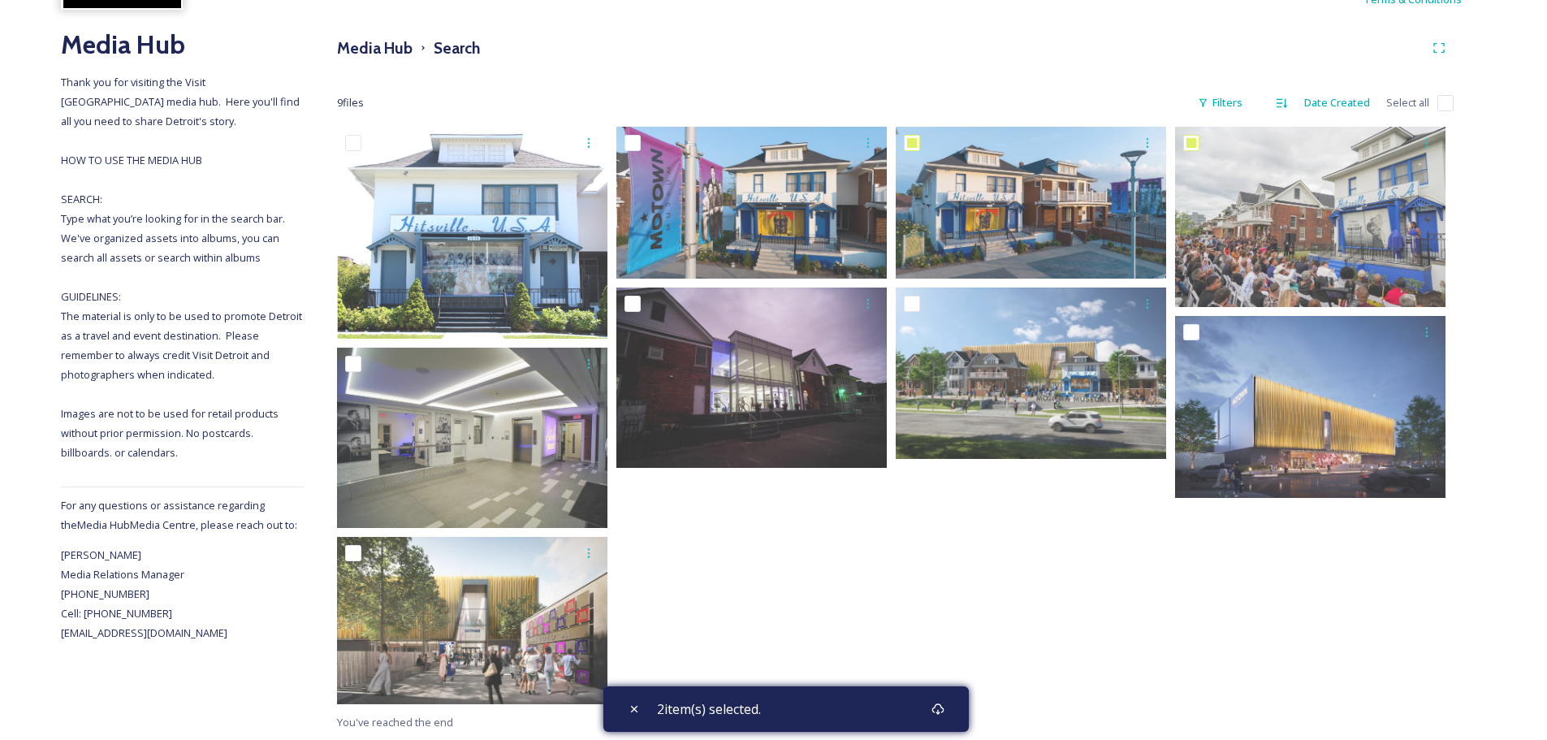
click at [828, 76] on div "Media Hub Search 9 file s Filters Date Created Select all You've reached the en…" at bounding box center [895, 382] width 1181 height 715
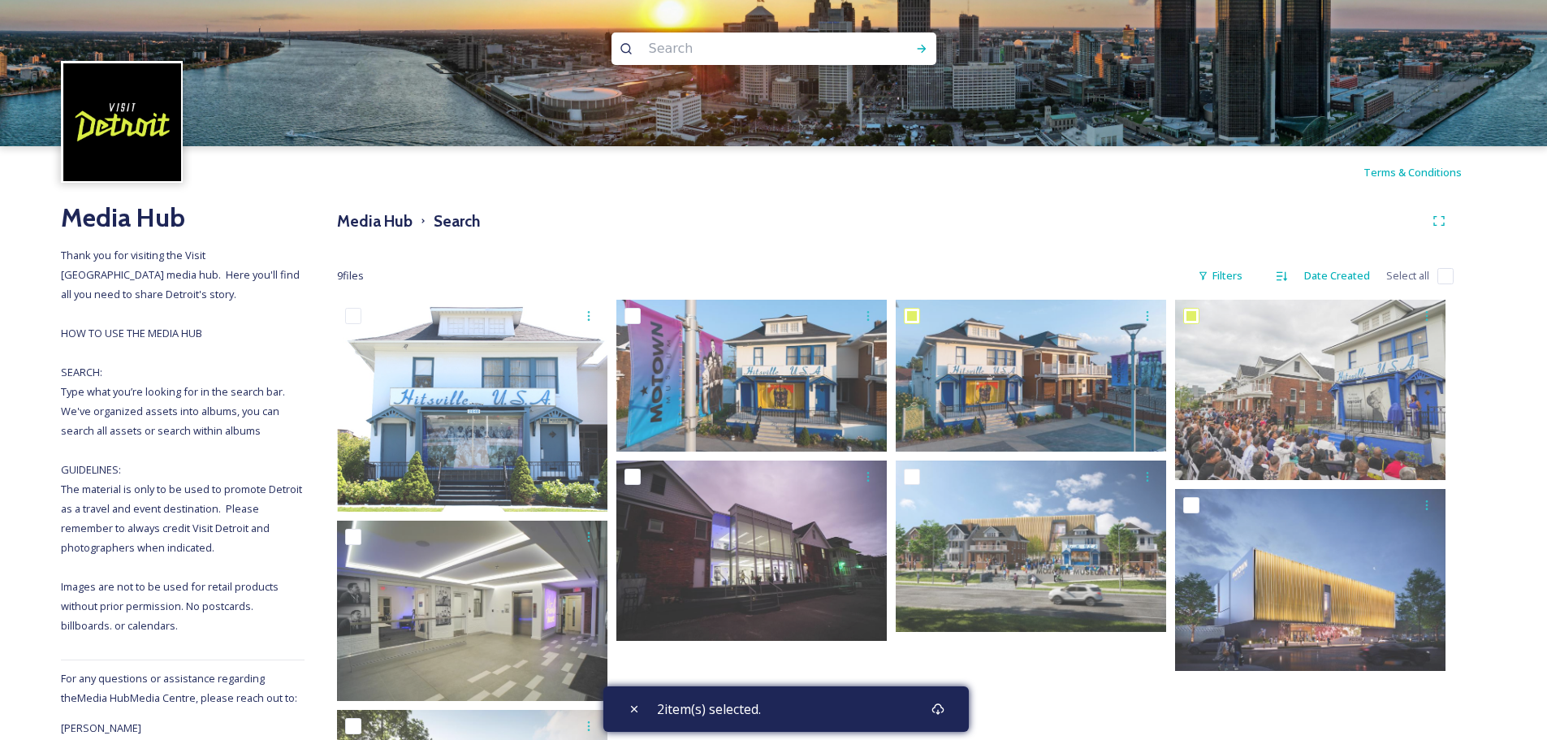
click at [686, 50] on input at bounding box center [752, 49] width 222 height 36
type input "river walk"
click at [720, 38] on input at bounding box center [800, 49] width 191 height 36
type input "riverwalk"
click at [918, 44] on icon at bounding box center [921, 48] width 13 height 13
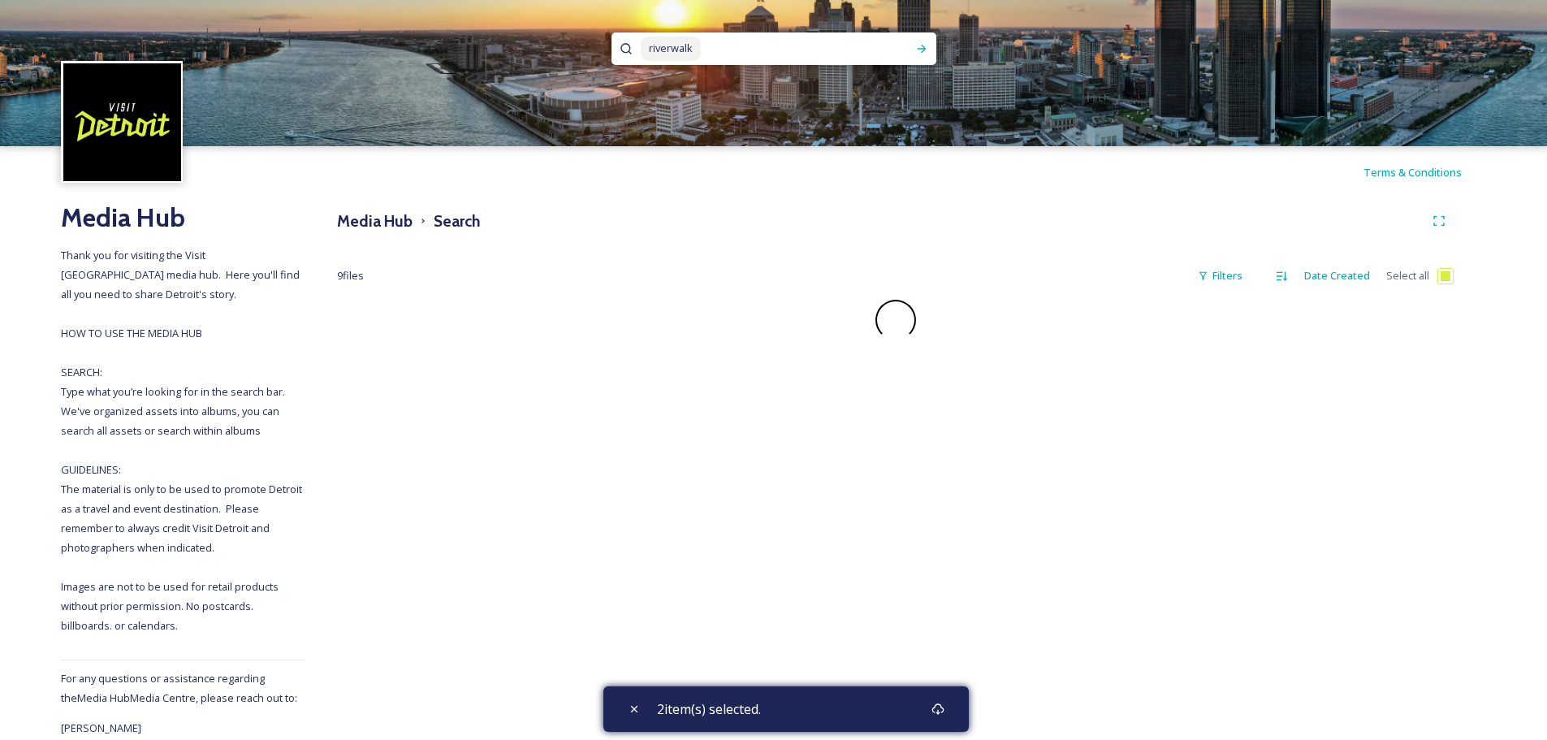
checkbox input "false"
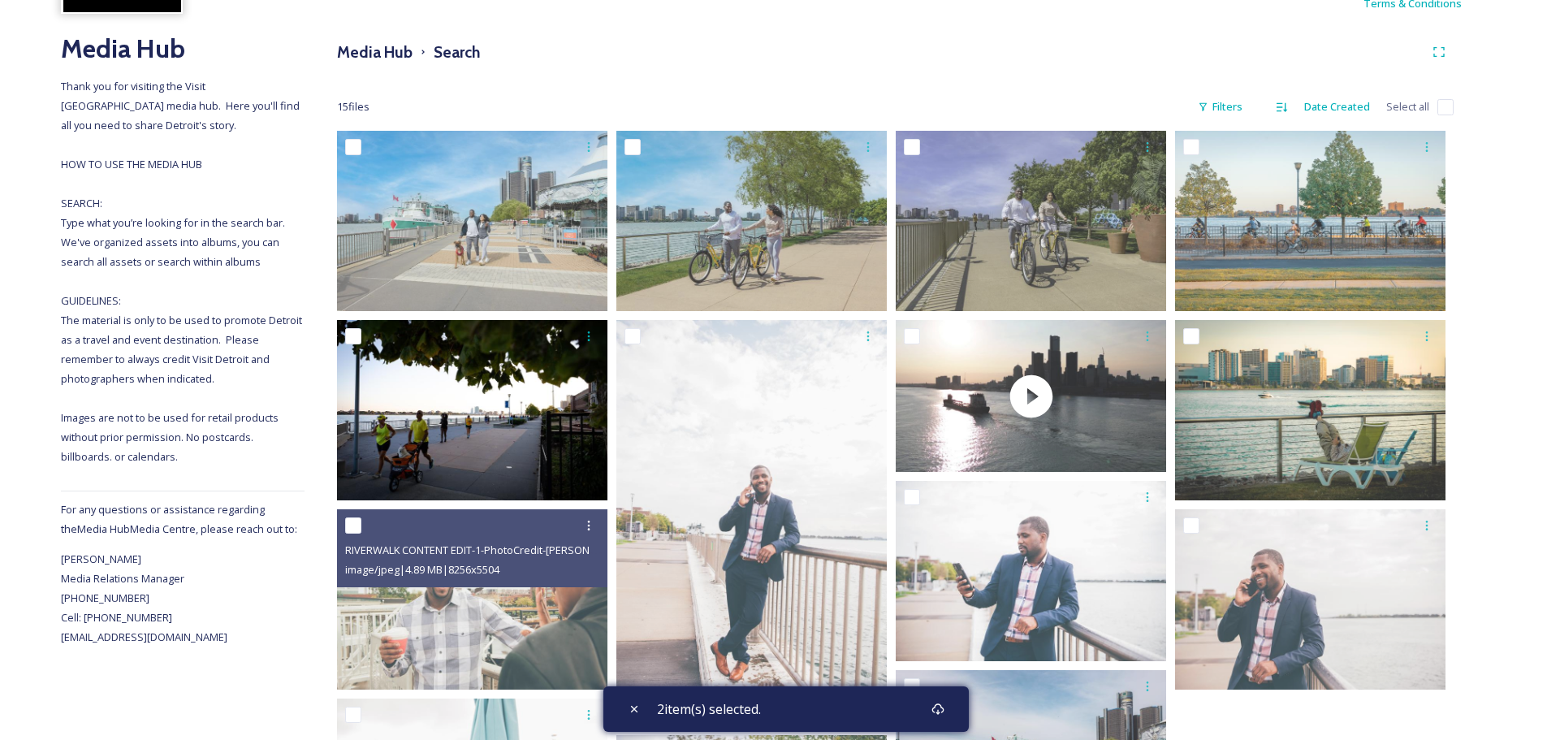
scroll to position [162, 0]
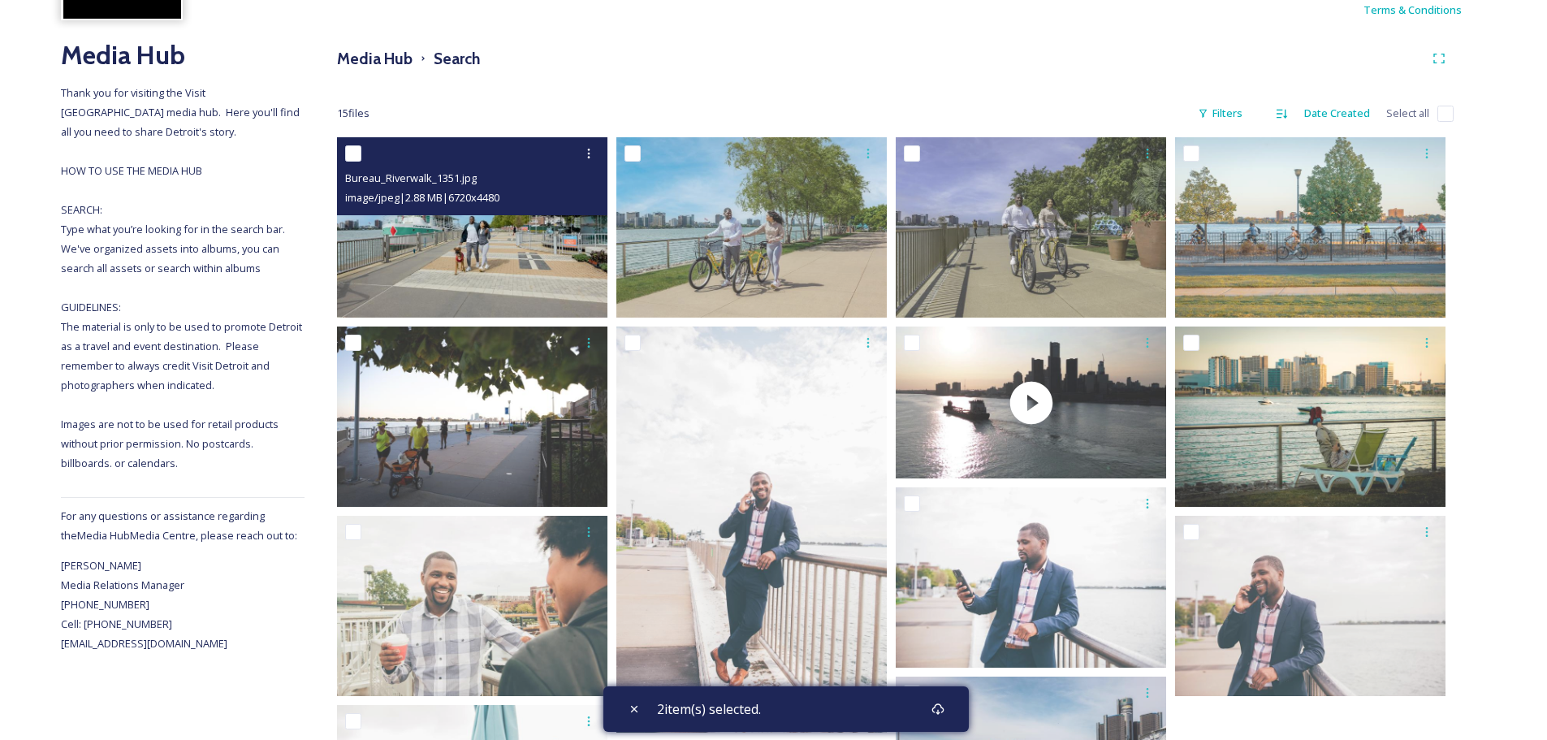
click at [349, 150] on input "checkbox" at bounding box center [353, 153] width 16 height 16
checkbox input "true"
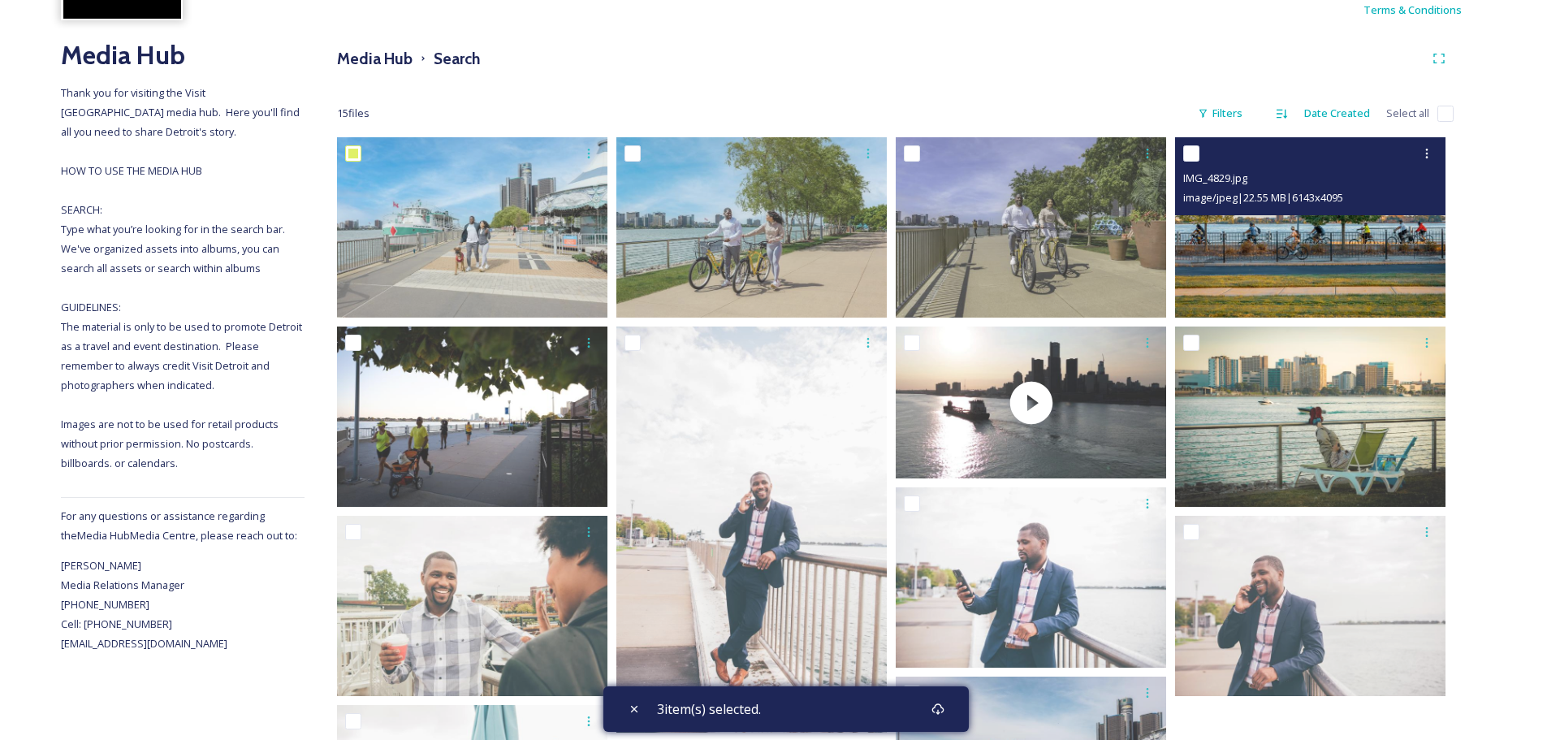
click at [1191, 153] on input "checkbox" at bounding box center [1191, 153] width 16 height 16
checkbox input "true"
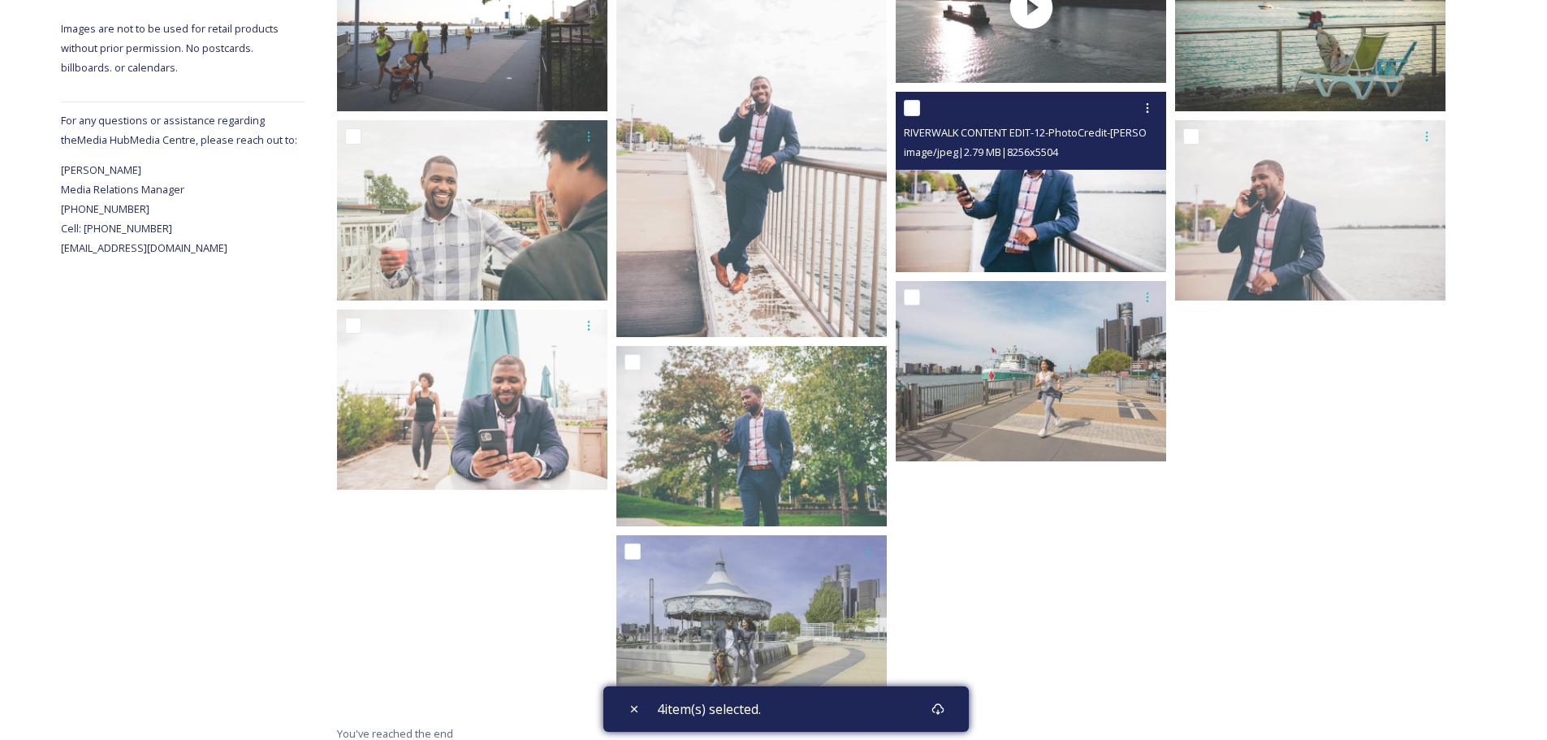
scroll to position [569, 0]
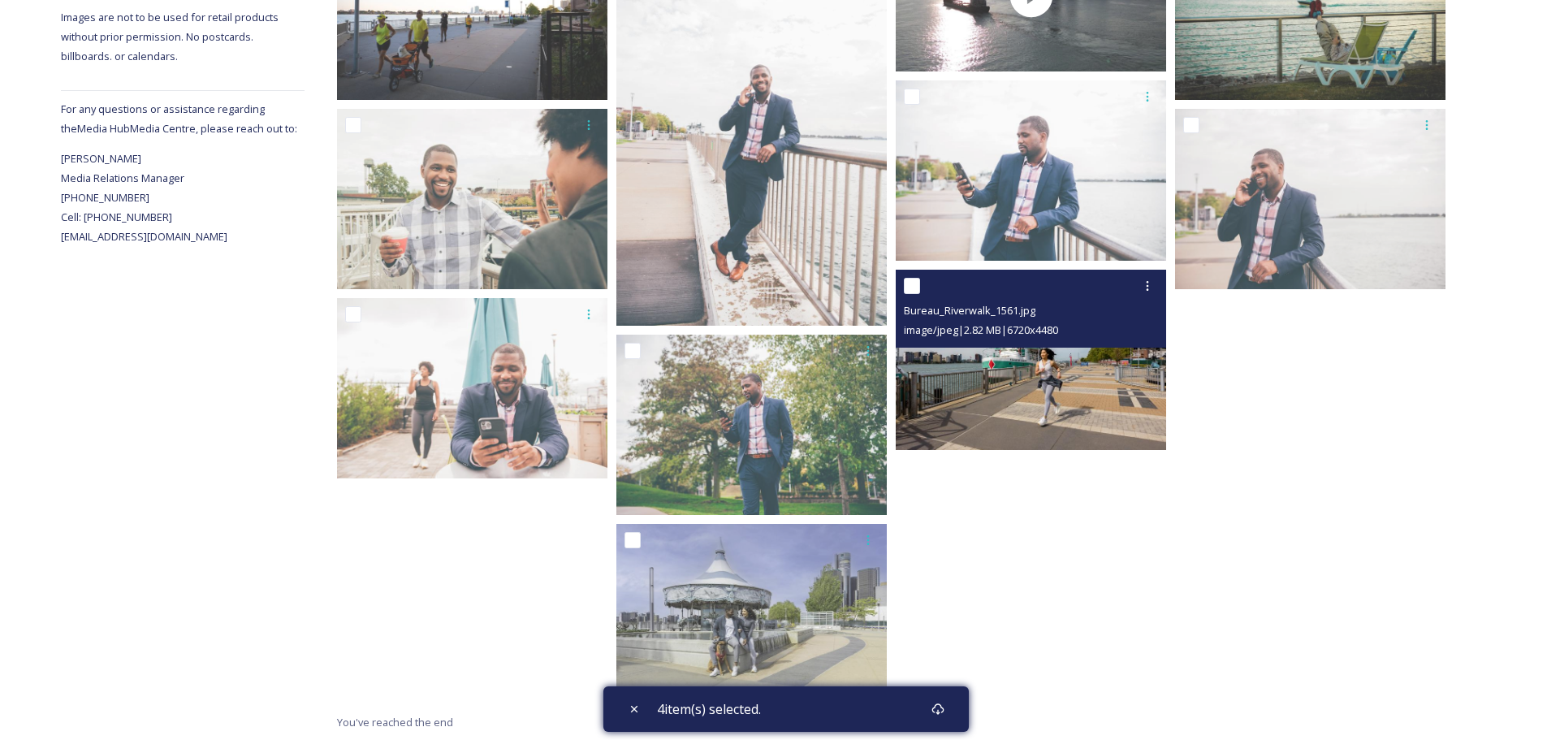
click at [913, 288] on input "checkbox" at bounding box center [912, 286] width 16 height 16
checkbox input "true"
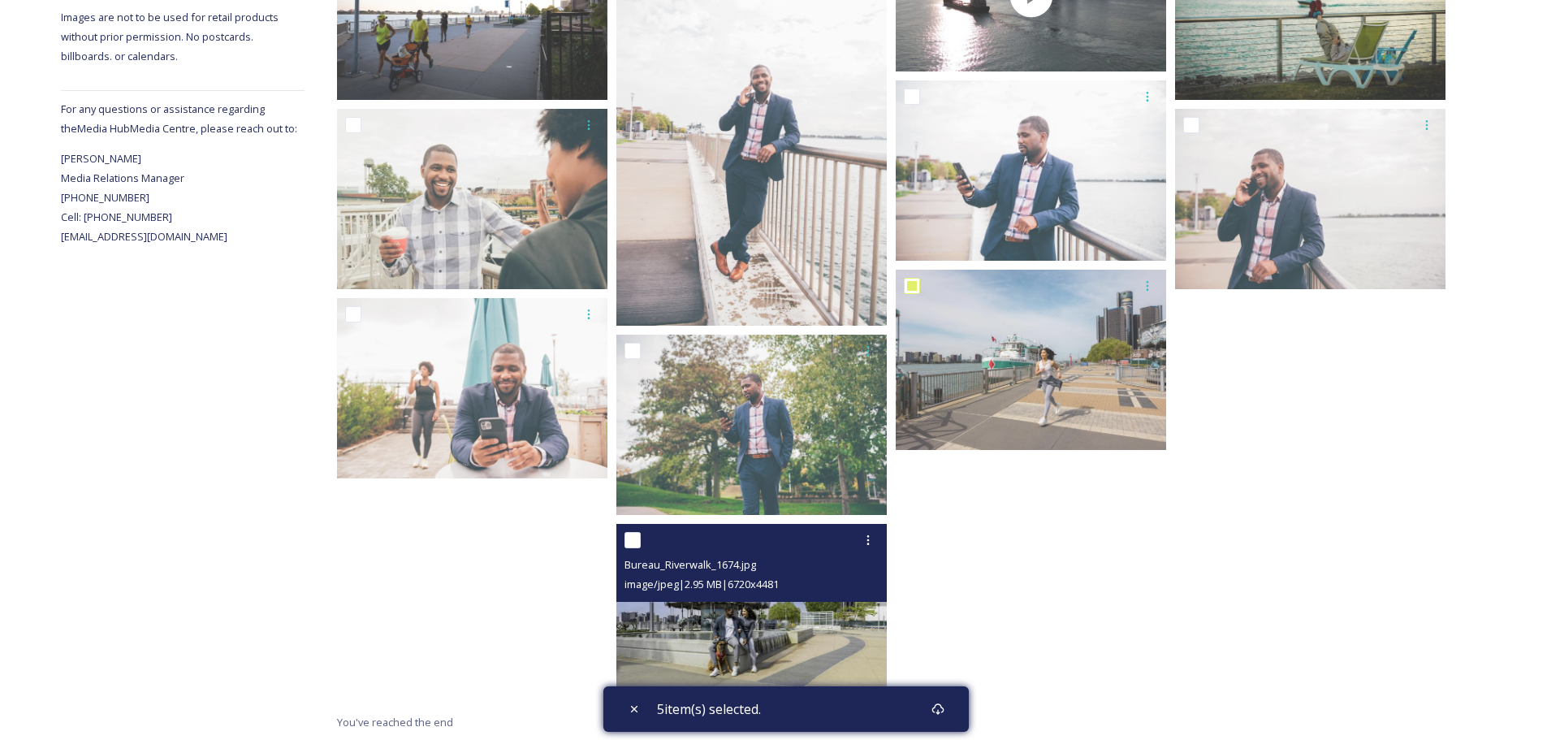
click at [638, 542] on input "checkbox" at bounding box center [632, 540] width 16 height 16
checkbox input "true"
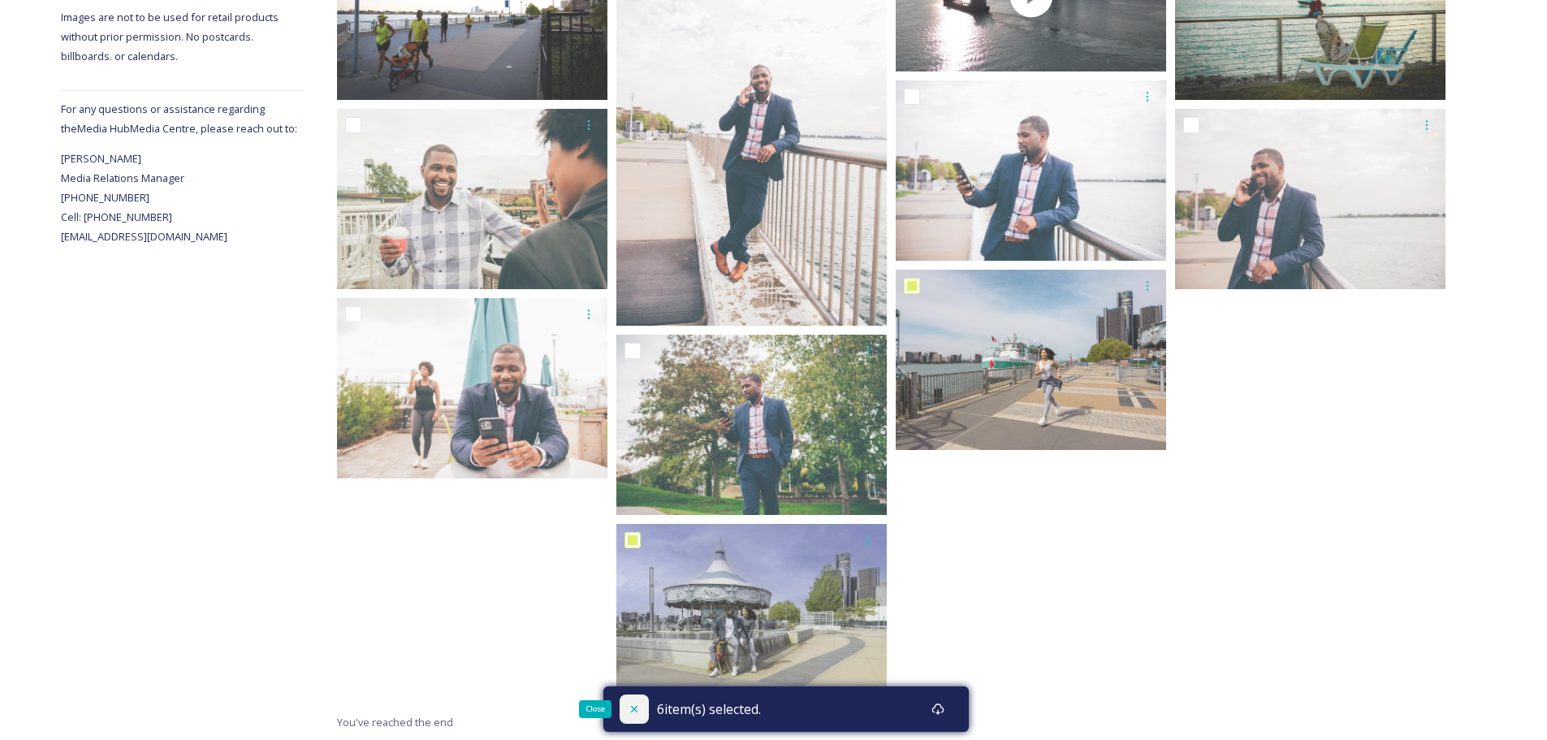
click at [634, 708] on icon at bounding box center [633, 709] width 6 height 6
checkbox input "false"
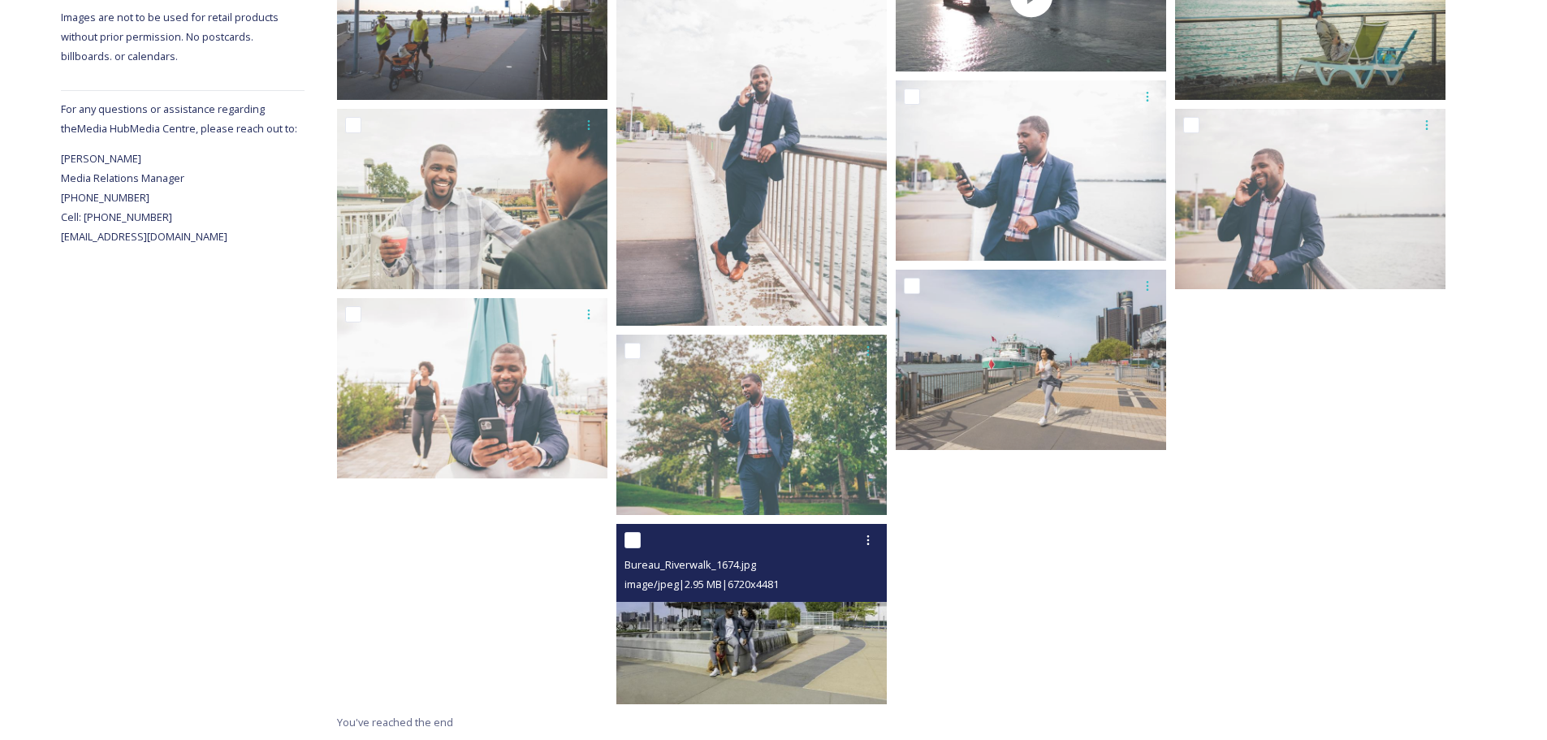
click at [634, 541] on input "checkbox" at bounding box center [632, 540] width 16 height 16
checkbox input "true"
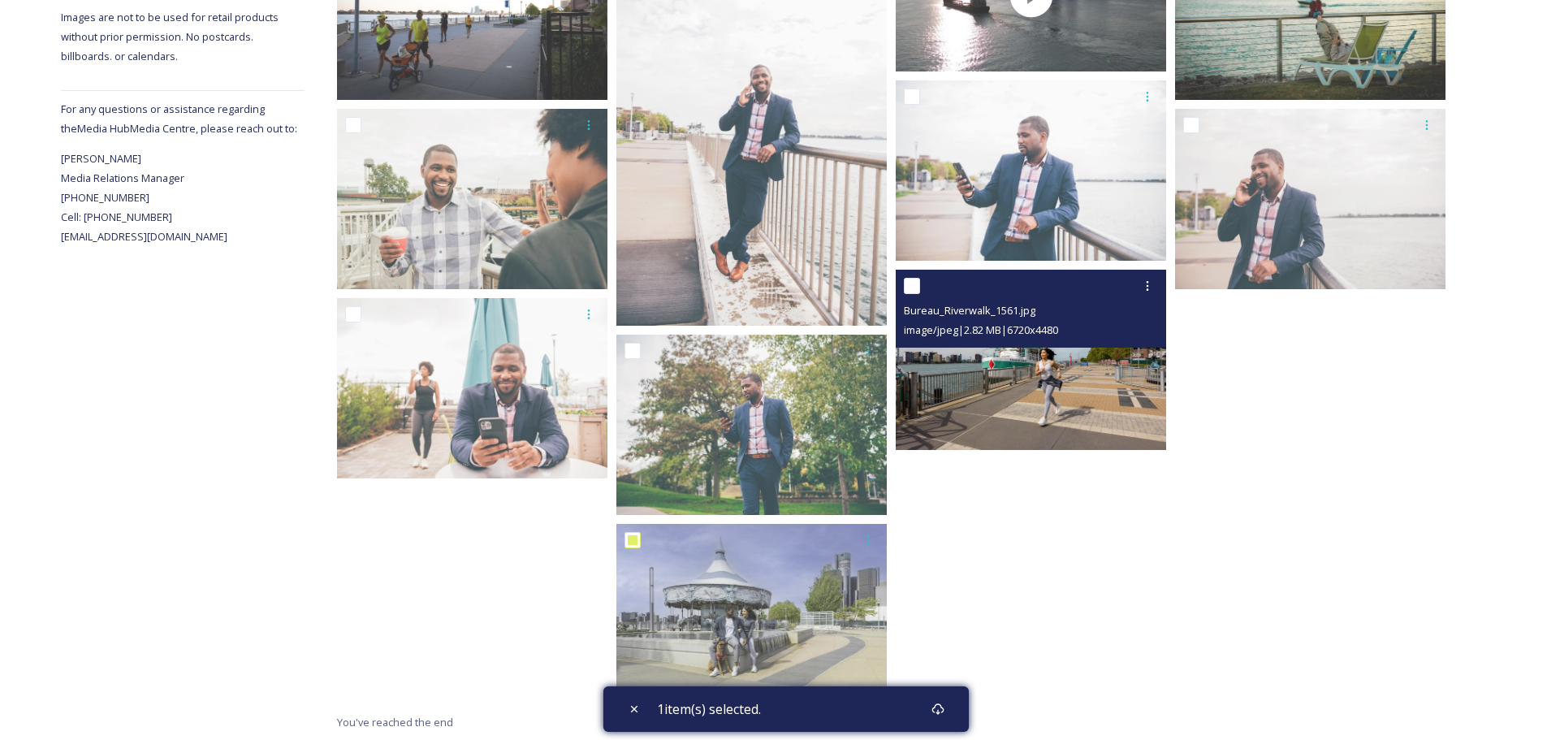
click at [909, 283] on input "checkbox" at bounding box center [912, 286] width 16 height 16
checkbox input "true"
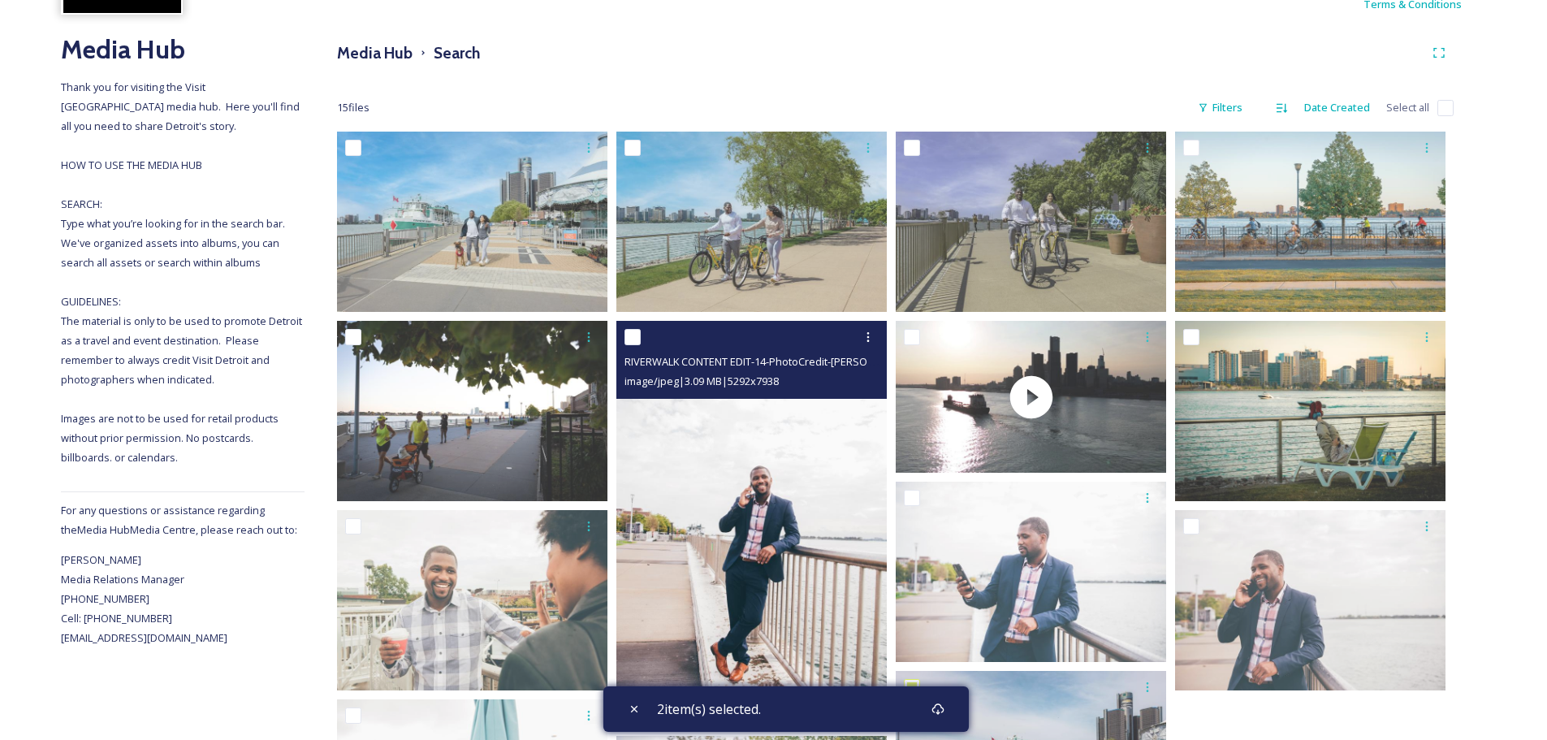
scroll to position [163, 0]
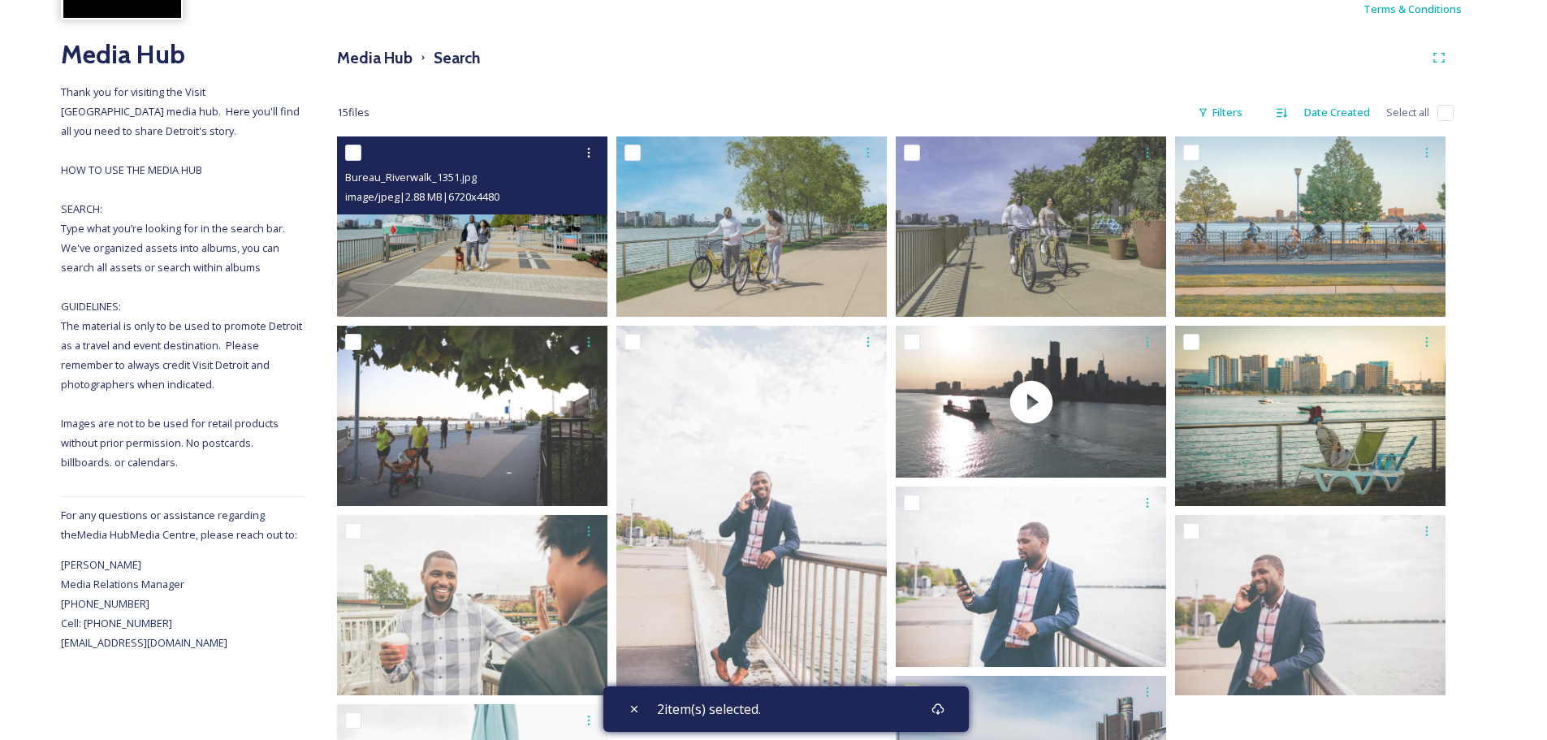
click at [357, 147] on input "checkbox" at bounding box center [353, 153] width 16 height 16
checkbox input "true"
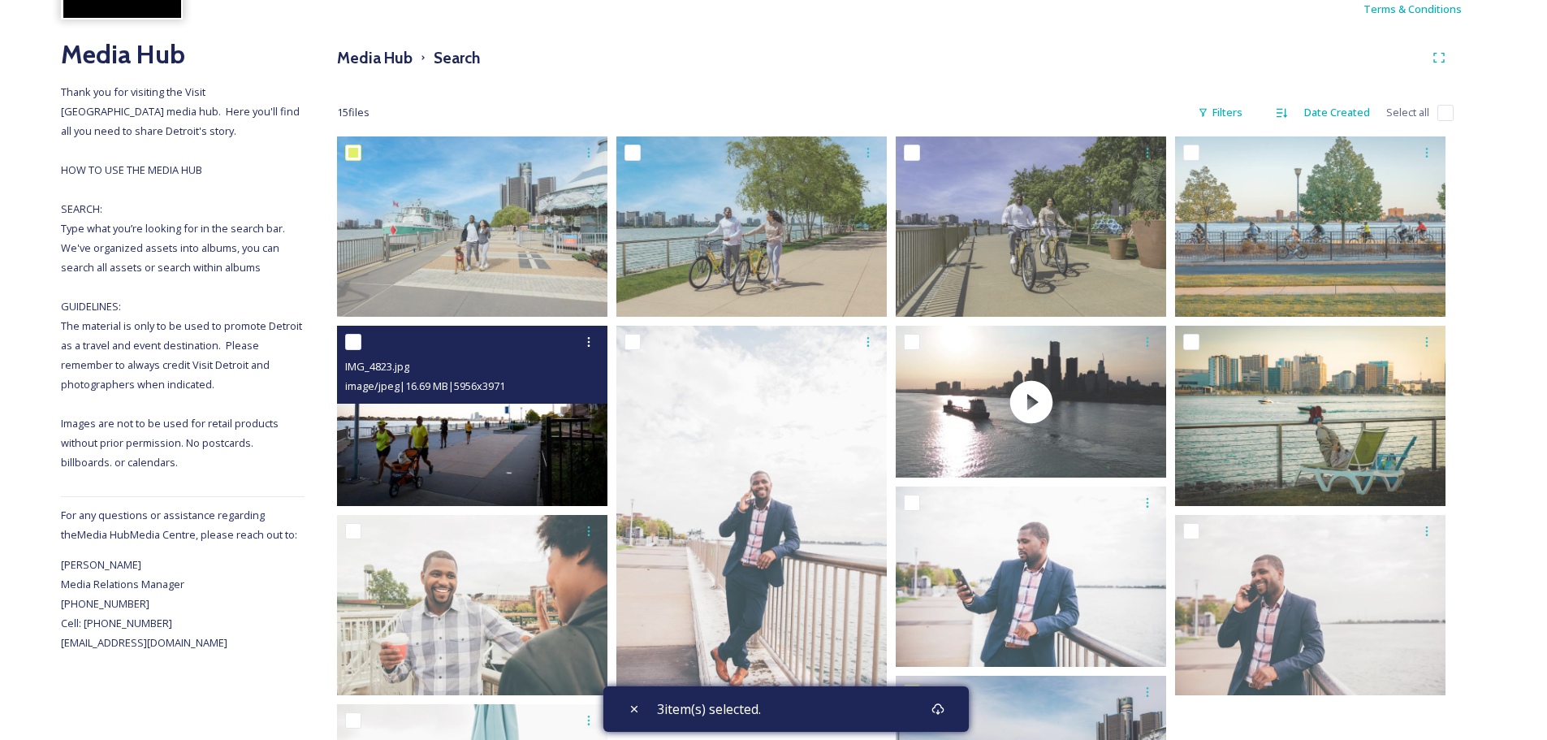
click at [357, 341] on input "checkbox" at bounding box center [353, 342] width 16 height 16
checkbox input "true"
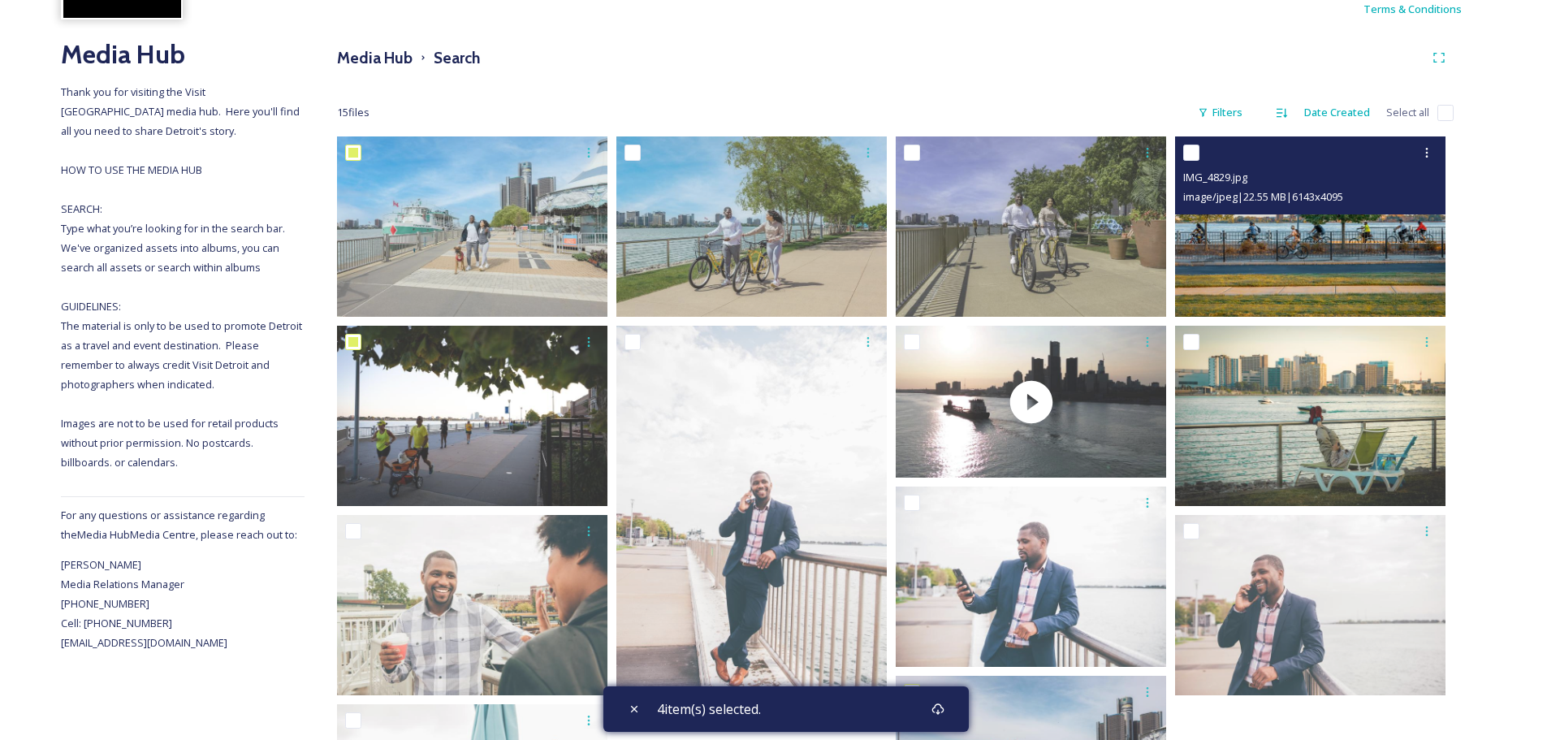
click at [1187, 153] on input "checkbox" at bounding box center [1191, 153] width 16 height 16
checkbox input "true"
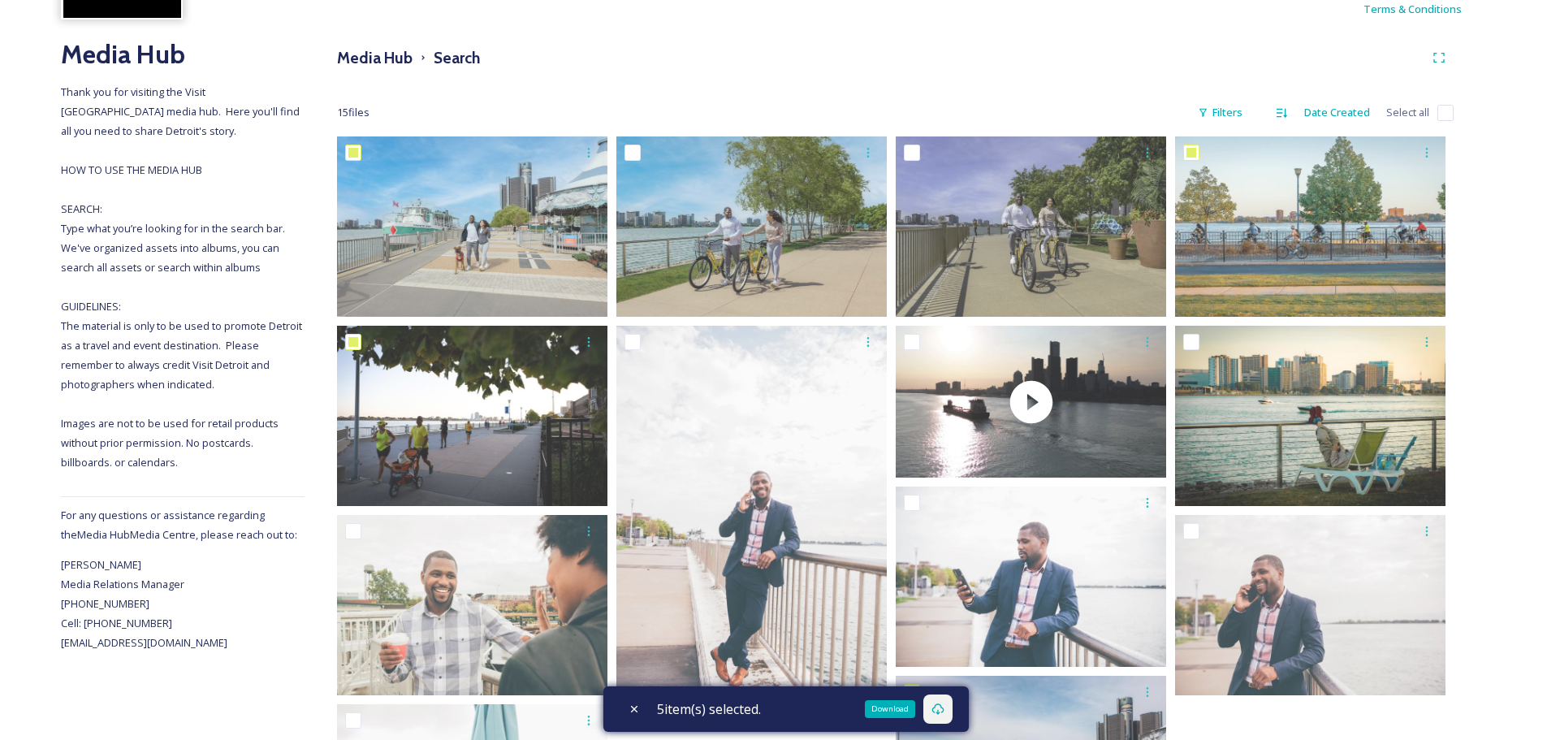
click at [951, 704] on div "Download" at bounding box center [937, 708] width 29 height 29
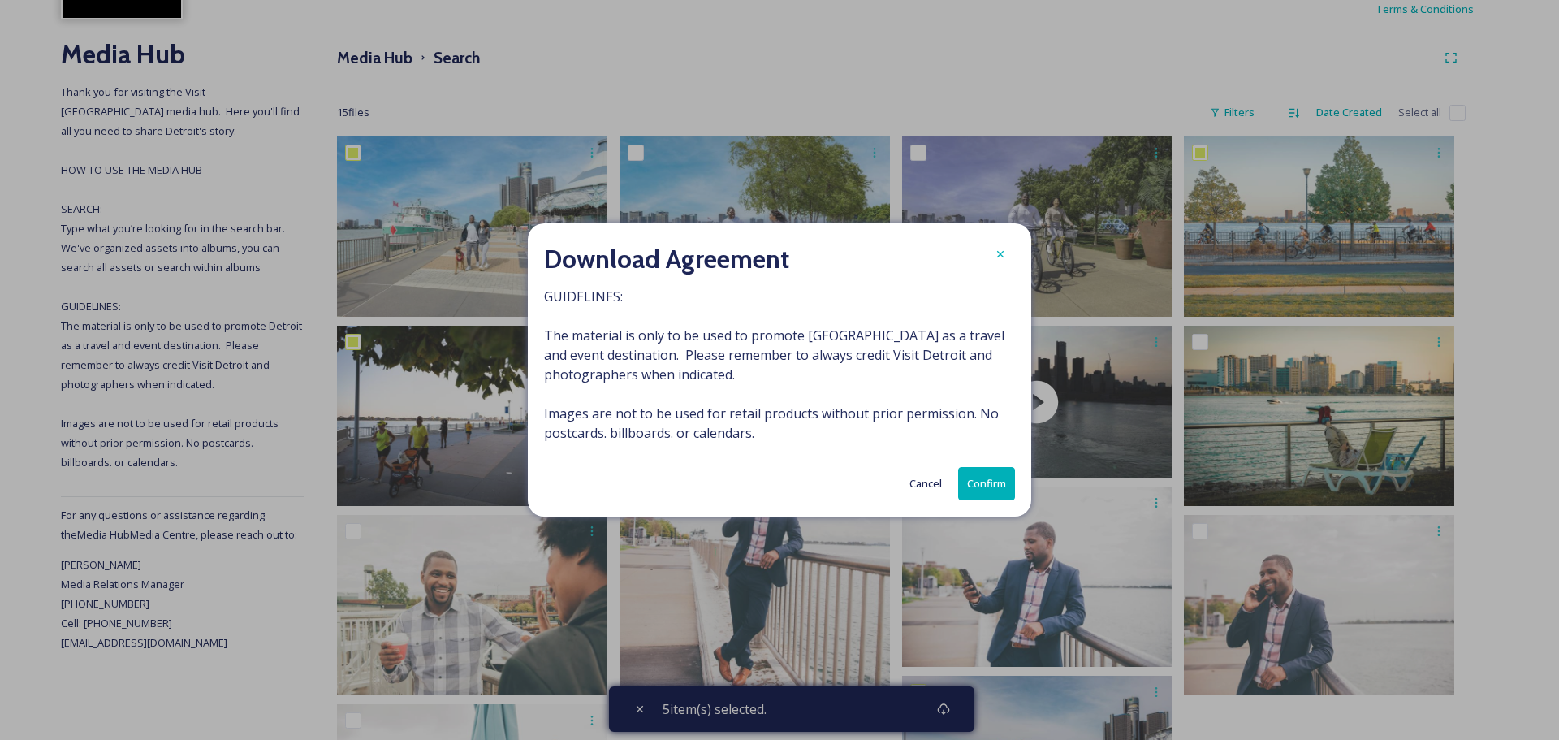
click at [990, 481] on button "Confirm" at bounding box center [986, 483] width 57 height 33
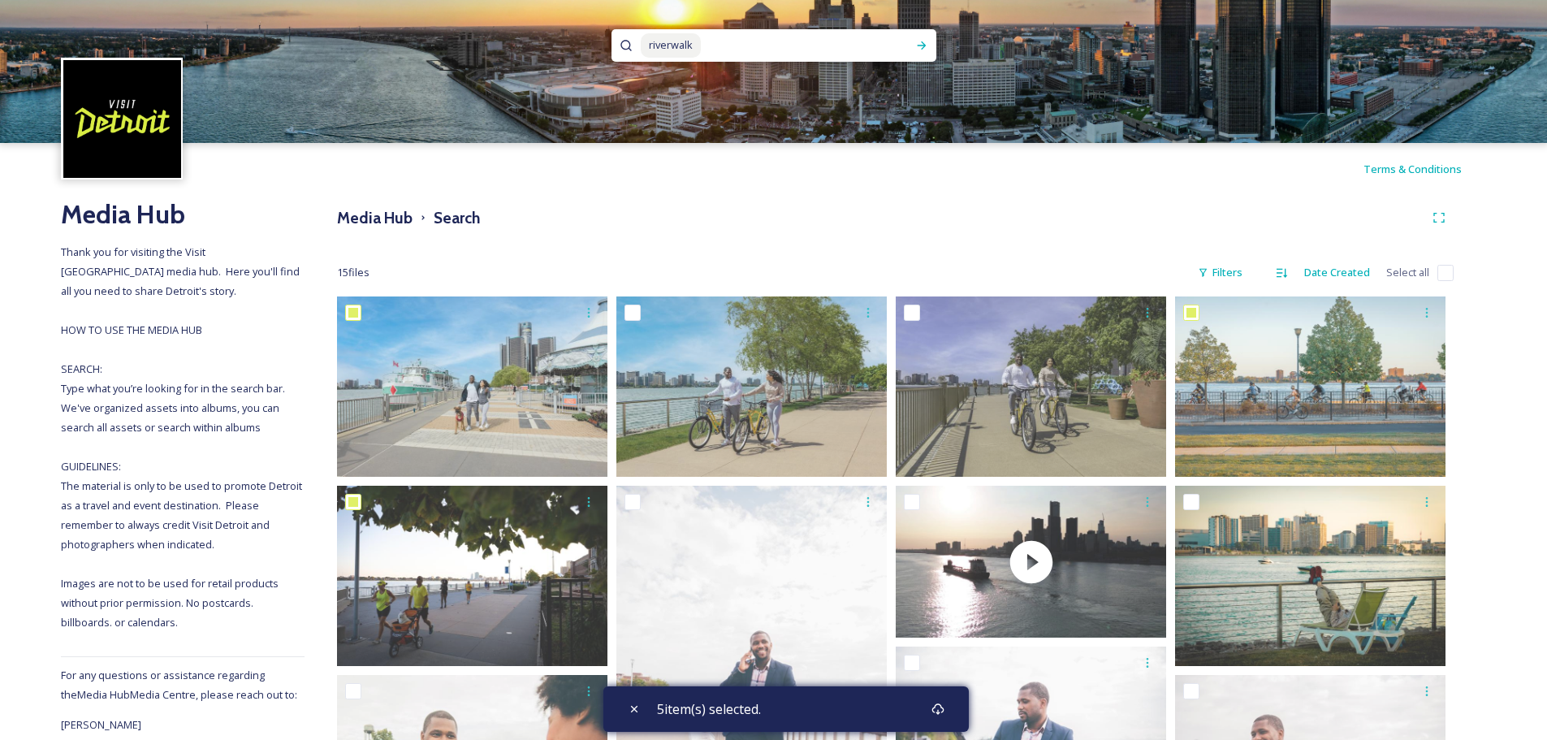
scroll to position [0, 0]
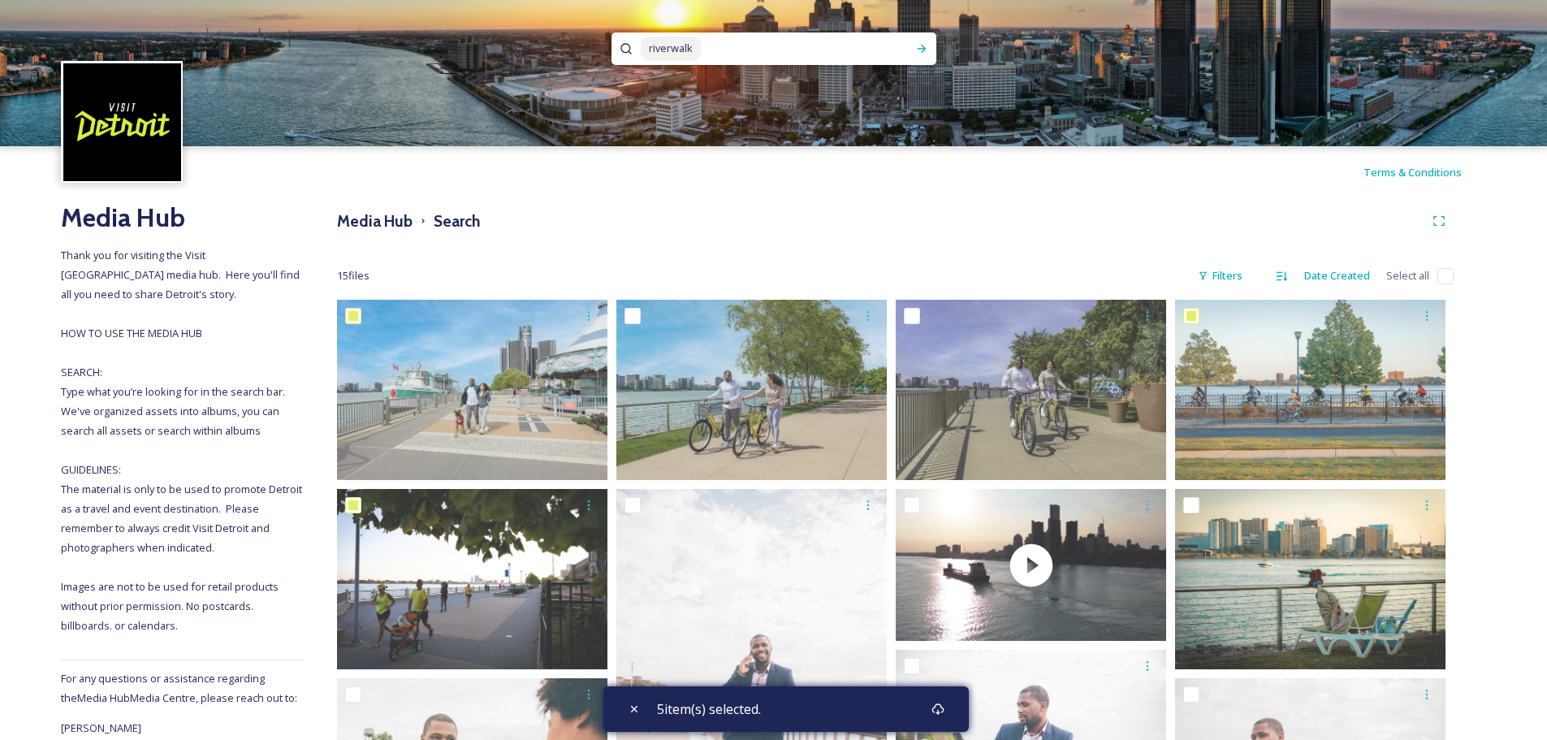
click at [741, 39] on input at bounding box center [798, 49] width 192 height 36
type input "r"
type input "[PERSON_NAME]"
click at [924, 52] on icon at bounding box center [921, 48] width 13 height 13
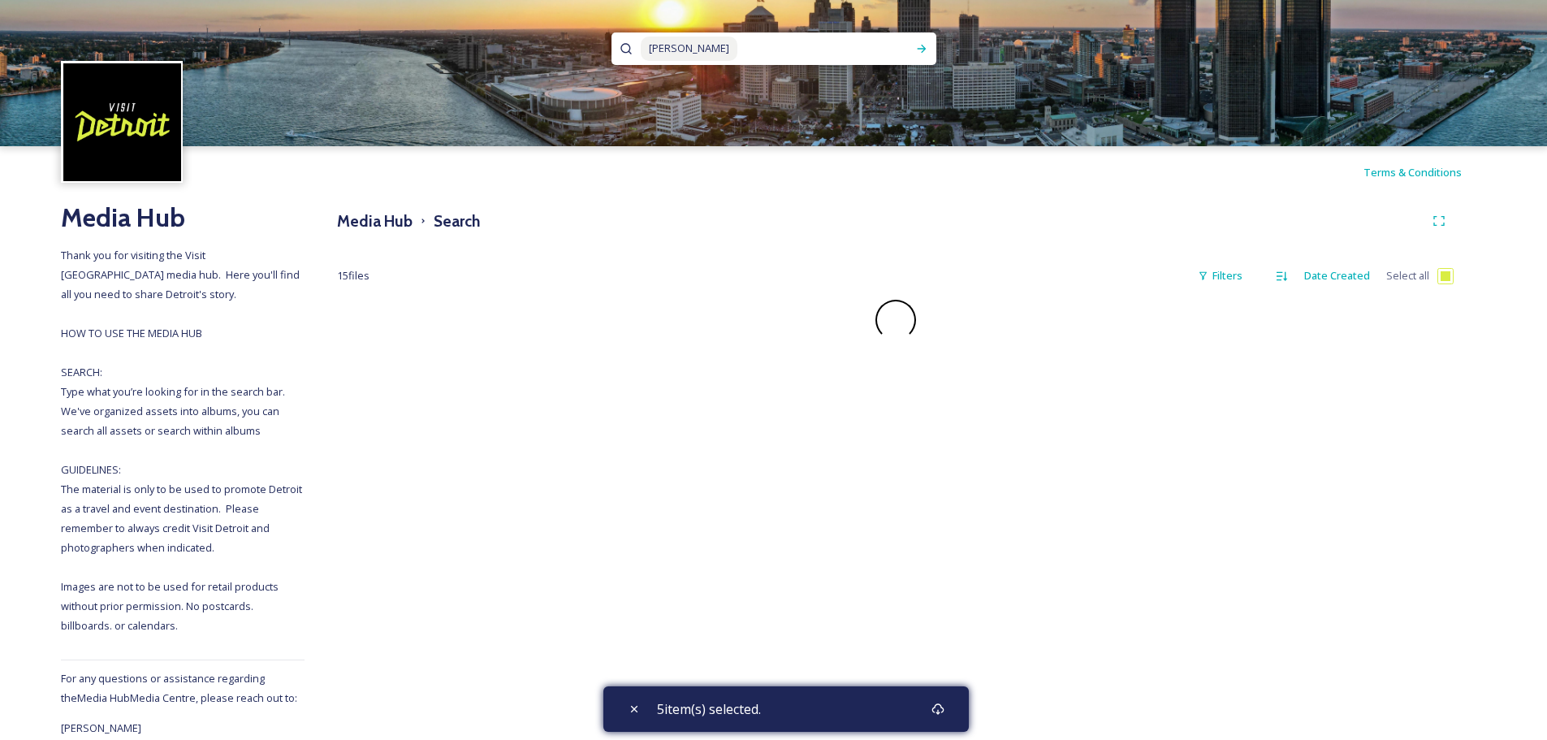
checkbox input "false"
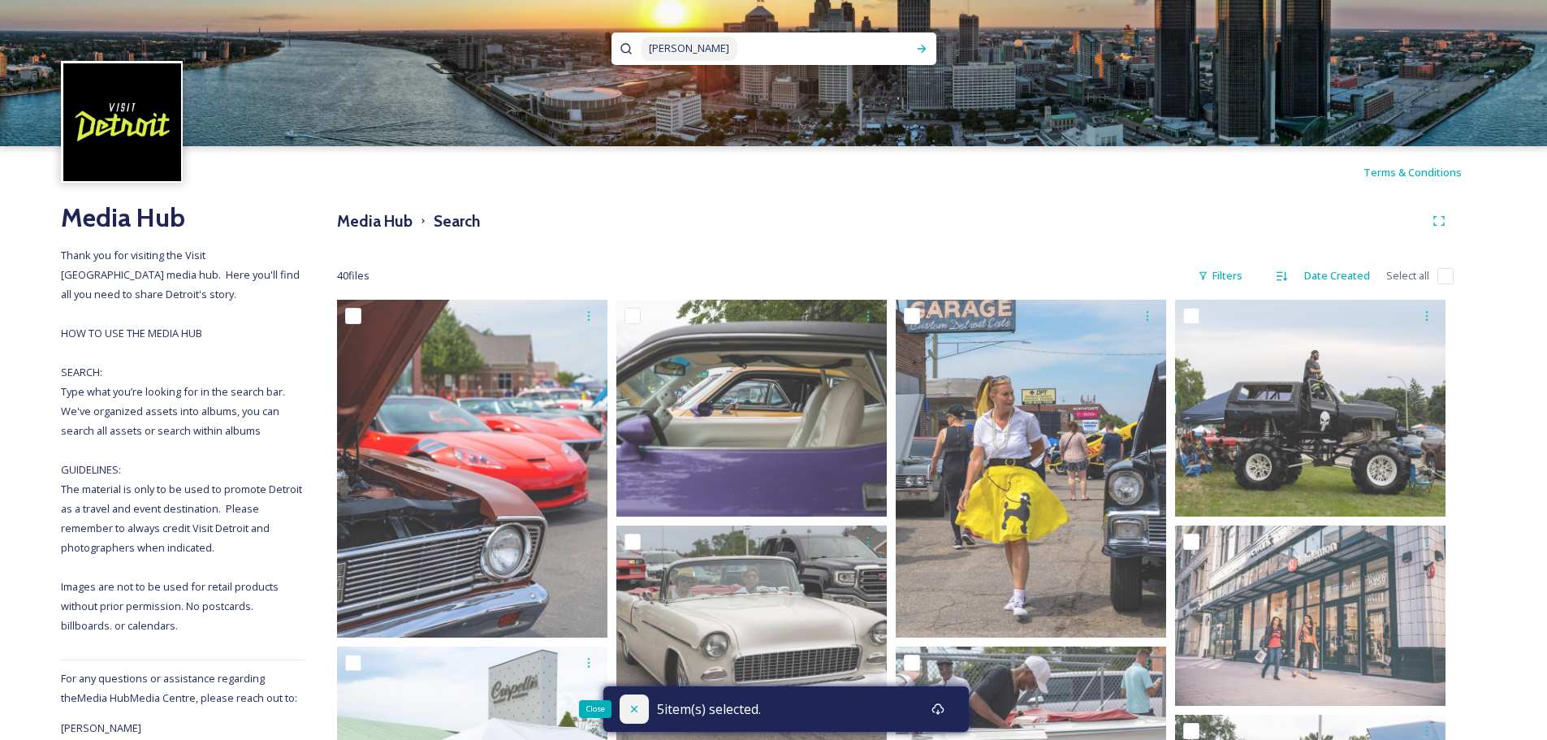
click at [628, 711] on icon at bounding box center [634, 708] width 13 height 13
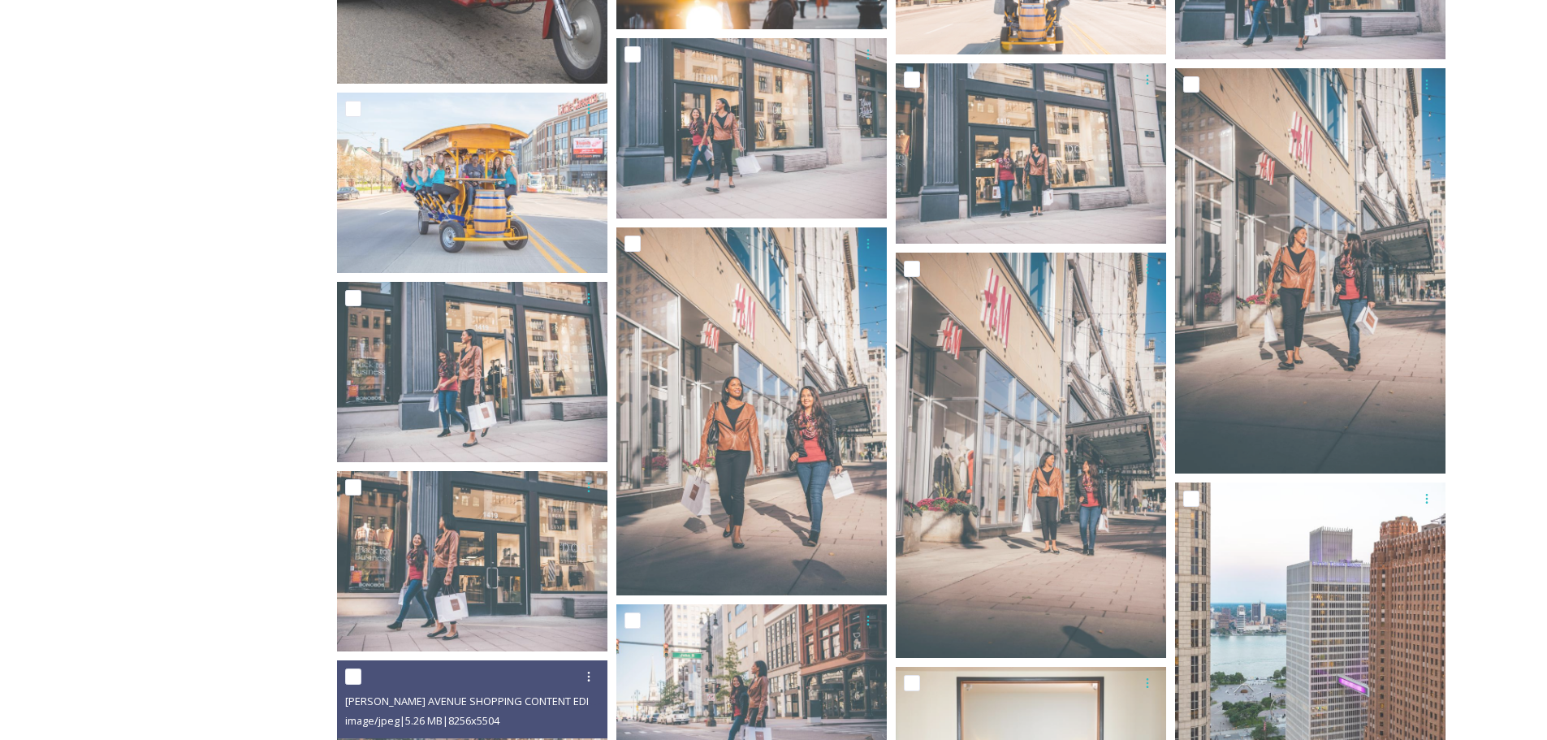
scroll to position [2352, 0]
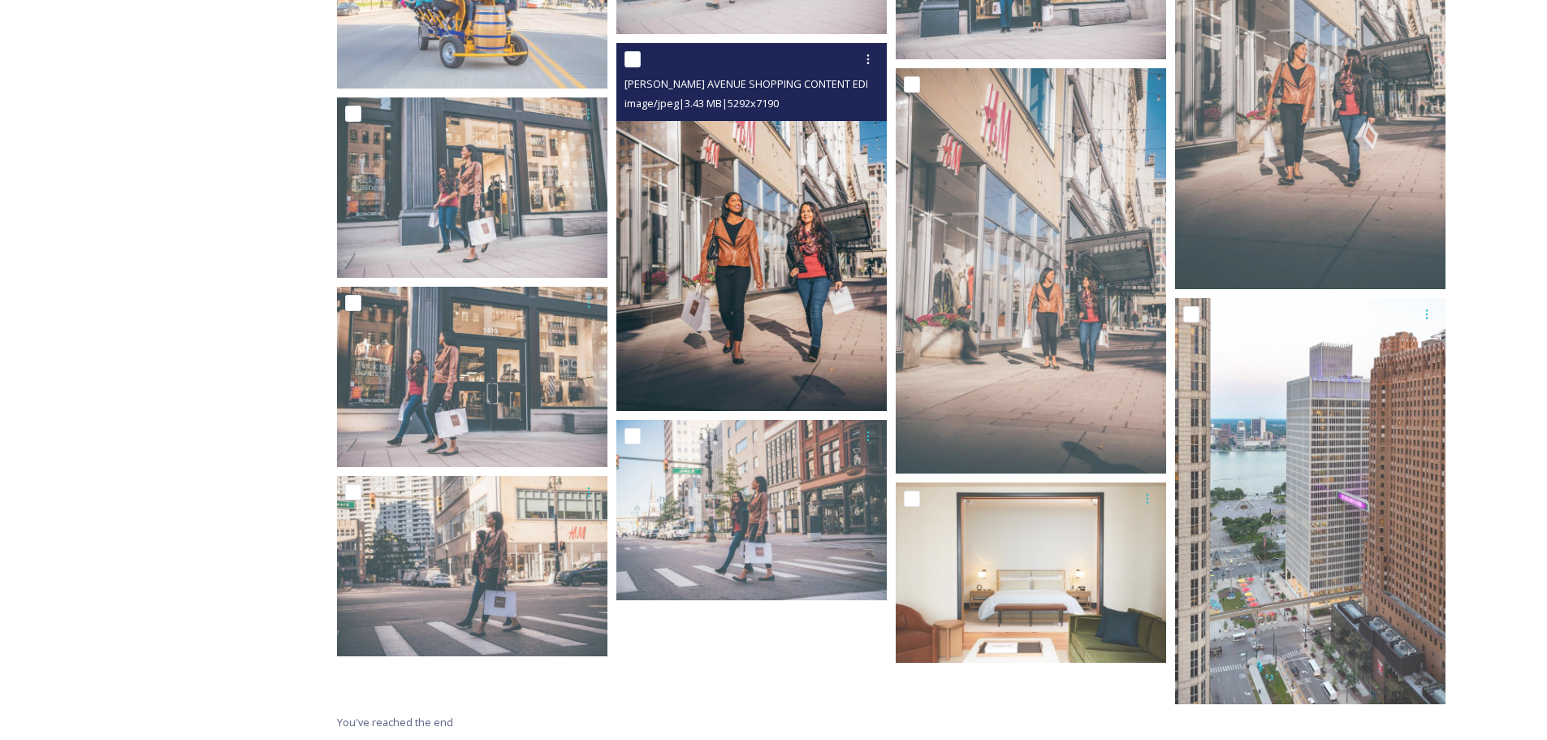
click at [742, 146] on img at bounding box center [751, 226] width 270 height 367
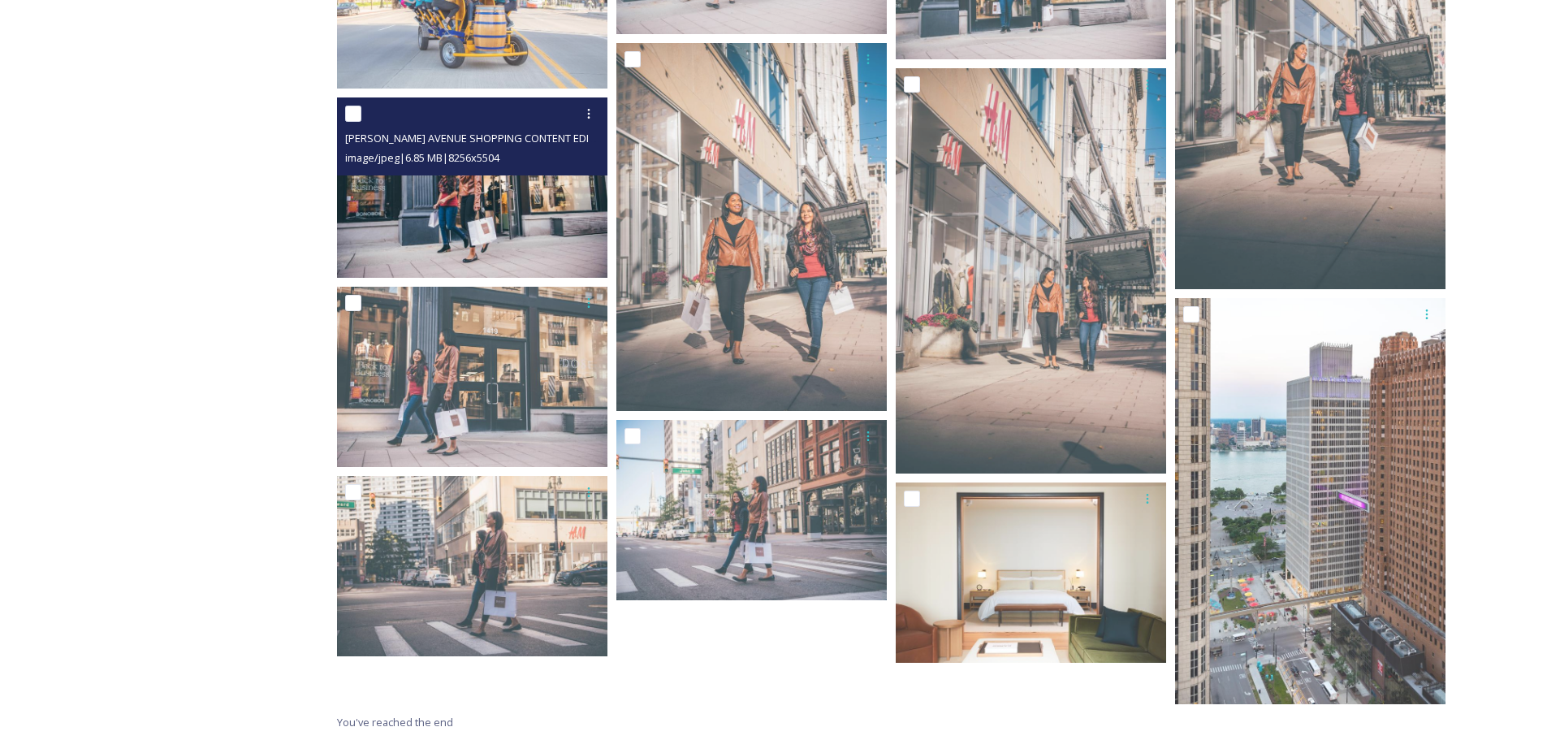
click at [467, 175] on img at bounding box center [472, 187] width 270 height 180
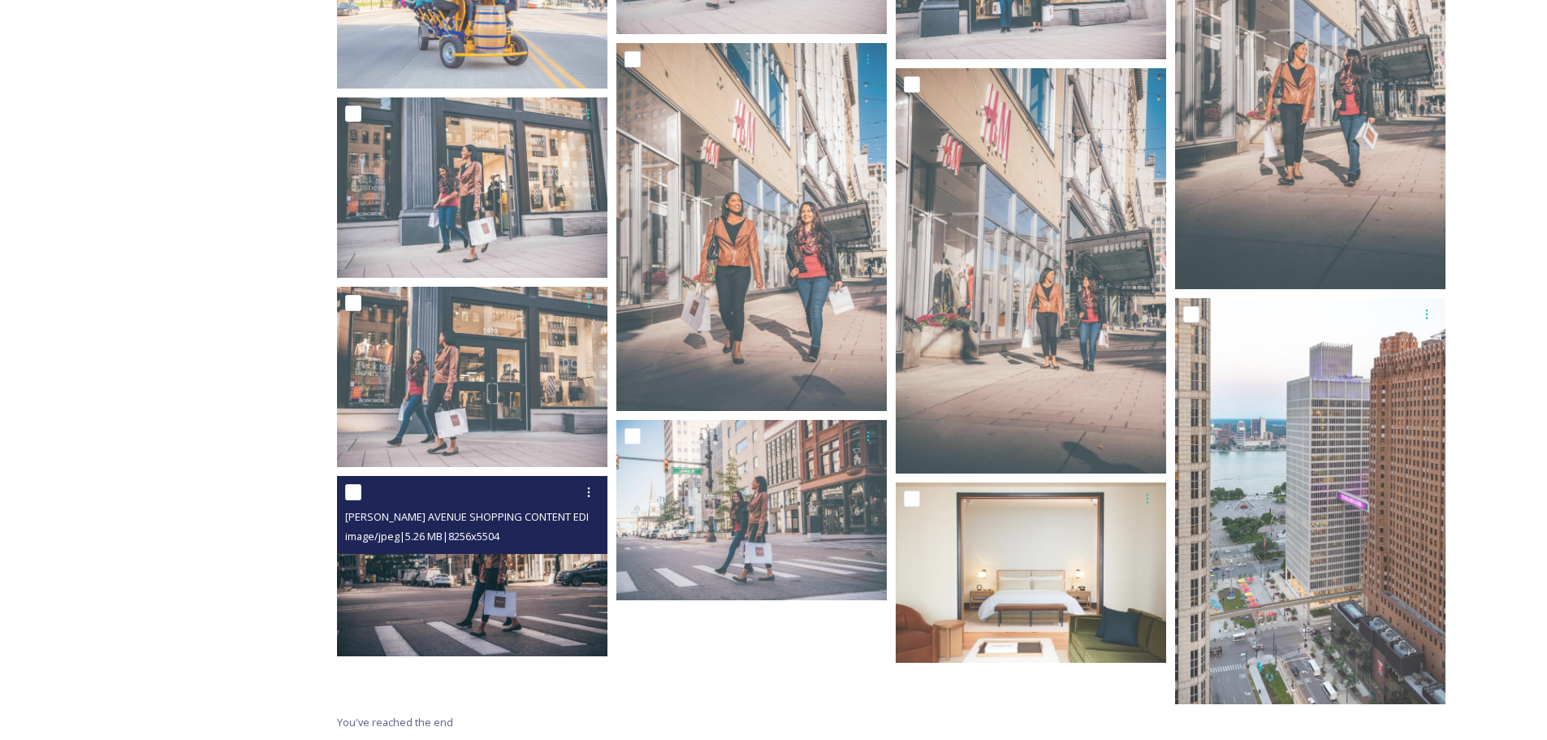
click at [525, 565] on img at bounding box center [472, 566] width 270 height 180
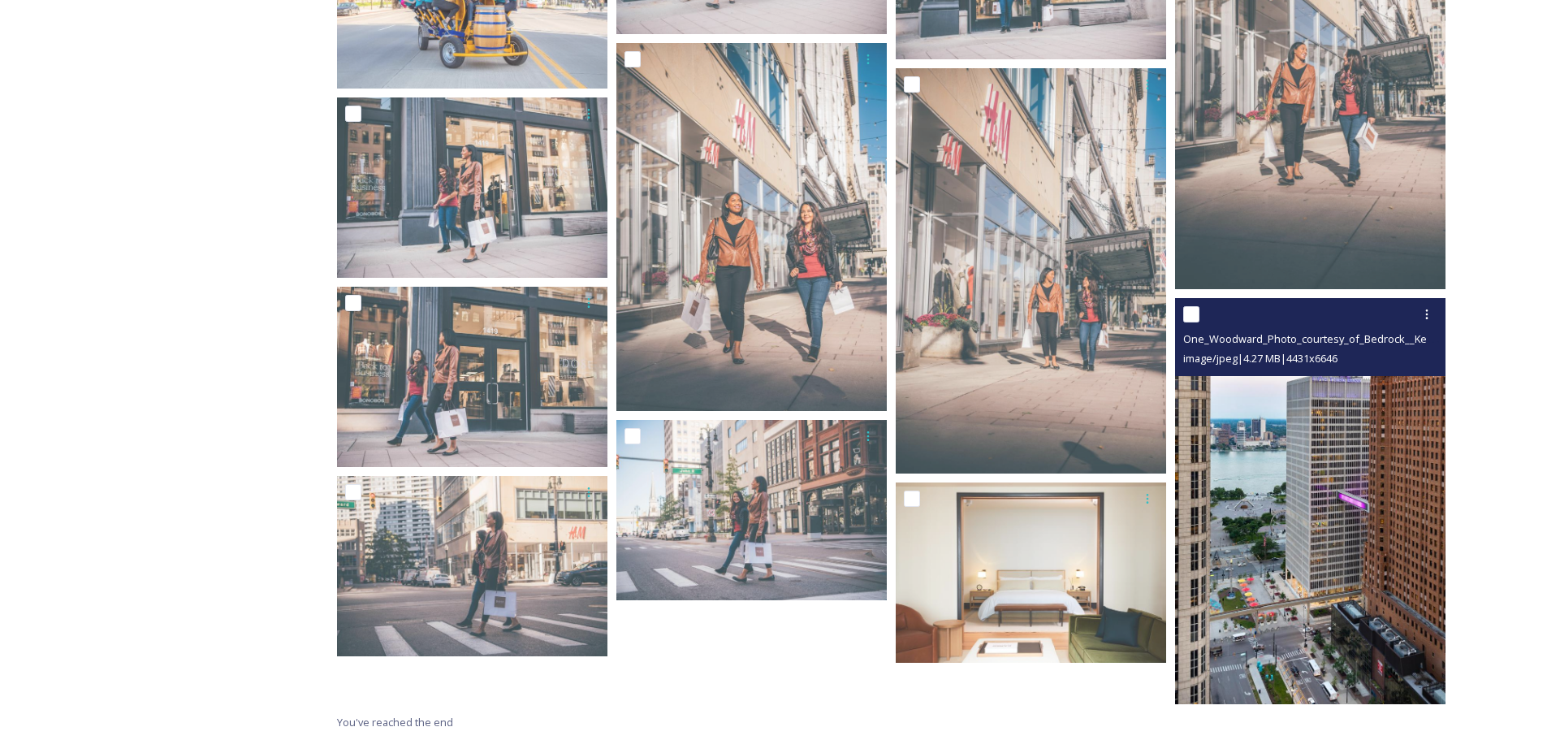
click at [1348, 578] on img at bounding box center [1310, 501] width 270 height 406
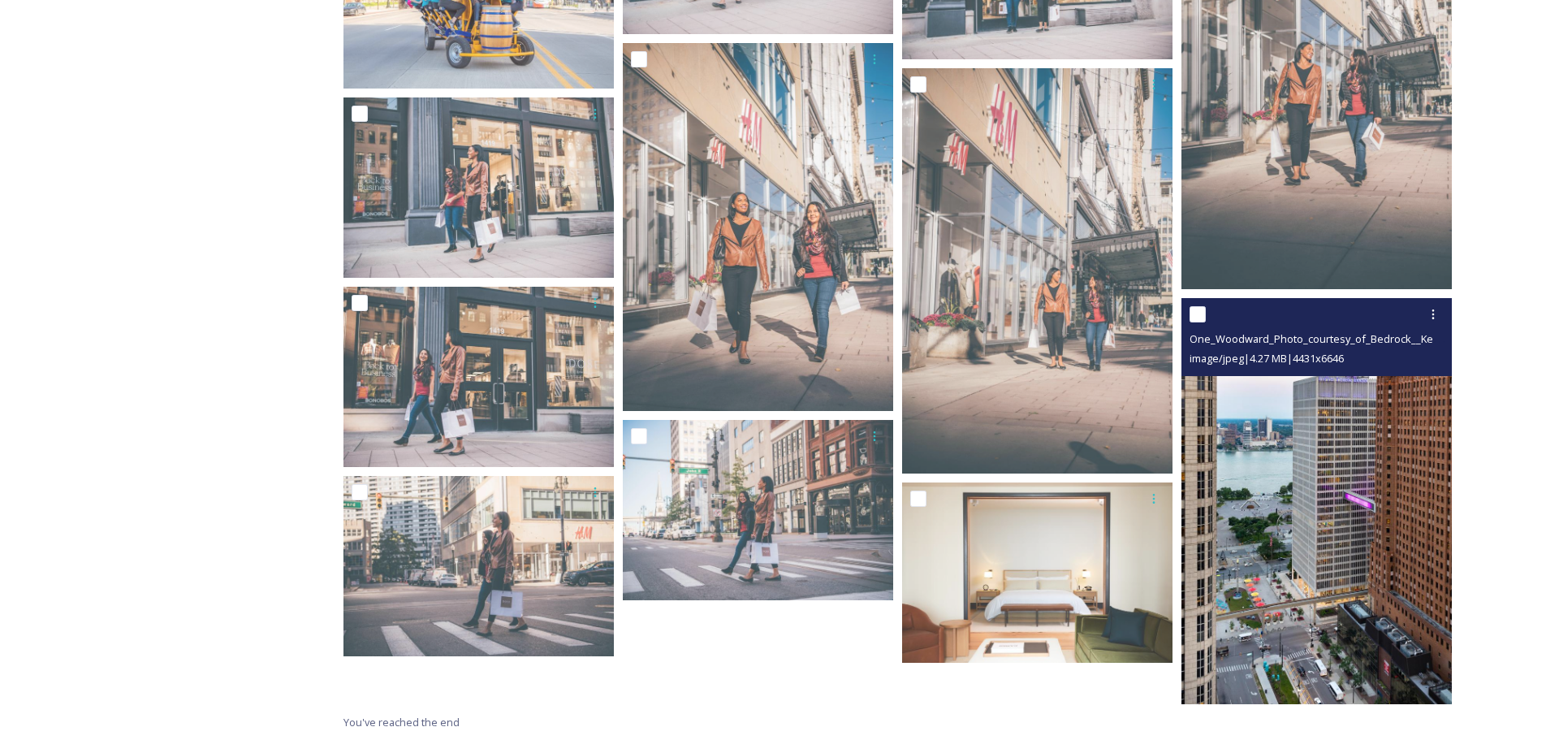
scroll to position [2310, 0]
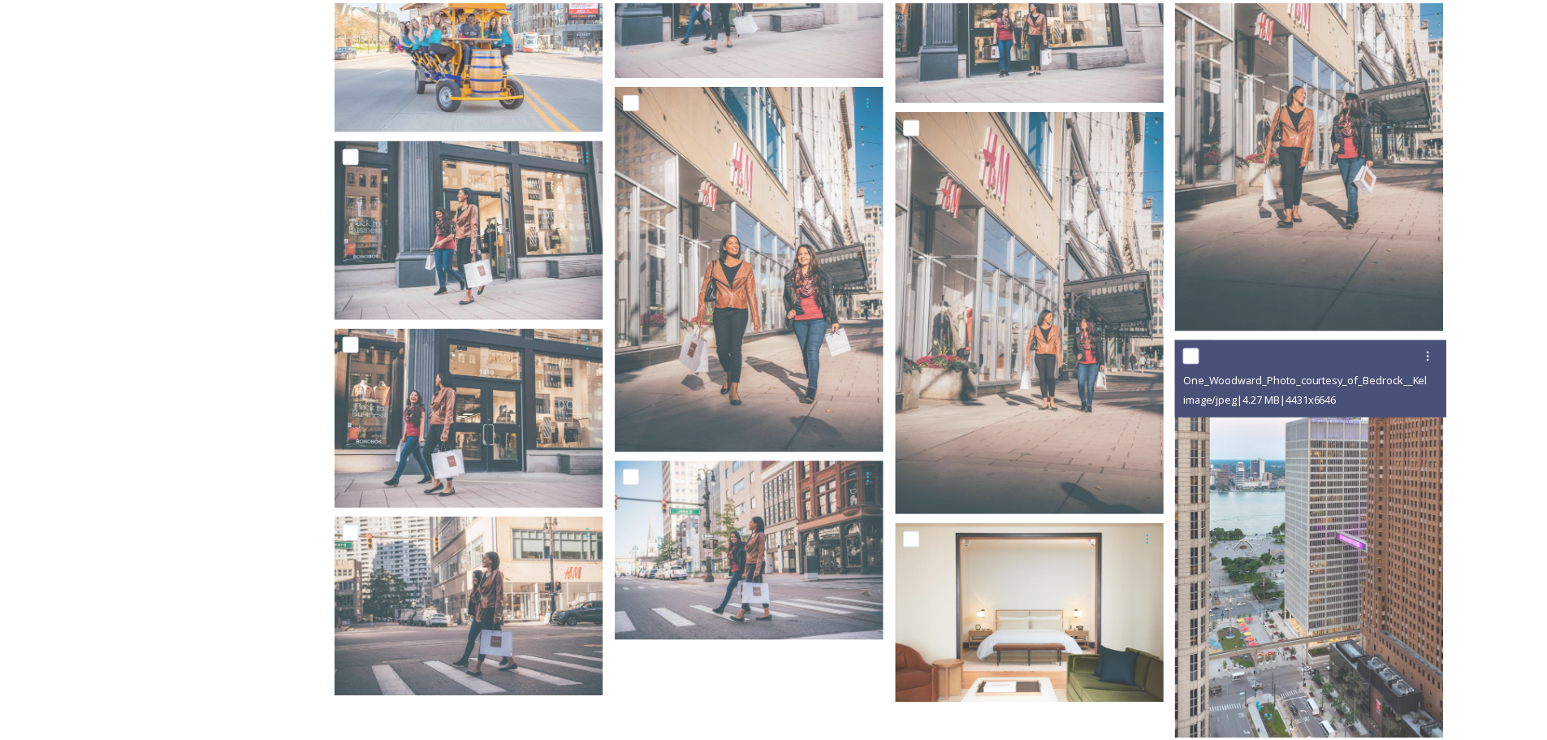
scroll to position [2352, 0]
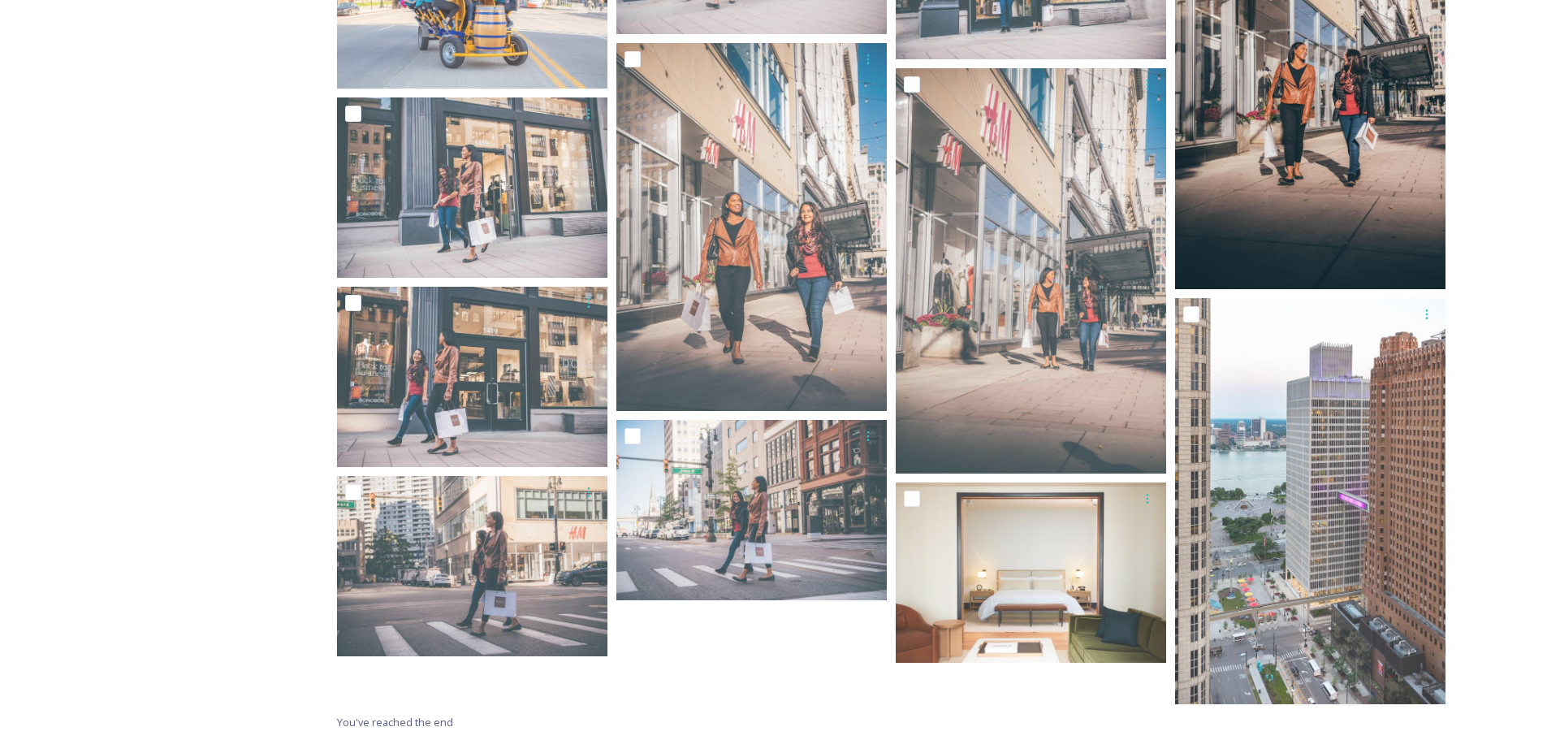
click at [1265, 205] on img at bounding box center [1310, 87] width 270 height 406
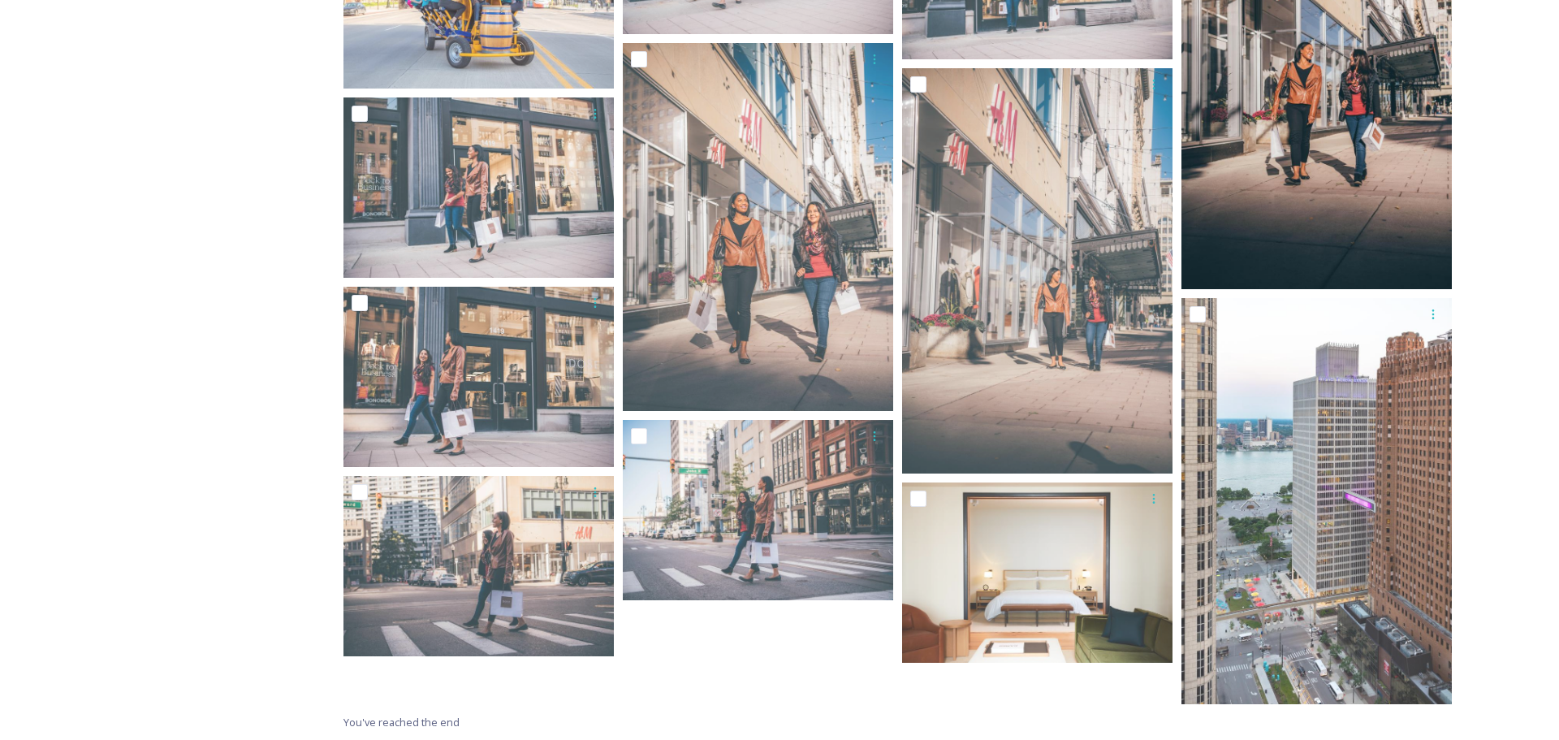
scroll to position [2310, 0]
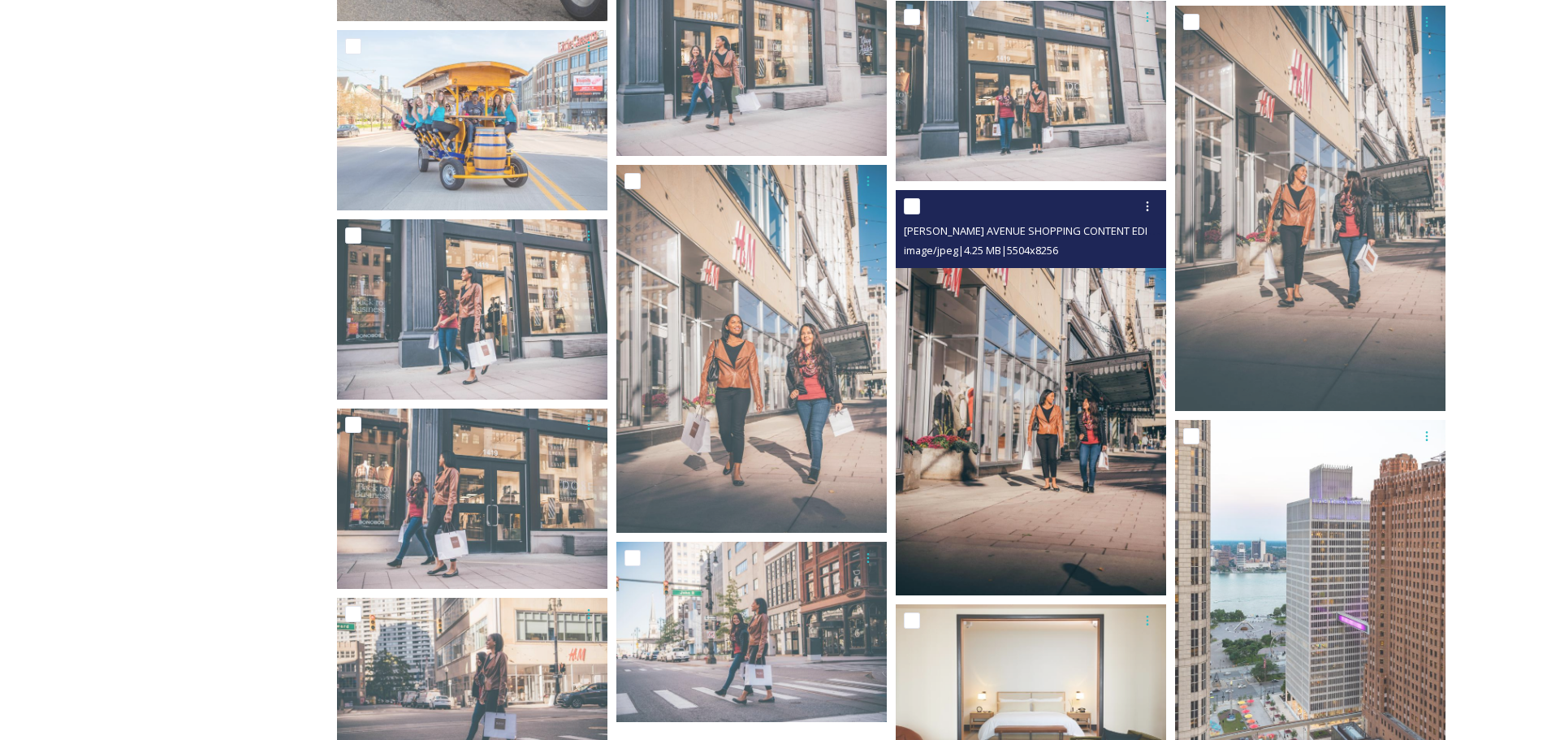
scroll to position [2027, 0]
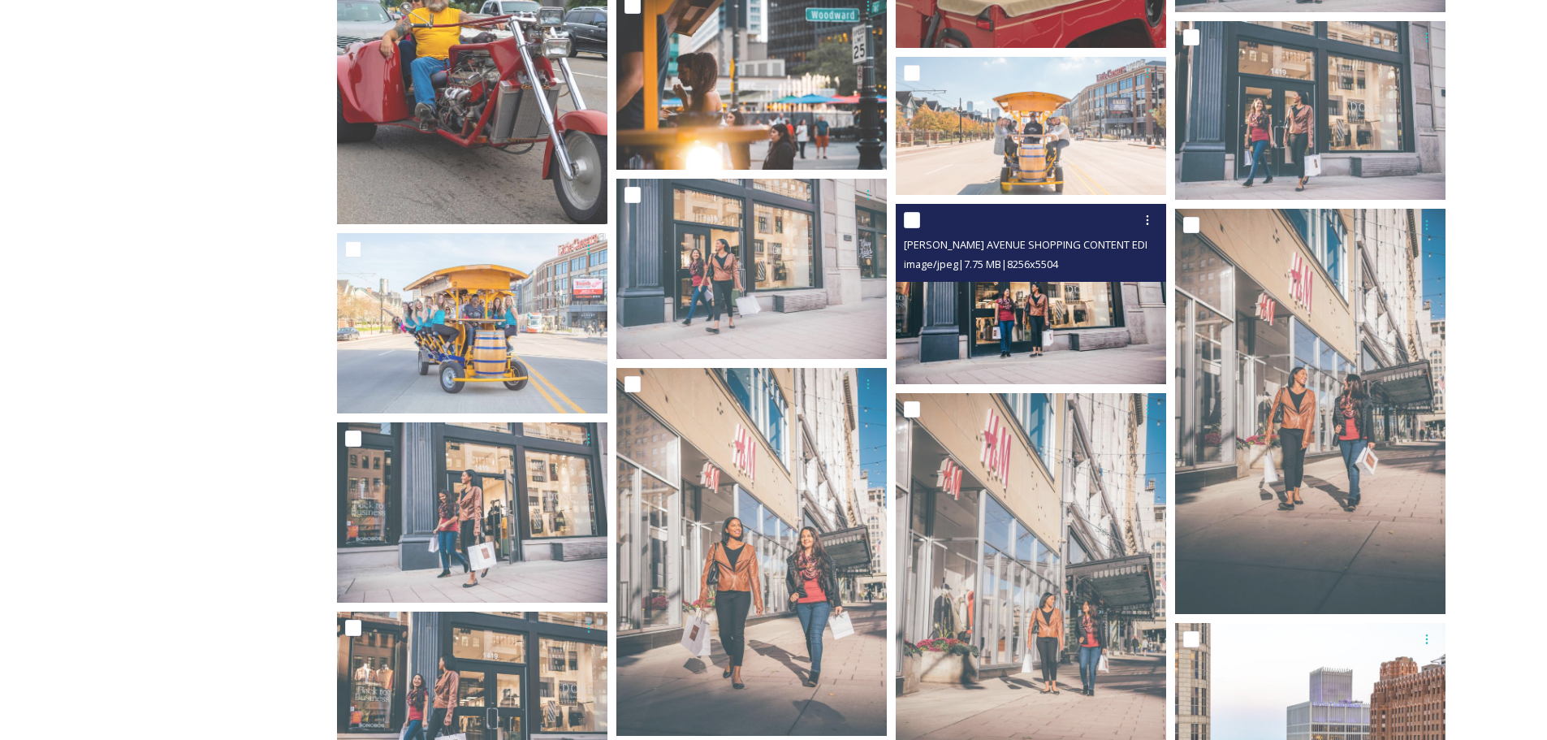
click at [1004, 278] on div "[PERSON_NAME] AVENUE SHOPPING CONTENT EDIT-84-PhotoCredit-[PERSON_NAME]-[DATE].…" at bounding box center [1031, 243] width 270 height 78
click at [993, 317] on img at bounding box center [1031, 293] width 270 height 180
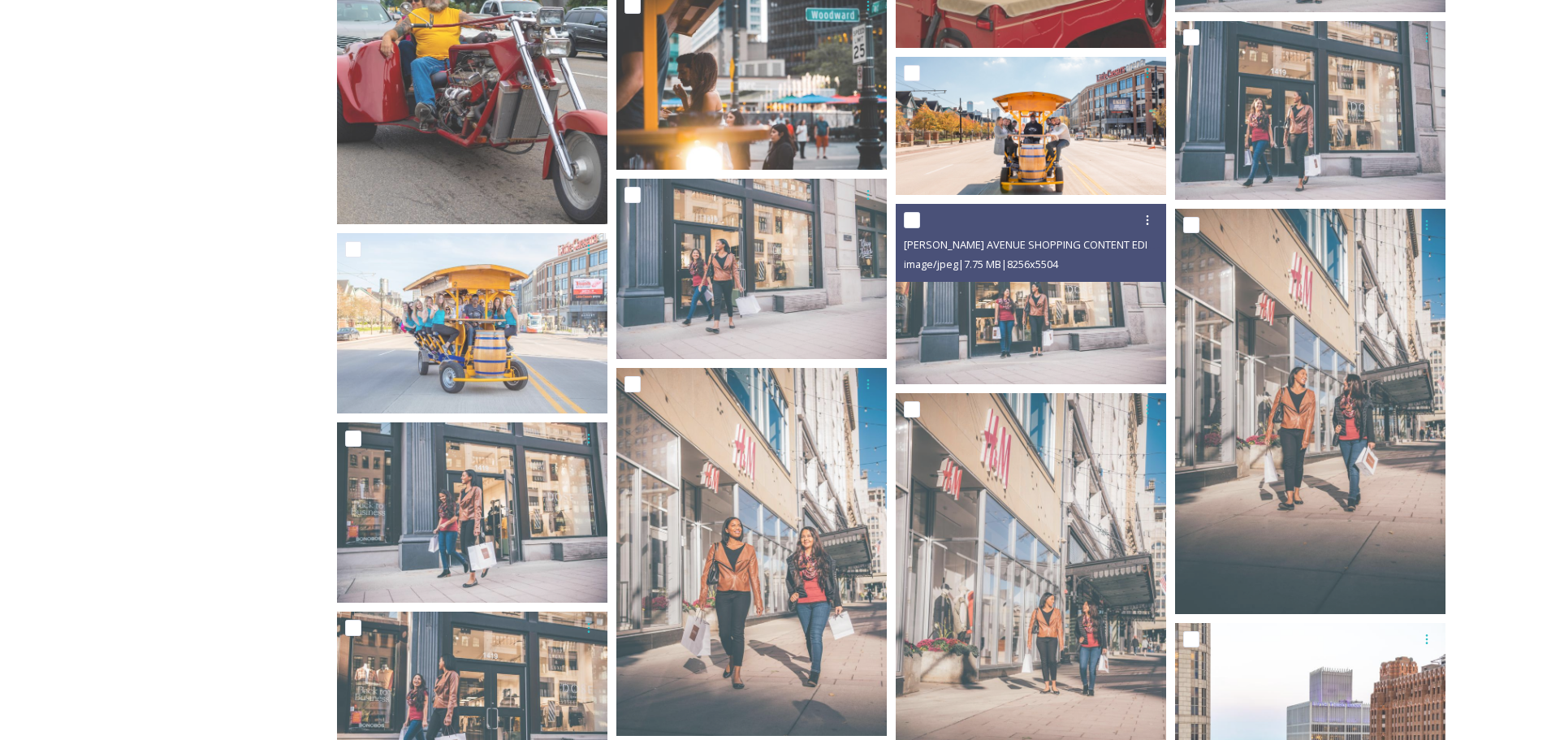
click at [1045, 168] on img at bounding box center [1031, 125] width 270 height 137
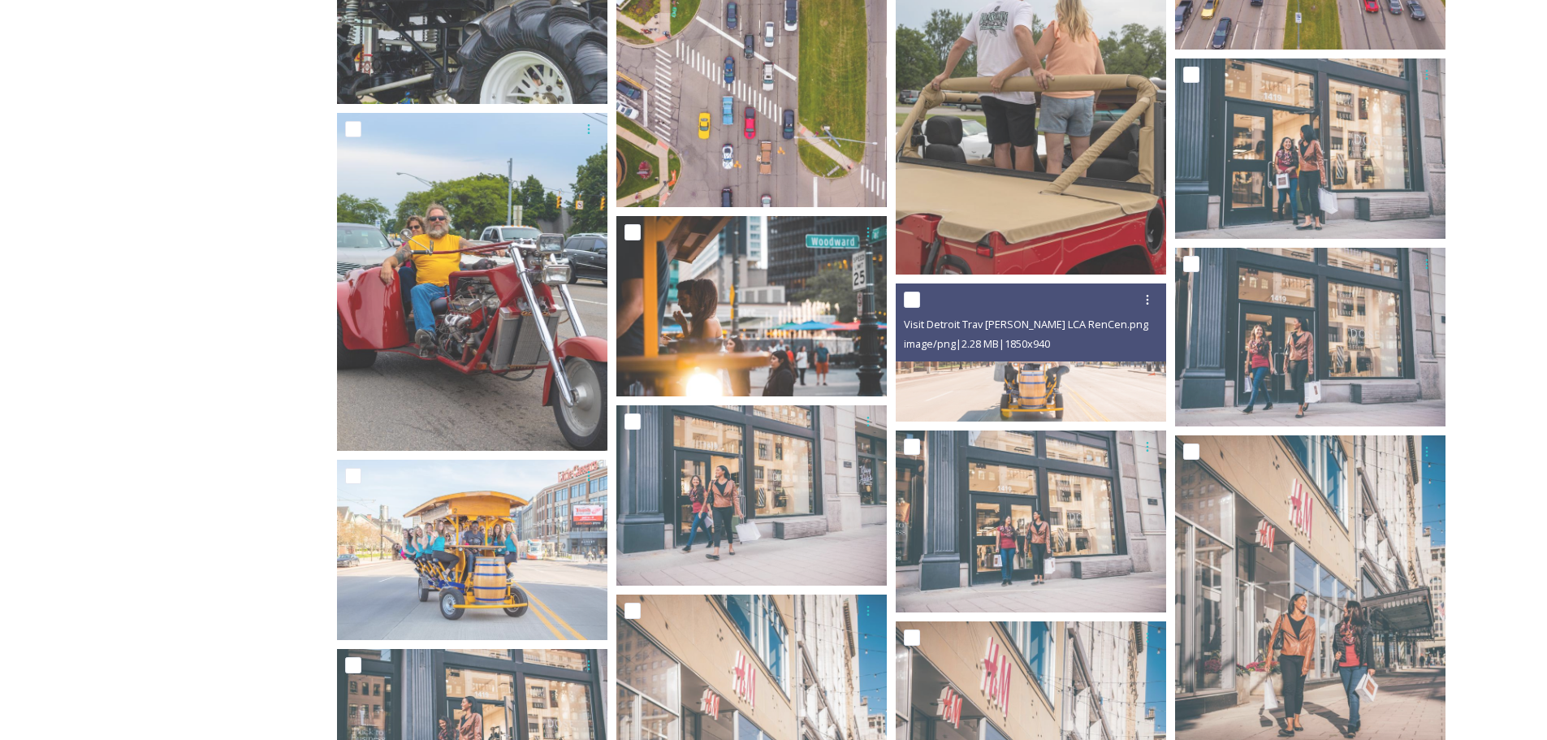
scroll to position [1783, 0]
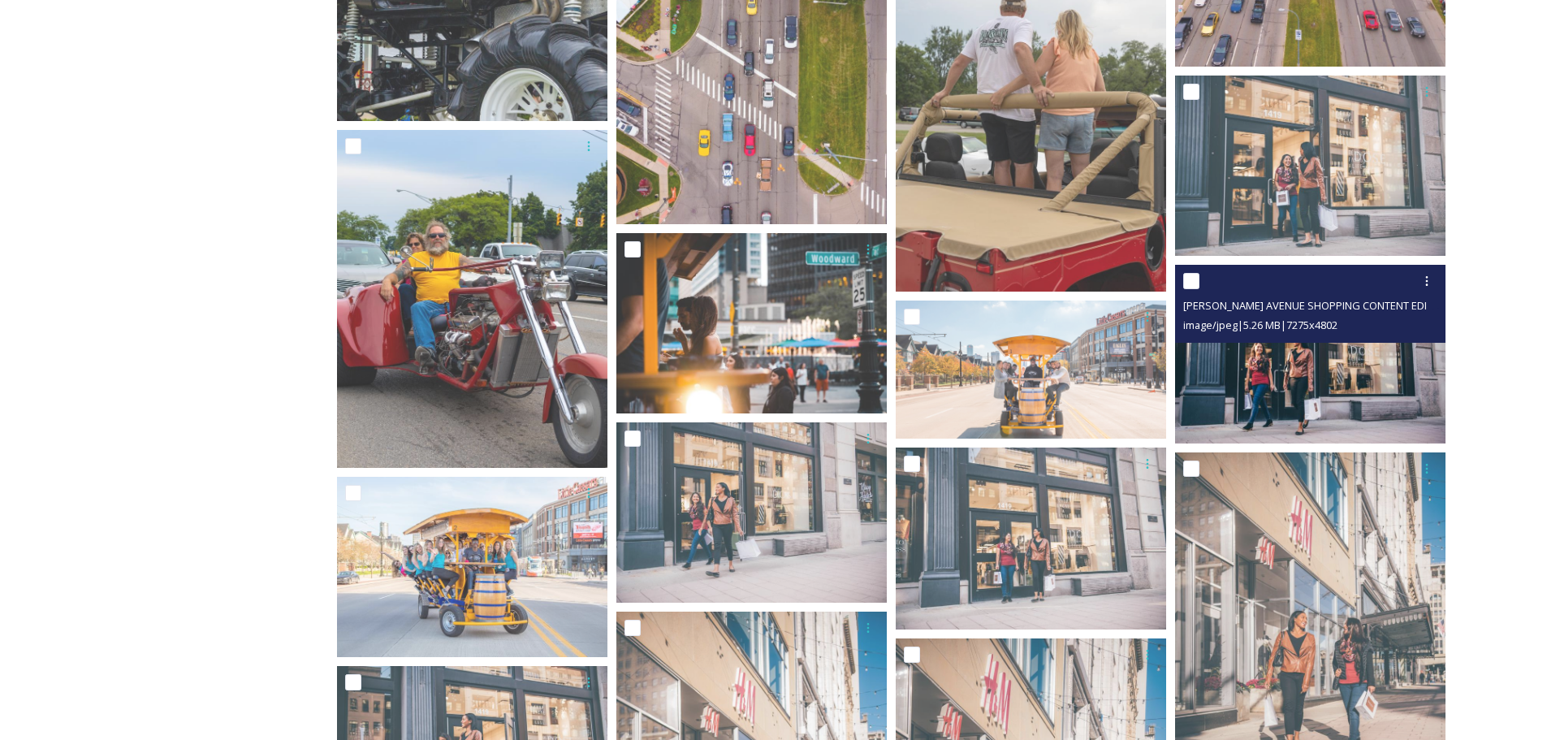
click at [1325, 330] on span "image/jpeg | 5.26 MB | 7275 x 4802" at bounding box center [1260, 325] width 154 height 15
click at [1320, 354] on img at bounding box center [1310, 354] width 270 height 179
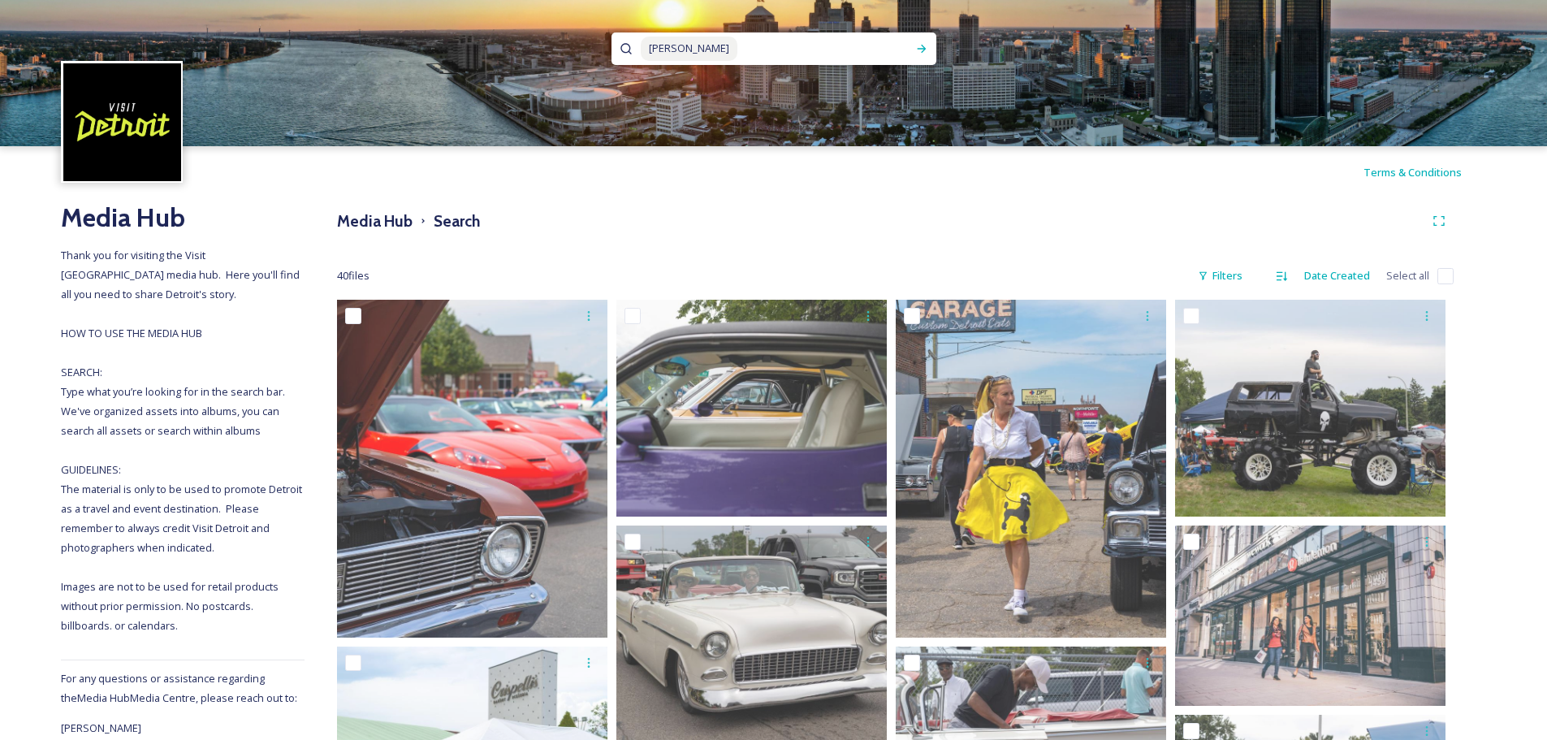
click at [739, 45] on input at bounding box center [823, 49] width 168 height 36
type input "w"
type input "shopping"
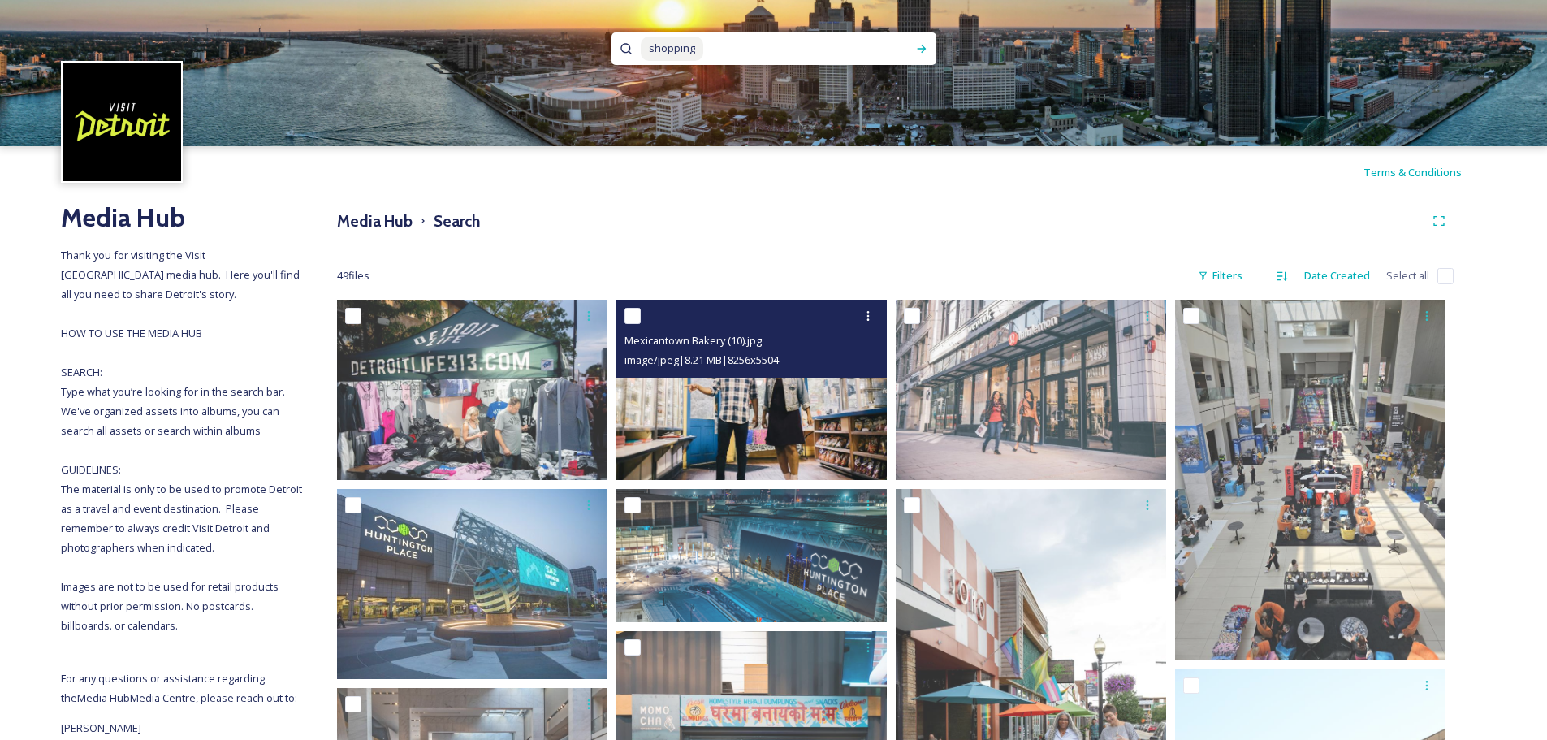
click at [704, 413] on img at bounding box center [751, 390] width 270 height 180
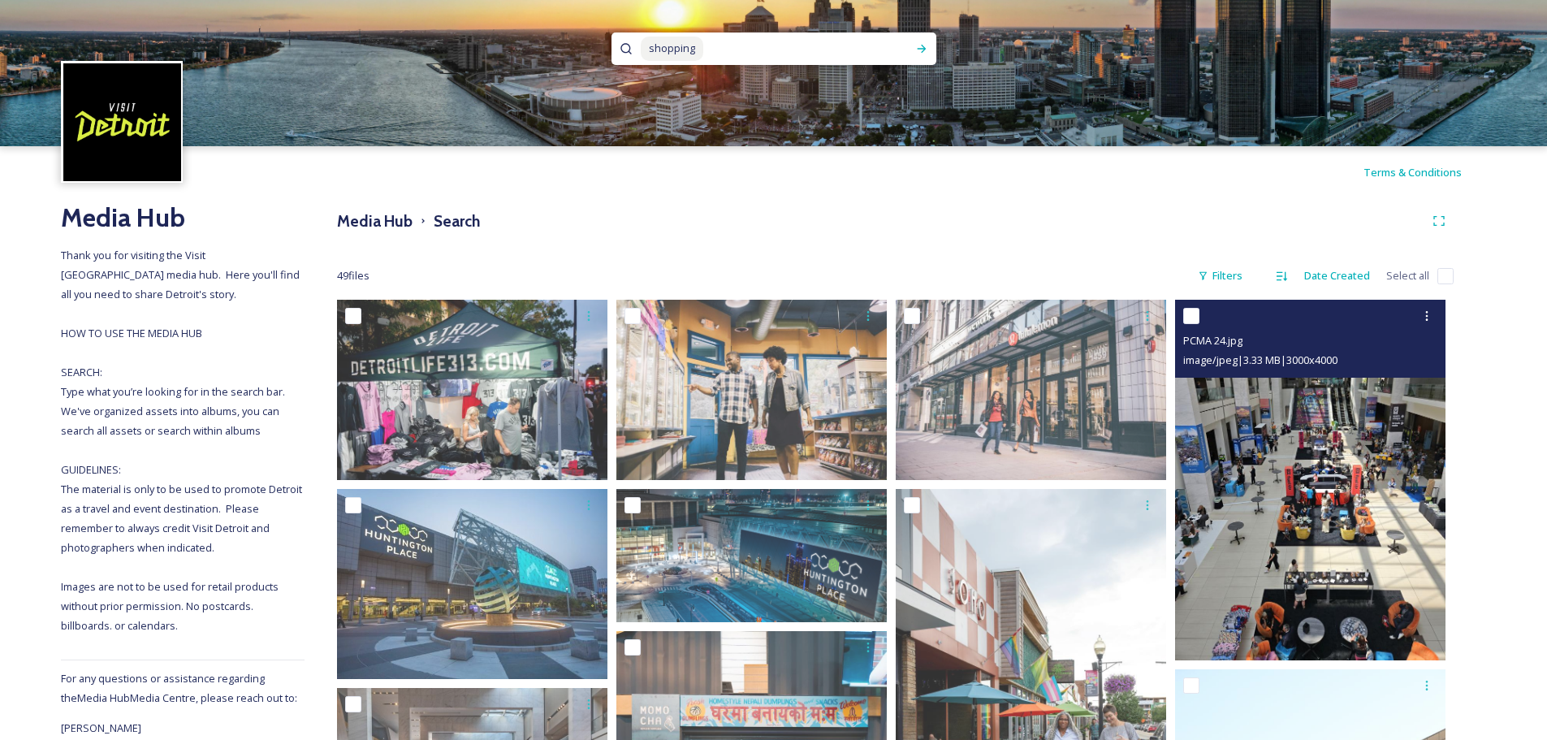
click at [1235, 525] on img at bounding box center [1310, 480] width 270 height 361
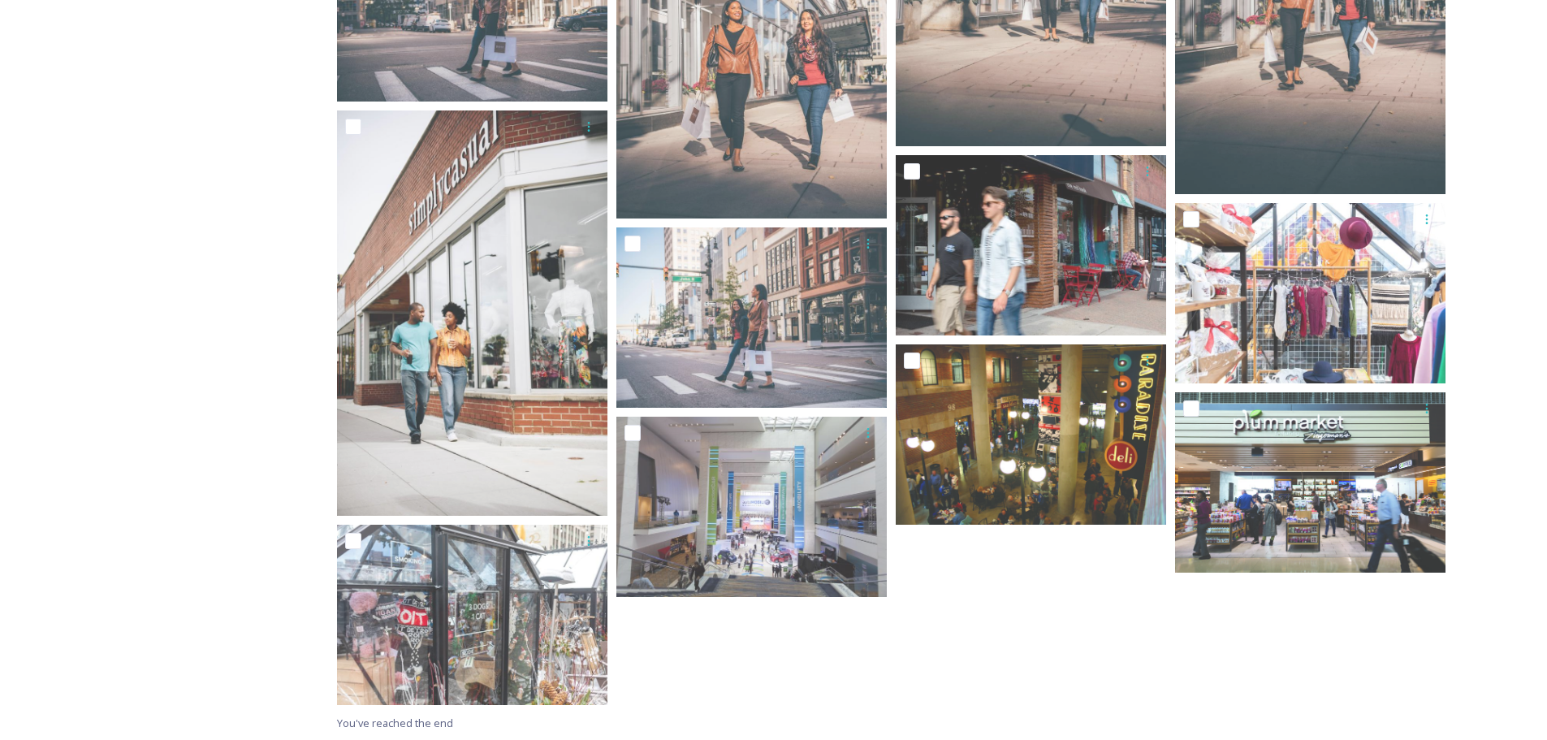
scroll to position [2804, 0]
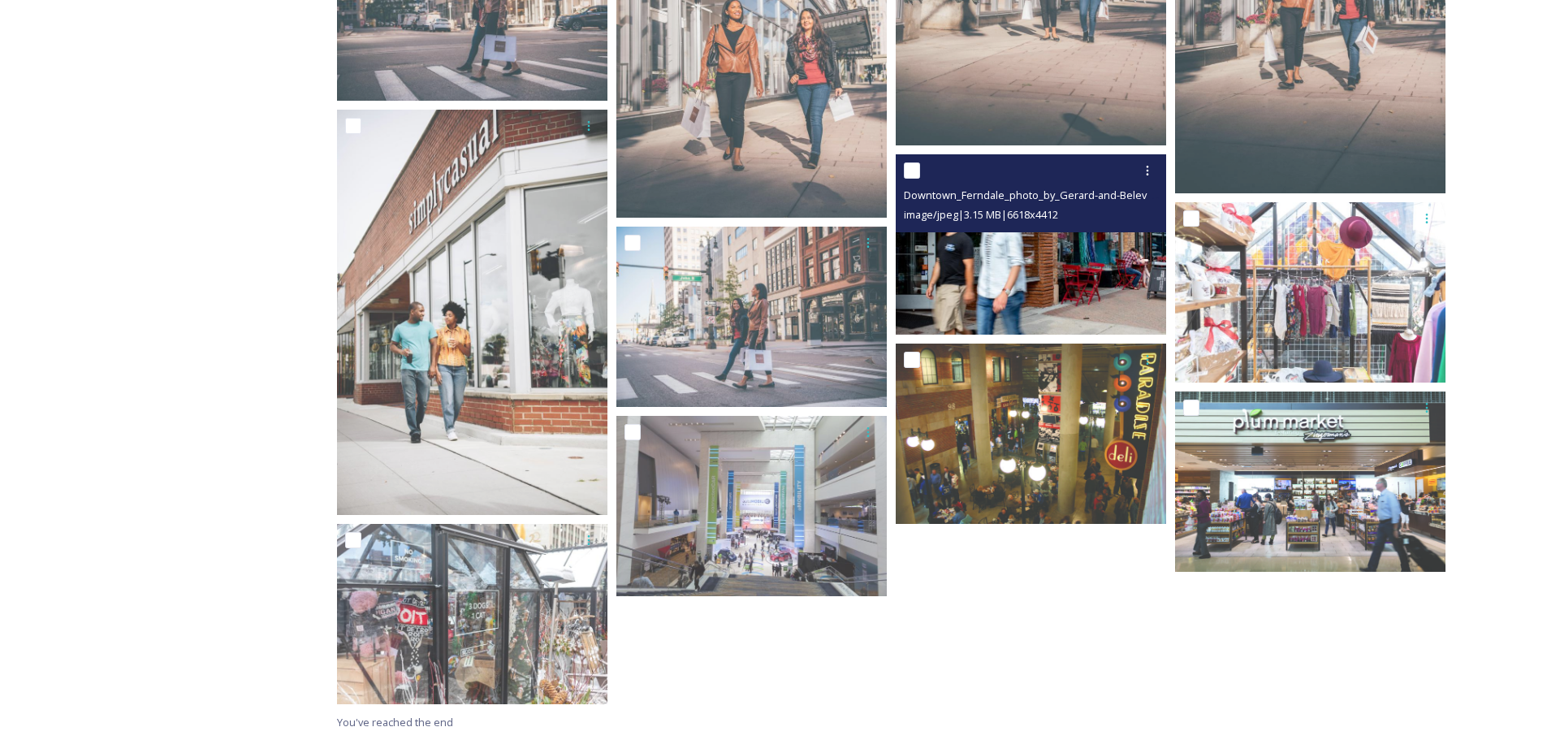
click at [1036, 301] on img at bounding box center [1031, 244] width 270 height 180
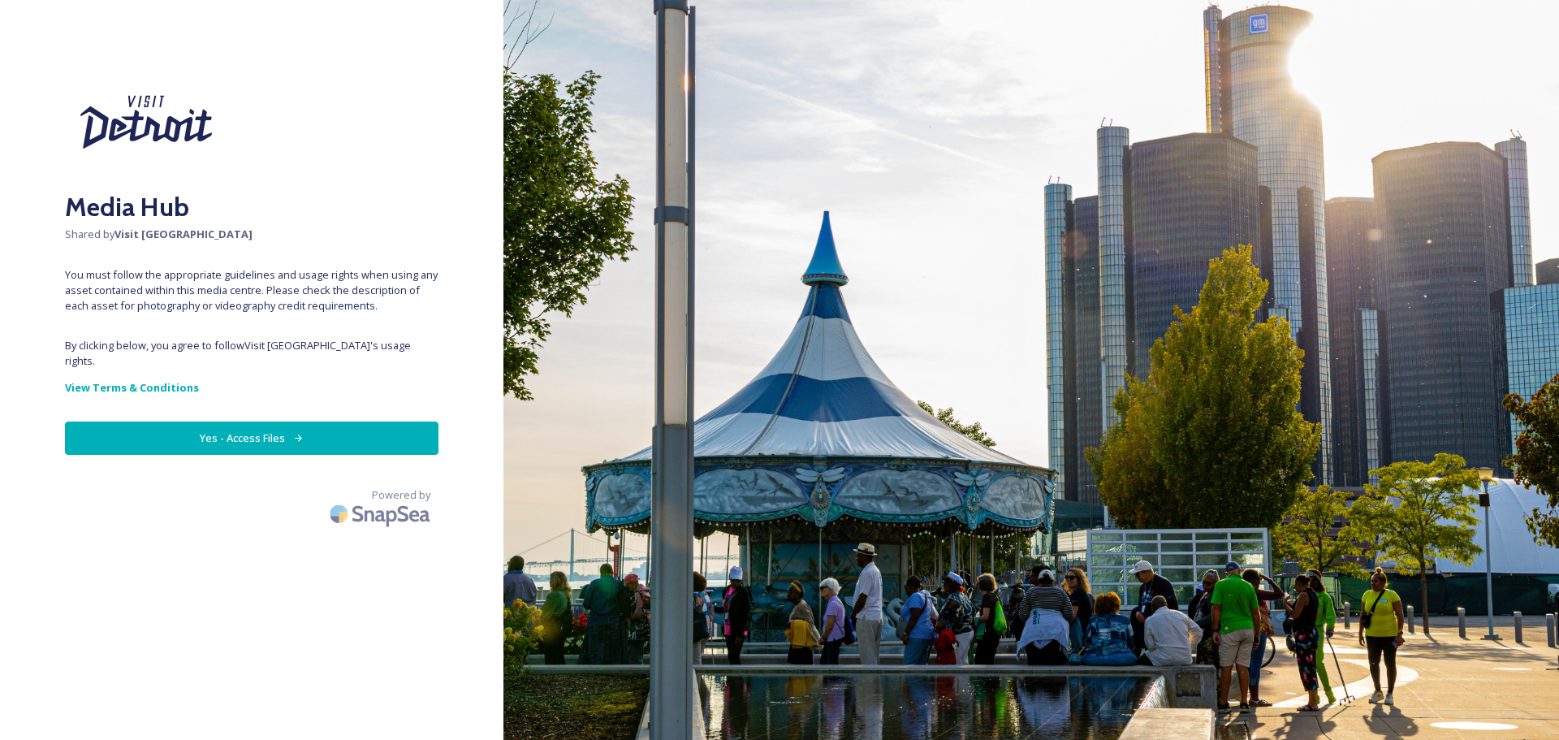
click at [343, 427] on button "Yes - Access Files" at bounding box center [252, 437] width 374 height 33
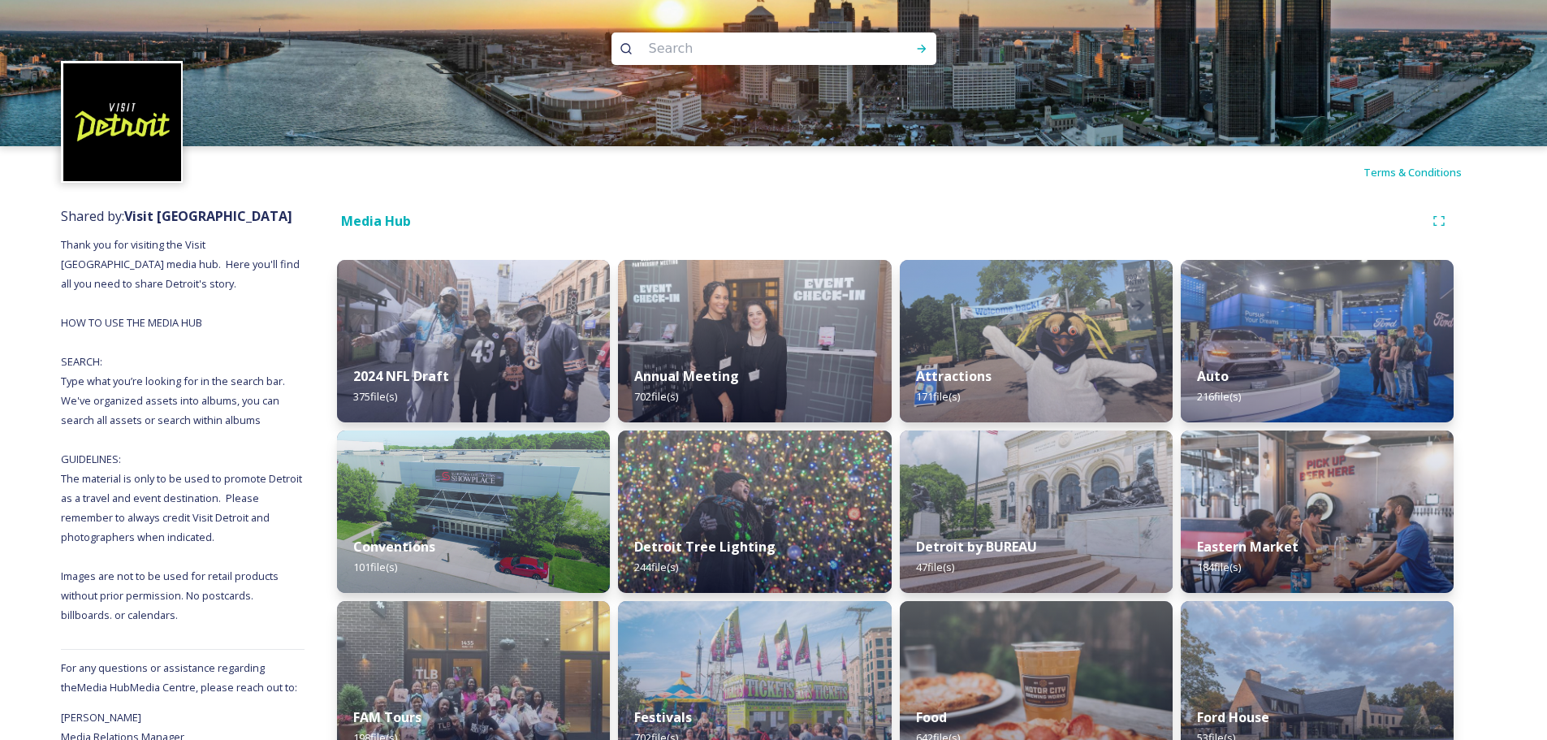
click at [680, 53] on input at bounding box center [752, 49] width 222 height 36
type input "eastern market"
click at [927, 50] on icon at bounding box center [921, 48] width 13 height 13
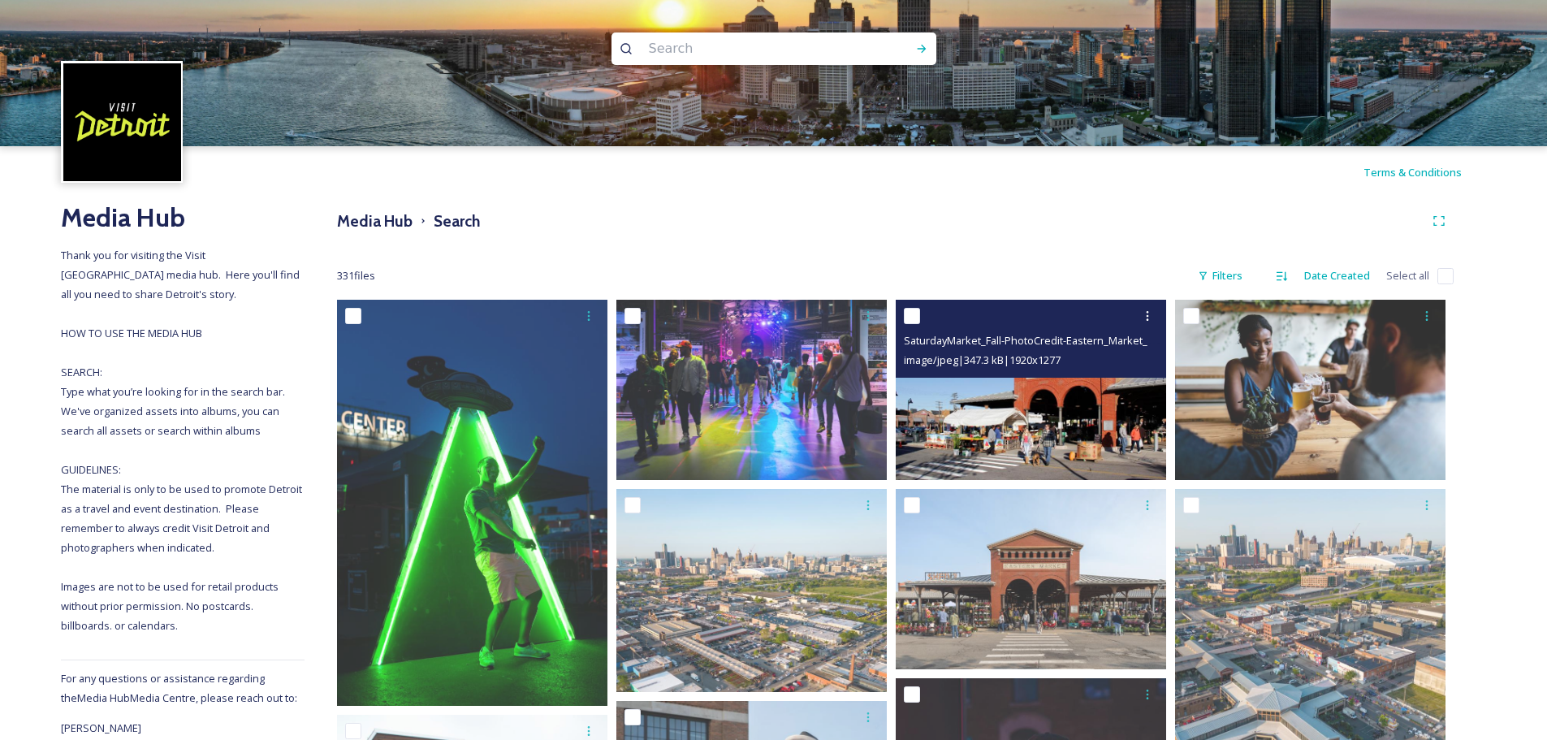
click at [909, 313] on input "checkbox" at bounding box center [912, 316] width 16 height 16
checkbox input "true"
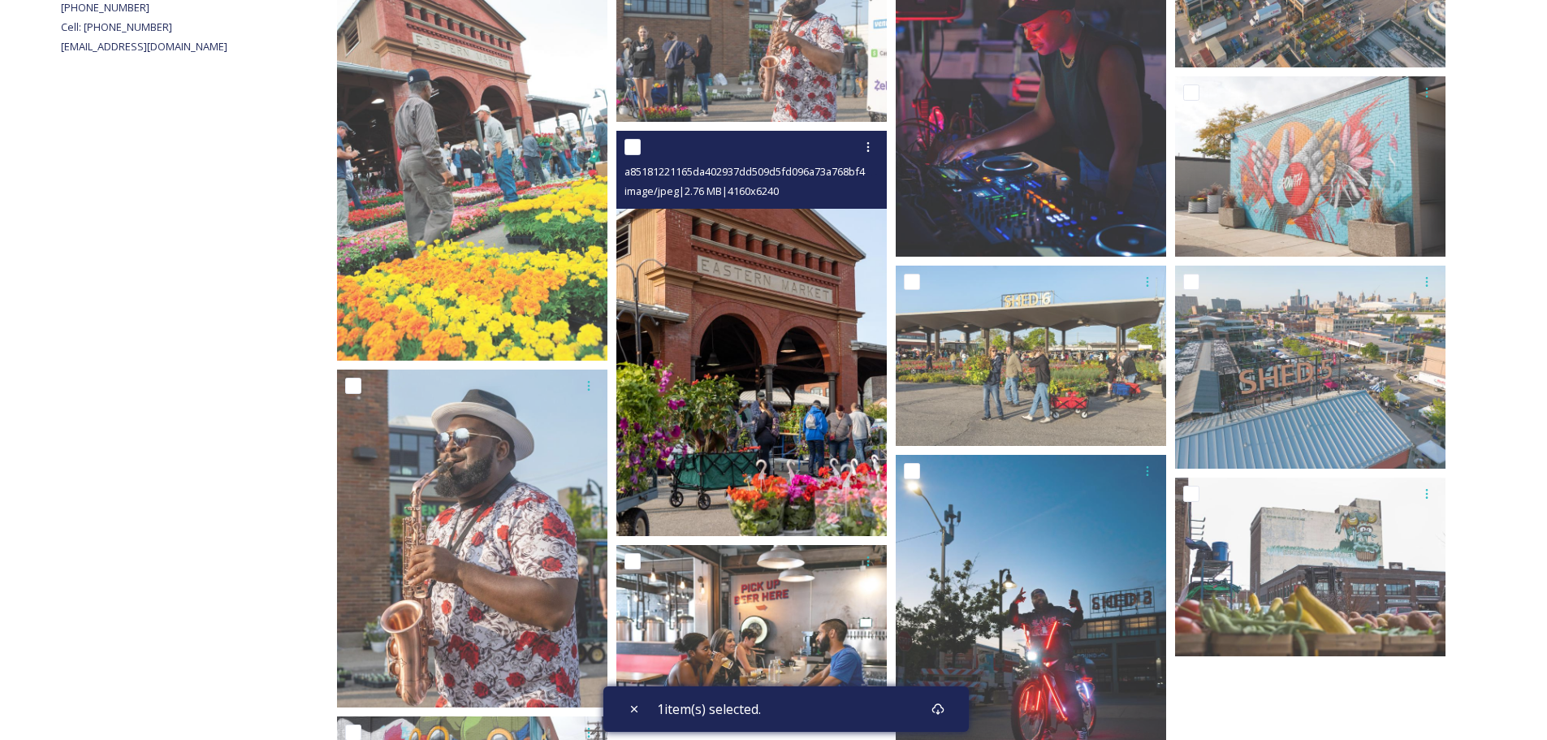
scroll to position [812, 0]
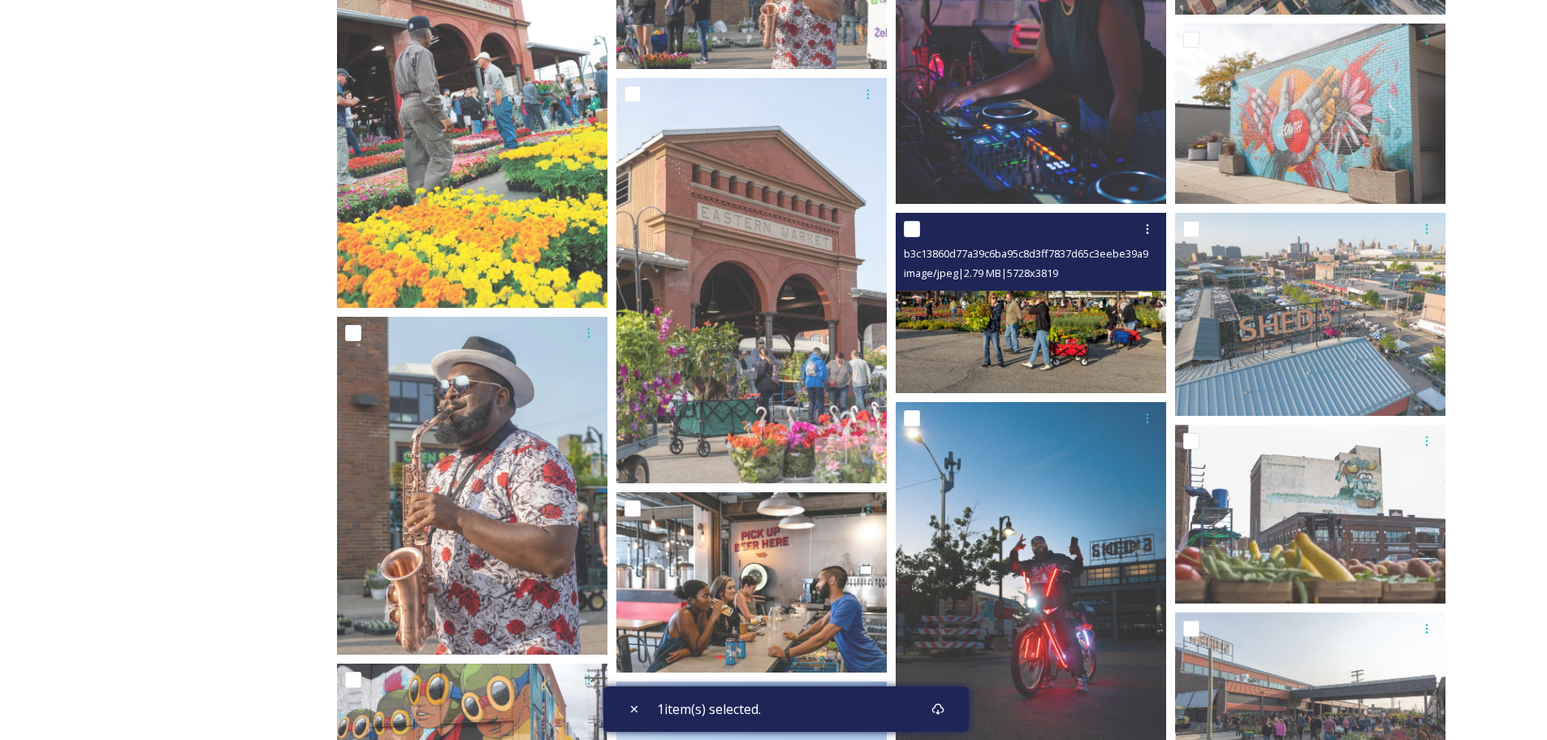
click at [912, 224] on input "checkbox" at bounding box center [912, 229] width 16 height 16
checkbox input "true"
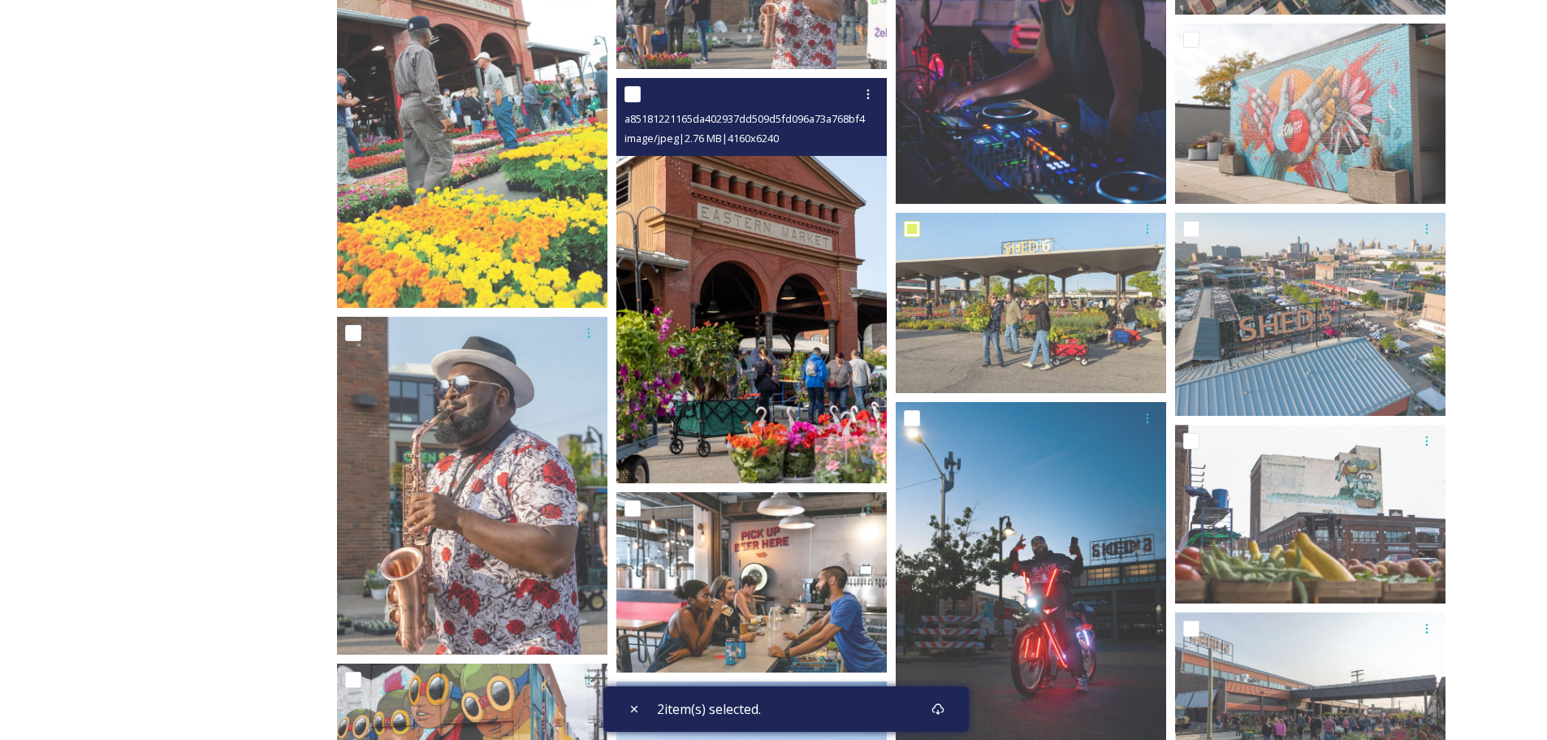
click at [639, 94] on input "checkbox" at bounding box center [632, 94] width 16 height 16
checkbox input "true"
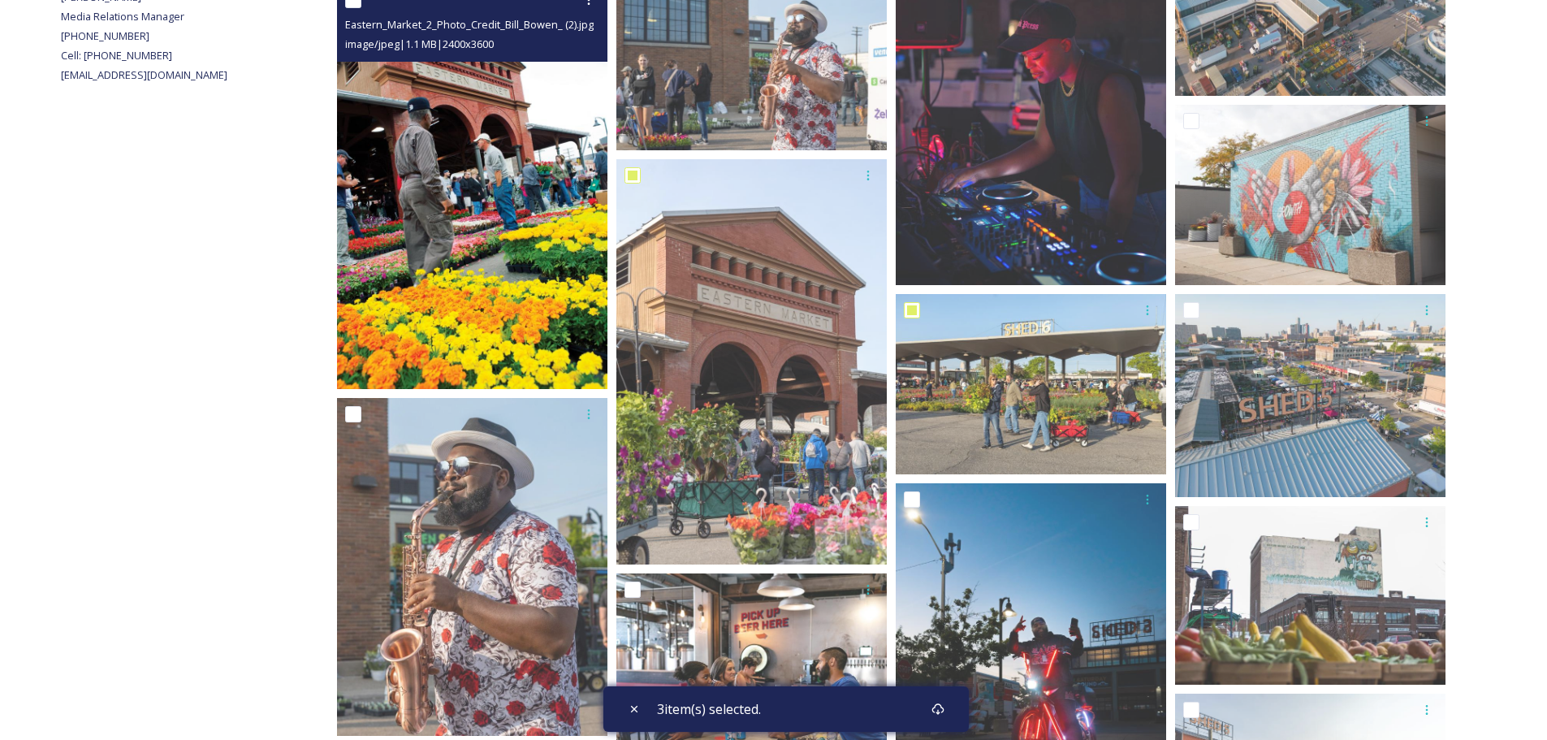
scroll to position [650, 0]
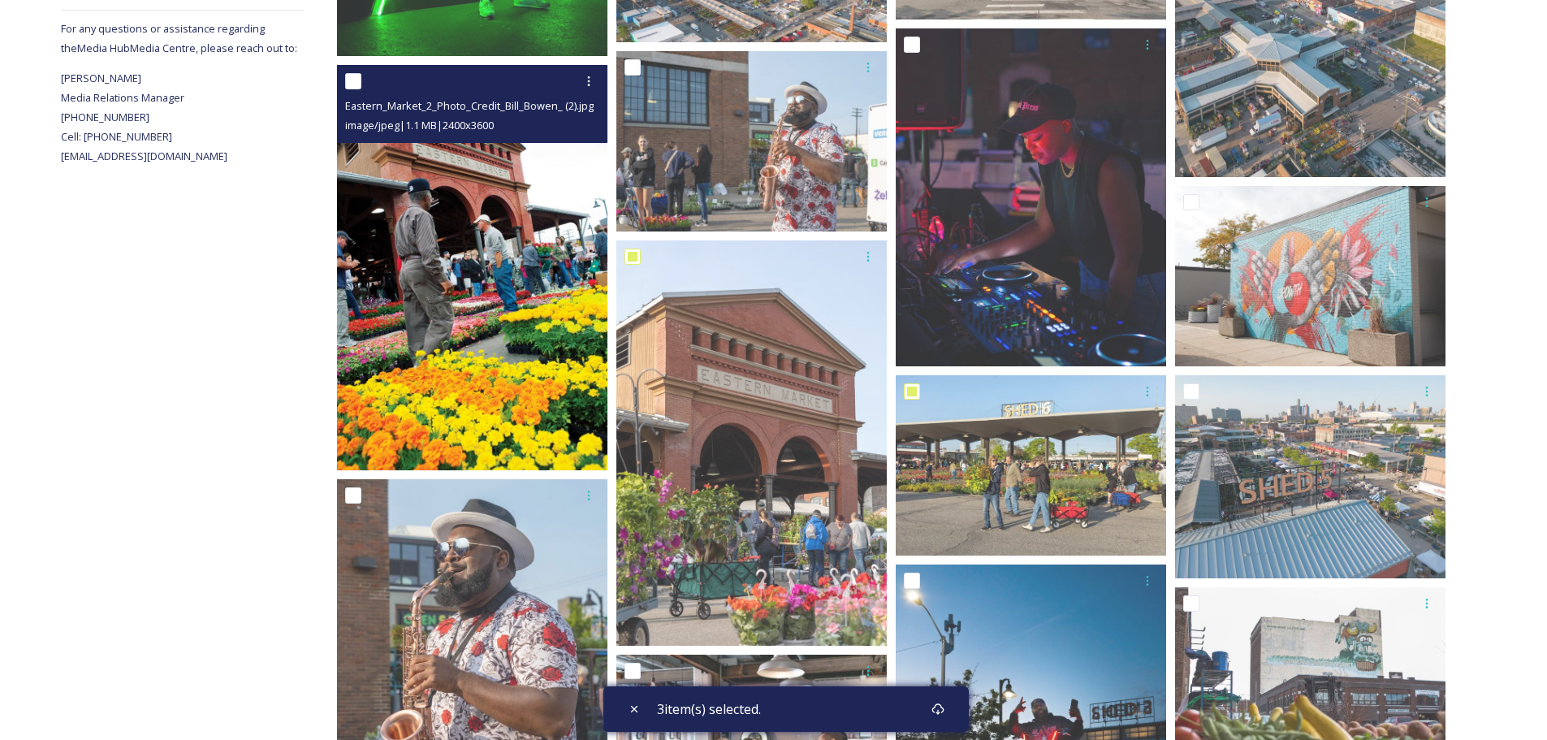
click at [345, 79] on input "checkbox" at bounding box center [353, 81] width 16 height 16
checkbox input "true"
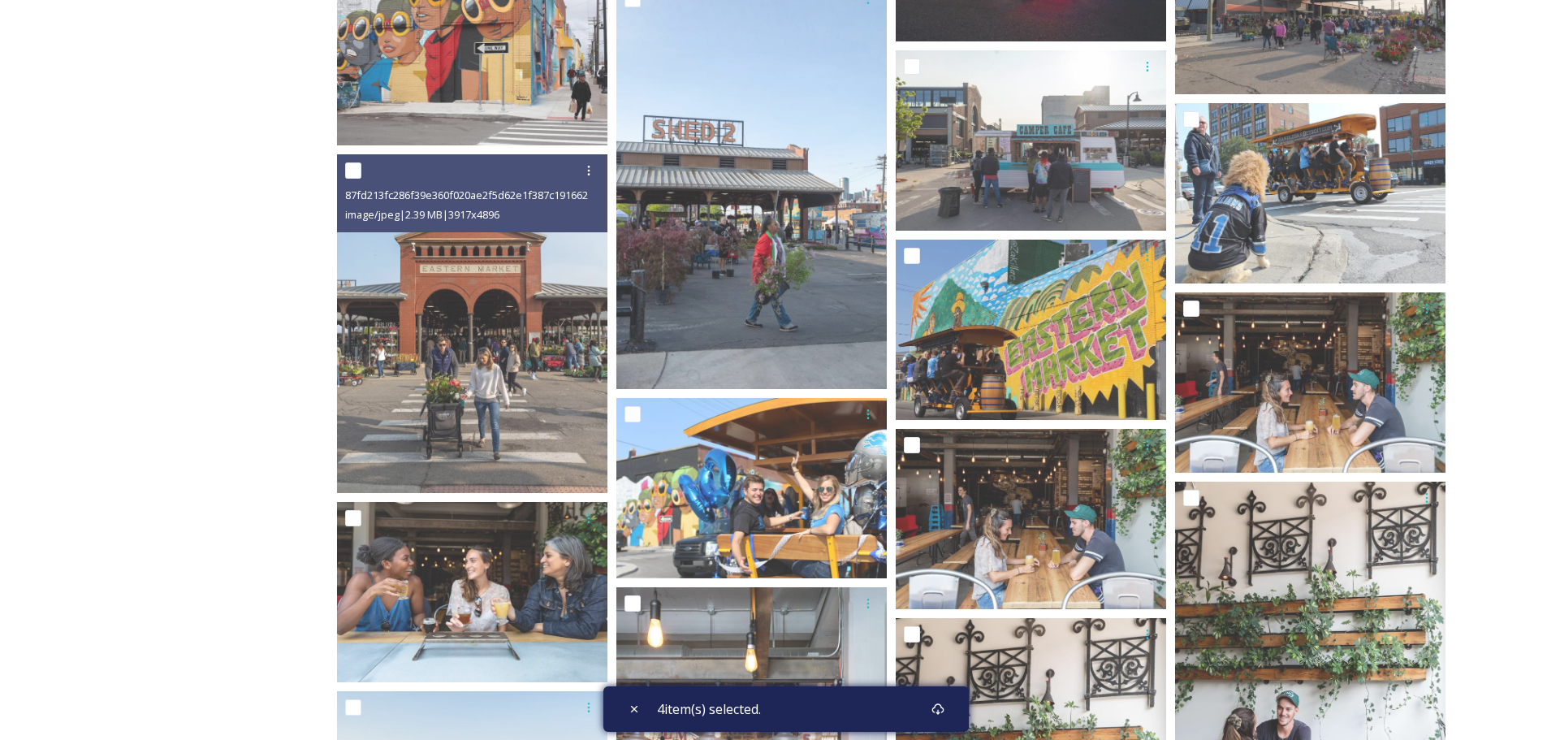
scroll to position [1543, 0]
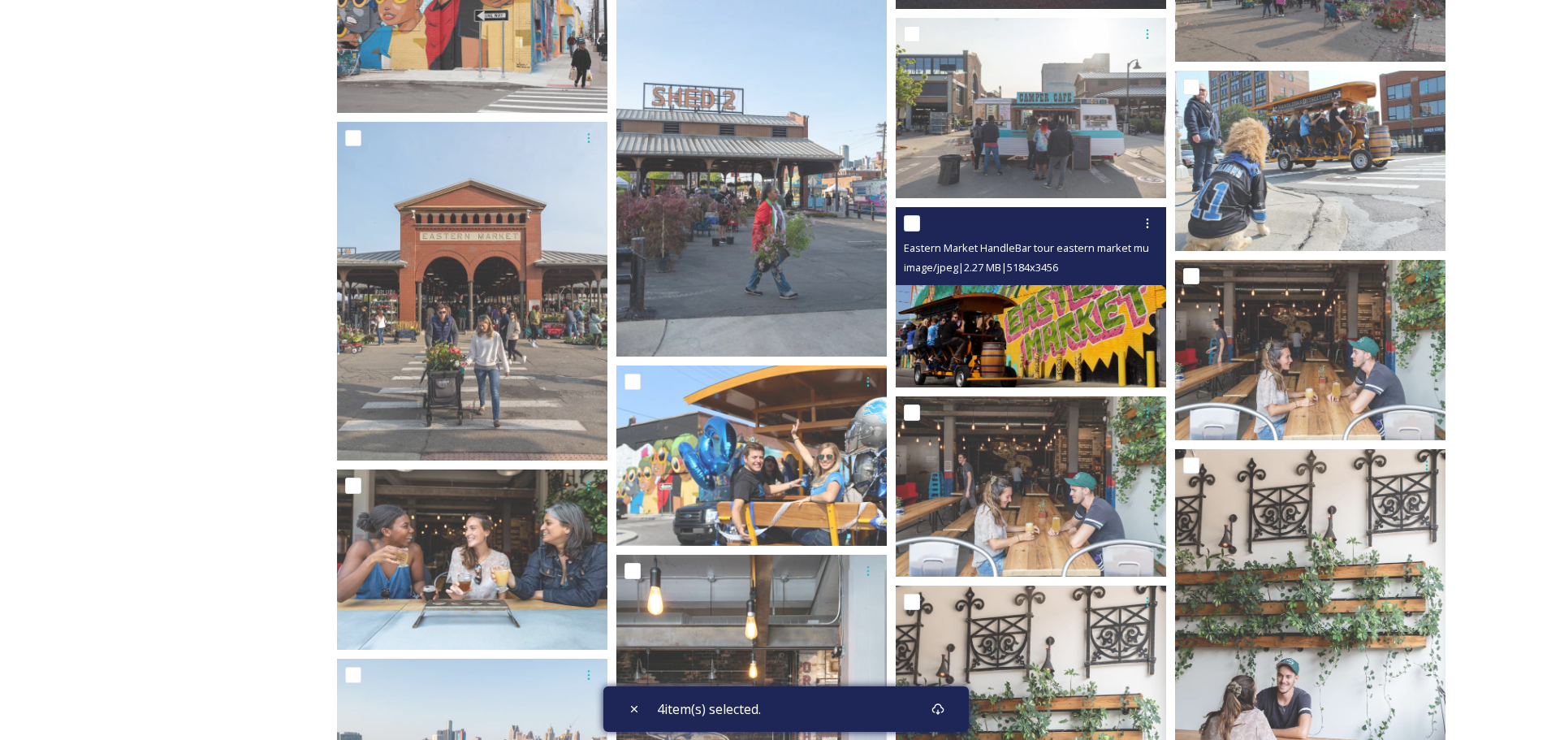
click at [921, 222] on div at bounding box center [1033, 223] width 258 height 29
click at [917, 227] on input "checkbox" at bounding box center [912, 223] width 16 height 16
checkbox input "true"
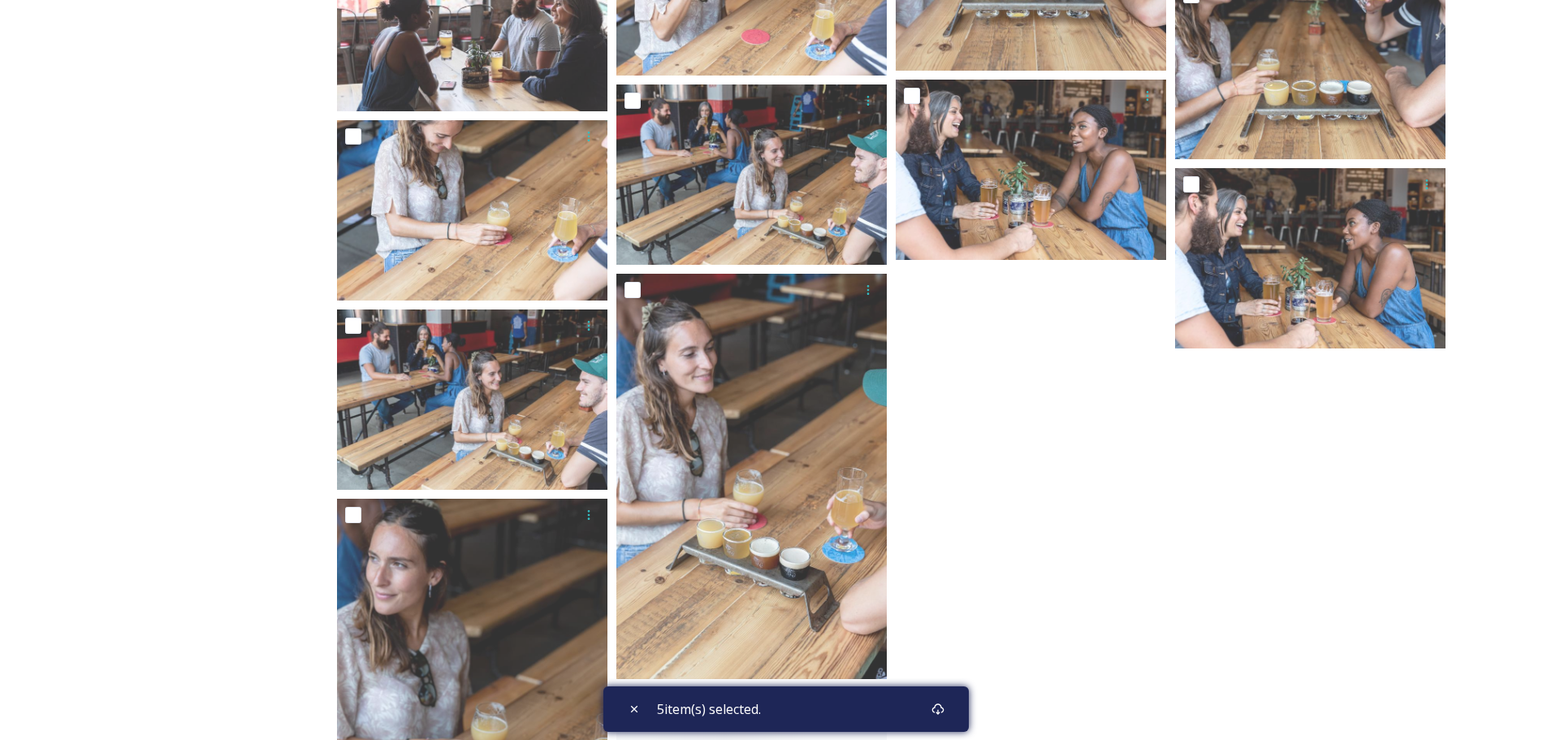
scroll to position [3410, 0]
click at [944, 713] on icon at bounding box center [937, 708] width 13 height 13
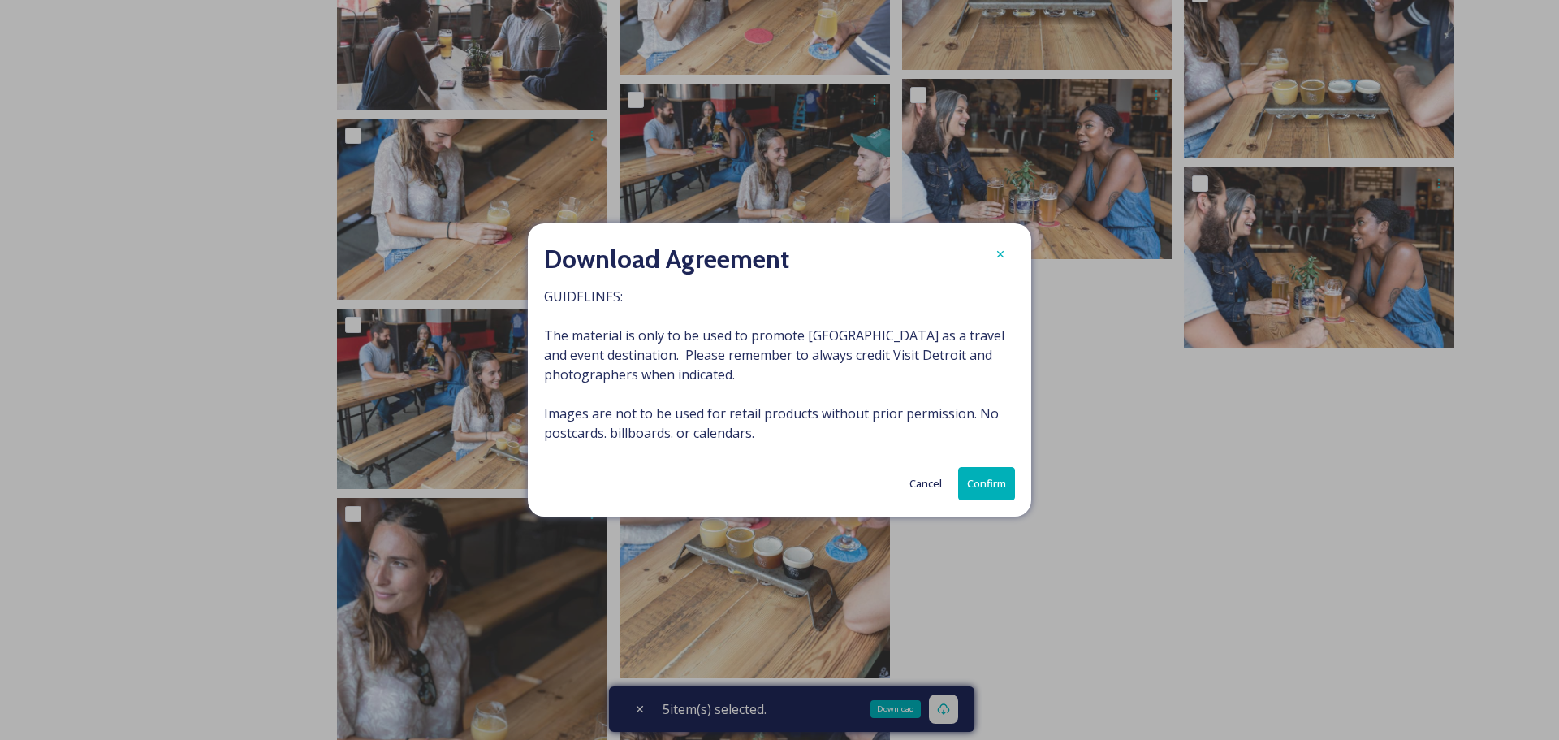
click at [1002, 485] on button "Confirm" at bounding box center [986, 483] width 57 height 33
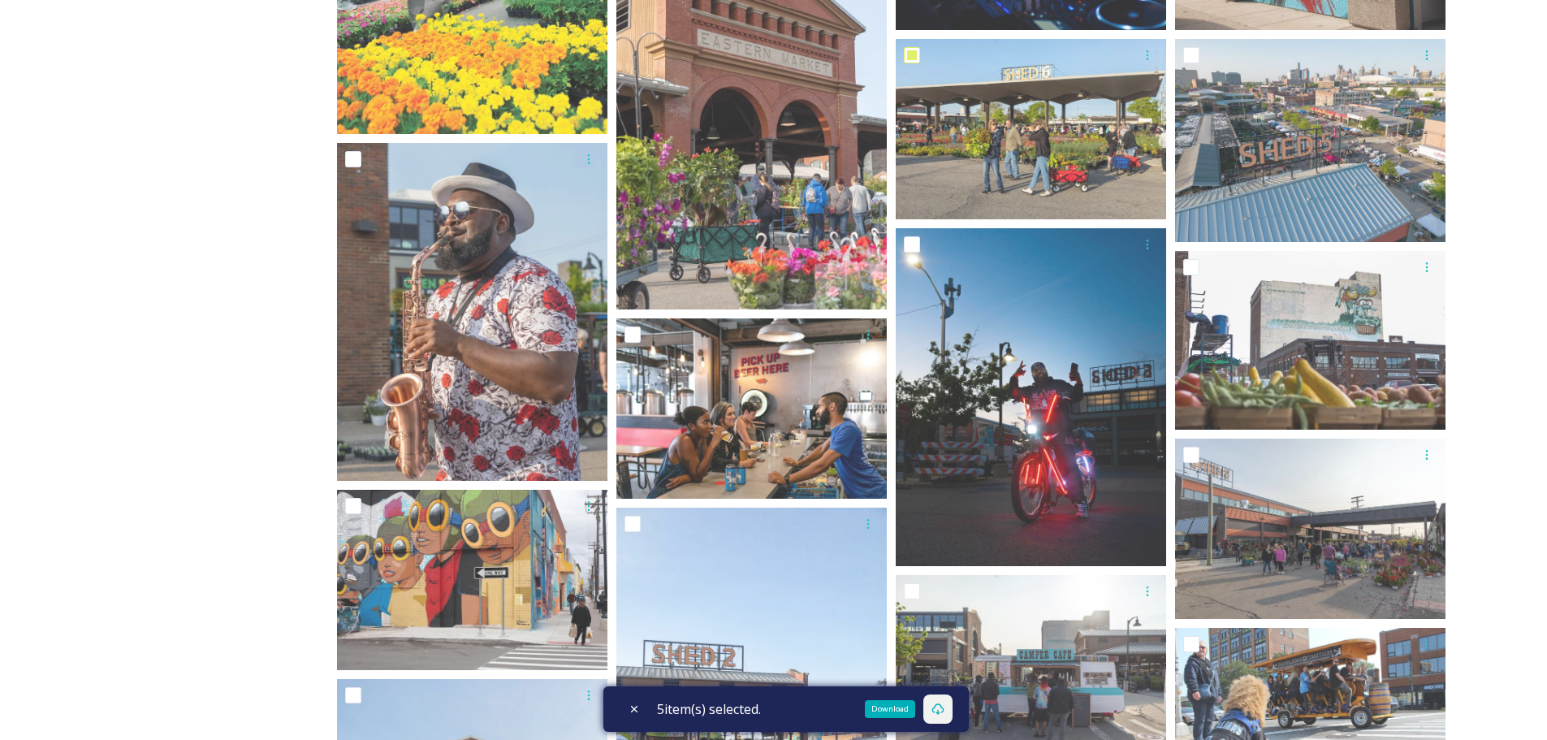
scroll to position [0, 0]
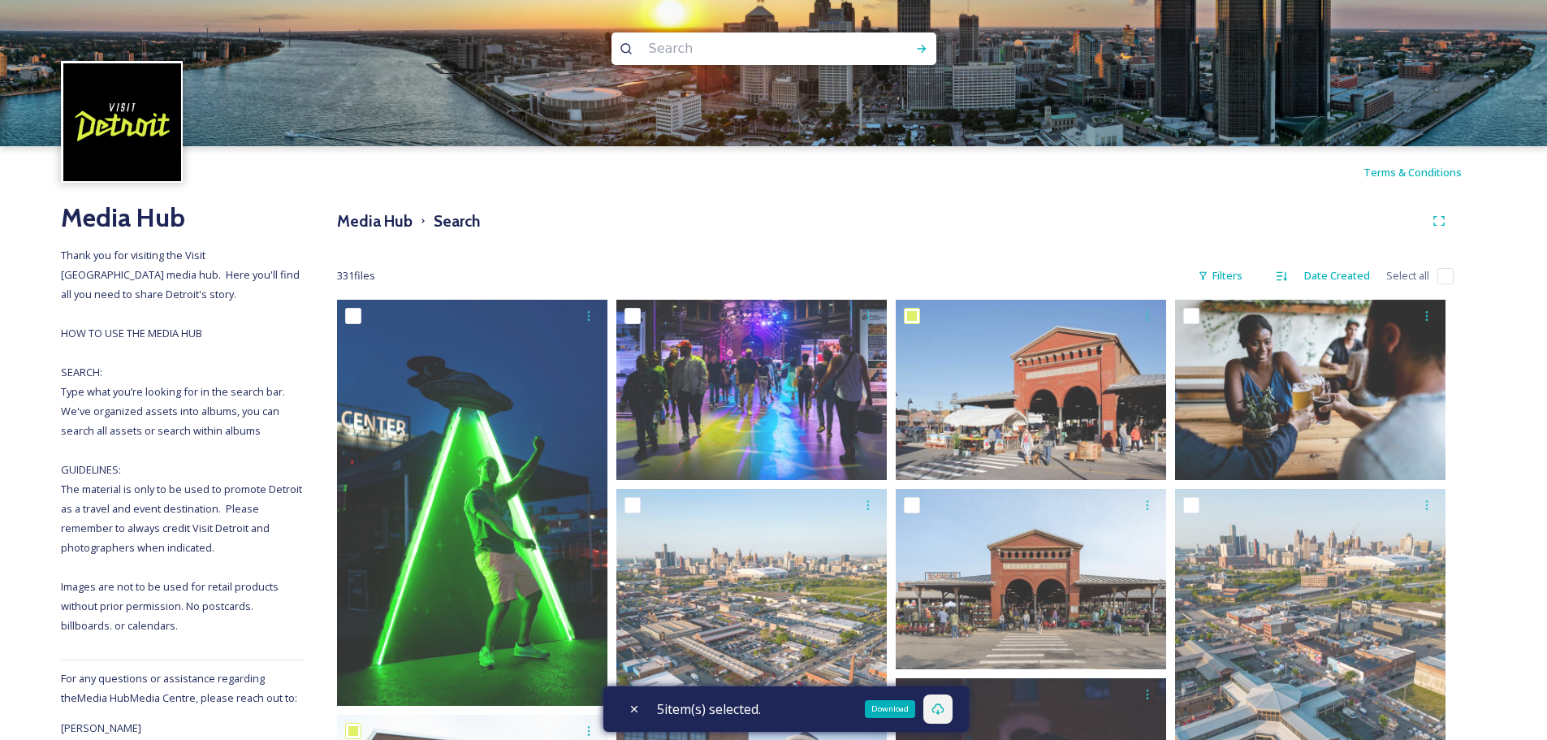
click at [678, 50] on input at bounding box center [752, 49] width 222 height 36
type input "pizza"
click at [912, 45] on div "Run Search" at bounding box center [921, 48] width 29 height 29
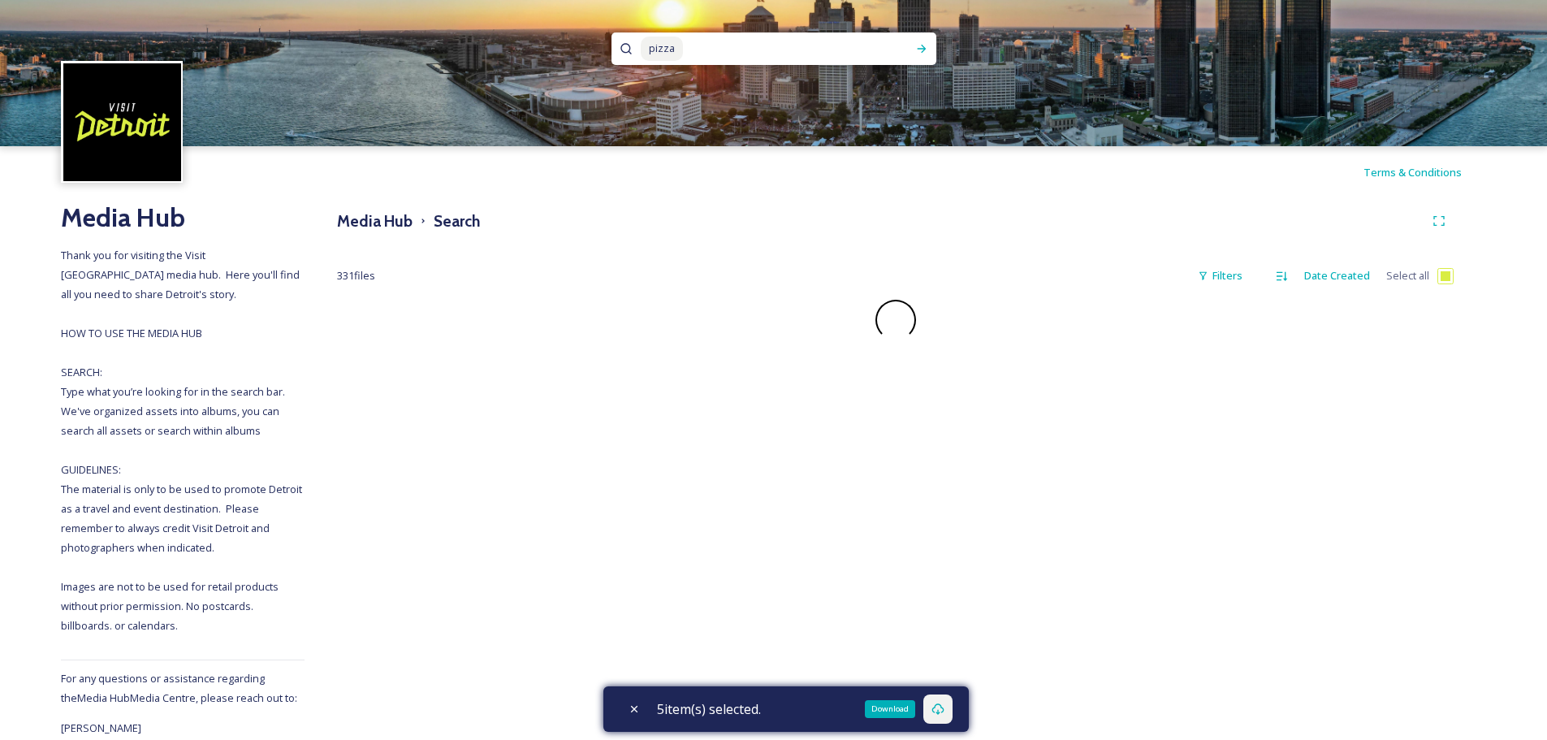
checkbox input "false"
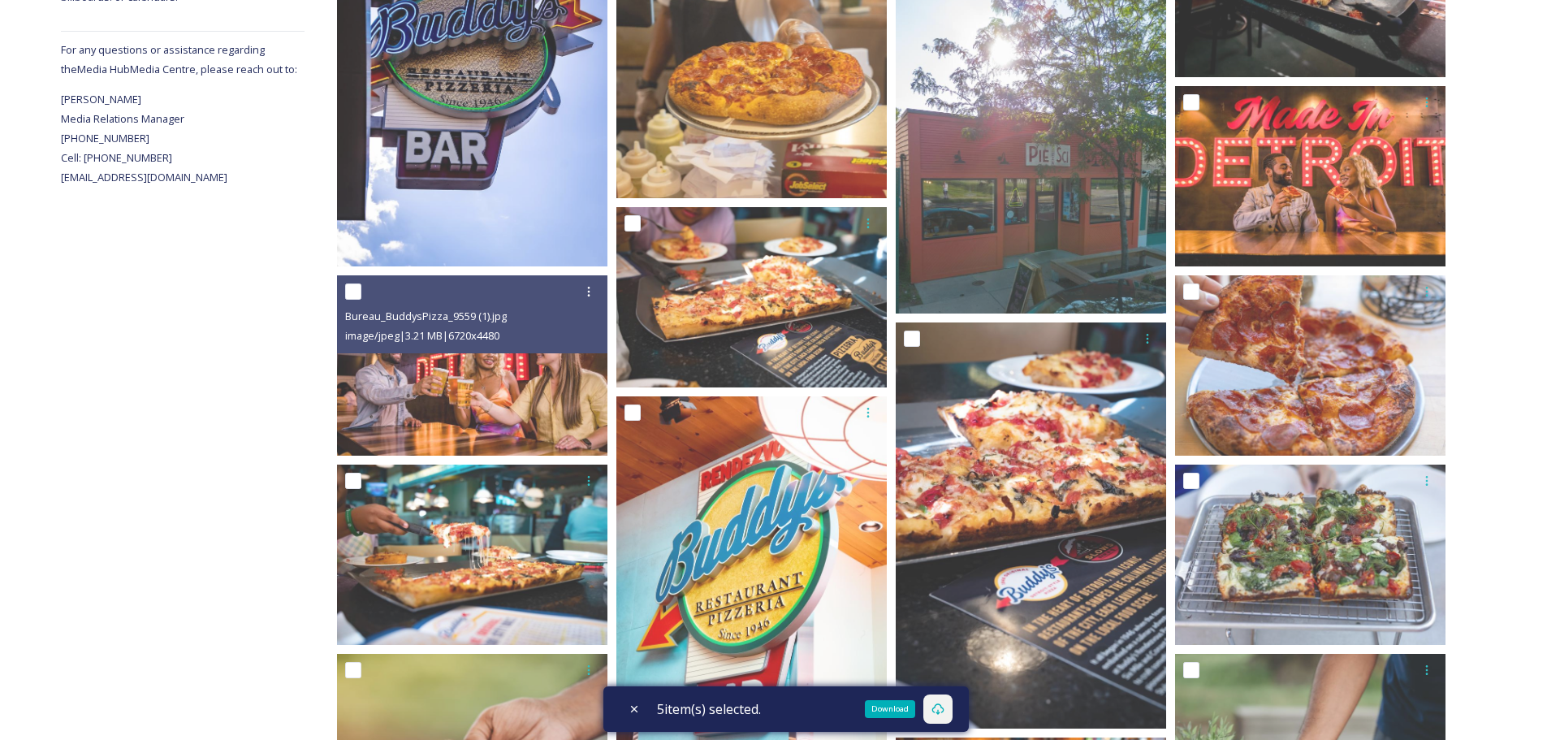
scroll to position [650, 0]
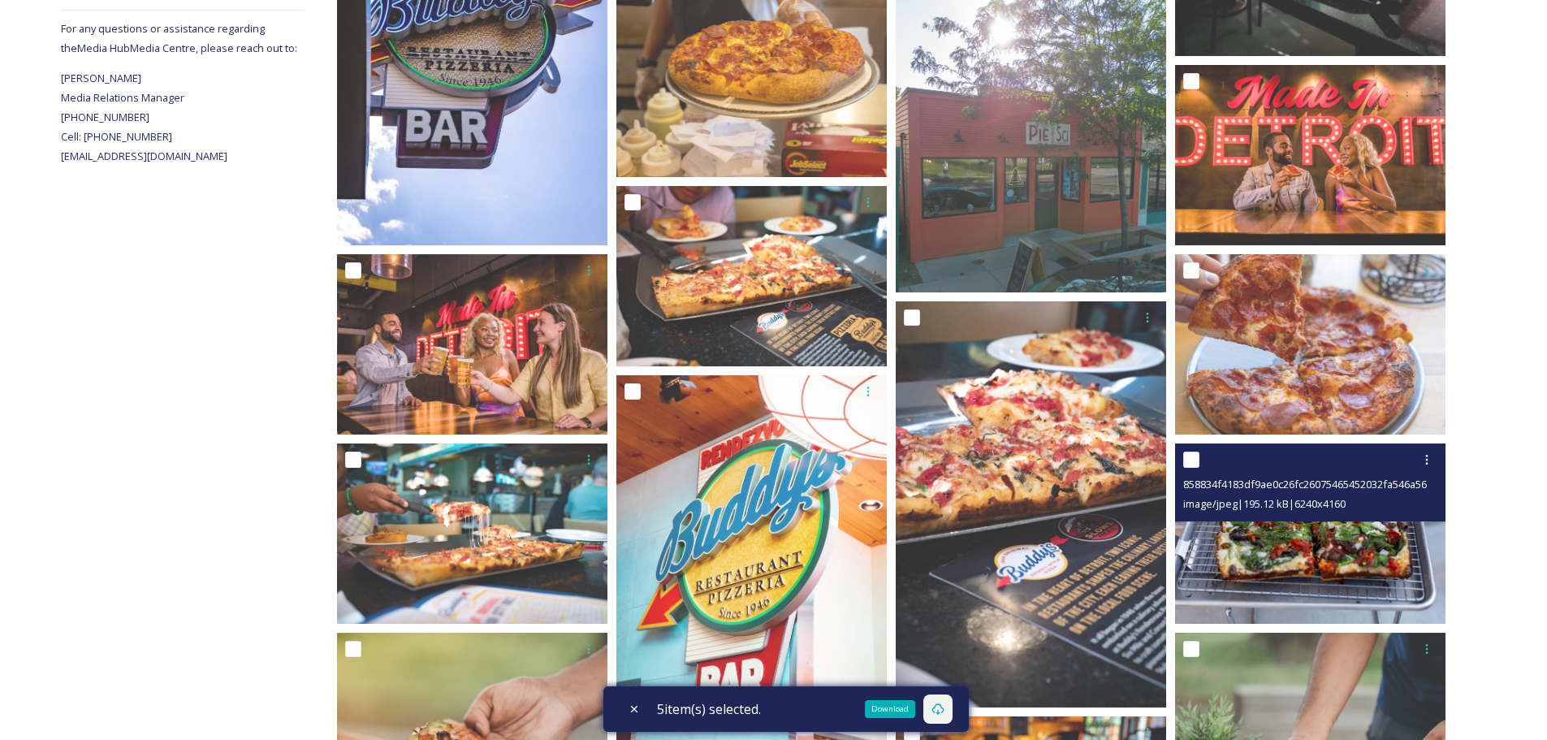
click at [1192, 457] on input "checkbox" at bounding box center [1191, 459] width 16 height 16
checkbox input "true"
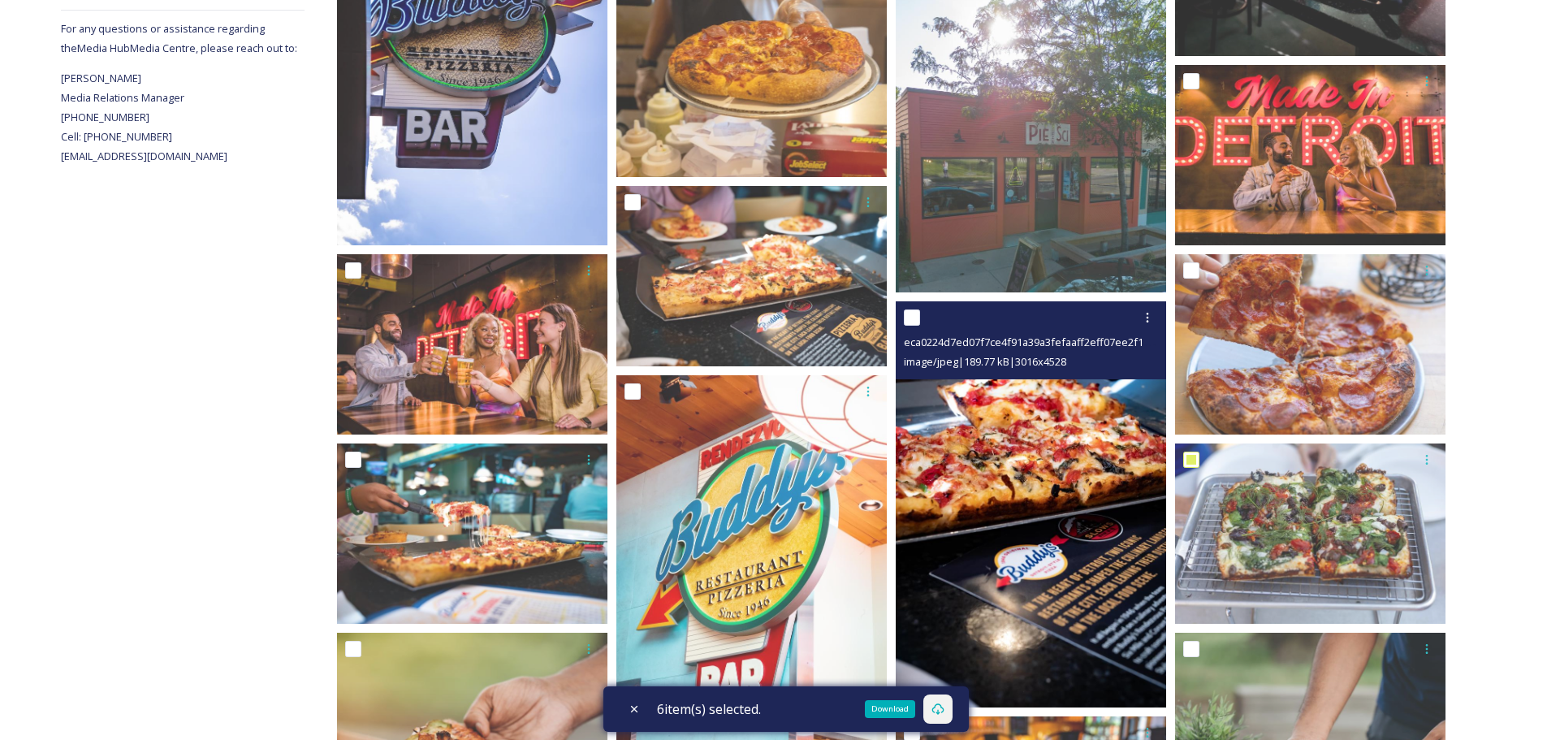
click at [913, 320] on input "checkbox" at bounding box center [912, 317] width 16 height 16
checkbox input "true"
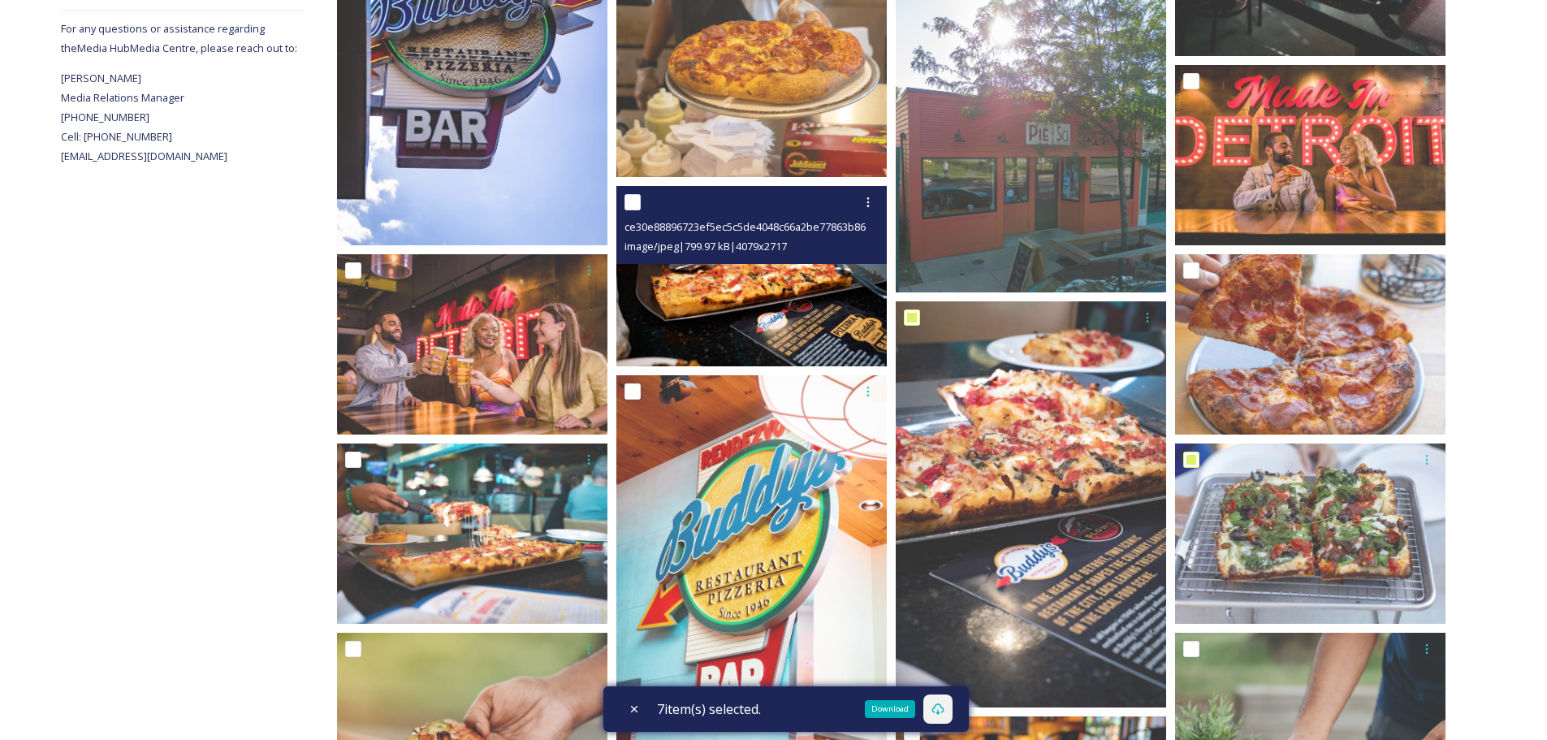
click at [637, 199] on input "checkbox" at bounding box center [632, 202] width 16 height 16
checkbox input "true"
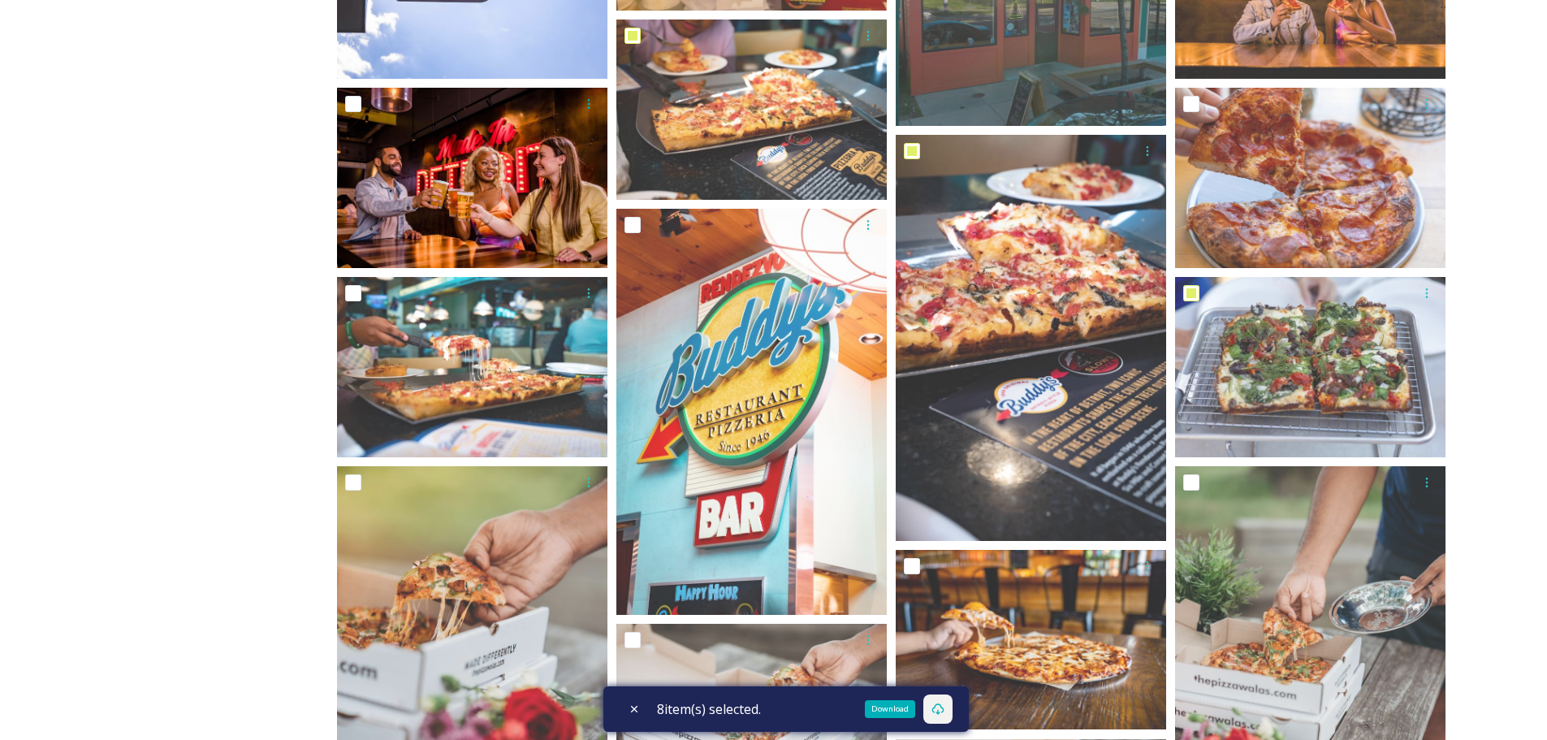
scroll to position [974, 0]
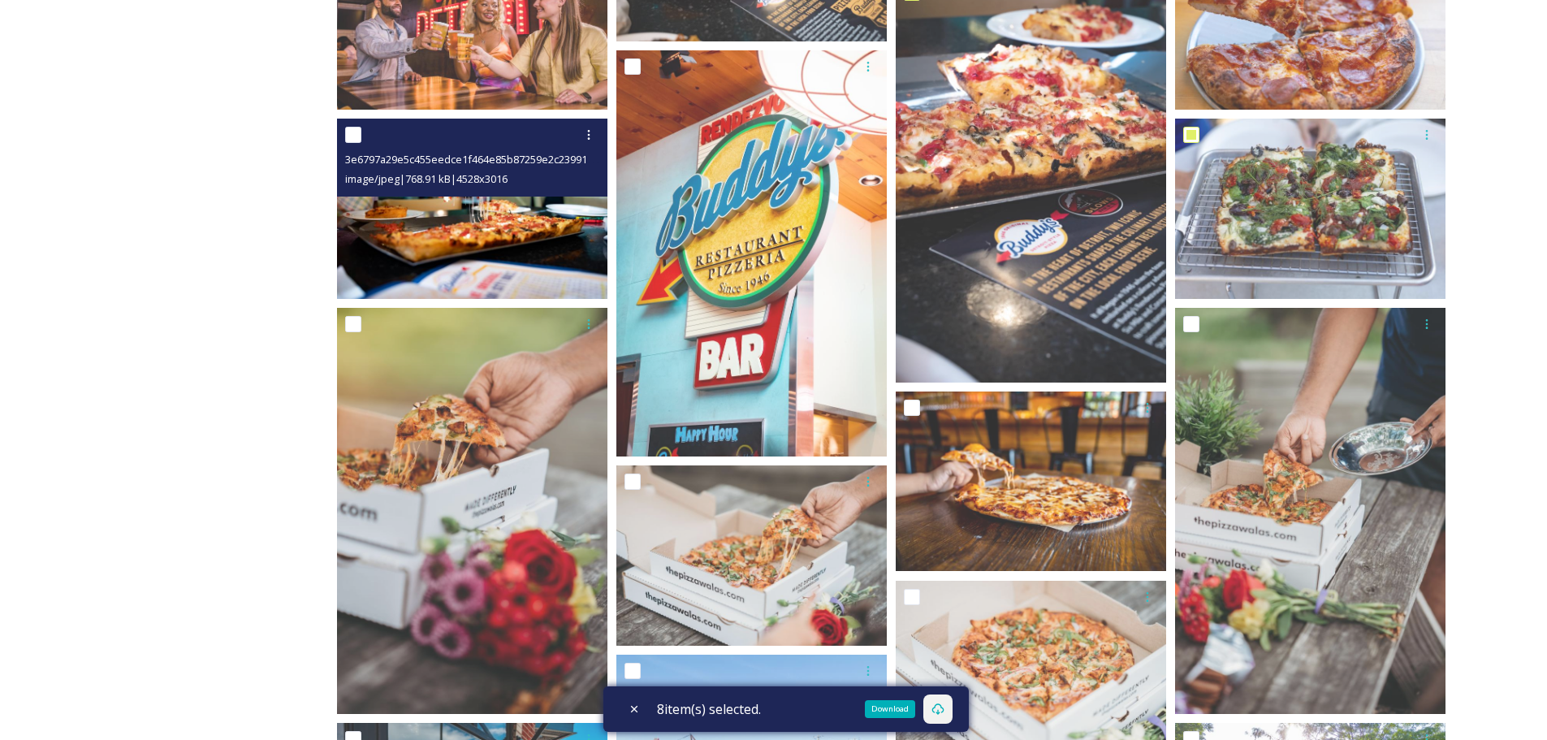
click at [355, 135] on input "checkbox" at bounding box center [353, 135] width 16 height 16
checkbox input "true"
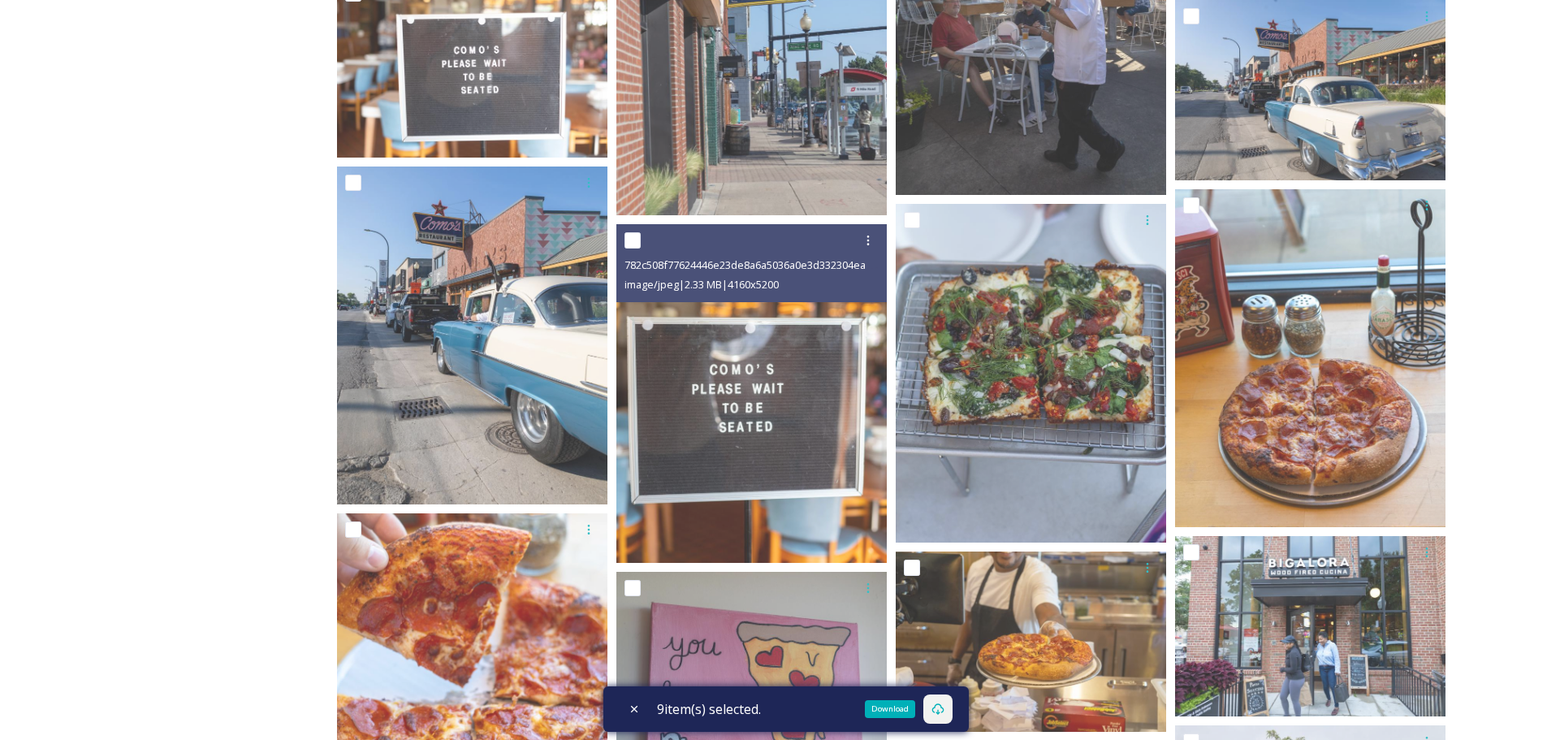
scroll to position [2192, 0]
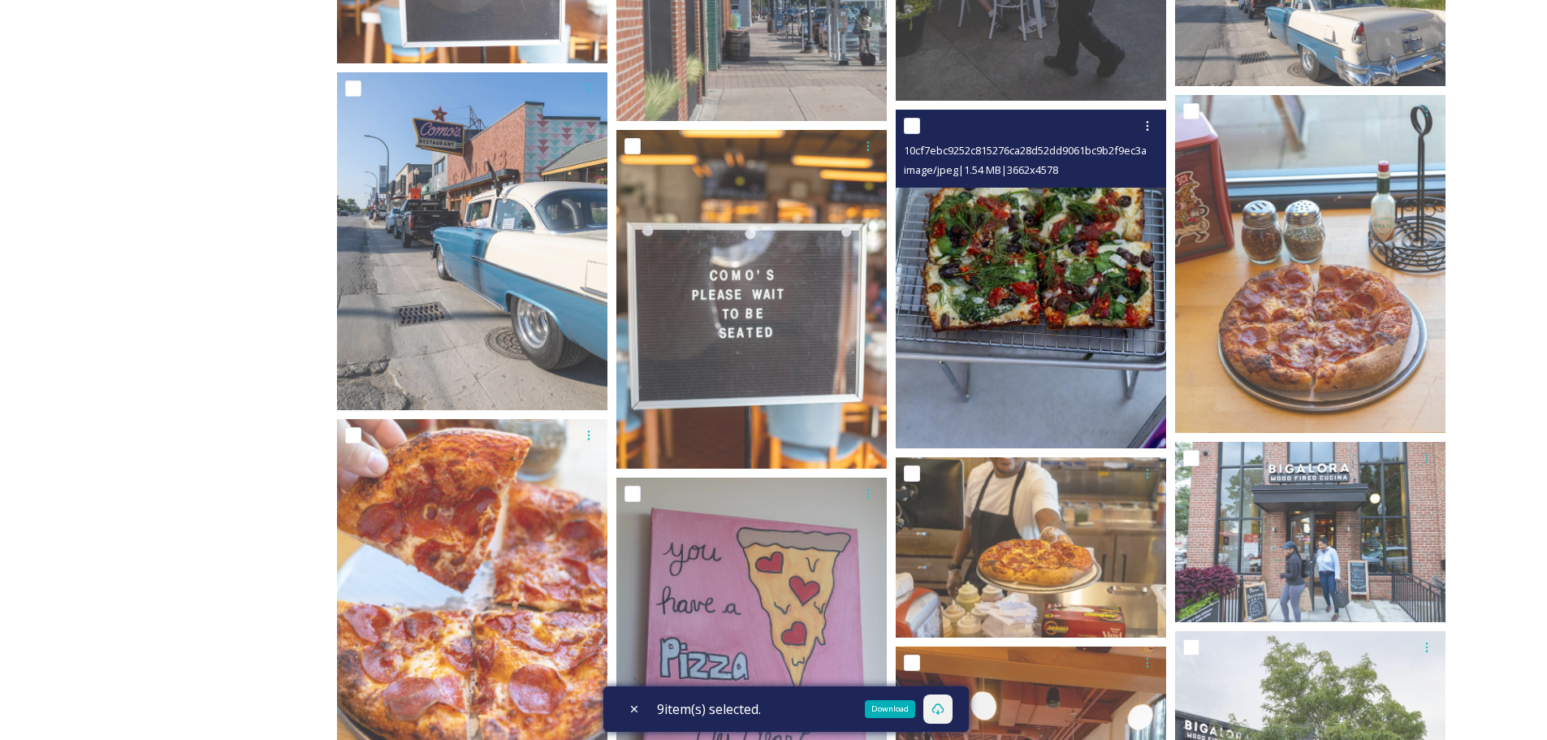
click at [912, 127] on input "checkbox" at bounding box center [912, 126] width 16 height 16
checkbox input "true"
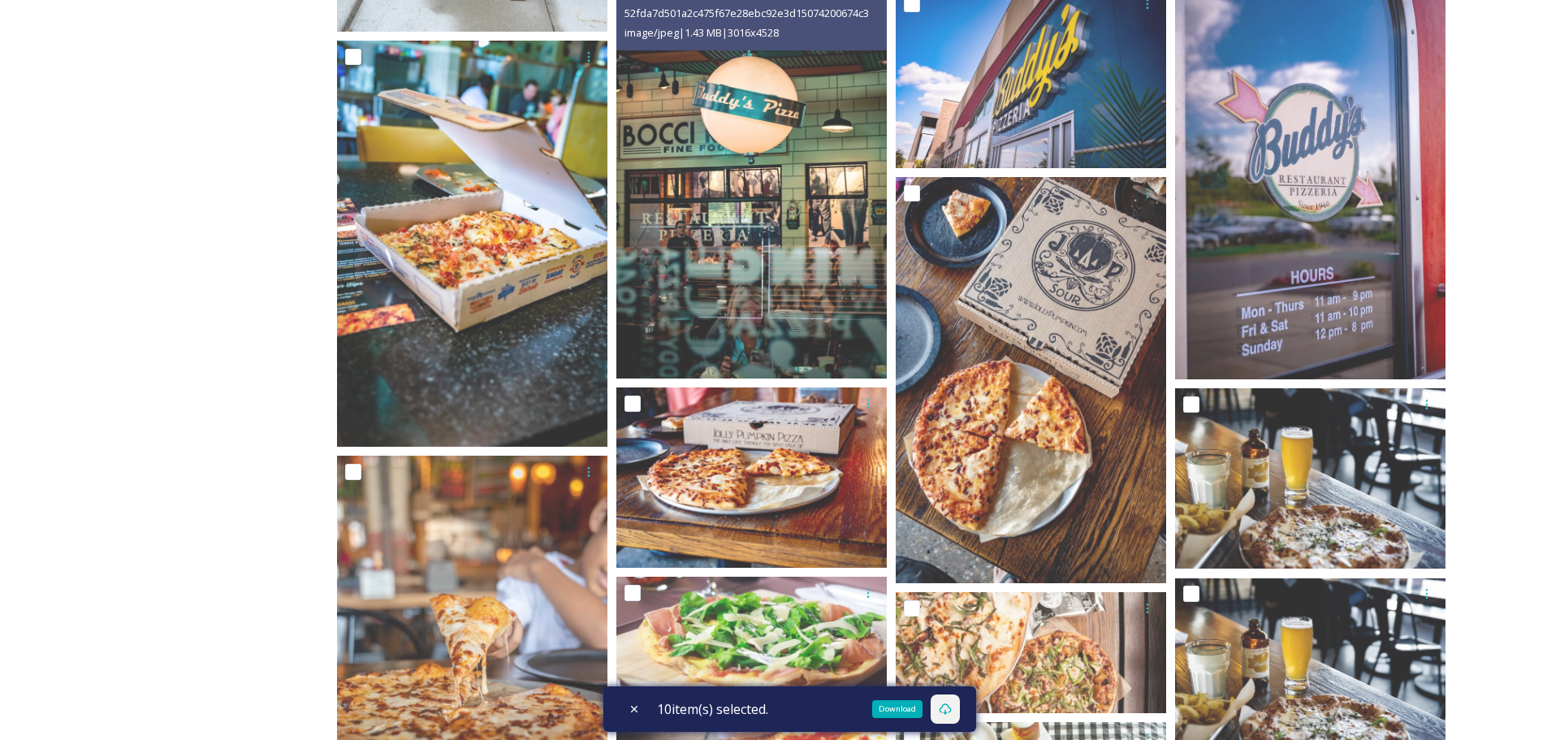
scroll to position [3654, 0]
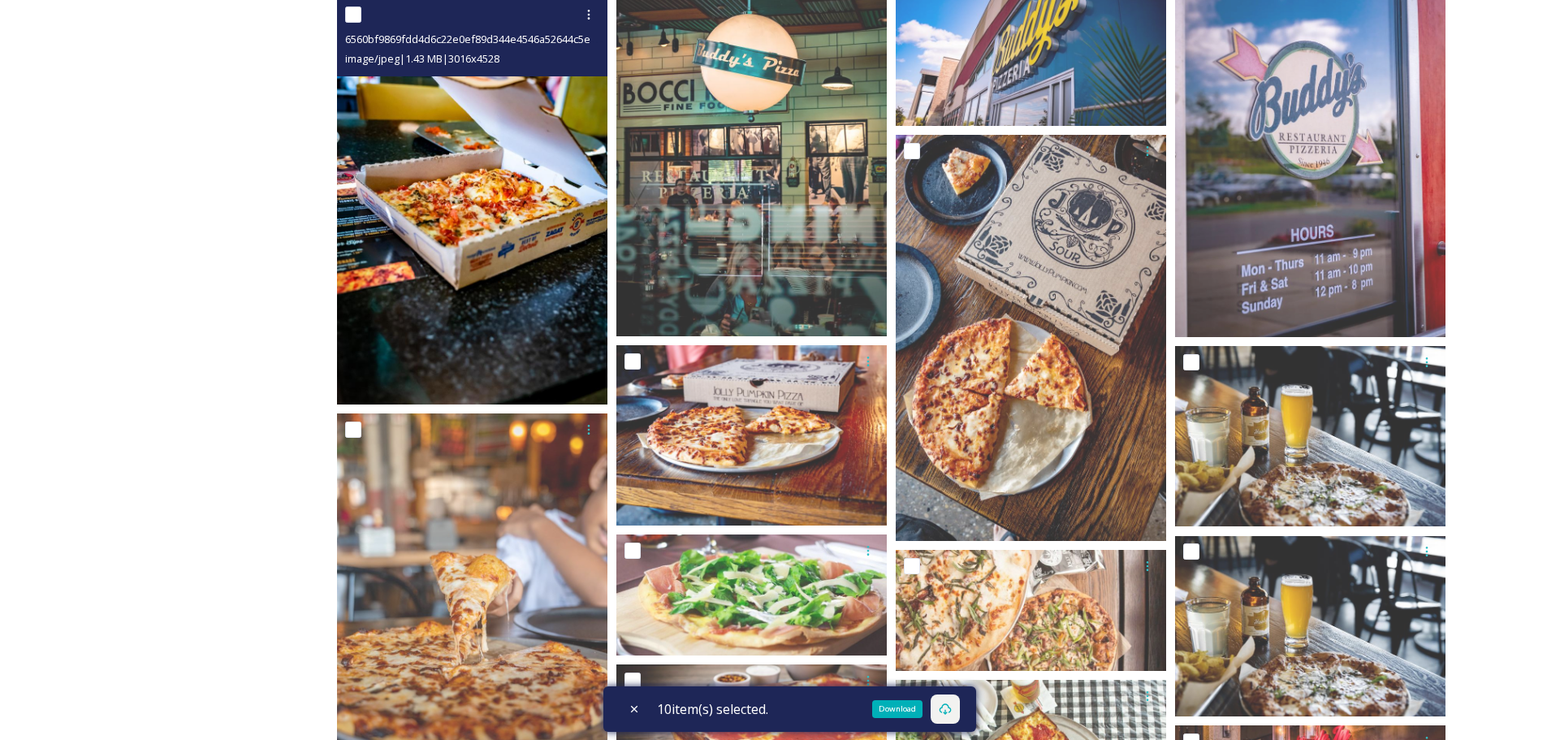
click at [363, 13] on div at bounding box center [474, 14] width 258 height 29
click at [354, 17] on input "checkbox" at bounding box center [353, 14] width 16 height 16
checkbox input "true"
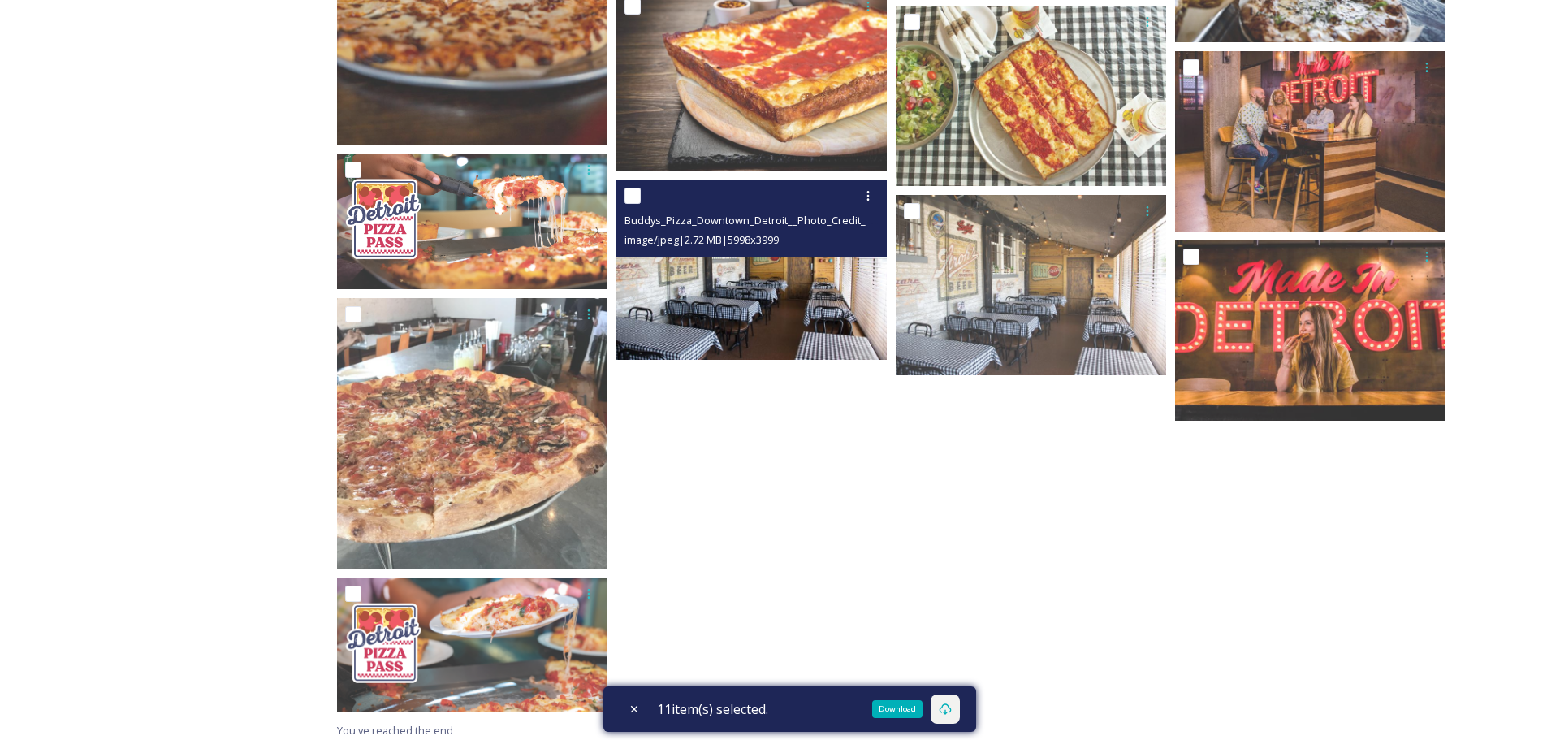
scroll to position [4336, 0]
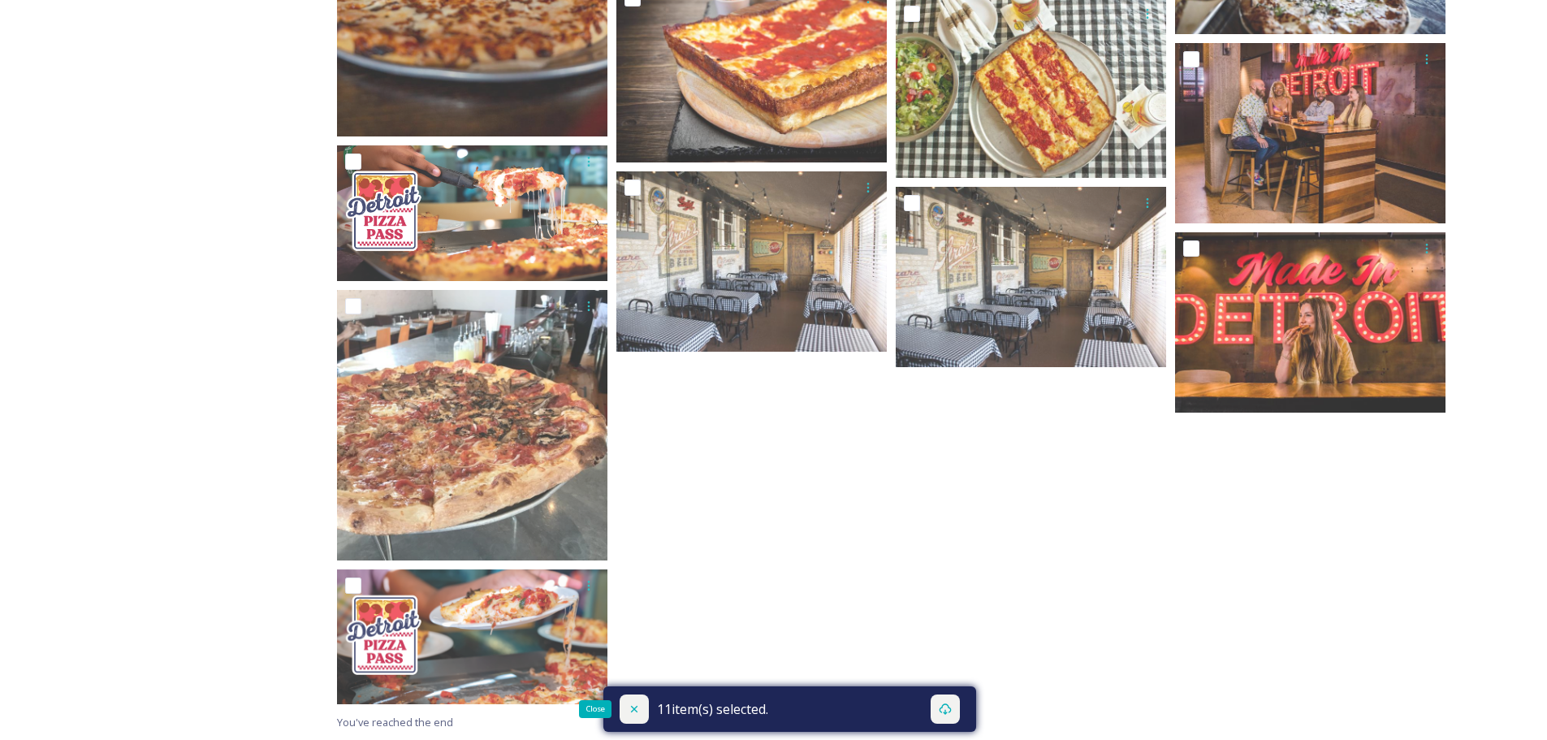
click at [636, 711] on icon at bounding box center [633, 709] width 6 height 6
checkbox input "false"
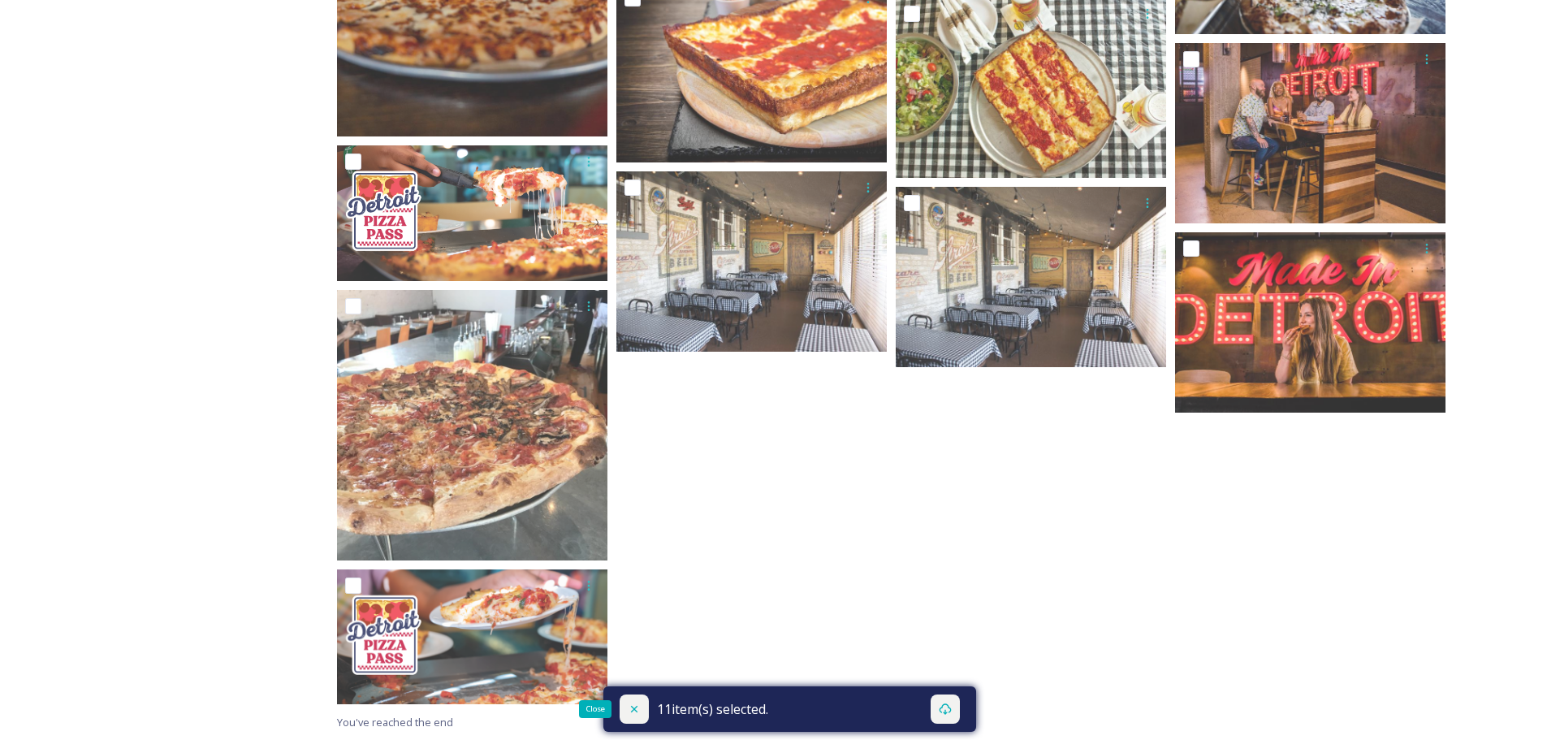
checkbox input "false"
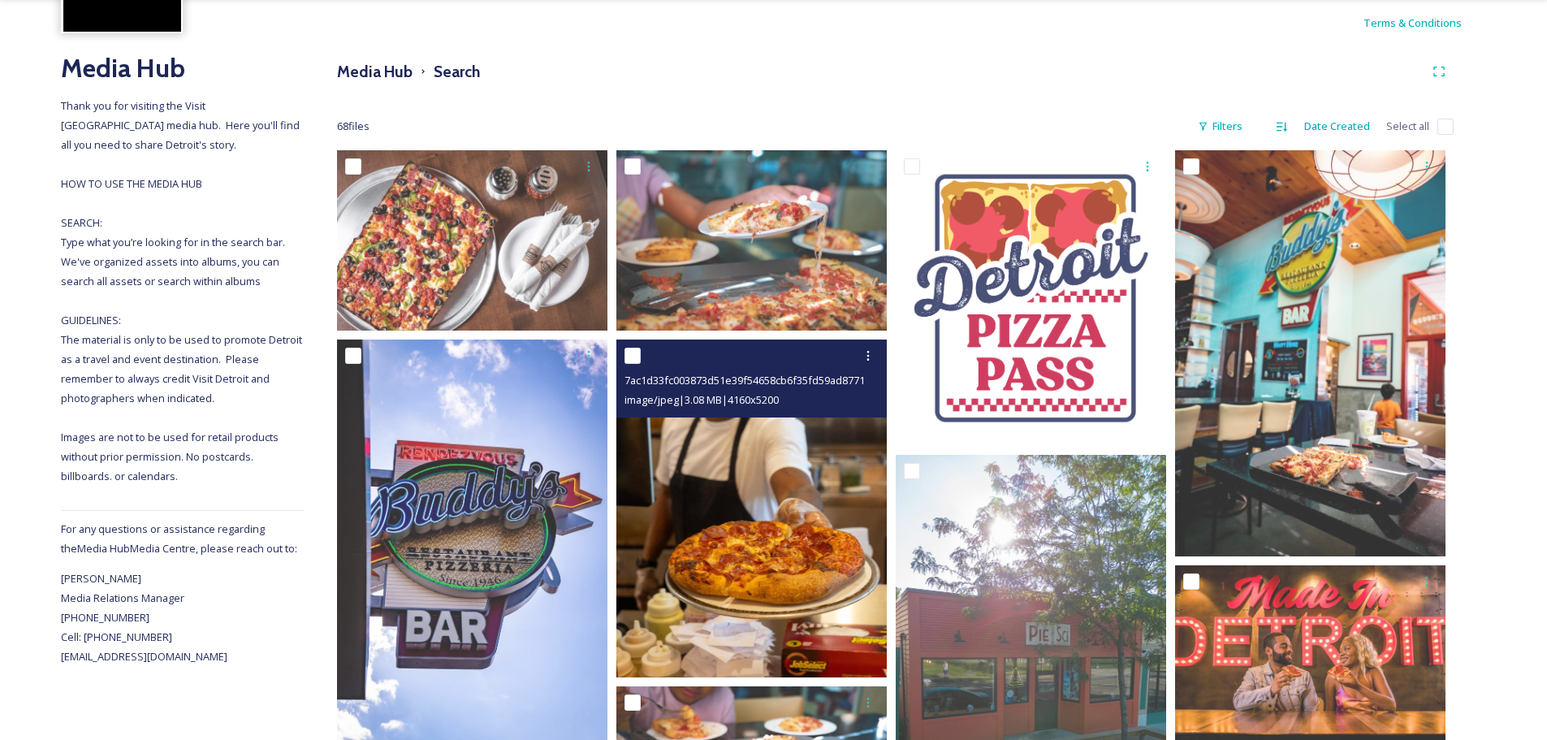
scroll to position [244, 0]
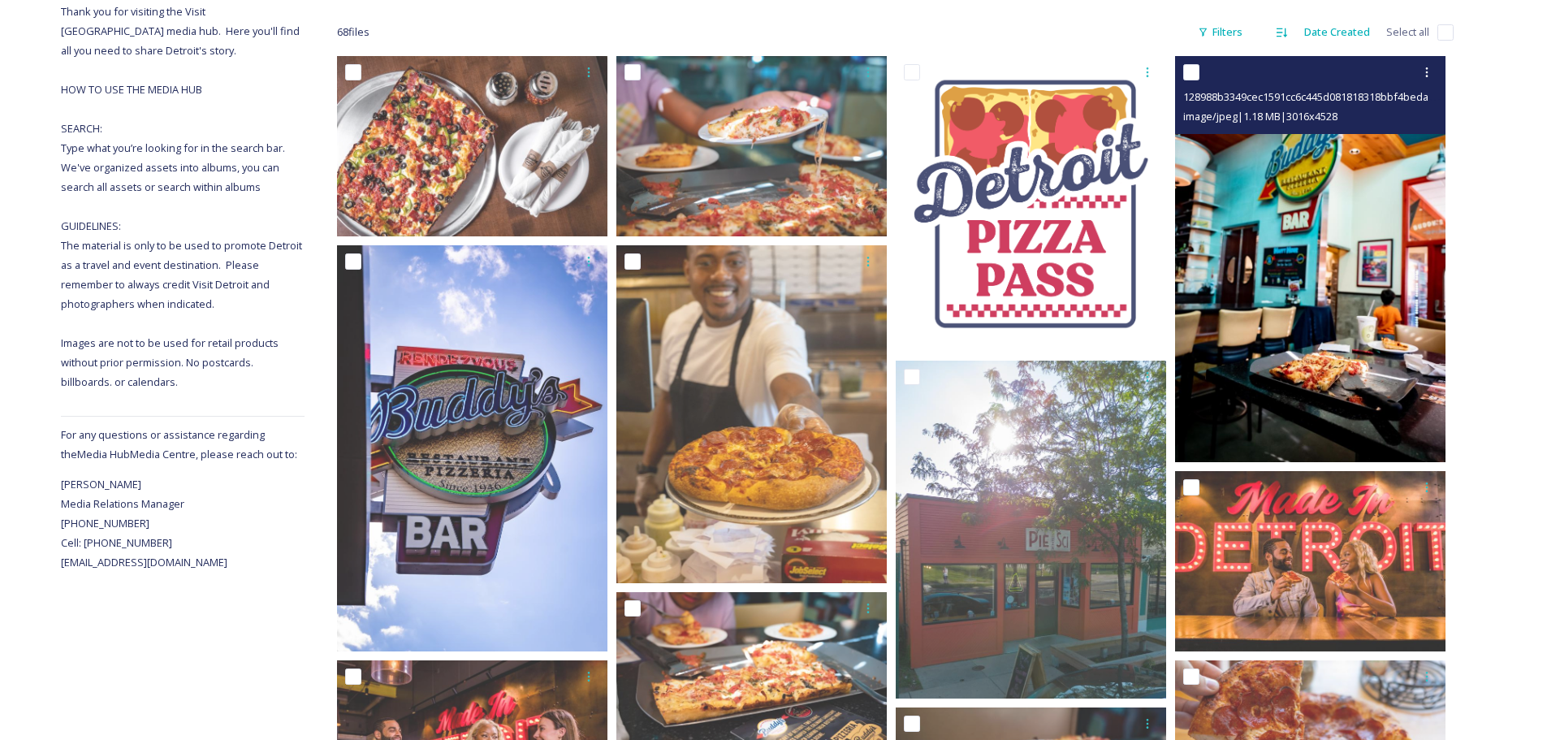
click at [1253, 367] on img at bounding box center [1310, 259] width 270 height 406
click at [1193, 76] on input "checkbox" at bounding box center [1191, 72] width 16 height 16
checkbox input "true"
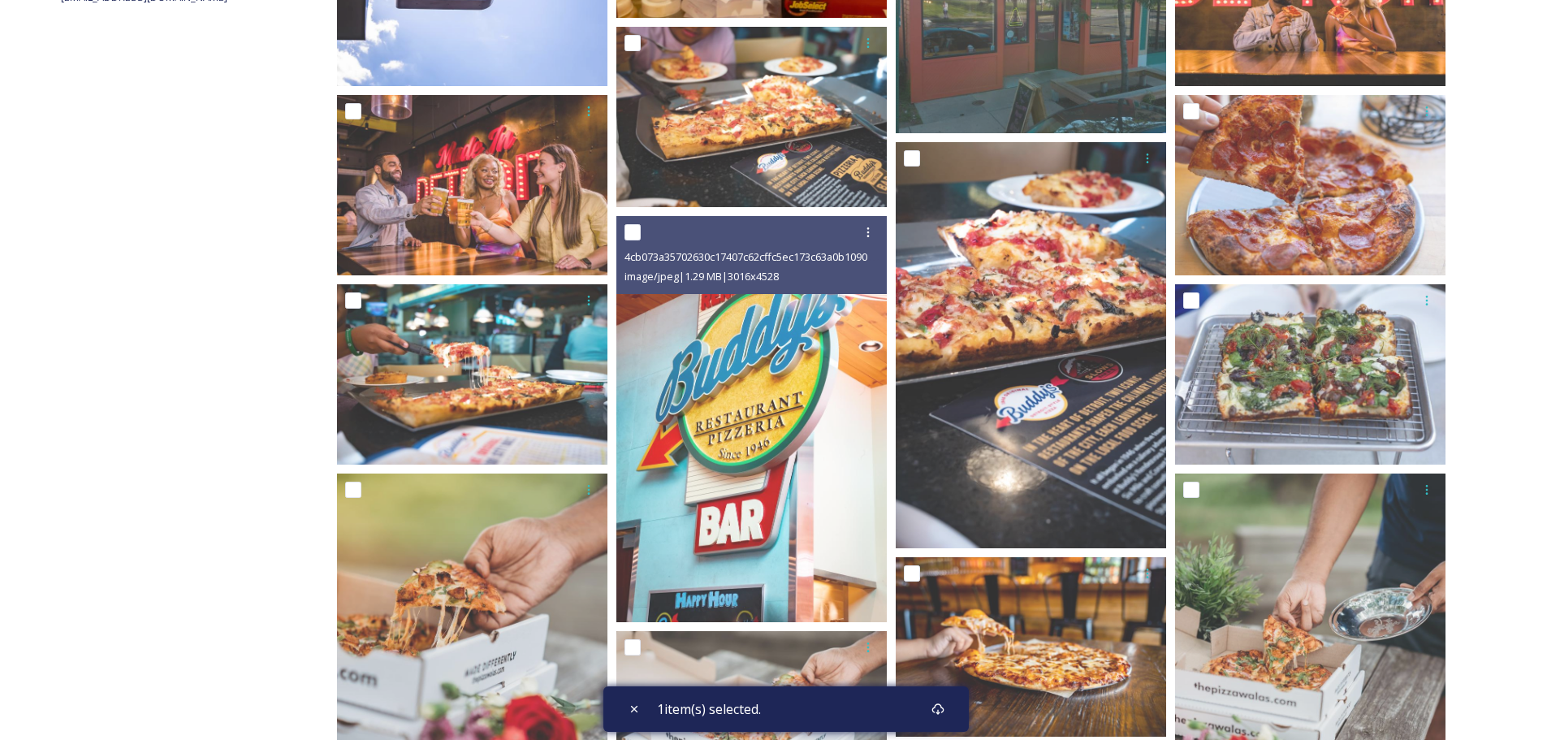
scroll to position [812, 0]
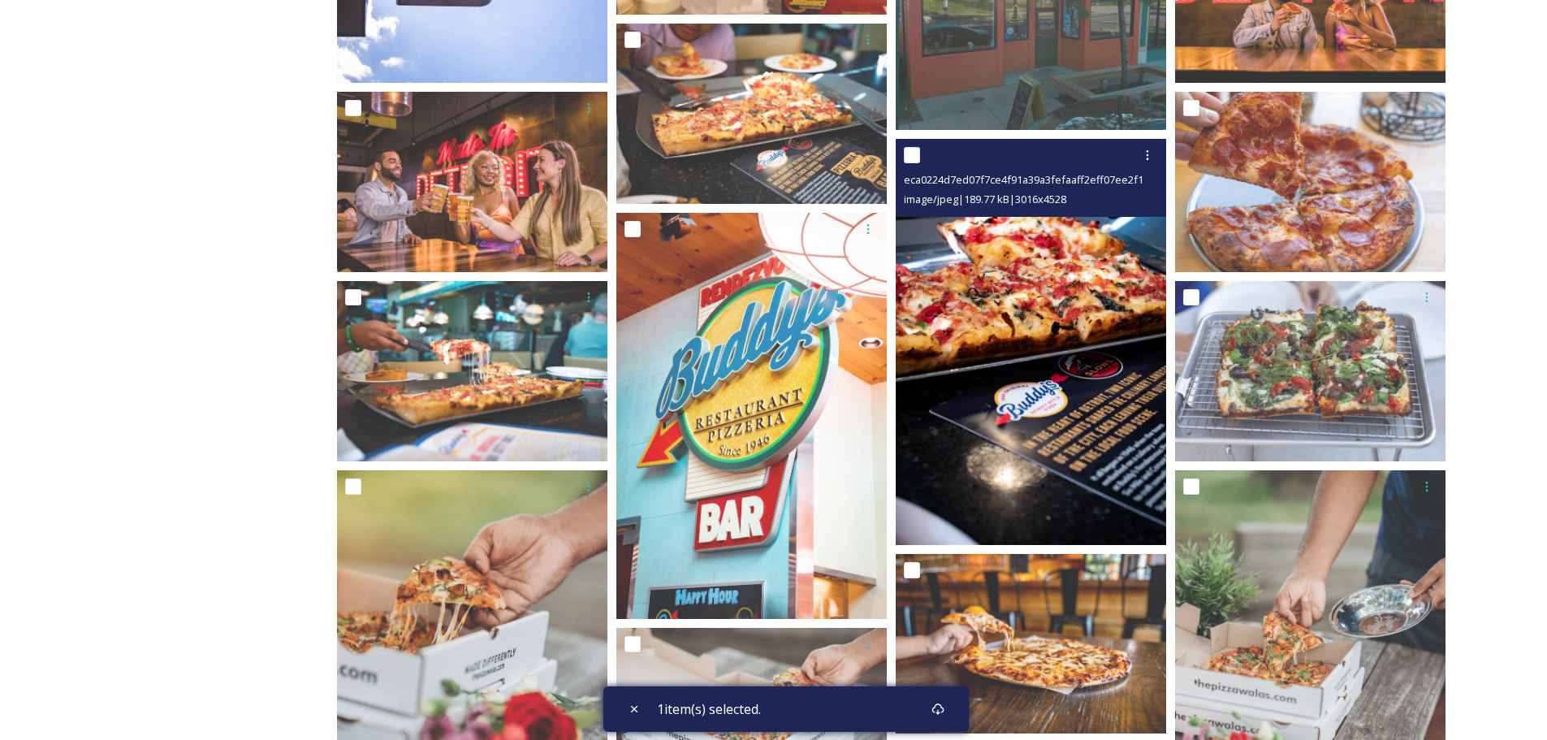
click at [912, 152] on input "checkbox" at bounding box center [912, 155] width 16 height 16
checkbox input "true"
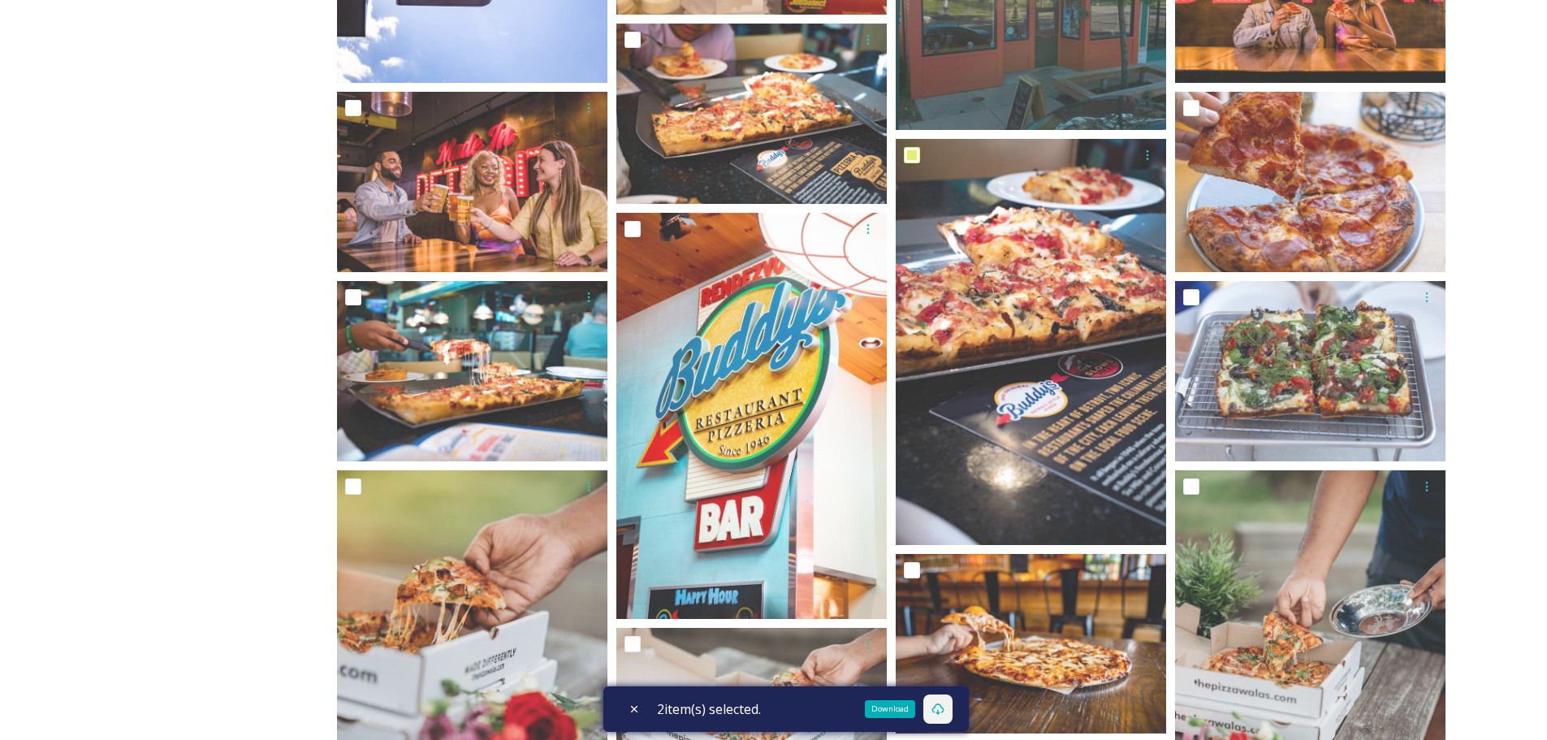
click at [950, 711] on div "Download" at bounding box center [937, 708] width 29 height 29
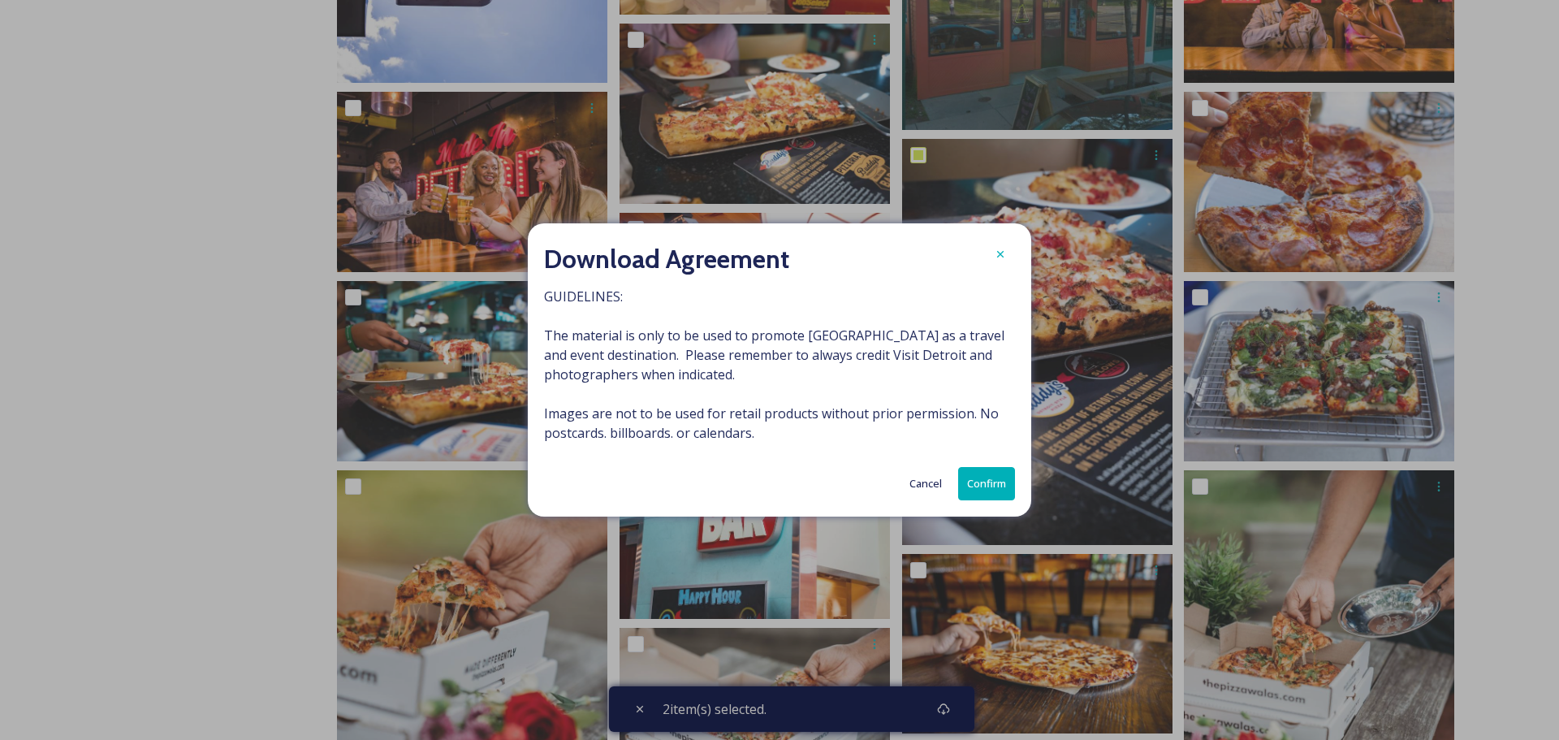
click at [994, 482] on button "Confirm" at bounding box center [986, 483] width 57 height 33
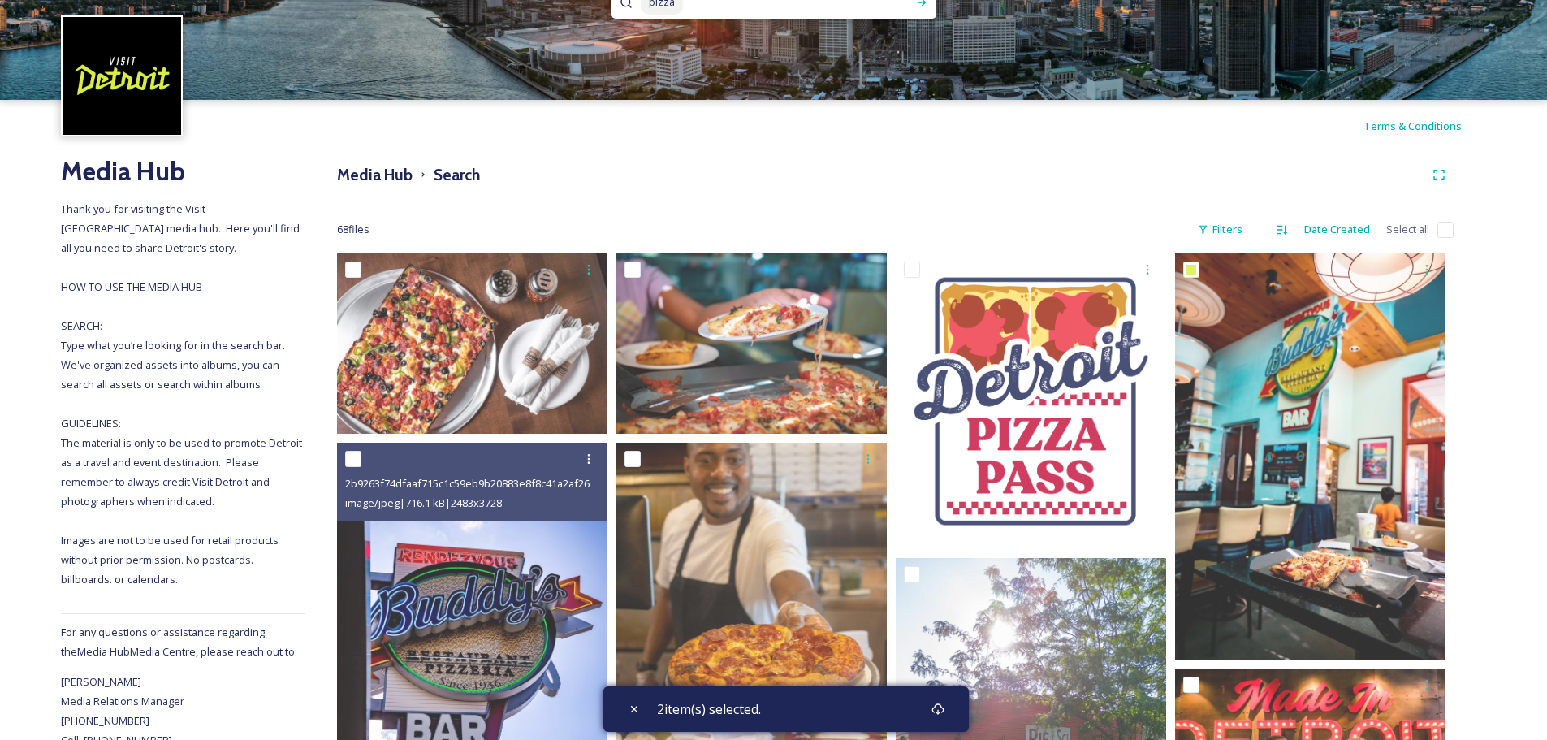
scroll to position [0, 0]
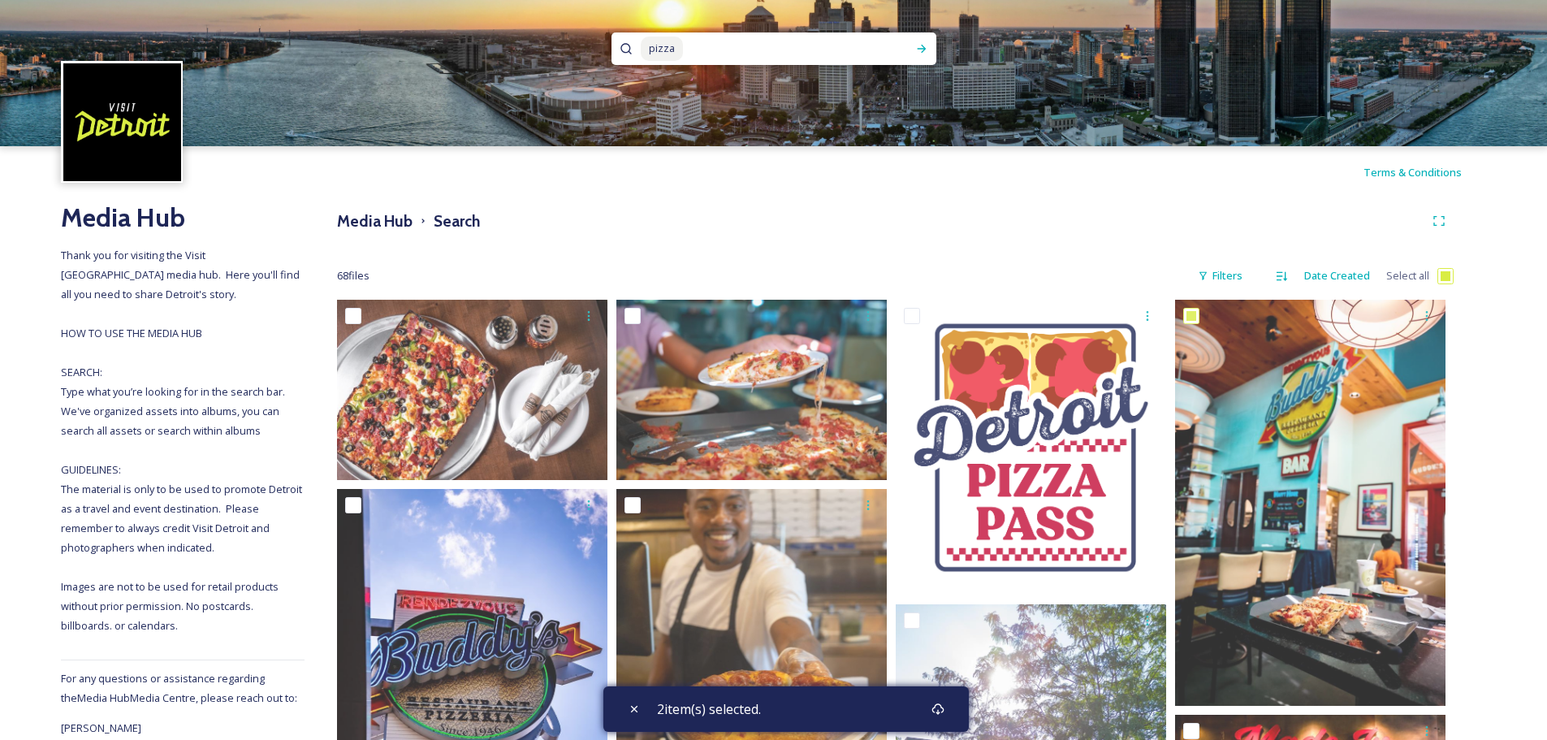
checkbox input "true"
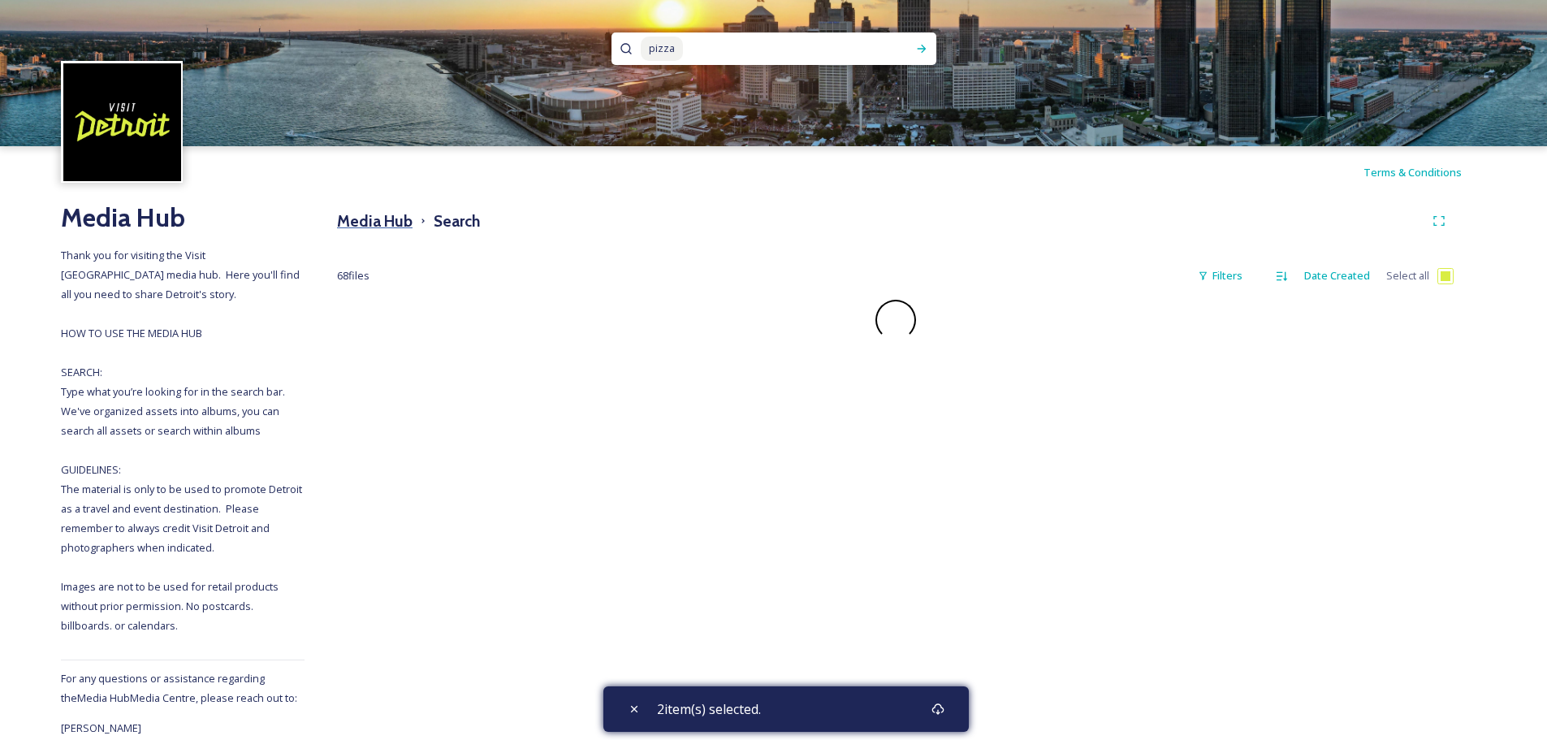
click at [373, 227] on h3 "Media Hub" at bounding box center [375, 222] width 76 height 24
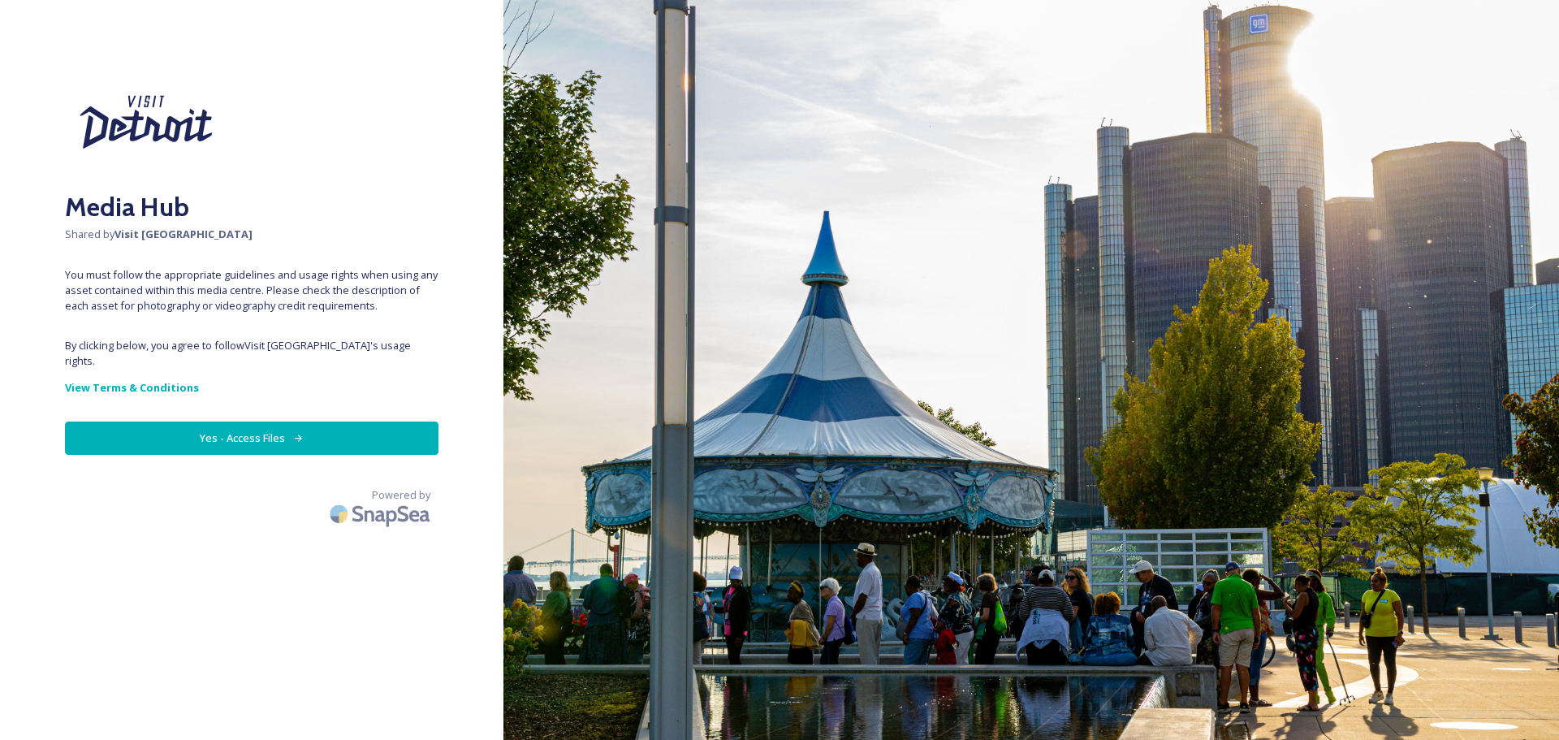
click at [208, 424] on button "Yes - Access Files" at bounding box center [252, 437] width 374 height 33
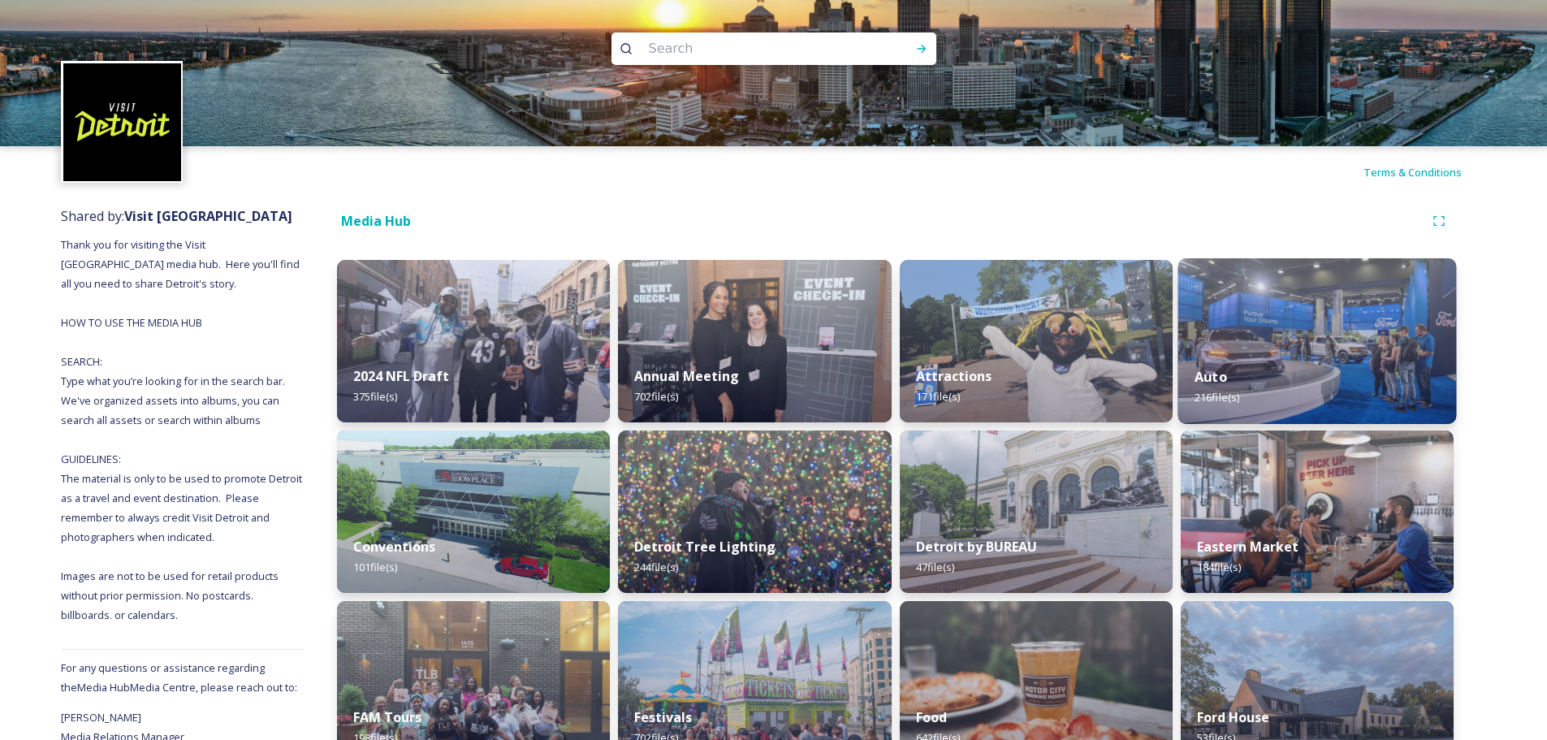
click at [1324, 308] on img at bounding box center [1316, 341] width 279 height 166
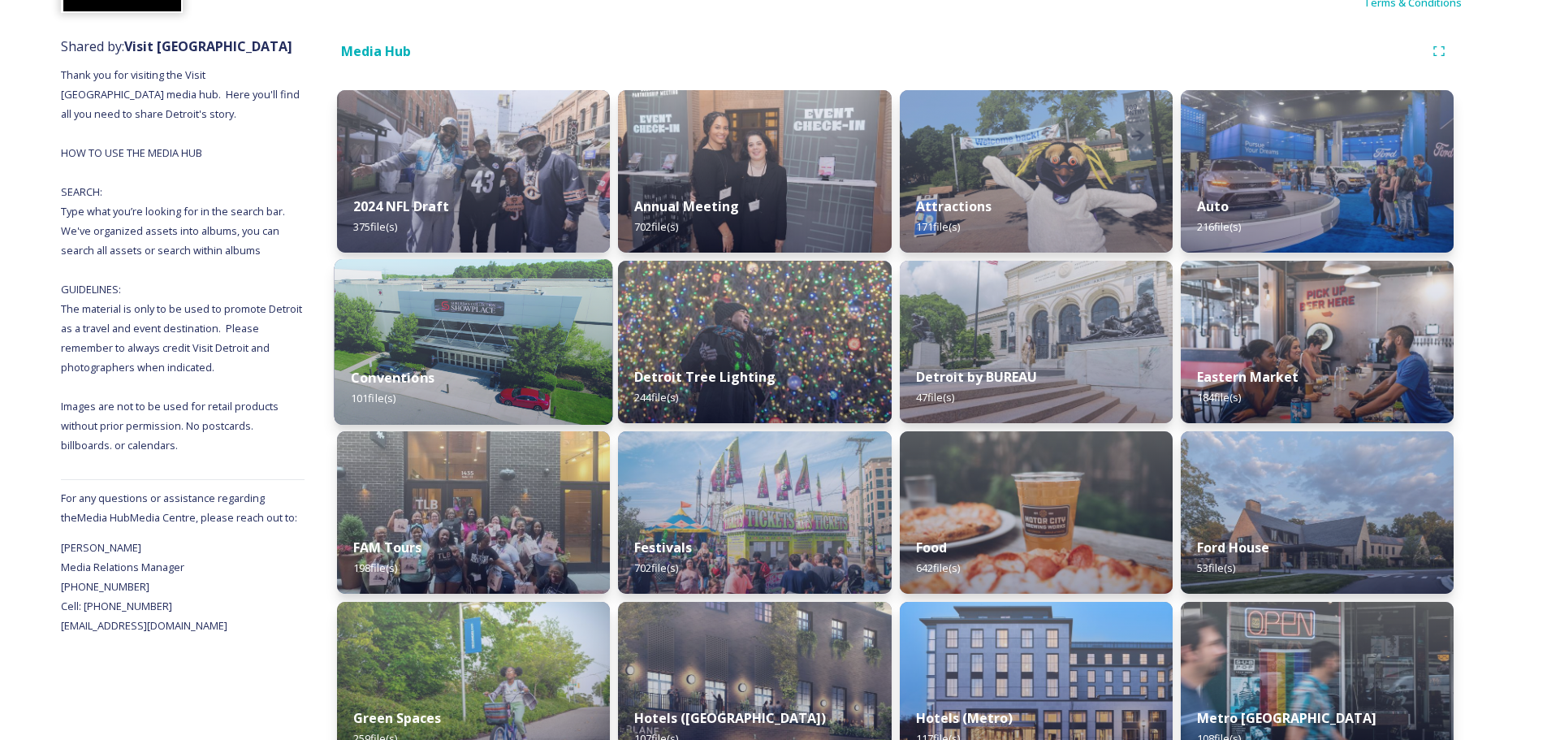
scroll to position [325, 0]
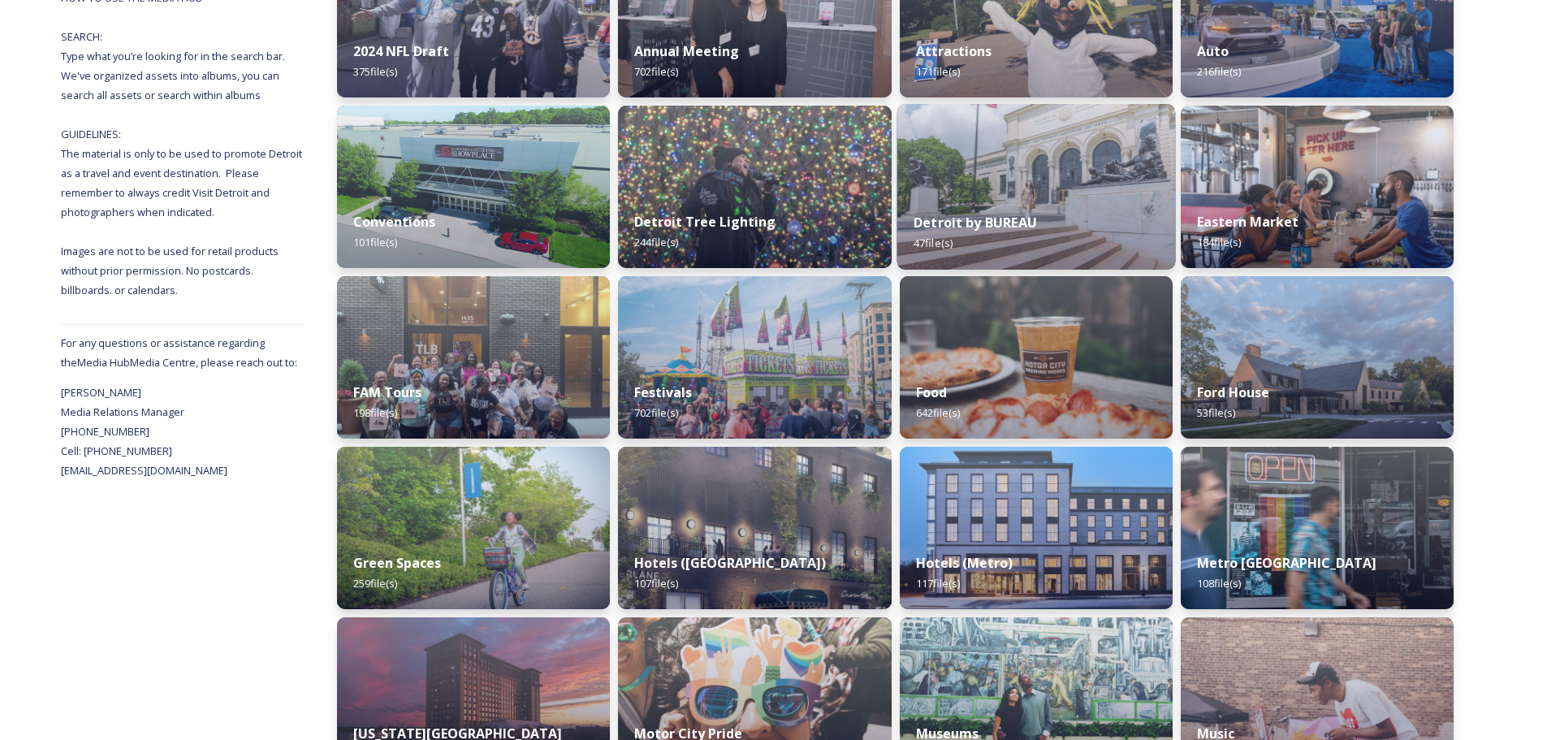
click at [1013, 216] on strong "Detroit by BUREAU" at bounding box center [975, 223] width 123 height 18
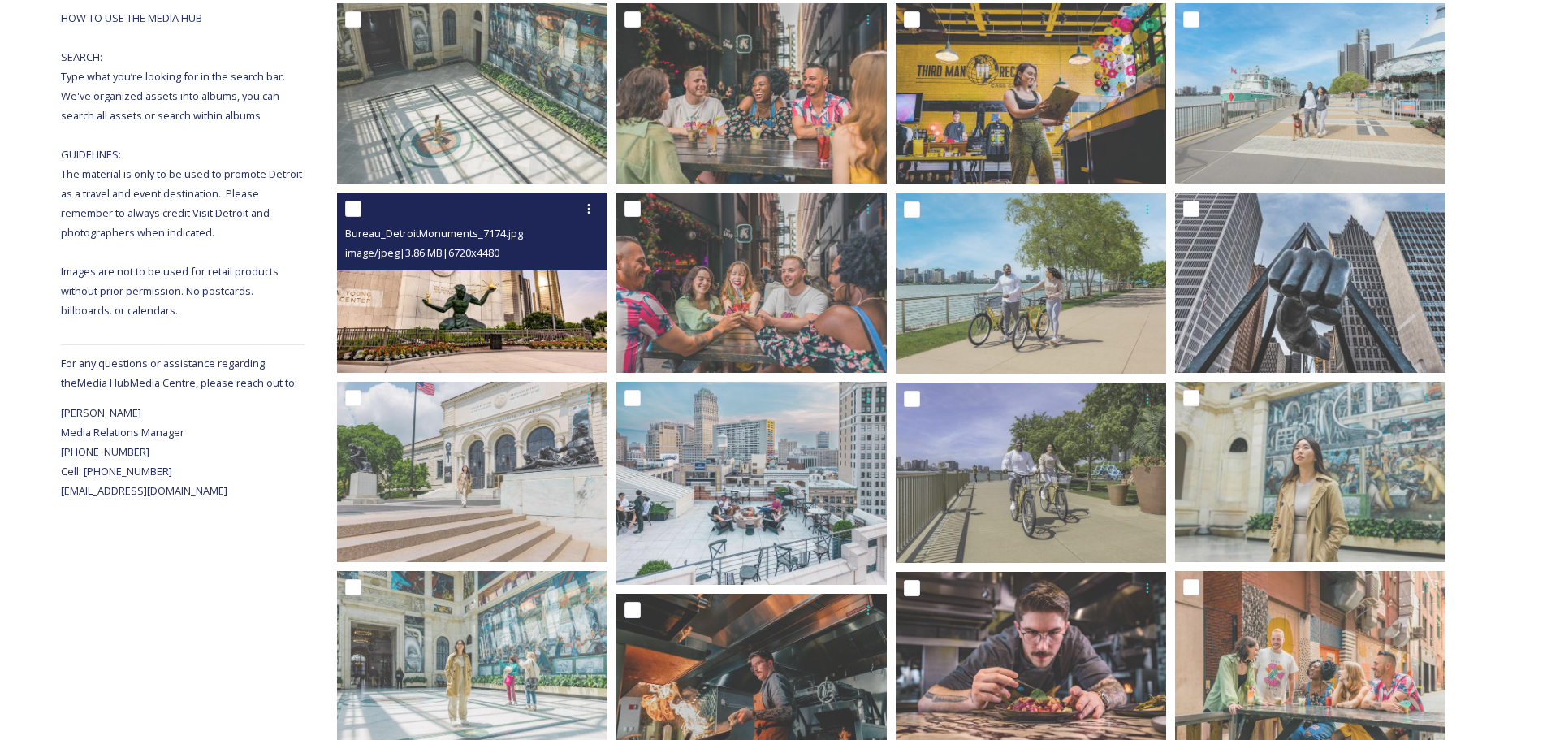
scroll to position [325, 0]
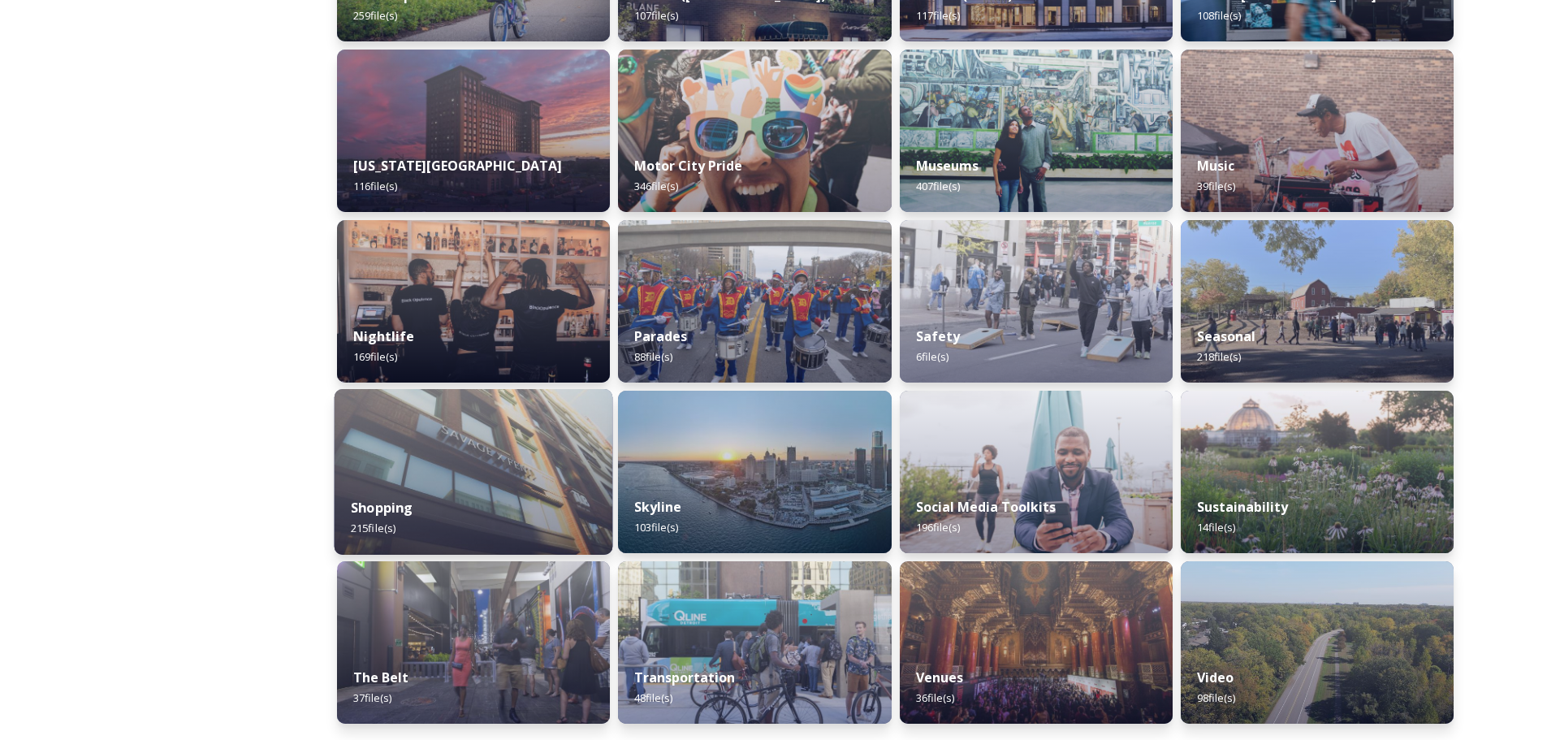
scroll to position [836, 0]
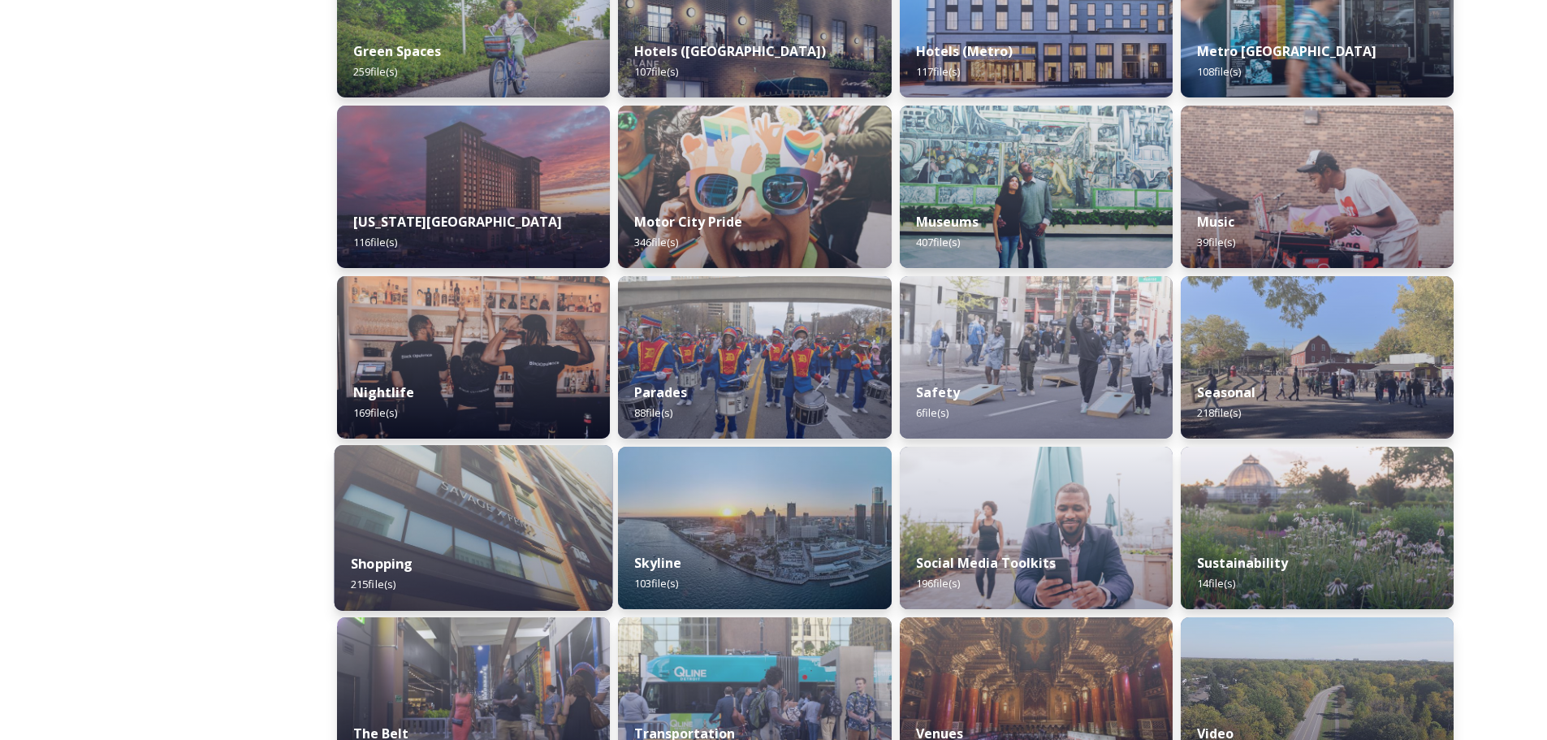
click at [457, 438] on div "Nightlife 169 file(s)" at bounding box center [473, 357] width 273 height 162
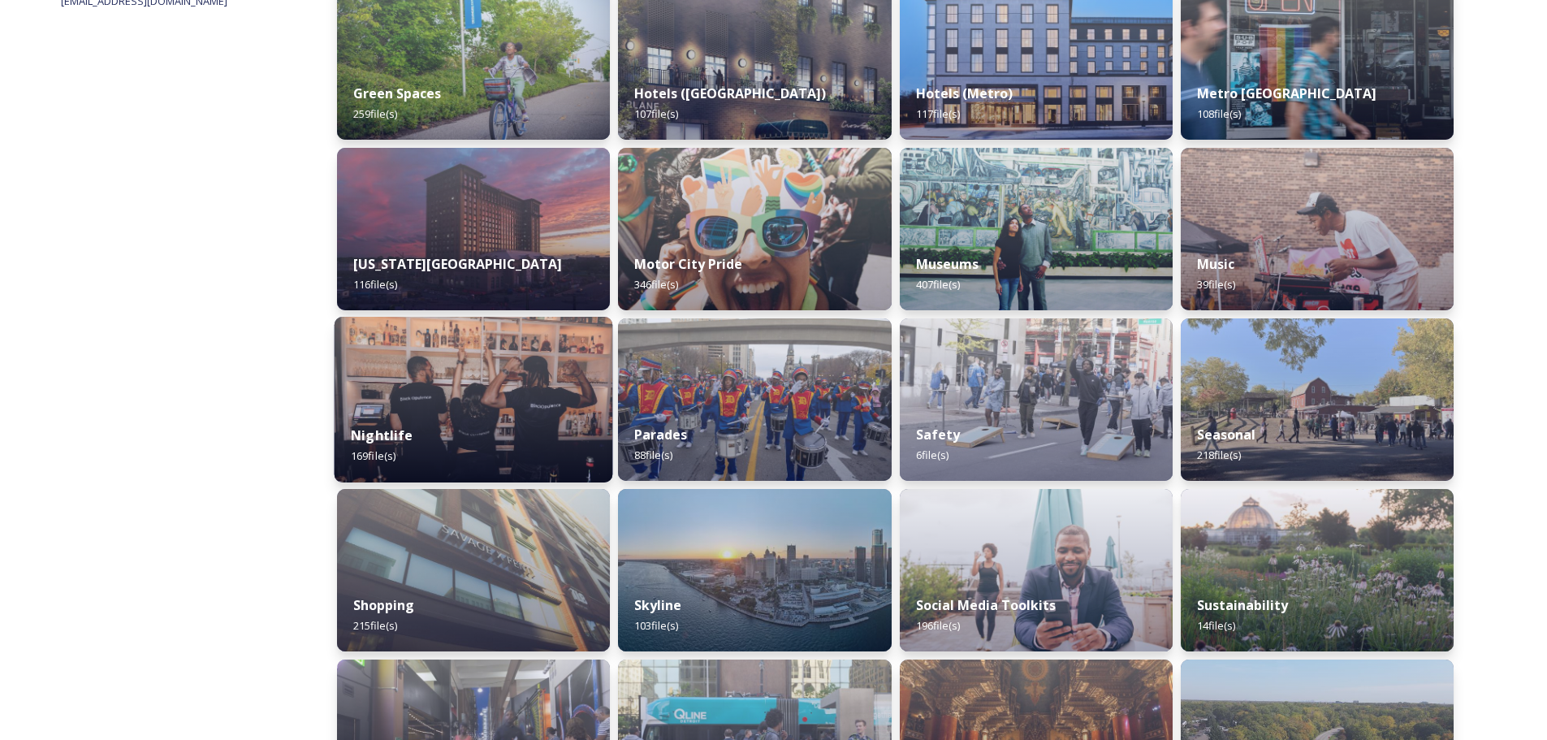
scroll to position [892, 0]
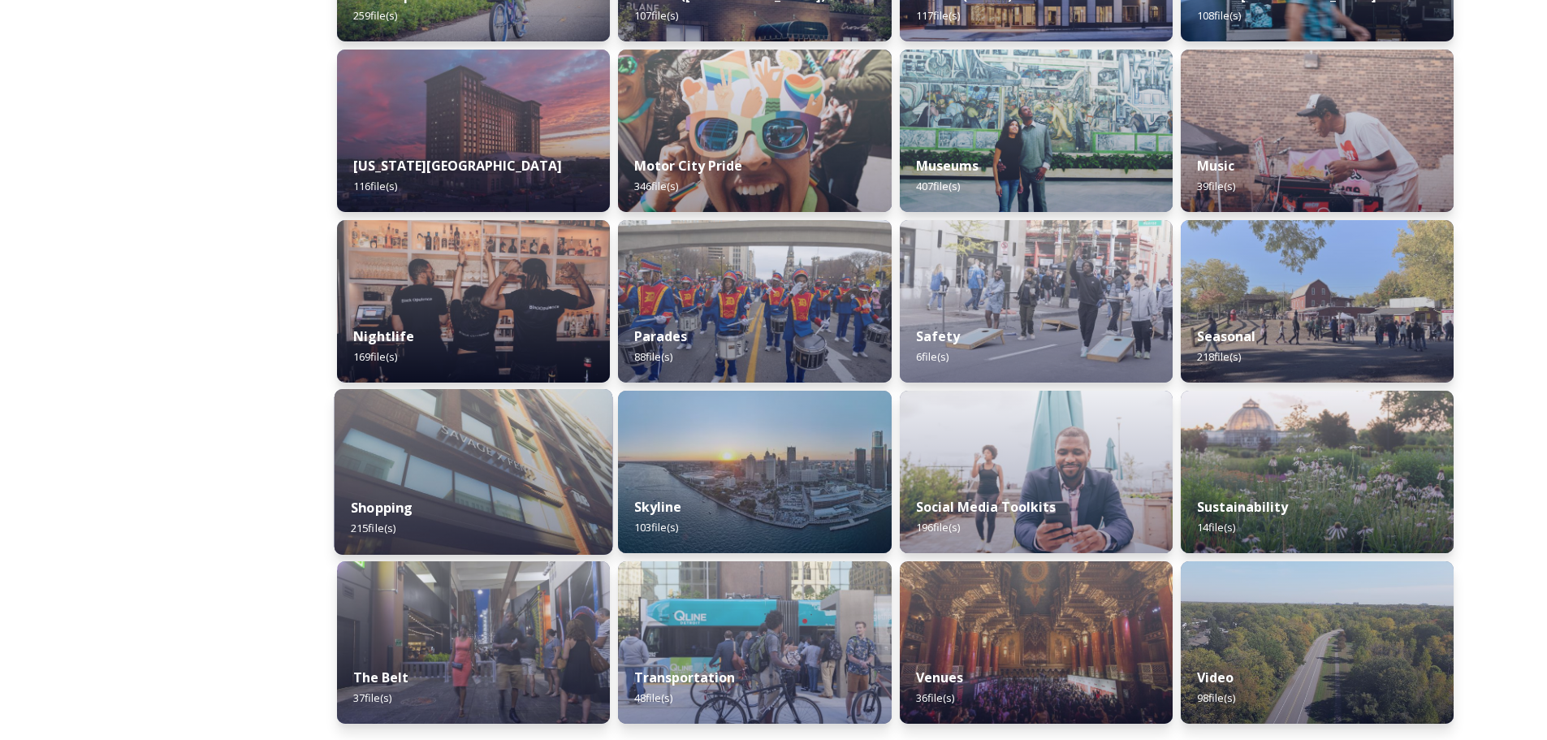
click at [454, 479] on img at bounding box center [474, 472] width 279 height 166
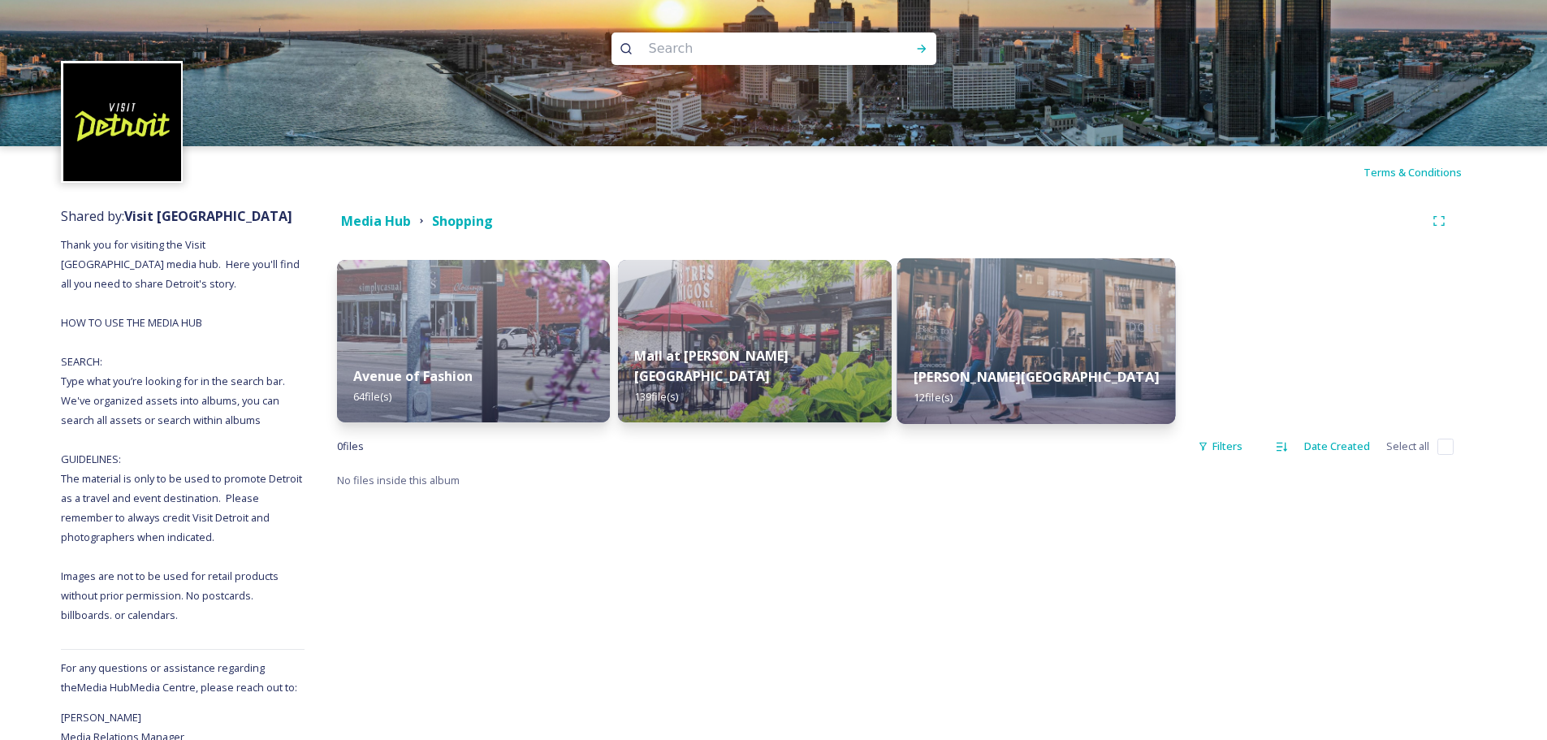
click at [1054, 353] on div "Woodward Avenue Shopping 12 file(s)" at bounding box center [1035, 387] width 279 height 74
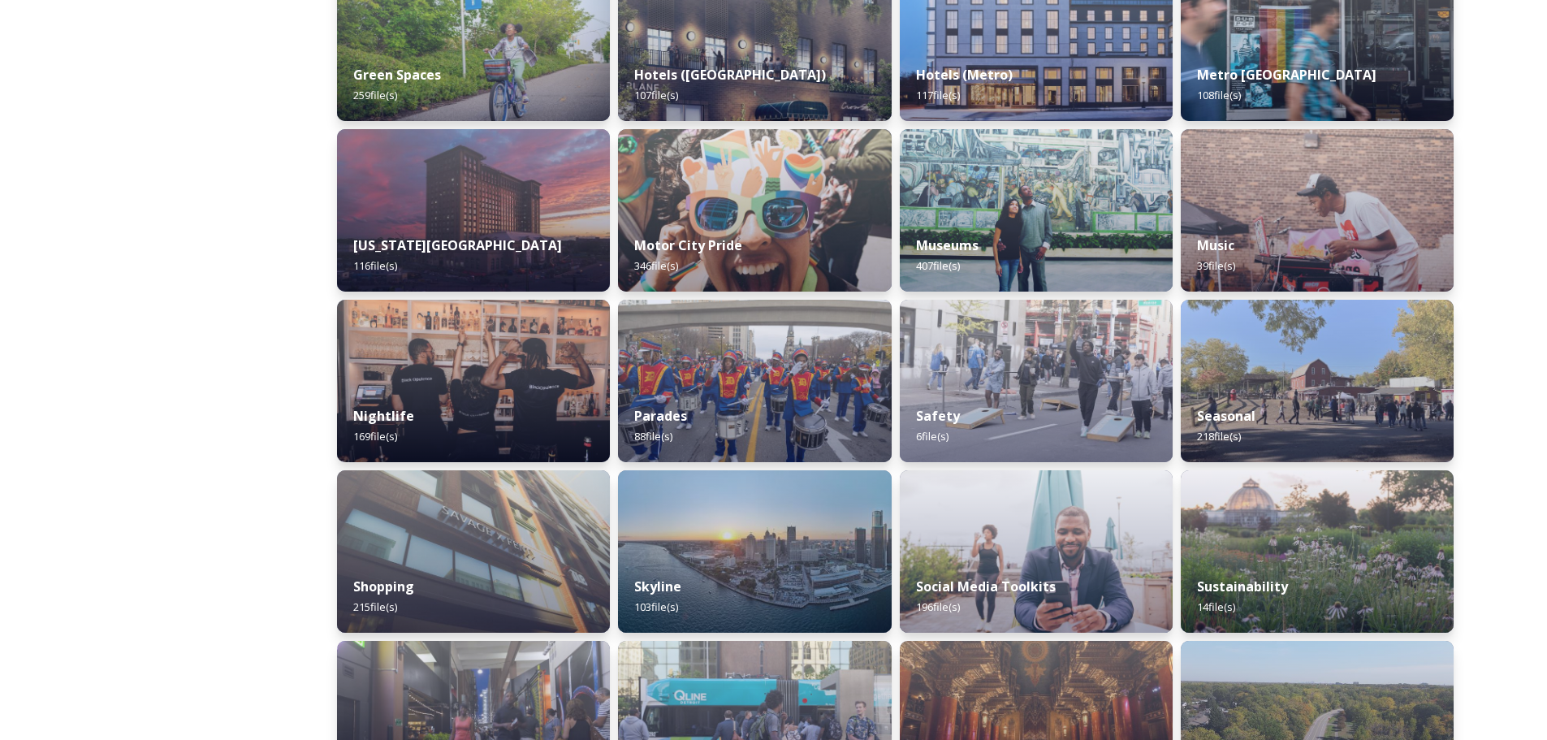
scroll to position [892, 0]
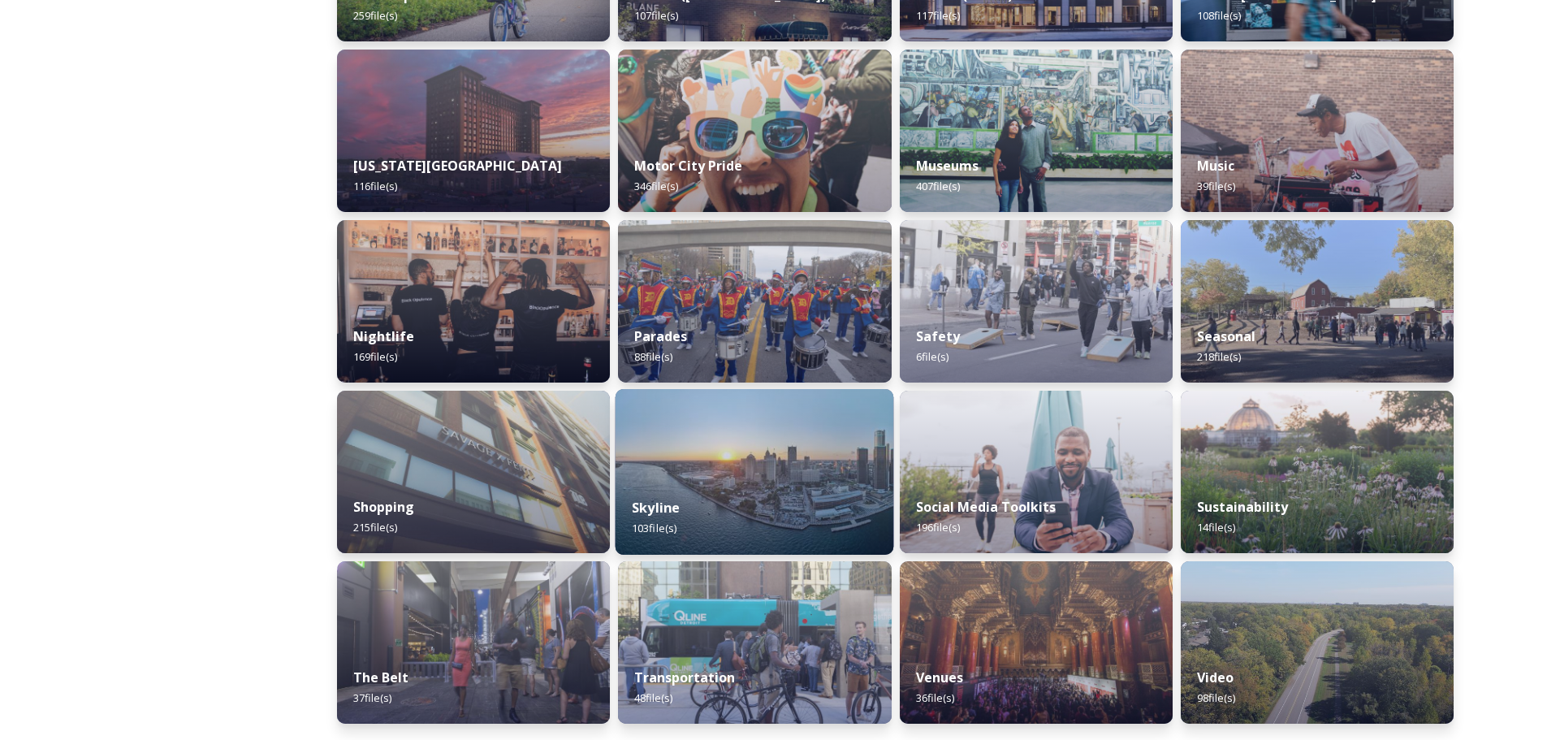
click at [696, 451] on img at bounding box center [755, 472] width 279 height 166
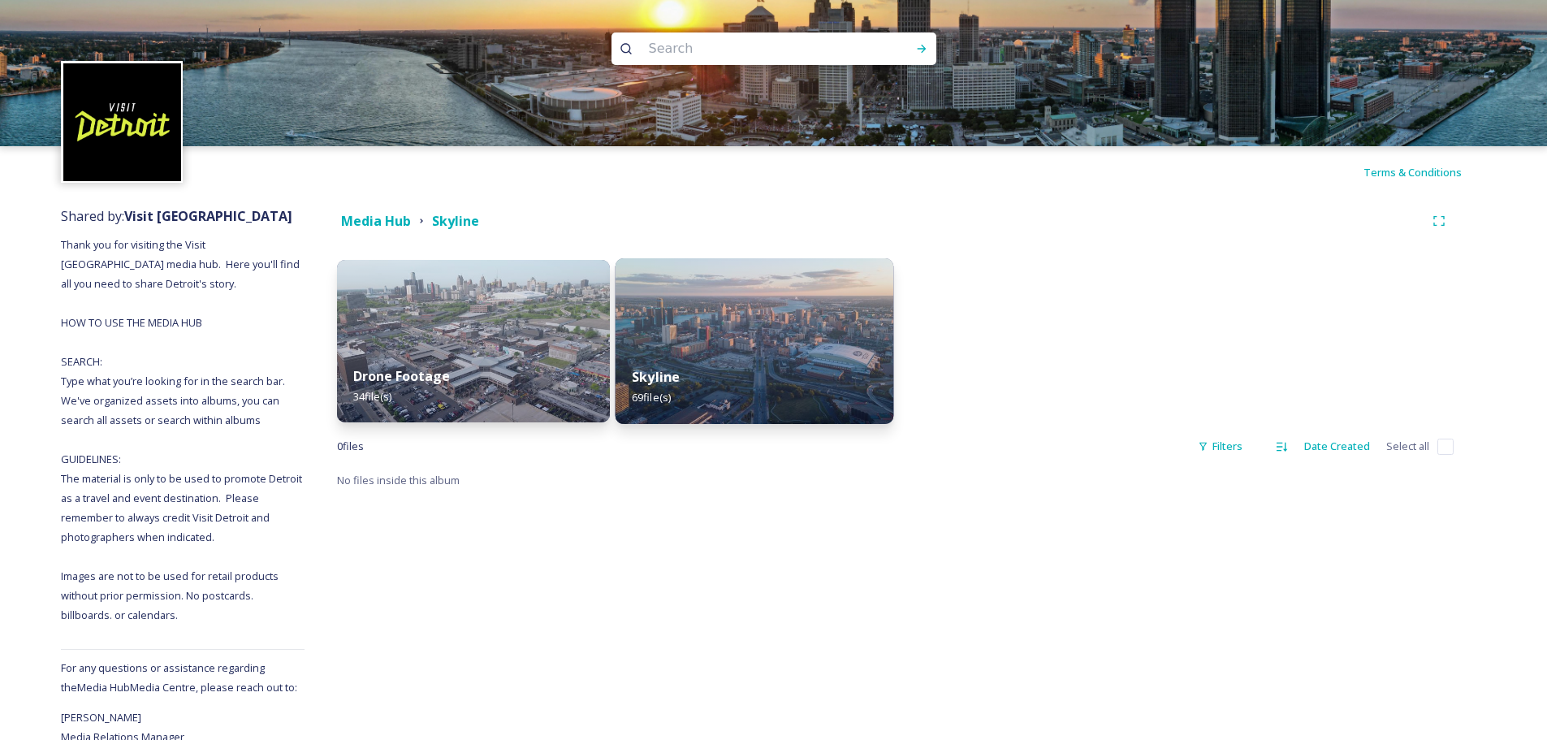
click at [782, 332] on img at bounding box center [755, 341] width 279 height 166
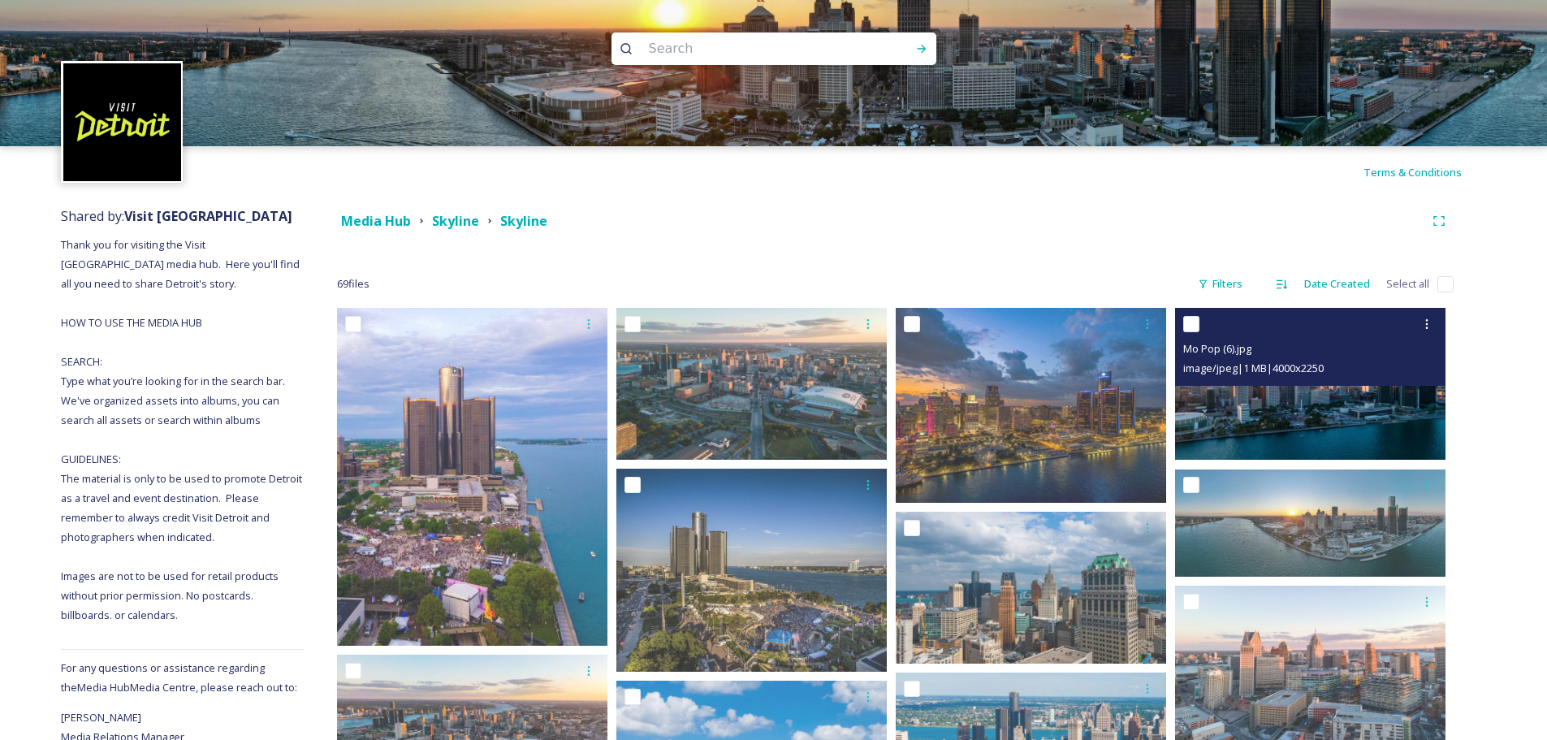
click at [1189, 320] on input "checkbox" at bounding box center [1191, 324] width 16 height 16
checkbox input "true"
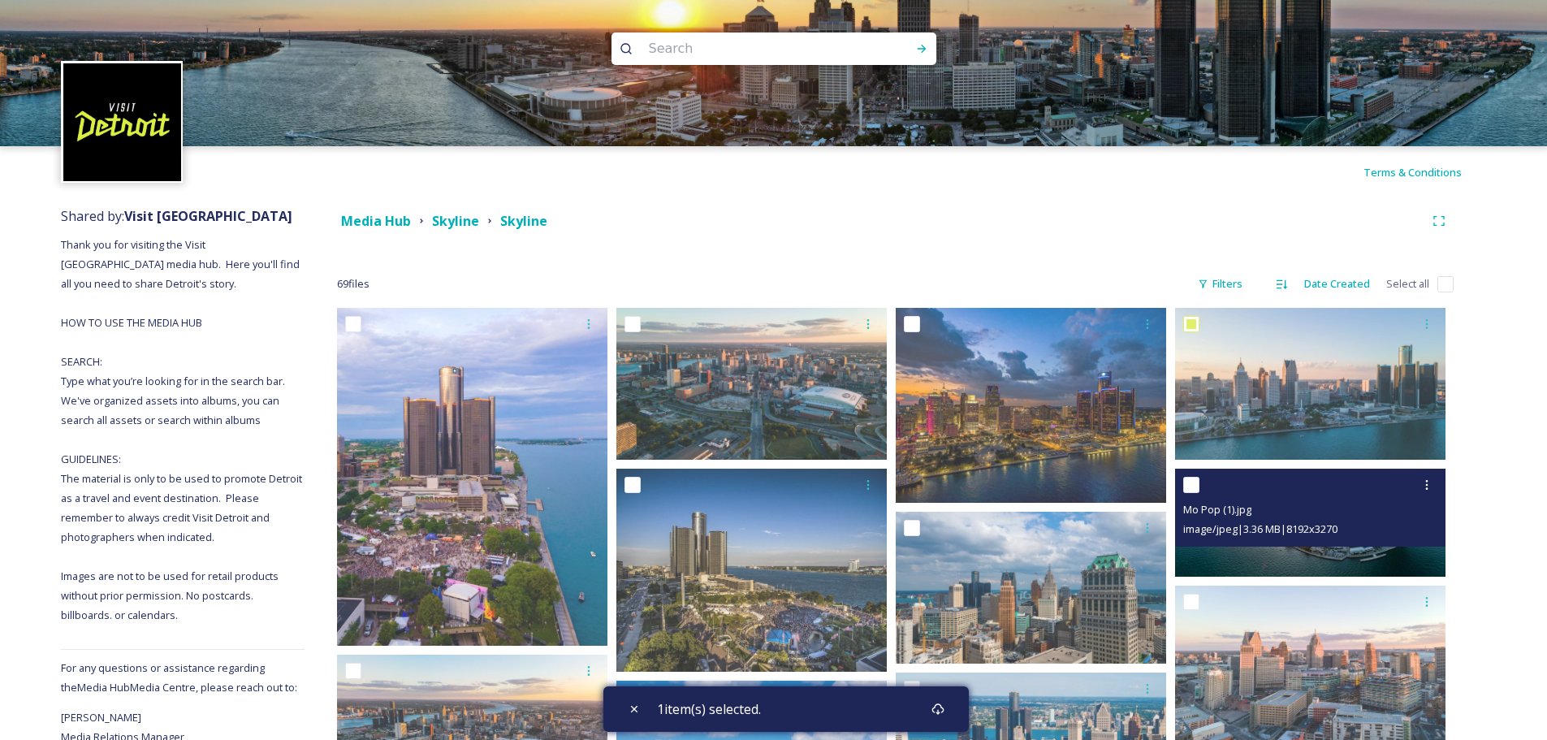
click at [1190, 487] on input "checkbox" at bounding box center [1191, 485] width 16 height 16
checkbox input "true"
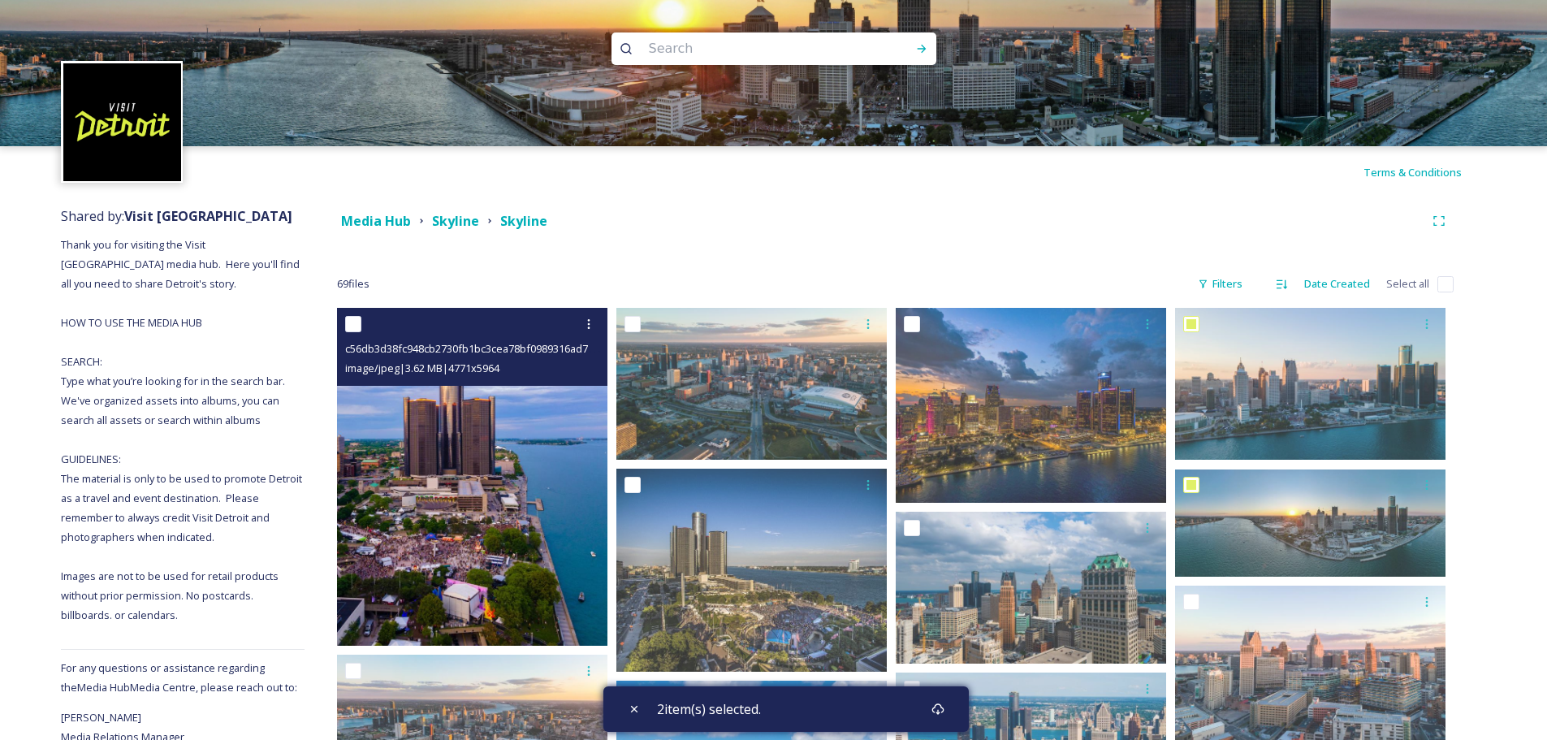
click at [355, 323] on input "checkbox" at bounding box center [353, 324] width 16 height 16
checkbox input "true"
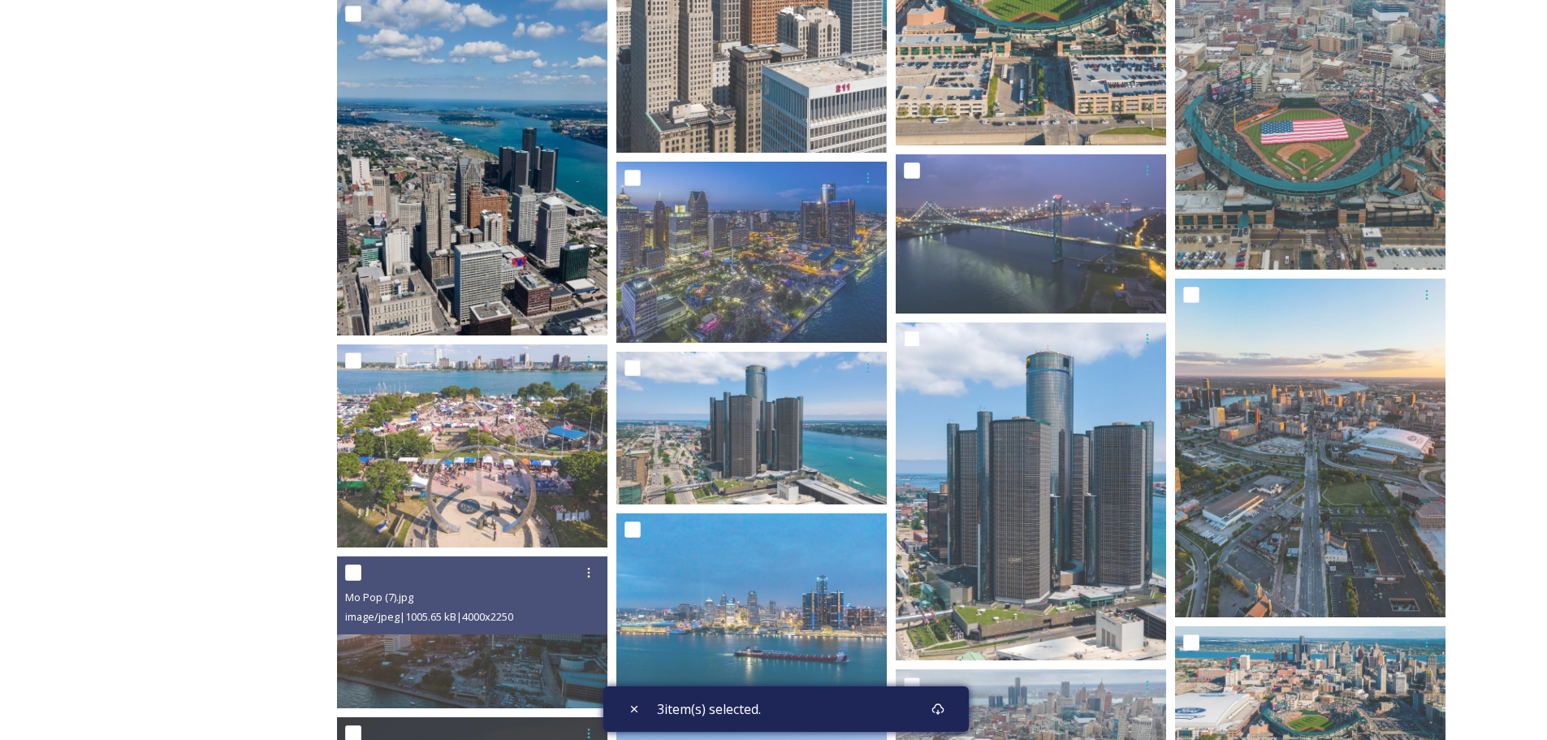
scroll to position [974, 0]
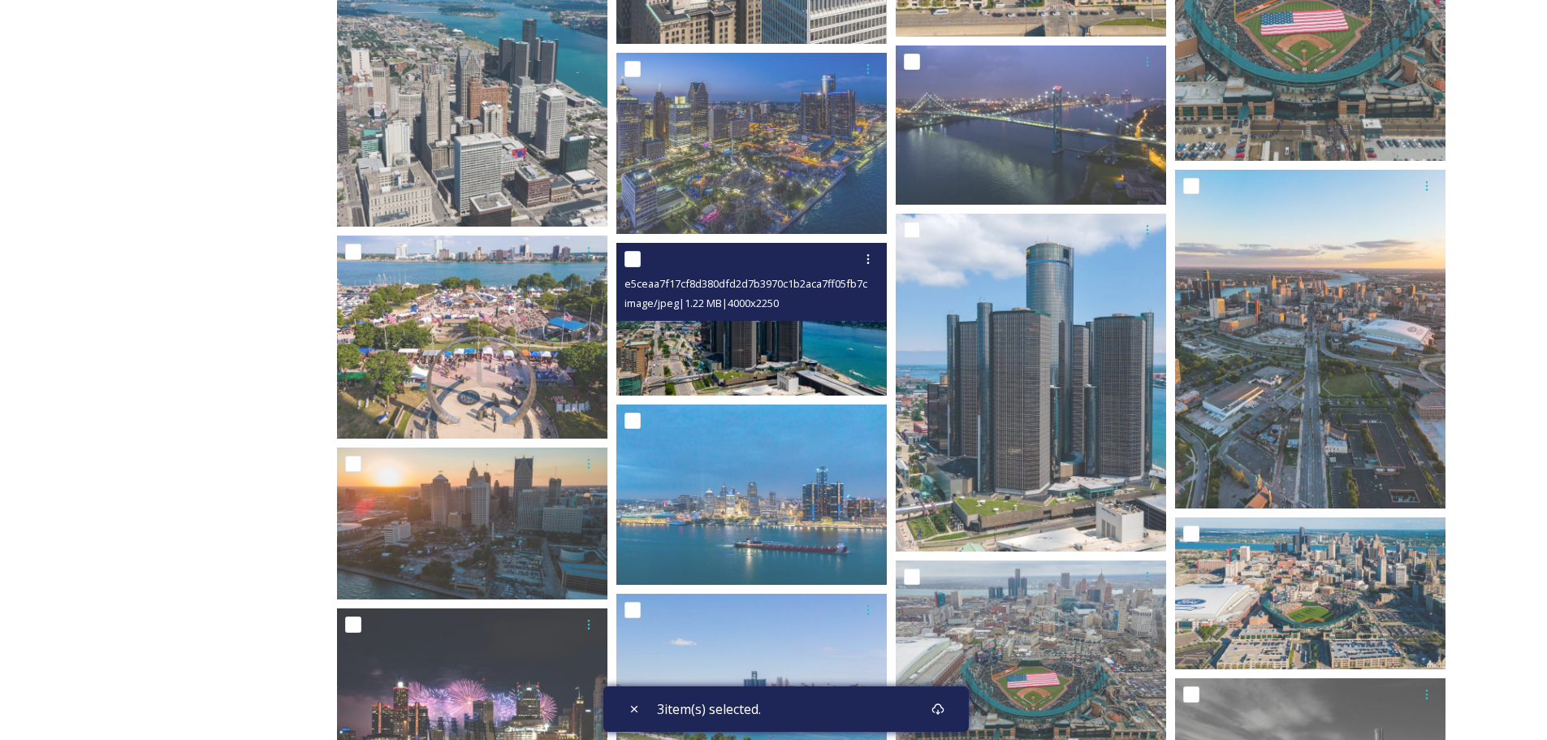
click at [632, 265] on input "checkbox" at bounding box center [632, 259] width 16 height 16
checkbox input "true"
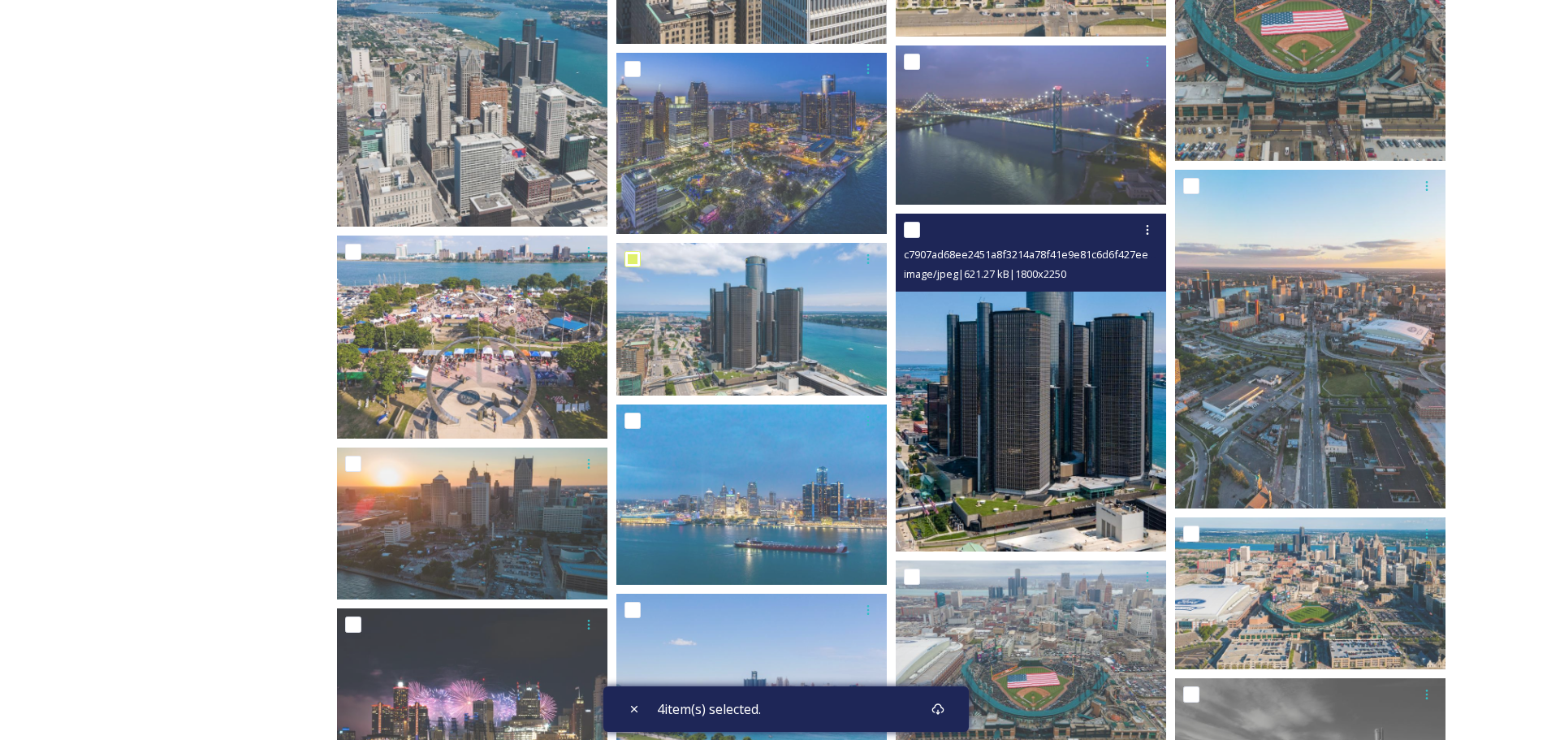
click at [902, 232] on div "c7907ad68ee2451a8f3214a78f41e9e81c6d6f427ee1c2d072cc459c2ad25f3f.jpg image/jpeg…" at bounding box center [1031, 253] width 270 height 78
click at [914, 230] on input "checkbox" at bounding box center [912, 230] width 16 height 16
checkbox input "true"
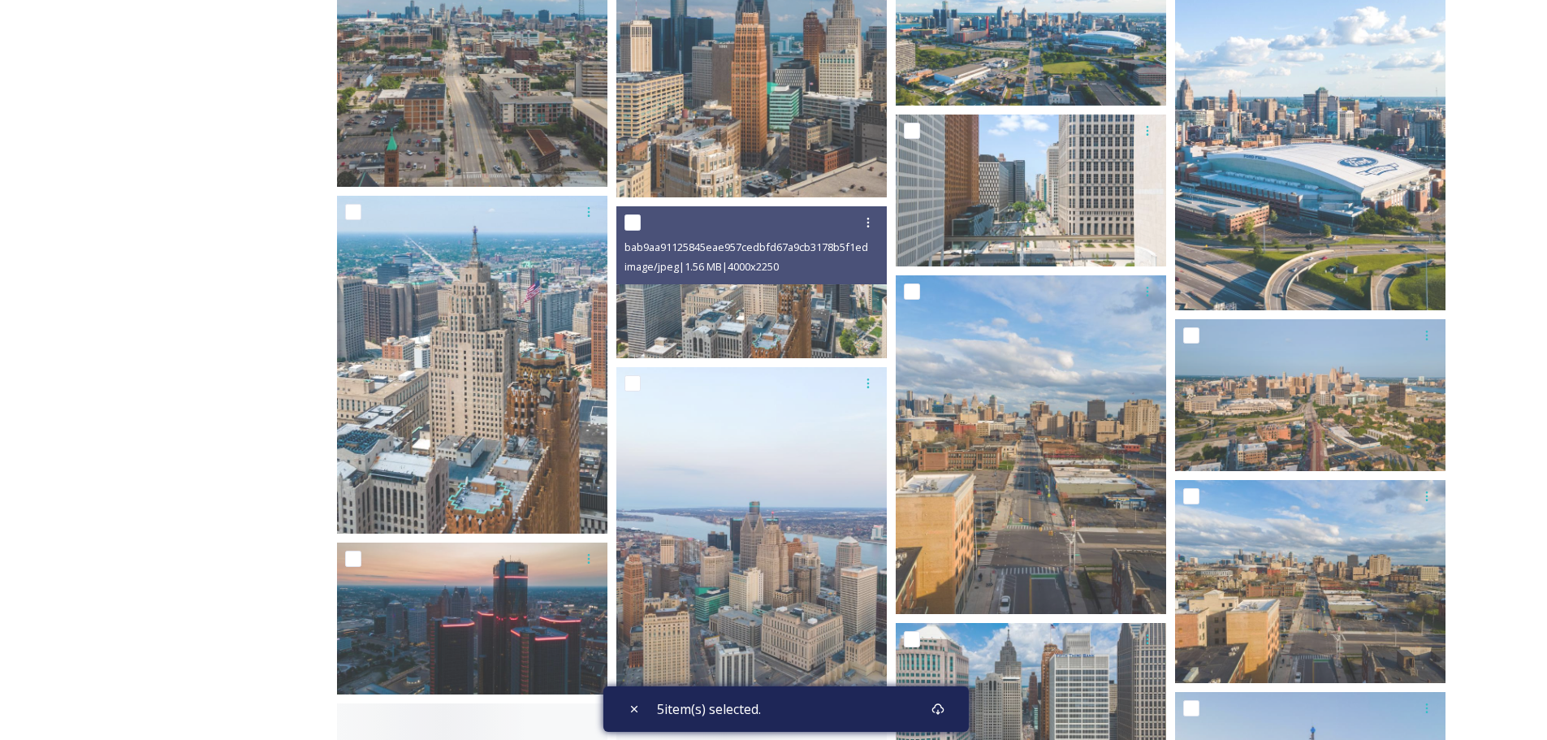
scroll to position [3004, 0]
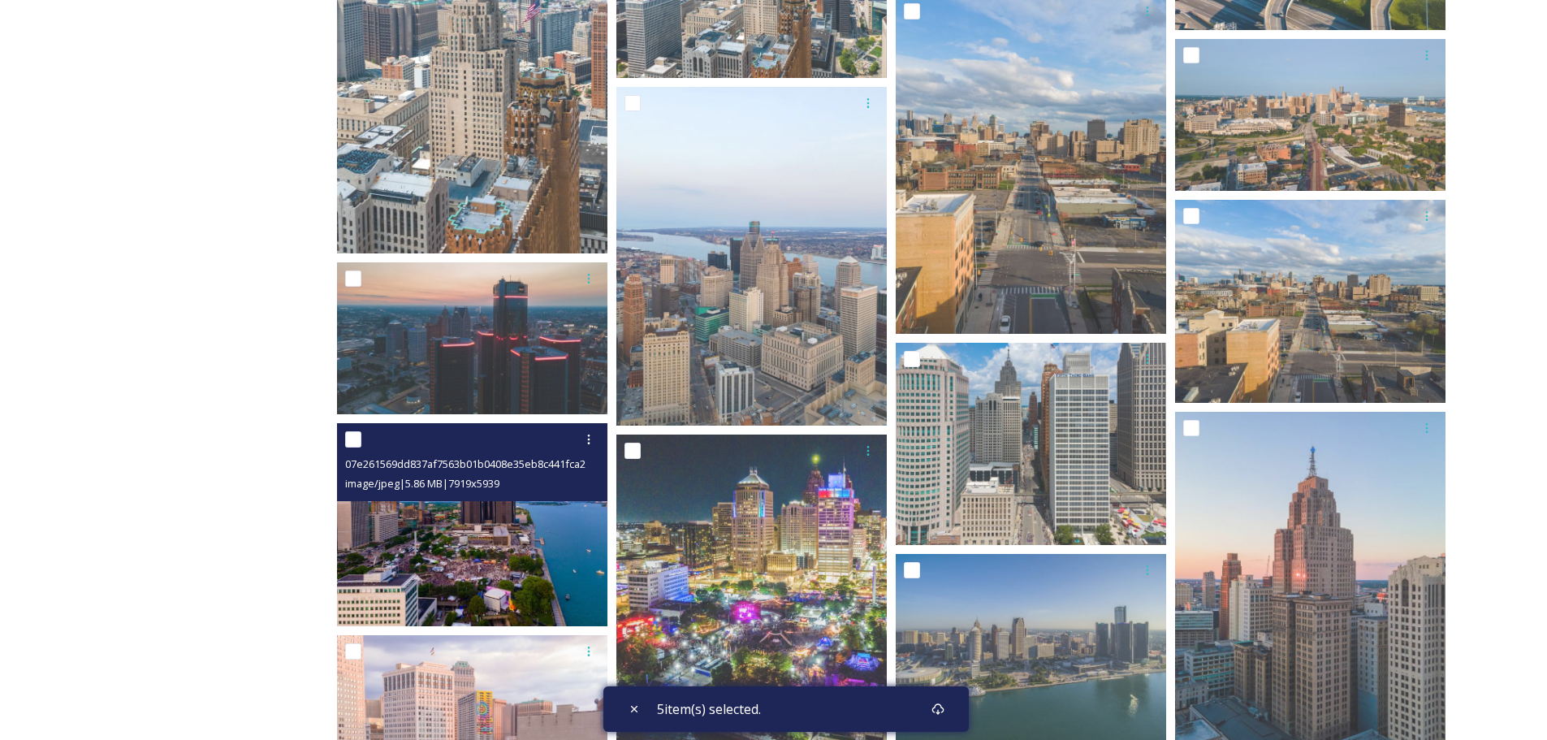
click at [355, 435] on input "checkbox" at bounding box center [353, 439] width 16 height 16
checkbox input "true"
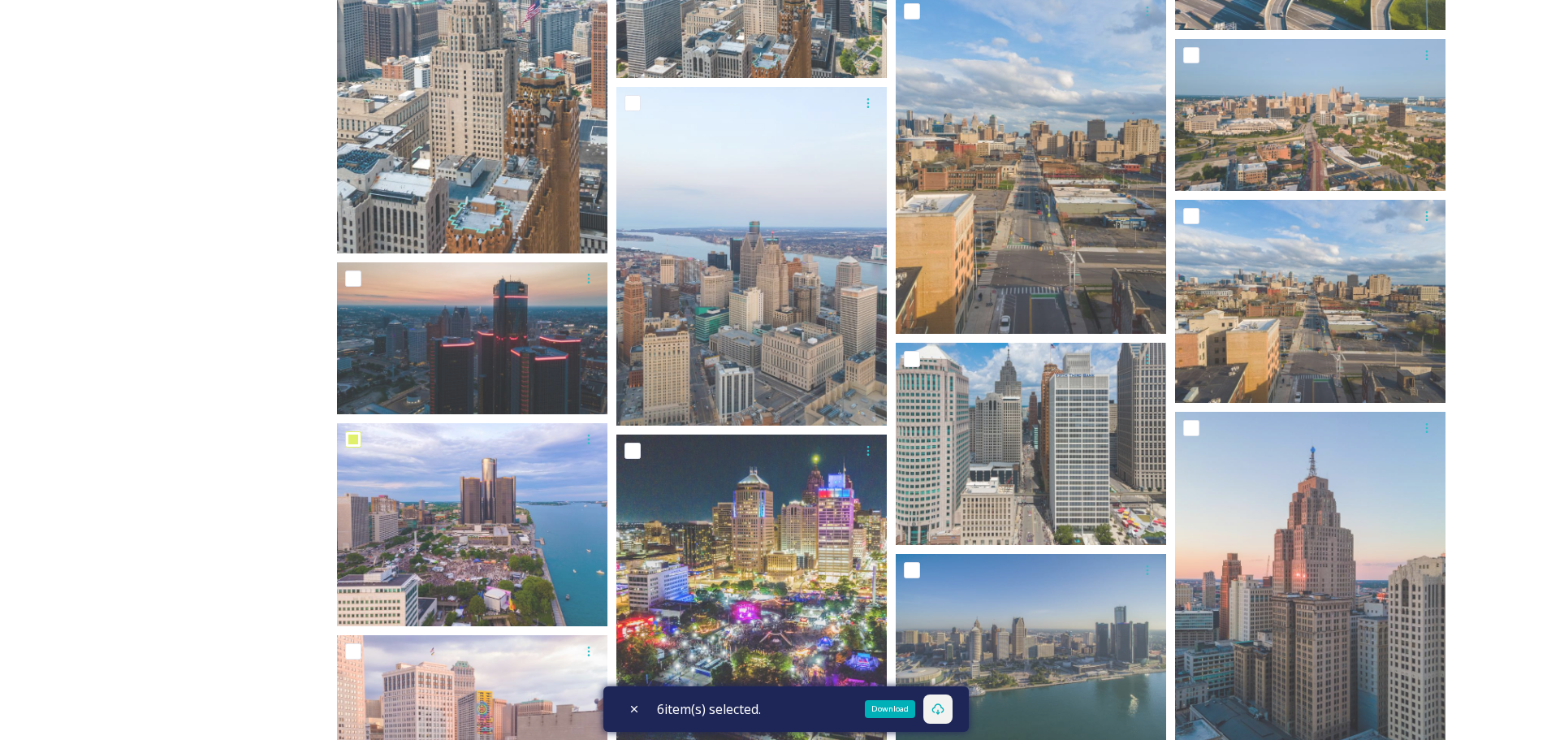
click at [944, 710] on icon at bounding box center [937, 708] width 13 height 13
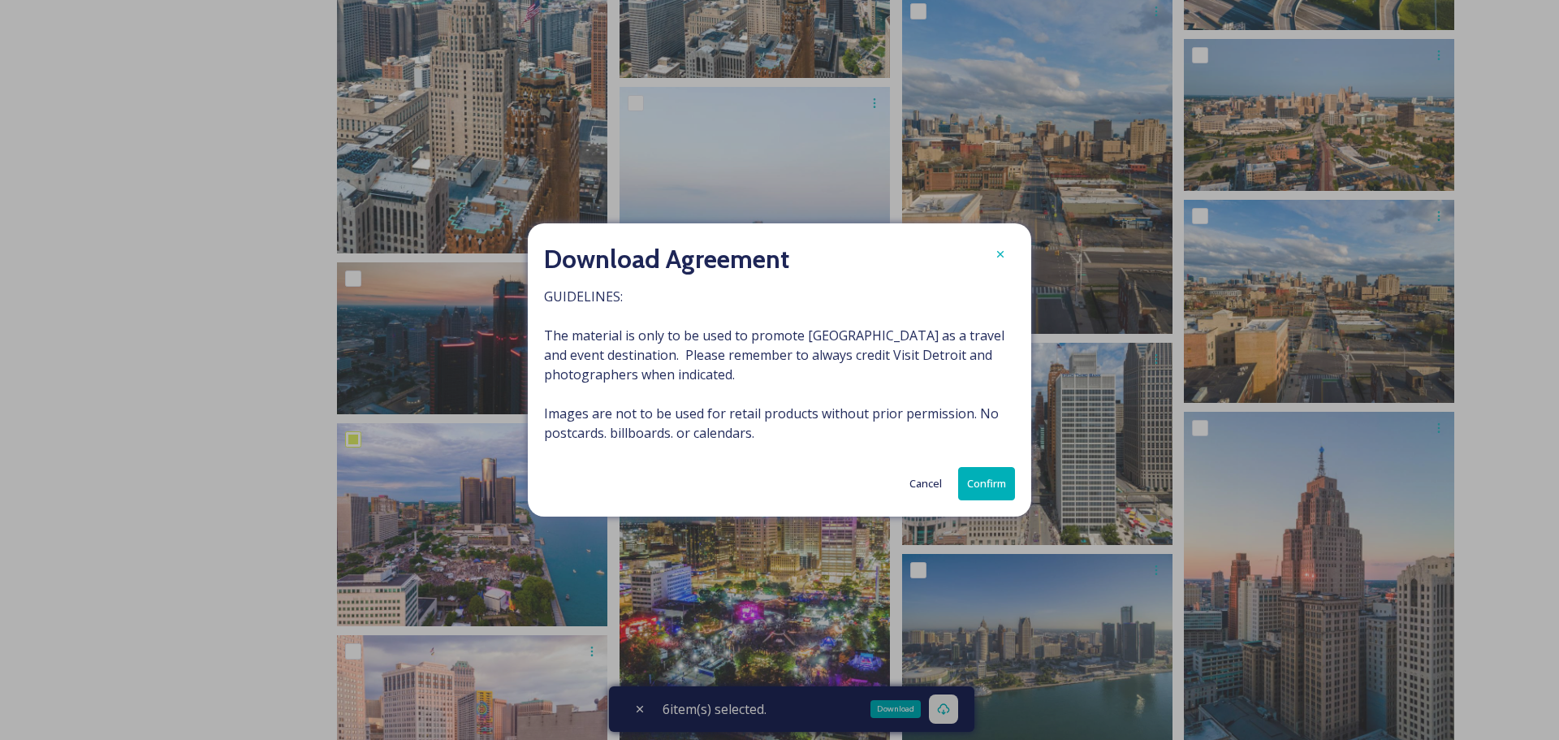
click at [990, 482] on button "Confirm" at bounding box center [986, 483] width 57 height 33
